Goal: Task Accomplishment & Management: Manage account settings

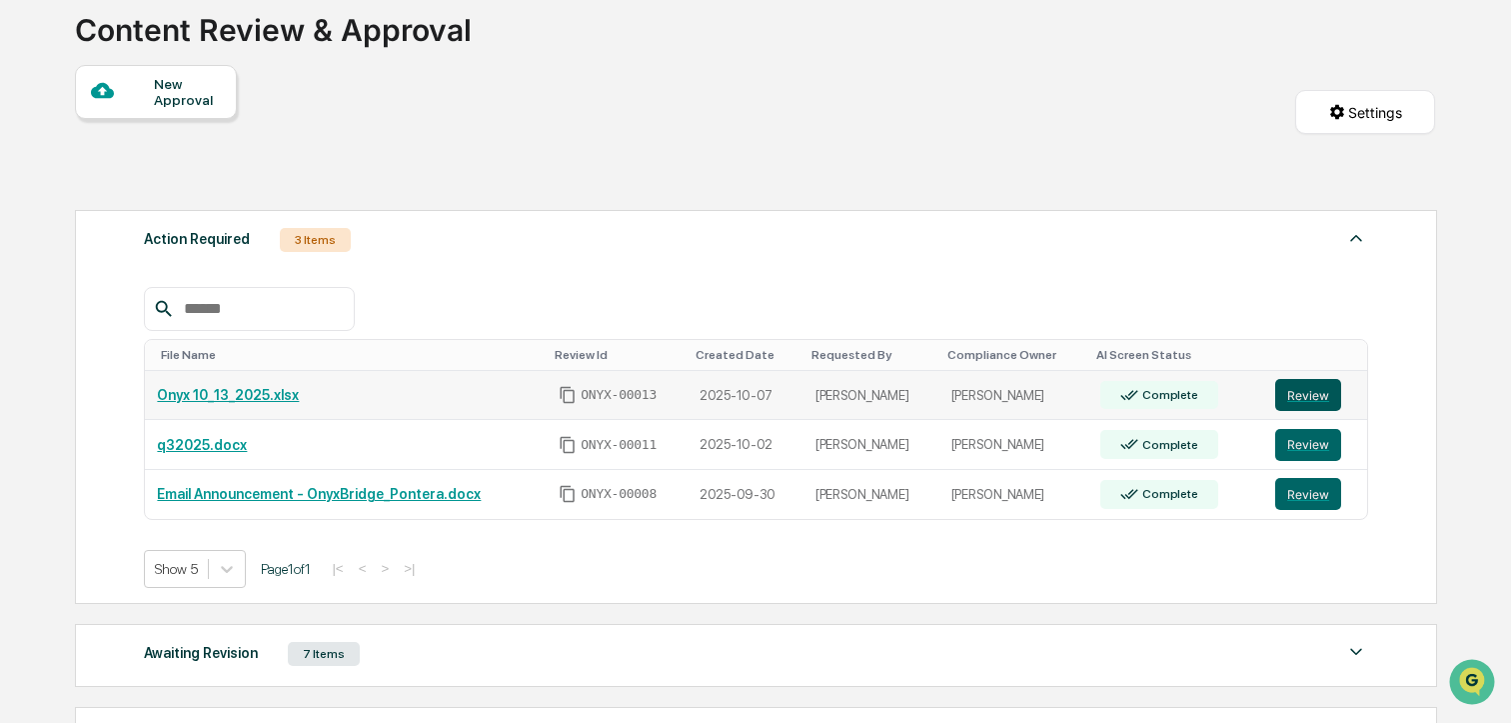
click at [1299, 387] on button "Review" at bounding box center [1309, 395] width 66 height 32
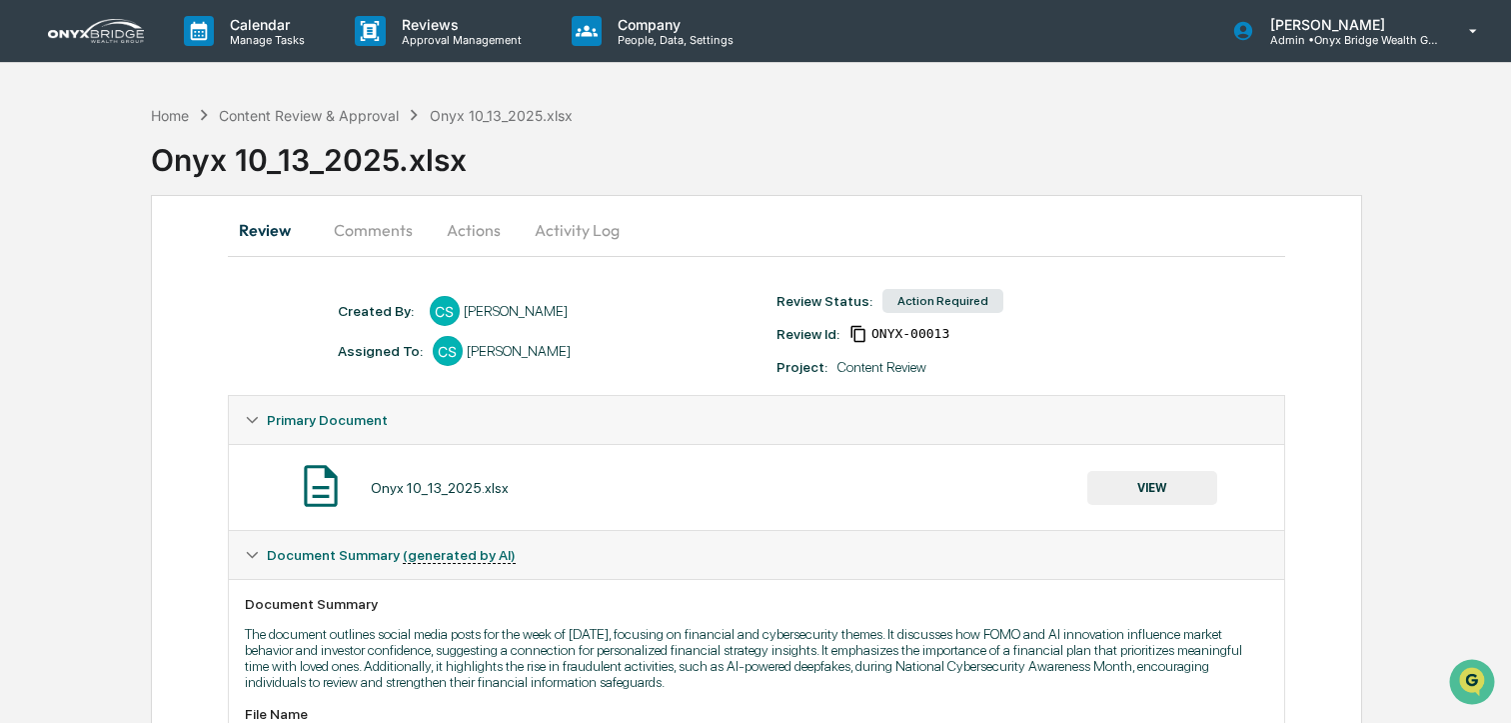
click at [462, 233] on button "Actions" at bounding box center [474, 230] width 90 height 48
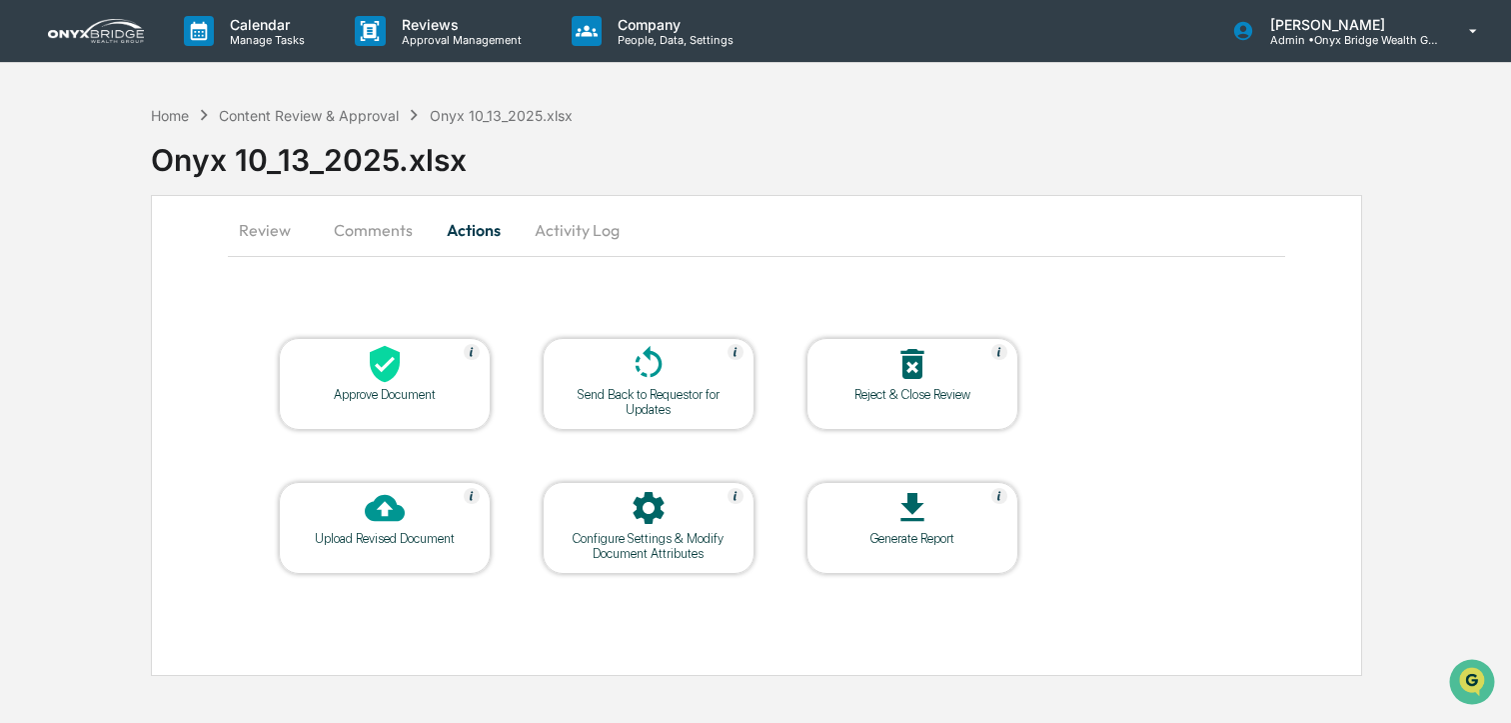
click at [369, 405] on div "Approve Document" at bounding box center [385, 384] width 212 height 92
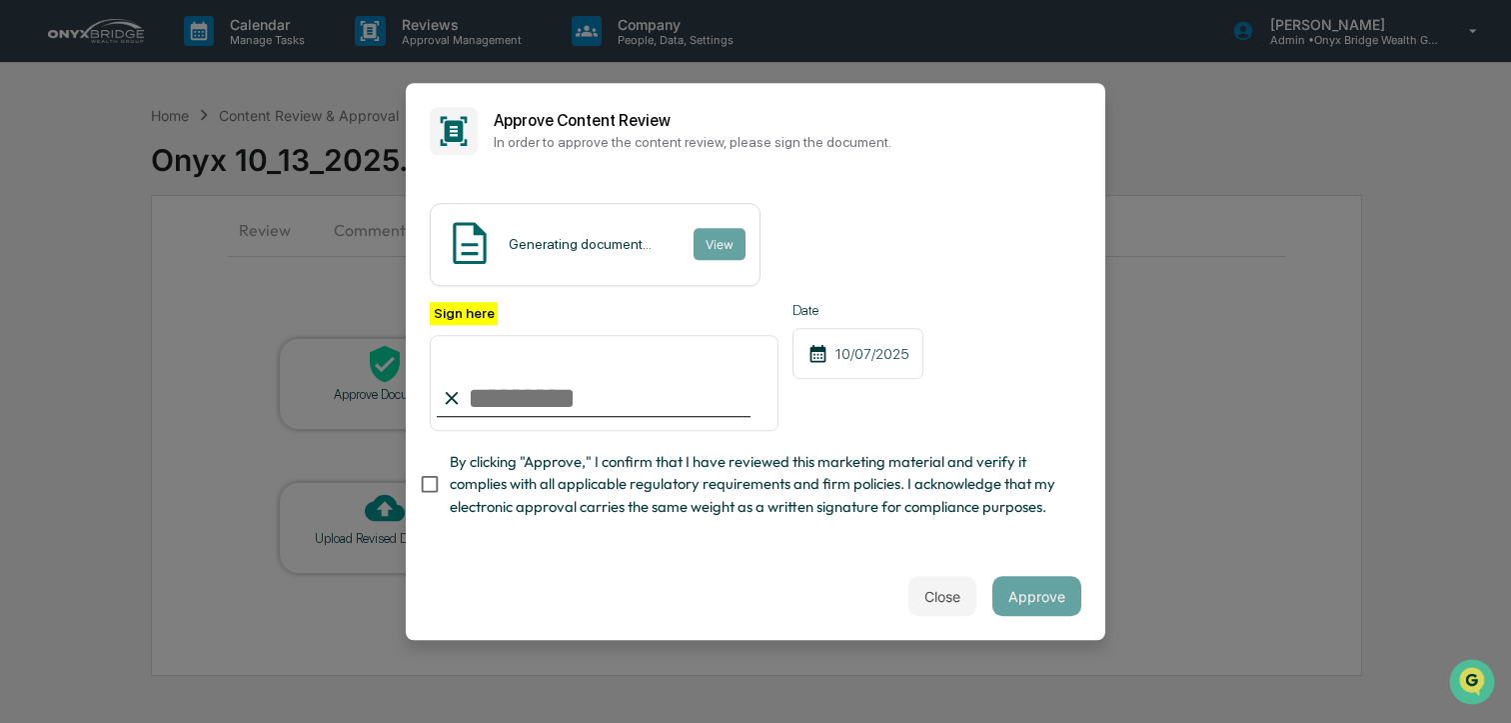
click at [530, 390] on input "Sign here" at bounding box center [604, 383] width 349 height 96
type input "**********"
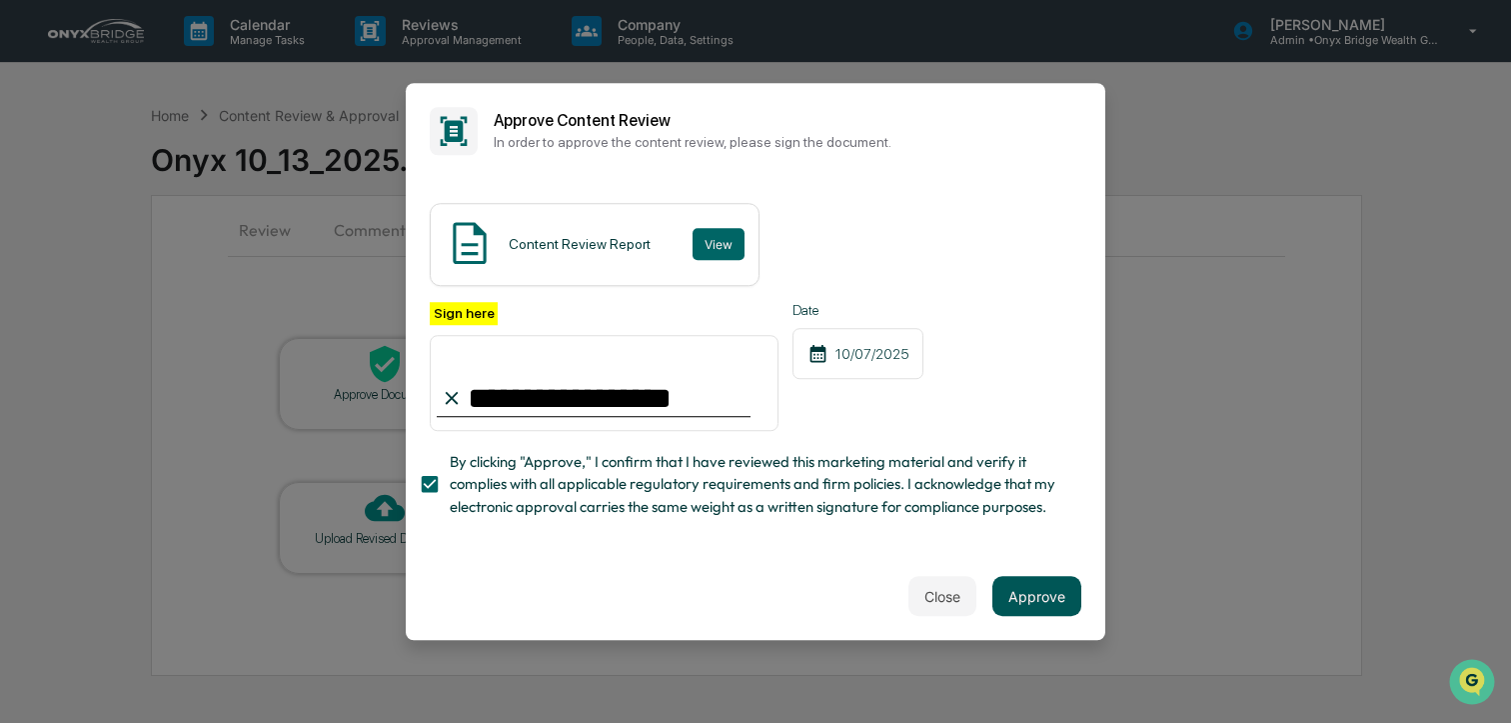
click at [1062, 586] on button "Approve" at bounding box center [1037, 596] width 89 height 40
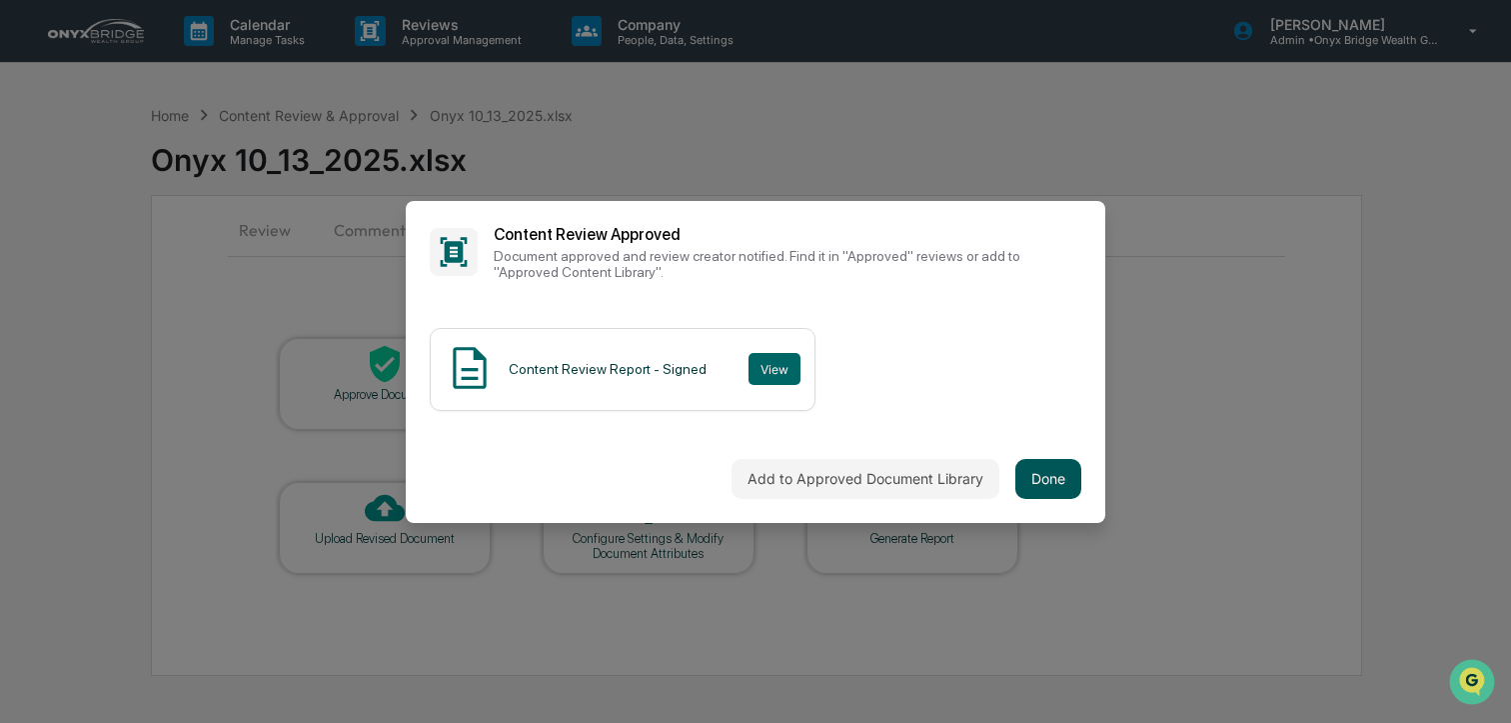
click at [1030, 485] on button "Done" at bounding box center [1049, 479] width 66 height 40
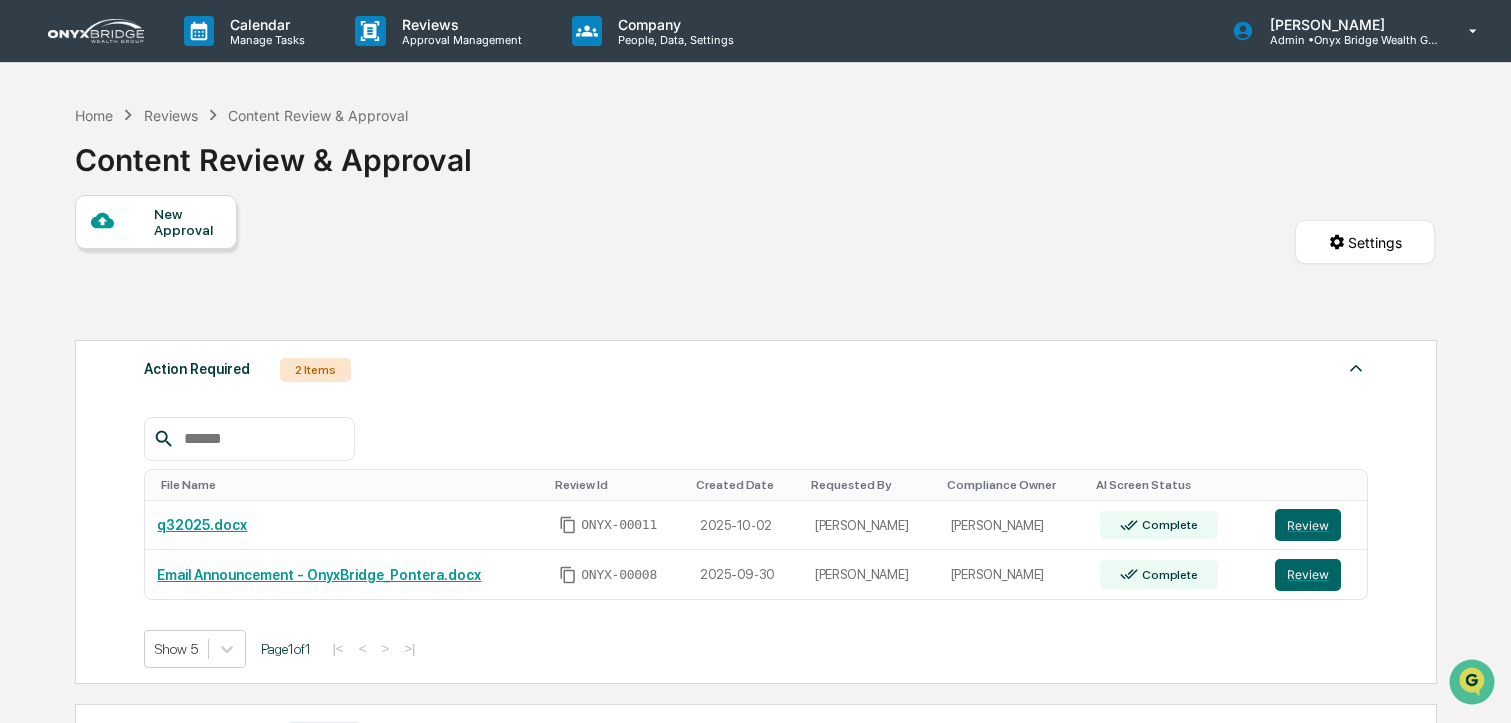
click at [104, 32] on img at bounding box center [96, 31] width 96 height 24
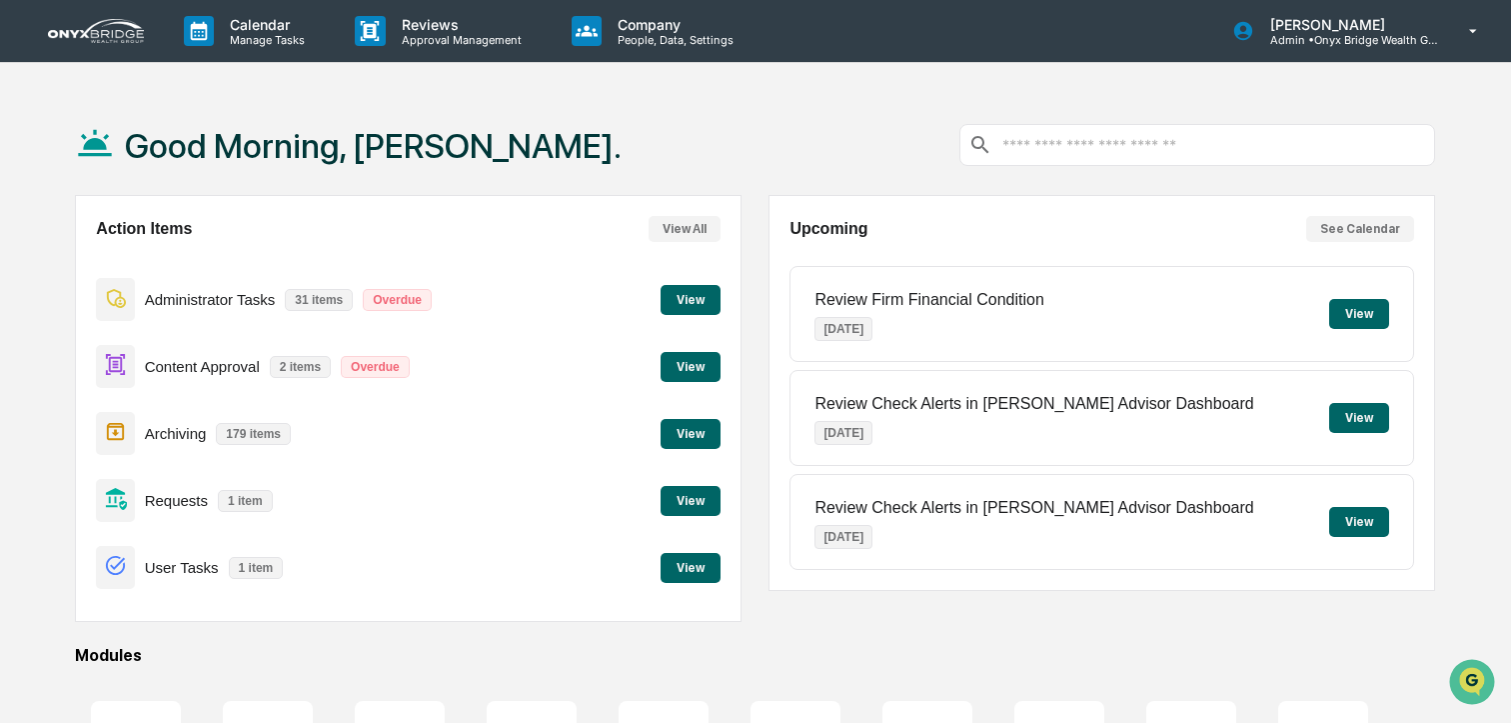
click at [679, 495] on button "View" at bounding box center [691, 501] width 60 height 30
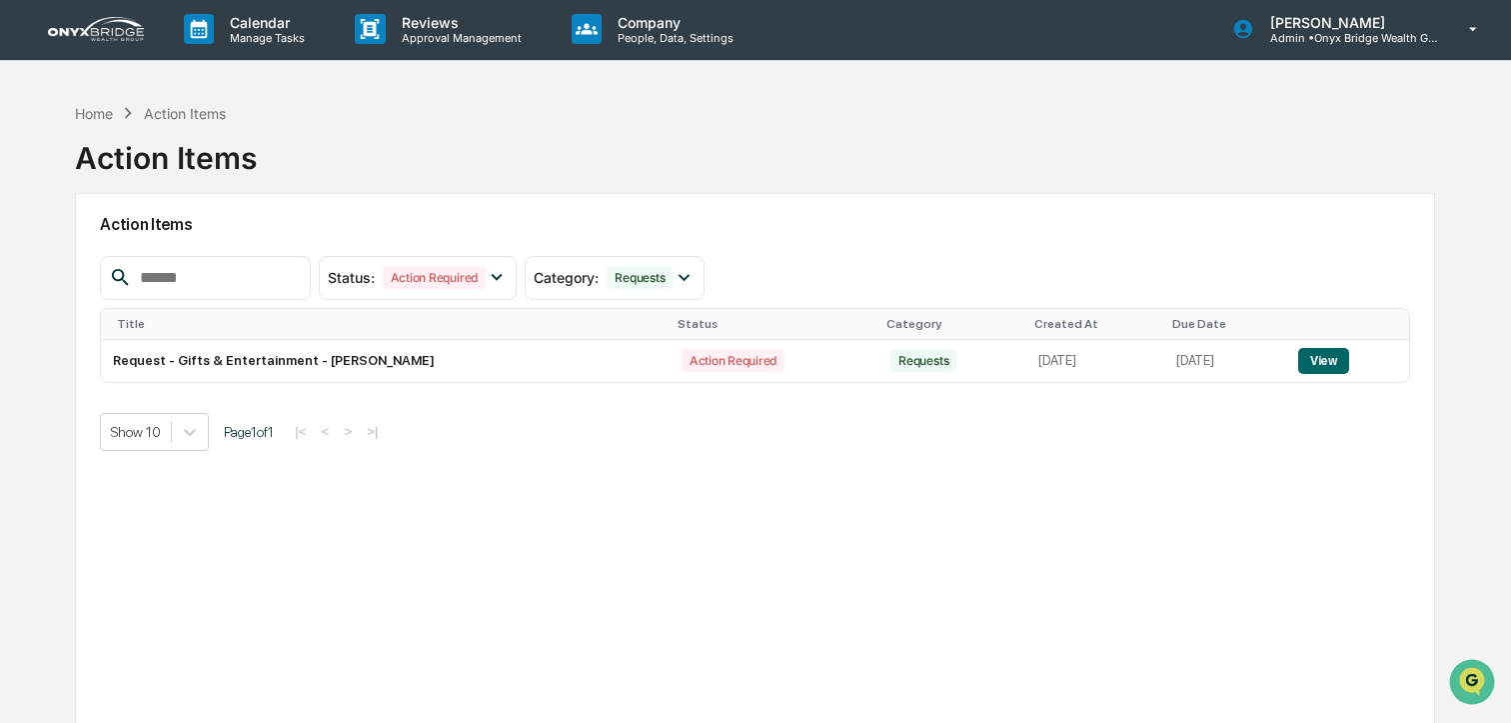
drag, startPoint x: 1332, startPoint y: 359, endPoint x: 1333, endPoint y: 397, distance: 38.0
click at [1333, 360] on button "View" at bounding box center [1324, 361] width 51 height 26
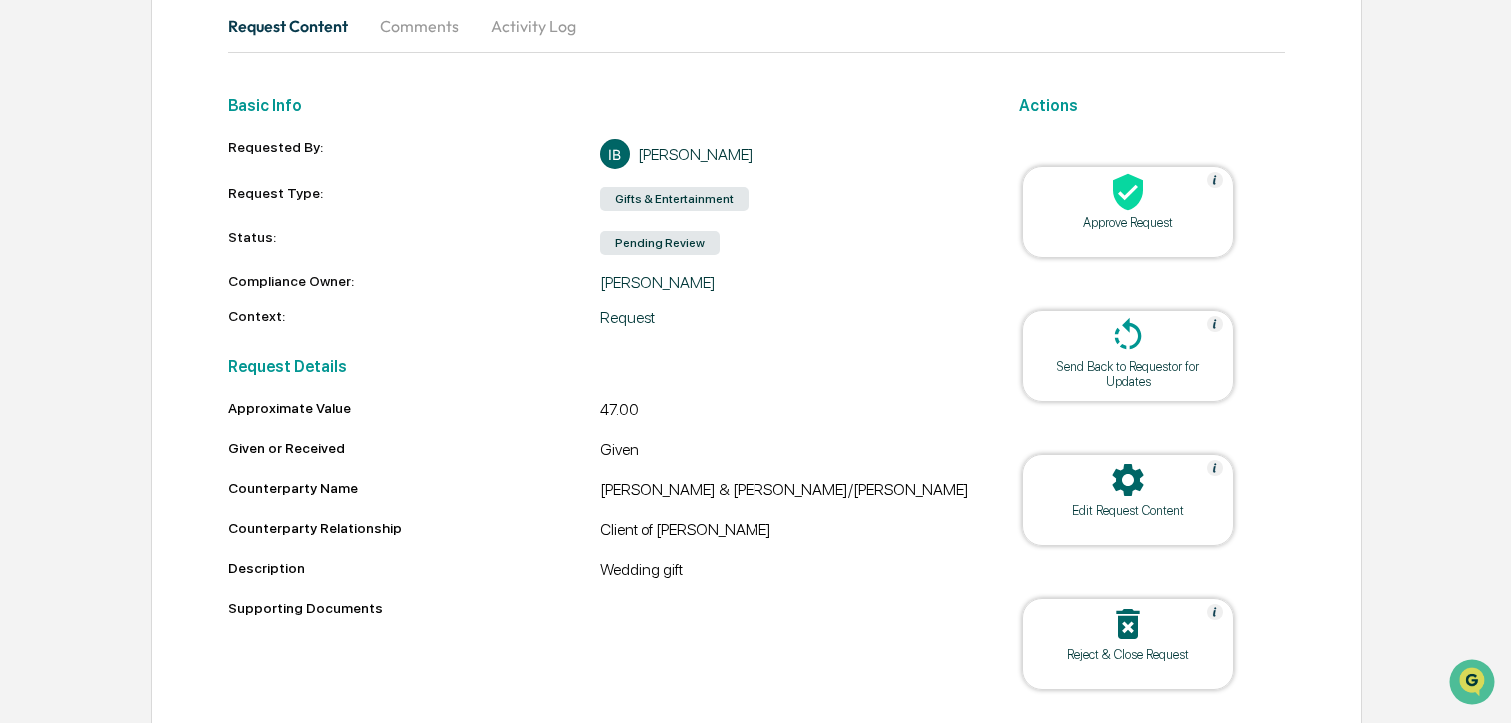
scroll to position [216, 0]
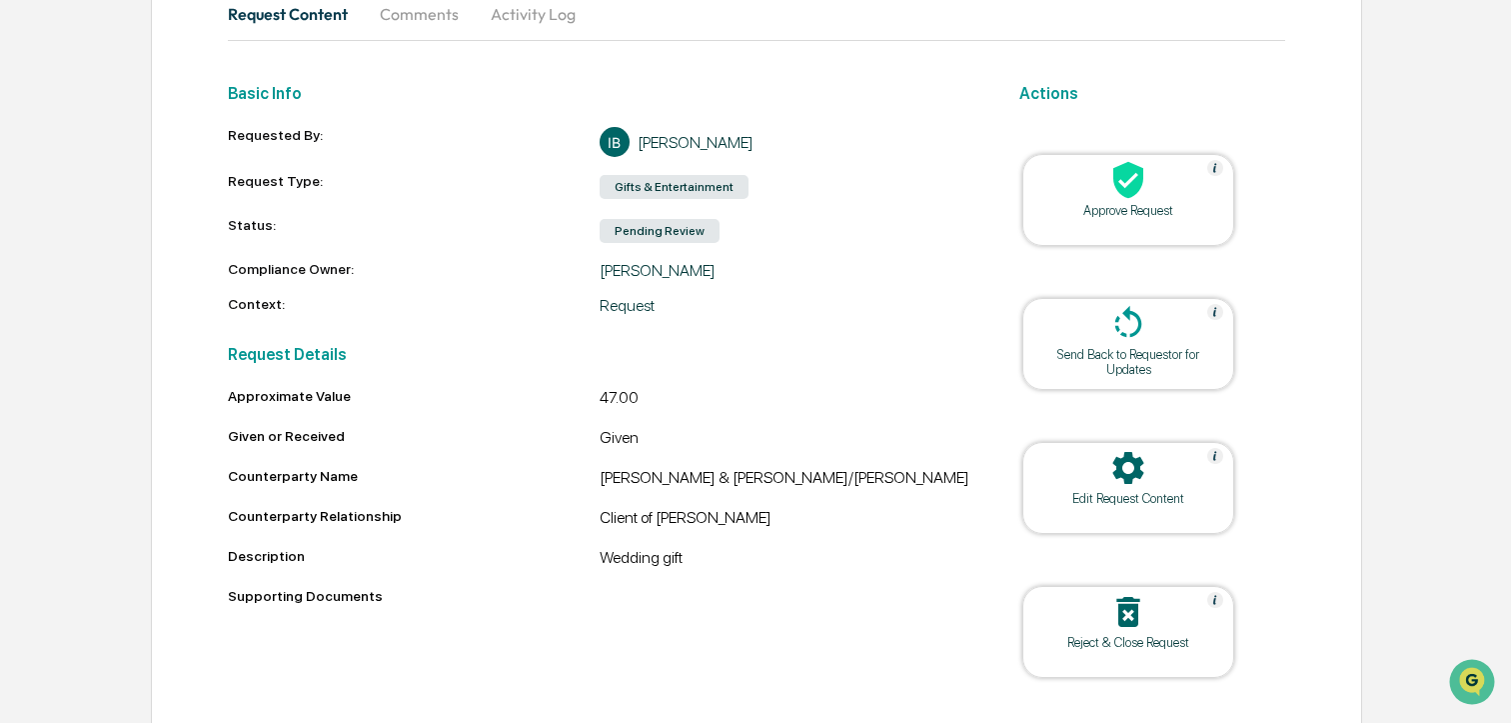
click at [1123, 203] on div "Approve Request" at bounding box center [1129, 210] width 180 height 15
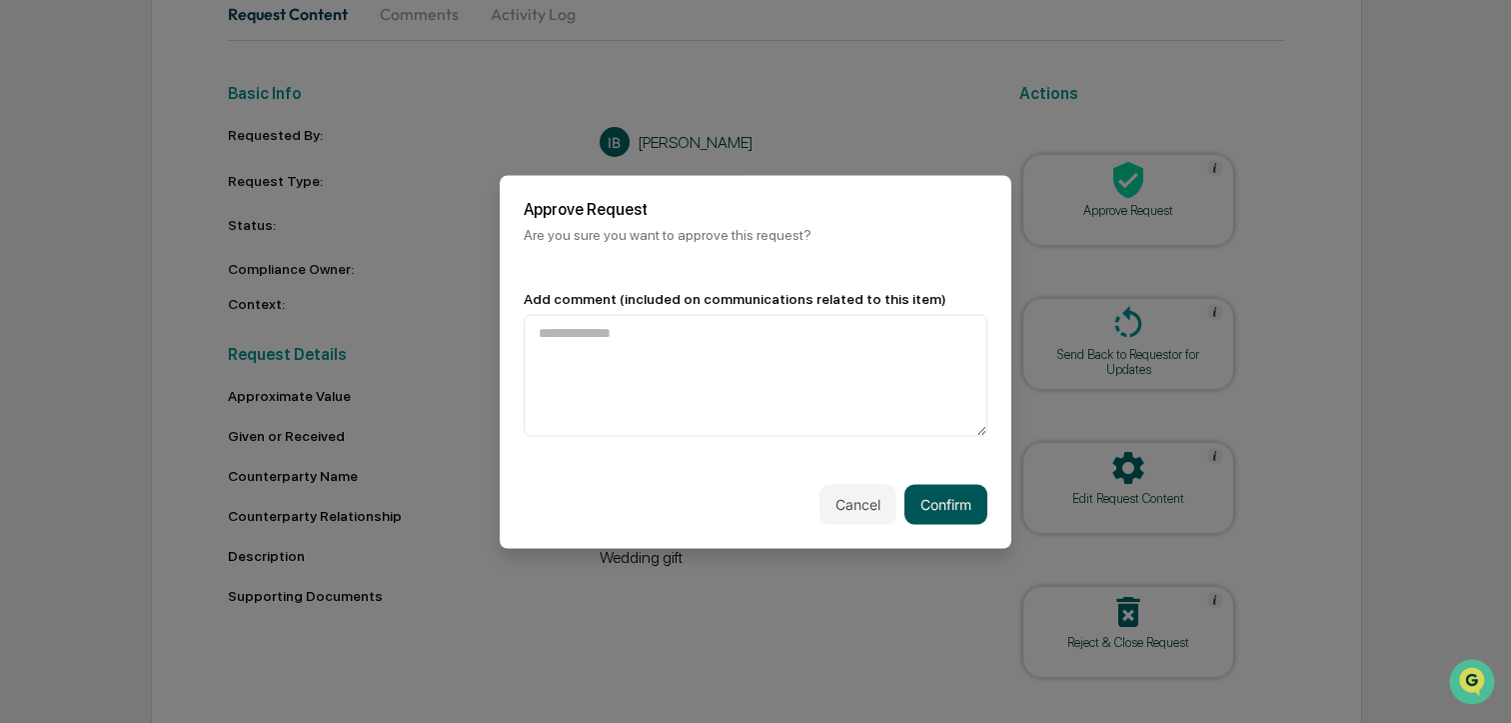
click at [919, 500] on button "Confirm" at bounding box center [946, 504] width 83 height 40
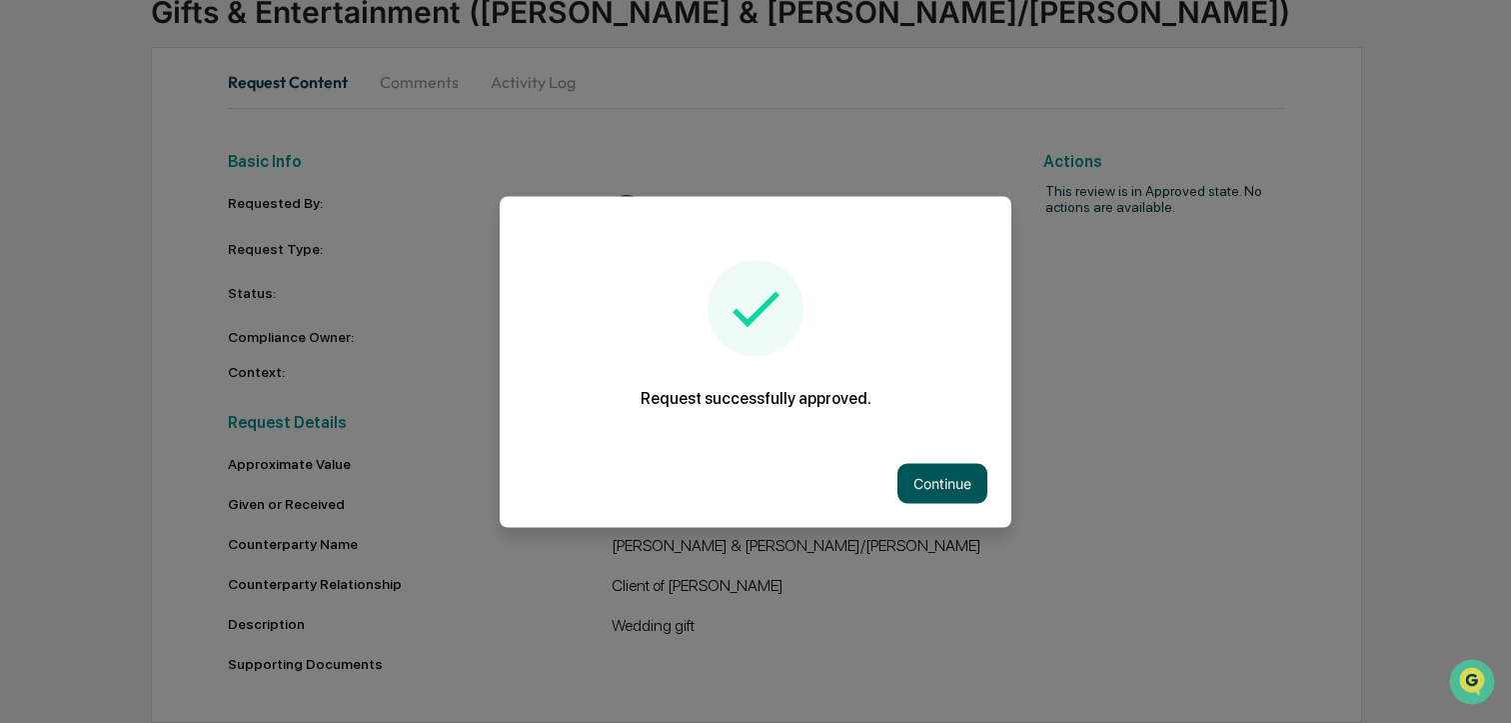
click at [927, 483] on button "Continue" at bounding box center [943, 483] width 90 height 40
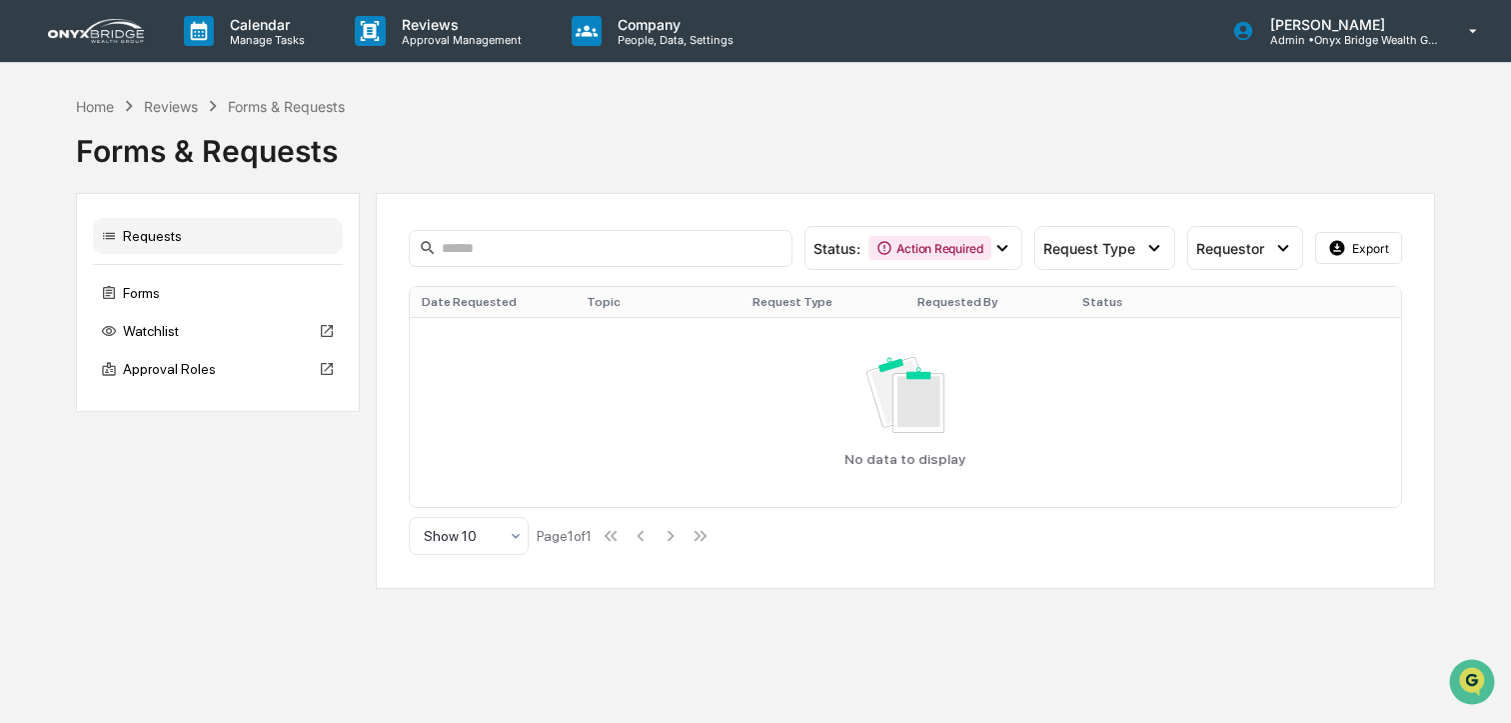
click at [90, 43] on link at bounding box center [108, 31] width 120 height 62
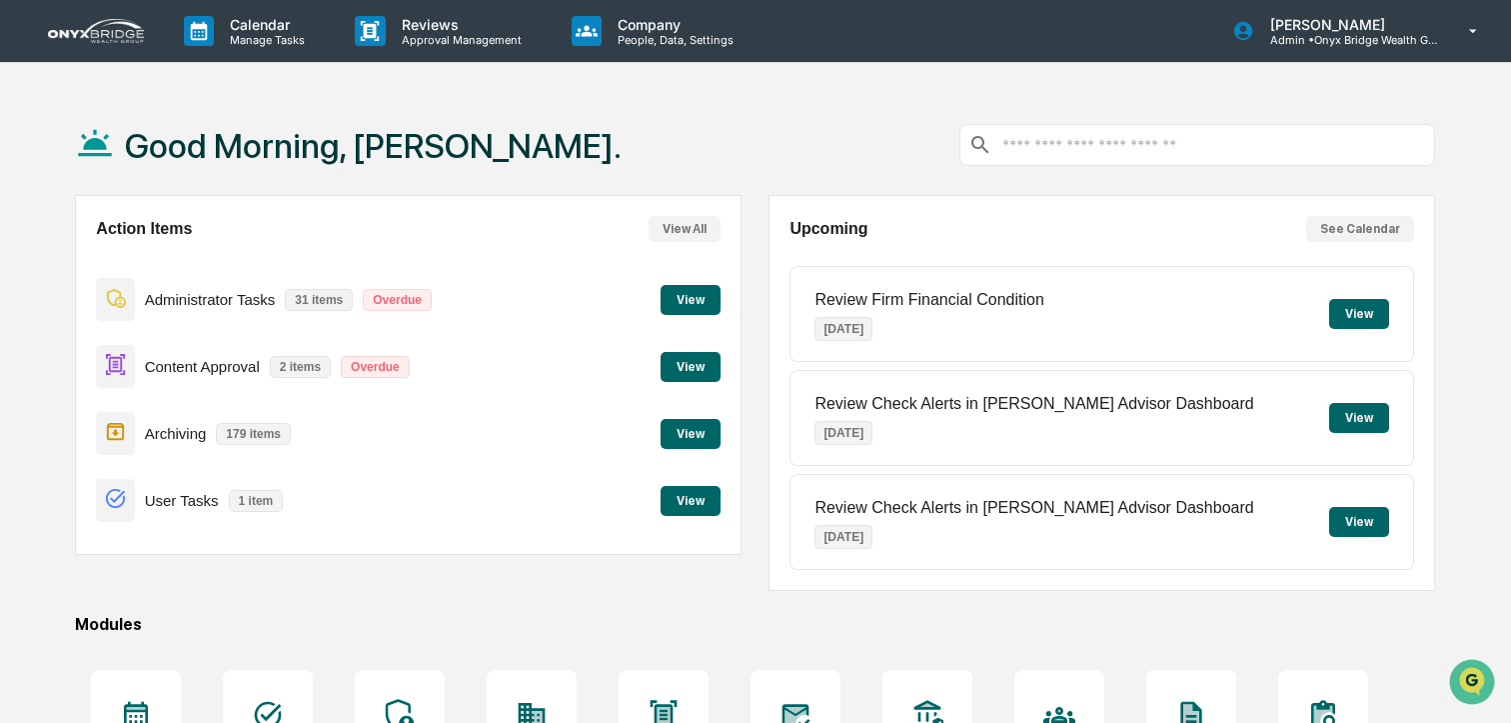
click at [673, 497] on button "View" at bounding box center [691, 501] width 60 height 30
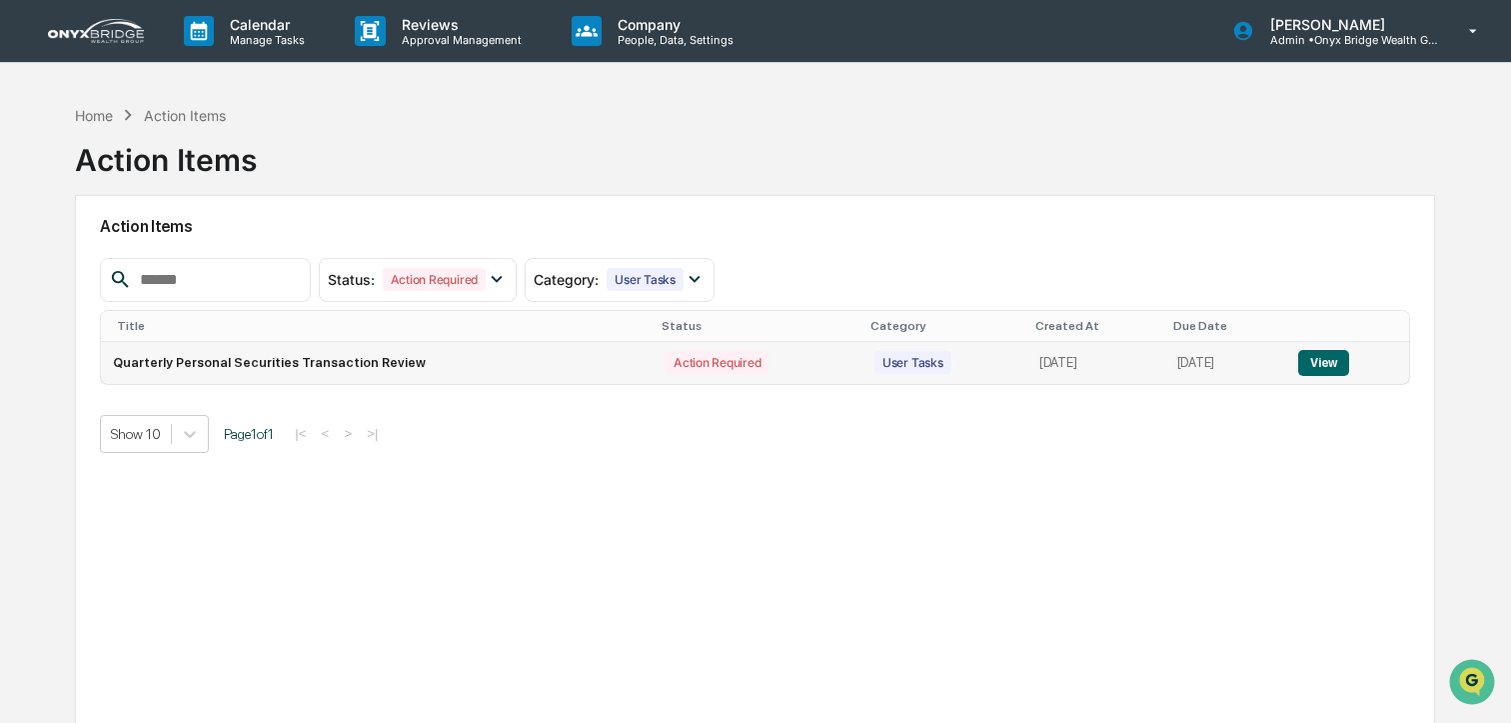
click at [1314, 362] on button "View" at bounding box center [1324, 363] width 51 height 26
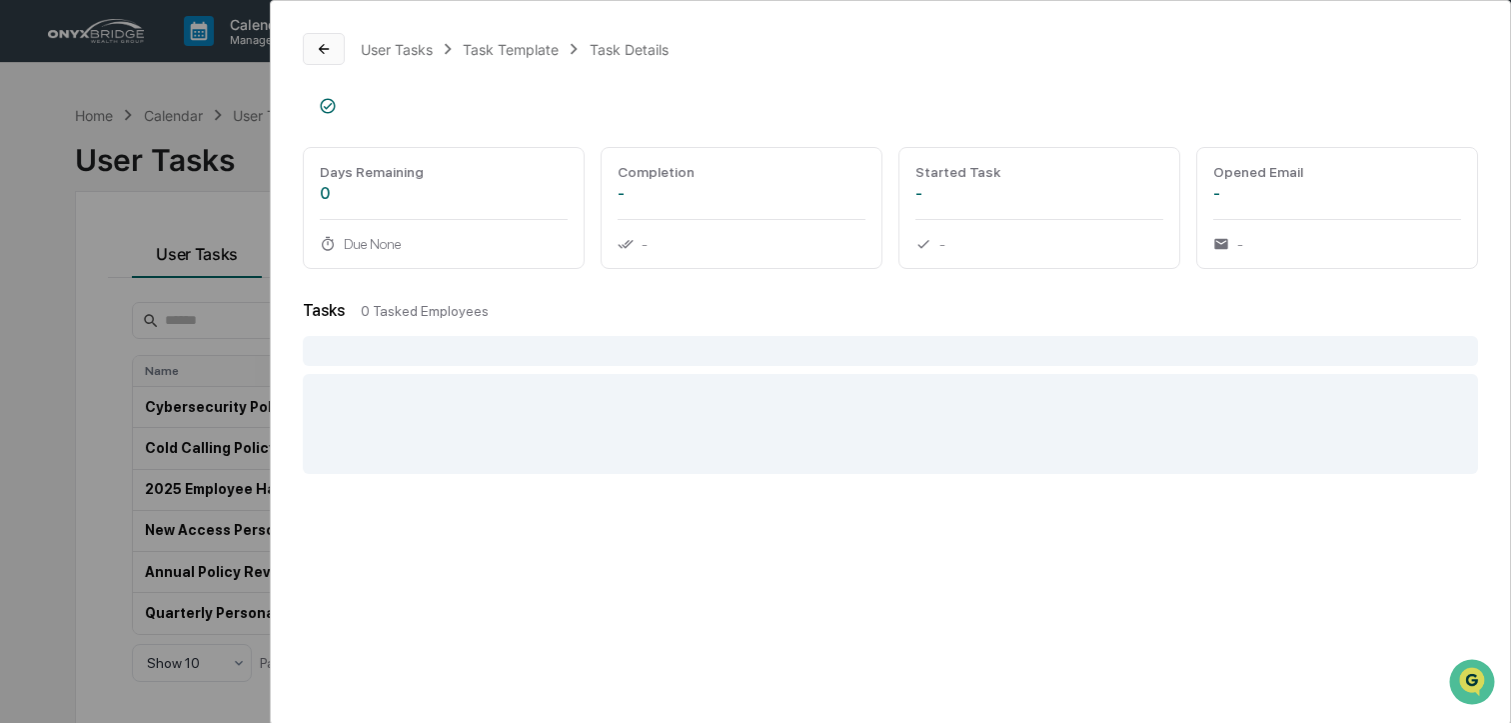
click at [330, 47] on icon at bounding box center [324, 49] width 16 height 16
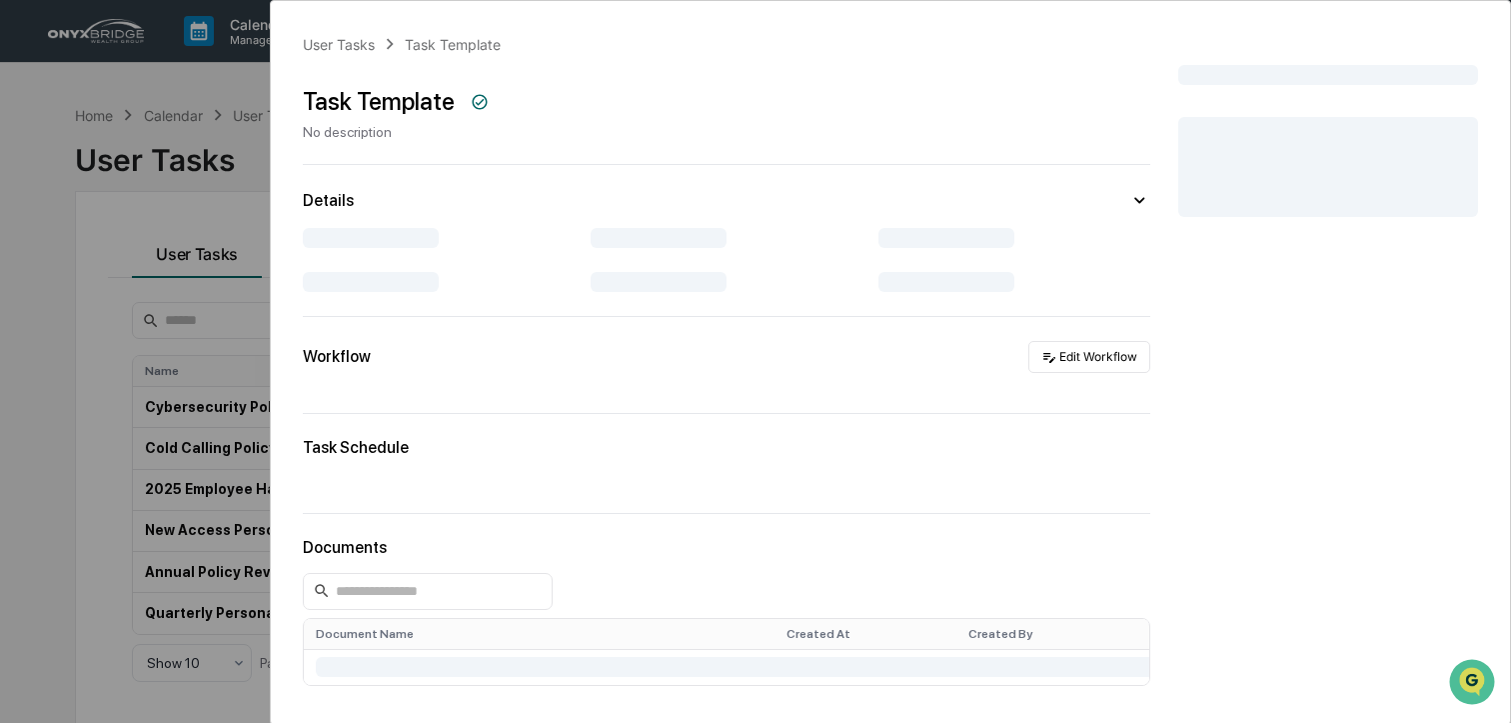
click at [150, 207] on div "User Tasks Task Template Task Template No description Details Workflow Edit Wor…" at bounding box center [755, 361] width 1511 height 723
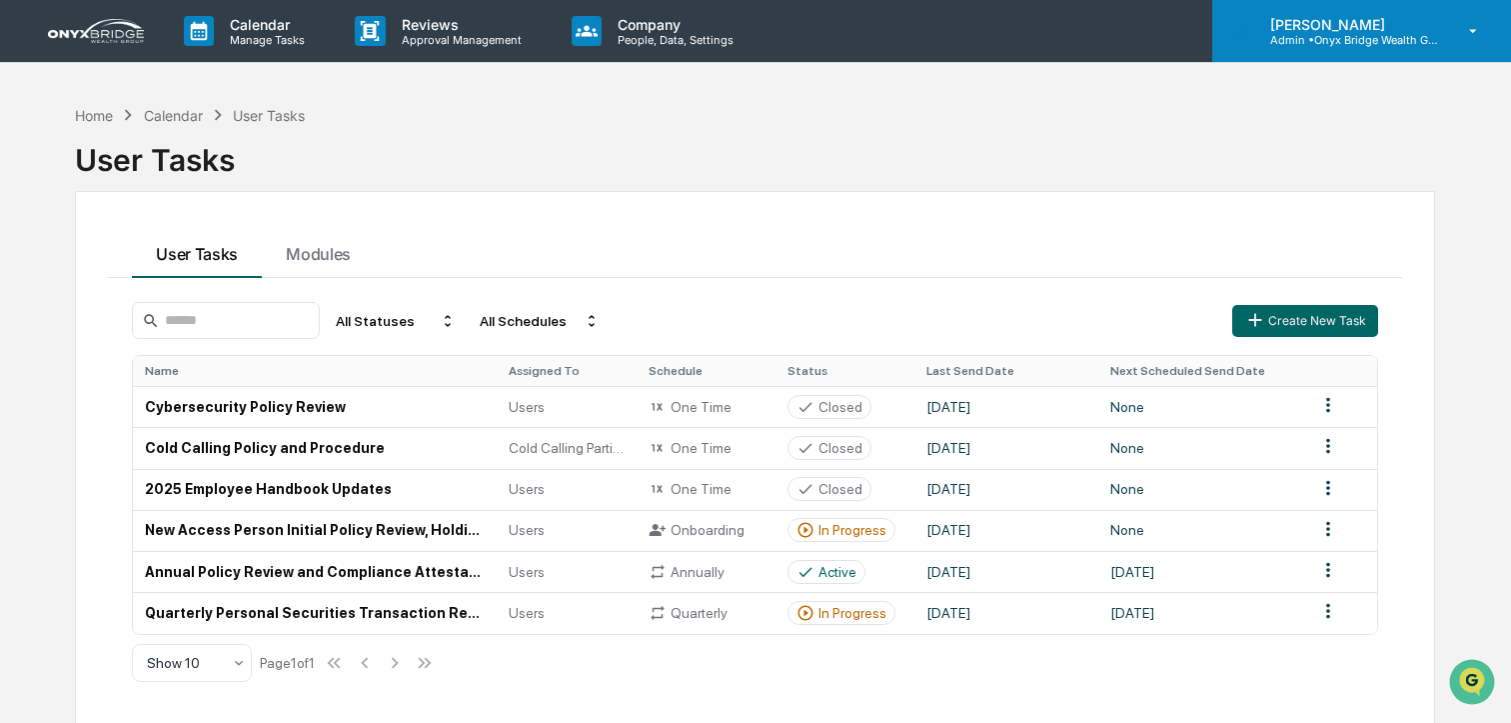
click at [1480, 30] on icon at bounding box center [1474, 31] width 35 height 19
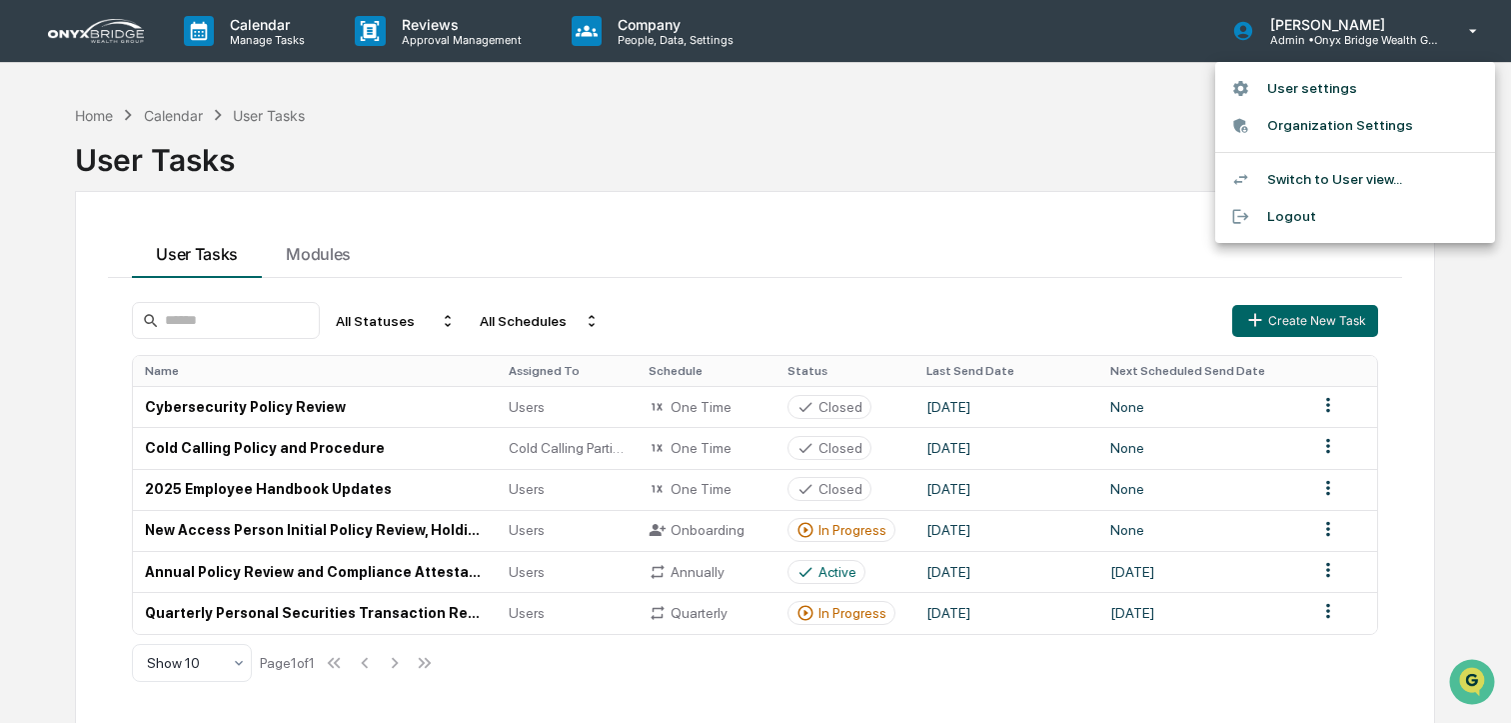
click at [1314, 182] on li "Switch to User view..." at bounding box center [1356, 179] width 280 height 37
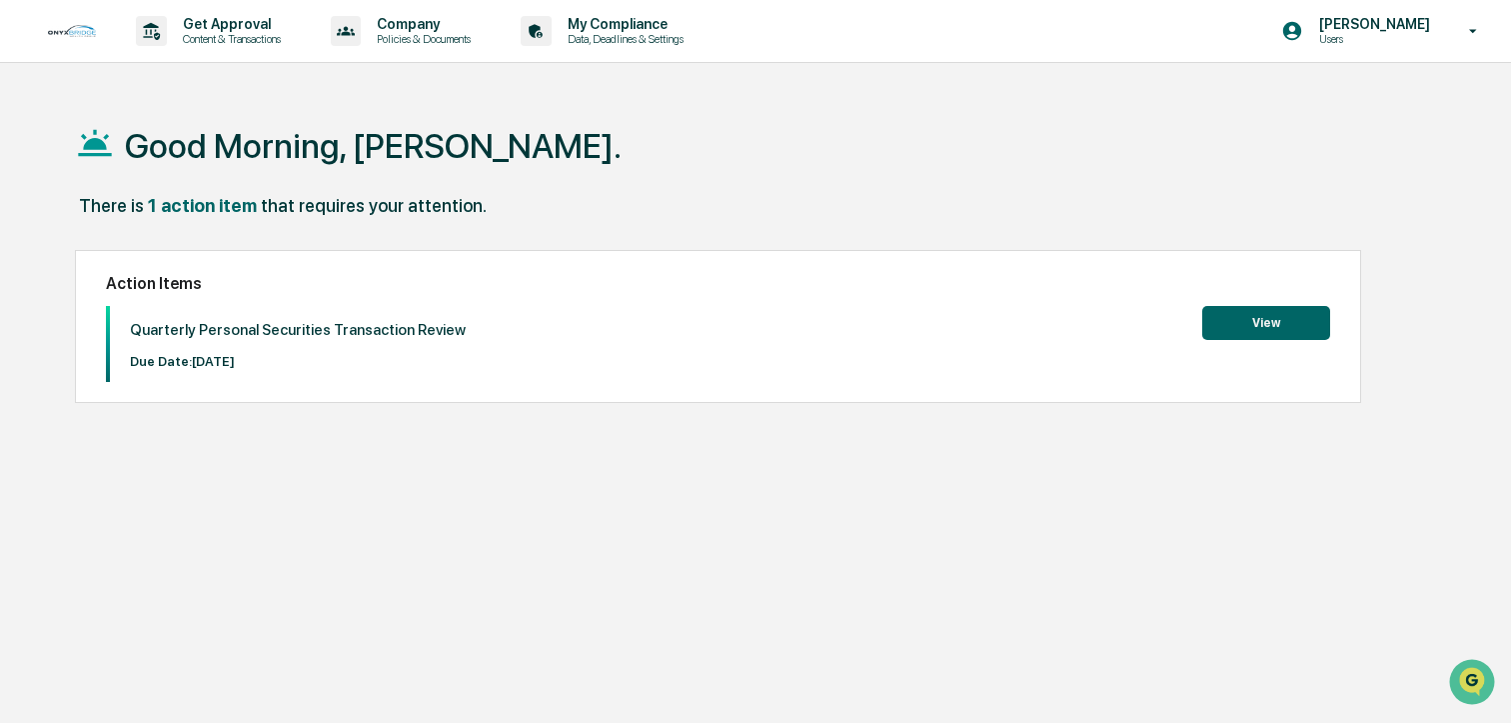
click at [1293, 312] on button "View" at bounding box center [1267, 323] width 128 height 34
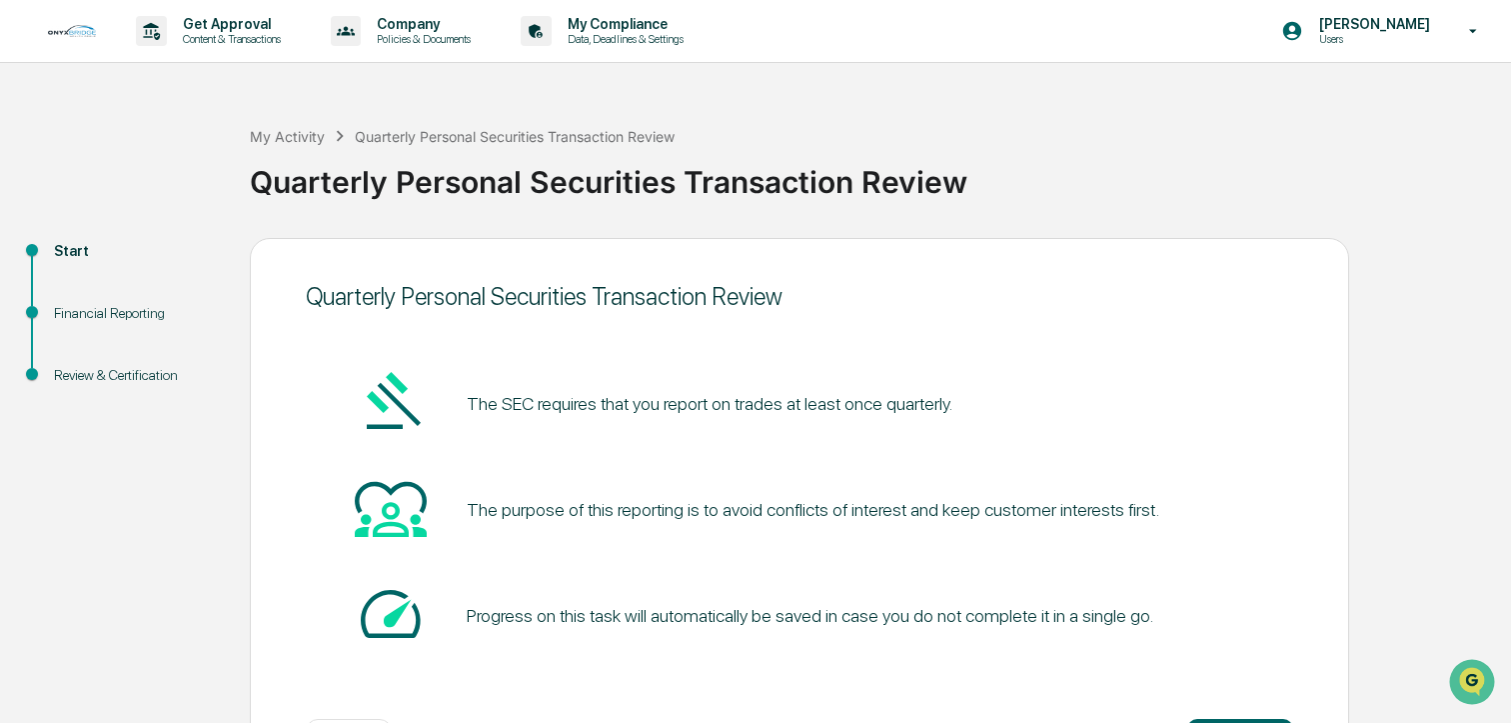
scroll to position [83, 0]
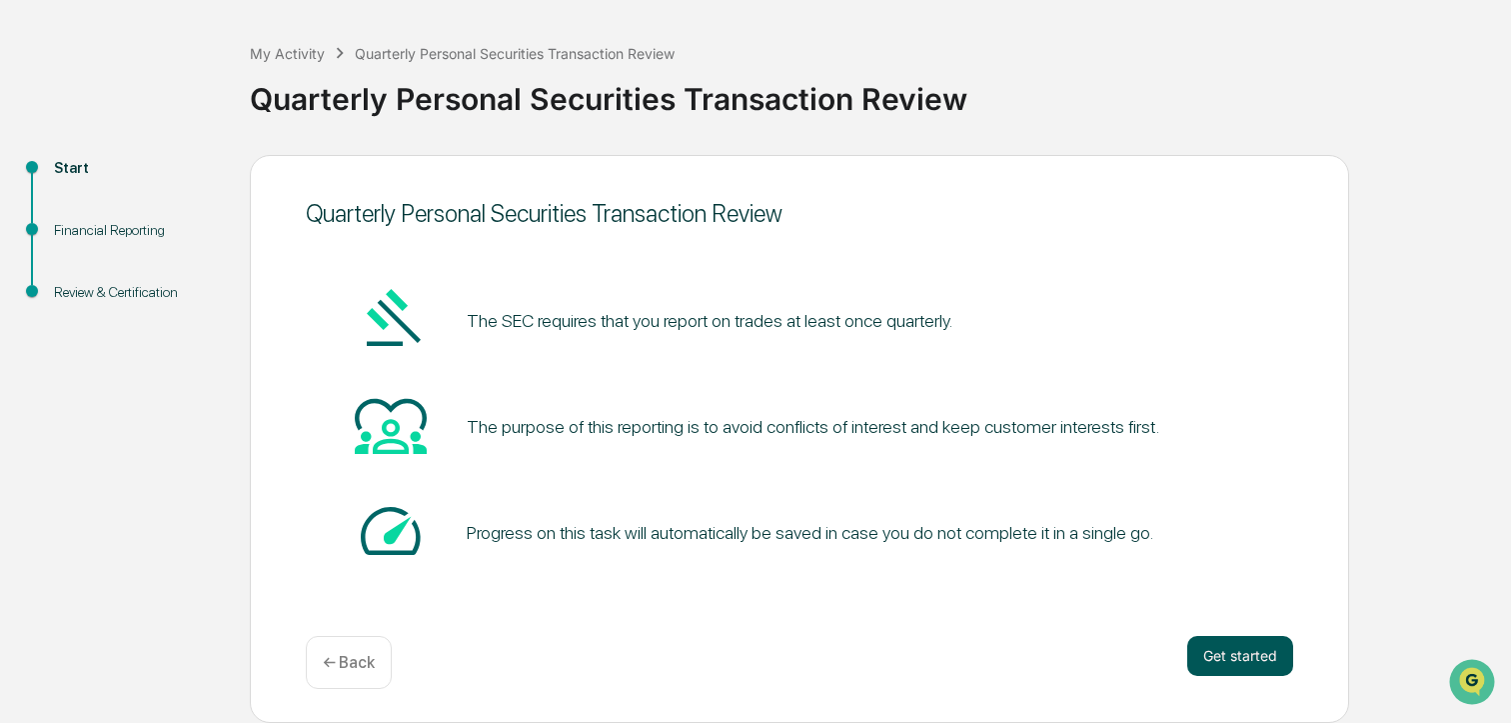
click at [1214, 673] on button "Get started" at bounding box center [1241, 656] width 106 height 40
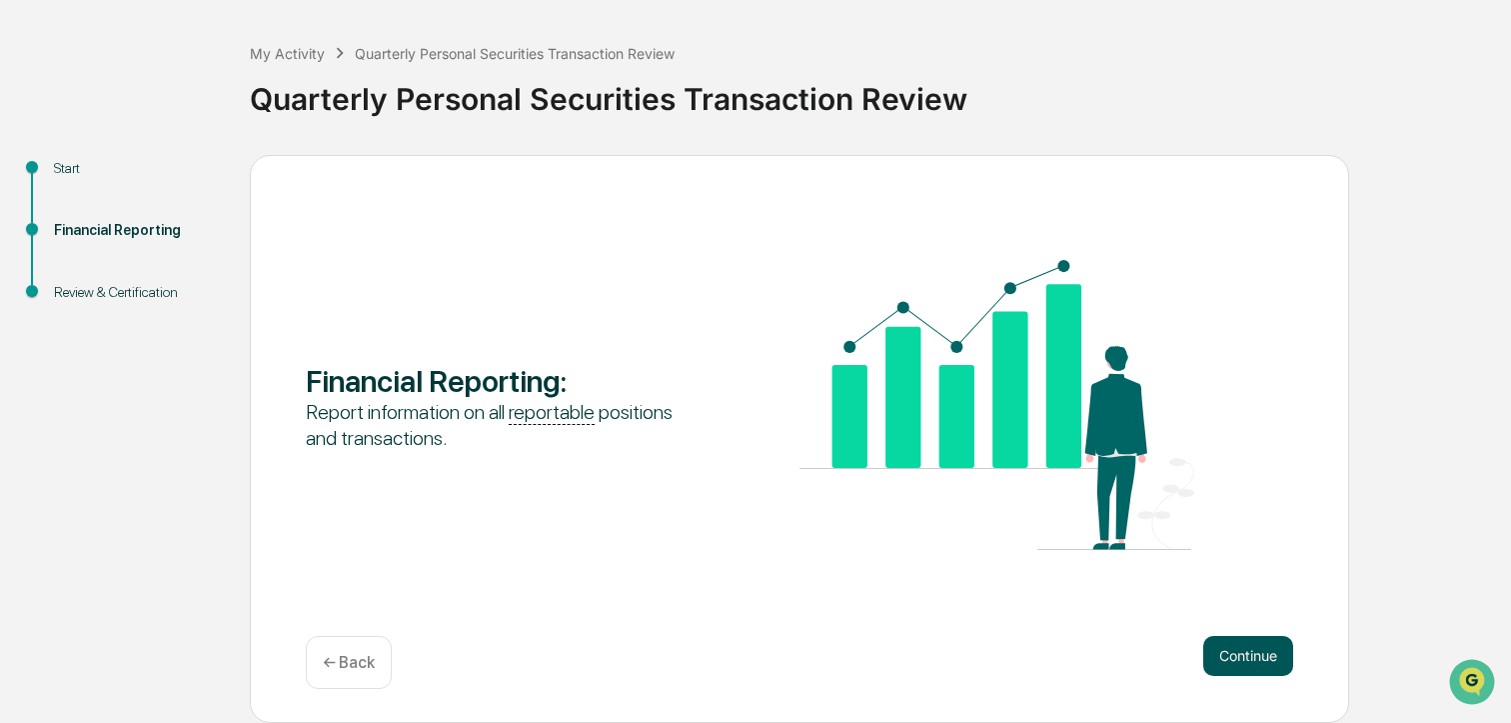
click at [1227, 666] on button "Continue" at bounding box center [1249, 656] width 90 height 40
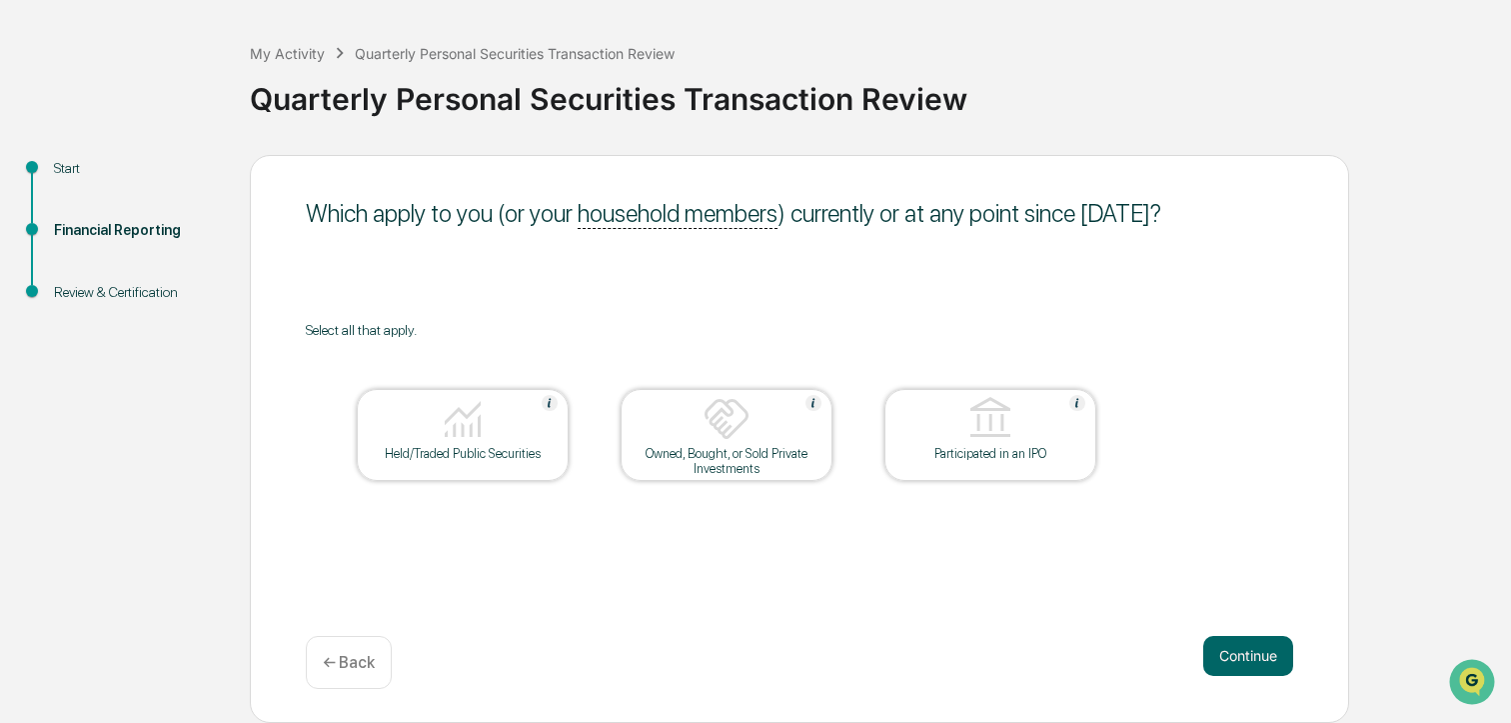
click at [490, 439] on div at bounding box center [463, 420] width 200 height 51
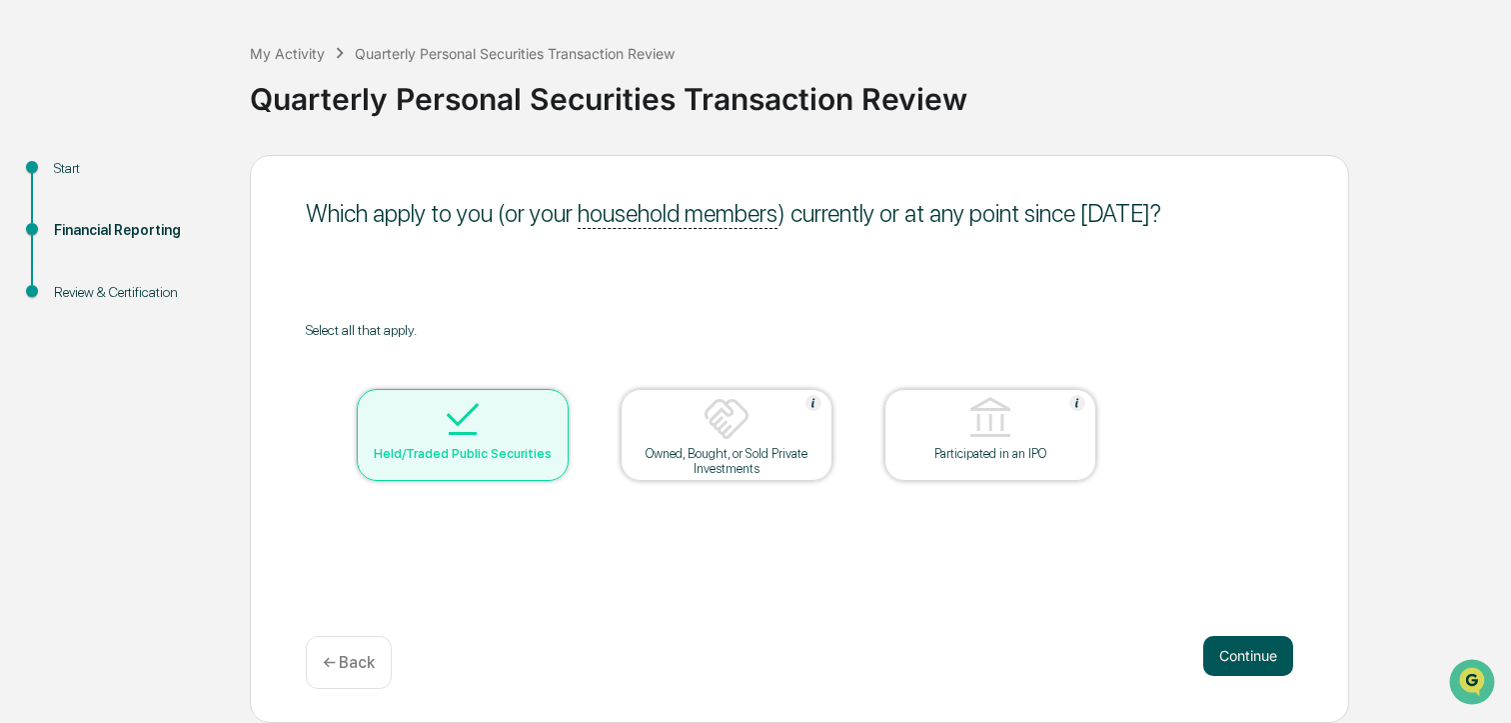
click at [1264, 649] on button "Continue" at bounding box center [1249, 656] width 90 height 40
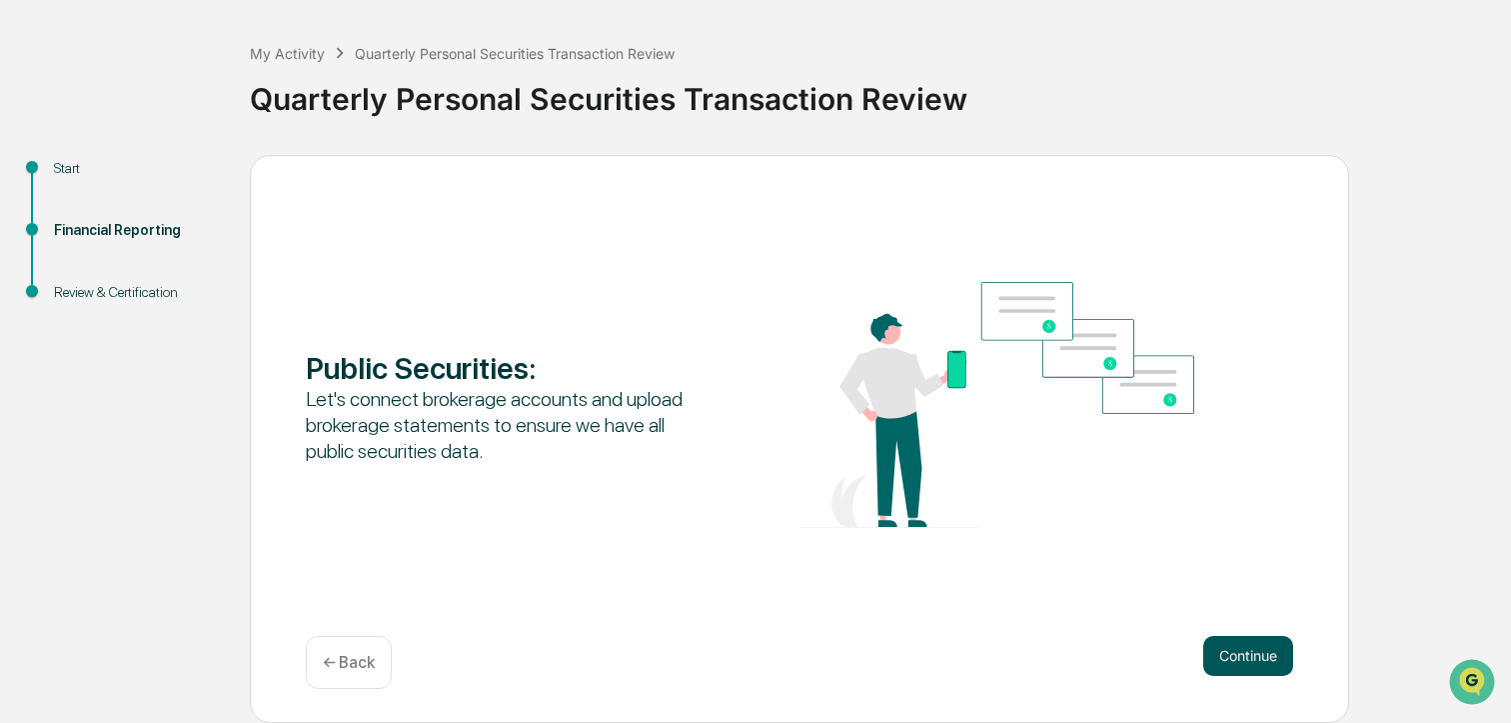
click at [1268, 659] on button "Continue" at bounding box center [1249, 656] width 90 height 40
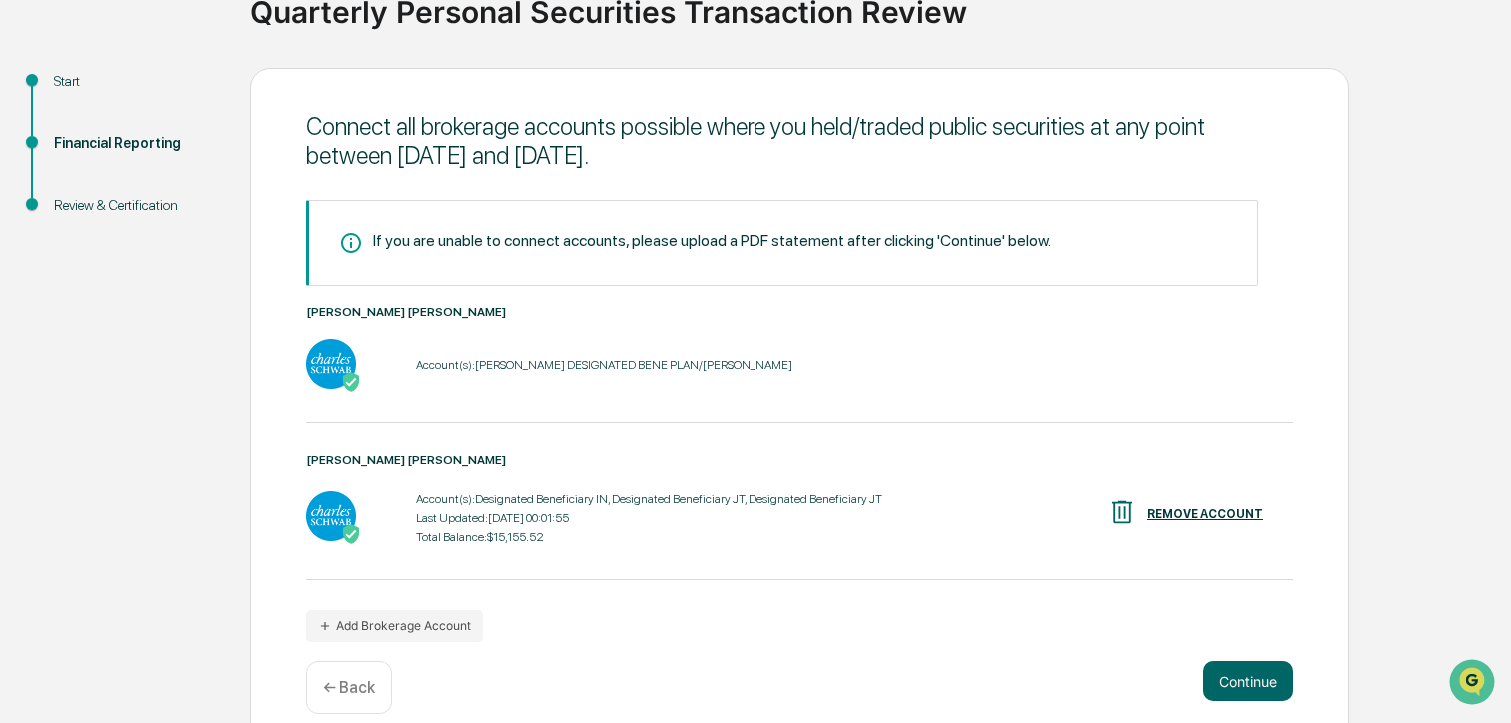
scroll to position [194, 0]
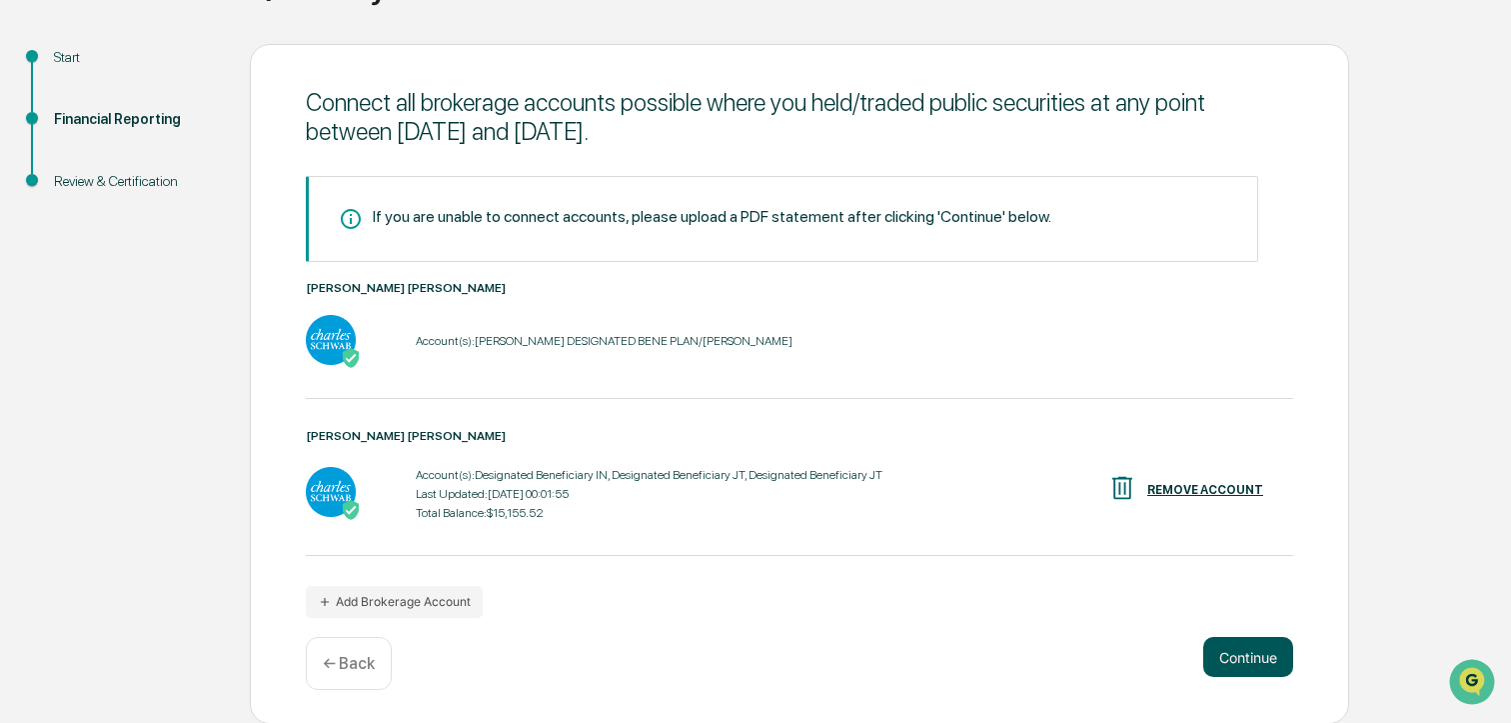
click at [1261, 663] on button "Continue" at bounding box center [1249, 657] width 90 height 40
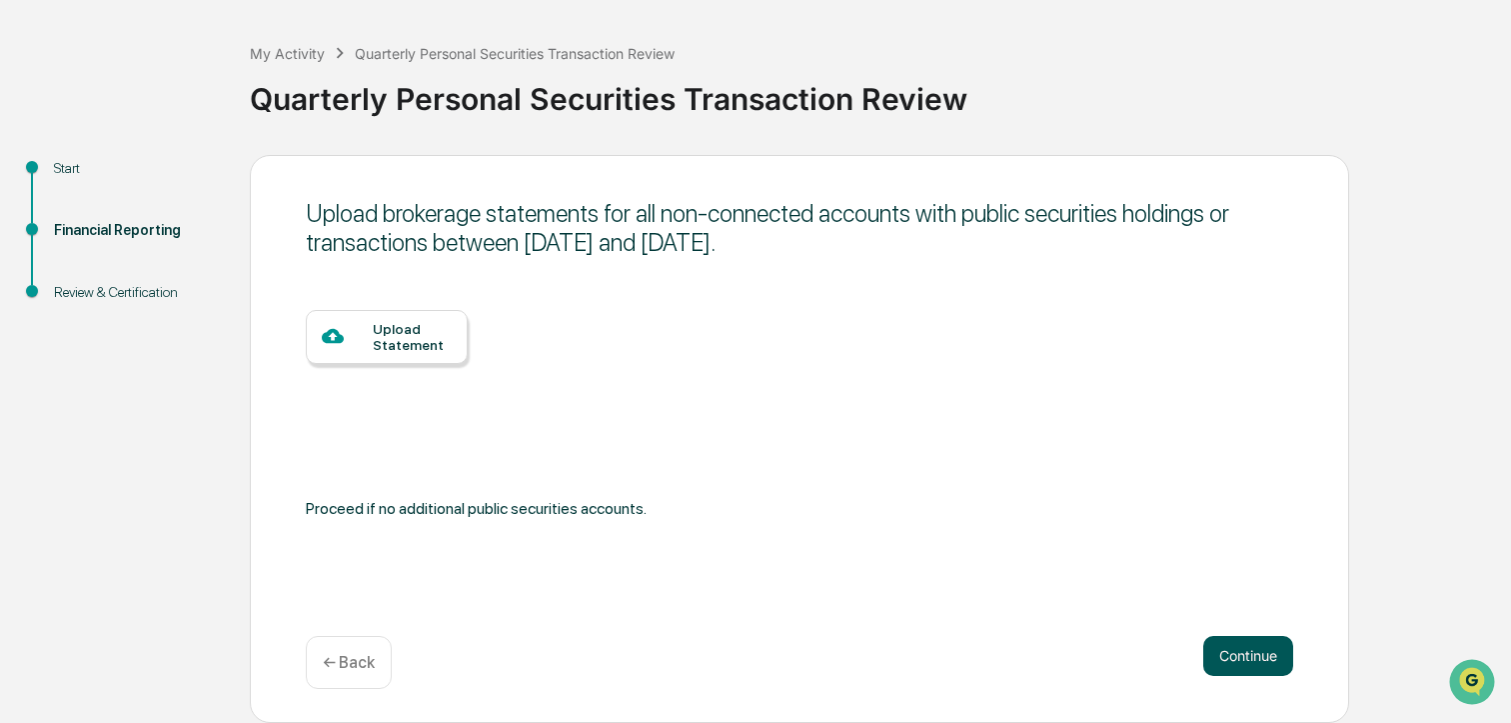
click at [1239, 660] on button "Continue" at bounding box center [1249, 656] width 90 height 40
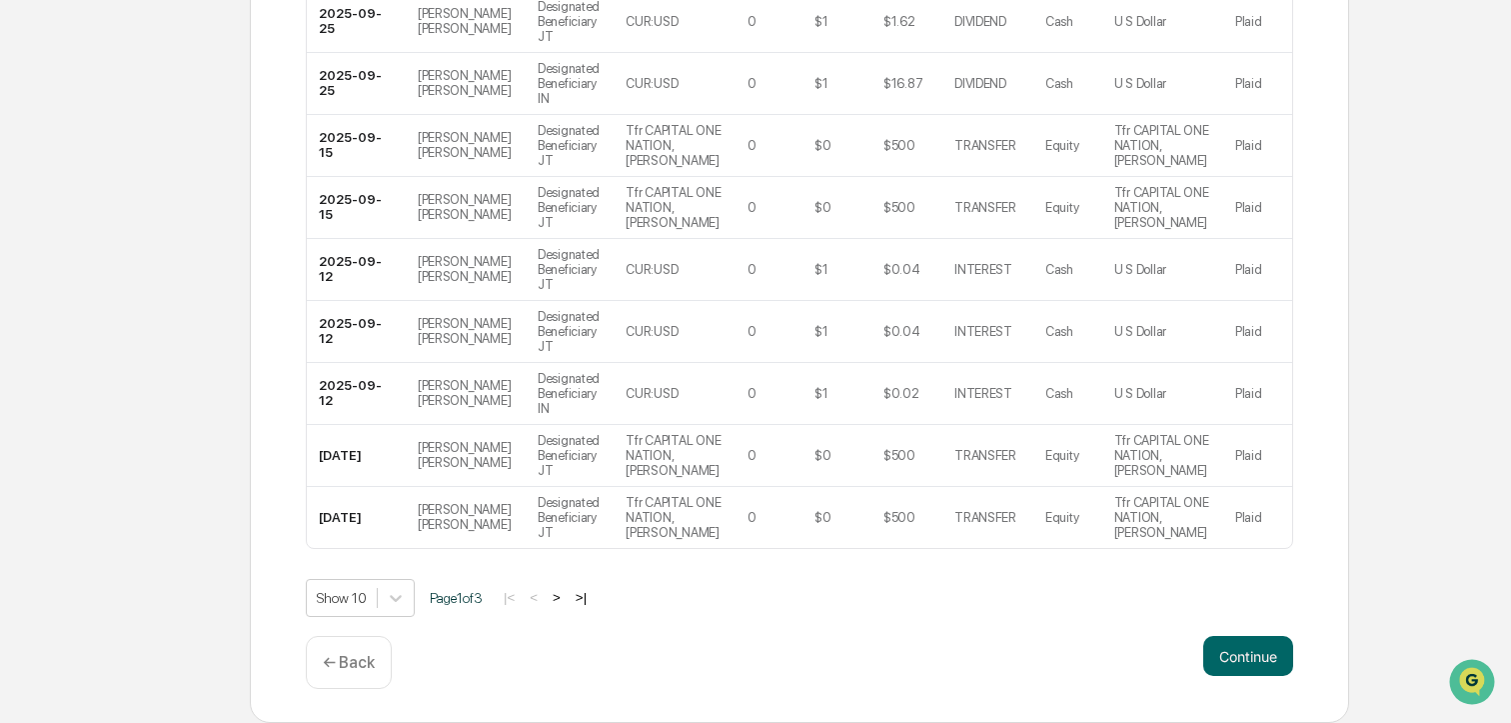
scroll to position [595, 0]
click at [1245, 637] on button "Continue" at bounding box center [1249, 656] width 90 height 40
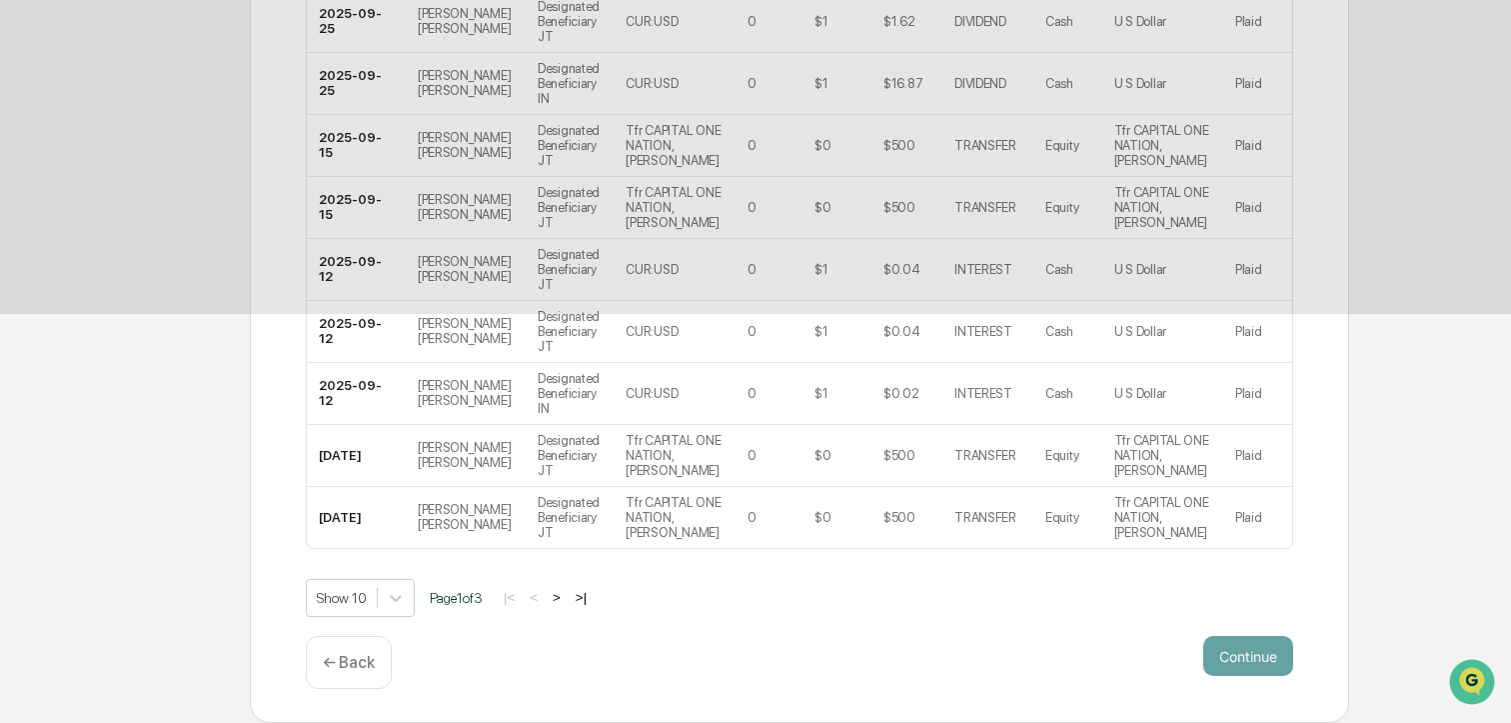
scroll to position [146, 0]
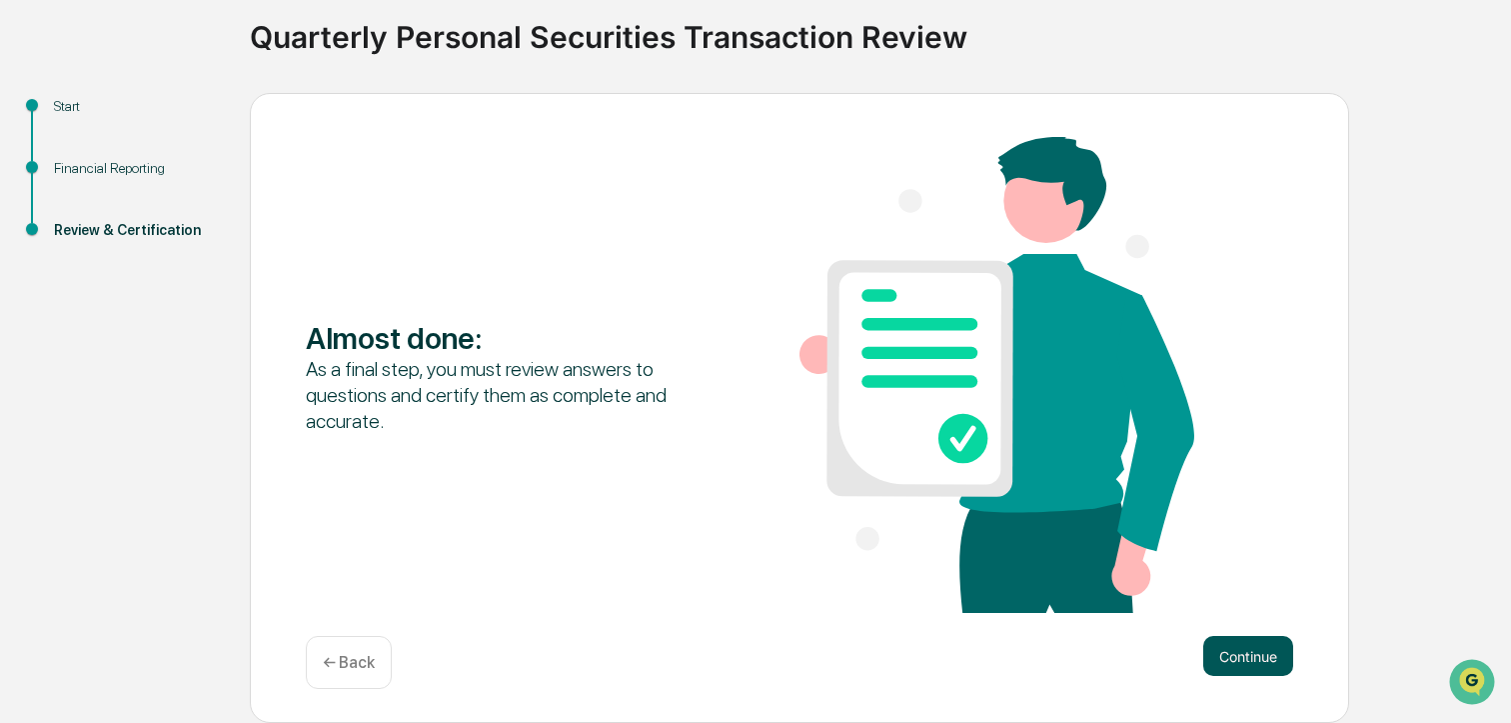
click at [1258, 660] on button "Continue" at bounding box center [1249, 656] width 90 height 40
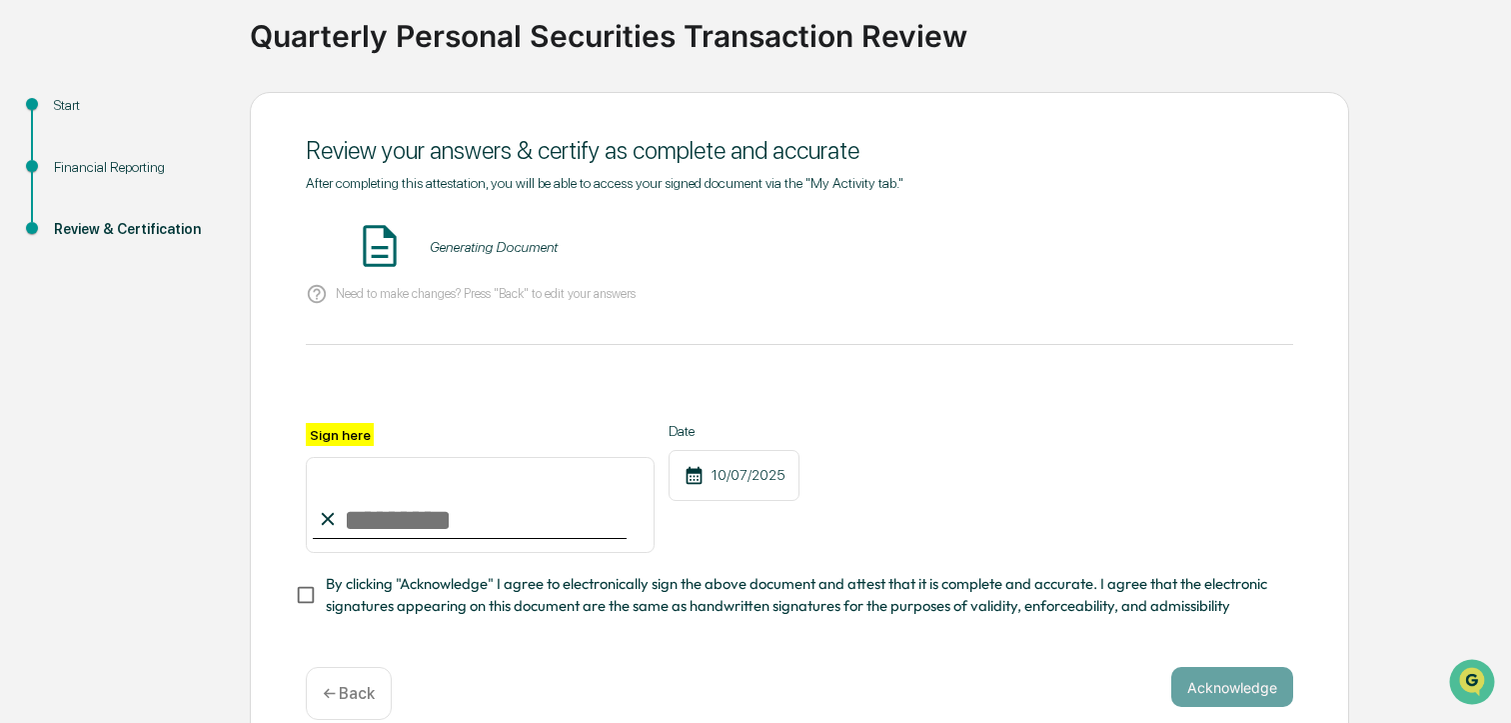
click at [405, 521] on input "Sign here" at bounding box center [480, 505] width 349 height 96
type input "**********"
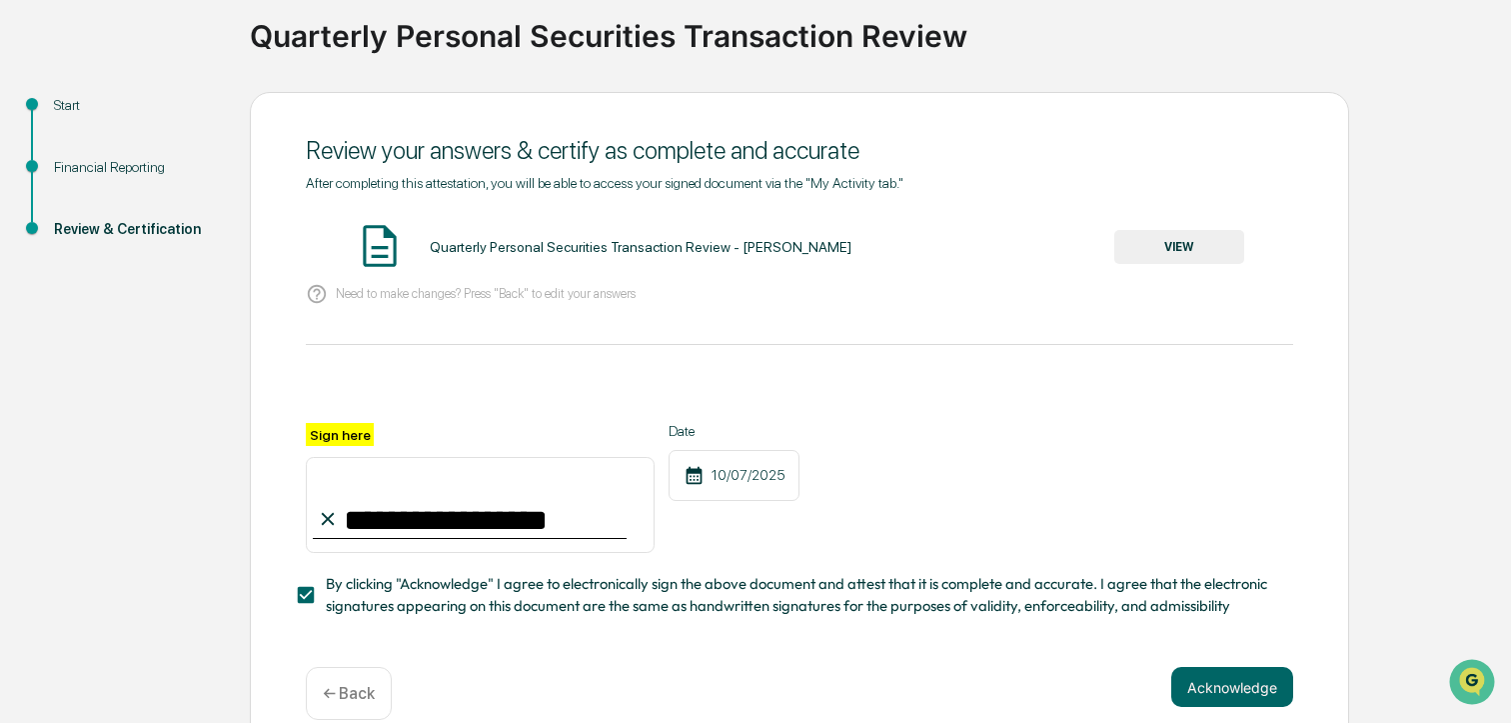
drag, startPoint x: 1204, startPoint y: 670, endPoint x: 1214, endPoint y: 668, distance: 10.2
click at [1204, 670] on button "Acknowledge" at bounding box center [1233, 687] width 122 height 40
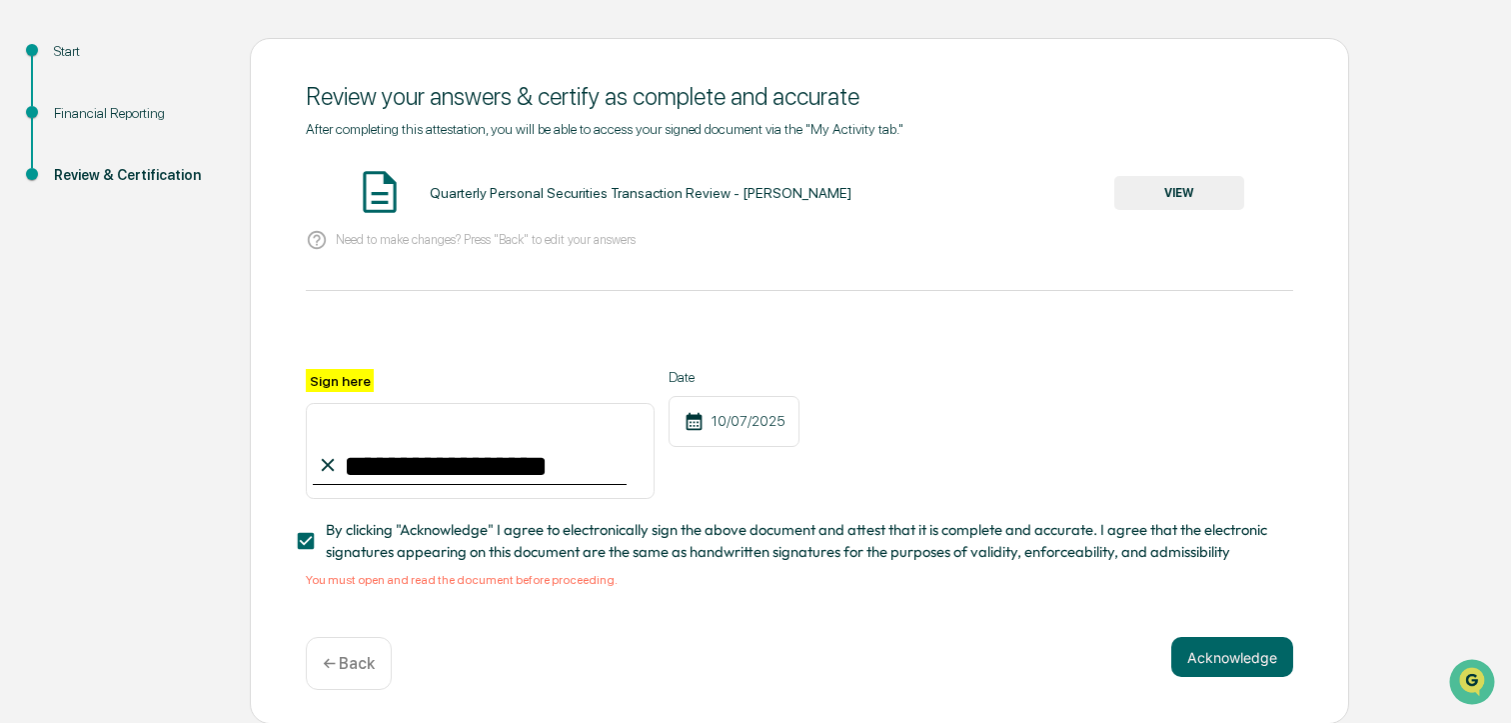
click at [1189, 209] on button "VIEW" at bounding box center [1180, 193] width 130 height 34
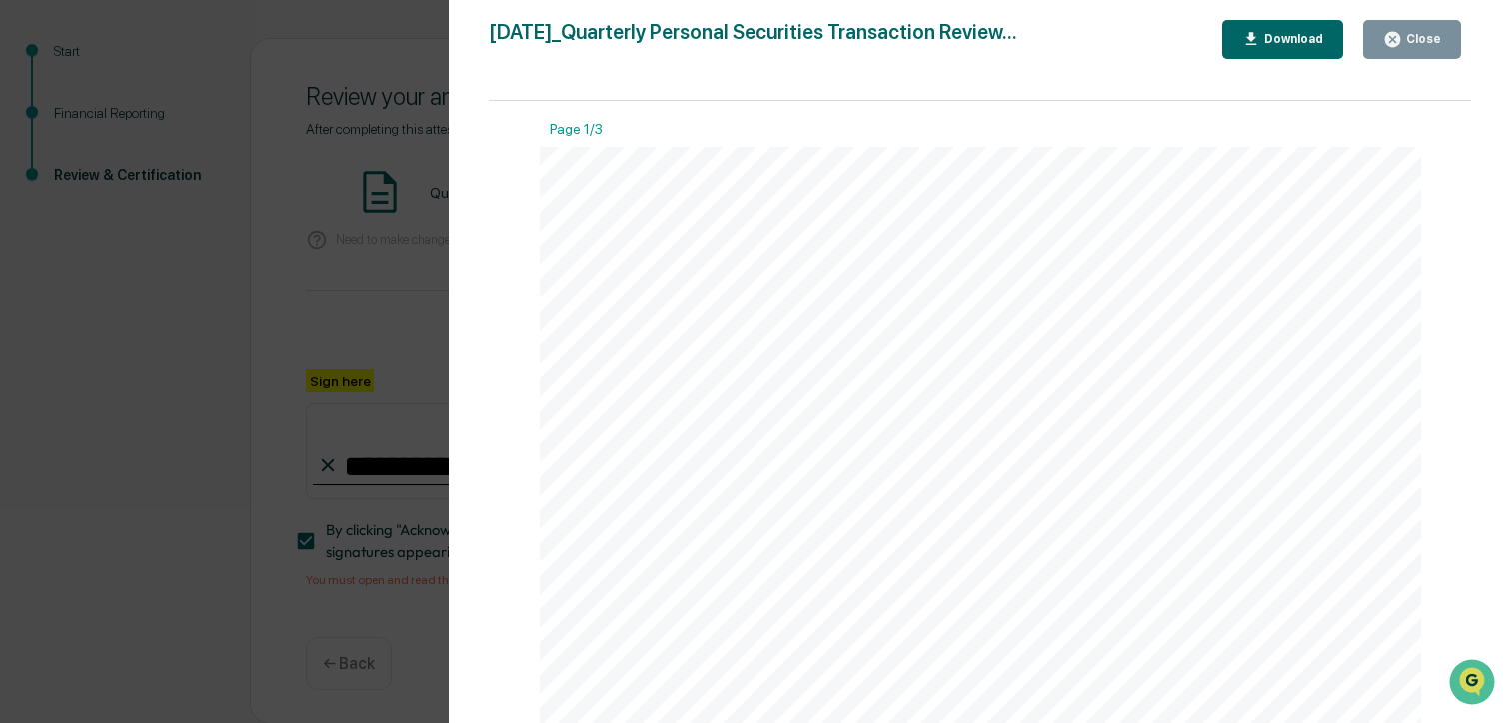
drag, startPoint x: 1396, startPoint y: 41, endPoint x: 1394, endPoint y: 61, distance: 20.1
click at [1396, 44] on icon "button" at bounding box center [1393, 39] width 19 height 19
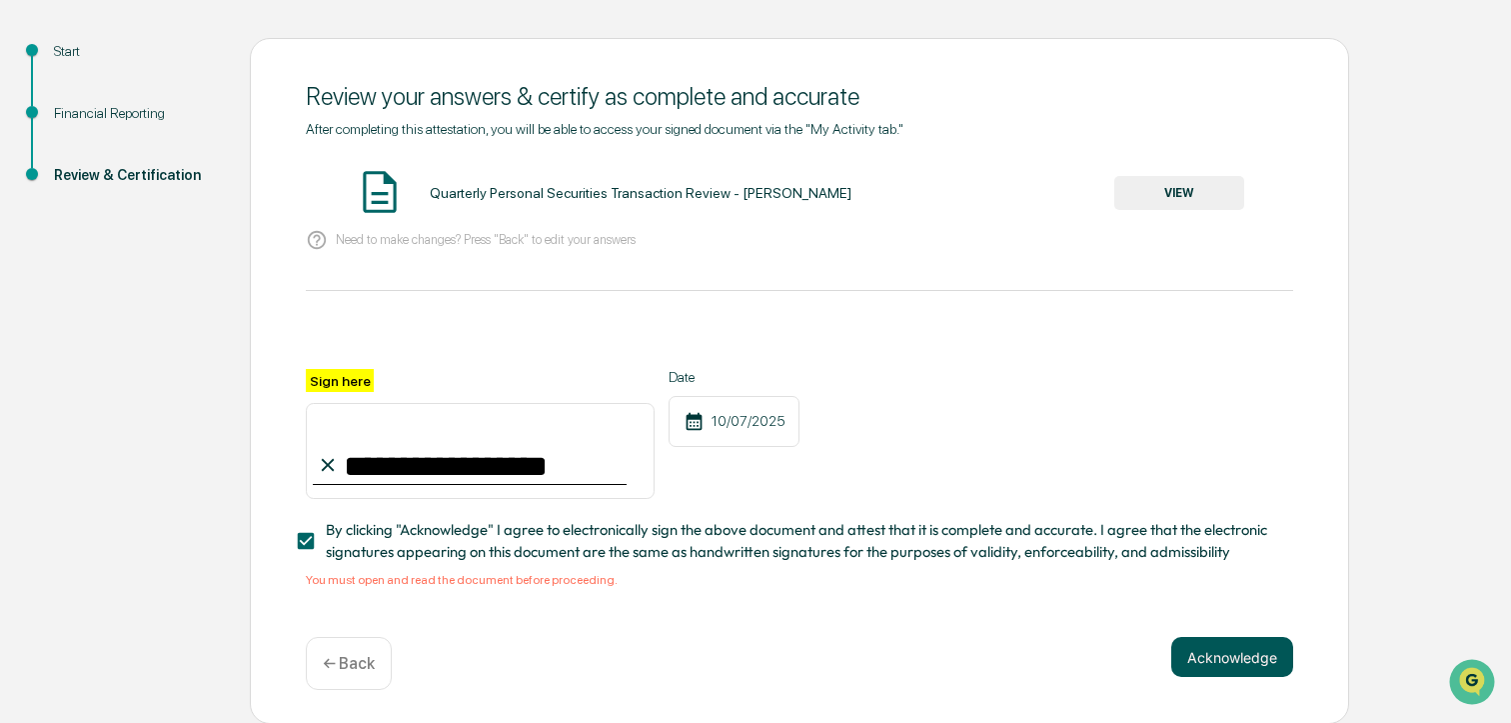
click at [1226, 656] on button "Acknowledge" at bounding box center [1233, 657] width 122 height 40
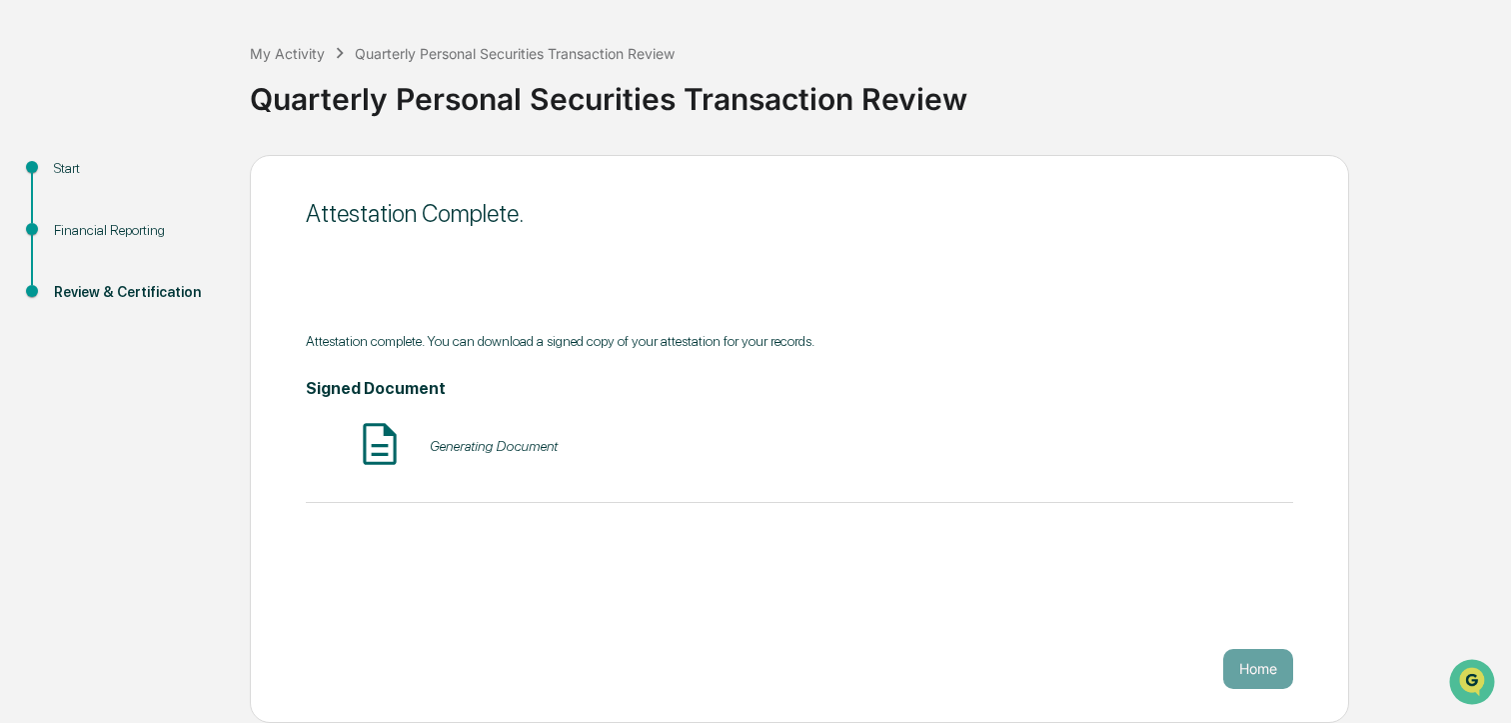
scroll to position [83, 0]
click at [1255, 676] on button "Home" at bounding box center [1259, 669] width 70 height 40
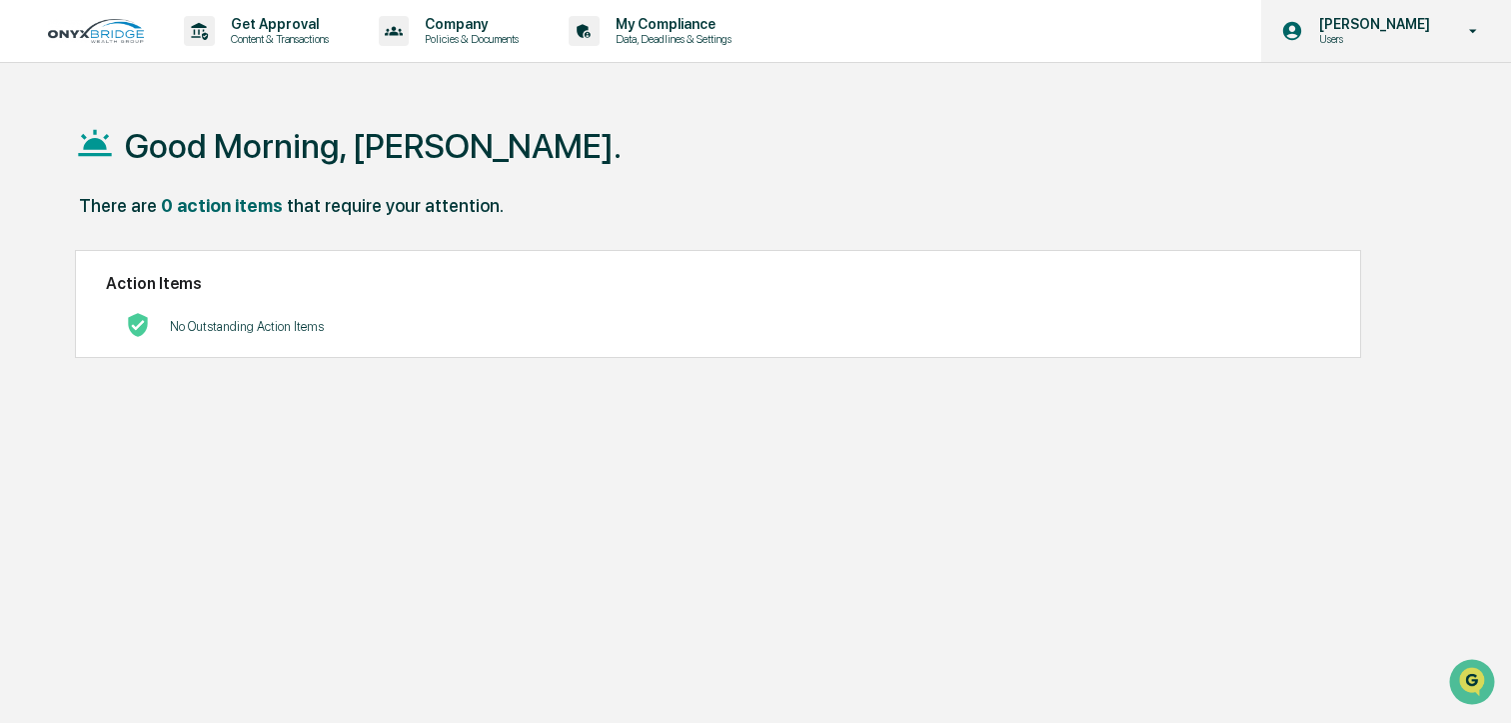
click at [1416, 40] on p "Users" at bounding box center [1372, 39] width 137 height 14
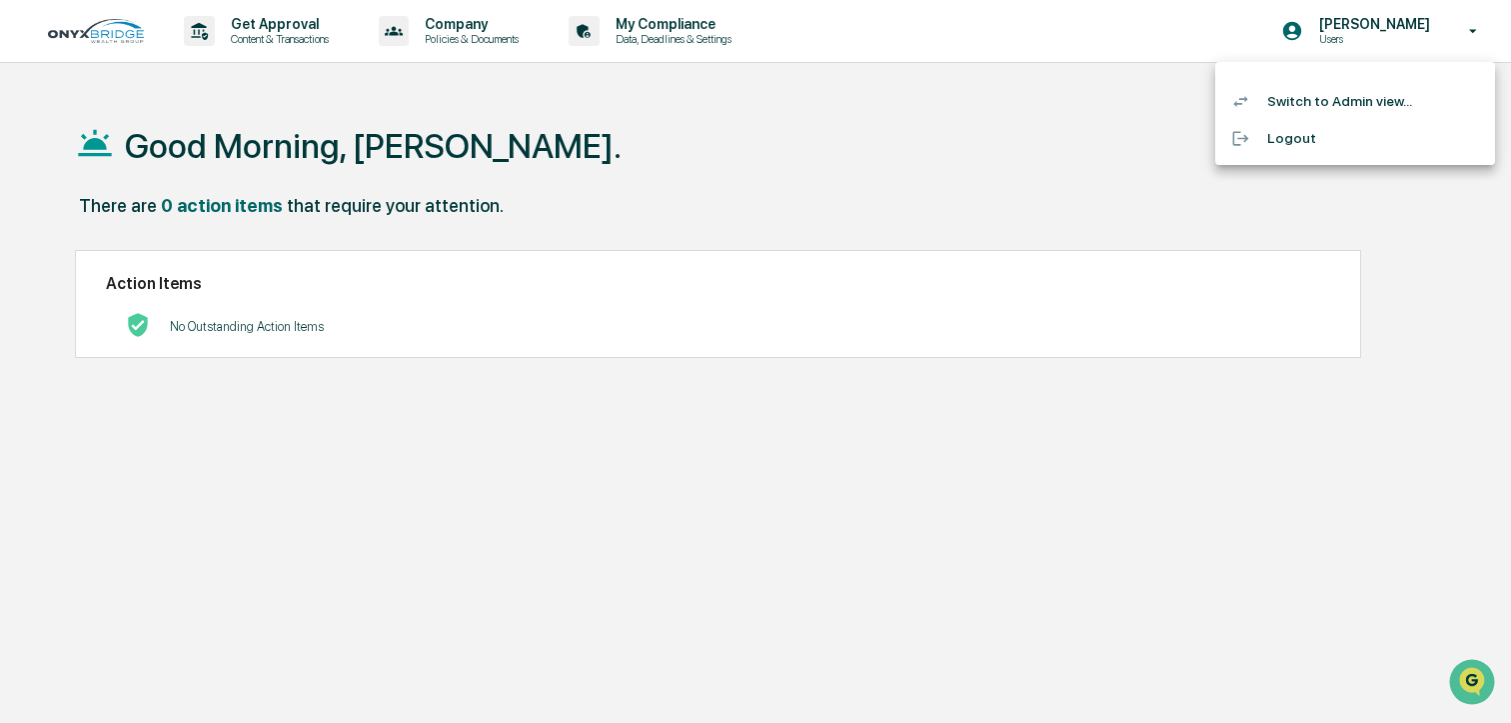
click at [1328, 111] on li "Switch to Admin view..." at bounding box center [1356, 101] width 280 height 37
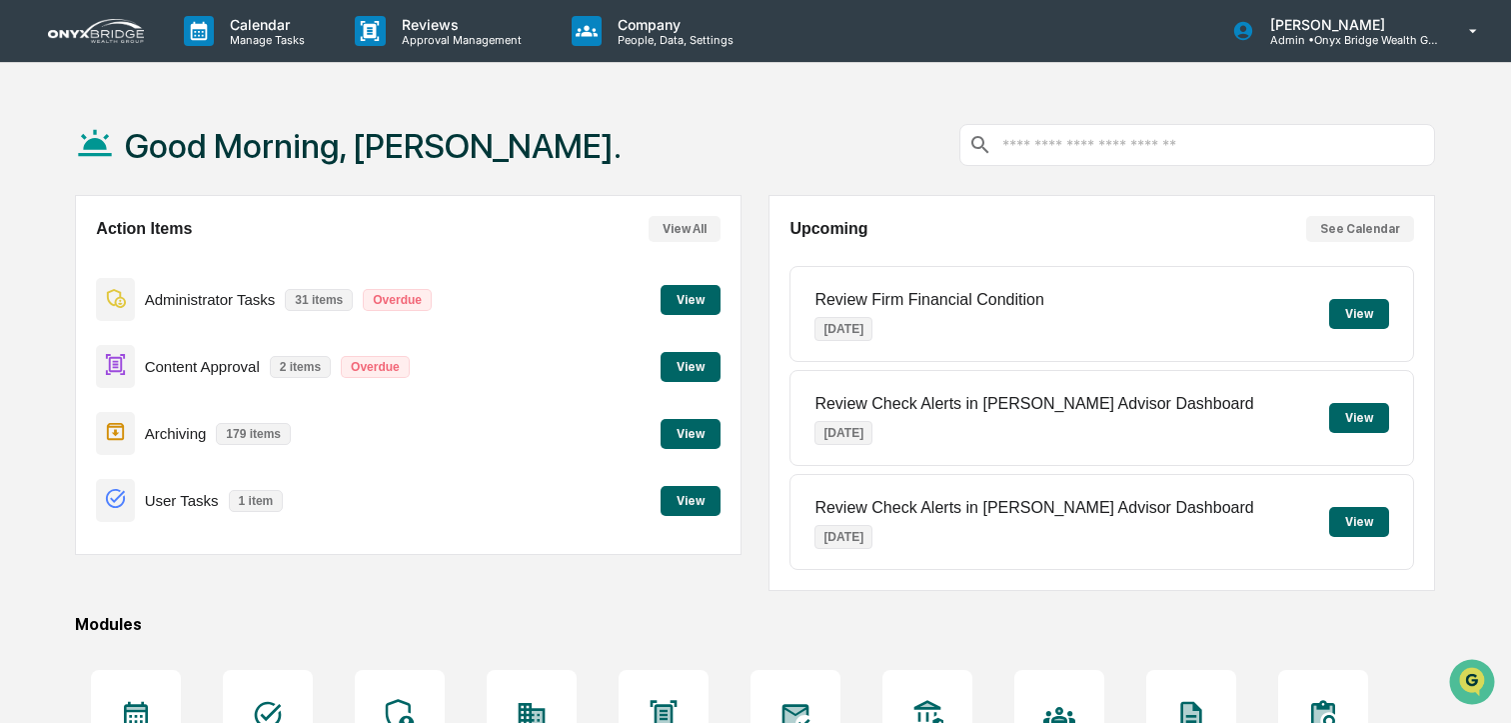
click at [690, 312] on button "View" at bounding box center [691, 300] width 60 height 30
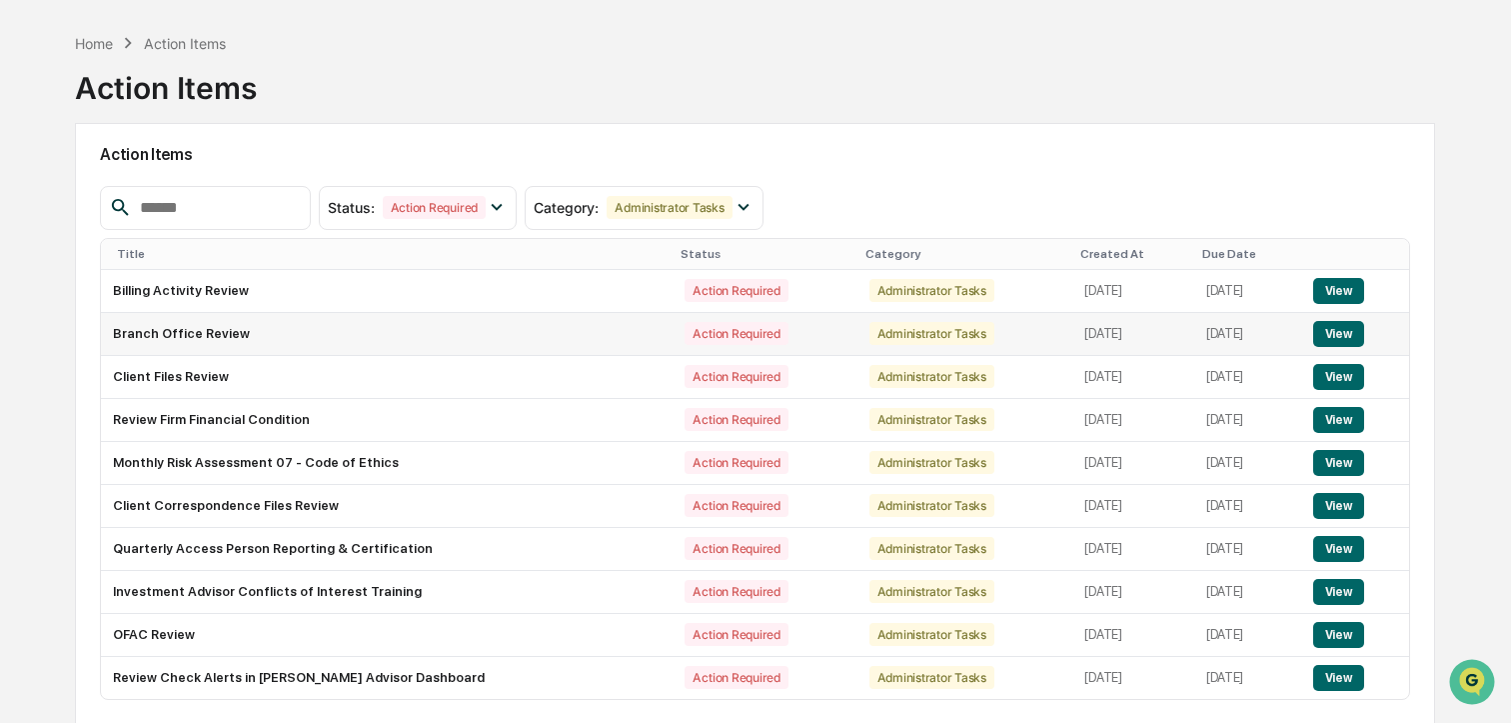
scroll to position [141, 0]
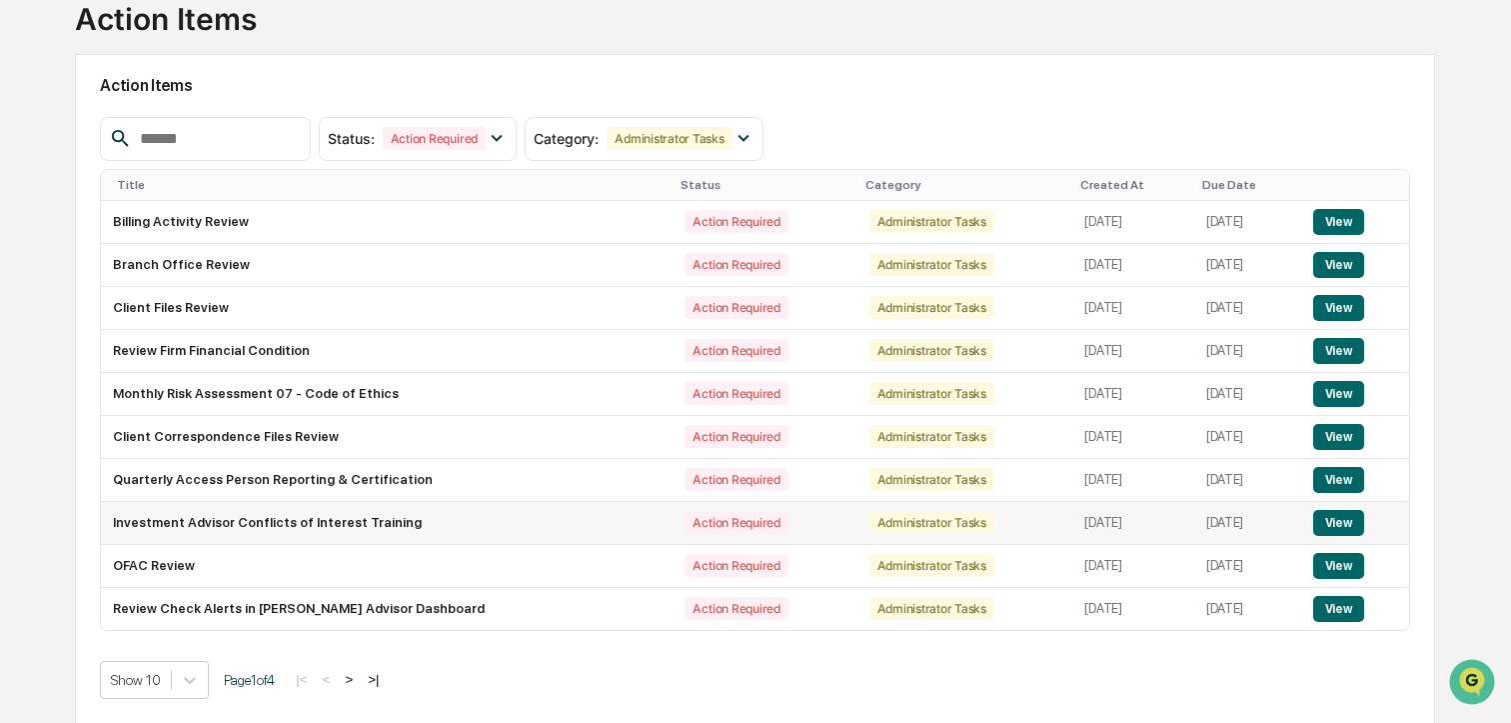
click at [1341, 519] on button "View" at bounding box center [1339, 523] width 51 height 26
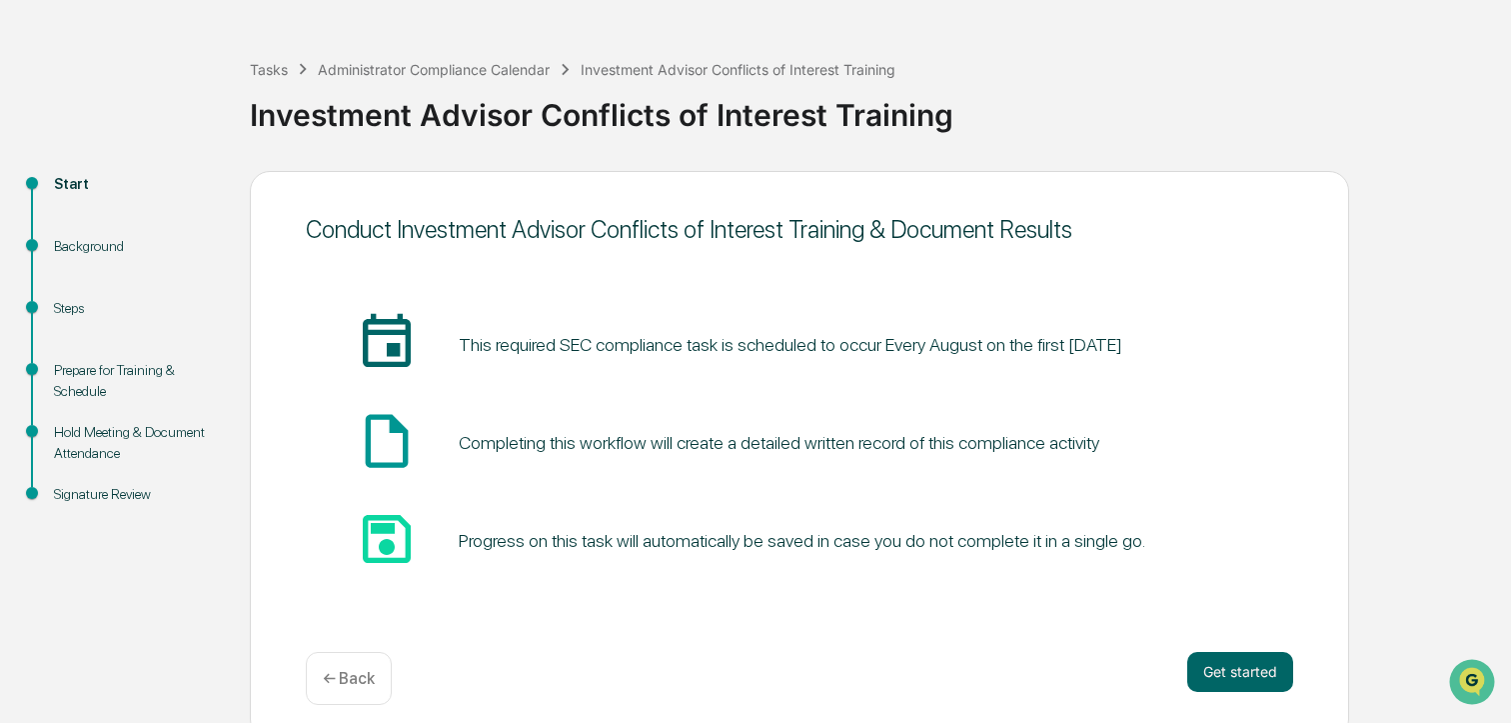
scroll to position [83, 0]
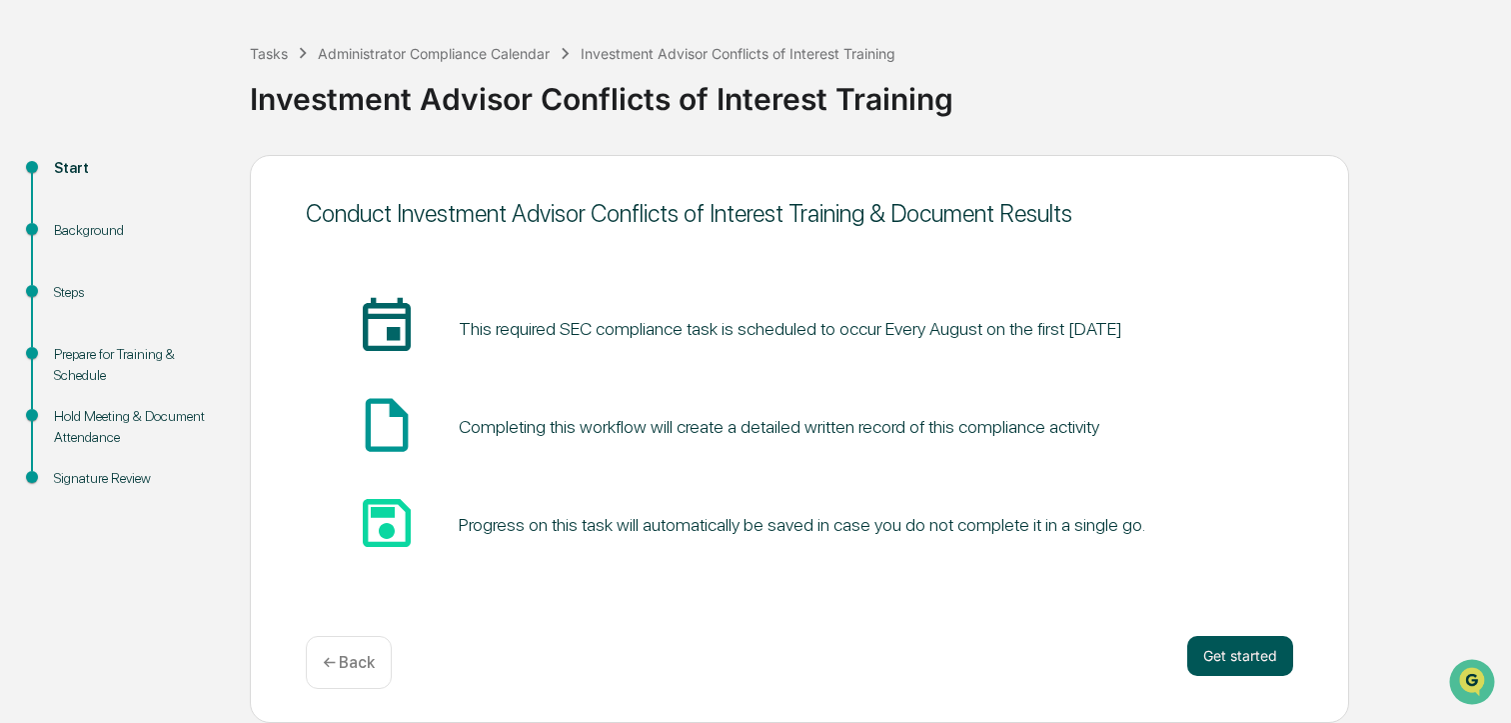
click at [1240, 654] on button "Get started" at bounding box center [1241, 656] width 106 height 40
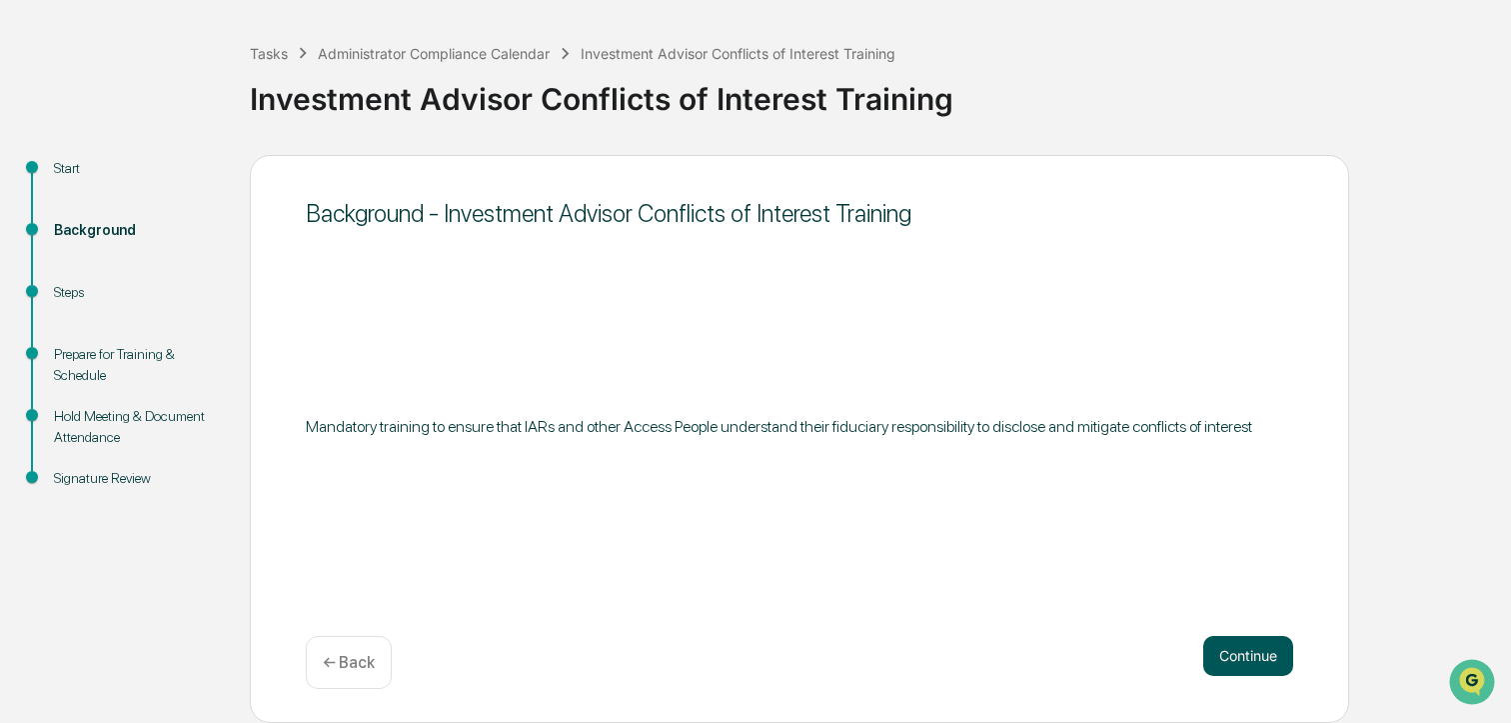
click at [1233, 657] on button "Continue" at bounding box center [1249, 656] width 90 height 40
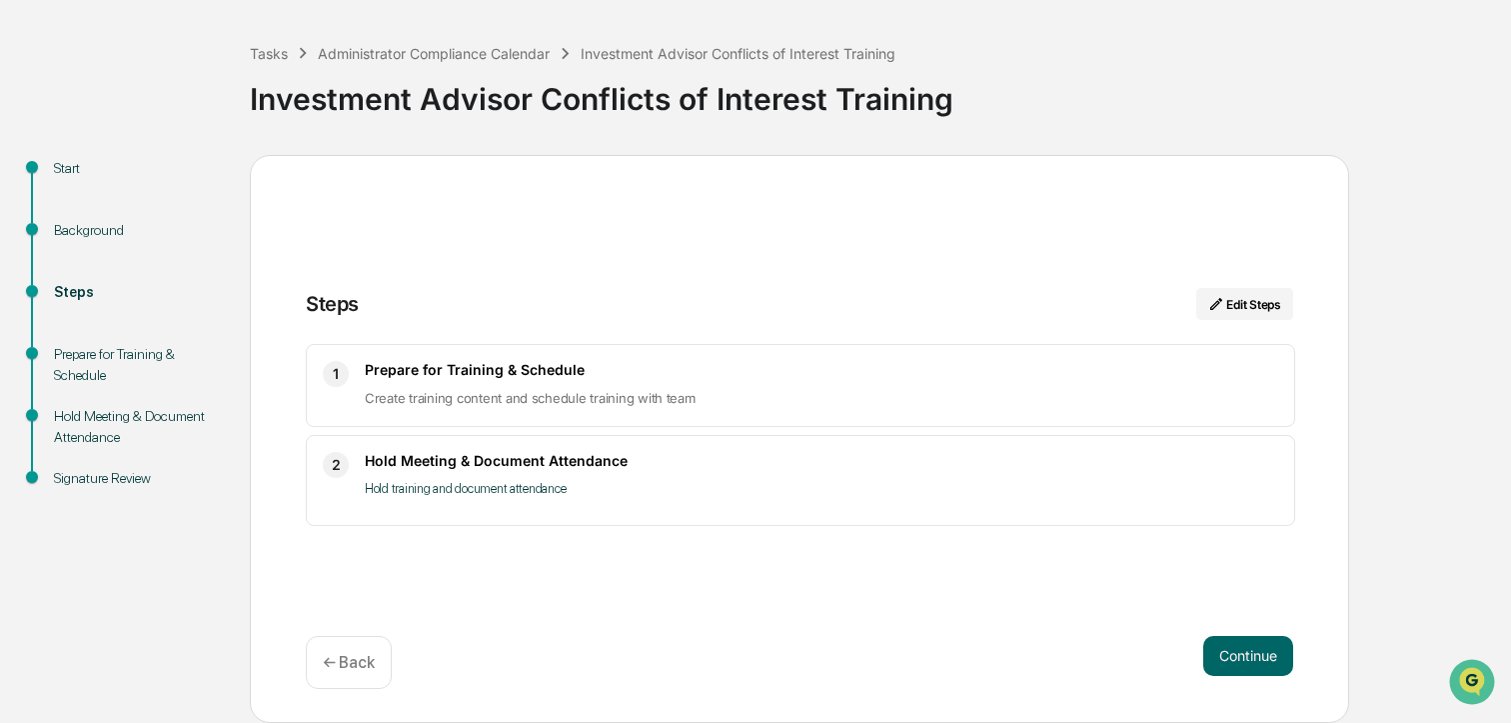
click at [327, 656] on p "← Back" at bounding box center [349, 662] width 52 height 19
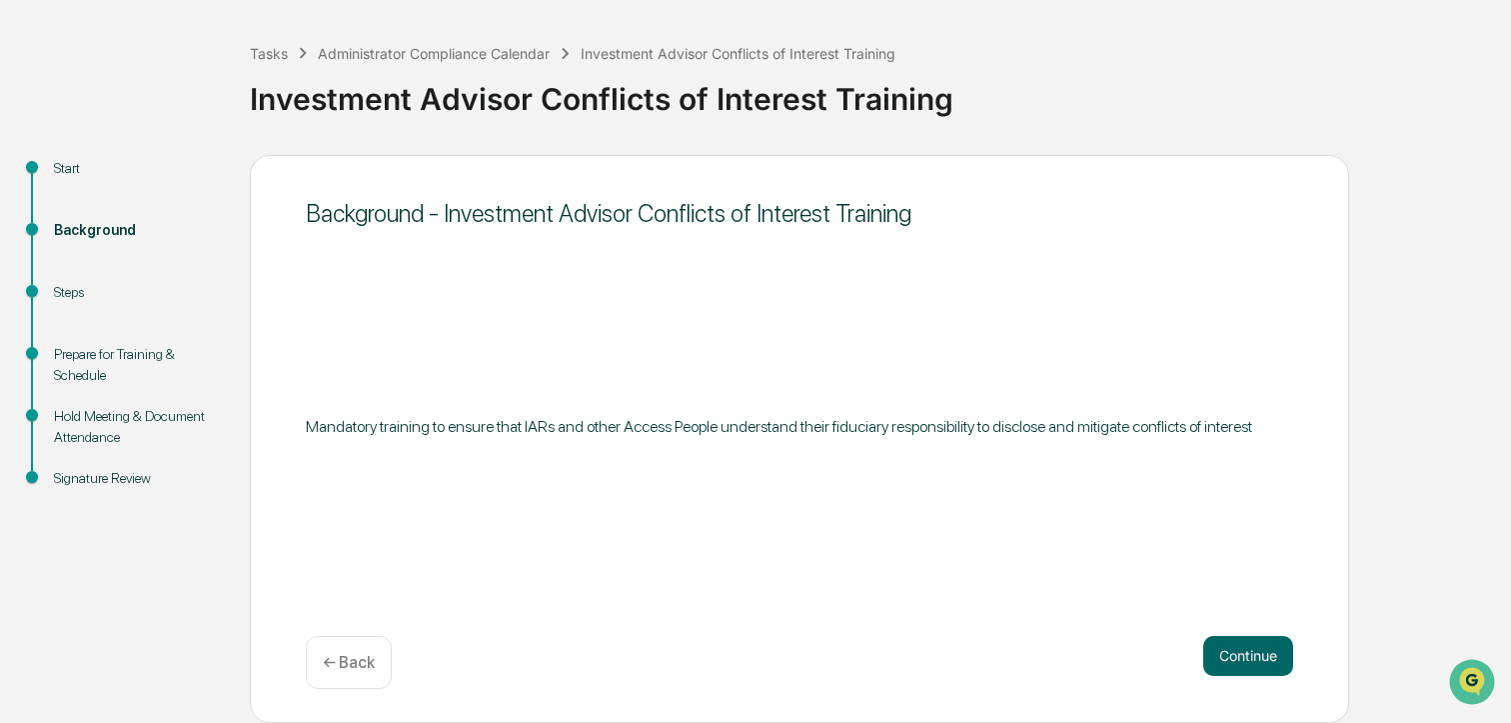
click at [329, 656] on p "← Back" at bounding box center [349, 662] width 52 height 19
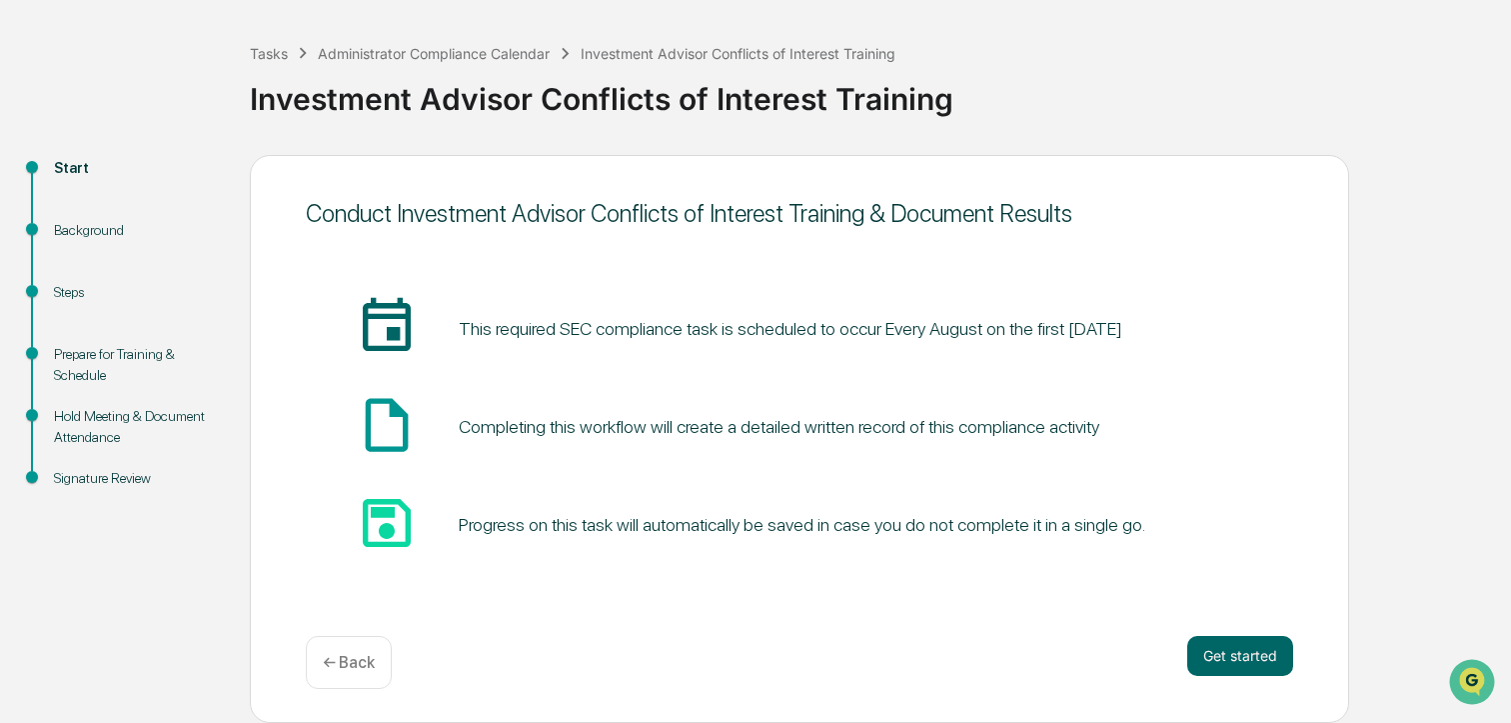
scroll to position [0, 0]
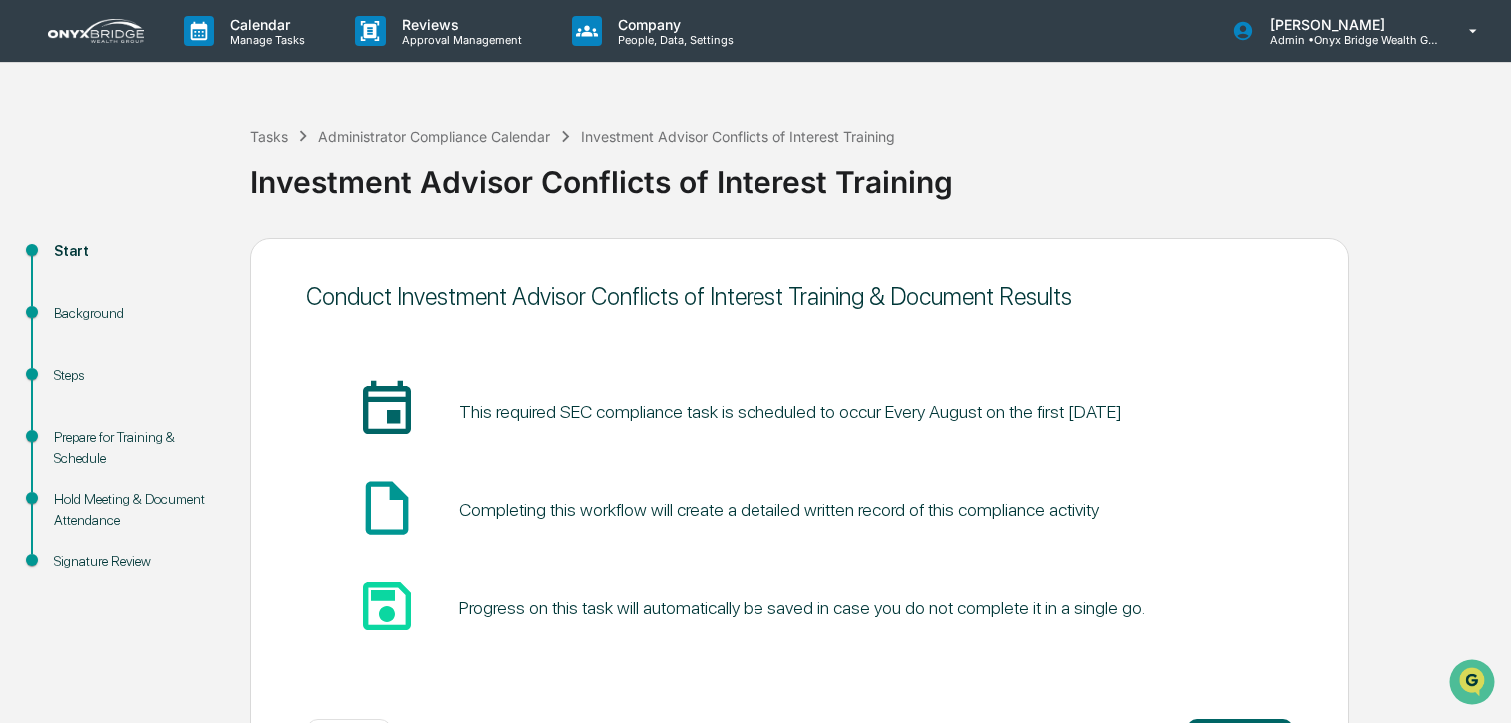
drag, startPoint x: 79, startPoint y: 26, endPoint x: 194, endPoint y: 82, distance: 127.9
click at [80, 26] on img at bounding box center [96, 31] width 96 height 24
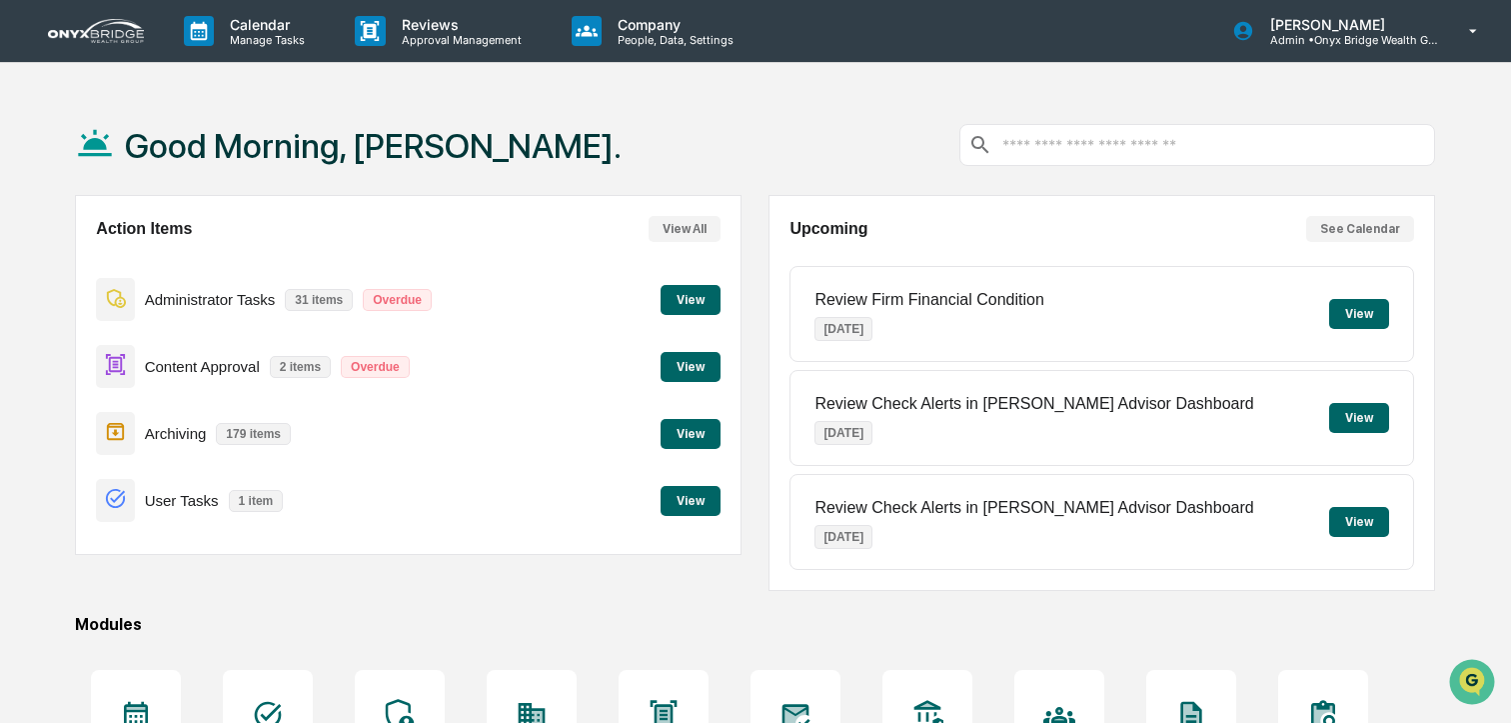
click at [669, 297] on button "View" at bounding box center [691, 300] width 60 height 30
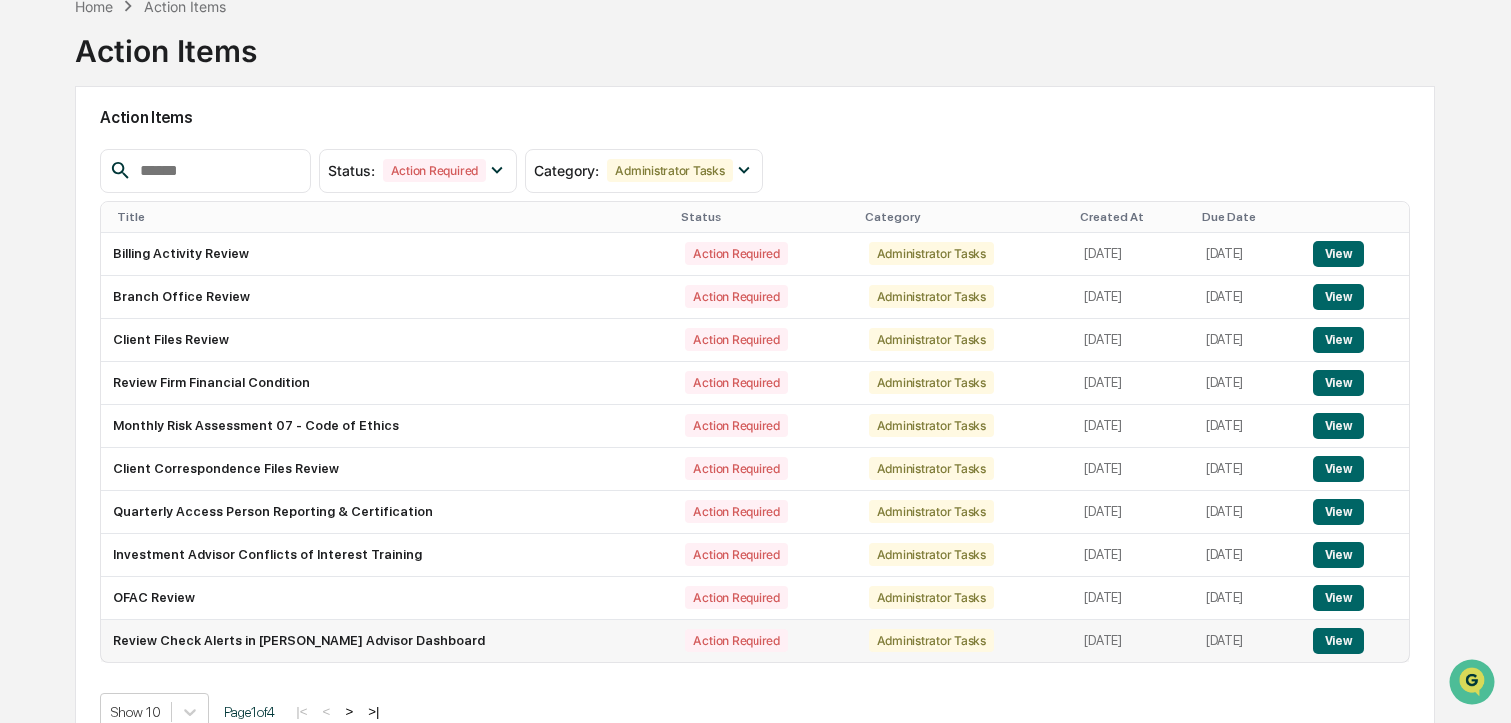
scroll to position [114, 0]
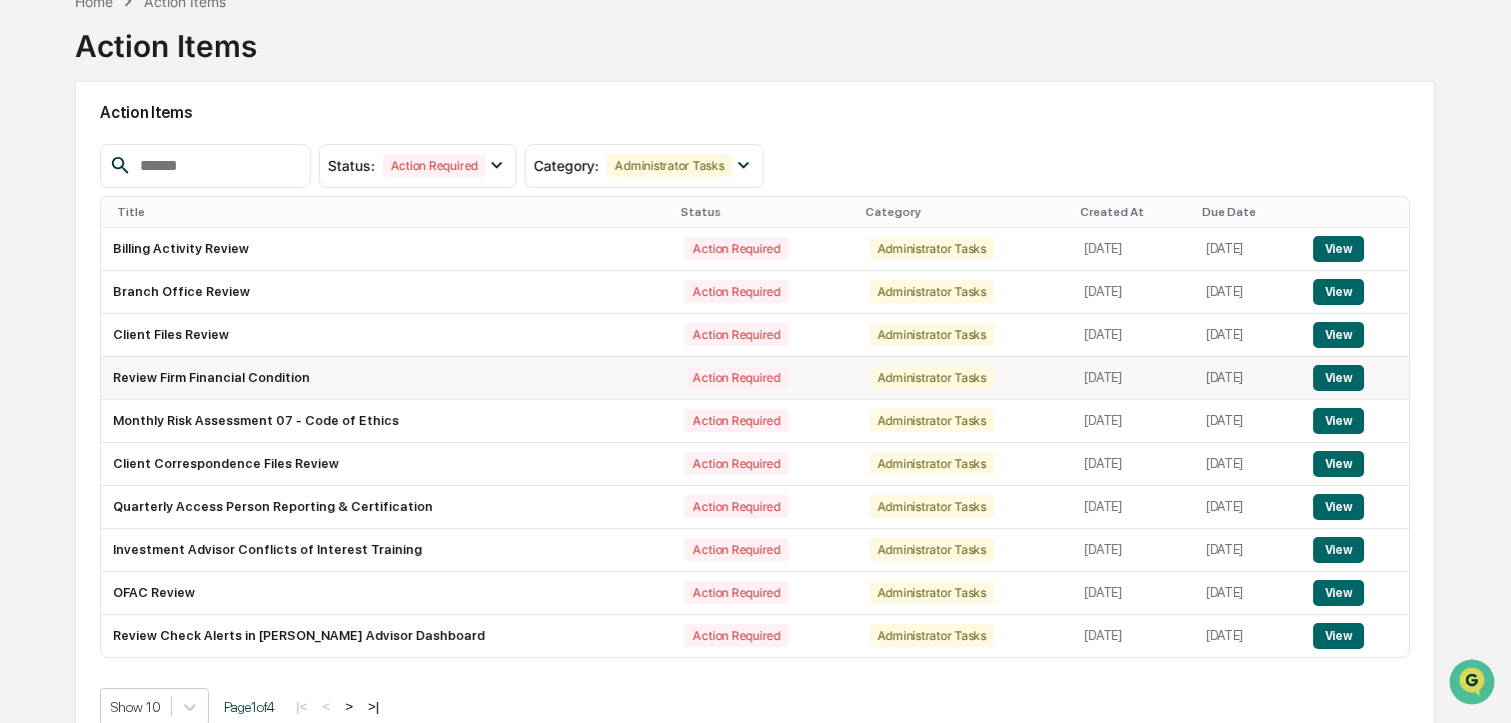
click at [1341, 377] on button "View" at bounding box center [1339, 378] width 51 height 26
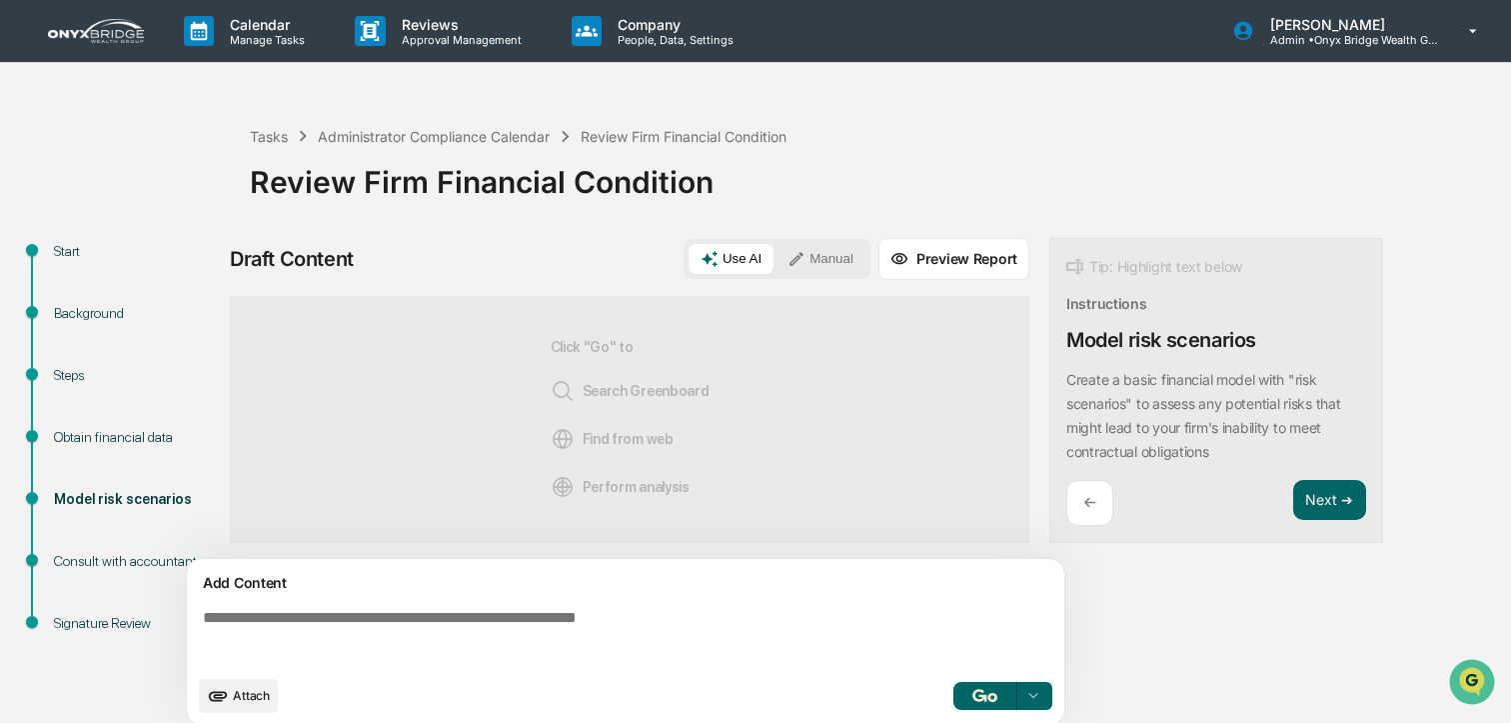
scroll to position [16, 0]
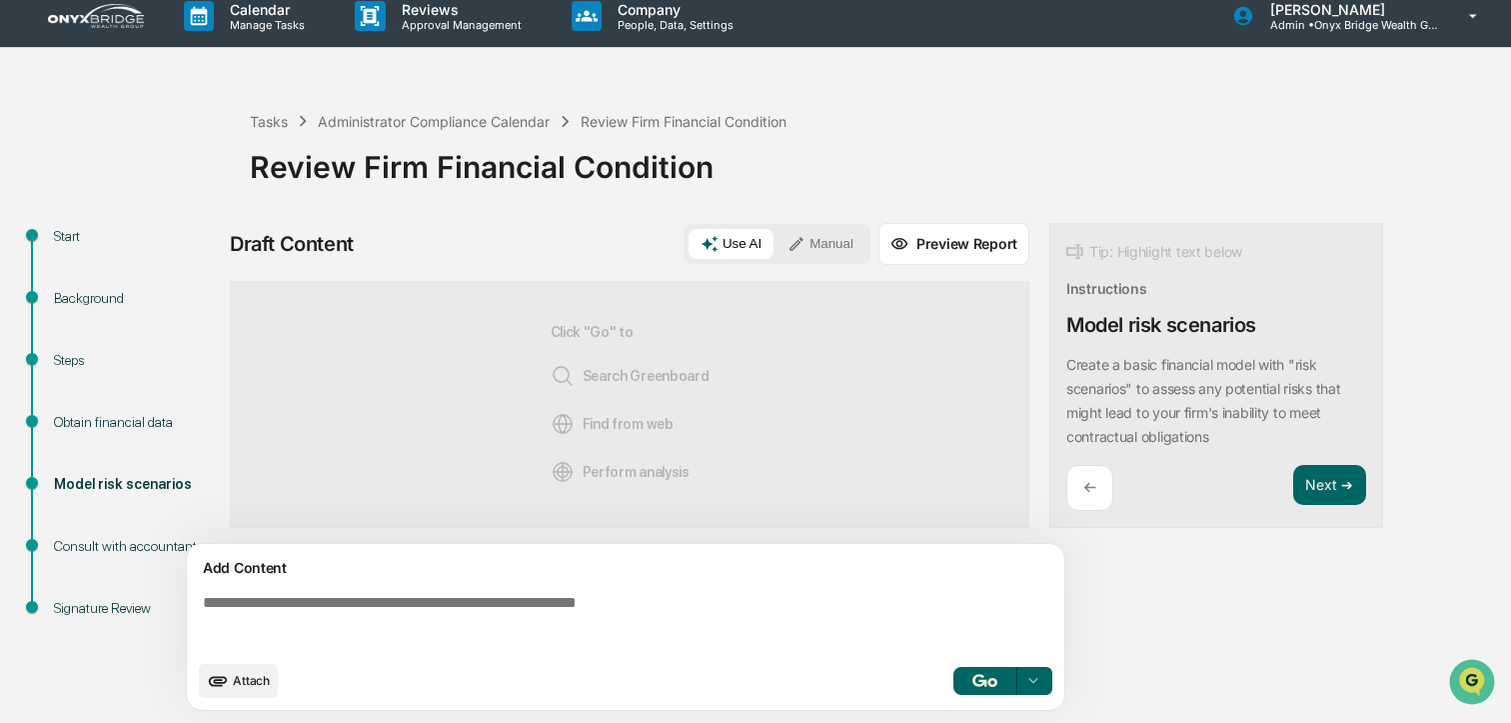
click at [803, 253] on button "Manual" at bounding box center [821, 244] width 90 height 30
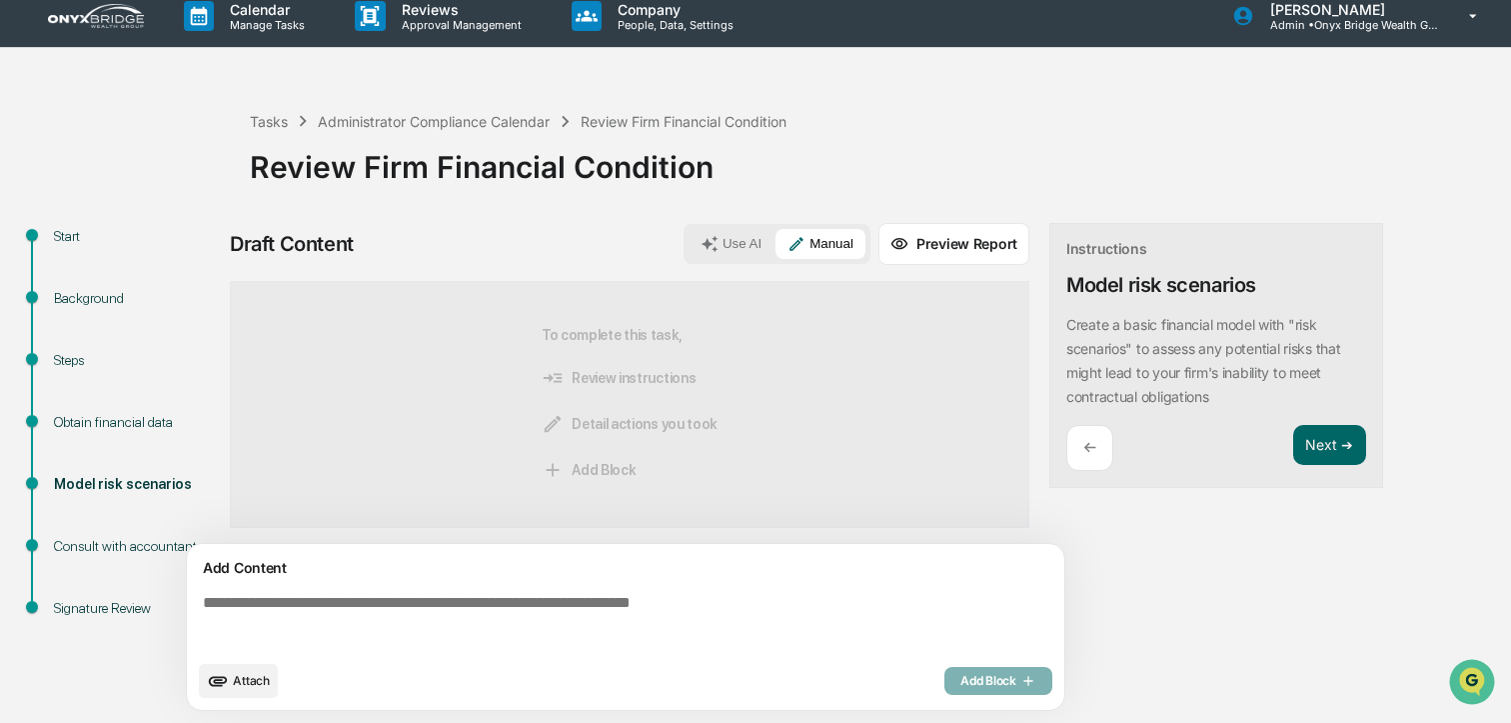
click at [307, 604] on textarea at bounding box center [630, 622] width 870 height 72
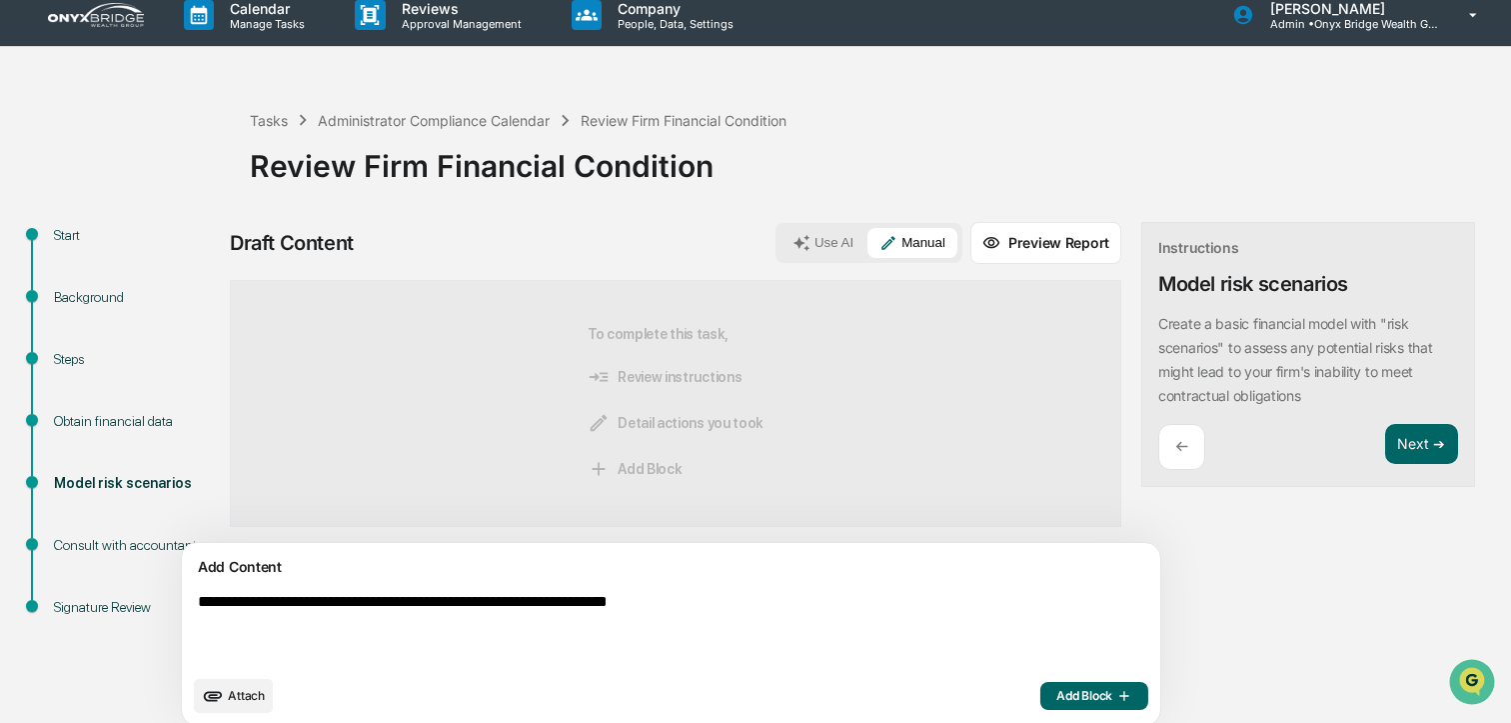
scroll to position [32, 0]
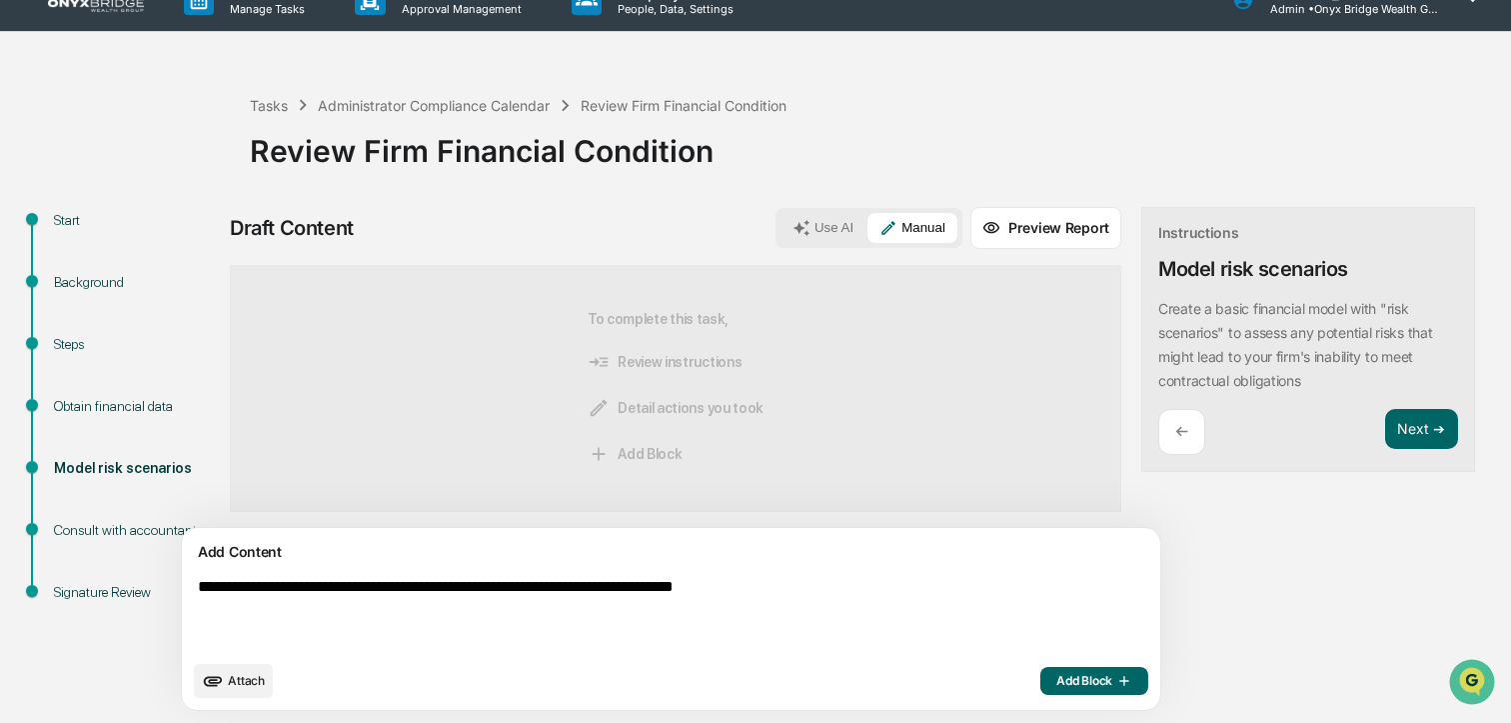
type textarea "**********"
click at [1057, 685] on span "Add Block" at bounding box center [1095, 681] width 76 height 16
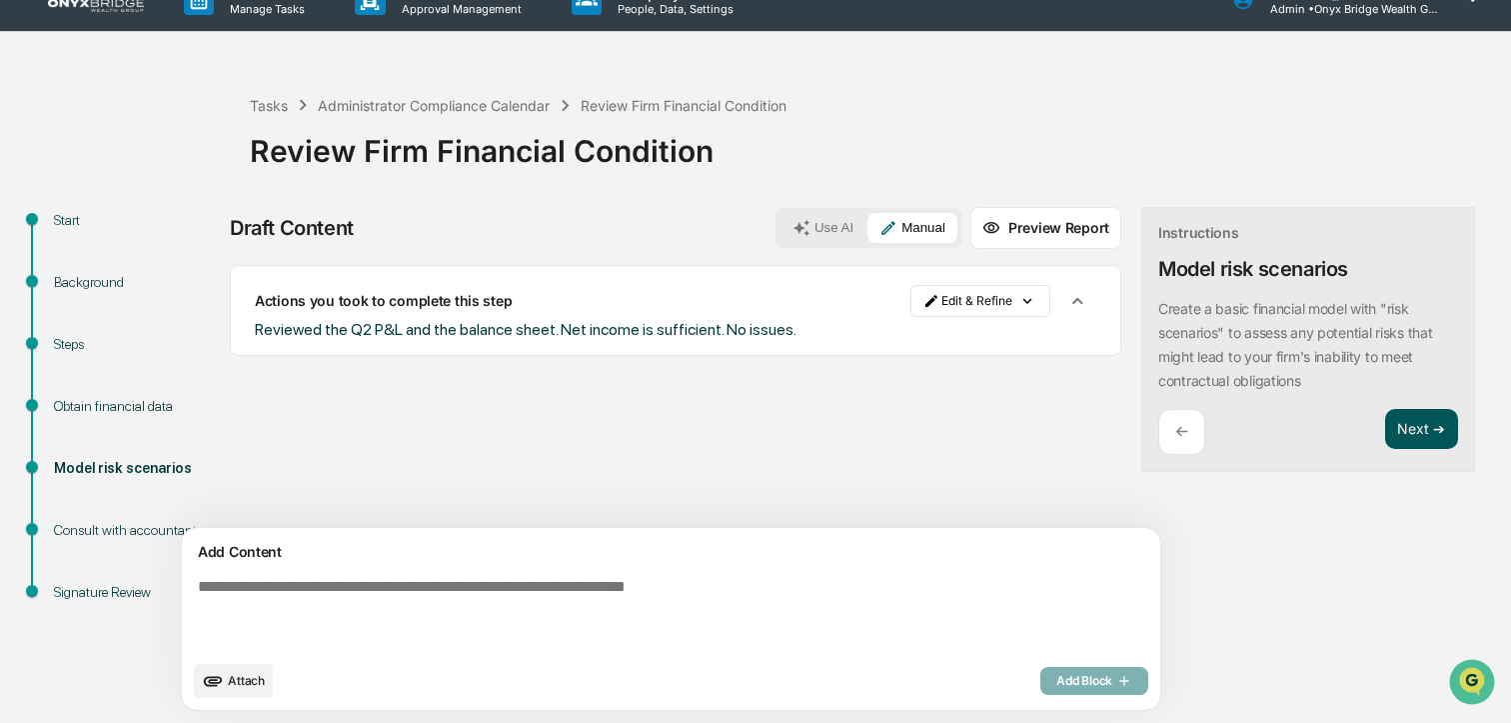
click at [1386, 420] on button "Next ➔" at bounding box center [1422, 429] width 73 height 41
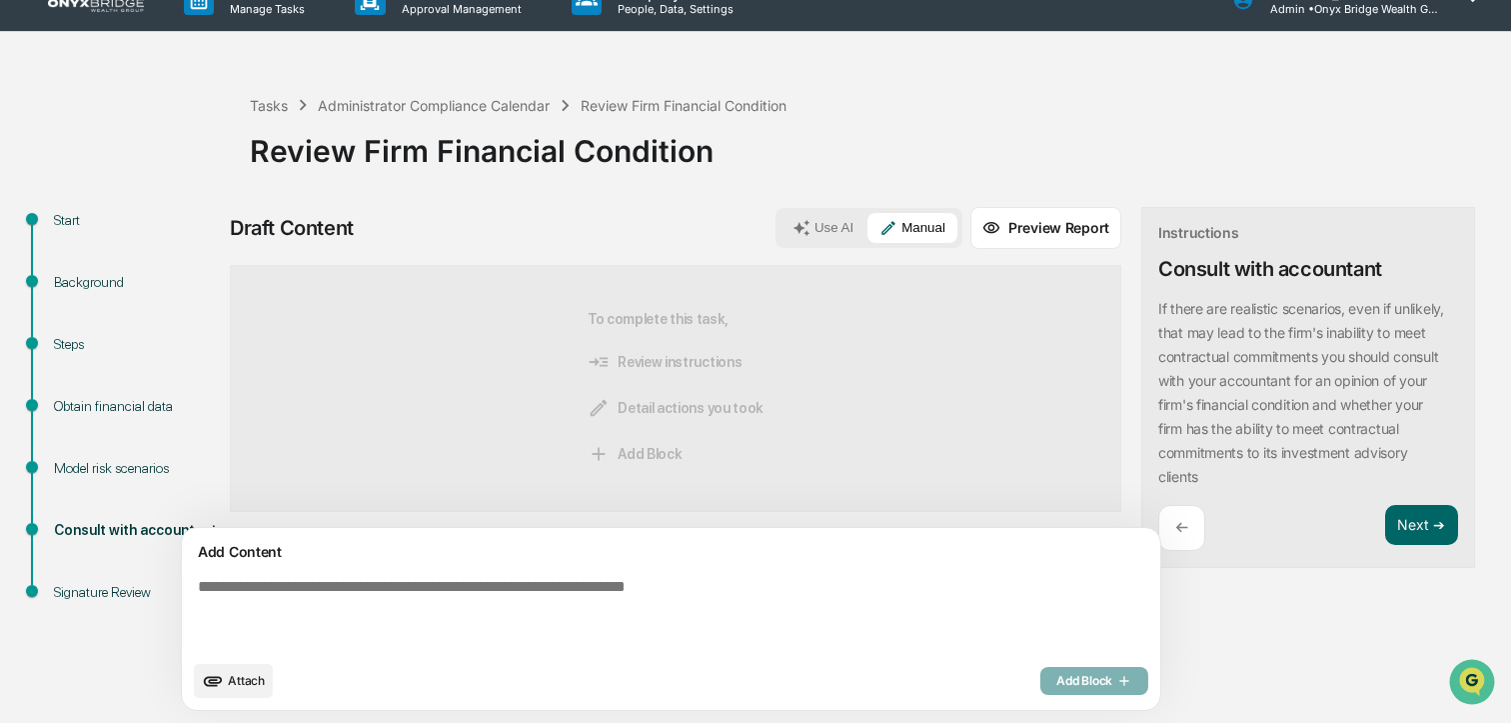
click at [322, 589] on textarea at bounding box center [625, 614] width 870 height 88
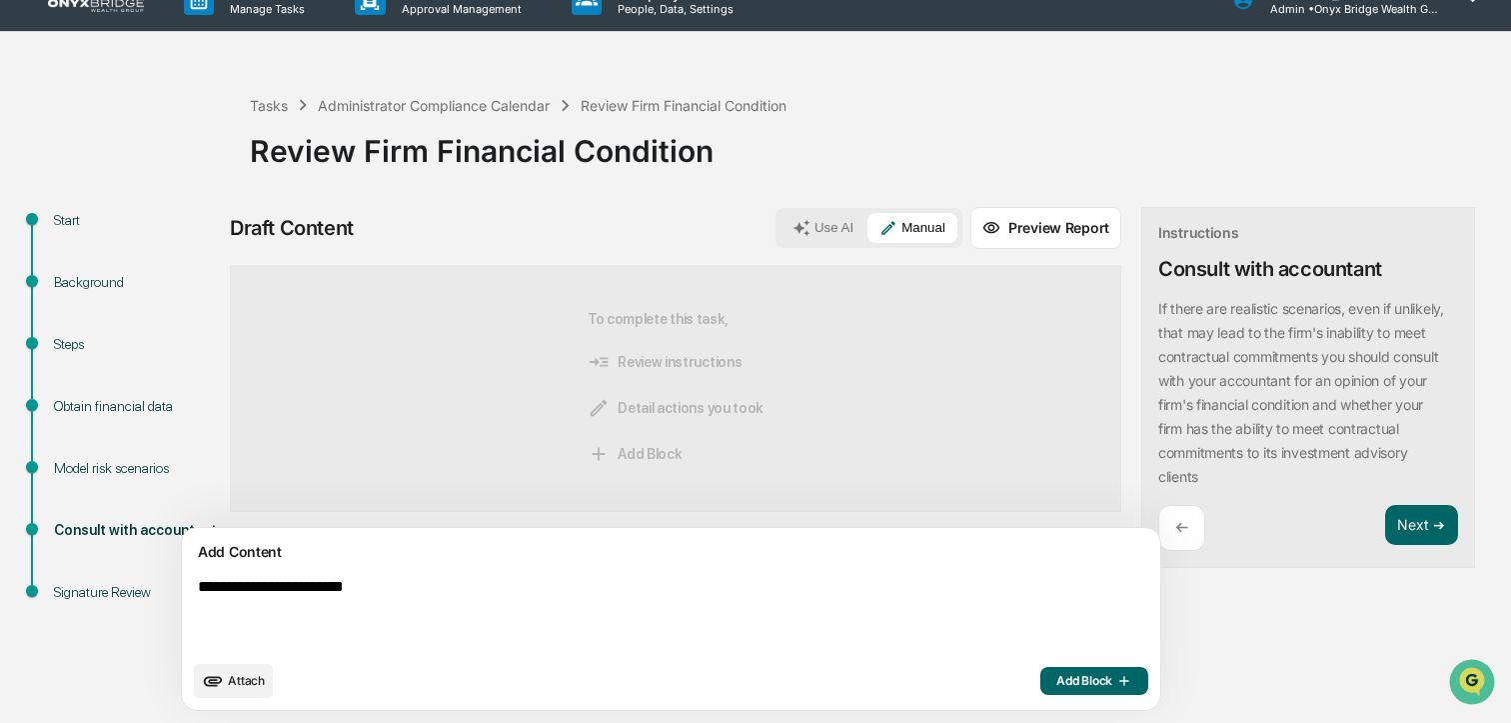
click at [244, 685] on span "Attach" at bounding box center [246, 680] width 37 height 15
click at [438, 578] on textarea "**********" at bounding box center [625, 614] width 870 height 88
drag, startPoint x: 427, startPoint y: 587, endPoint x: 170, endPoint y: 579, distance: 257.0
click at [170, 579] on div "**********" at bounding box center [755, 465] width 1491 height 516
type textarea "**********"
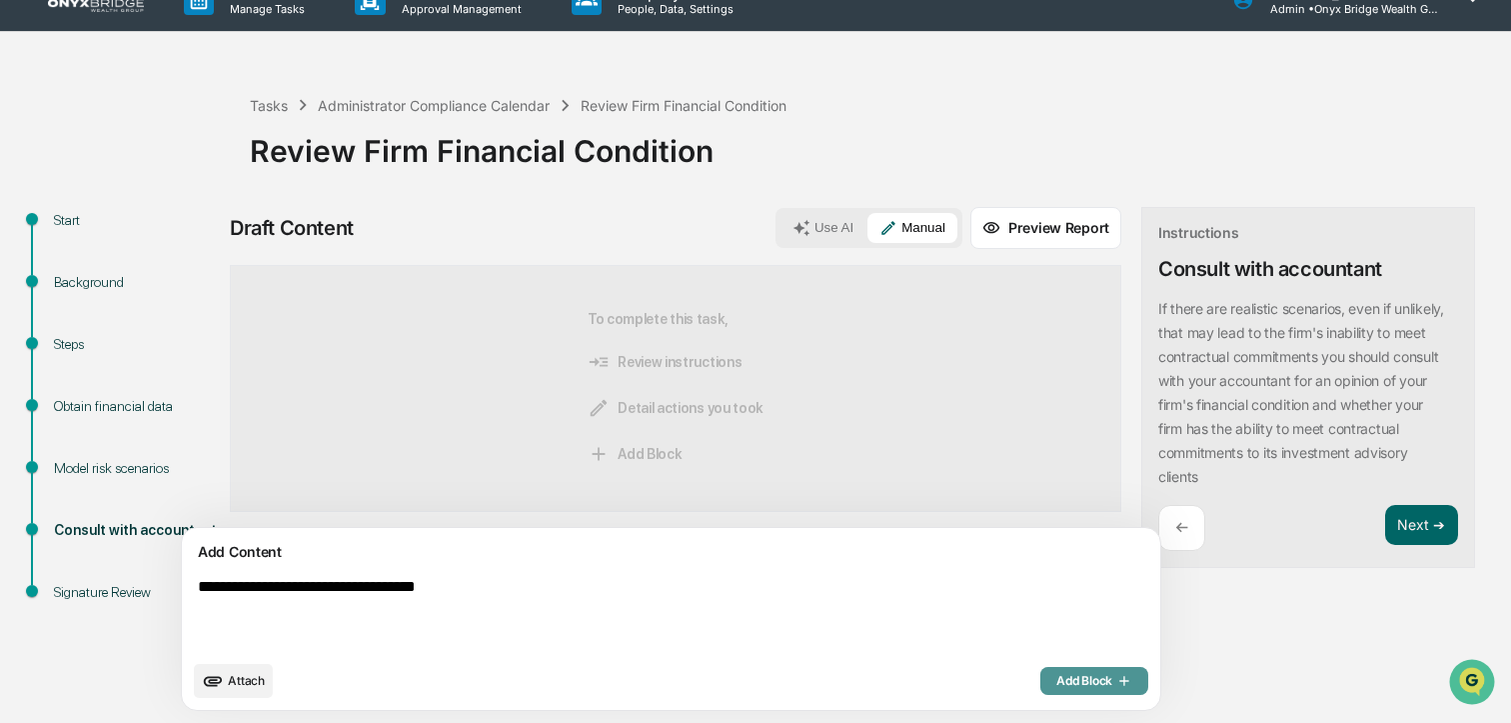
click at [1041, 689] on button "Add Block" at bounding box center [1095, 681] width 108 height 28
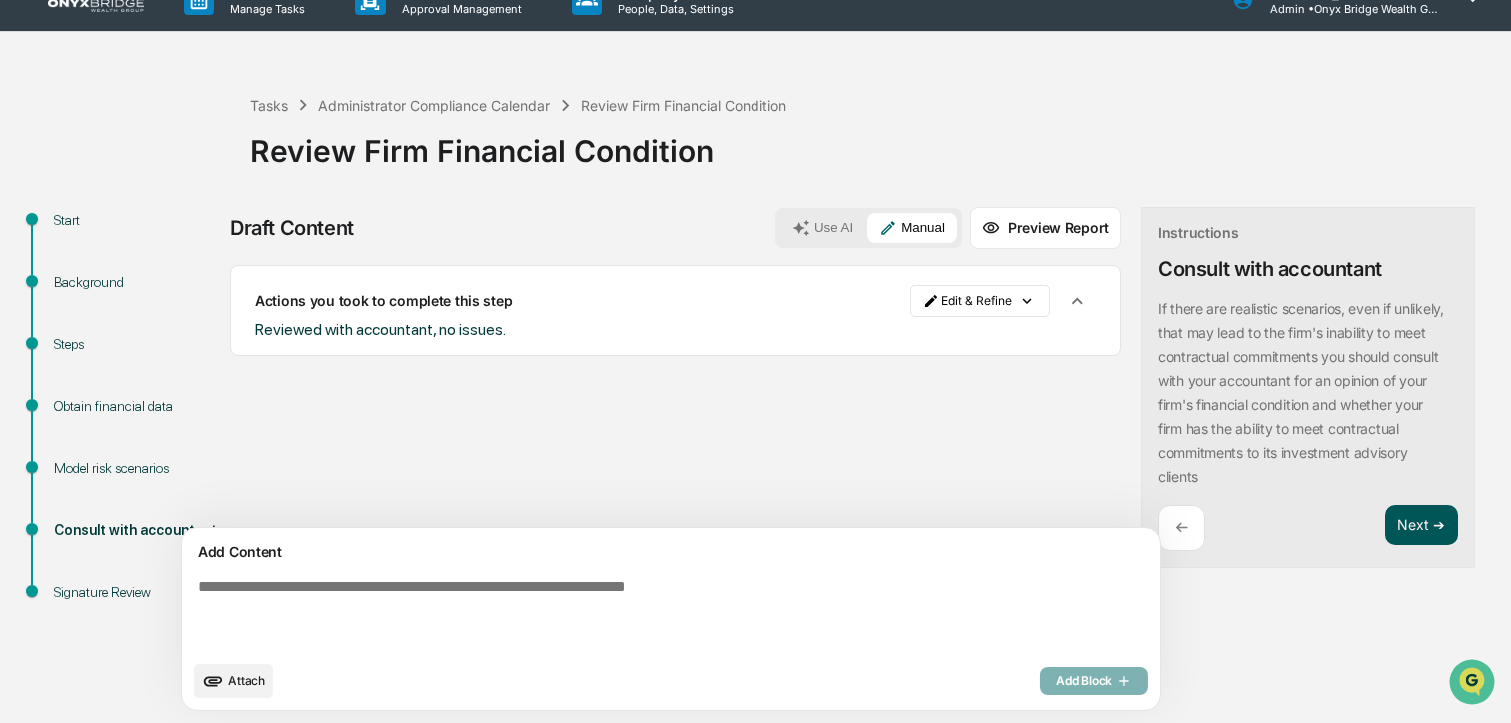
click at [1386, 527] on button "Next ➔" at bounding box center [1422, 525] width 73 height 41
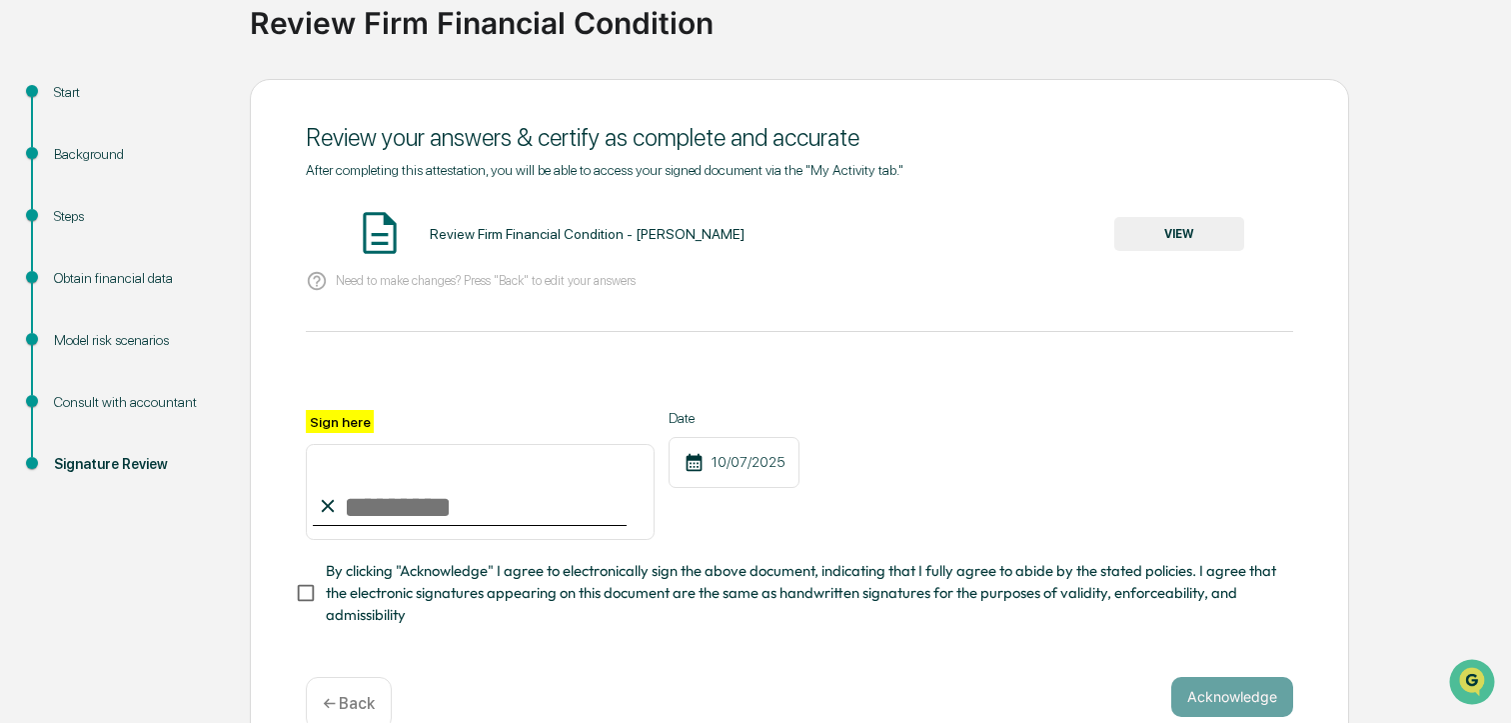
scroll to position [198, 0]
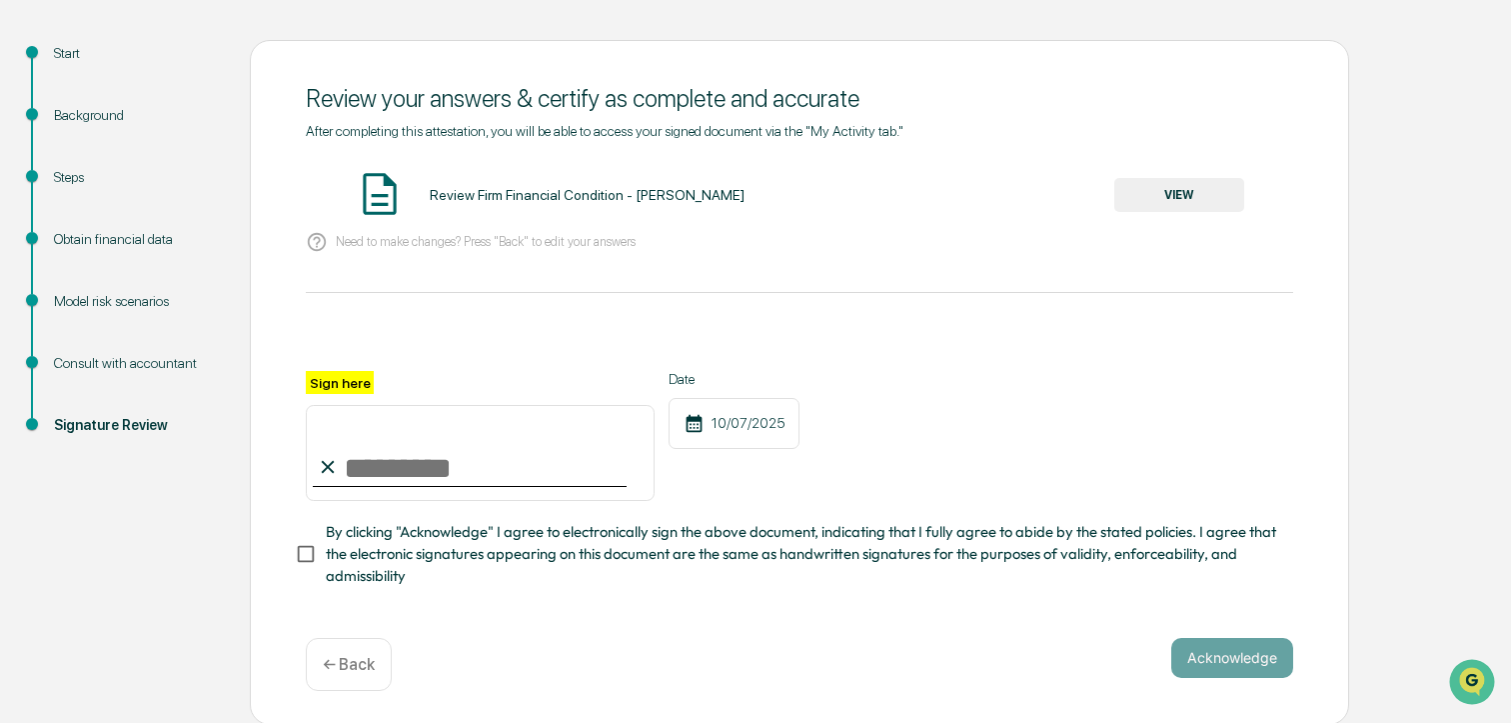
click at [396, 469] on input "Sign here" at bounding box center [480, 453] width 349 height 96
type input "**********"
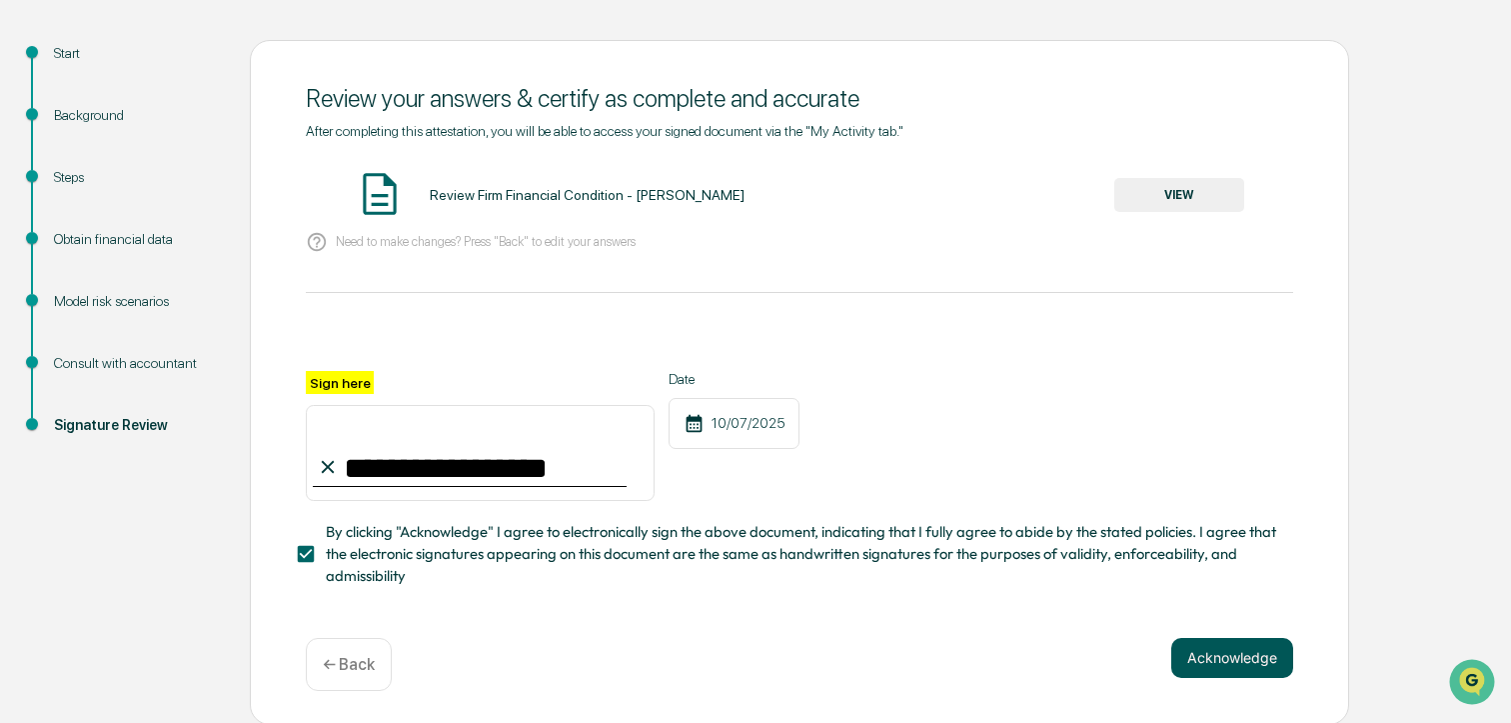
click at [1186, 663] on button "Acknowledge" at bounding box center [1233, 658] width 122 height 40
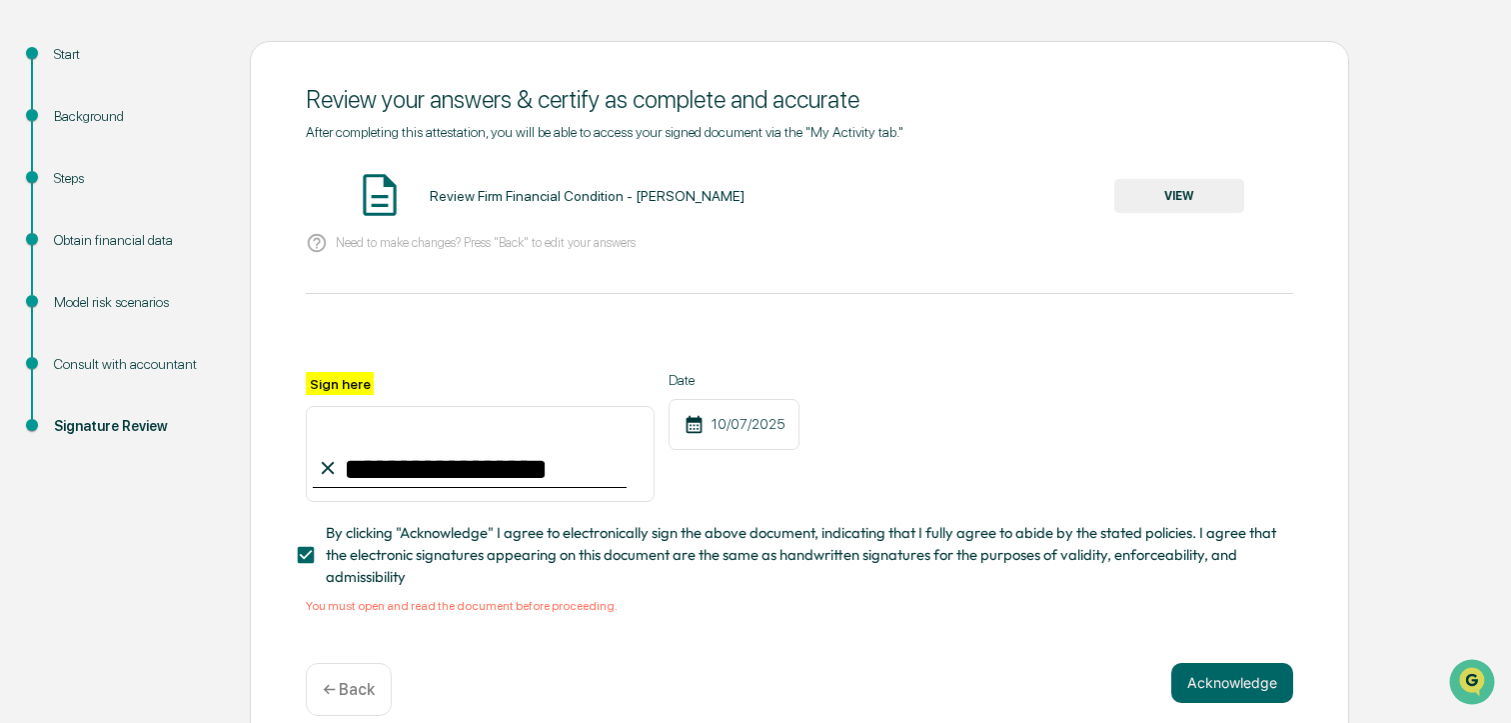
scroll to position [199, 0]
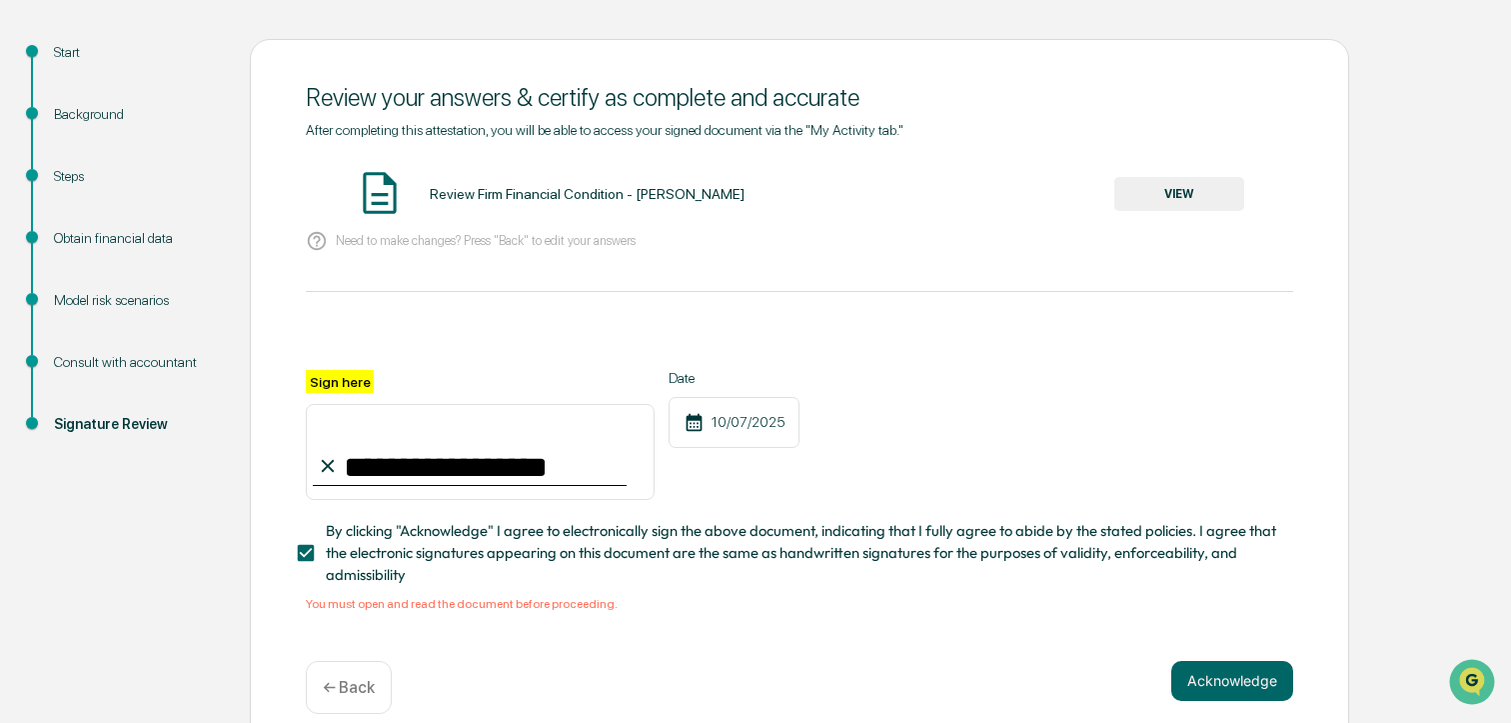
drag, startPoint x: 1165, startPoint y: 171, endPoint x: 1174, endPoint y: 185, distance: 16.6
click at [1165, 172] on div "Review Firm Financial Condition - Cindy Schlanger VIEW" at bounding box center [800, 194] width 988 height 53
click at [1178, 192] on button "VIEW" at bounding box center [1180, 194] width 130 height 34
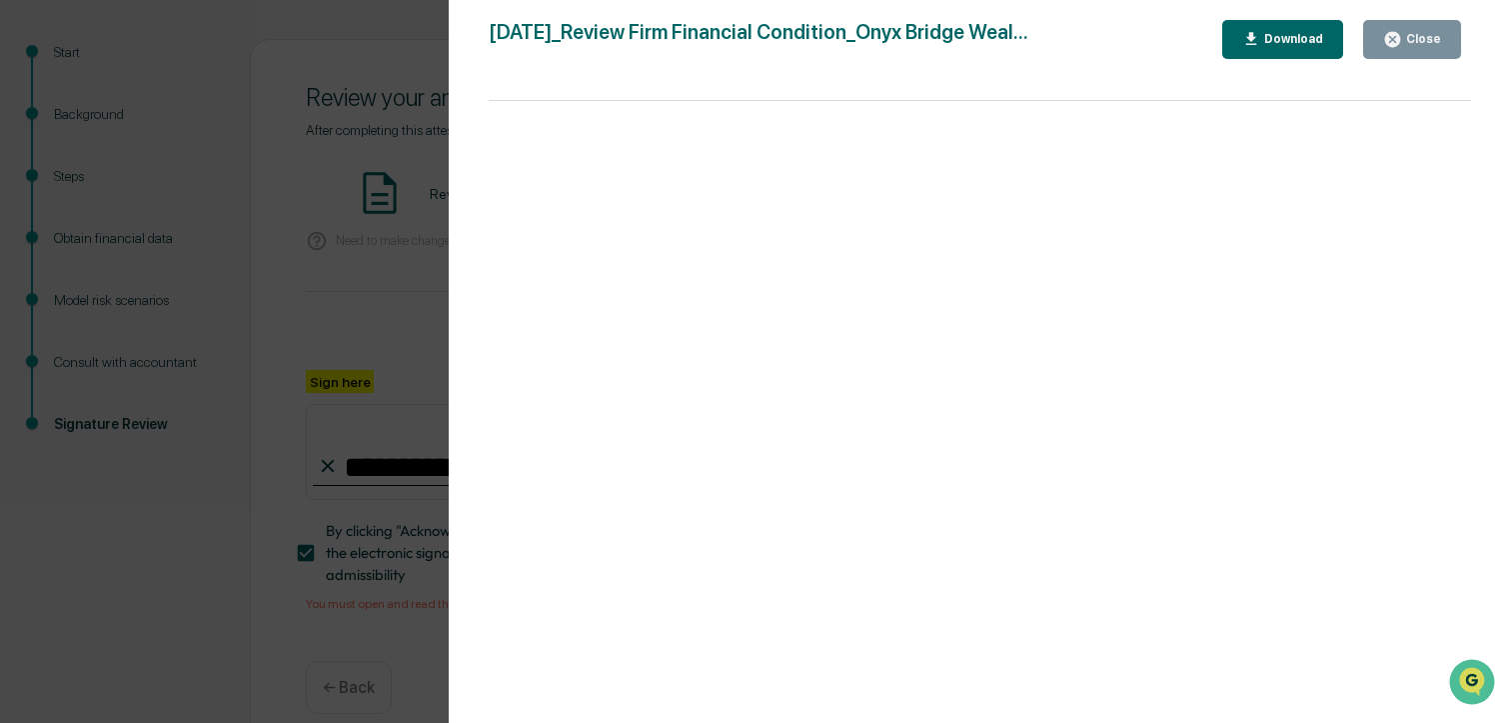
click at [1446, 35] on button "Close" at bounding box center [1413, 39] width 98 height 39
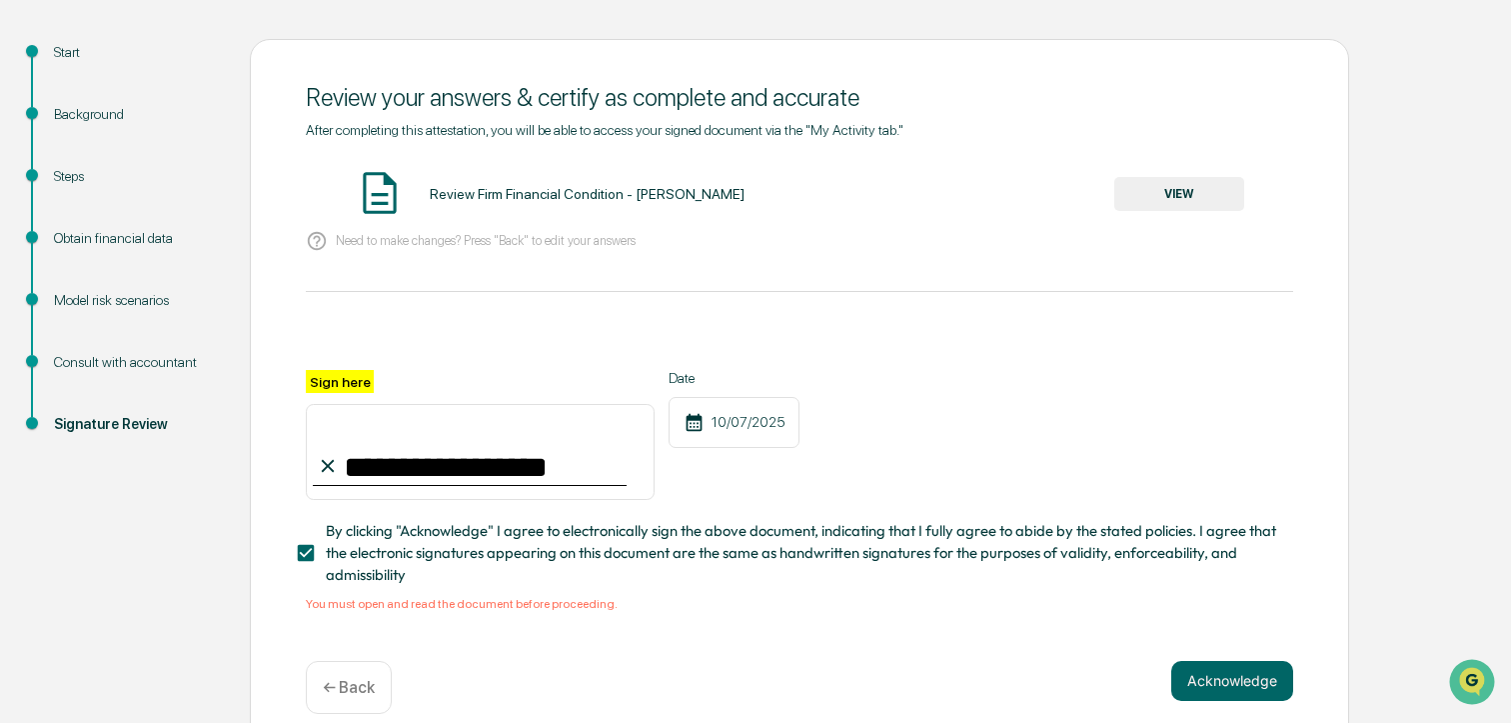
drag, startPoint x: 1220, startPoint y: 676, endPoint x: 1254, endPoint y: 643, distance: 47.4
click at [1222, 674] on button "Acknowledge" at bounding box center [1233, 681] width 122 height 40
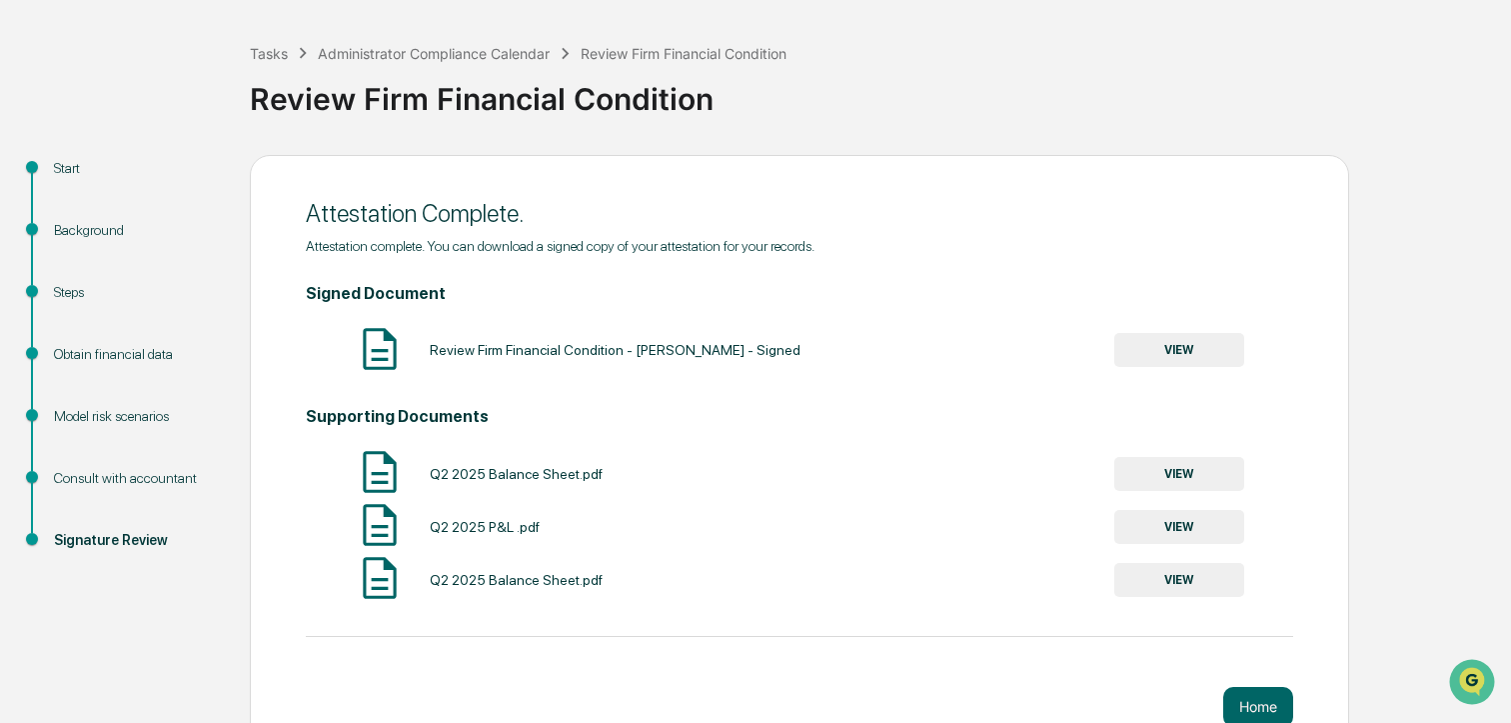
scroll to position [121, 0]
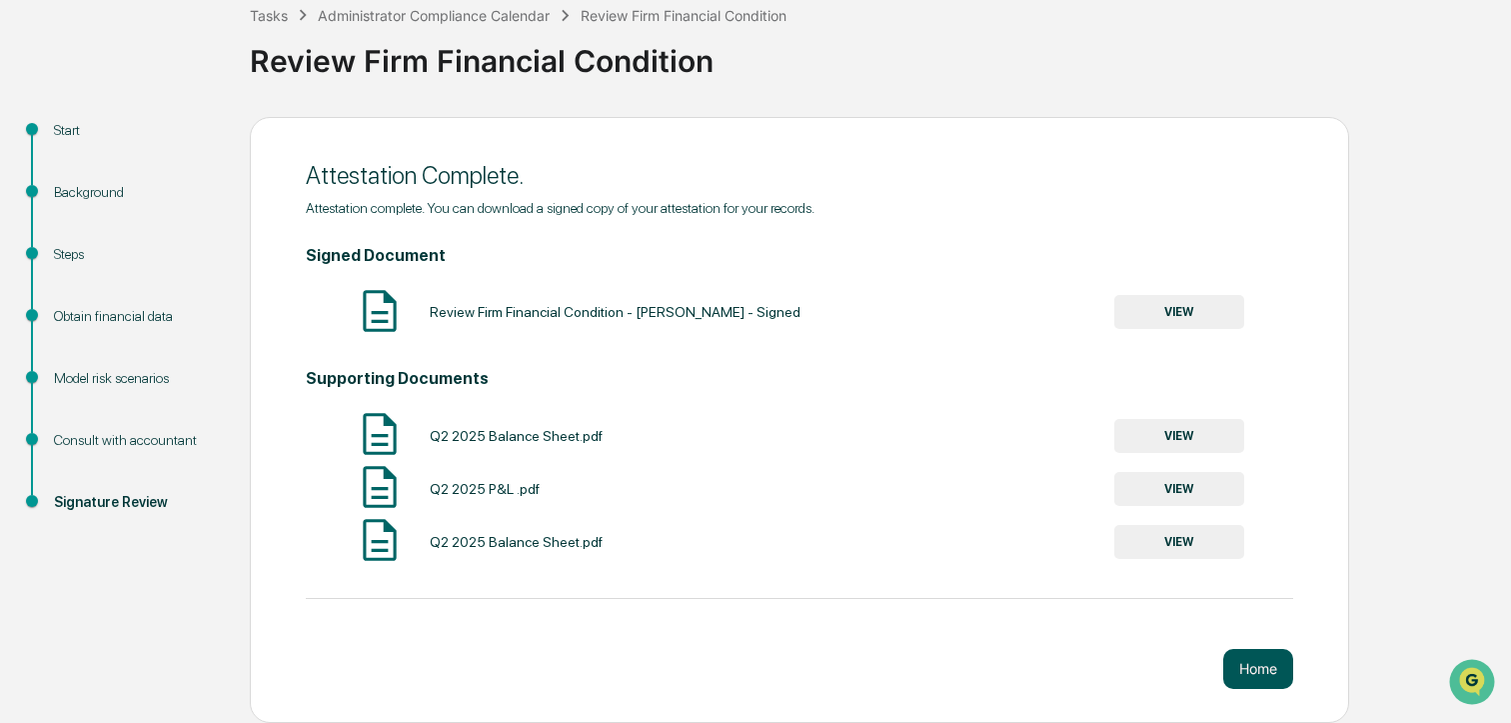
click at [1268, 668] on button "Home" at bounding box center [1259, 669] width 70 height 40
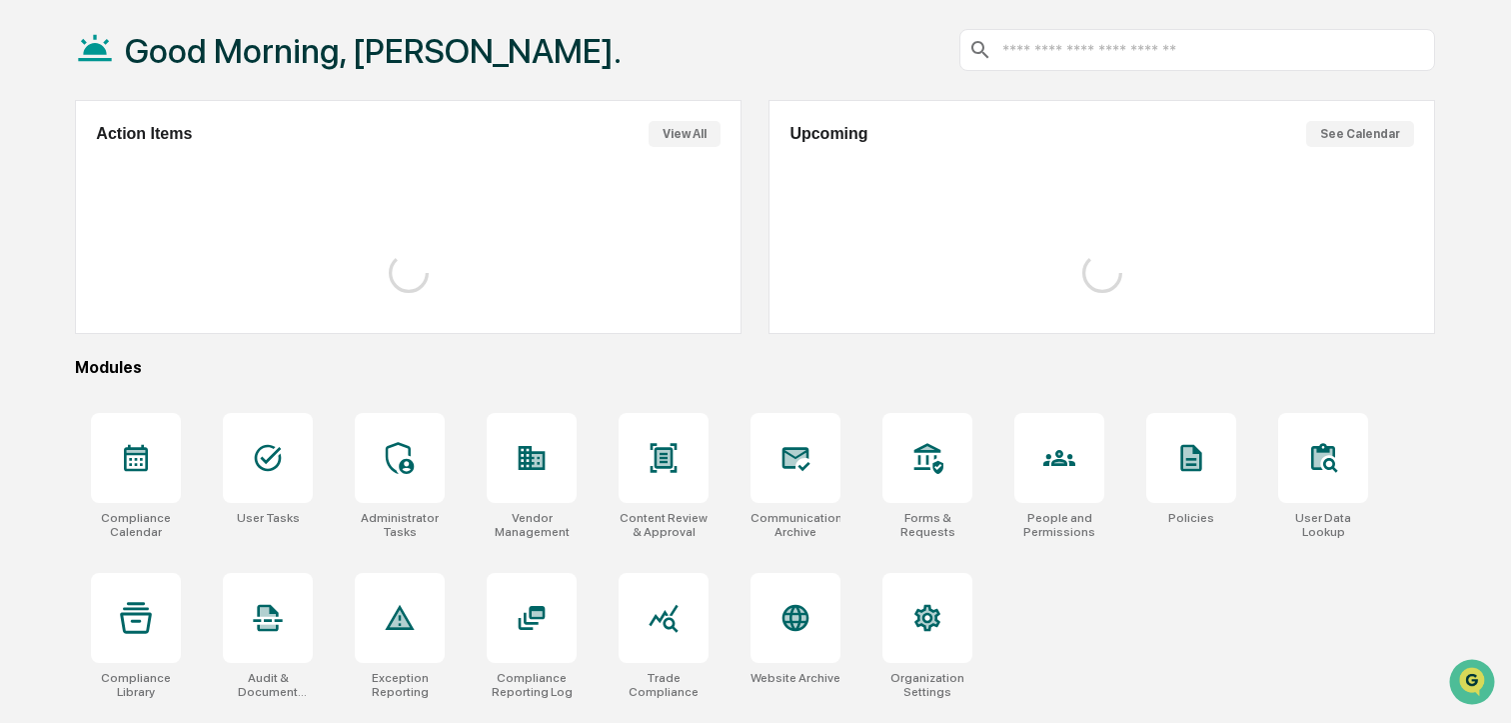
scroll to position [121, 0]
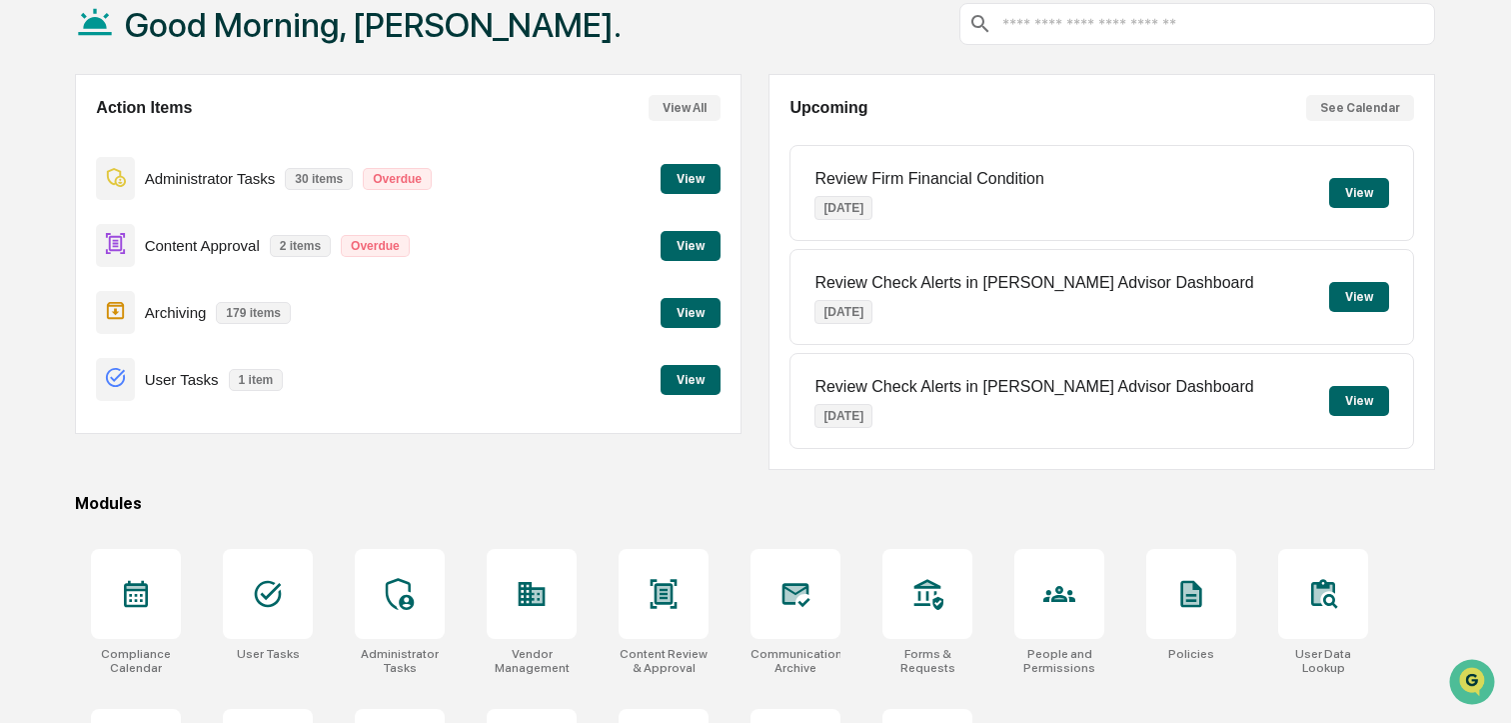
click at [677, 178] on button "View" at bounding box center [691, 179] width 60 height 30
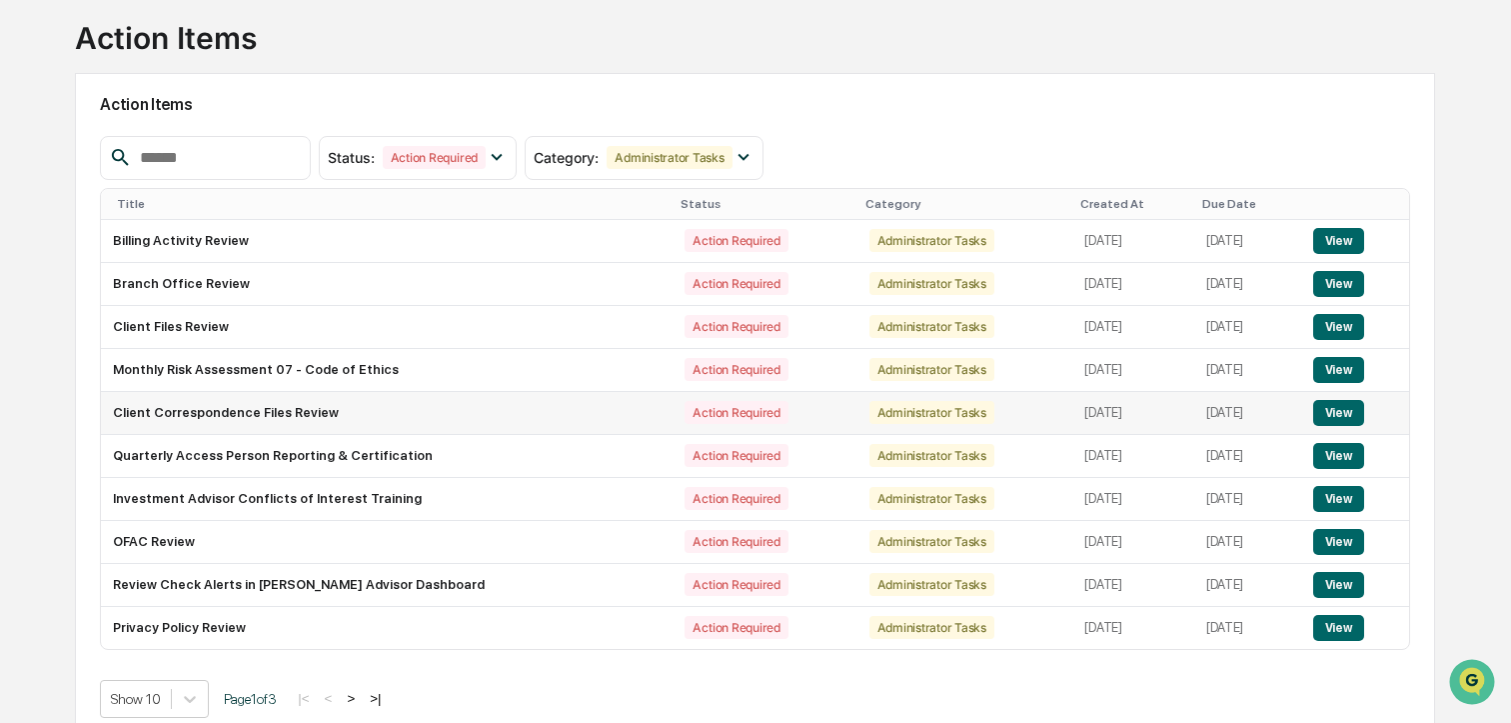
scroll to position [141, 0]
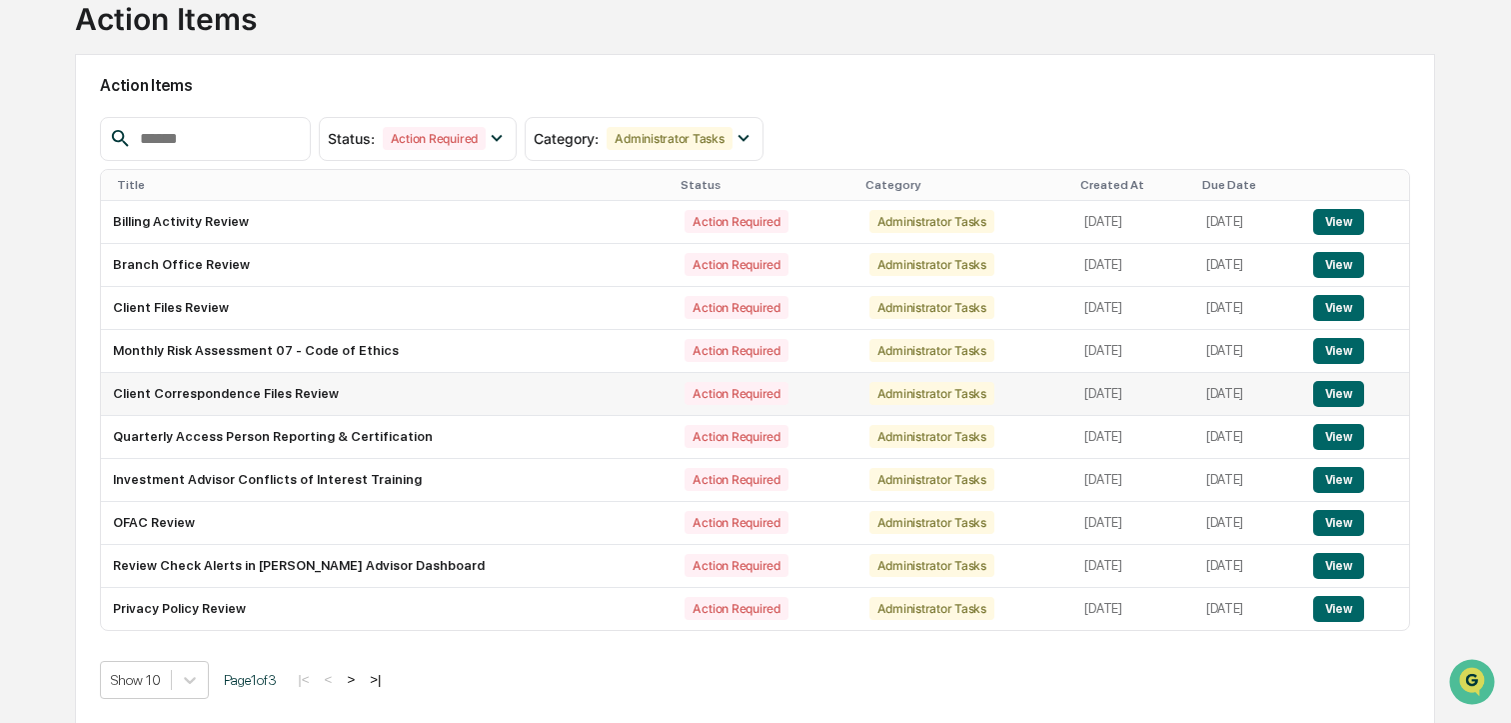
click at [1335, 397] on button "View" at bounding box center [1339, 394] width 51 height 26
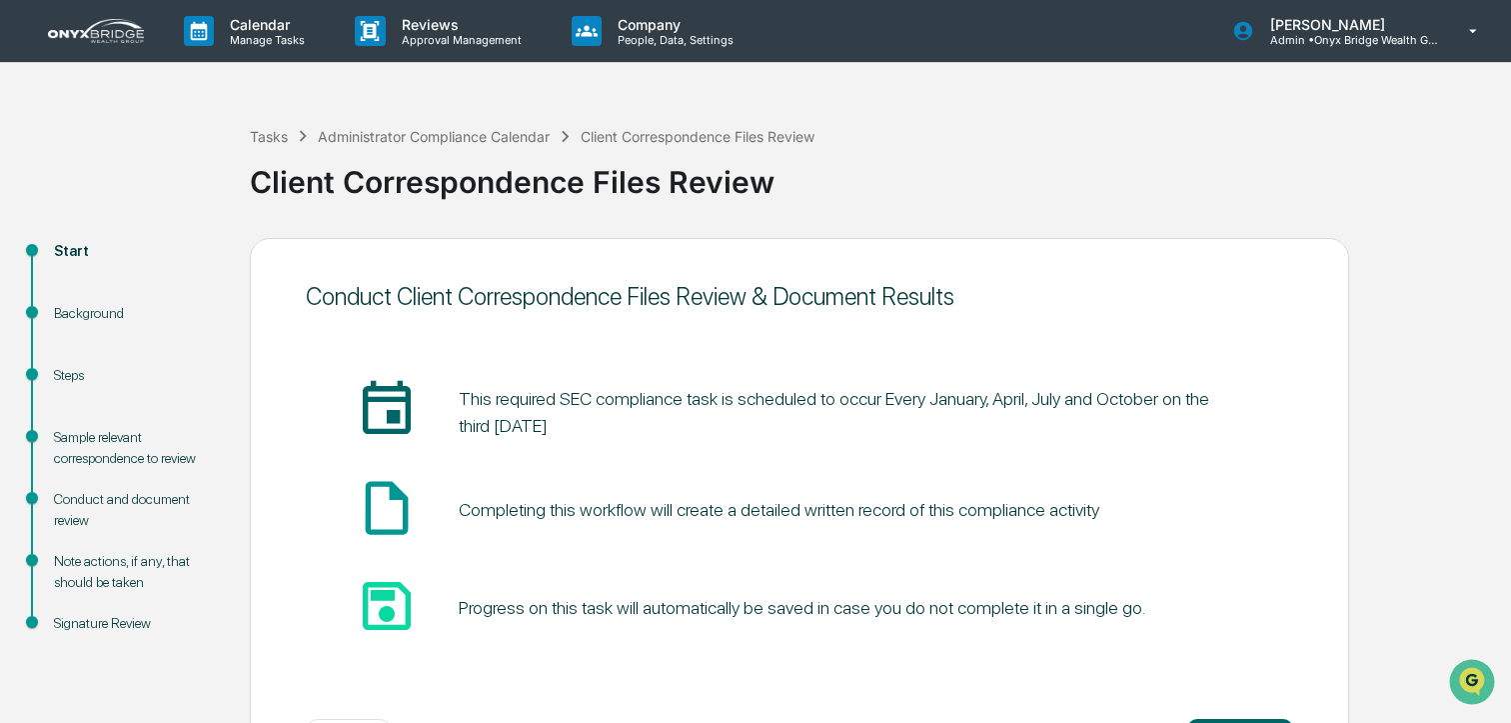
scroll to position [83, 0]
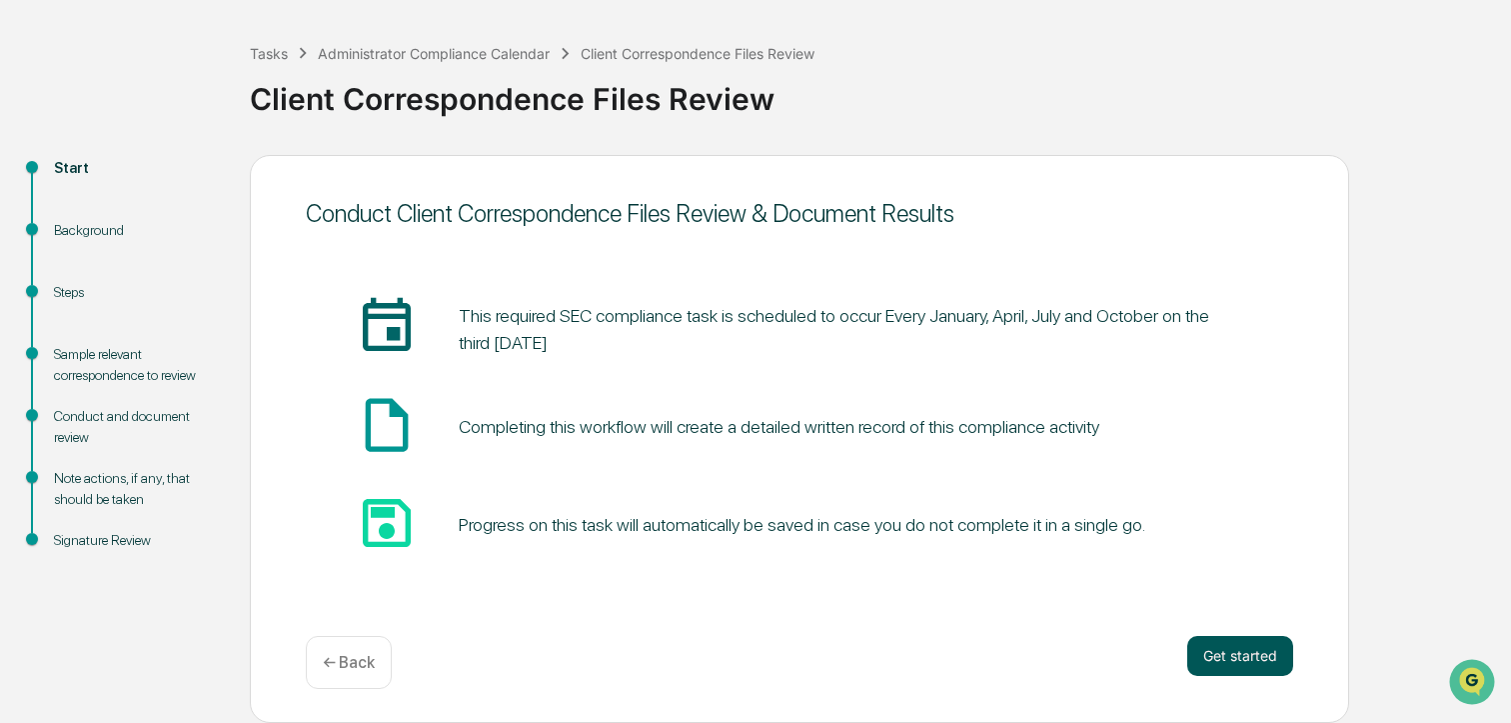
click at [1233, 668] on button "Get started" at bounding box center [1241, 656] width 106 height 40
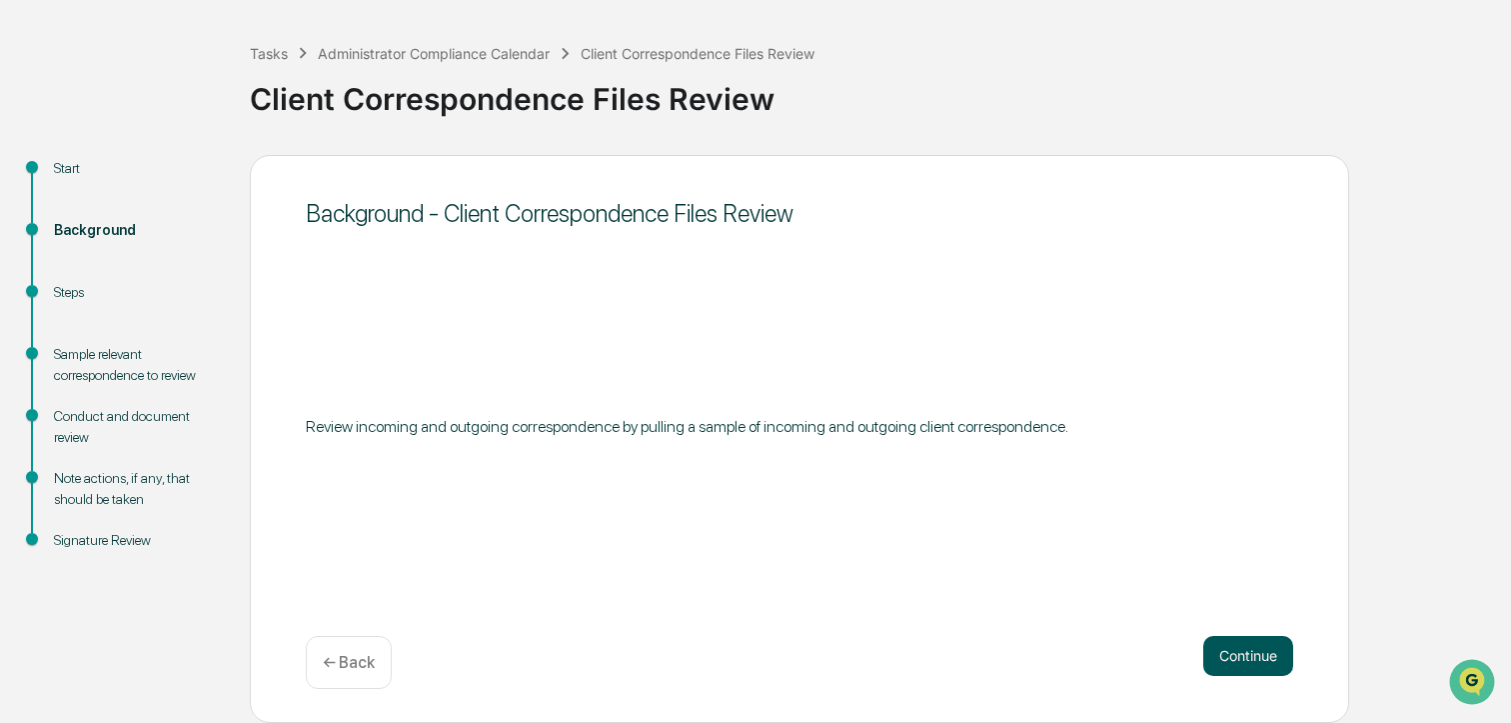
click at [1244, 643] on button "Continue" at bounding box center [1249, 656] width 90 height 40
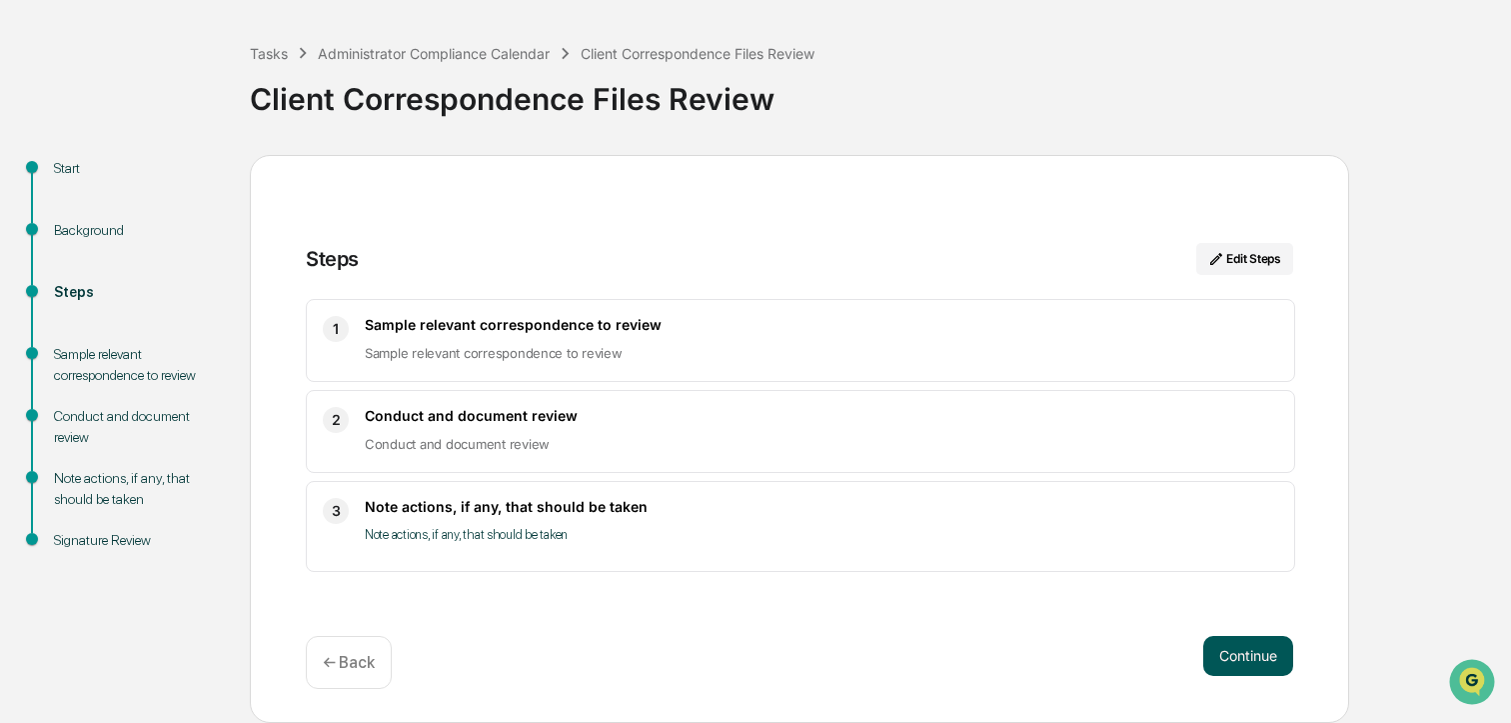
click at [1257, 660] on button "Continue" at bounding box center [1249, 656] width 90 height 40
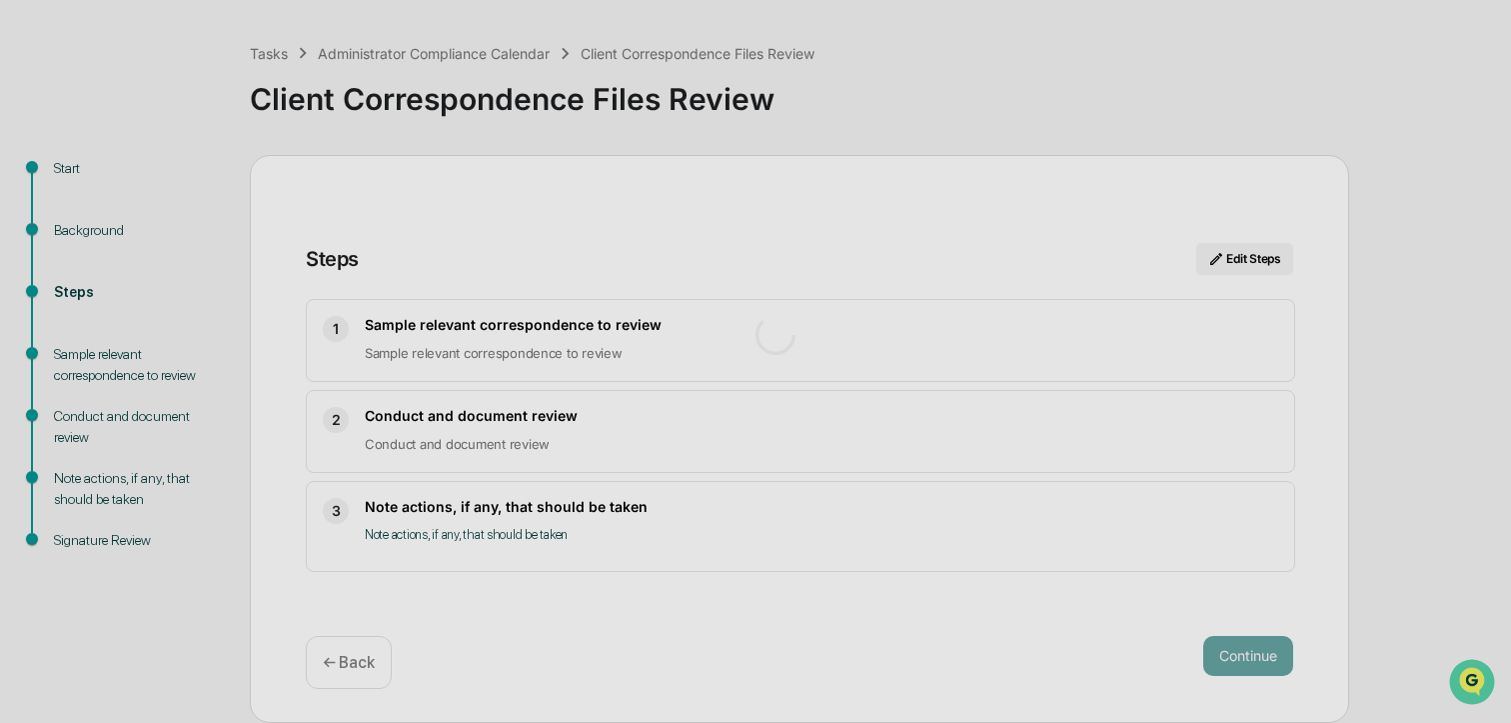
scroll to position [16, 0]
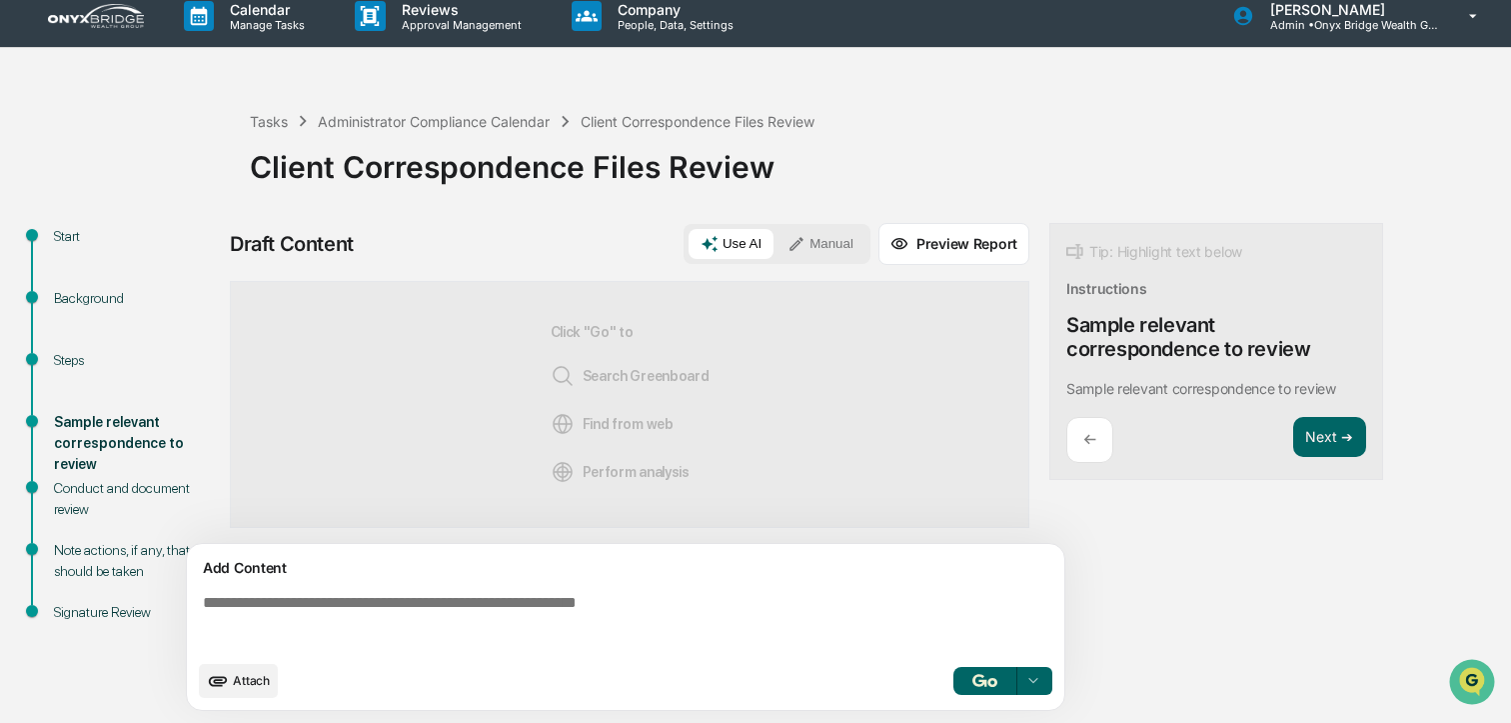
click at [322, 597] on textarea at bounding box center [630, 622] width 870 height 72
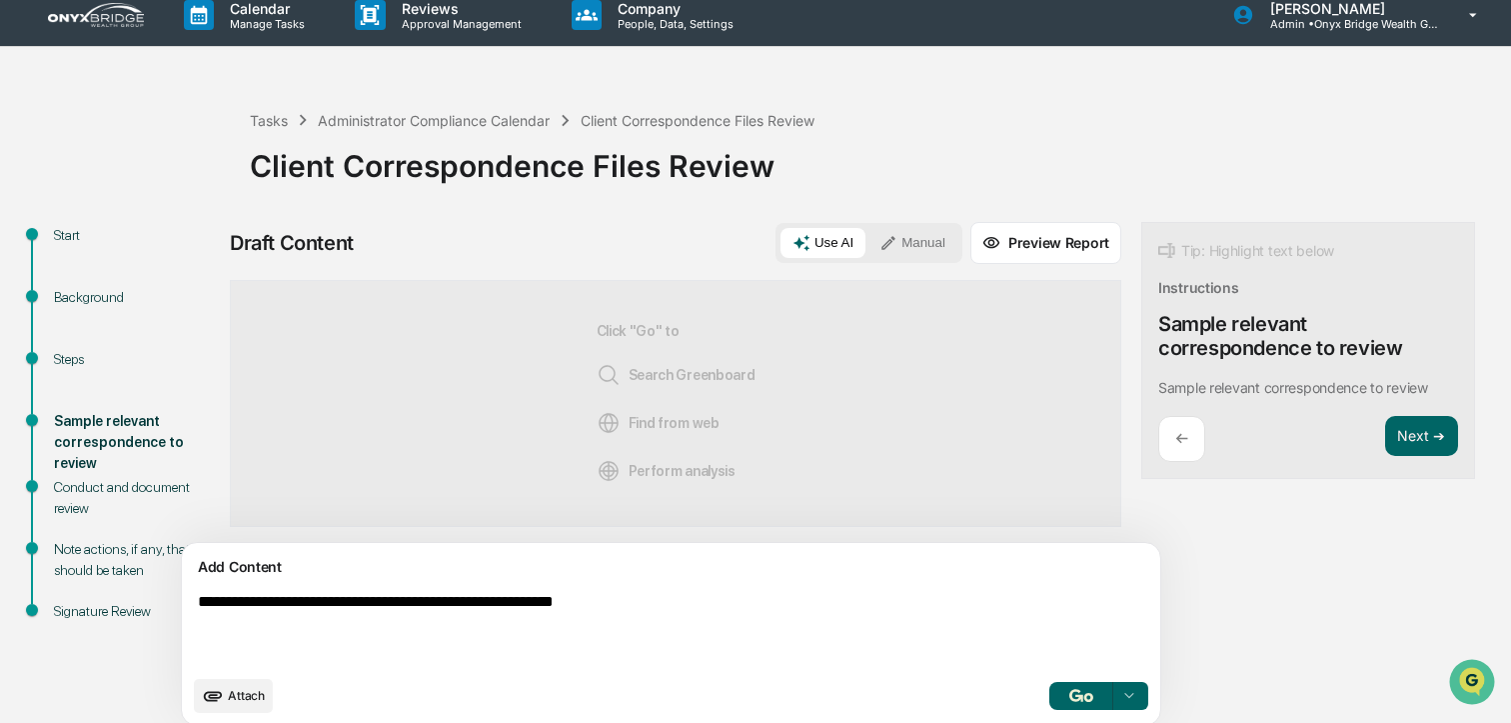
type textarea "**********"
click at [868, 235] on button "Manual" at bounding box center [913, 243] width 90 height 30
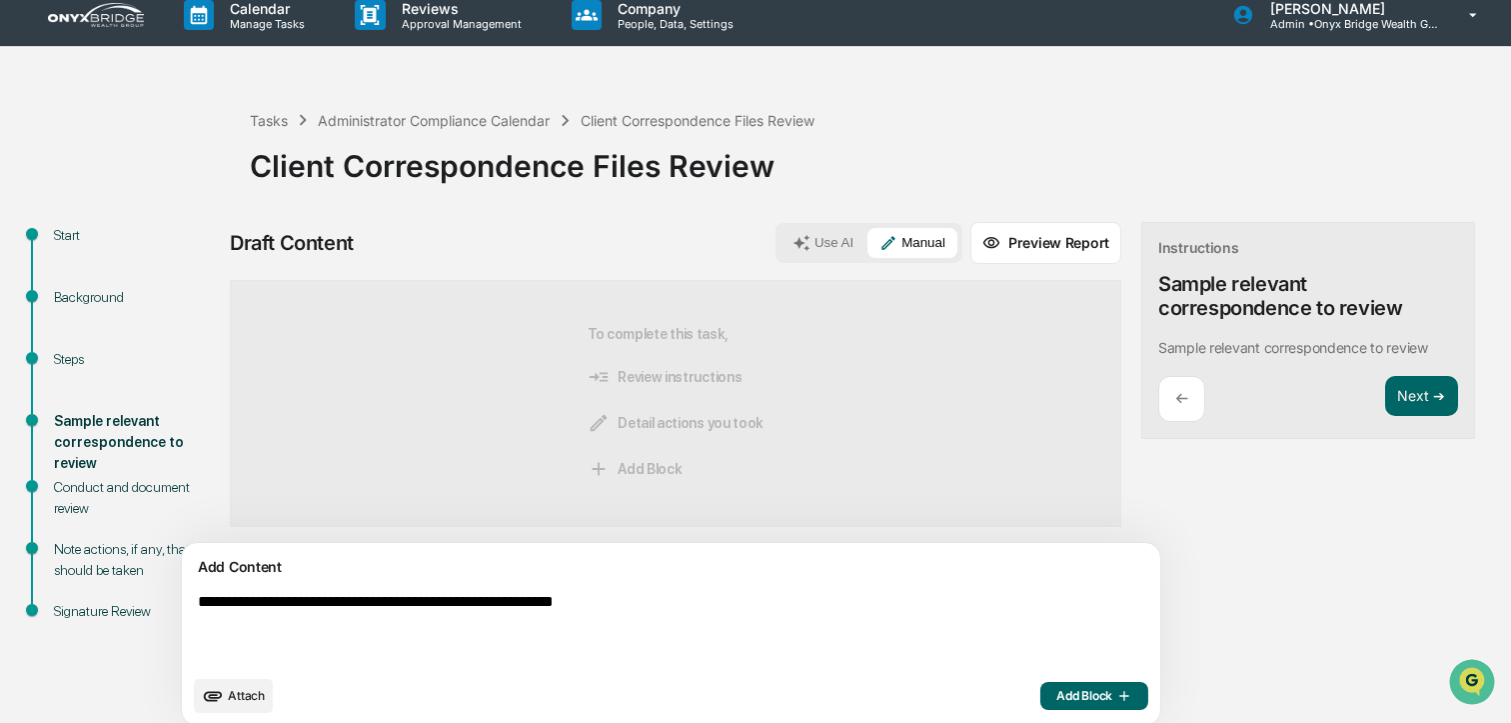
scroll to position [32, 0]
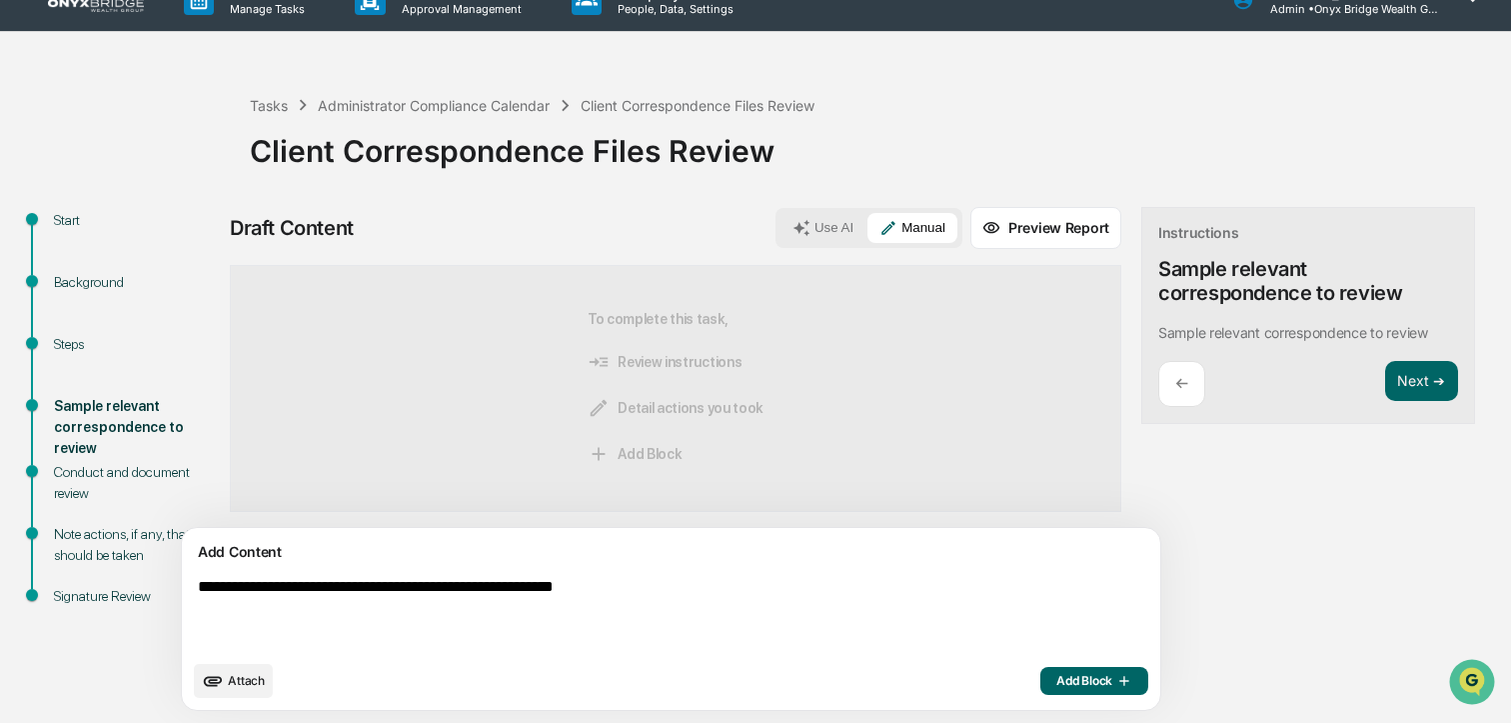
click at [1057, 687] on span "Add Block" at bounding box center [1095, 681] width 76 height 16
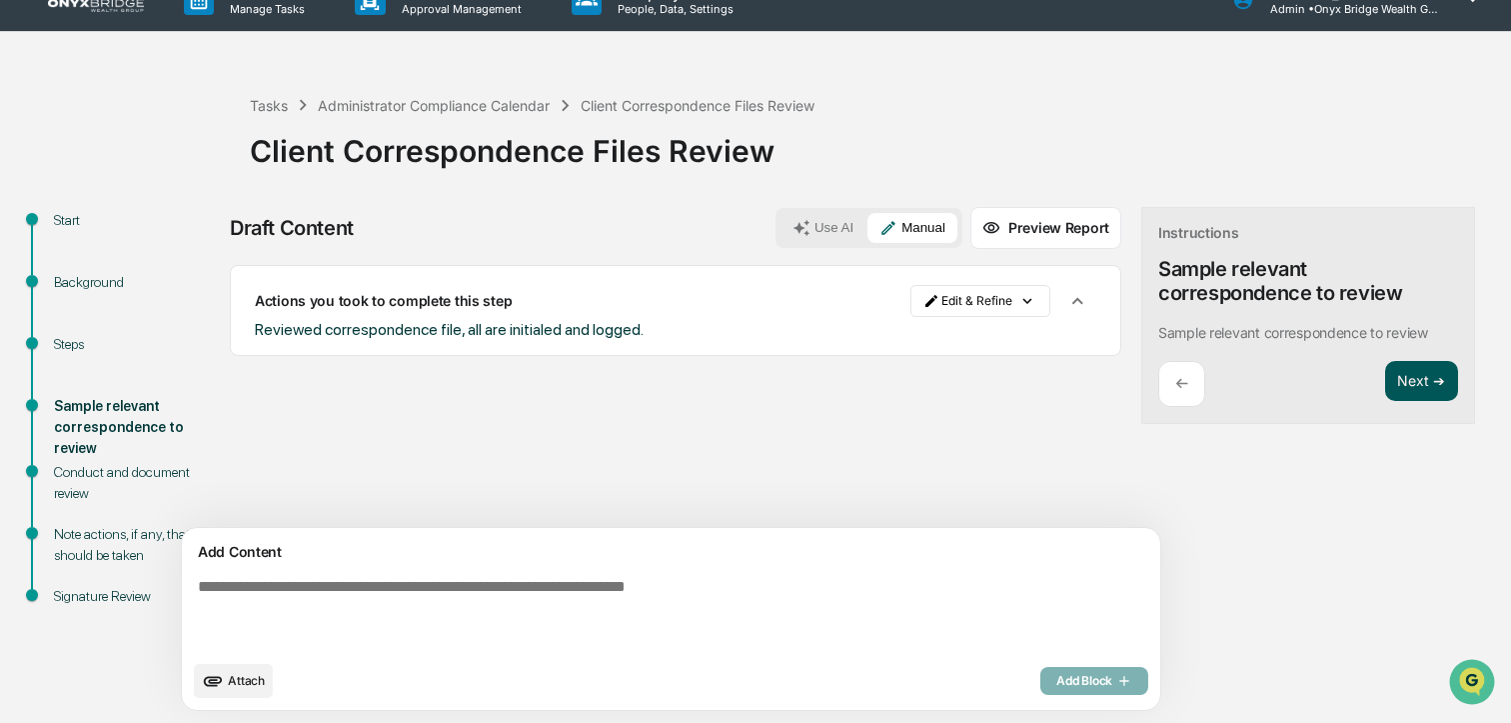
click at [1386, 389] on button "Next ➔" at bounding box center [1422, 381] width 73 height 41
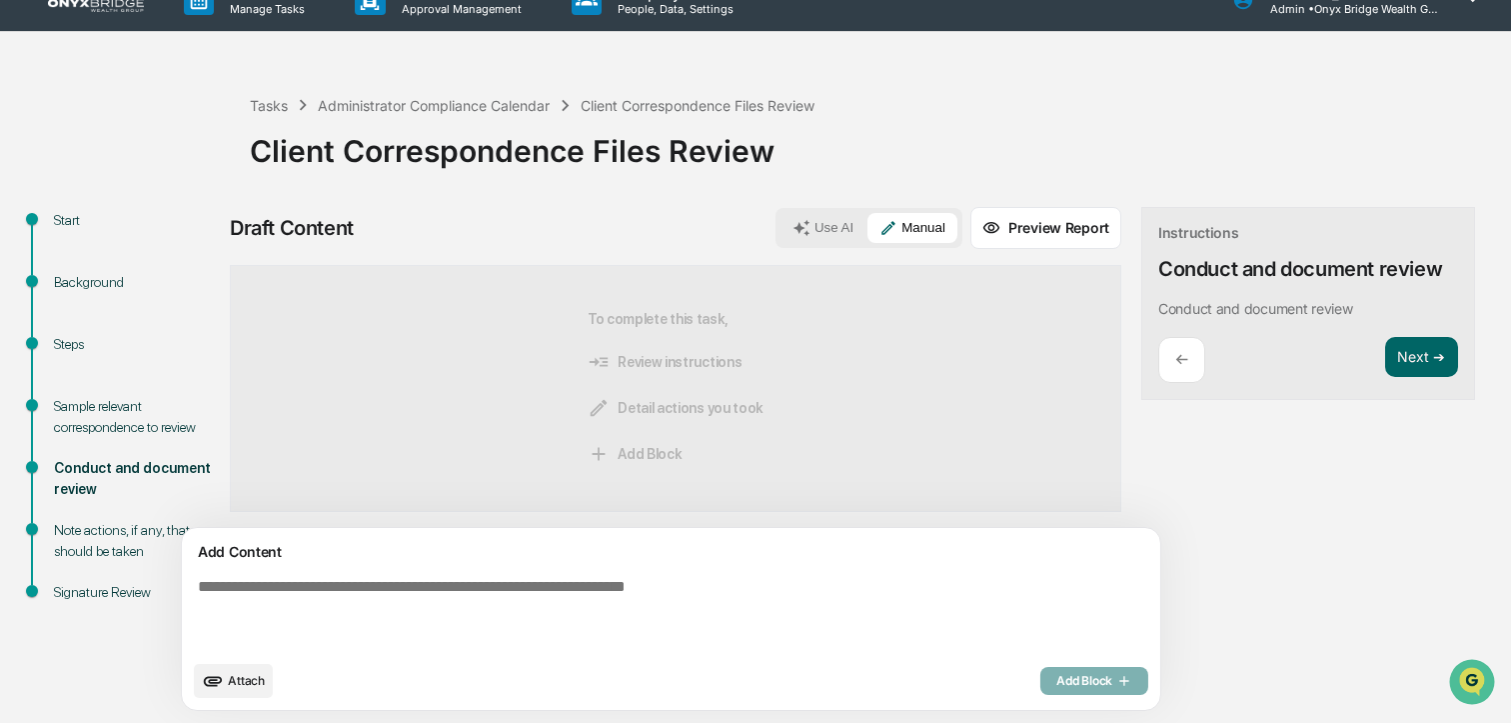
click at [1386, 381] on div "Next ➔" at bounding box center [1422, 360] width 73 height 47
click at [1386, 357] on button "Next ➔" at bounding box center [1422, 357] width 73 height 41
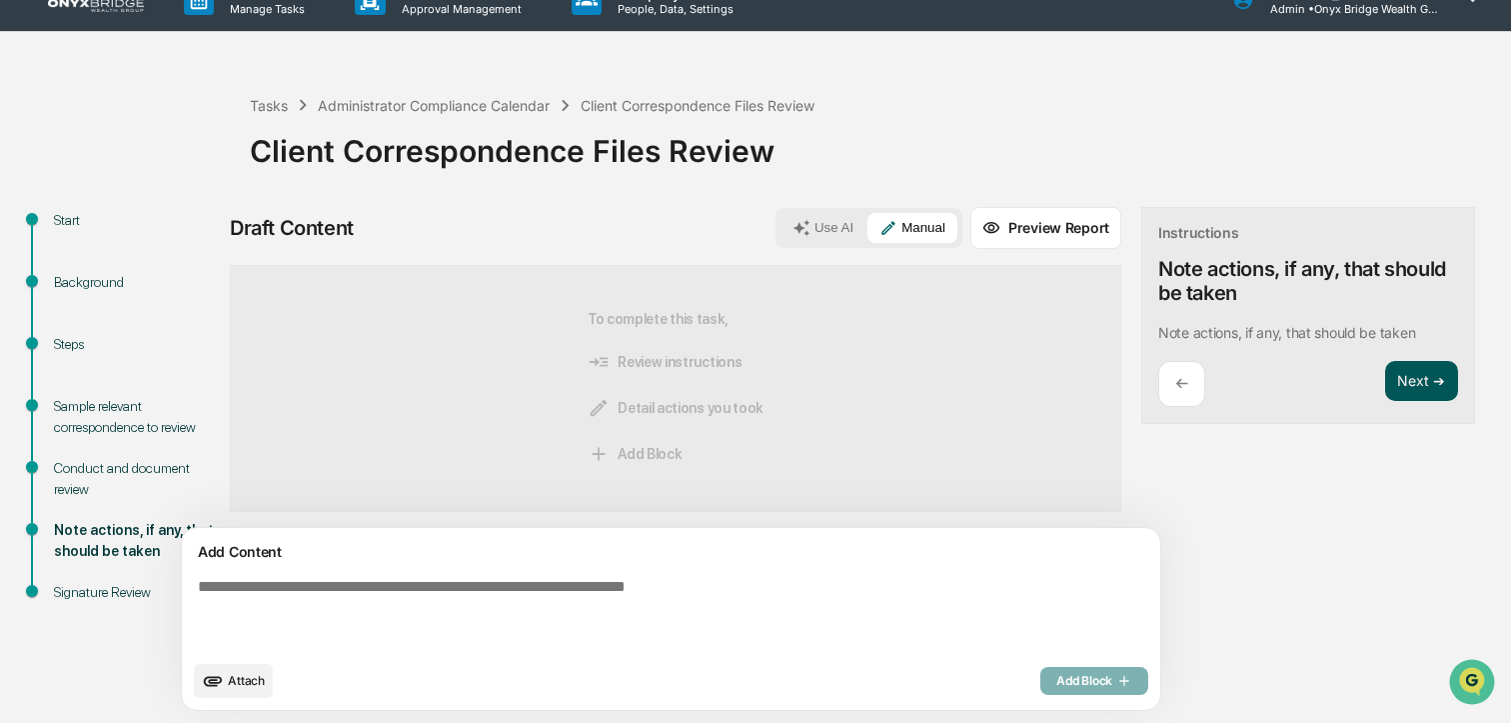
click at [1386, 383] on button "Next ➔" at bounding box center [1422, 381] width 73 height 41
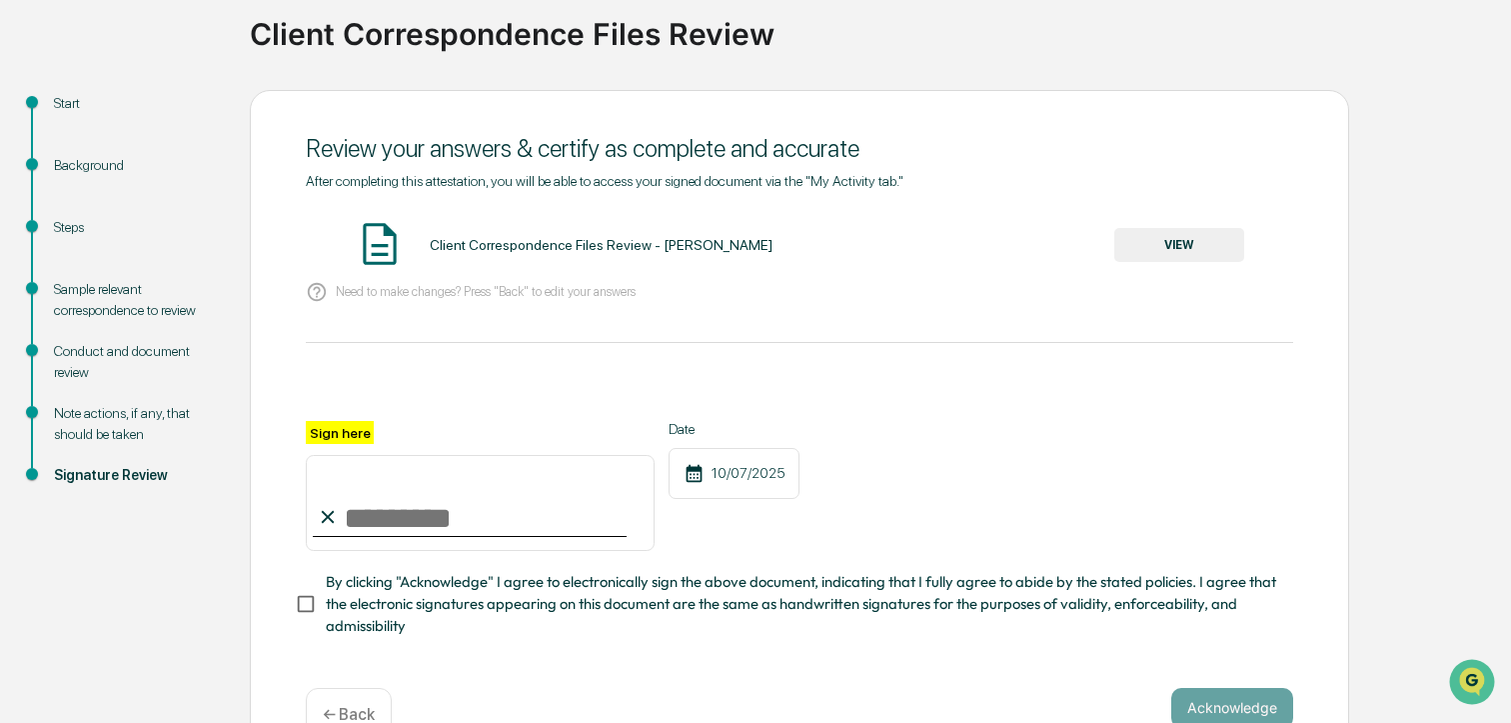
scroll to position [198, 0]
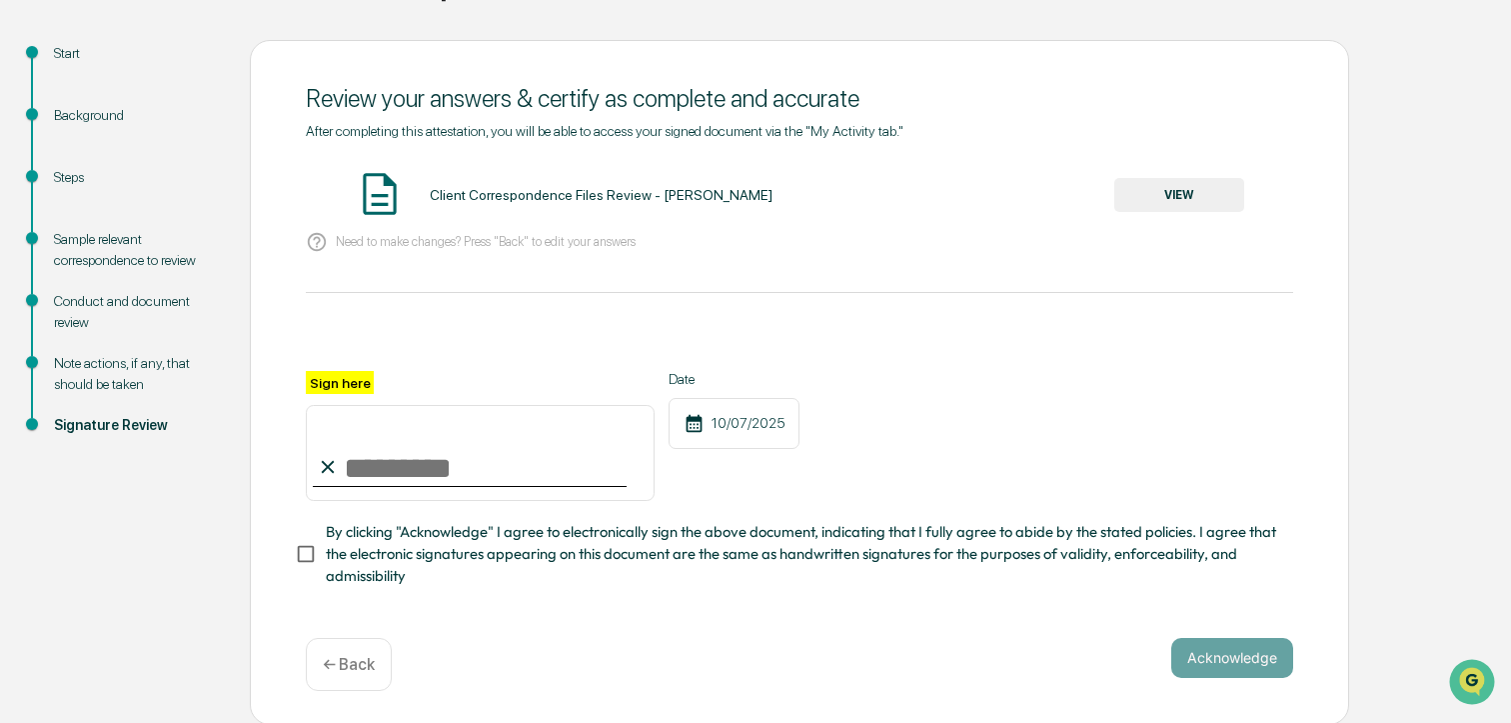
click at [404, 470] on input "Sign here" at bounding box center [480, 453] width 349 height 96
type input "**********"
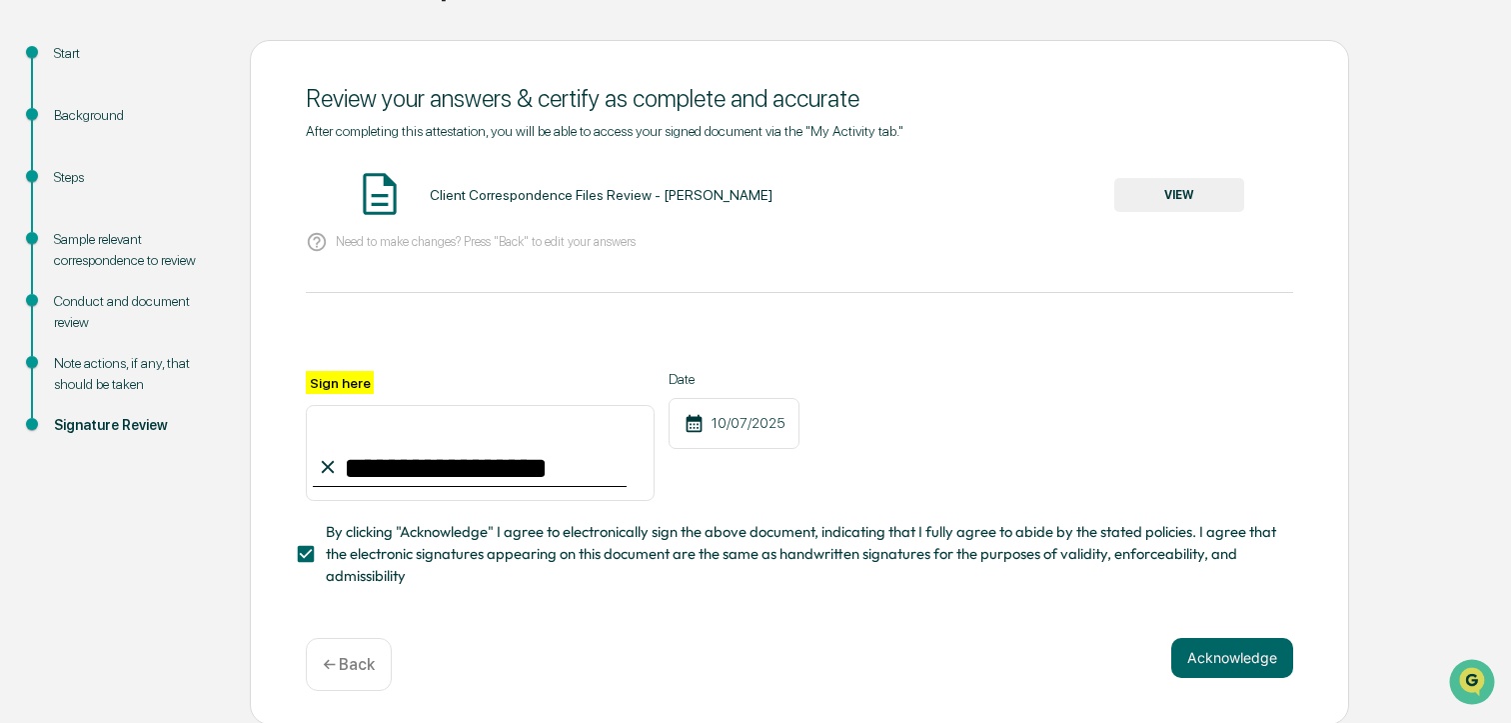
click at [1189, 186] on button "VIEW" at bounding box center [1180, 195] width 130 height 34
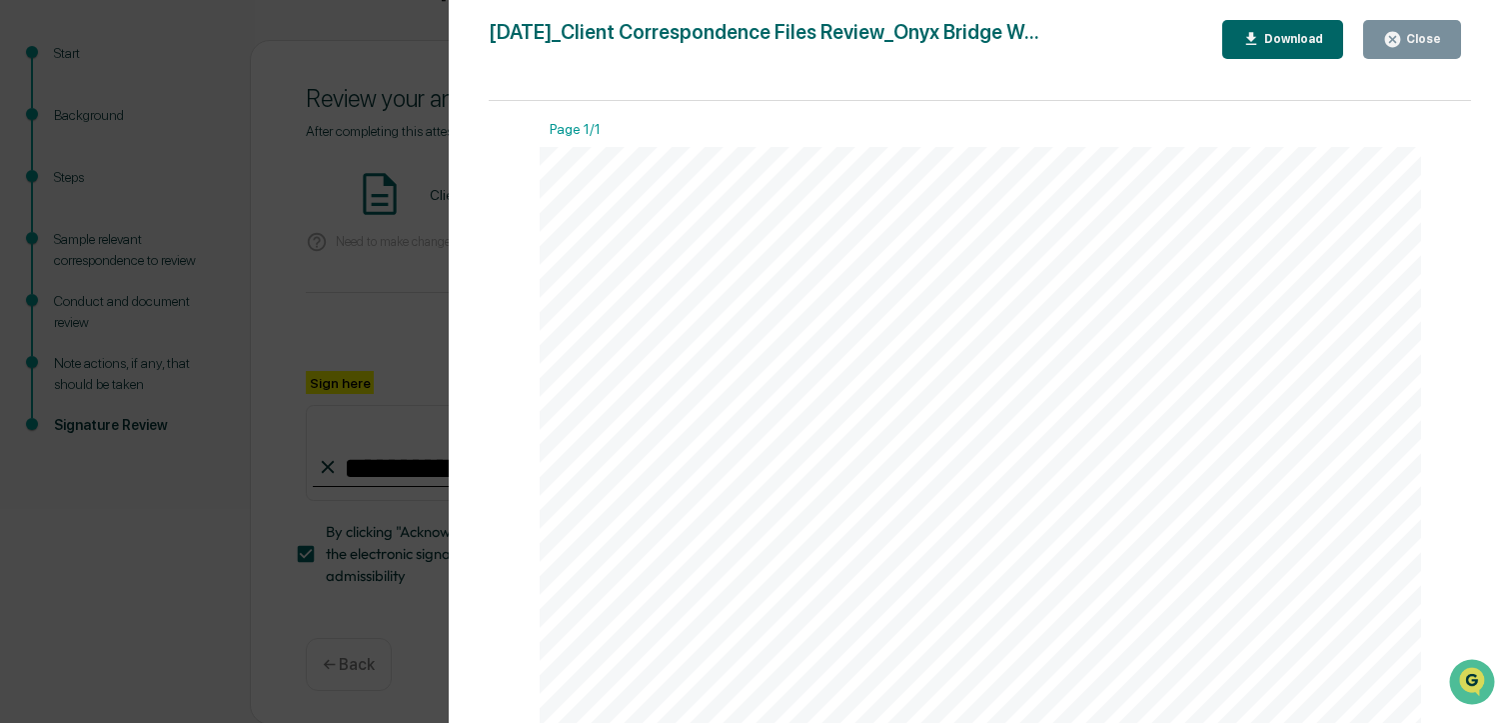
drag, startPoint x: 1395, startPoint y: 46, endPoint x: 1386, endPoint y: 98, distance: 52.8
click at [1395, 46] on icon "button" at bounding box center [1393, 39] width 15 height 15
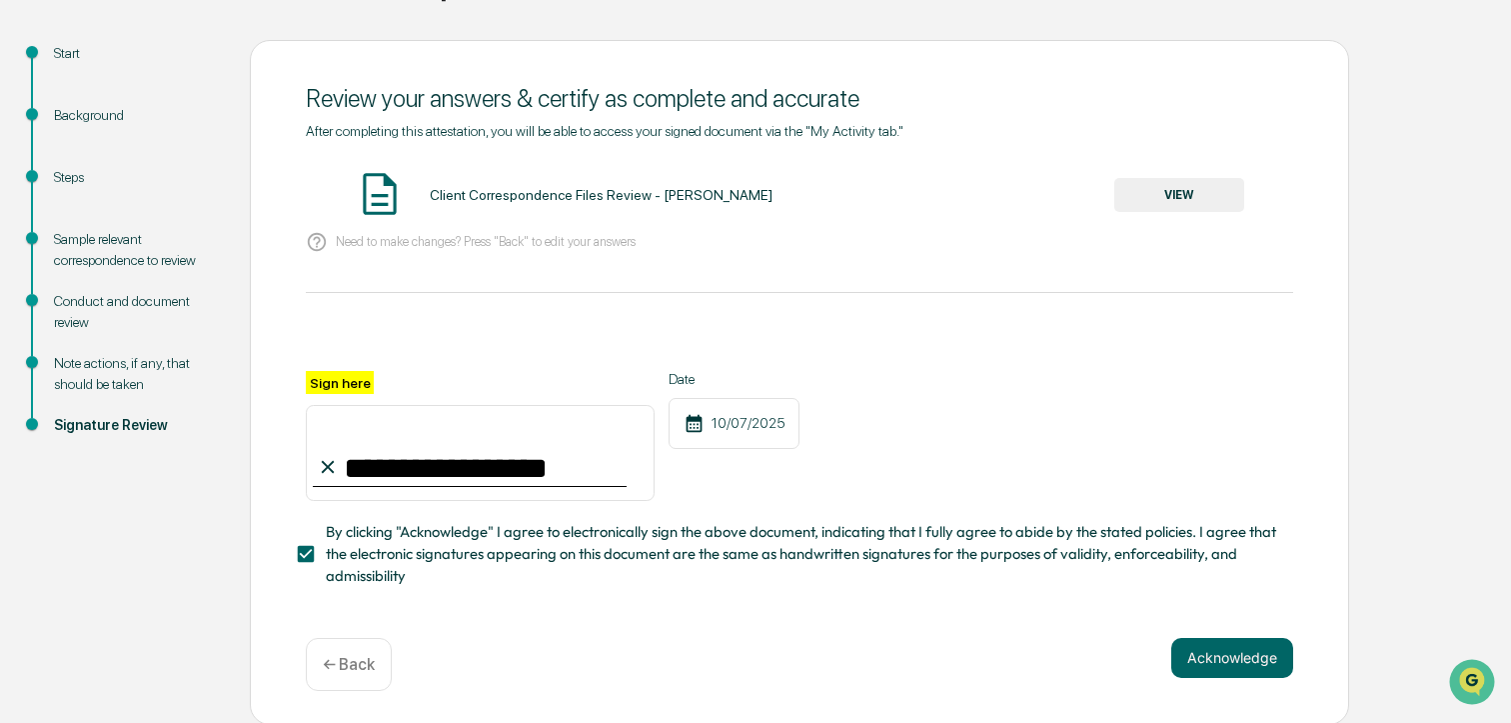
click at [1239, 633] on div "**********" at bounding box center [800, 382] width 1100 height 685
drag, startPoint x: 1233, startPoint y: 657, endPoint x: 1243, endPoint y: 653, distance: 10.8
click at [1234, 656] on button "Acknowledge" at bounding box center [1233, 658] width 122 height 40
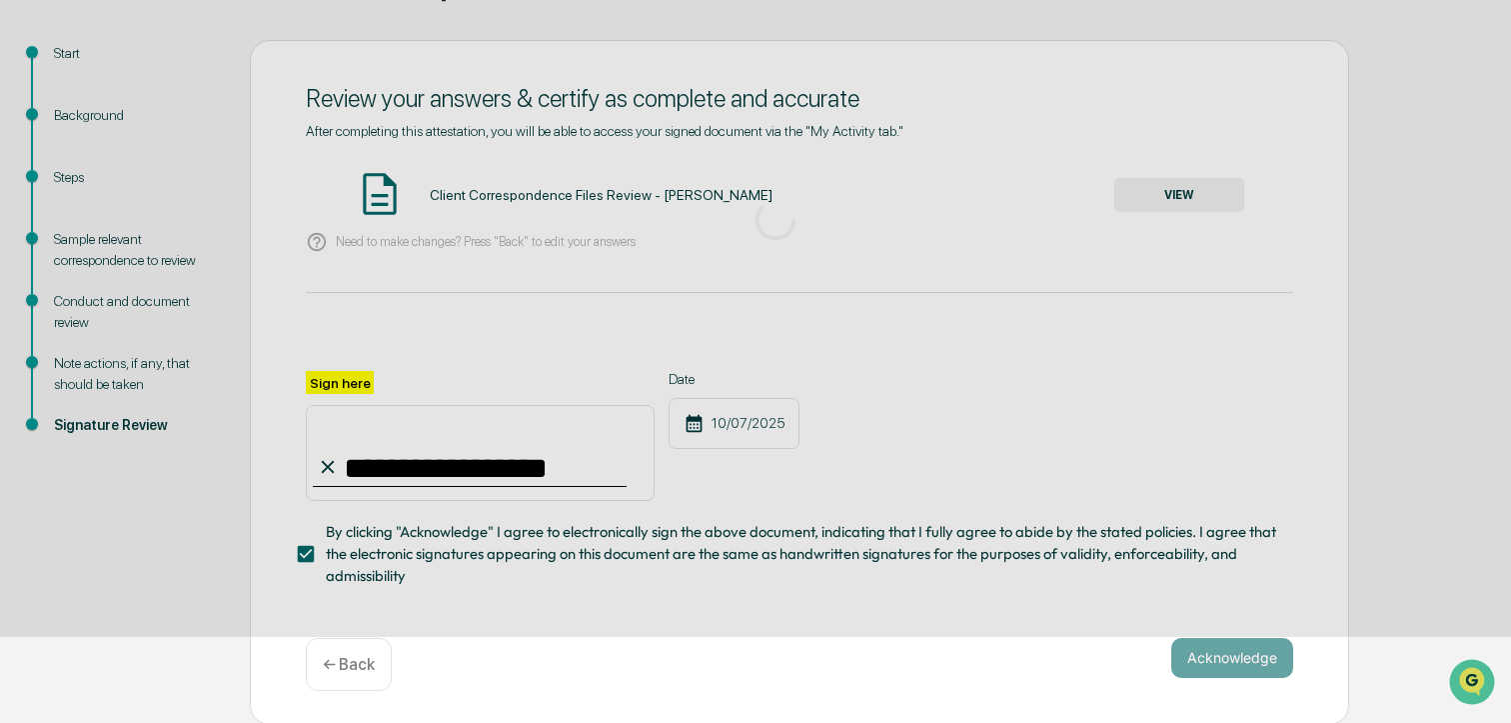
scroll to position [83, 0]
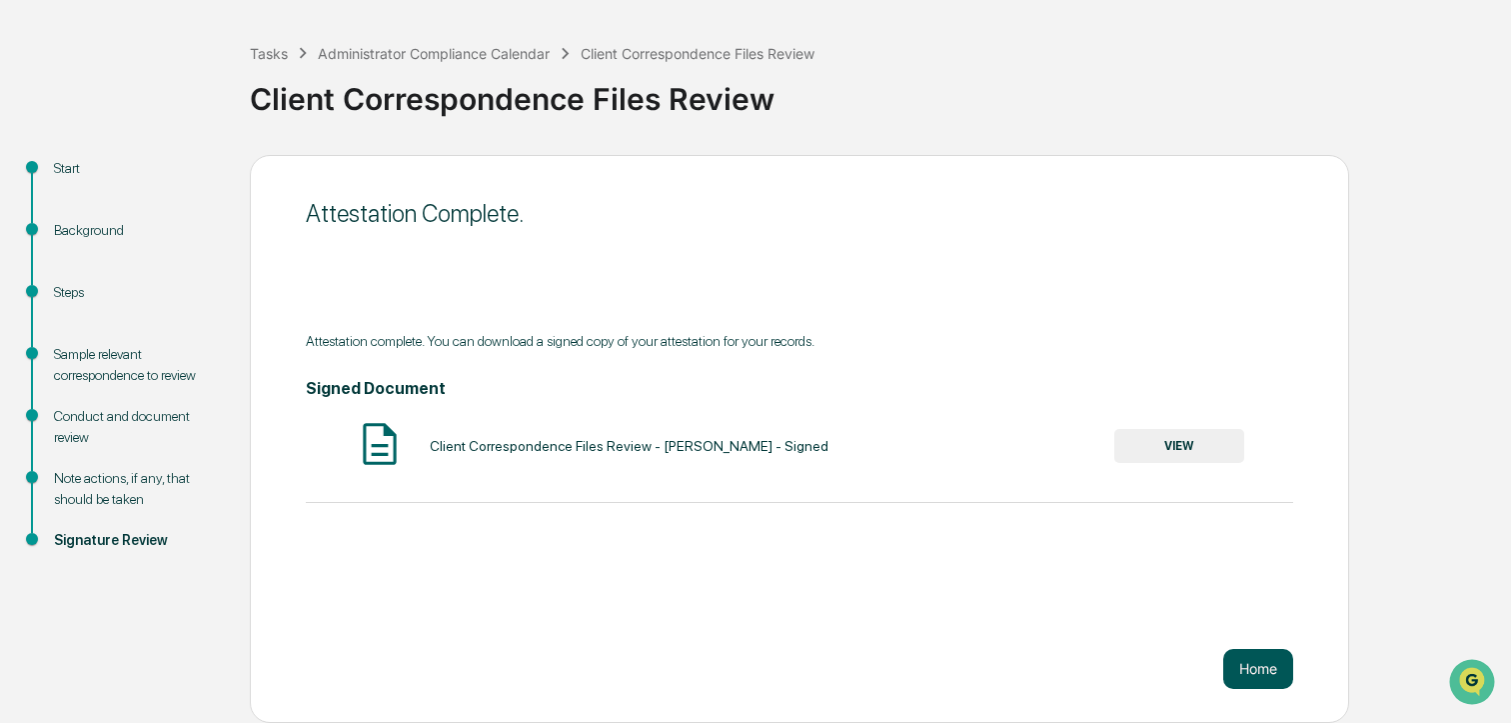
click at [1244, 668] on button "Home" at bounding box center [1259, 669] width 70 height 40
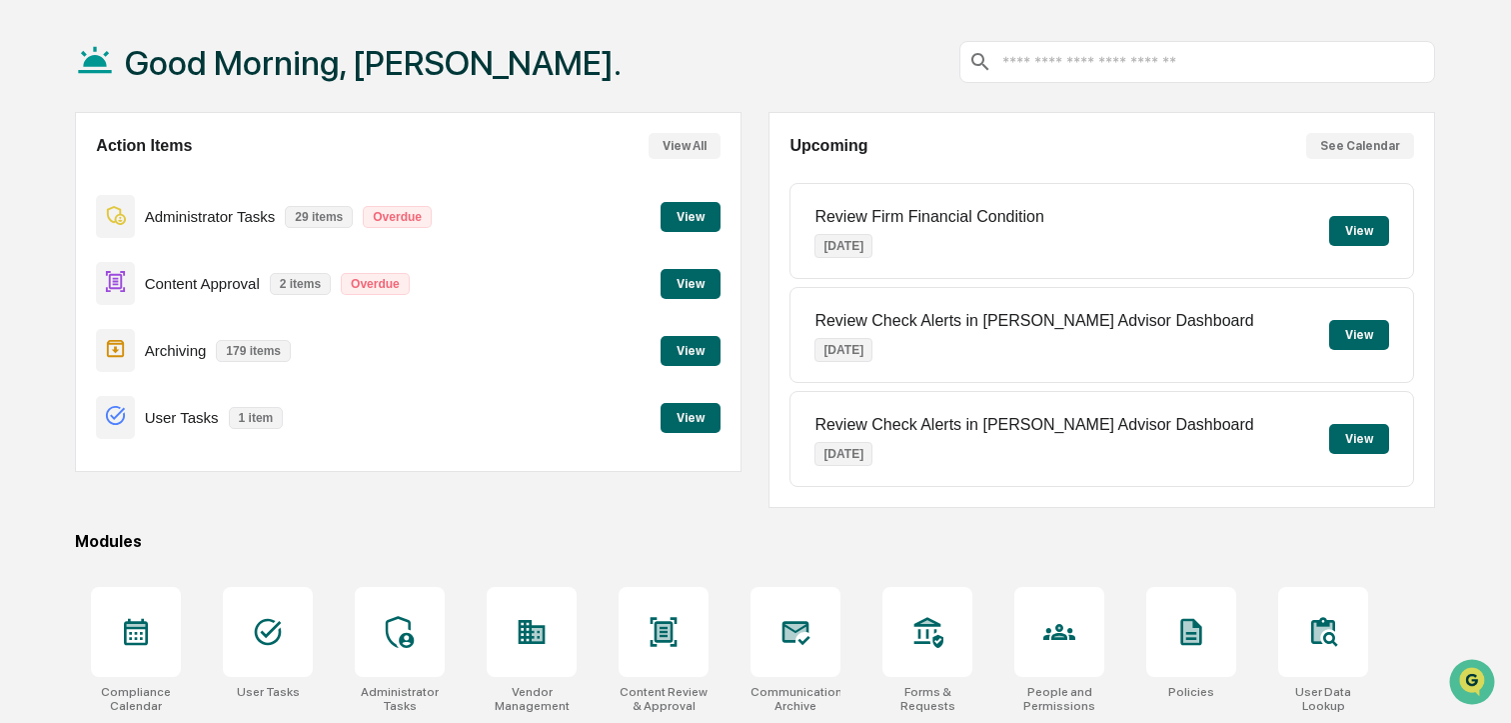
click at [710, 208] on button "View" at bounding box center [691, 217] width 60 height 30
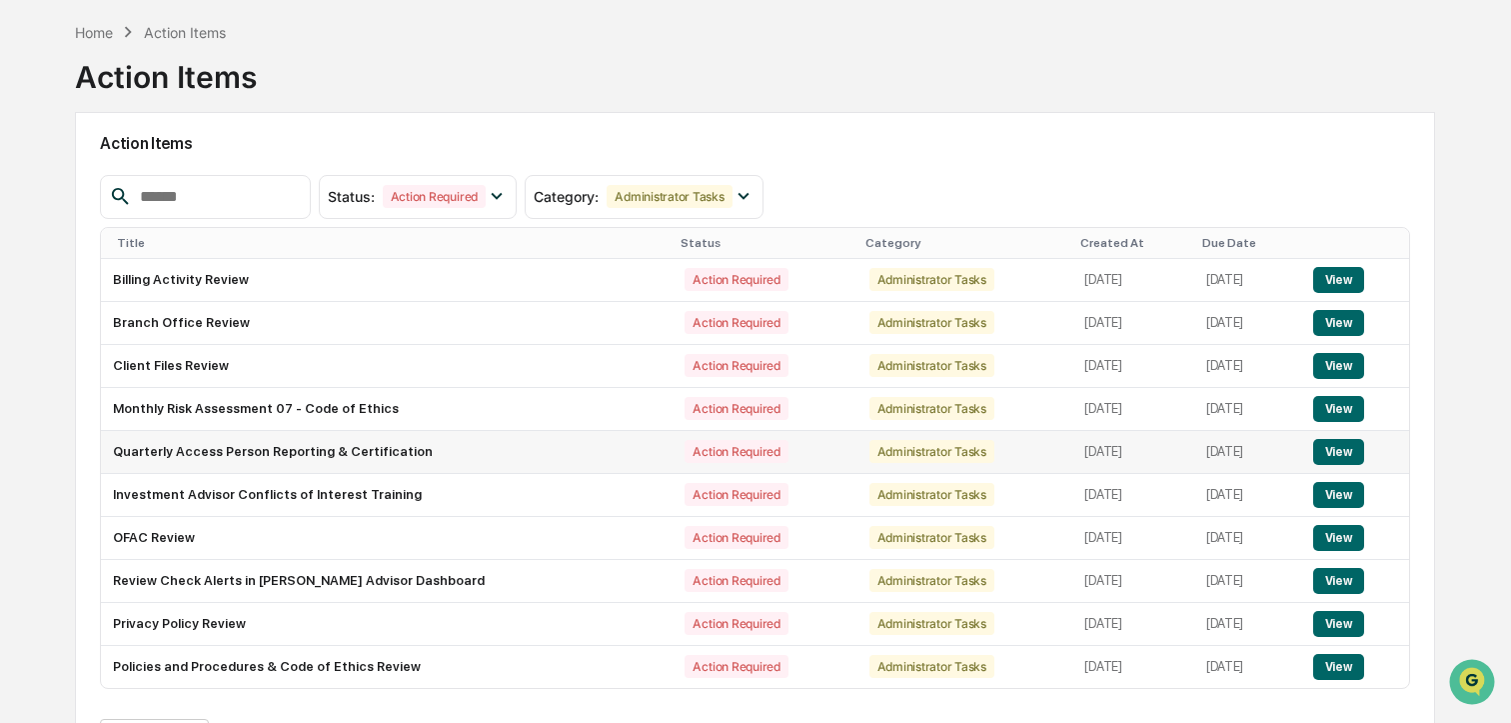
click at [1335, 453] on button "View" at bounding box center [1339, 452] width 51 height 26
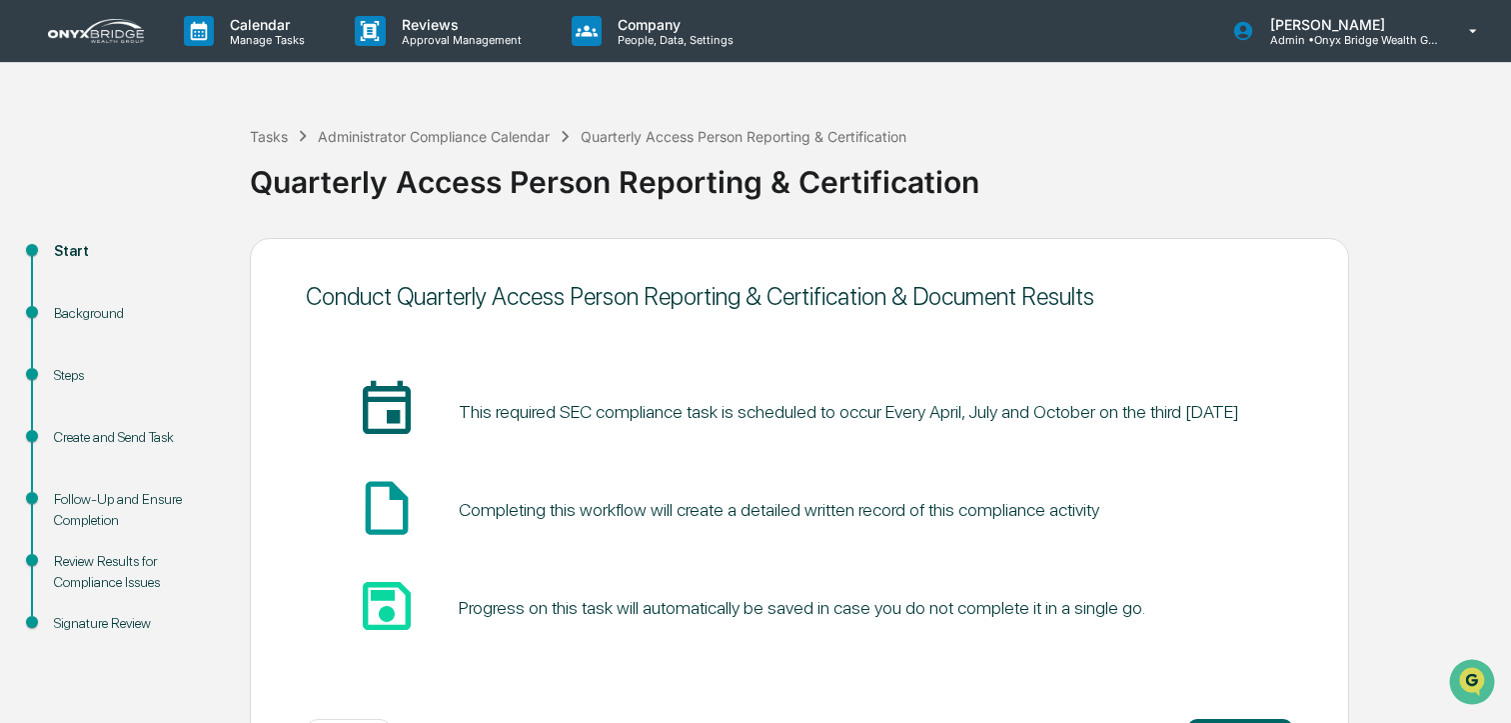
scroll to position [83, 0]
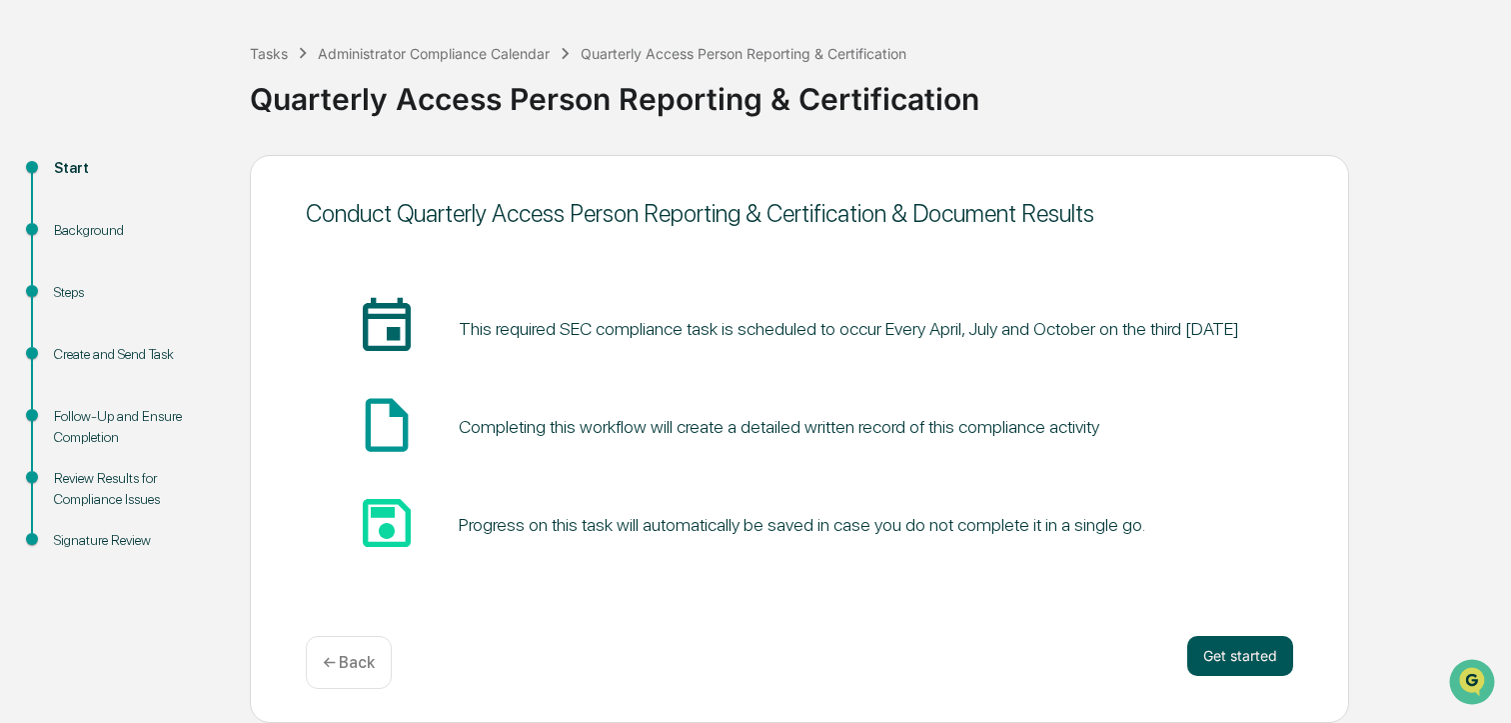
click at [1205, 663] on button "Get started" at bounding box center [1241, 656] width 106 height 40
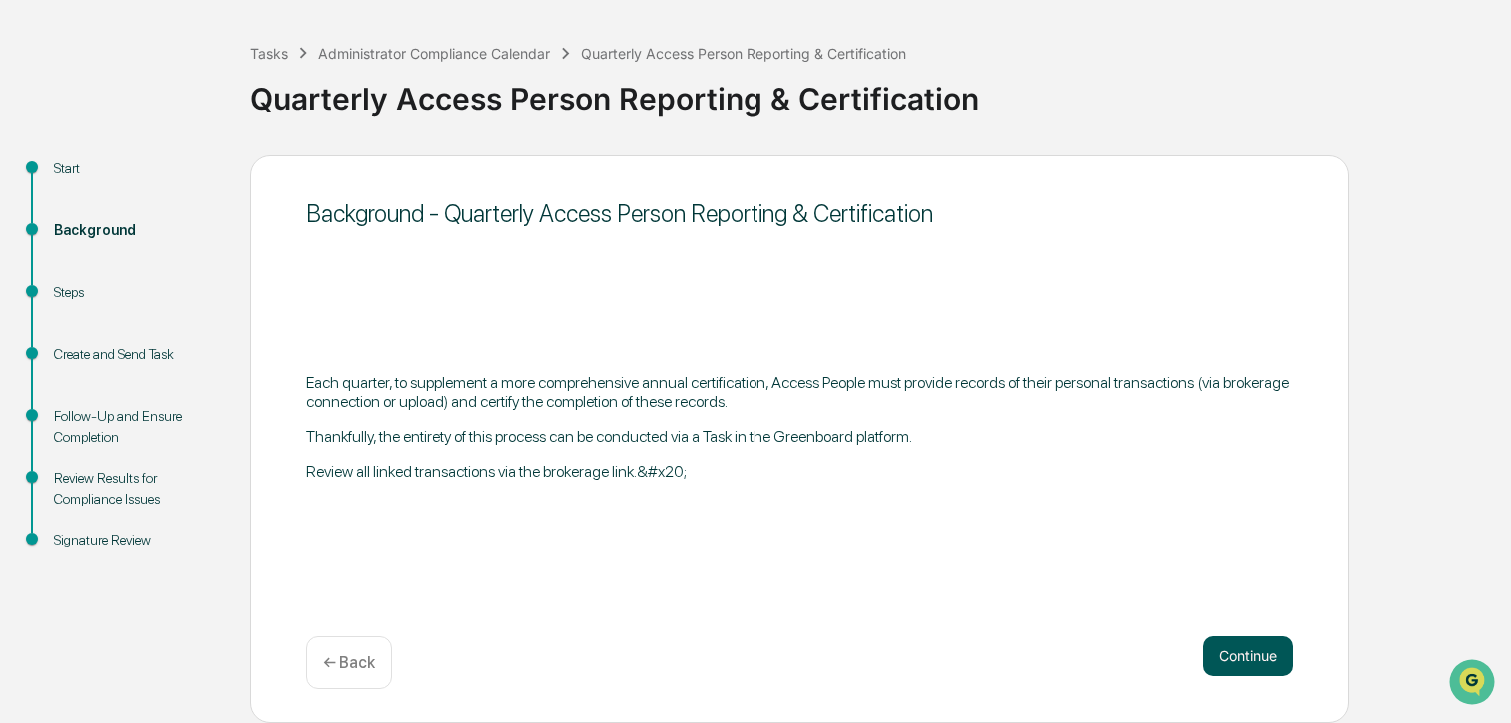
click at [1248, 657] on button "Continue" at bounding box center [1249, 656] width 90 height 40
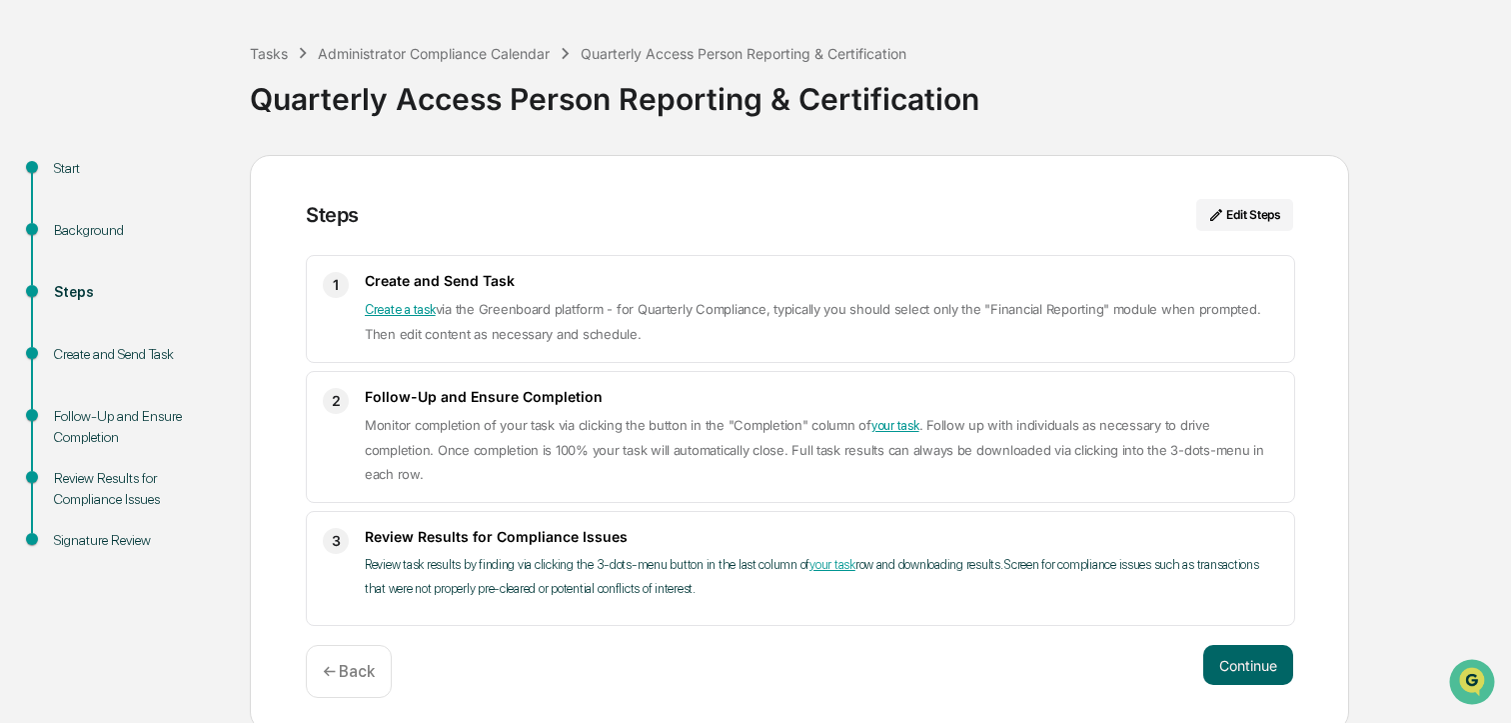
click at [308, 672] on div "← Back" at bounding box center [349, 671] width 86 height 53
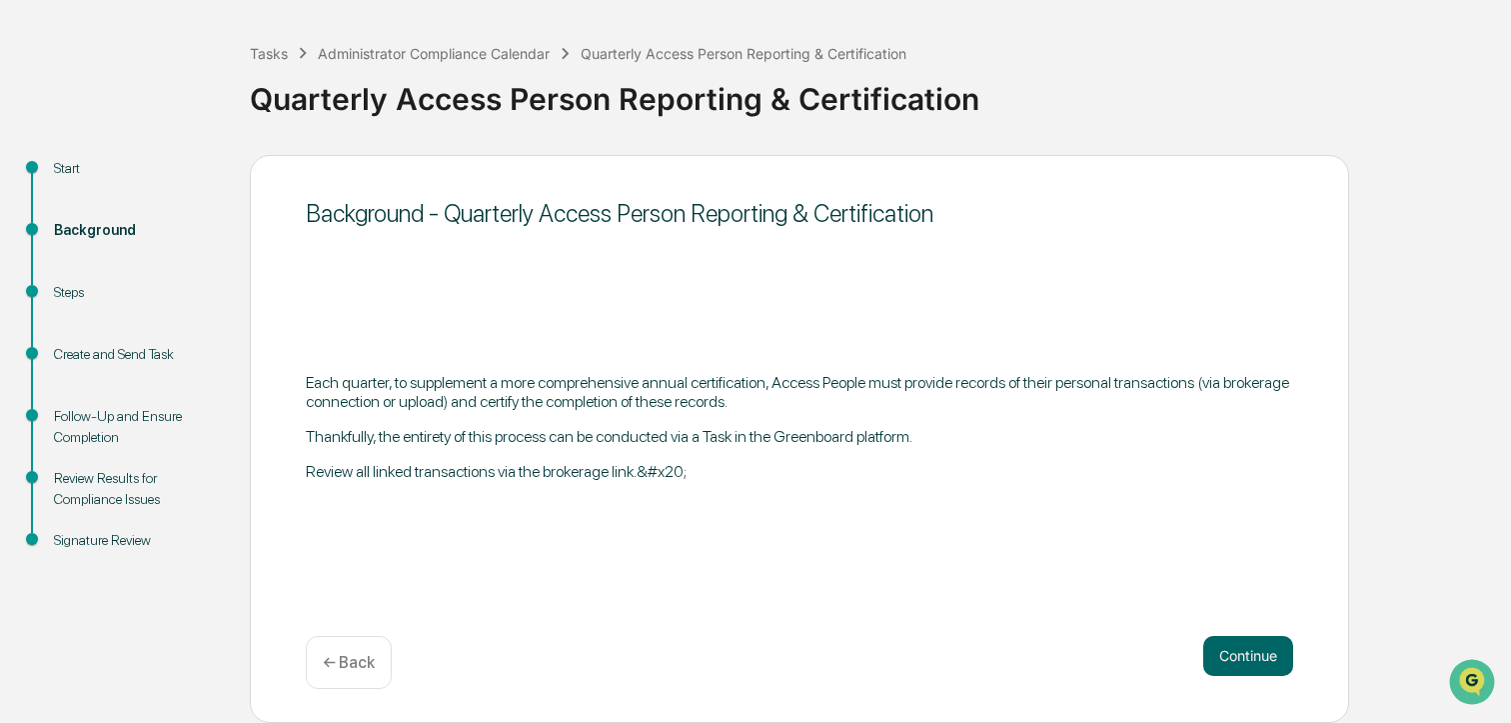
click at [342, 673] on div "← Back" at bounding box center [349, 662] width 86 height 53
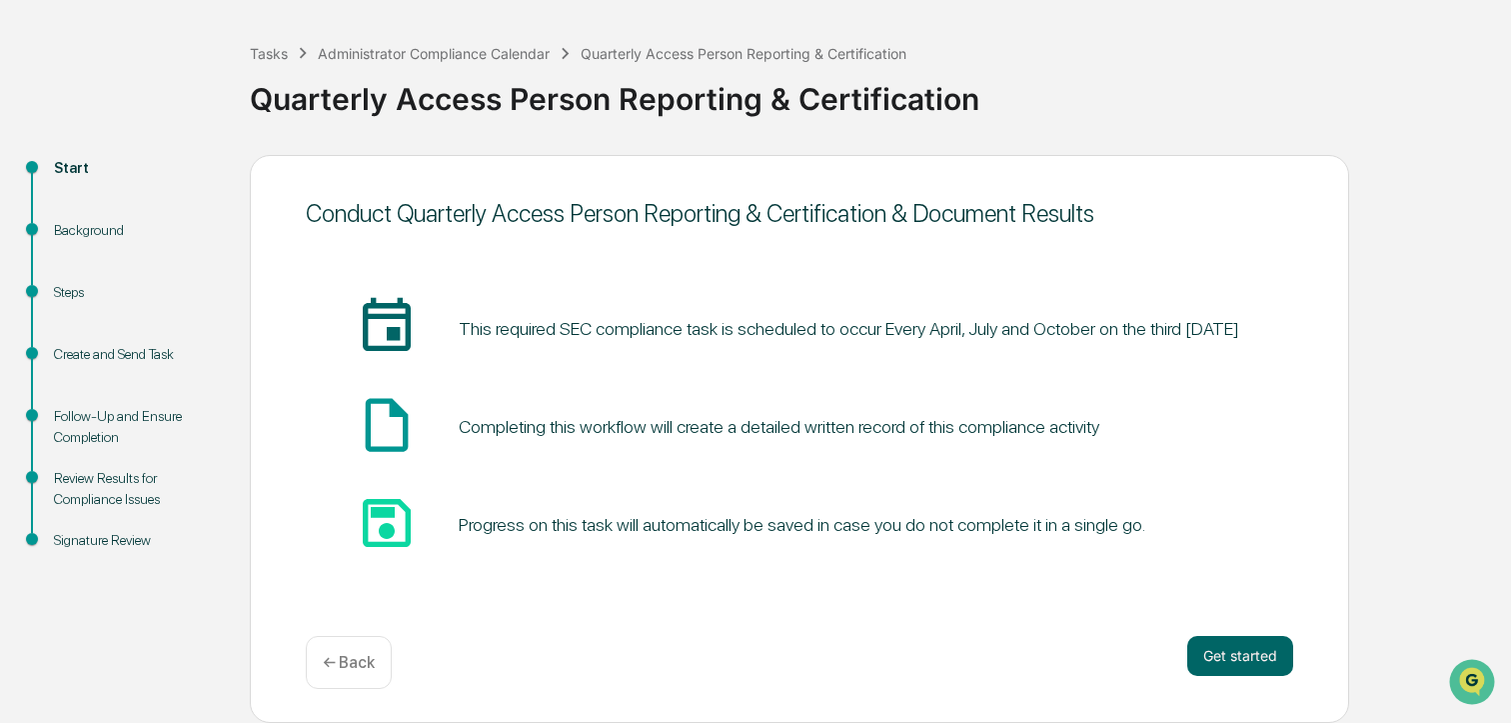
click at [342, 673] on div "← Back" at bounding box center [349, 662] width 86 height 53
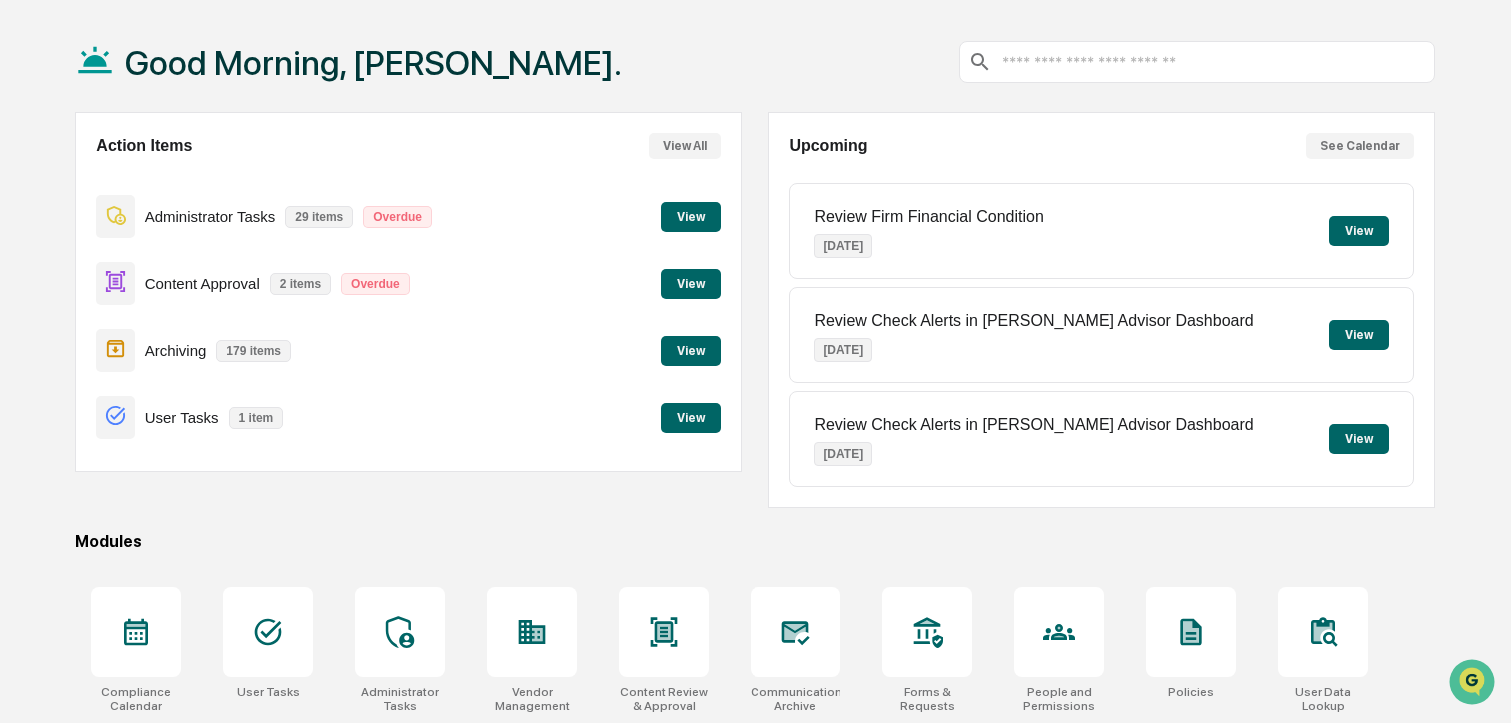
click at [680, 225] on button "View" at bounding box center [691, 217] width 60 height 30
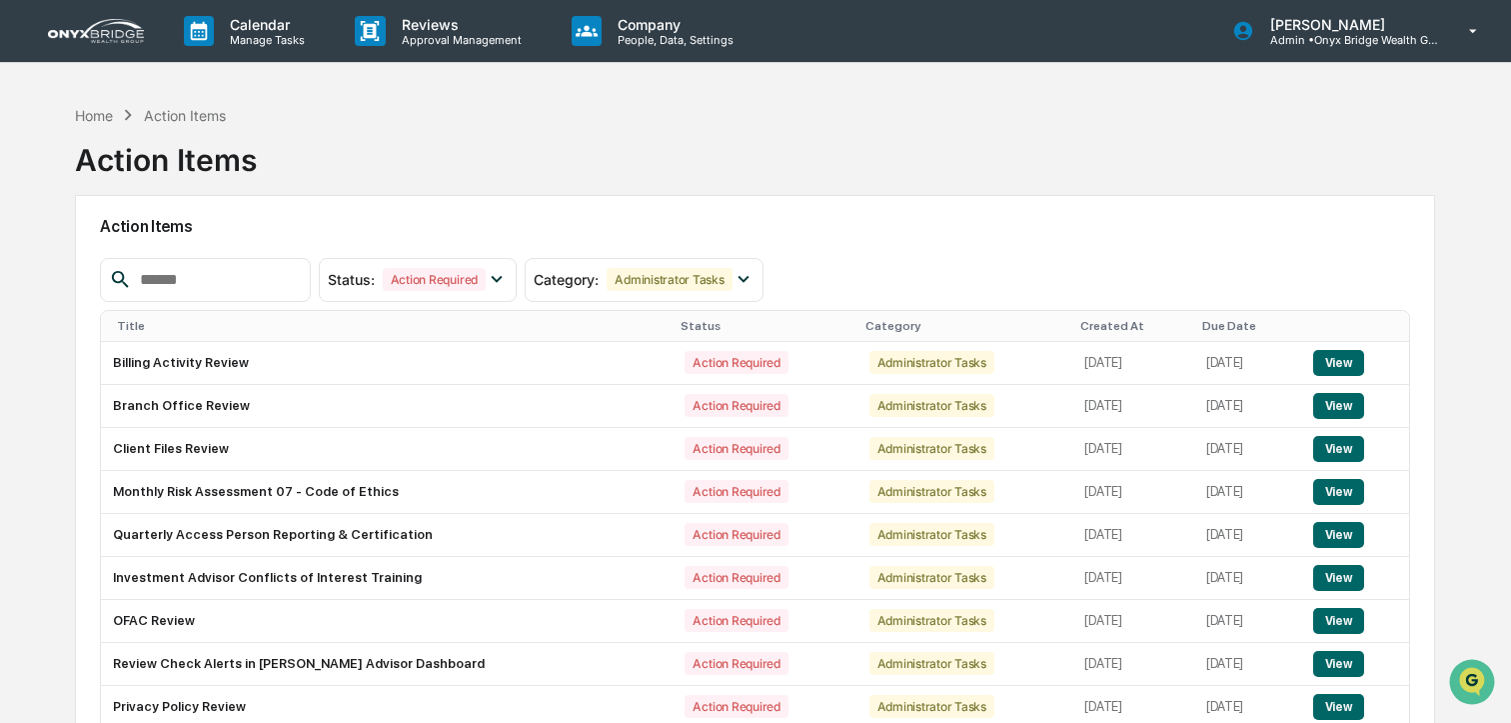
click at [120, 38] on img at bounding box center [96, 31] width 96 height 24
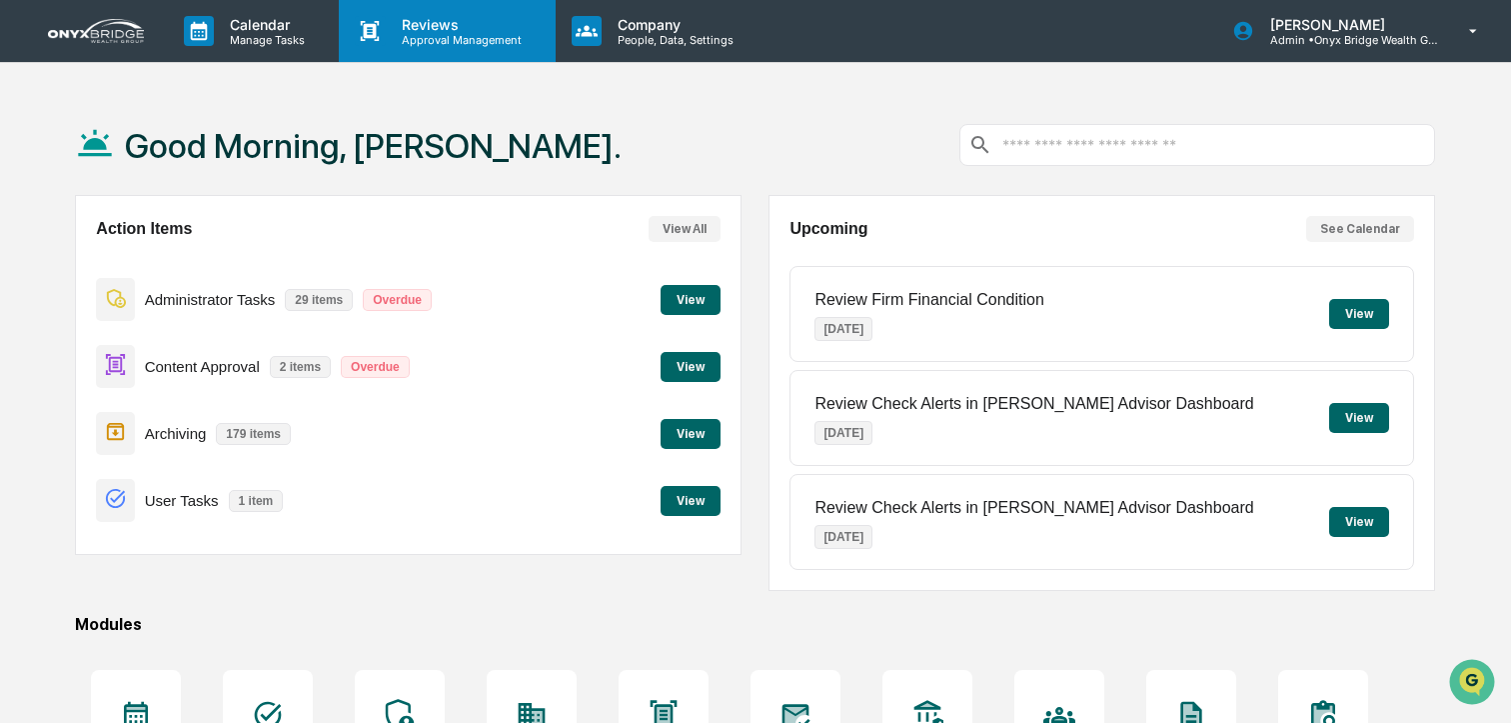
click at [422, 32] on p "Reviews" at bounding box center [459, 24] width 146 height 17
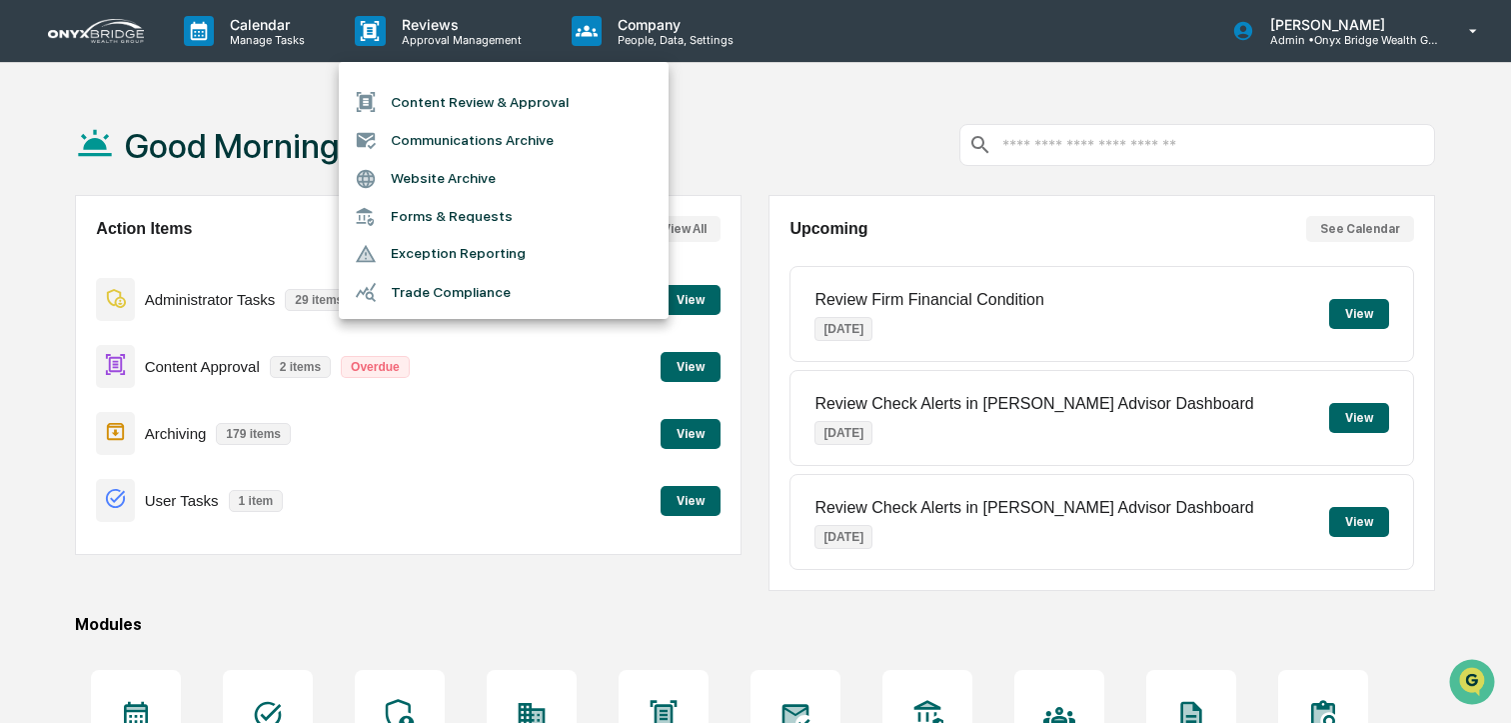
click at [278, 34] on div at bounding box center [755, 361] width 1511 height 723
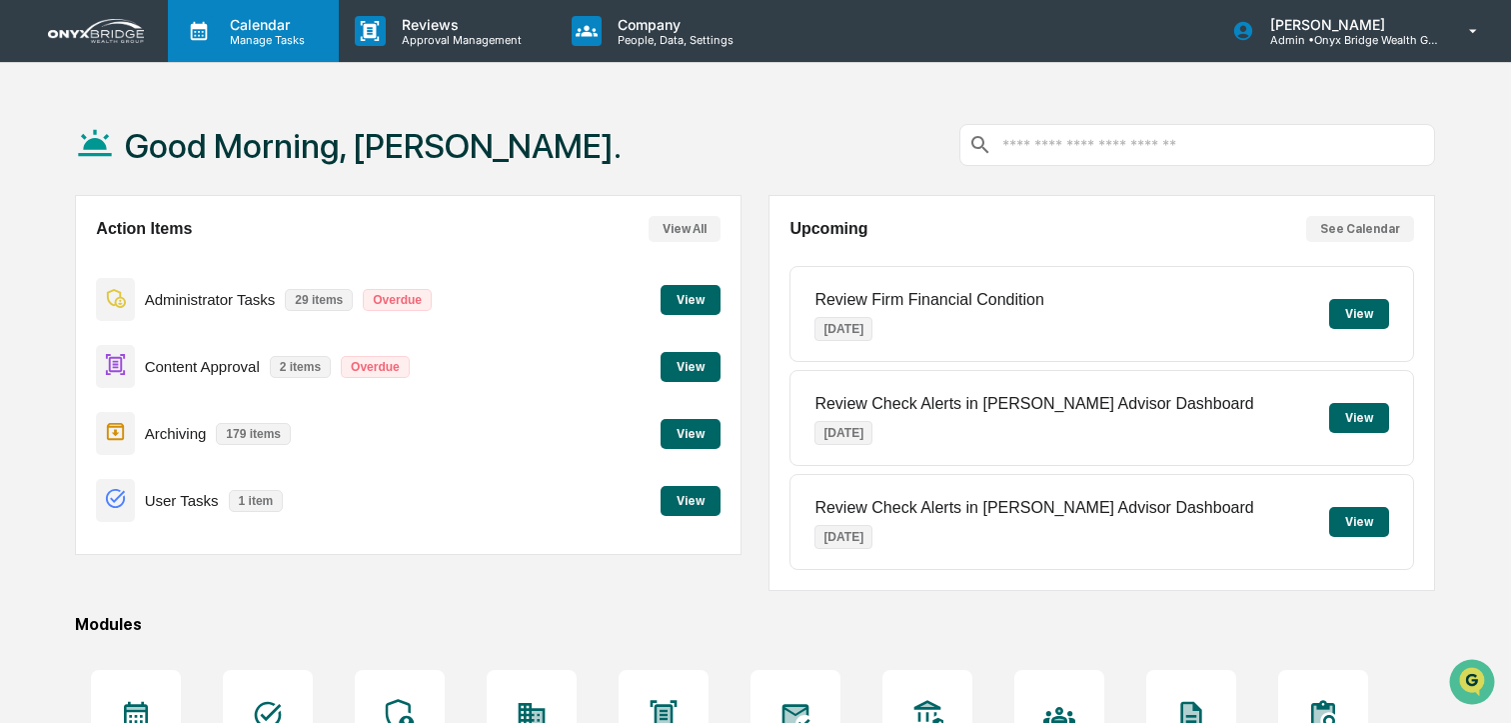
click at [251, 26] on p "Calendar" at bounding box center [264, 24] width 101 height 17
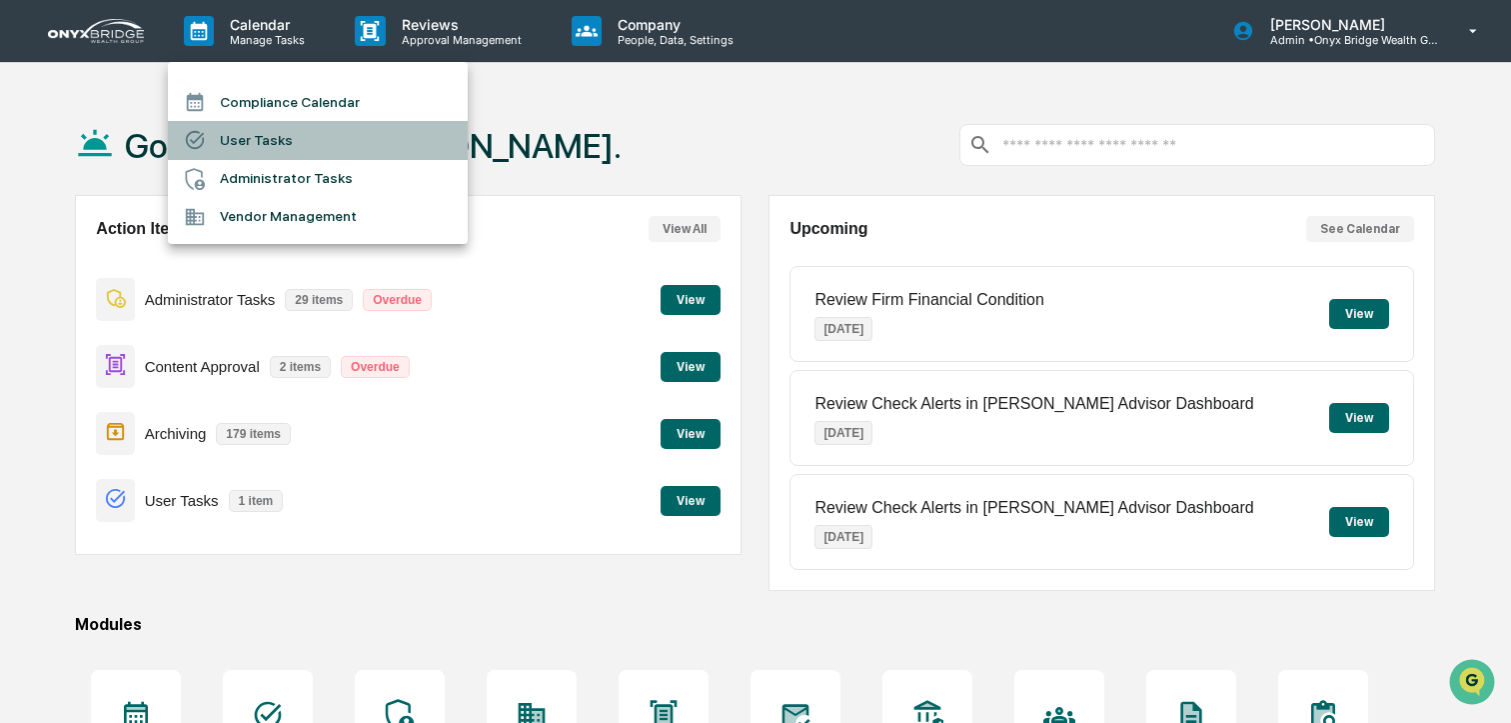
click at [277, 139] on li "User Tasks" at bounding box center [318, 140] width 300 height 38
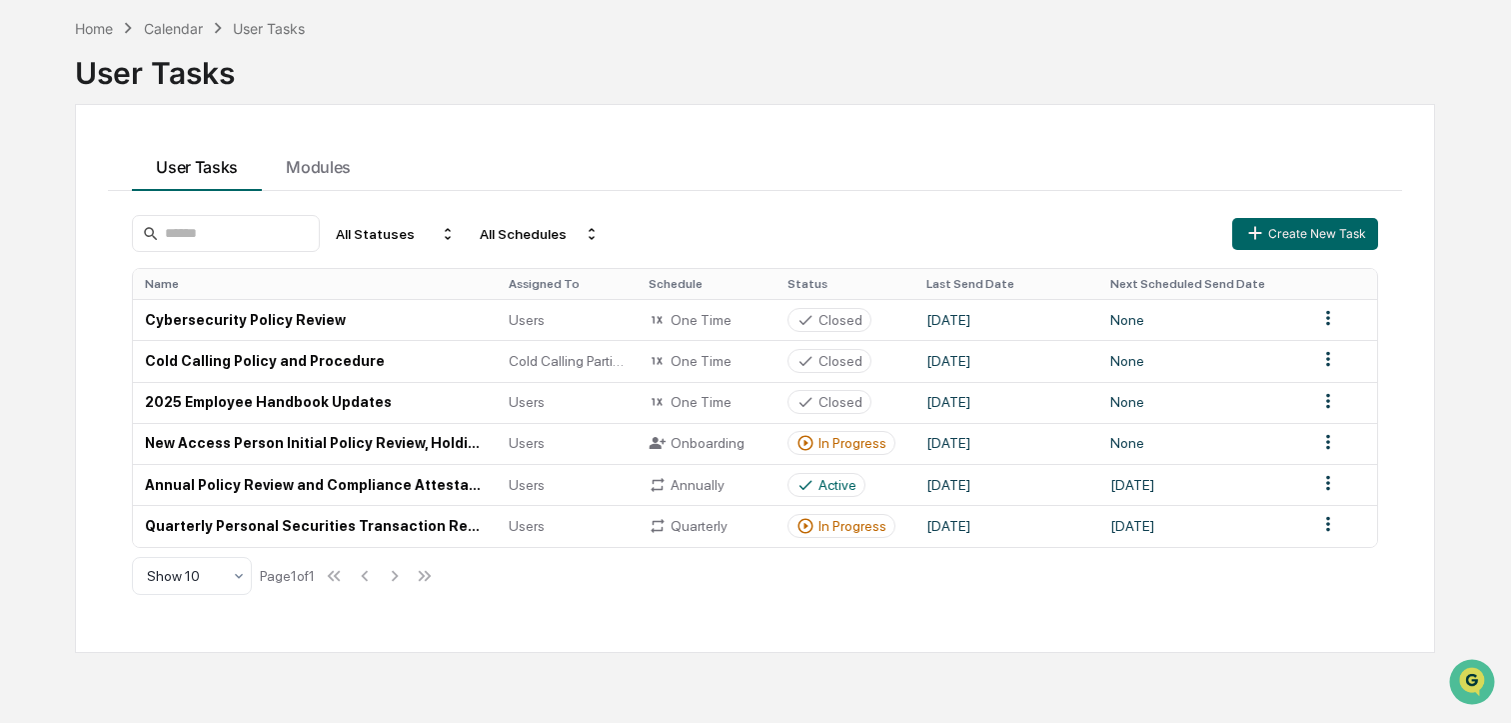
scroll to position [95, 0]
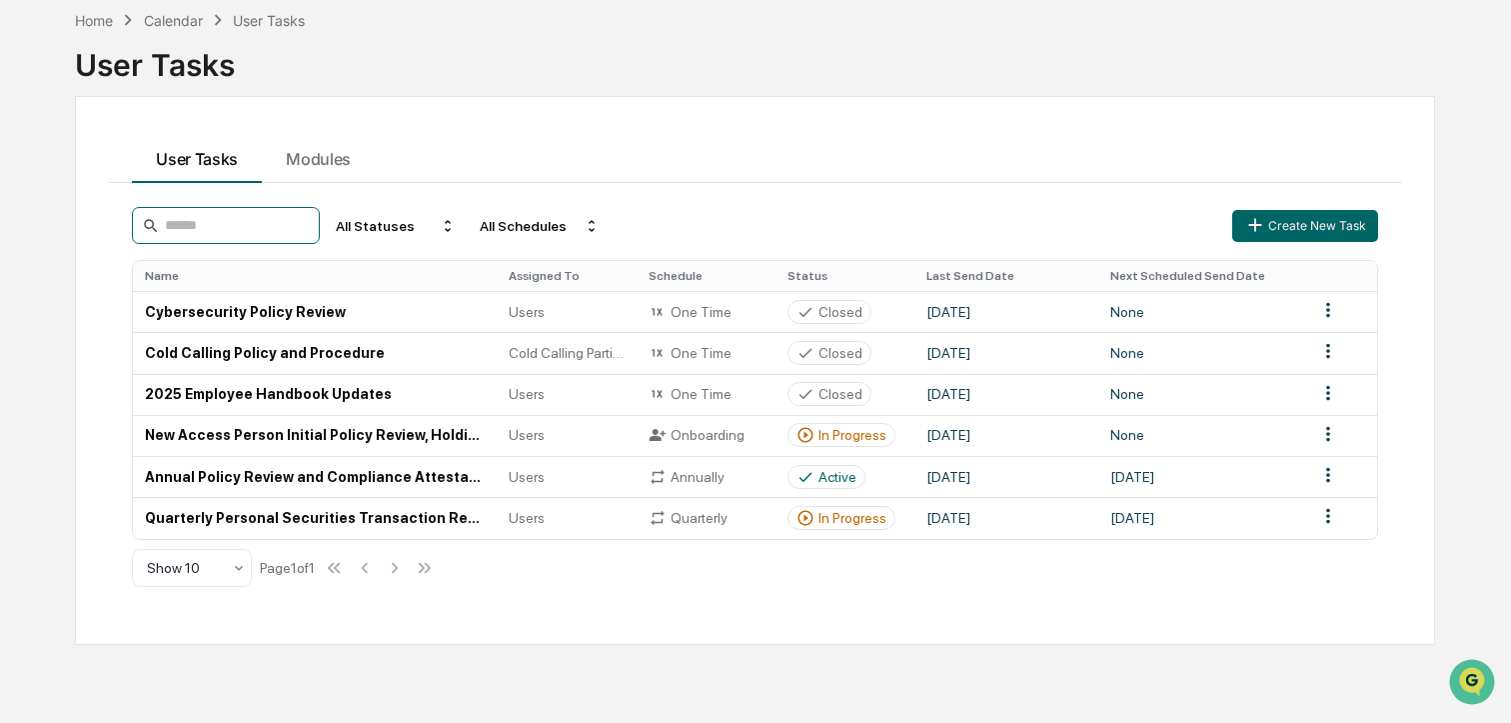
click at [237, 227] on input at bounding box center [226, 225] width 188 height 37
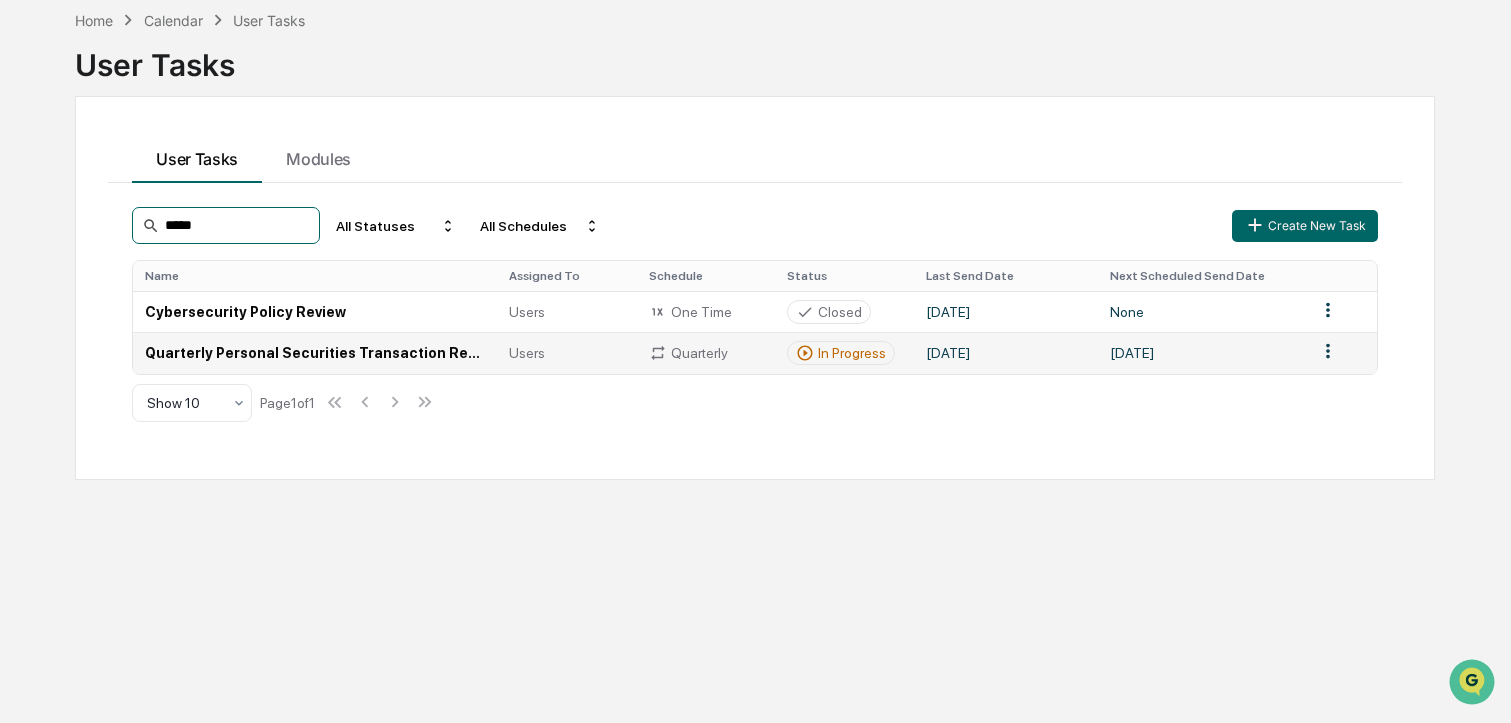
type input "*****"
click at [1332, 355] on html "Calendar Manage Tasks Reviews Approval Management Company People, Data, Setting…" at bounding box center [755, 266] width 1511 height 723
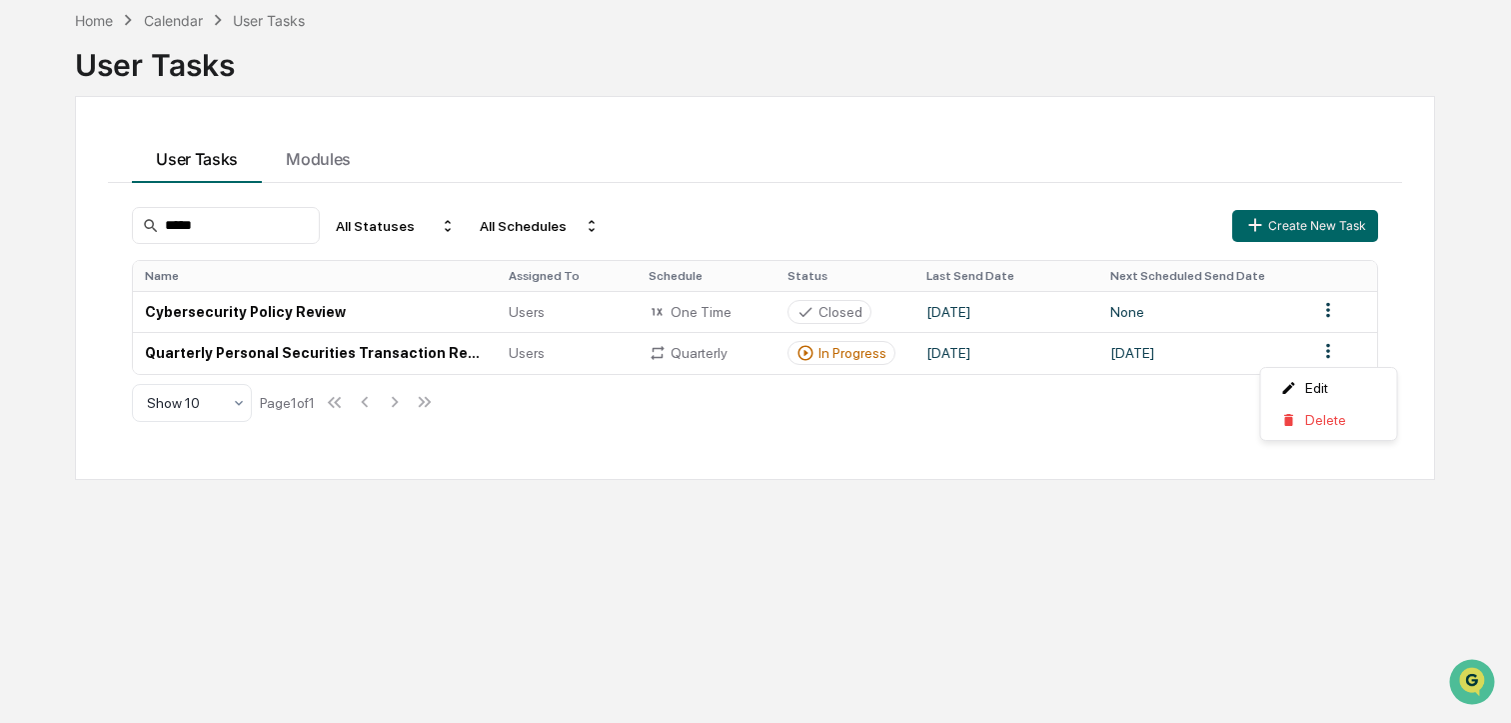
drag, startPoint x: 1032, startPoint y: 468, endPoint x: 607, endPoint y: 380, distance: 433.9
click at [1004, 467] on html "Calendar Manage Tasks Reviews Approval Management Company People, Data, Setting…" at bounding box center [755, 266] width 1511 height 723
click at [399, 342] on td "Quarterly Personal Securities Transaction Review" at bounding box center [315, 352] width 364 height 41
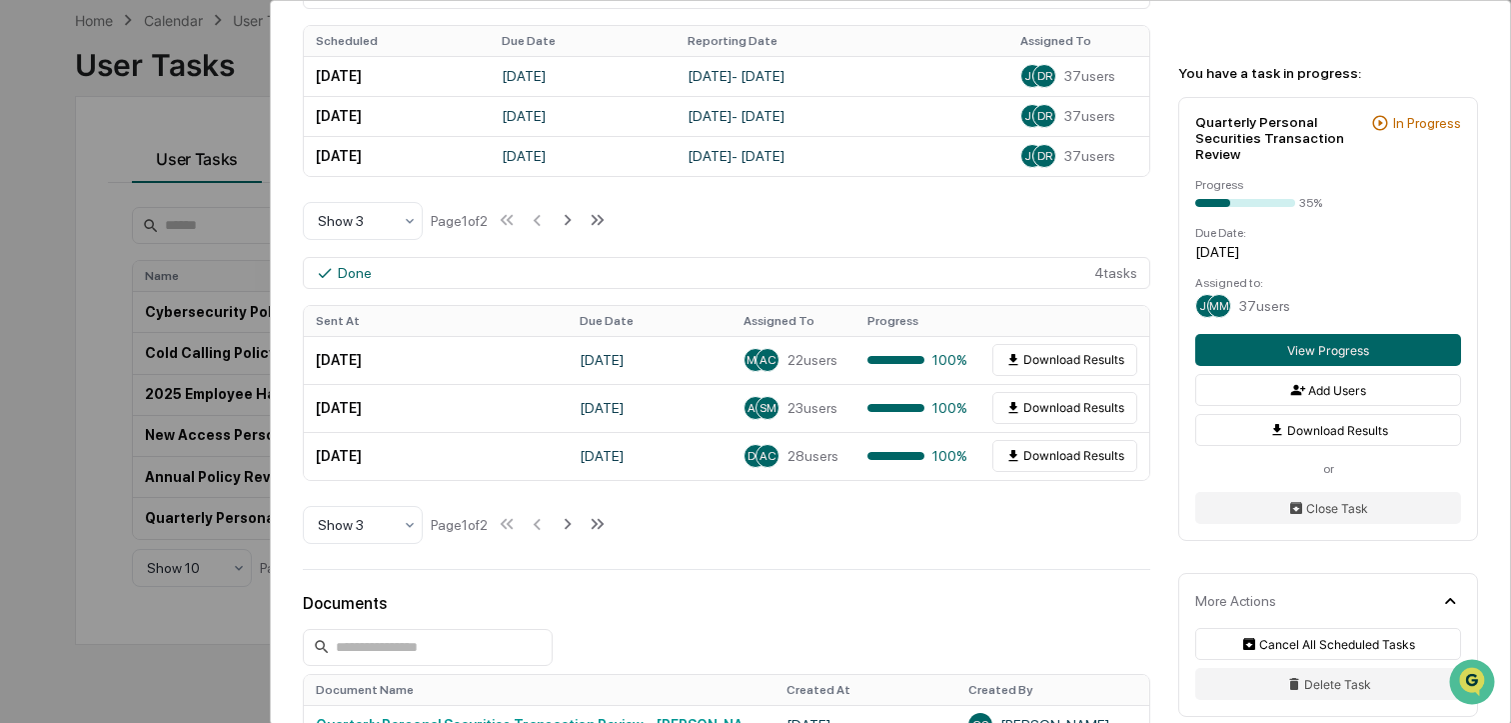
scroll to position [807, 0]
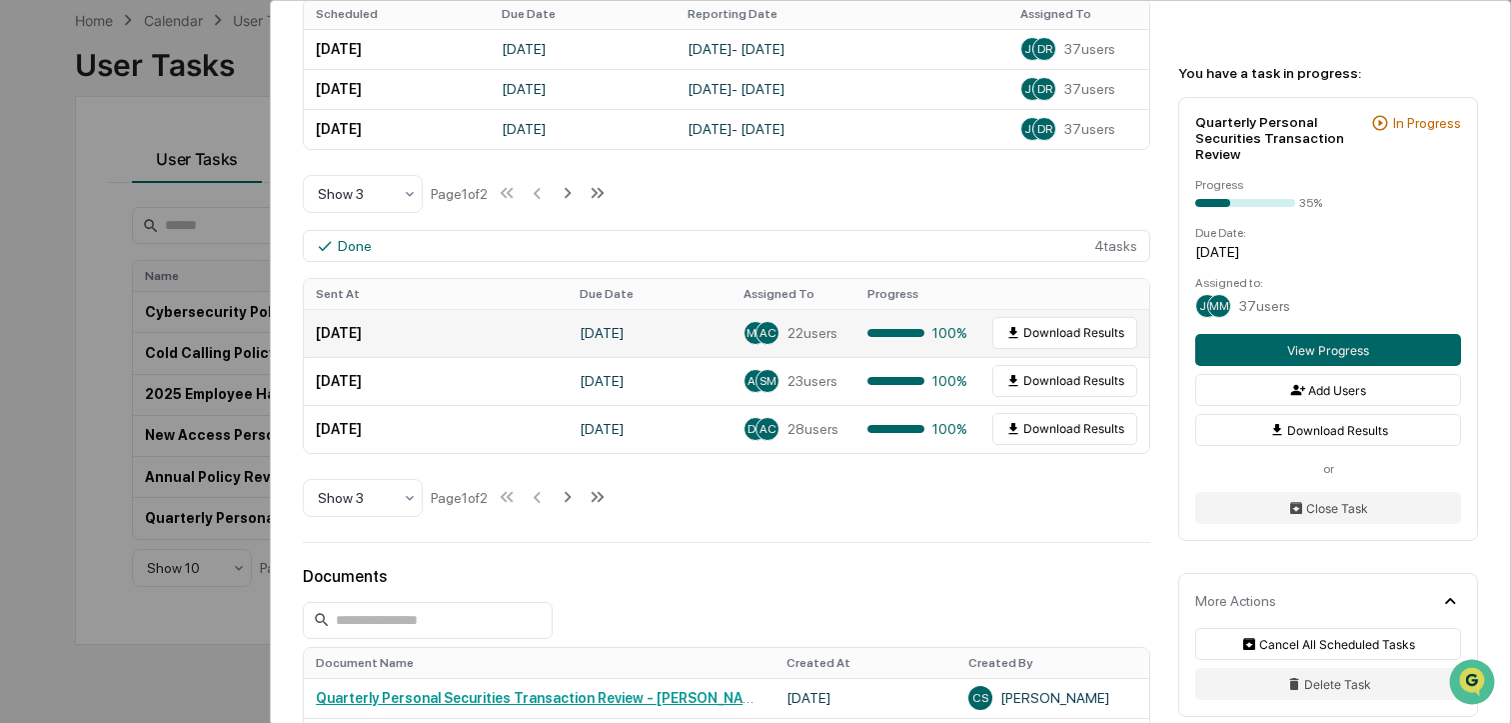
click at [424, 332] on td "July 7, 2024" at bounding box center [436, 333] width 264 height 48
click at [115, 238] on div "User Tasks Quarterly Personal Securities Transaction Review Quarterly Personal …" at bounding box center [755, 361] width 1511 height 723
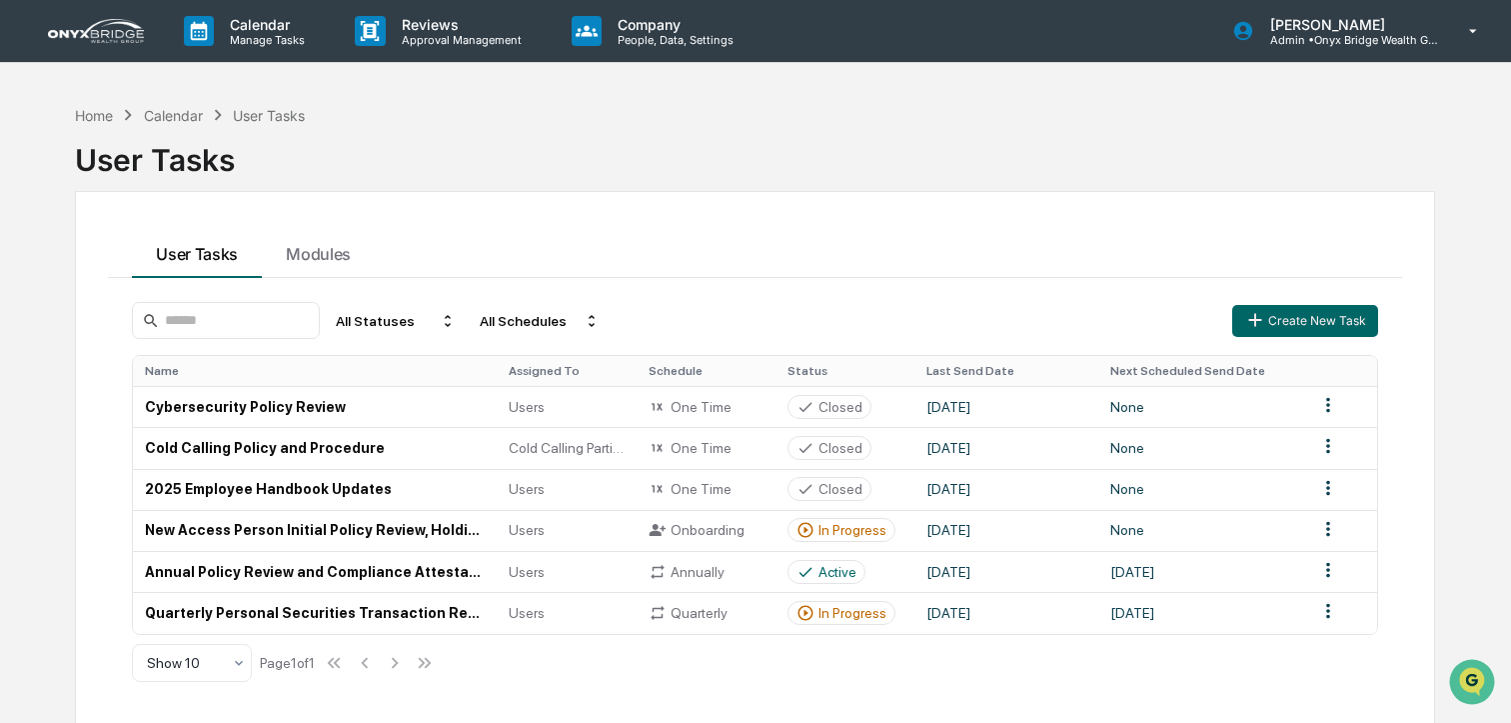
click at [98, 31] on img at bounding box center [96, 31] width 96 height 24
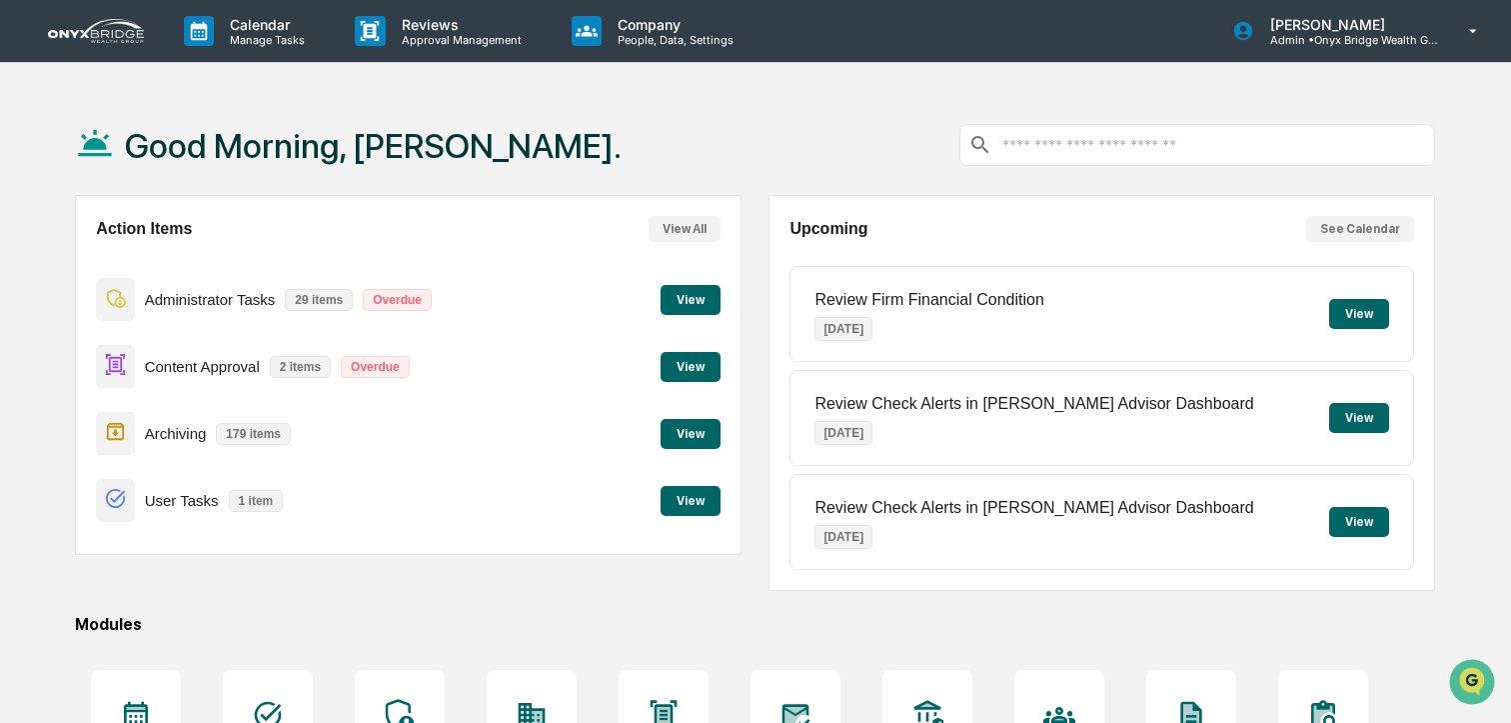
click at [707, 301] on button "View" at bounding box center [691, 300] width 60 height 30
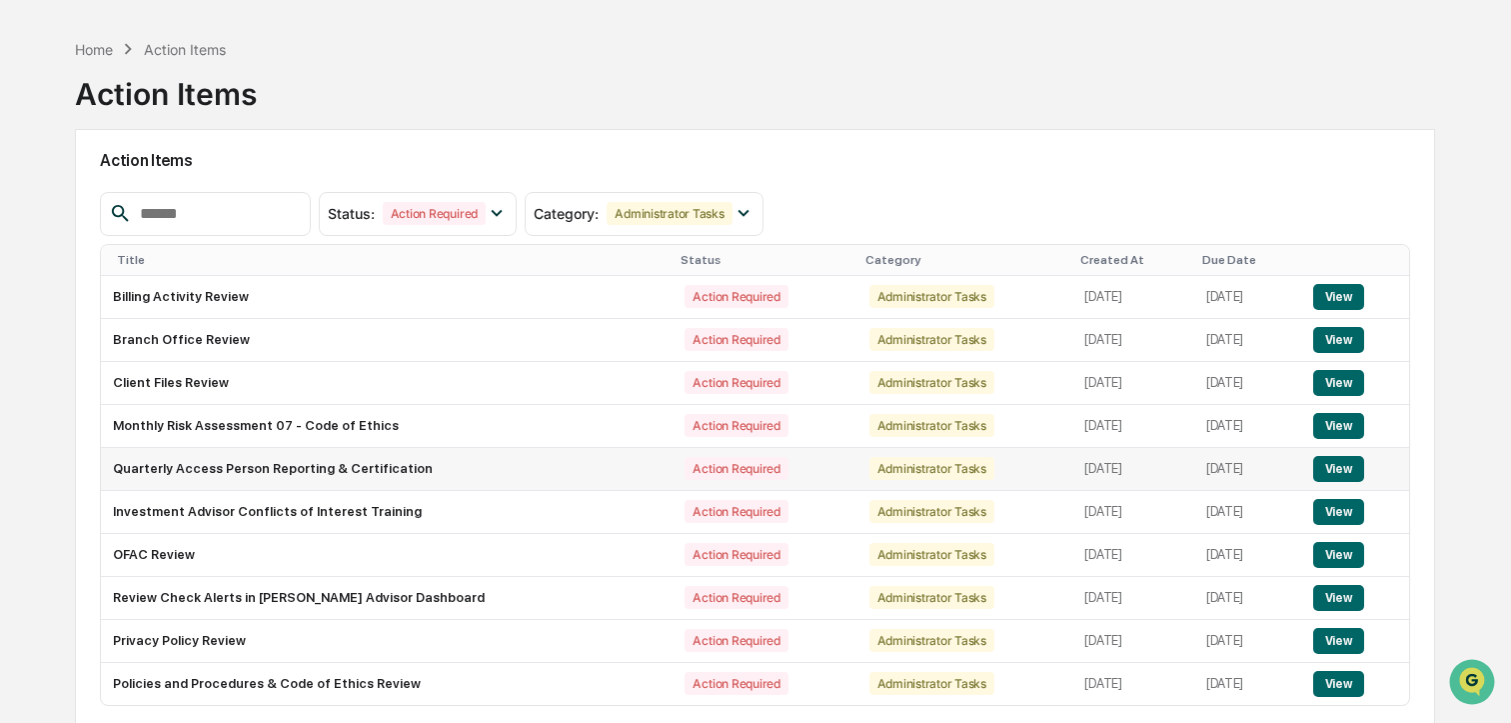
scroll to position [70, 0]
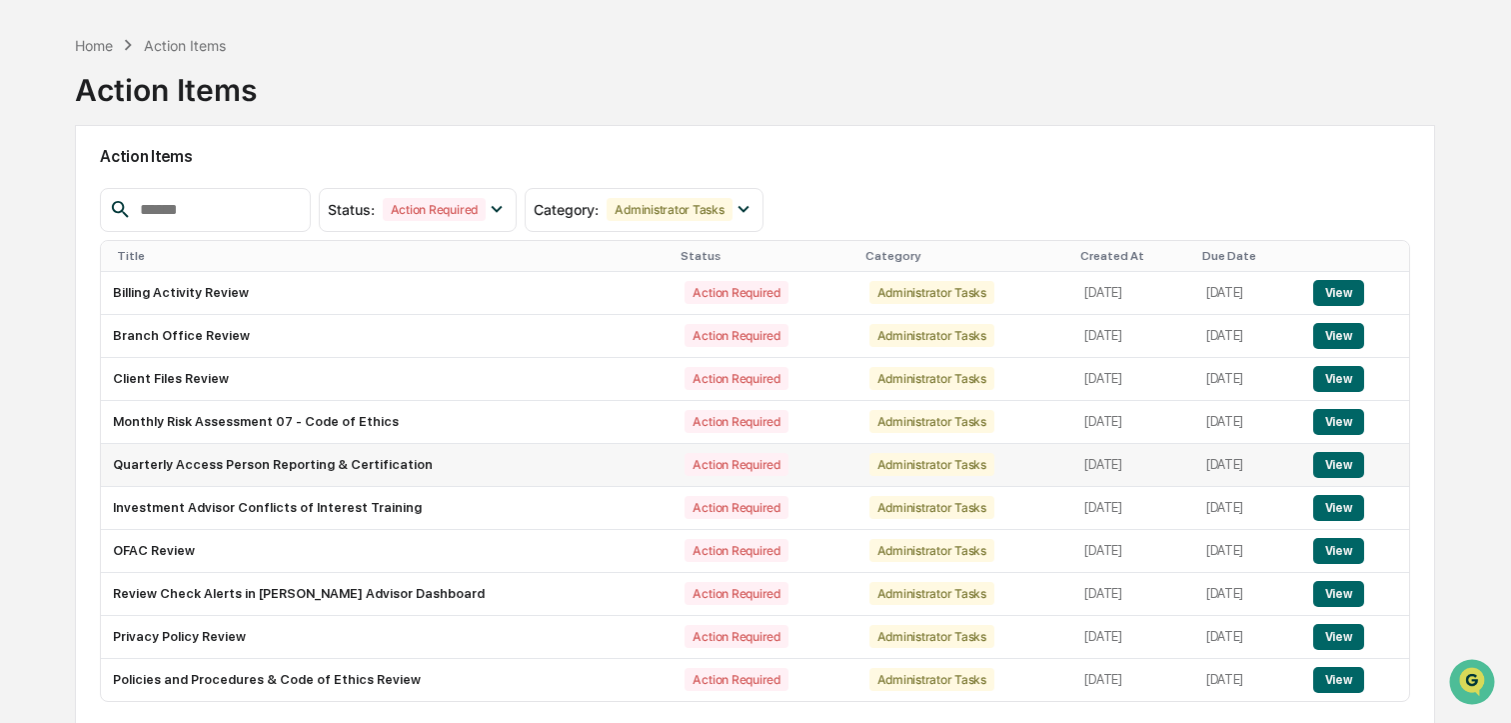
click at [1332, 467] on button "View" at bounding box center [1339, 465] width 51 height 26
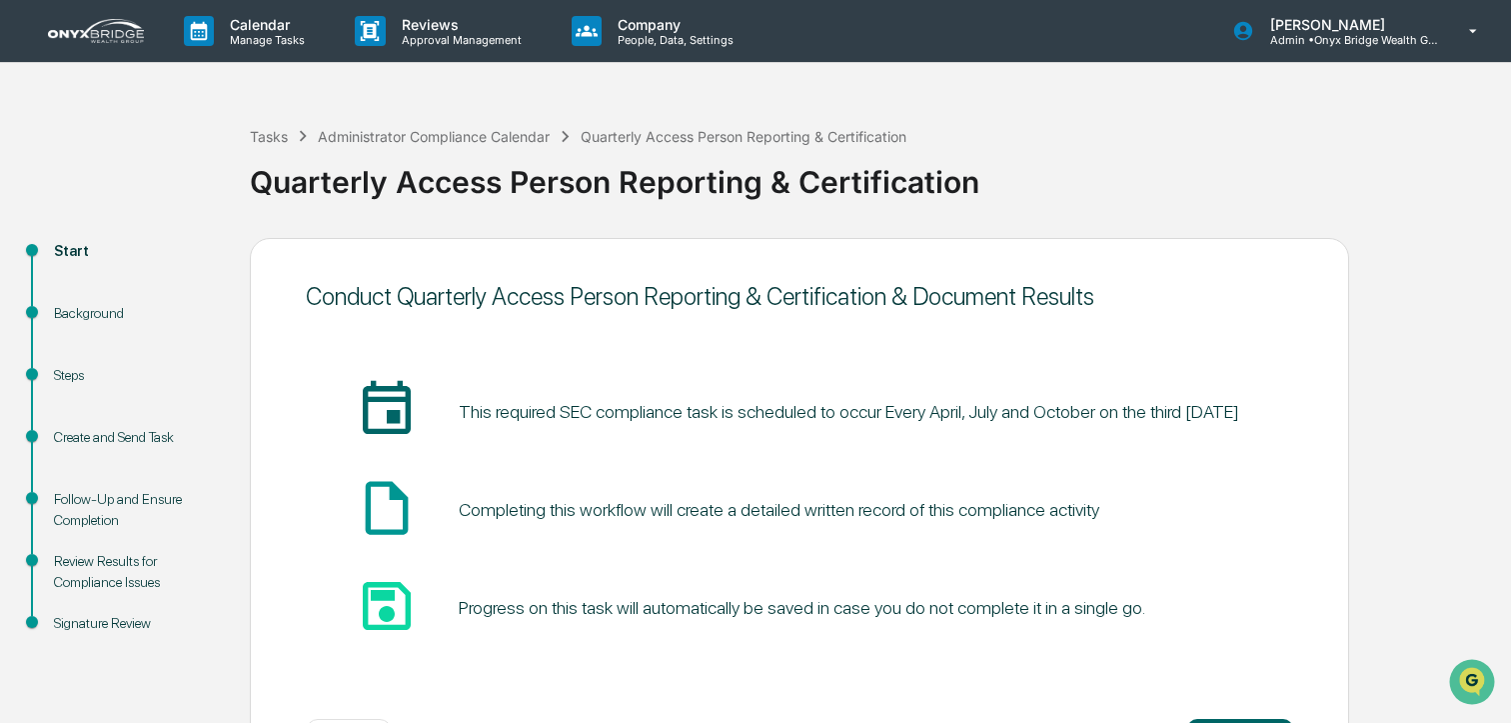
scroll to position [83, 0]
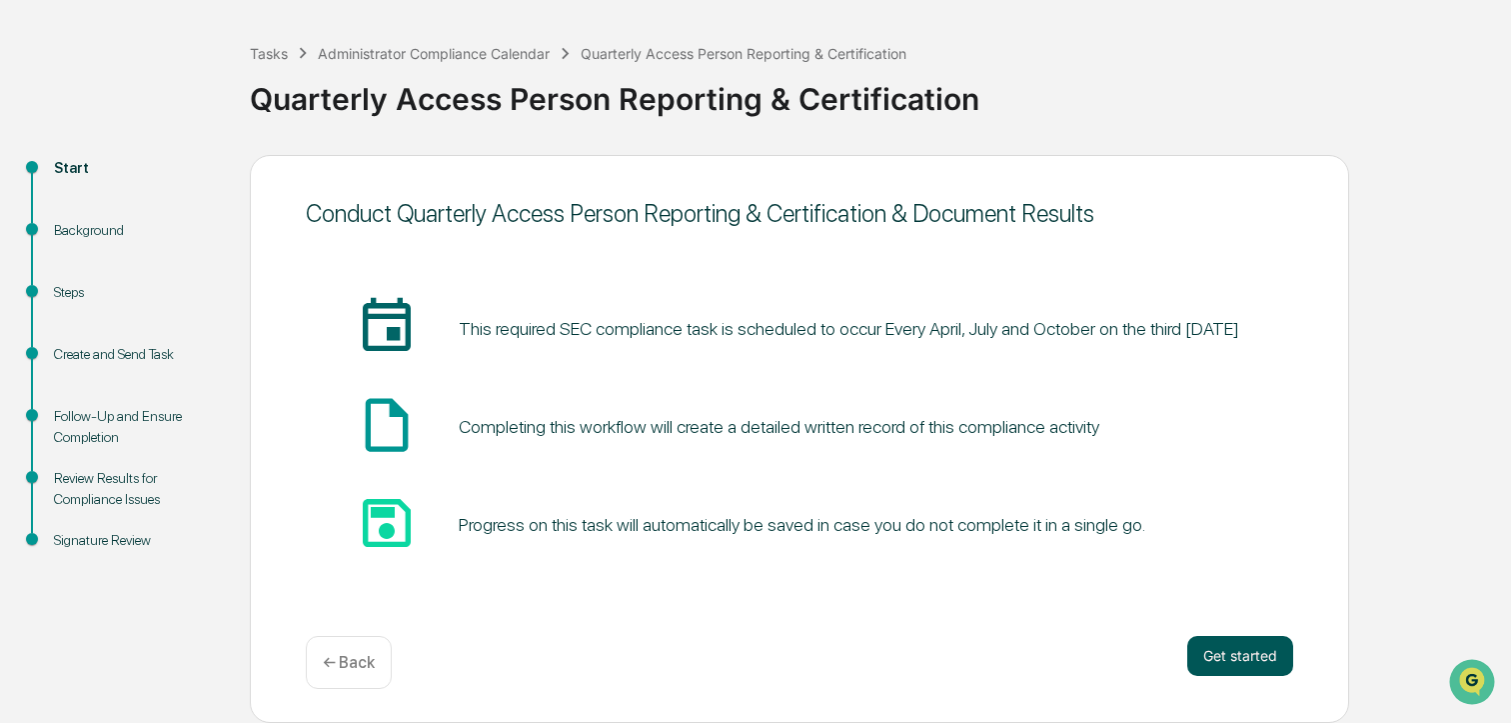
click at [1242, 668] on button "Get started" at bounding box center [1241, 656] width 106 height 40
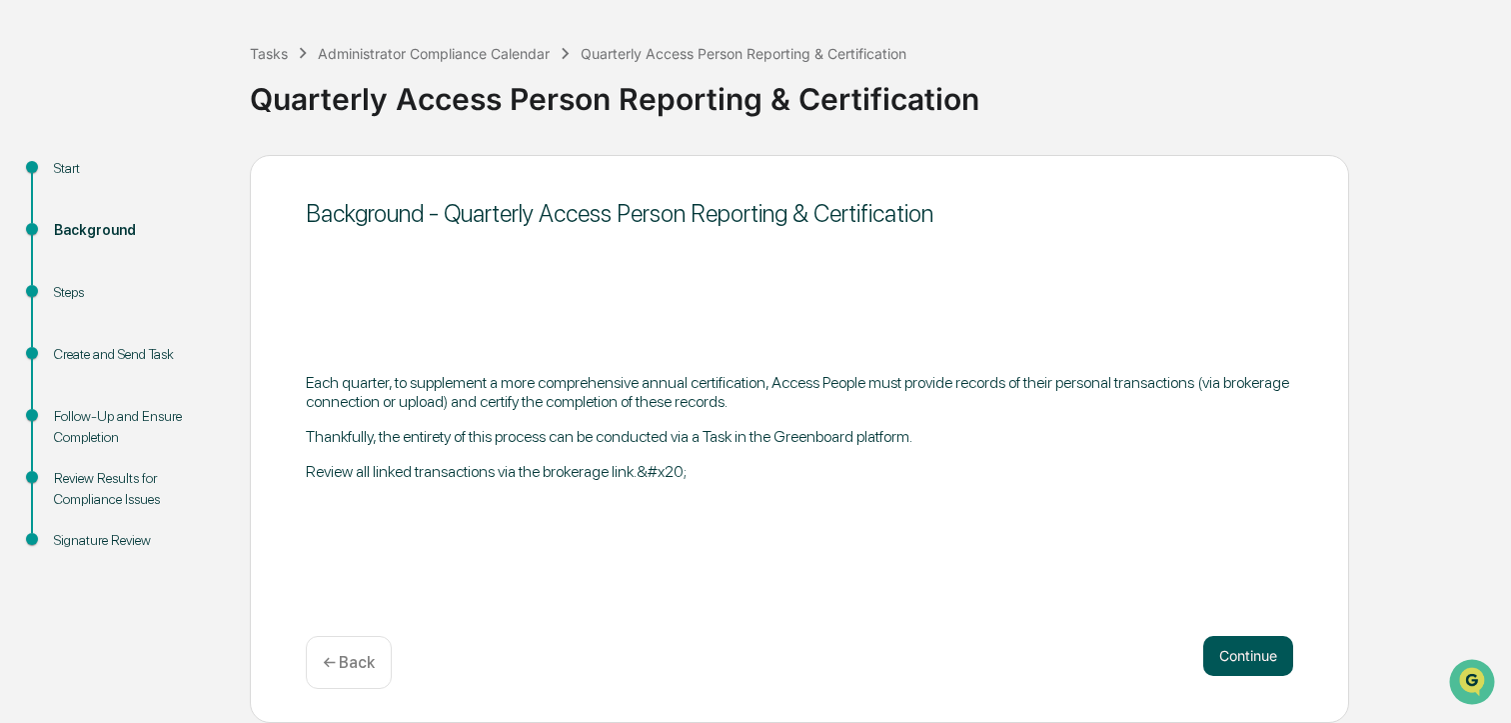
click at [1241, 666] on button "Continue" at bounding box center [1249, 656] width 90 height 40
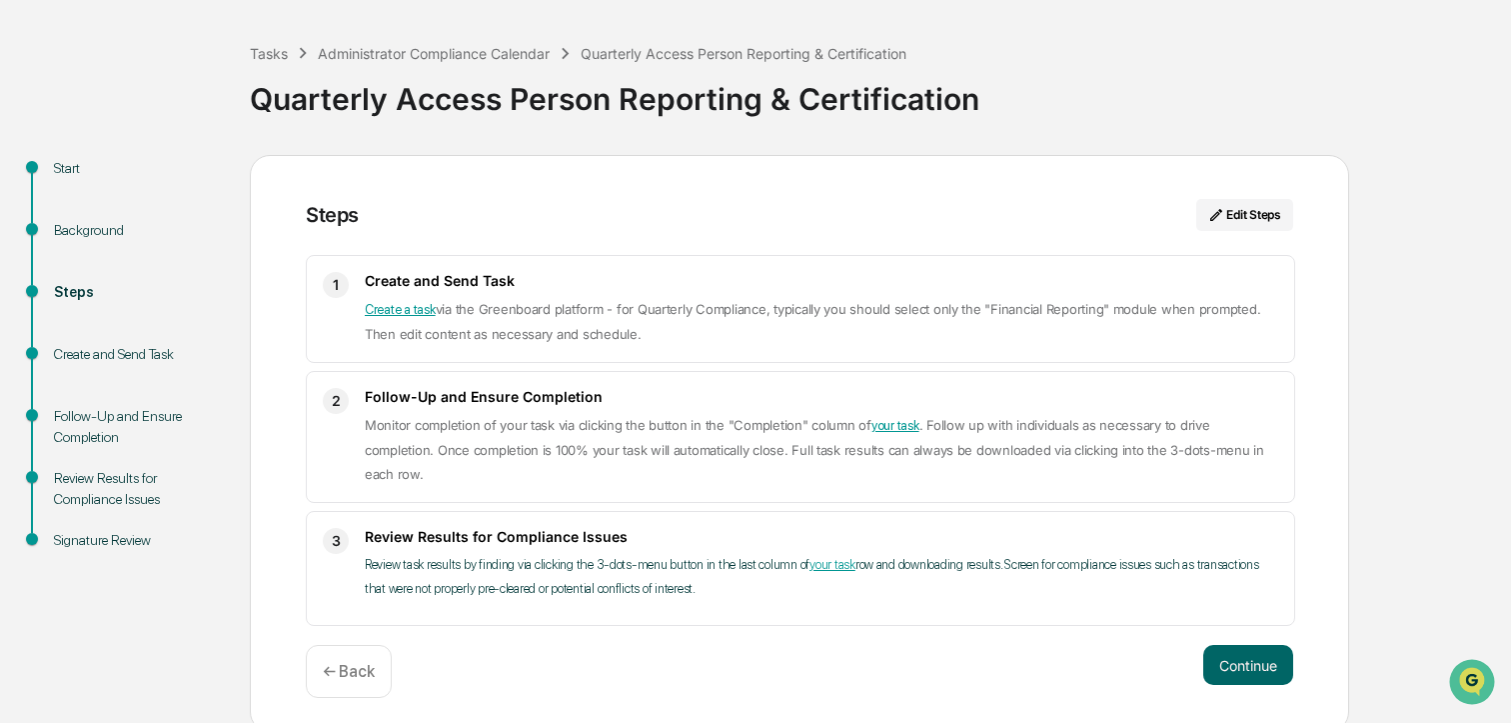
click at [1241, 666] on button "Continue" at bounding box center [1249, 665] width 90 height 40
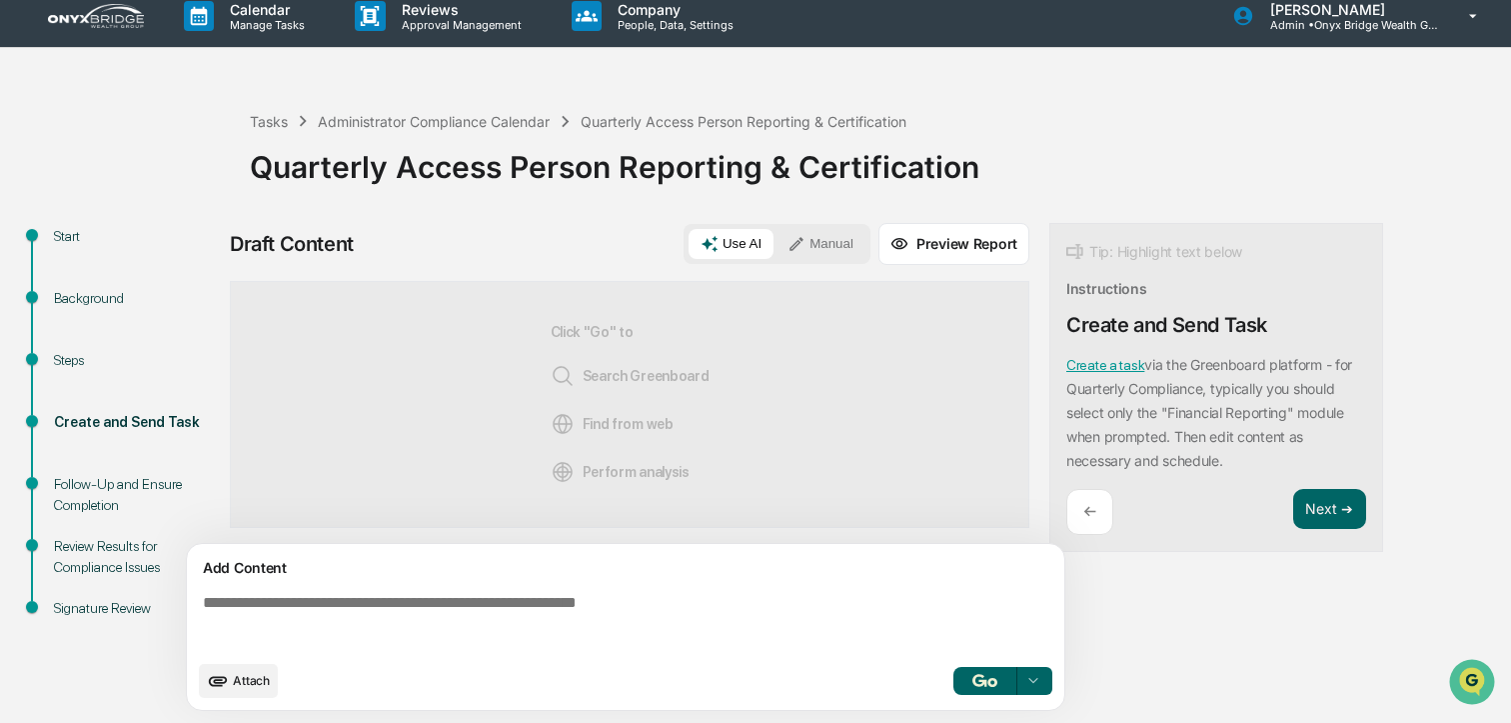
scroll to position [16, 0]
click at [485, 594] on textarea at bounding box center [630, 622] width 870 height 72
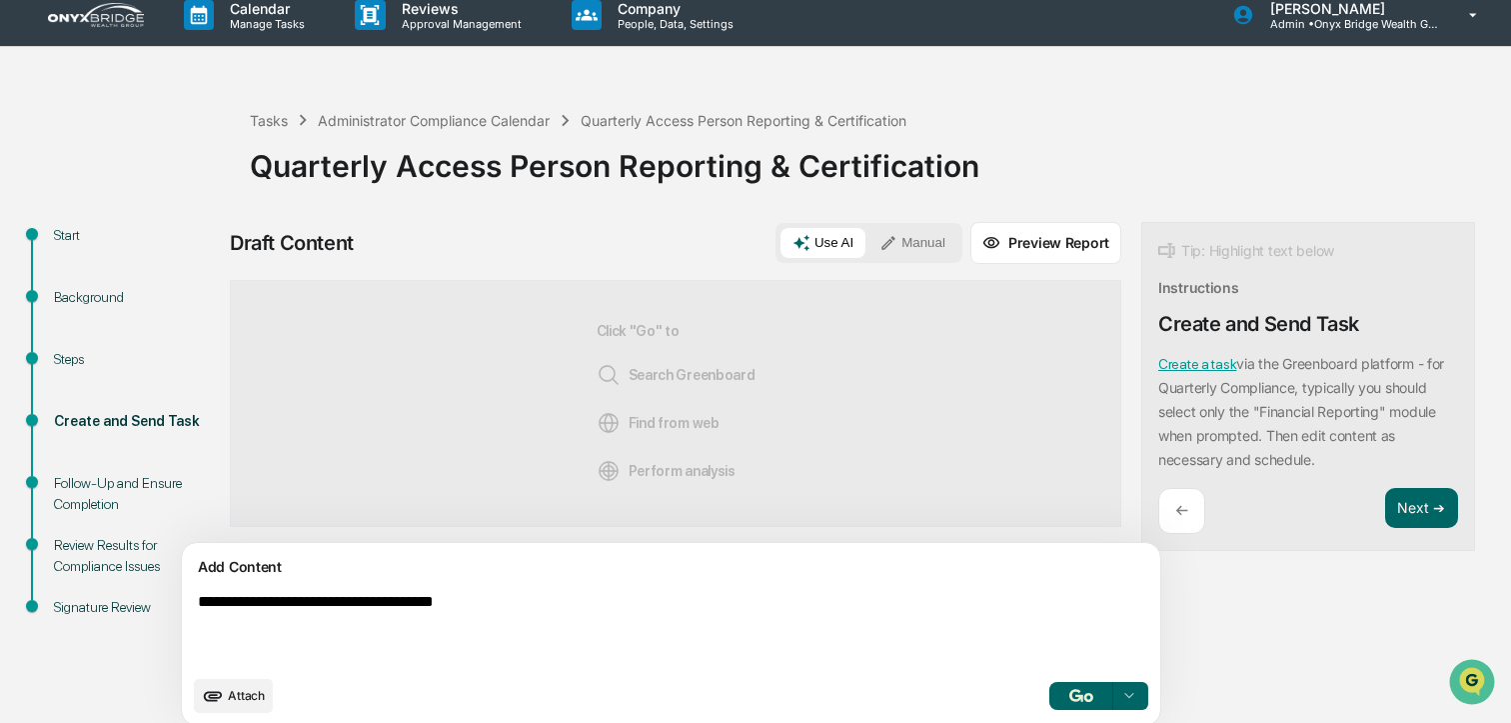
type textarea "**********"
click at [868, 237] on button "Manual" at bounding box center [913, 243] width 90 height 30
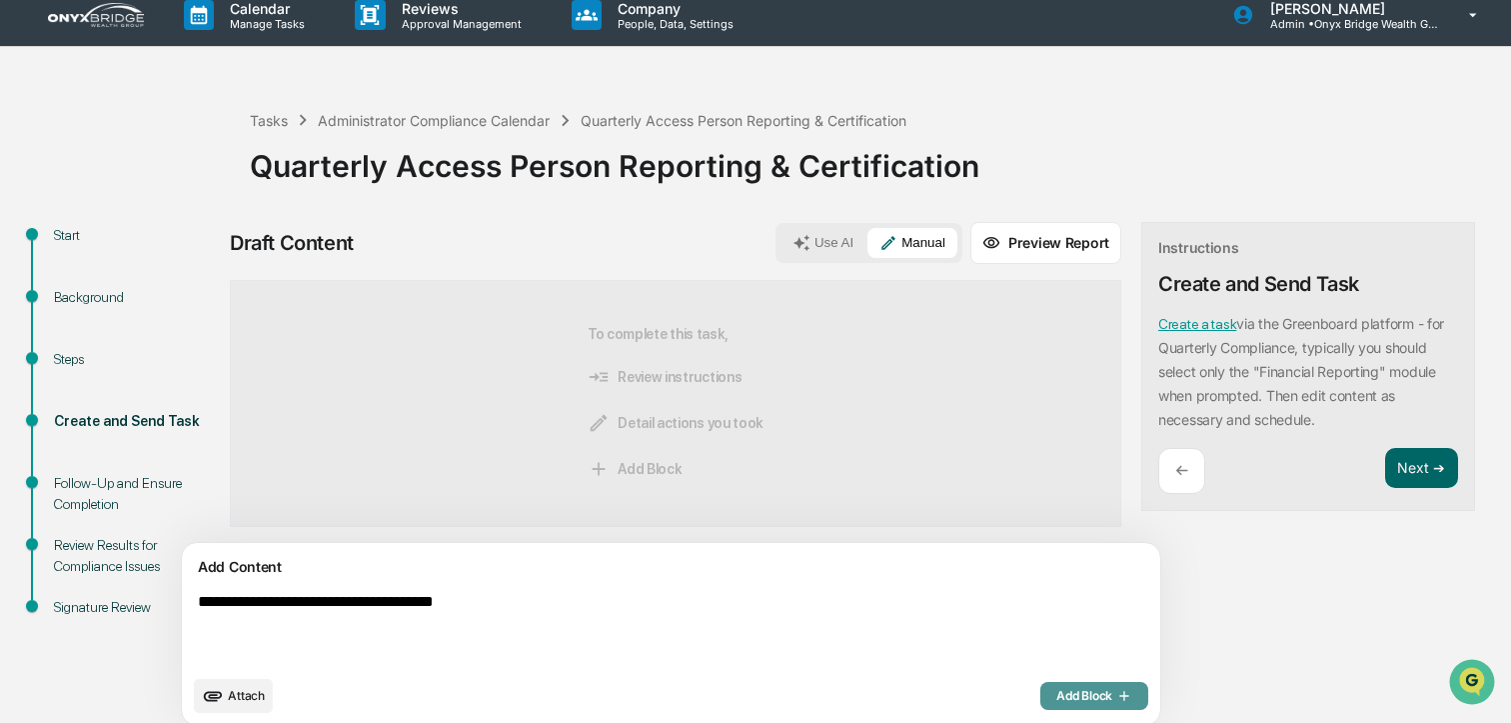
click at [1057, 690] on span "Add Block" at bounding box center [1095, 696] width 76 height 16
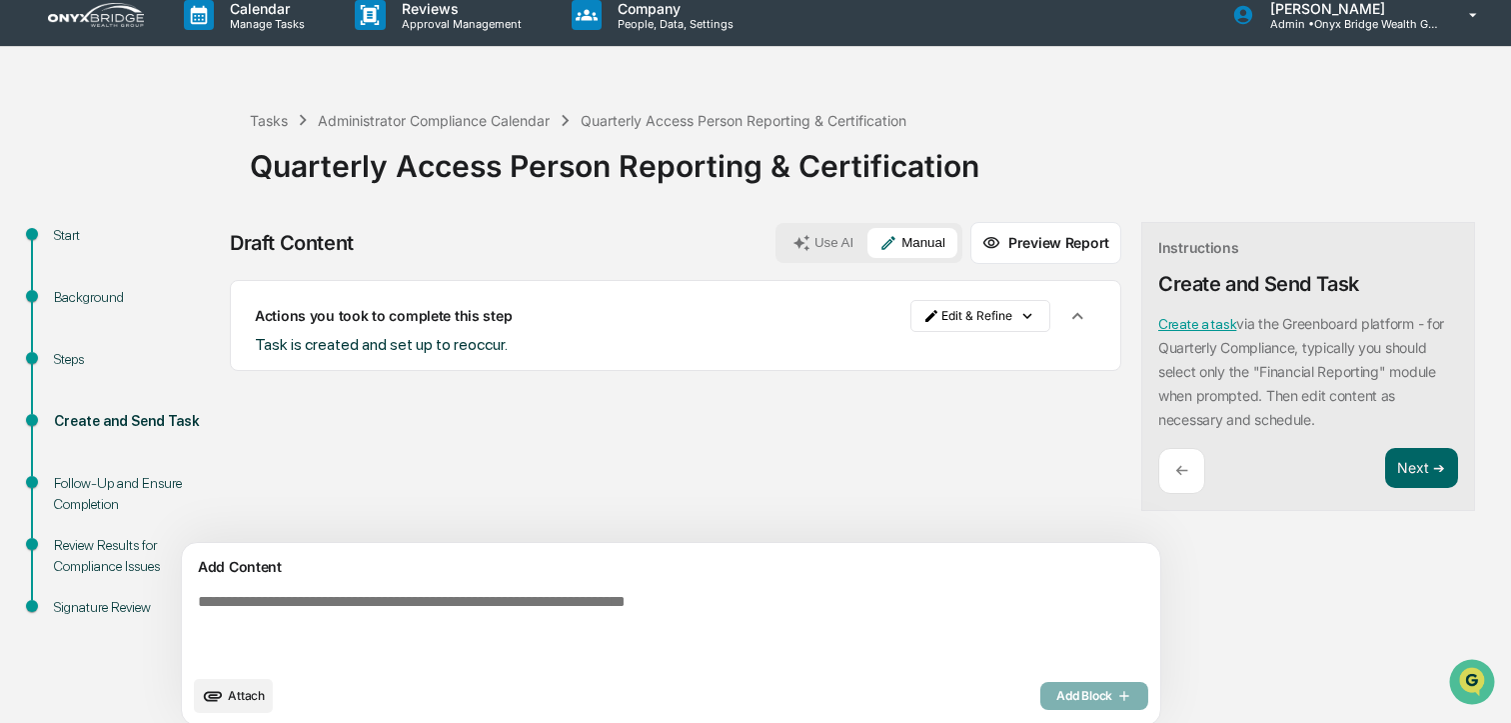
scroll to position [32, 0]
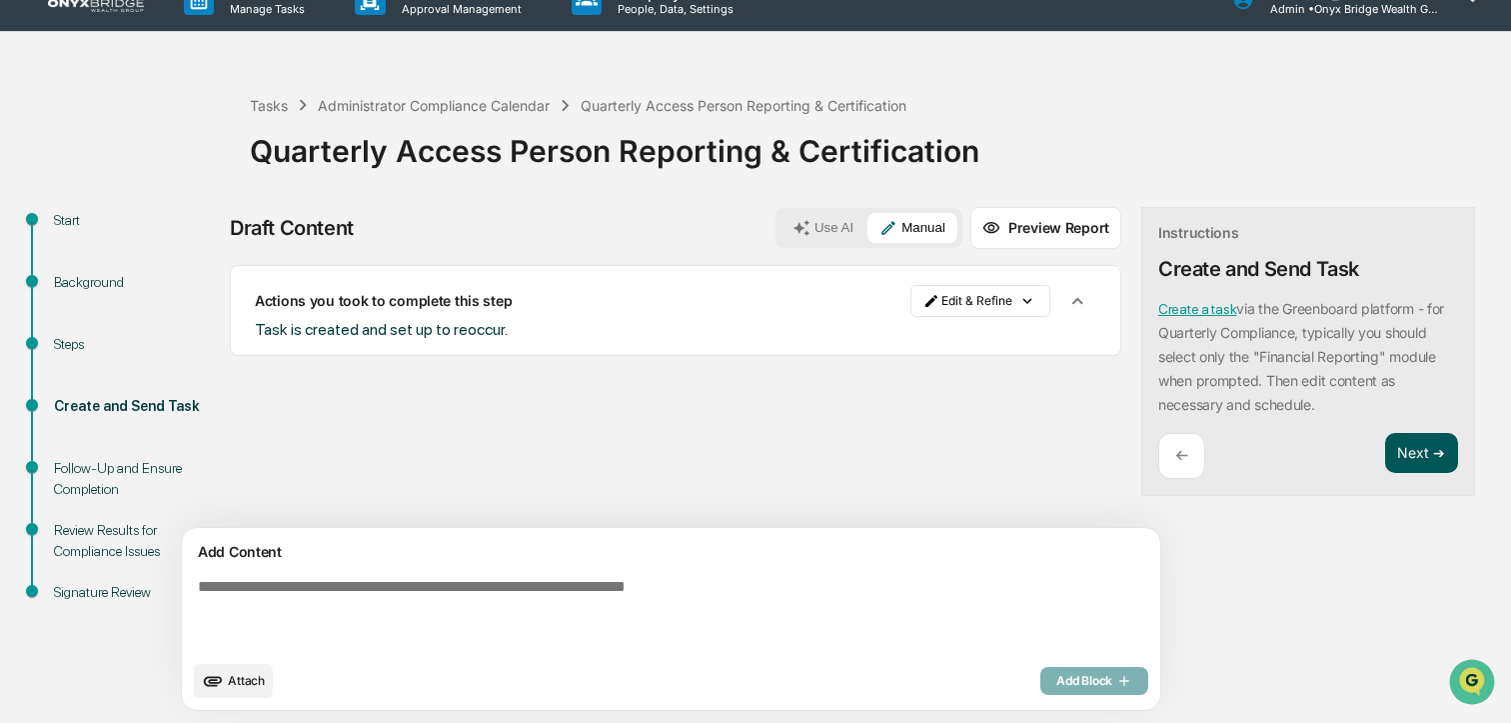
click at [1386, 455] on button "Next ➔" at bounding box center [1422, 453] width 73 height 41
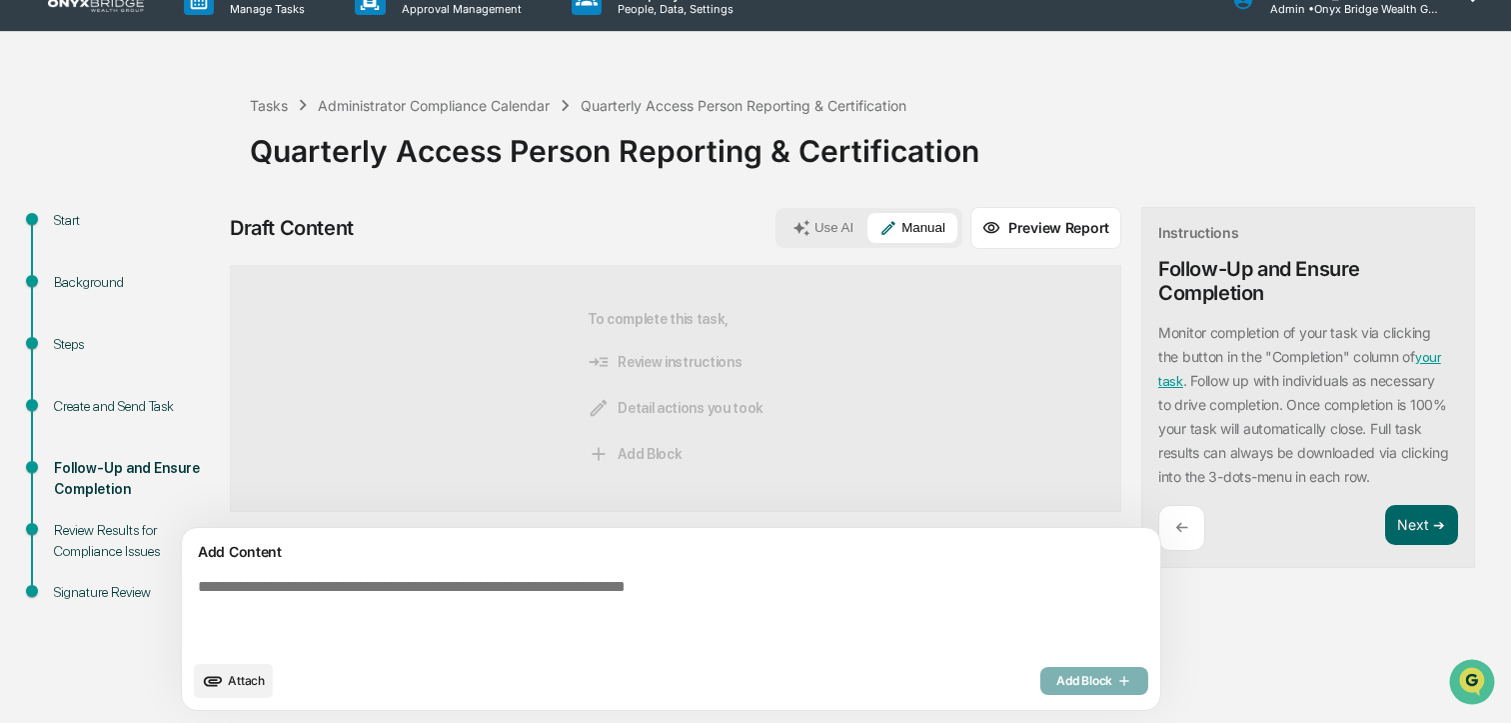
click at [471, 596] on textarea at bounding box center [625, 614] width 870 height 88
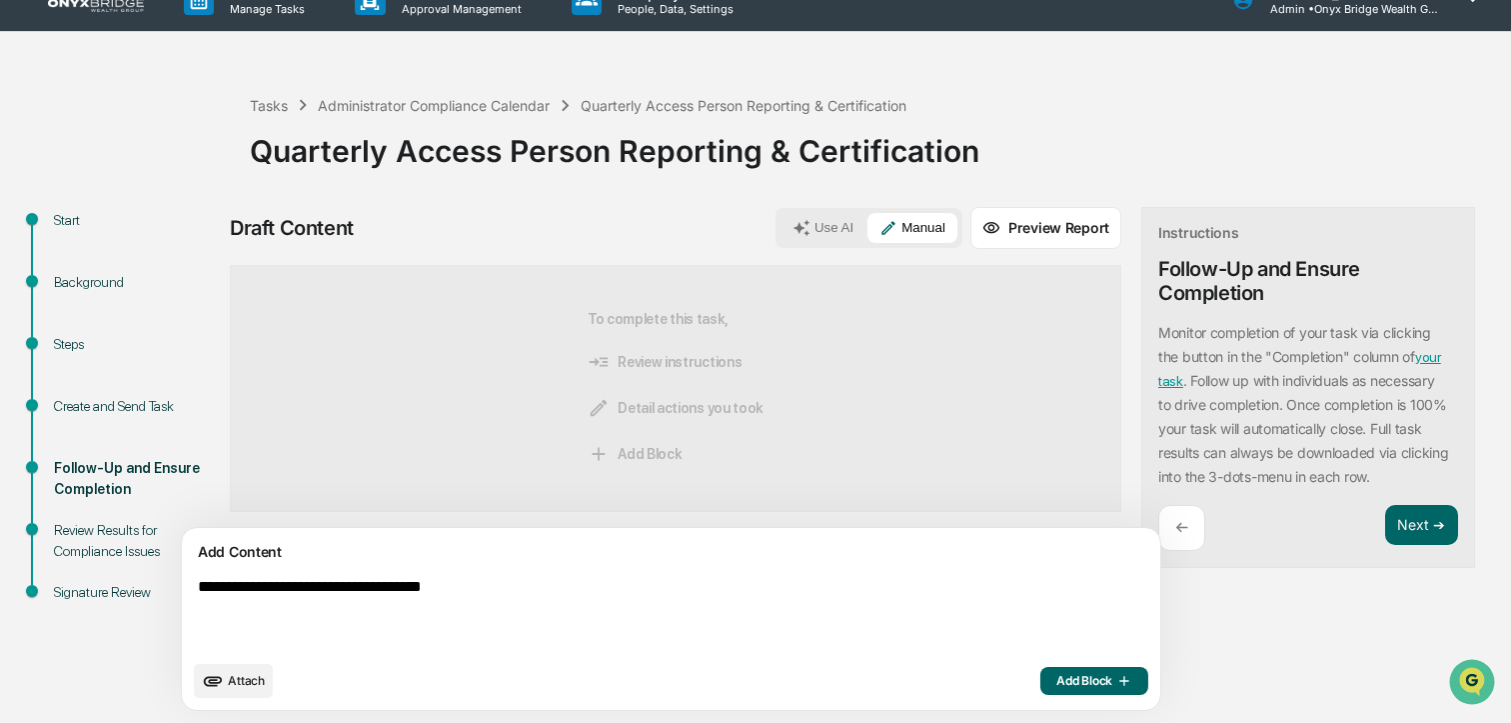
type textarea "**********"
click at [1057, 685] on span "Add Block" at bounding box center [1095, 681] width 76 height 16
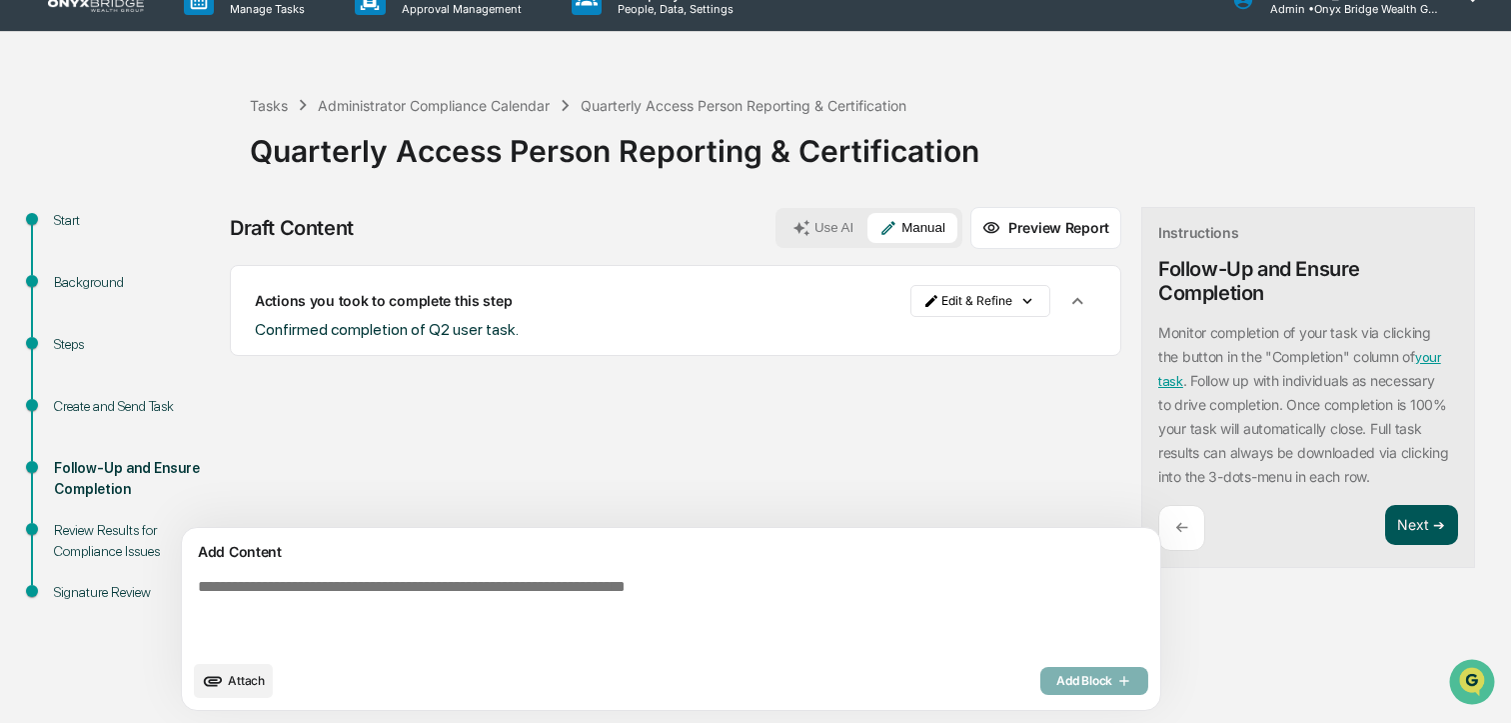
click at [1386, 527] on button "Next ➔" at bounding box center [1422, 525] width 73 height 41
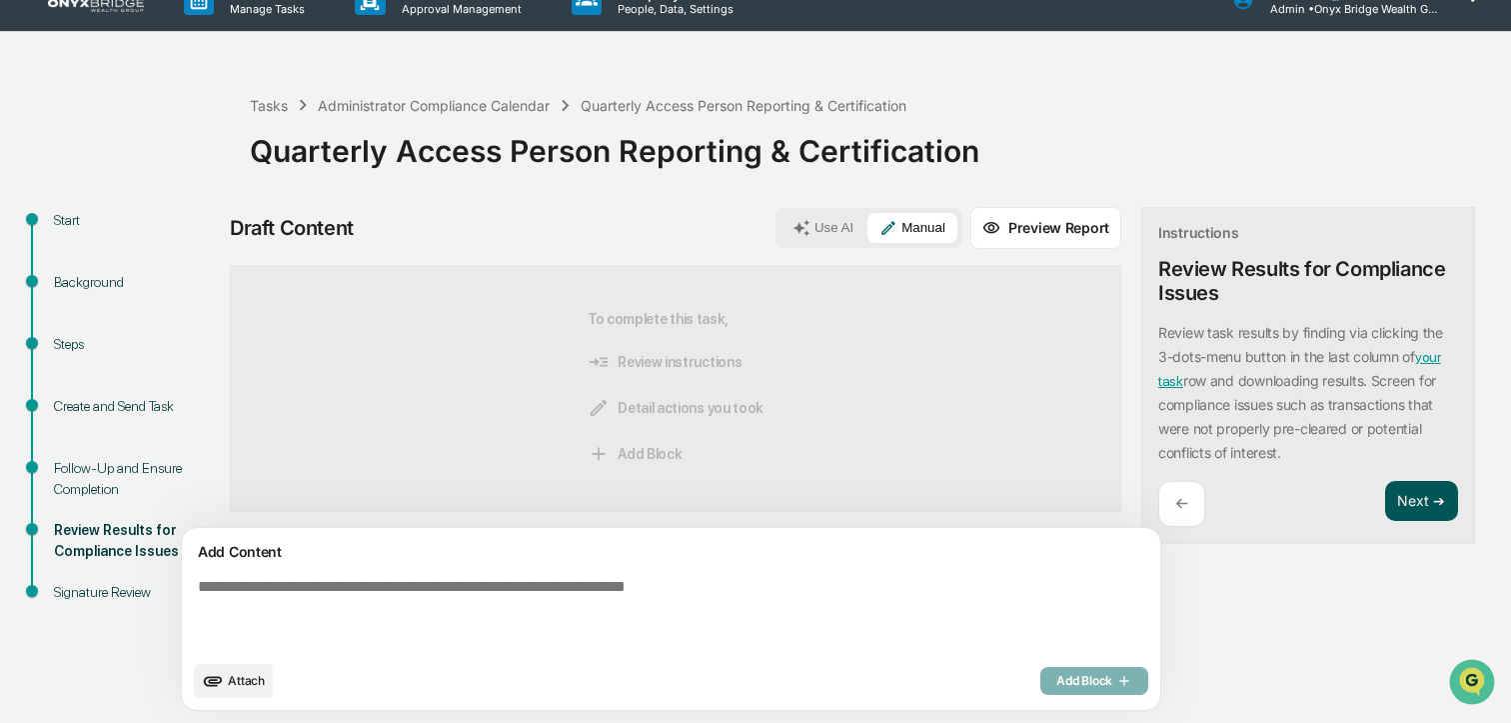
click at [1386, 508] on button "Next ➔" at bounding box center [1422, 501] width 73 height 41
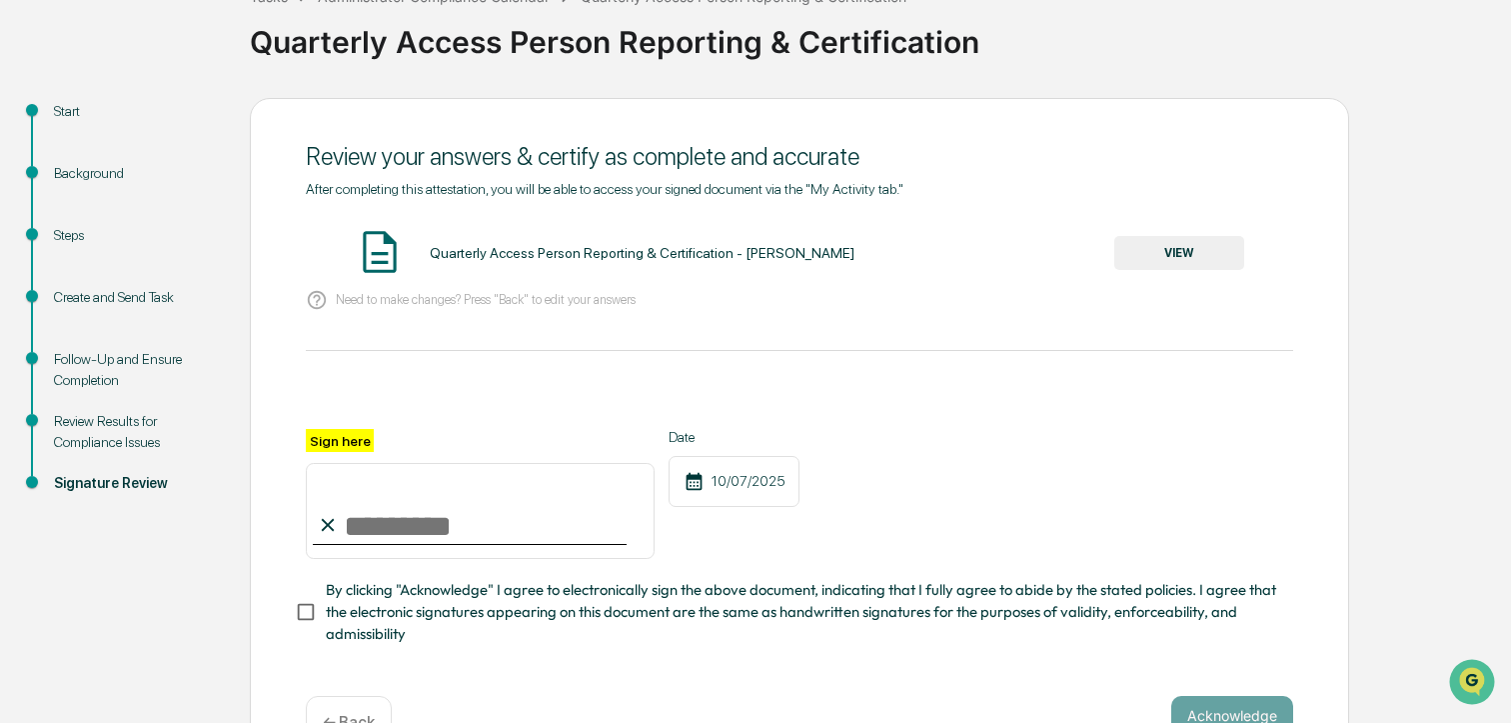
scroll to position [198, 0]
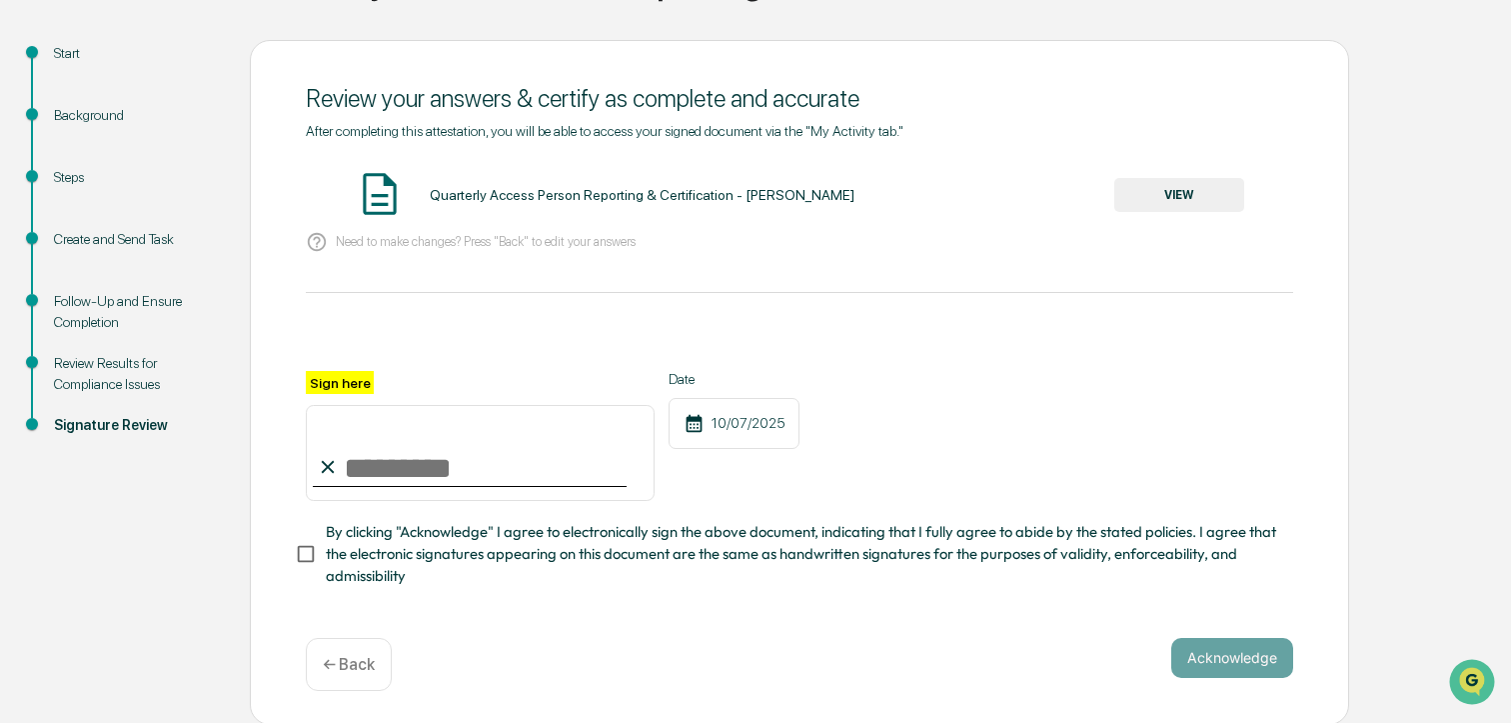
click at [483, 480] on input "Sign here" at bounding box center [480, 453] width 349 height 96
type input "**********"
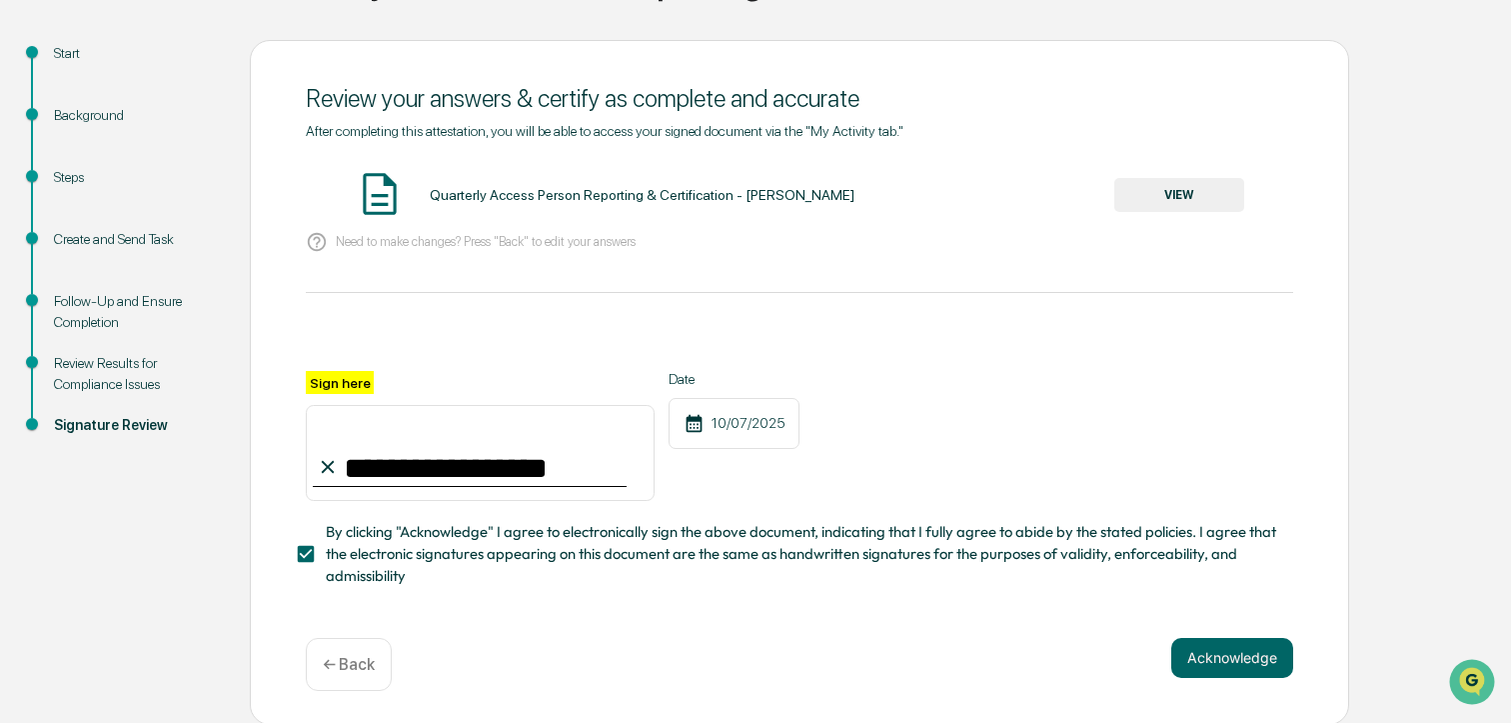
click at [1164, 199] on button "VIEW" at bounding box center [1180, 195] width 130 height 34
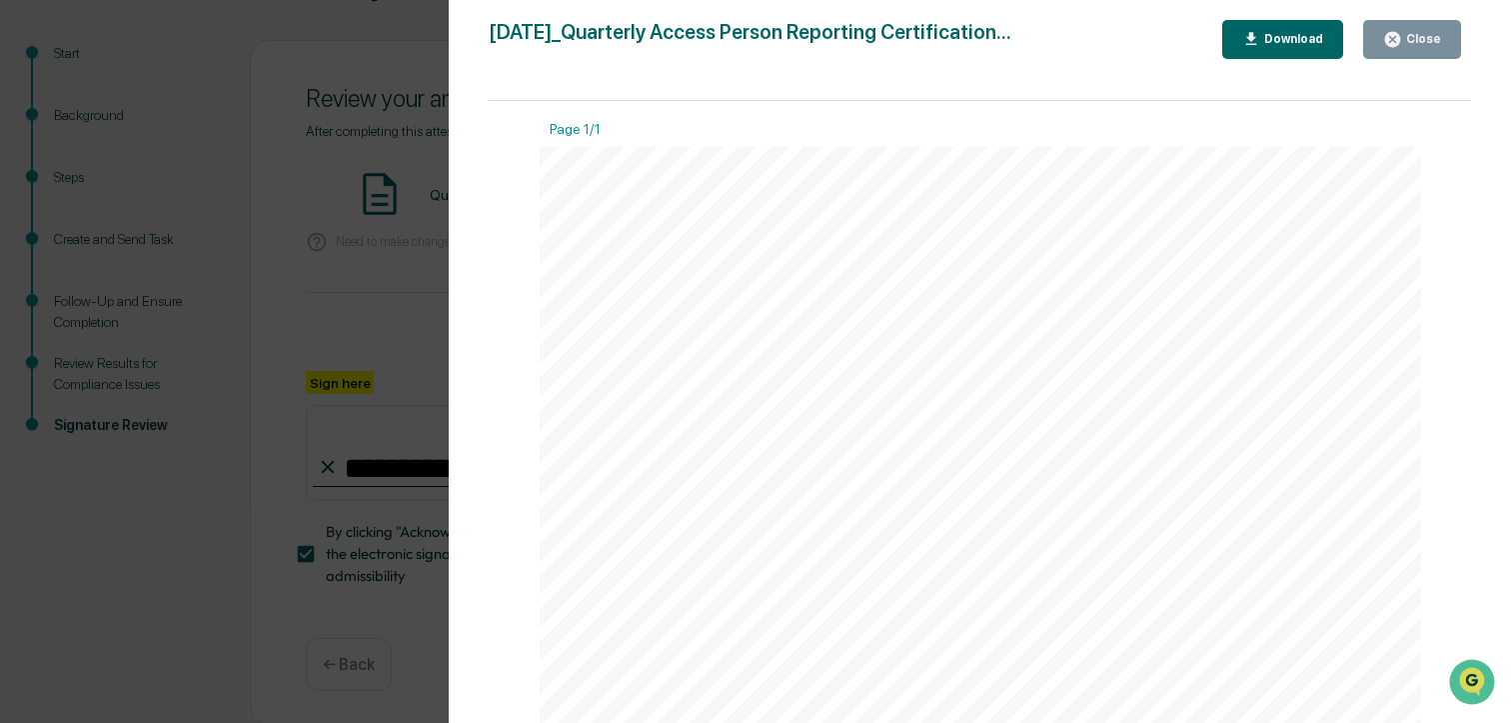
click at [1431, 42] on div "Close" at bounding box center [1422, 39] width 39 height 14
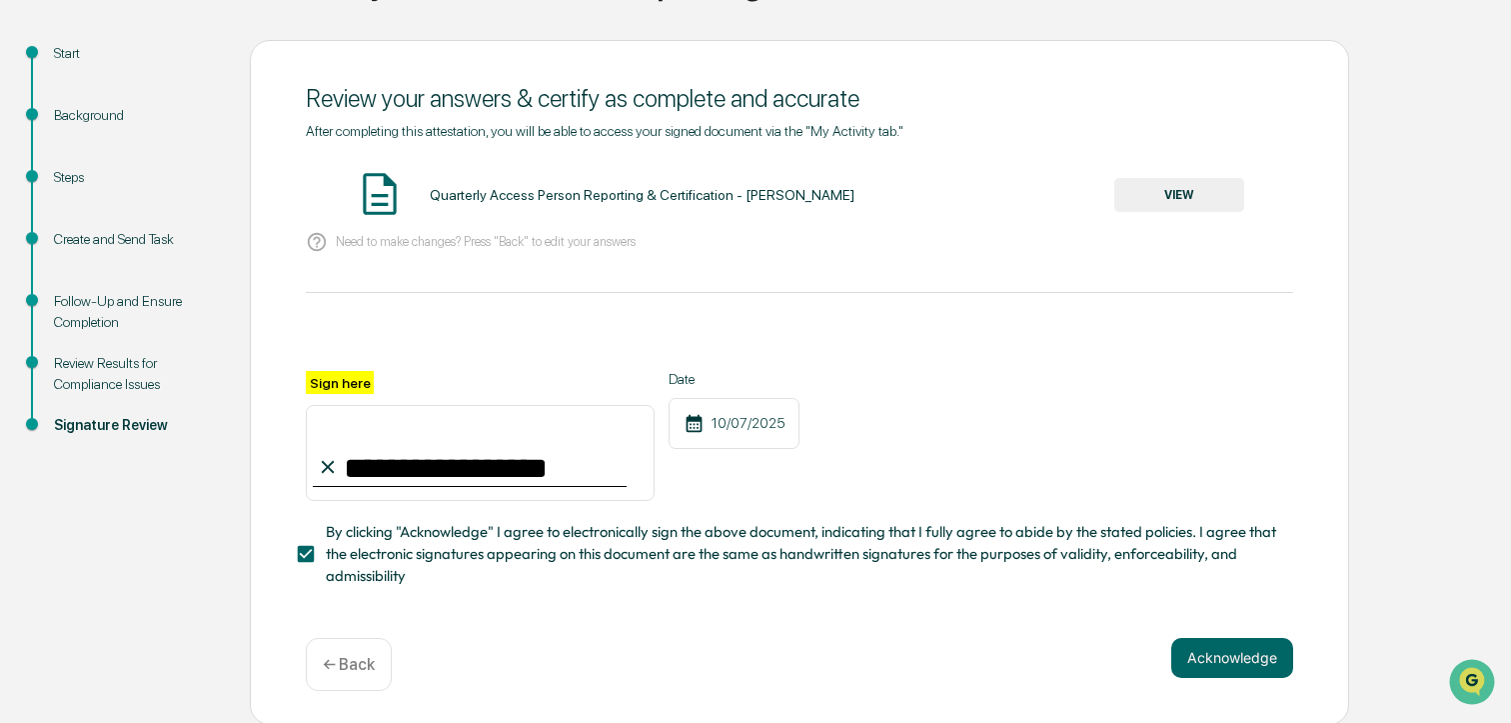
scroll to position [194, 0]
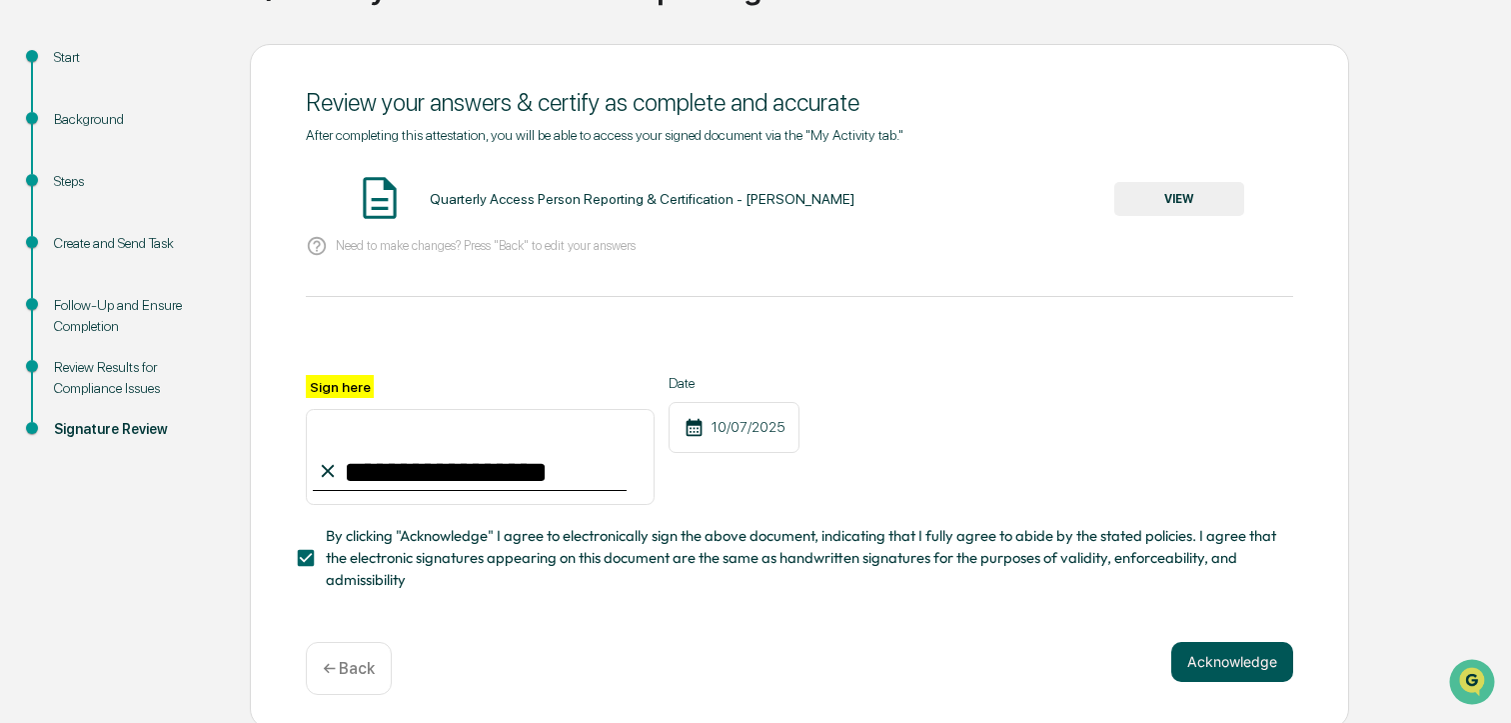
click at [1224, 667] on button "Acknowledge" at bounding box center [1233, 662] width 122 height 40
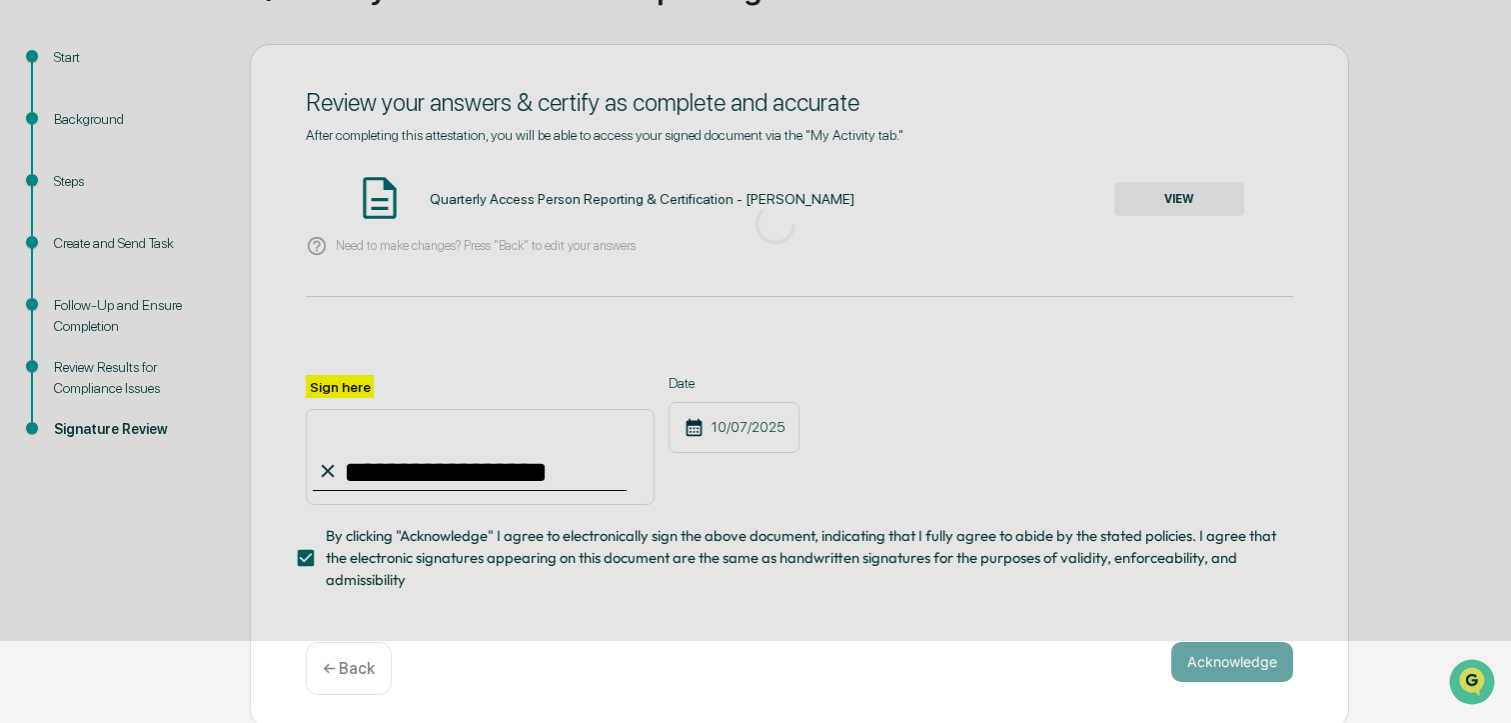
scroll to position [83, 0]
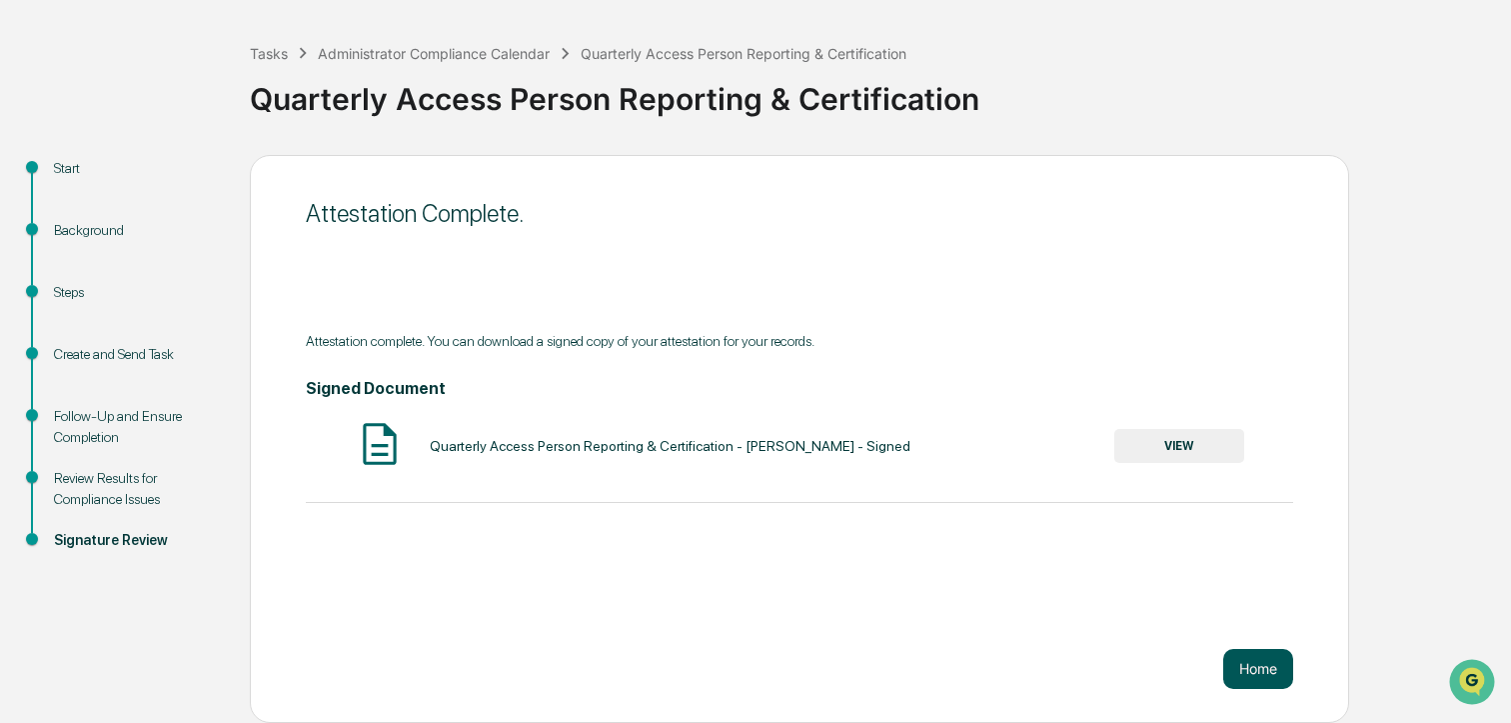
click at [1270, 671] on button "Home" at bounding box center [1259, 669] width 70 height 40
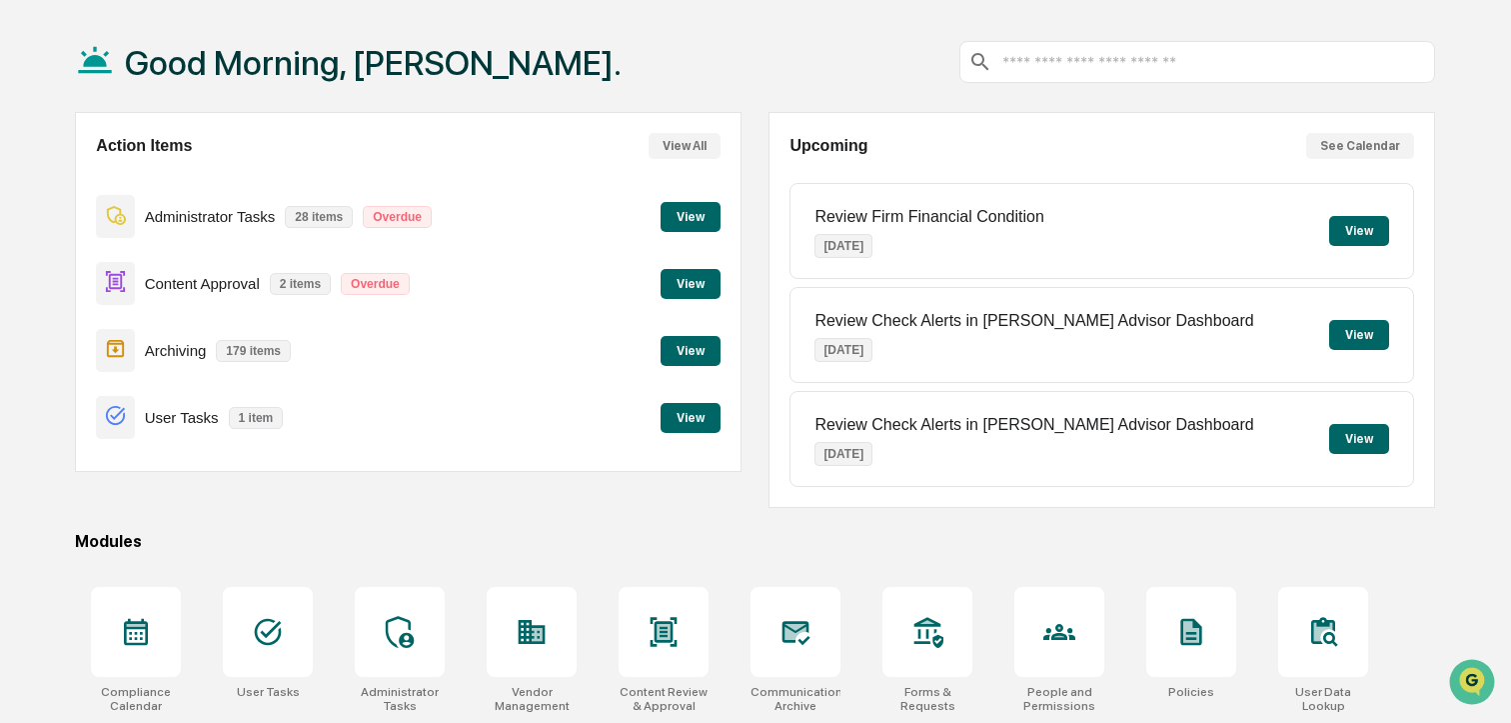
click at [695, 222] on button "View" at bounding box center [691, 217] width 60 height 30
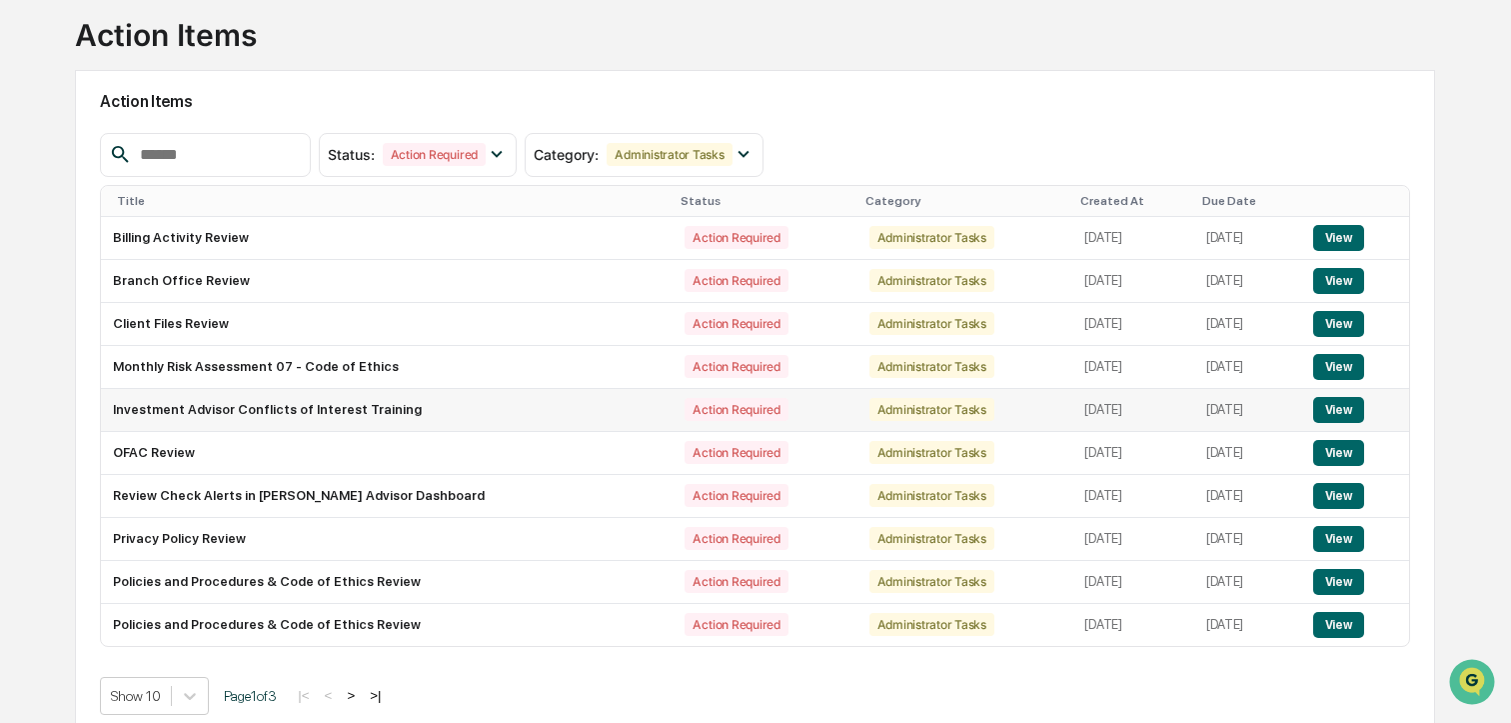
scroll to position [141, 0]
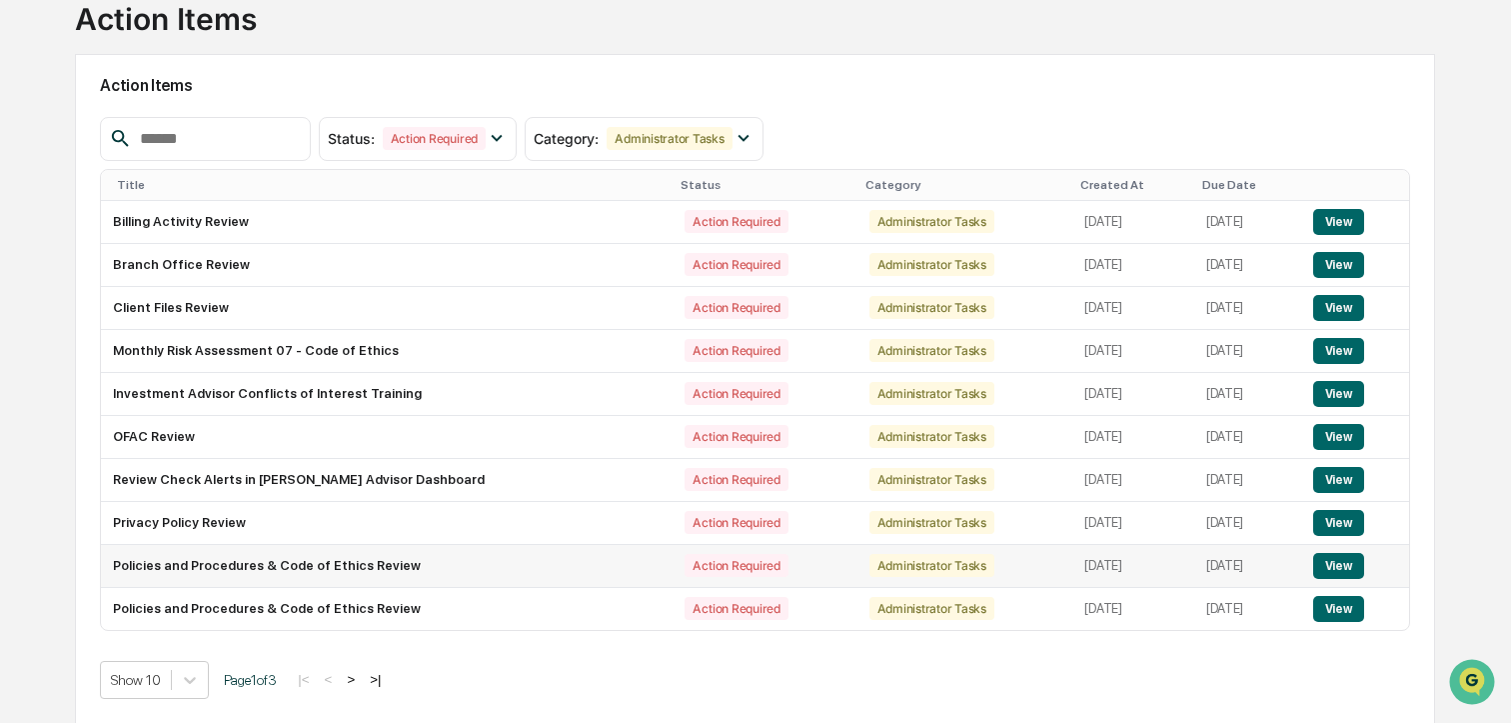
click at [1326, 572] on button "View" at bounding box center [1339, 566] width 51 height 26
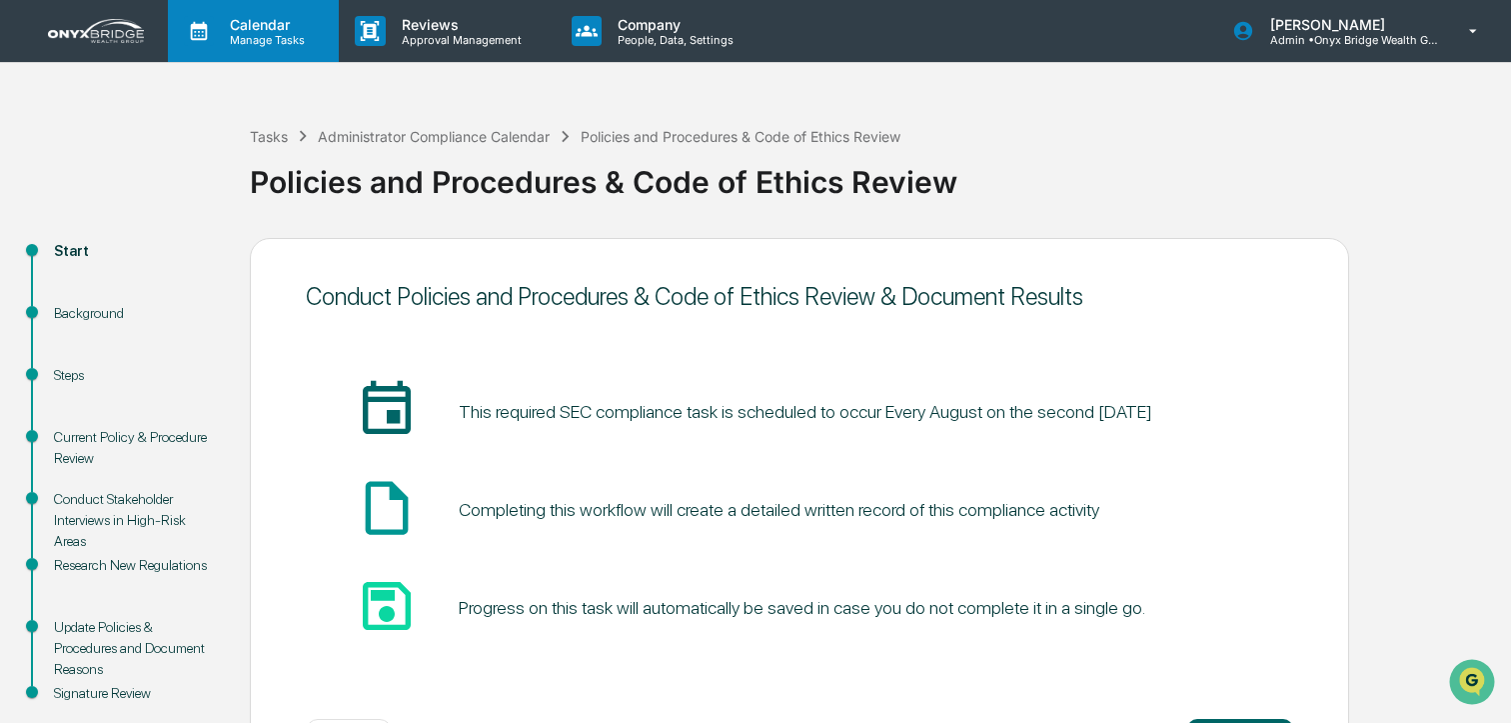
click at [276, 28] on p "Calendar" at bounding box center [264, 24] width 101 height 17
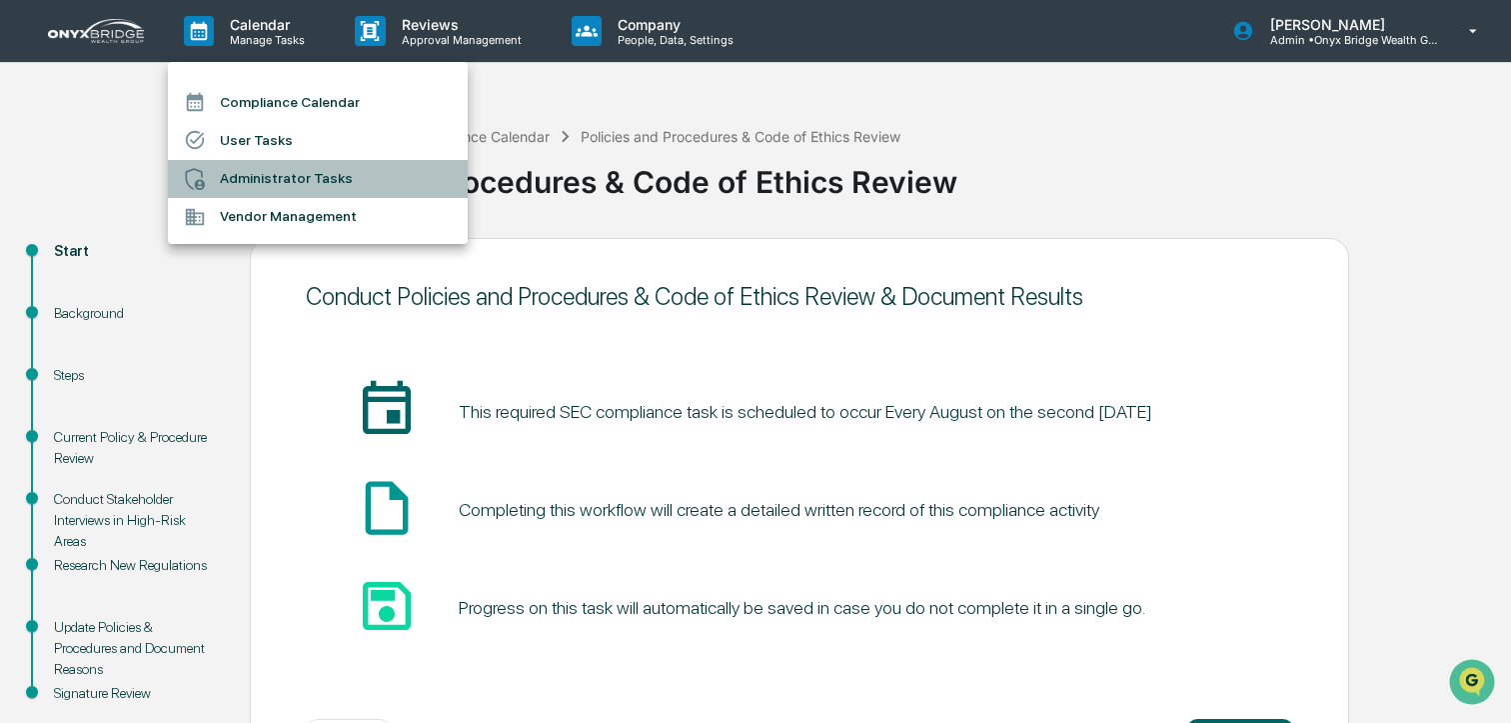
click at [268, 179] on li "Administrator Tasks" at bounding box center [318, 179] width 300 height 38
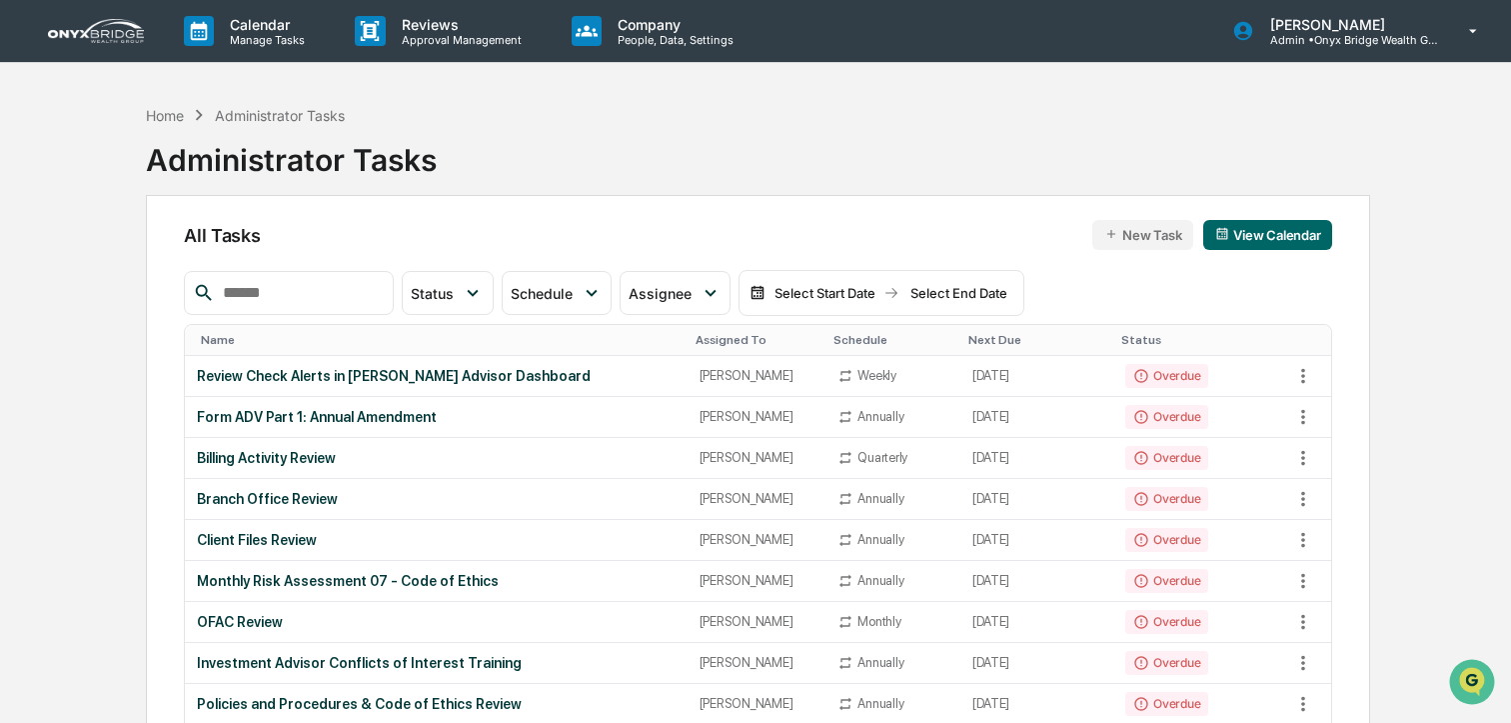
click at [321, 296] on input "text" at bounding box center [300, 293] width 170 height 26
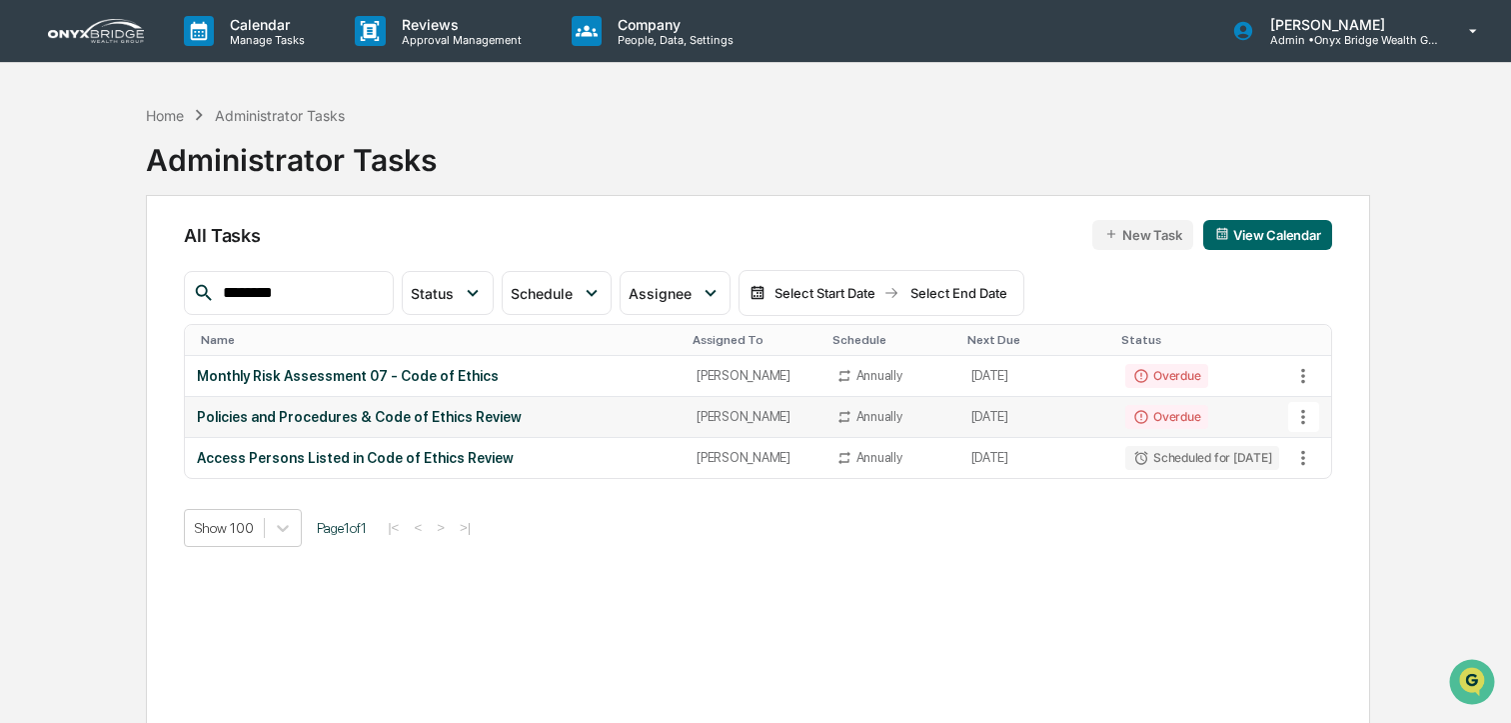
click at [1305, 419] on icon at bounding box center [1304, 417] width 22 height 22
click at [1346, 525] on li "Delete Task" at bounding box center [1371, 525] width 160 height 37
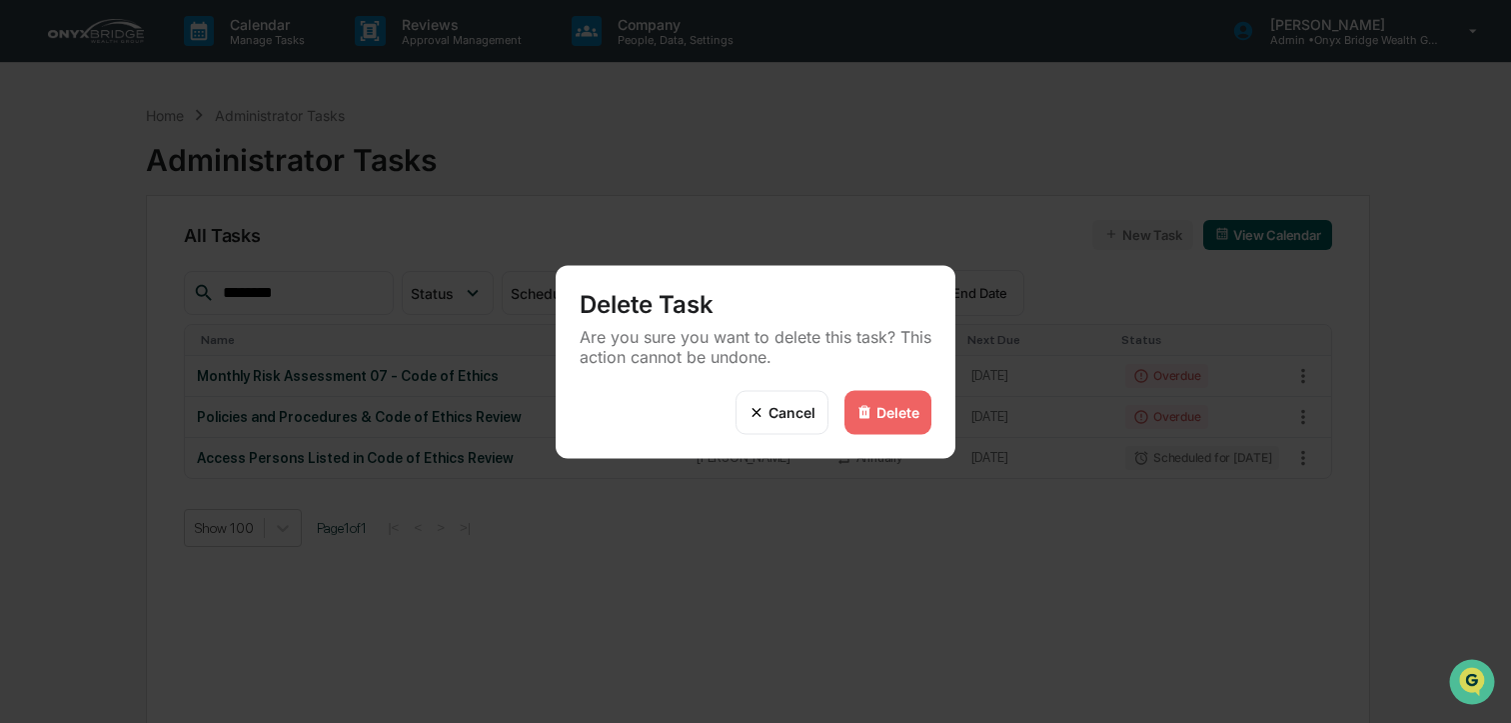
click at [896, 414] on div "Delete" at bounding box center [898, 412] width 43 height 17
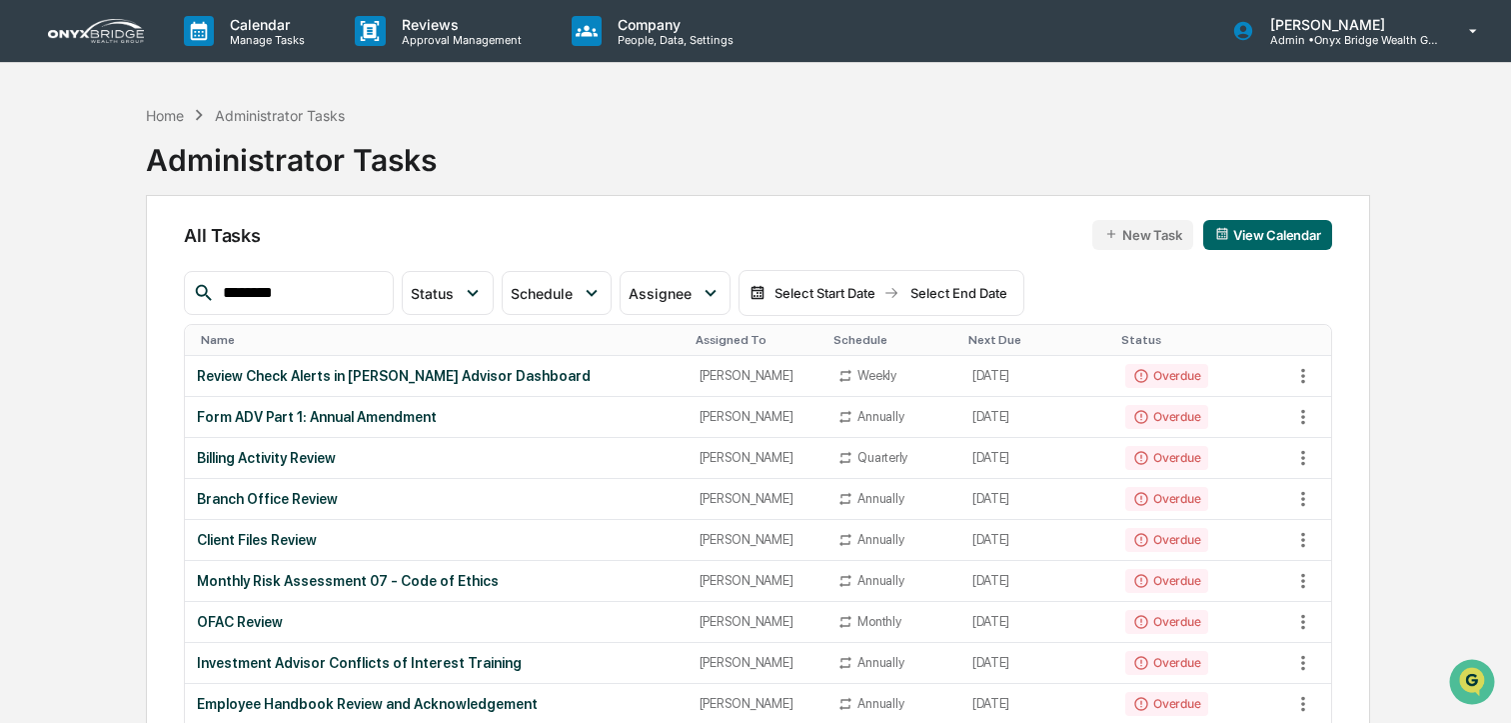
click at [283, 293] on input "*******" at bounding box center [300, 293] width 170 height 26
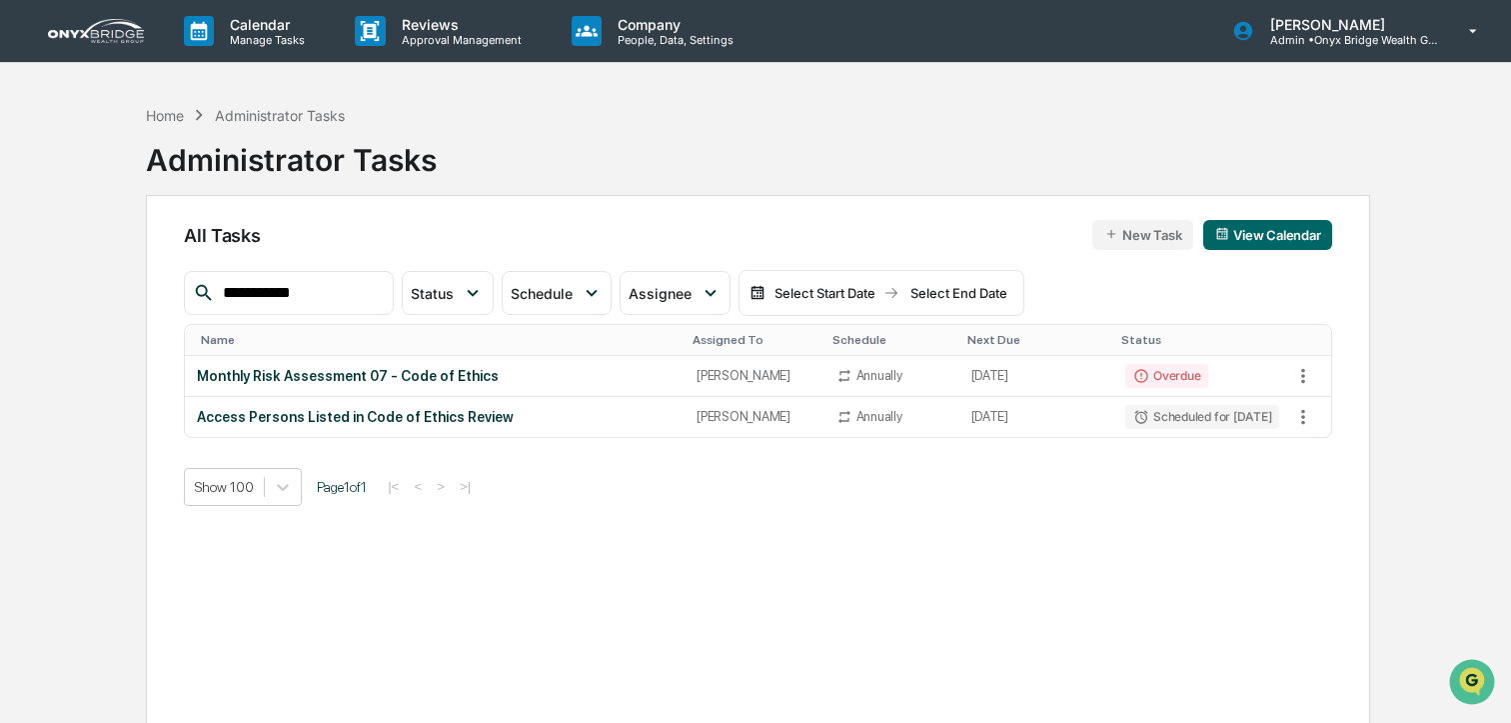
type input "**********"
click at [102, 24] on img at bounding box center [96, 31] width 96 height 24
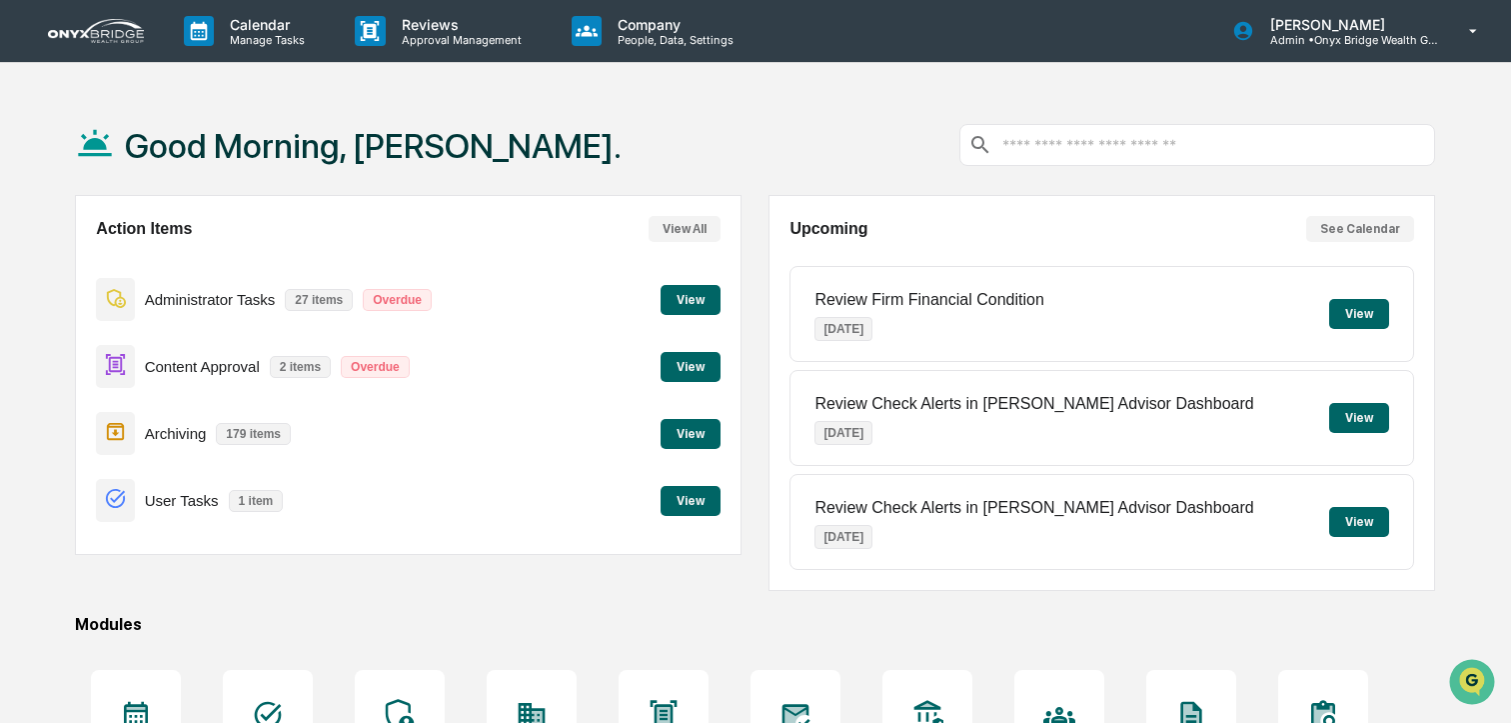
scroll to position [1, 0]
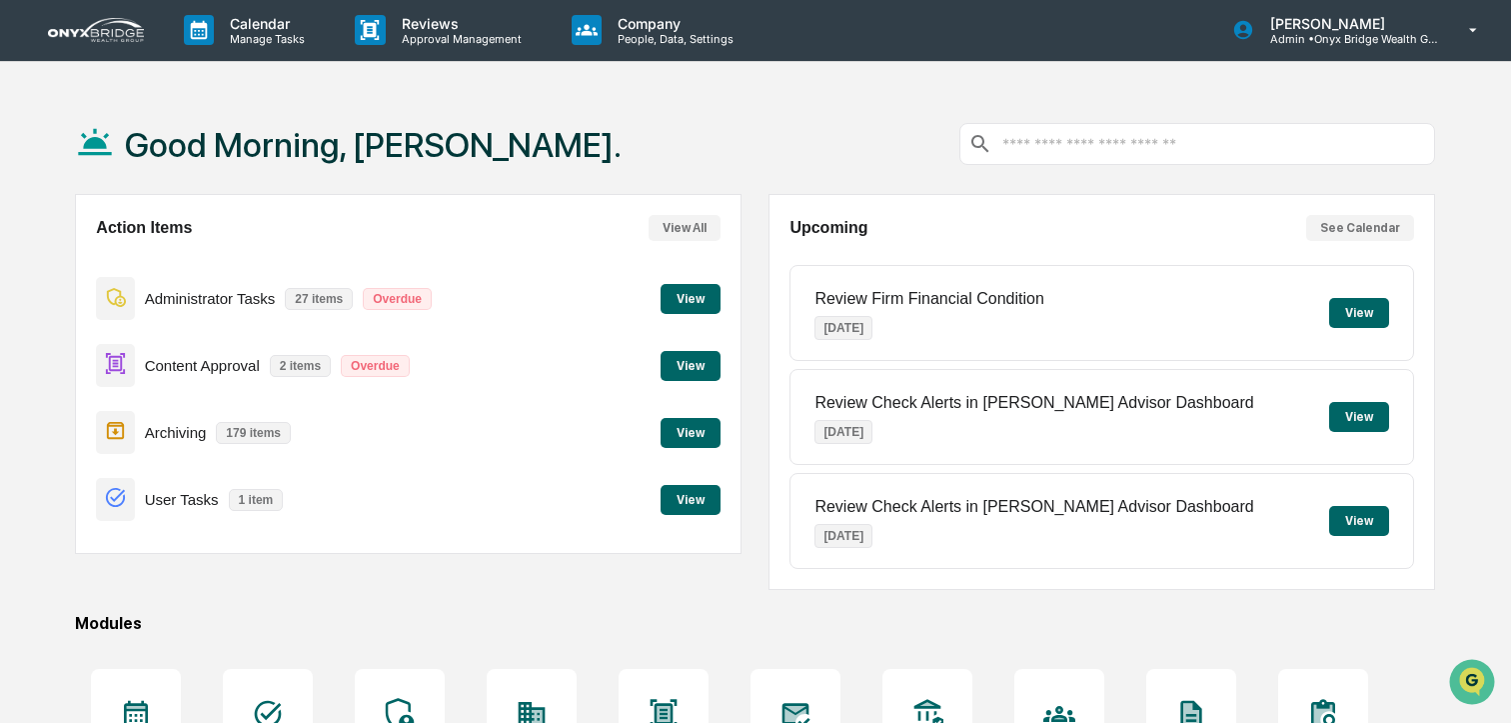
click at [696, 298] on button "View" at bounding box center [691, 299] width 60 height 30
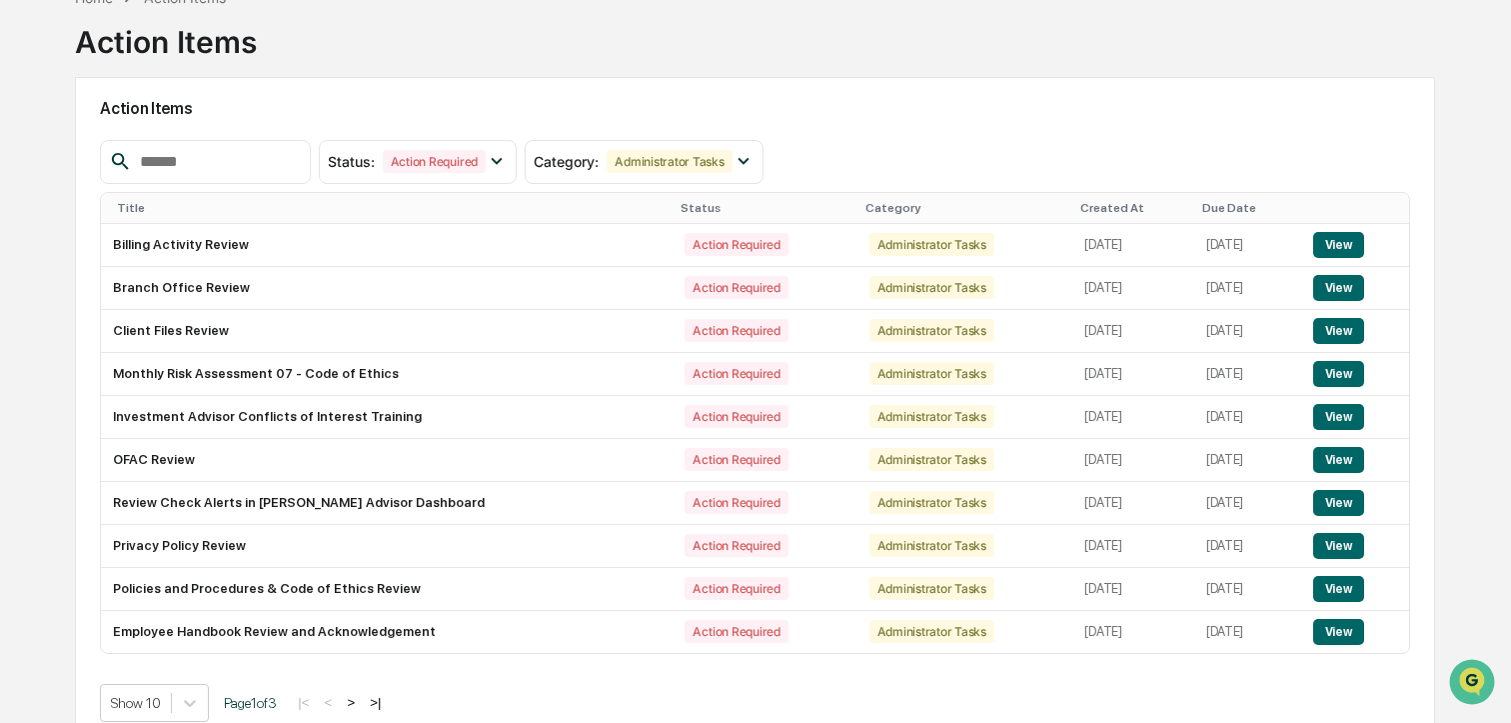
scroll to position [141, 0]
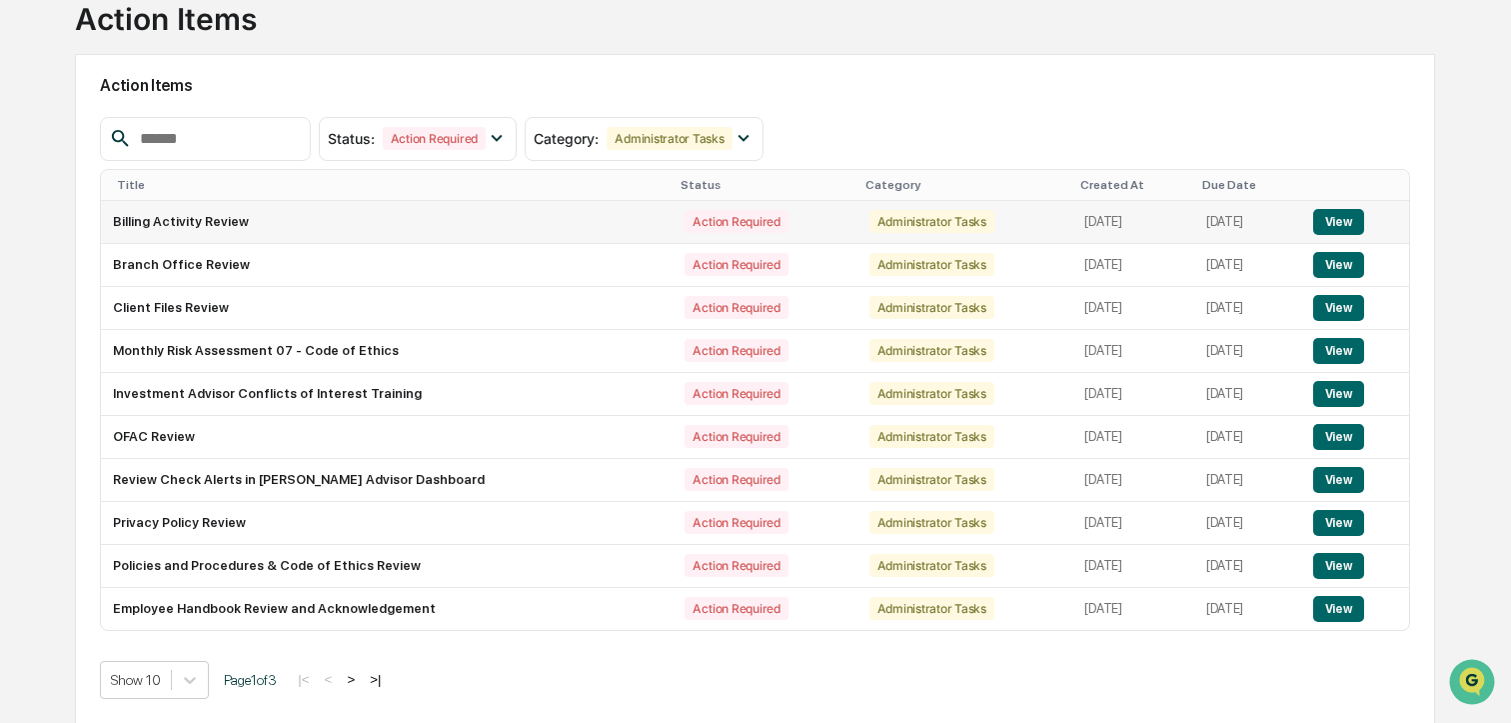
click at [1337, 221] on button "View" at bounding box center [1339, 222] width 51 height 26
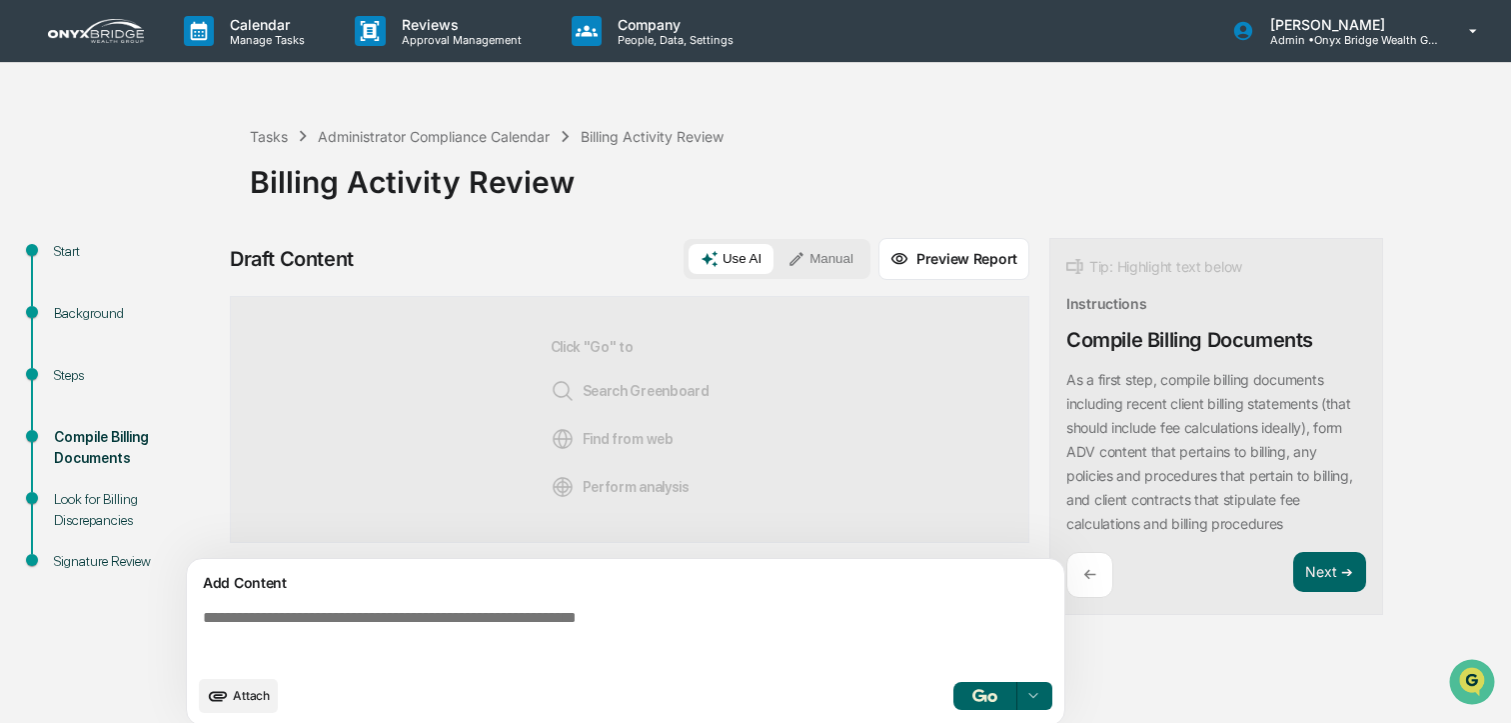
click at [113, 41] on img at bounding box center [96, 31] width 96 height 24
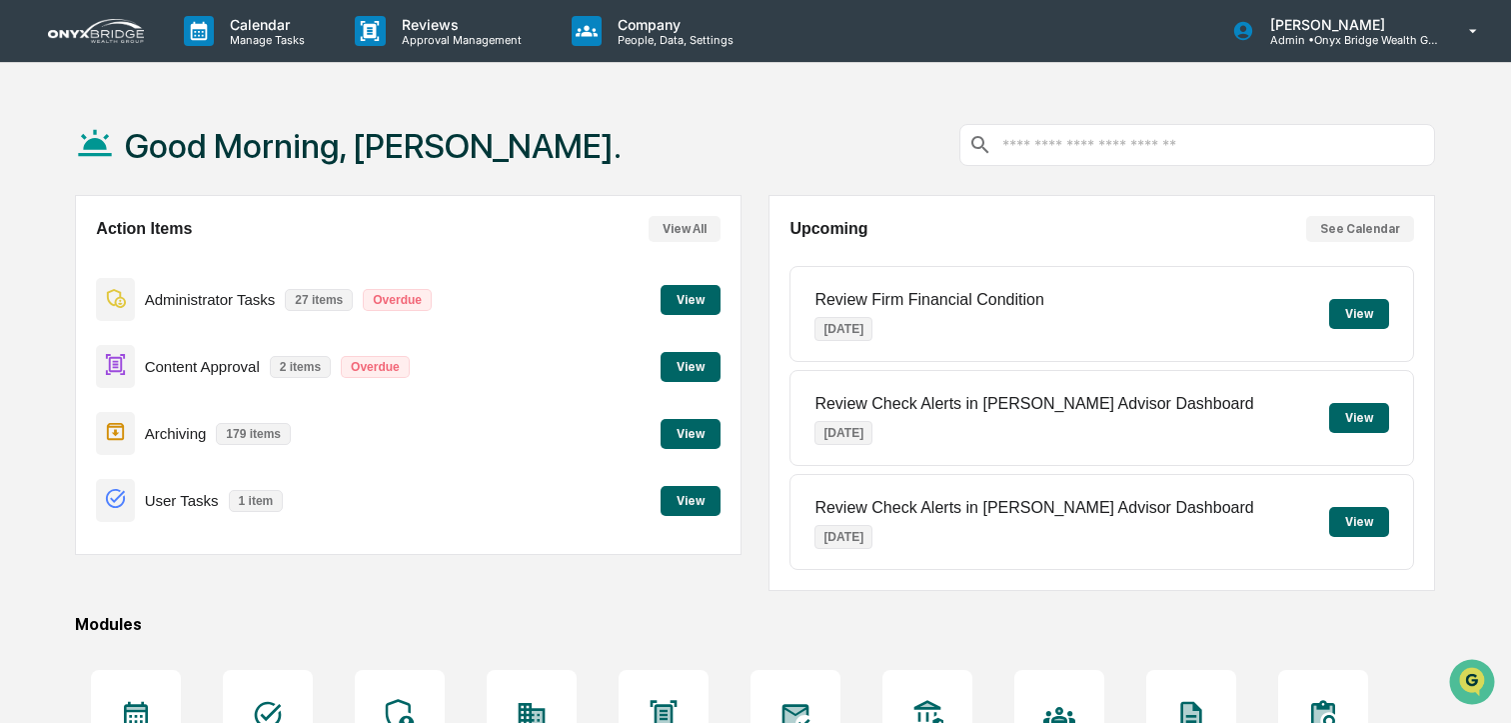
click at [679, 305] on button "View" at bounding box center [691, 300] width 60 height 30
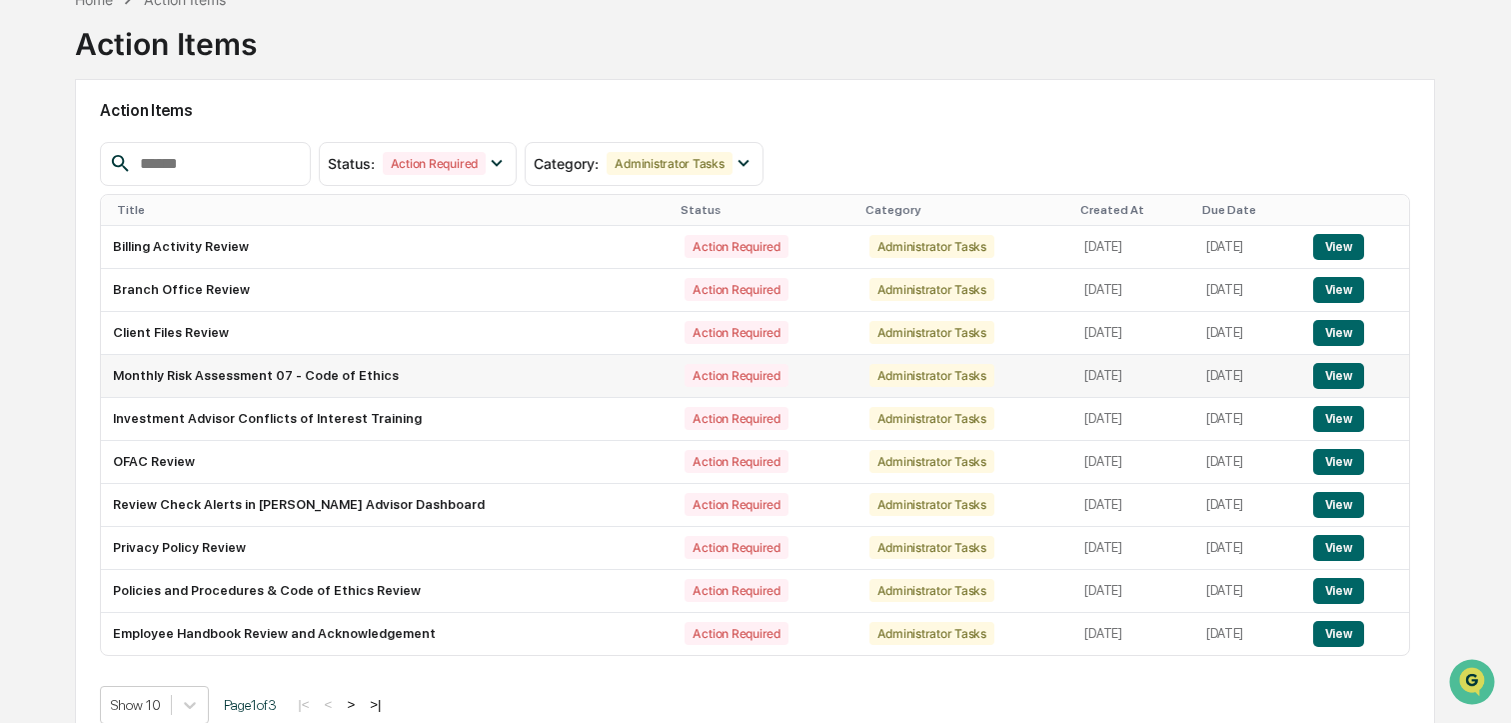
scroll to position [141, 0]
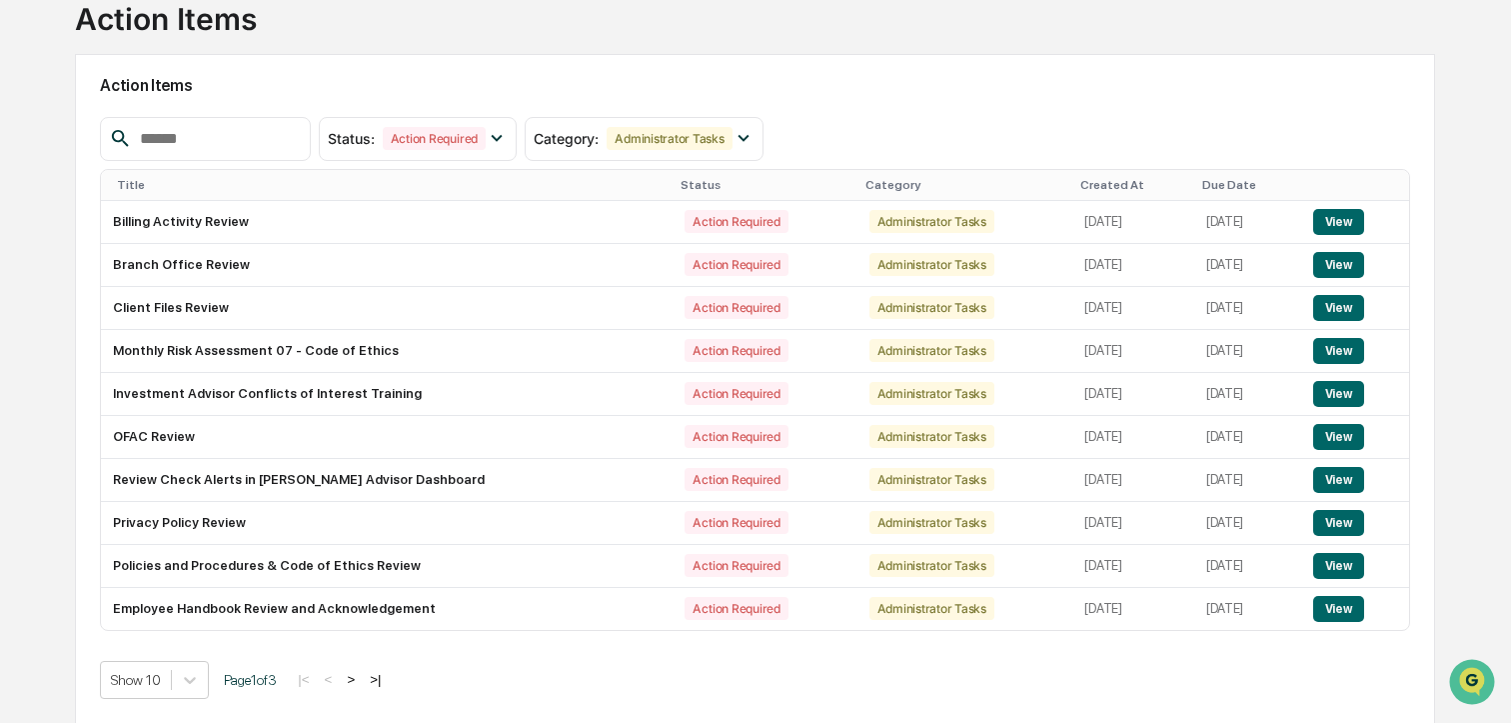
click at [361, 680] on button ">" at bounding box center [351, 679] width 20 height 17
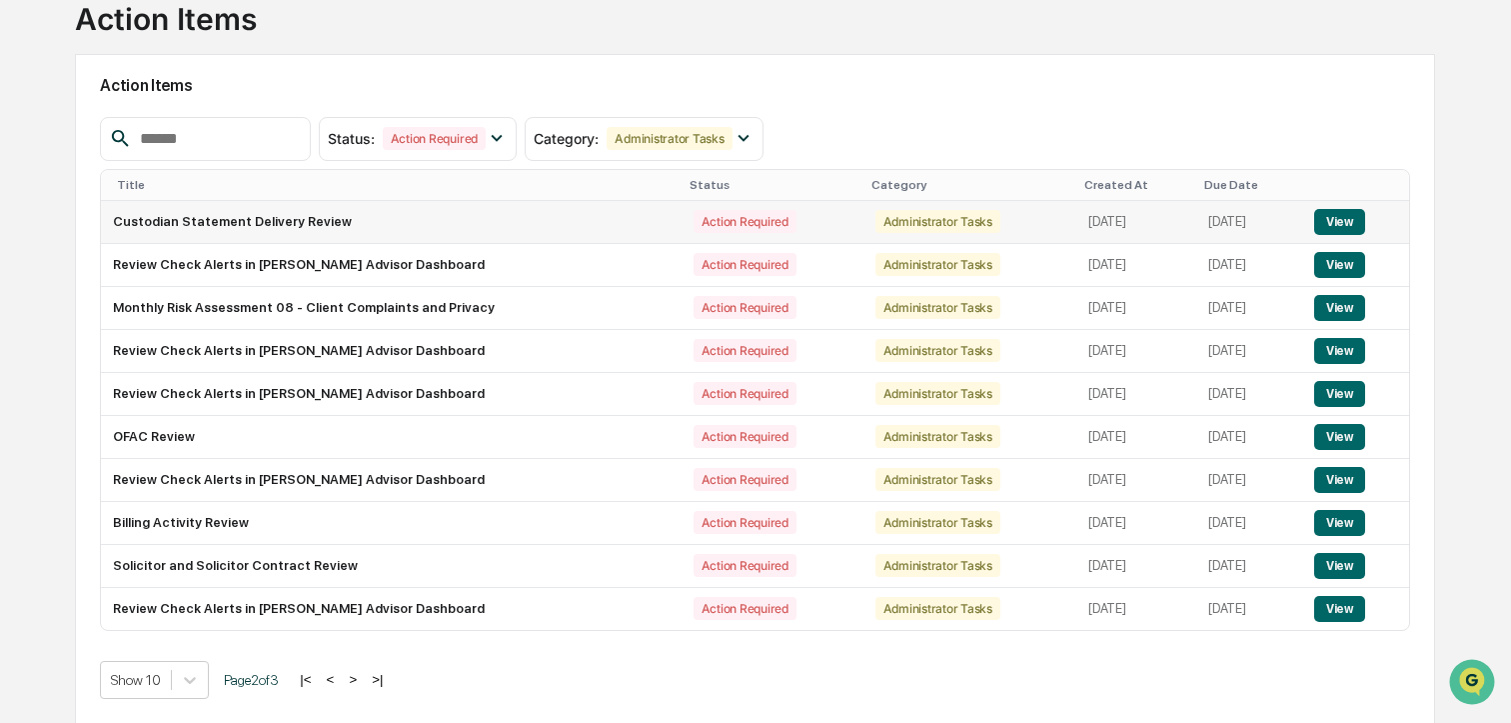
click at [1361, 218] on button "View" at bounding box center [1340, 222] width 51 height 26
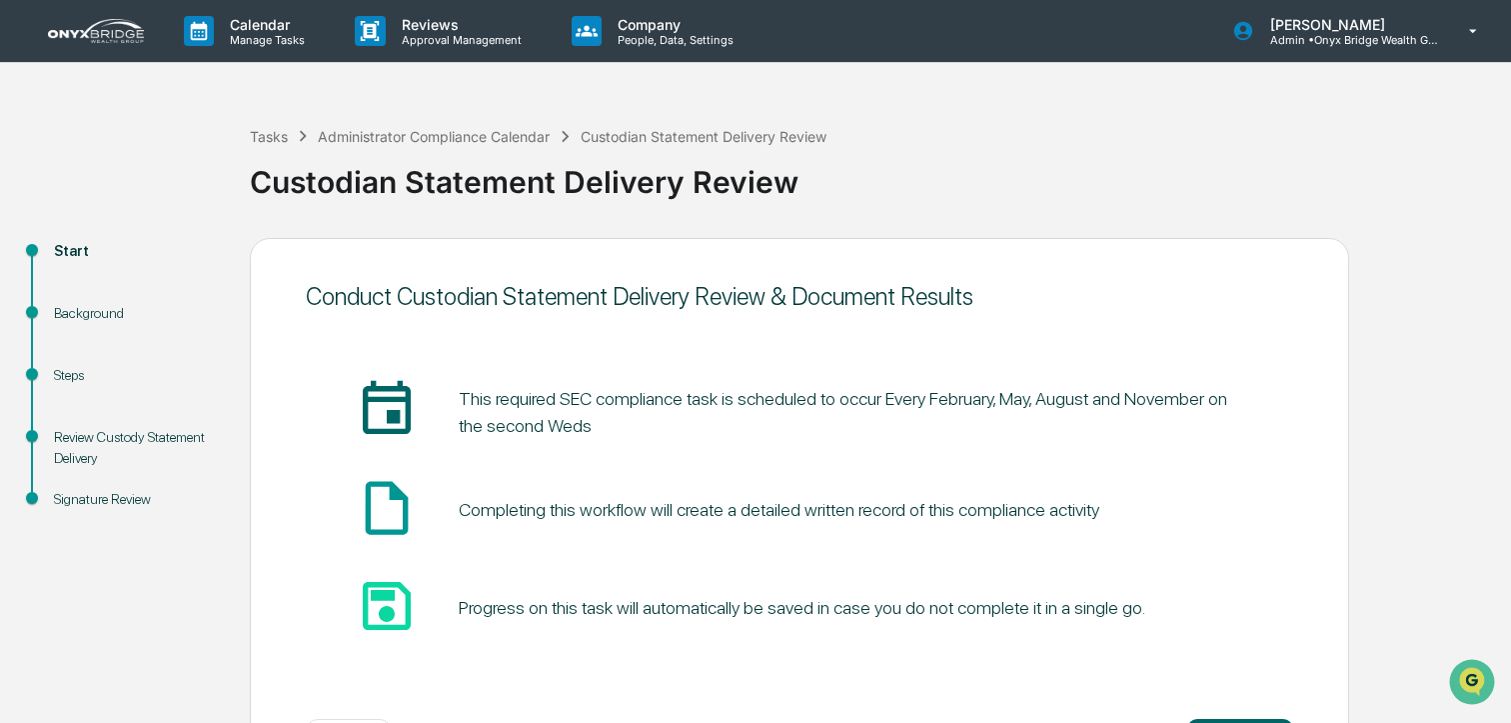
scroll to position [83, 0]
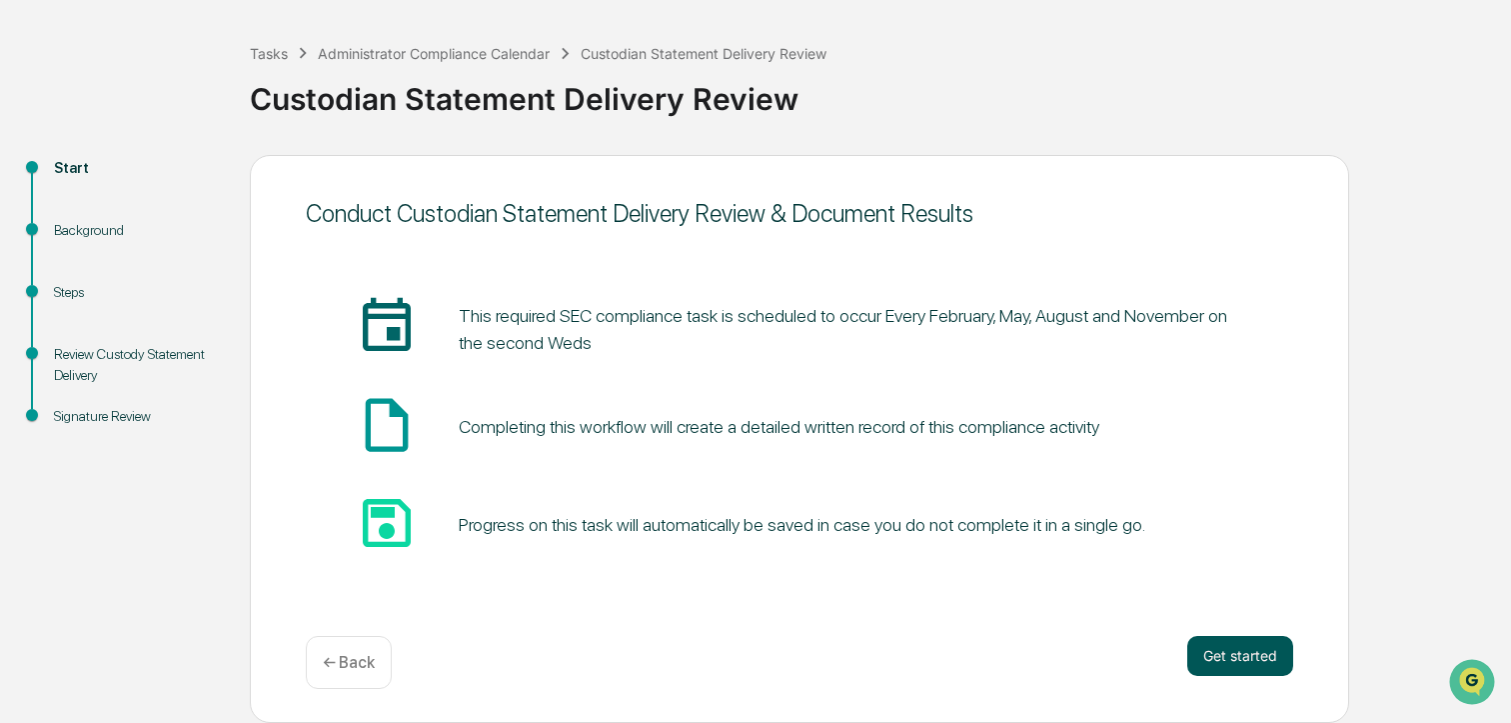
click at [1207, 660] on button "Get started" at bounding box center [1241, 656] width 106 height 40
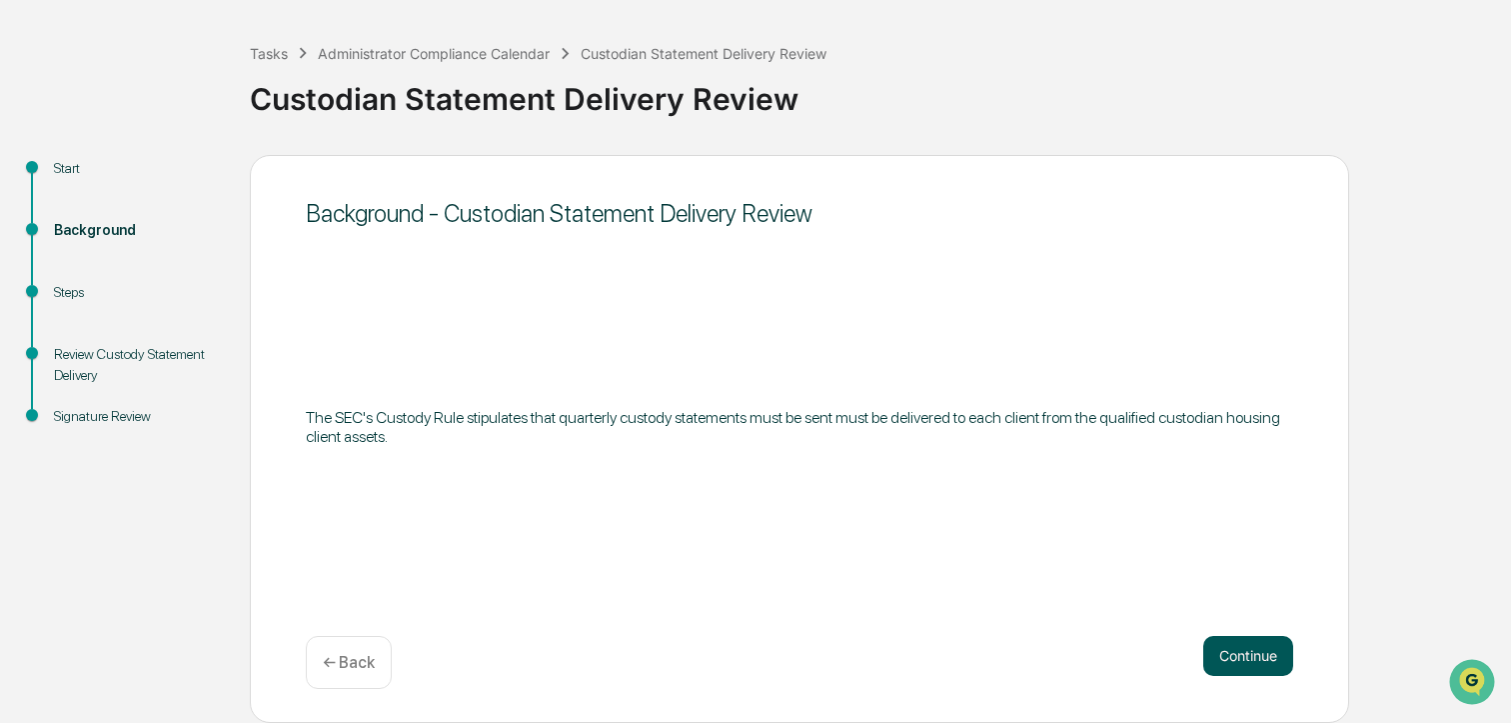
click at [1229, 659] on button "Continue" at bounding box center [1249, 656] width 90 height 40
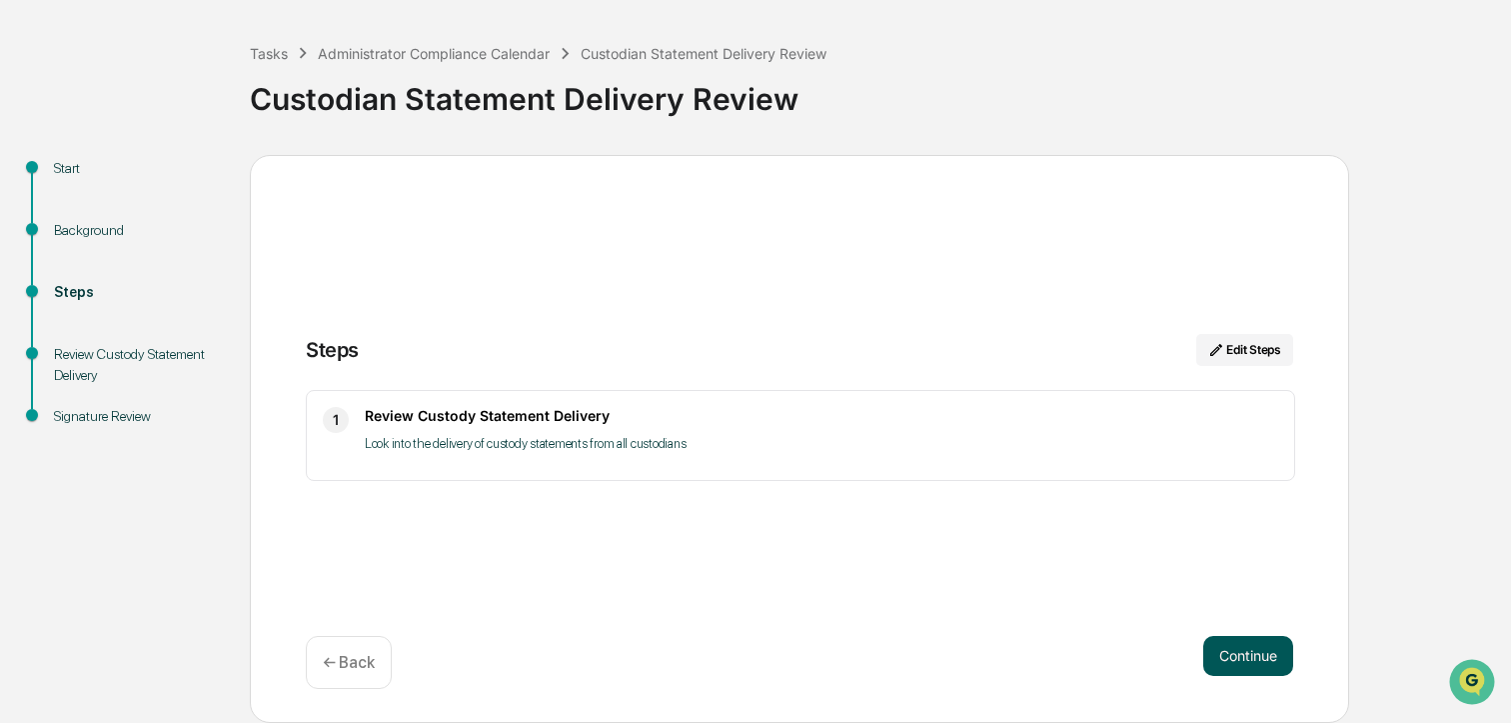
click at [1217, 645] on button "Continue" at bounding box center [1249, 656] width 90 height 40
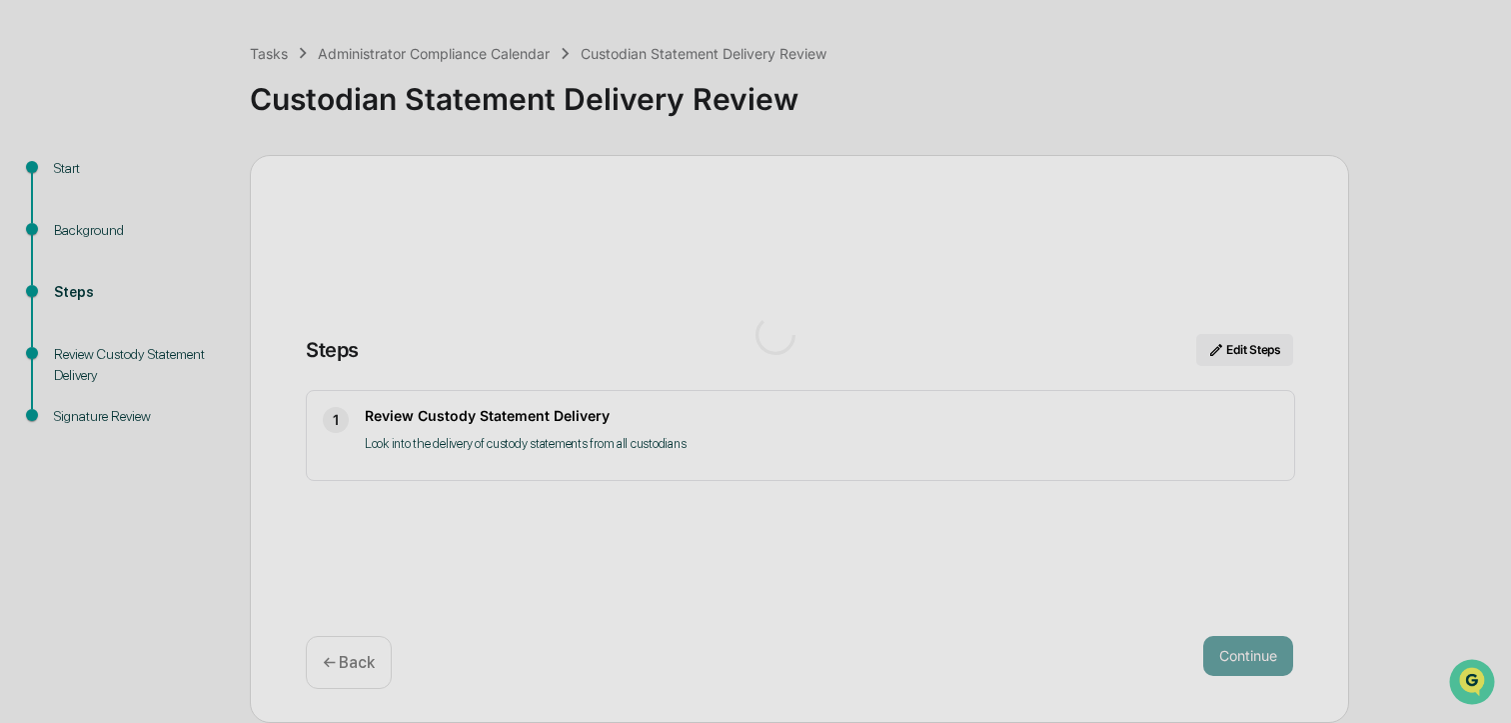
scroll to position [16, 0]
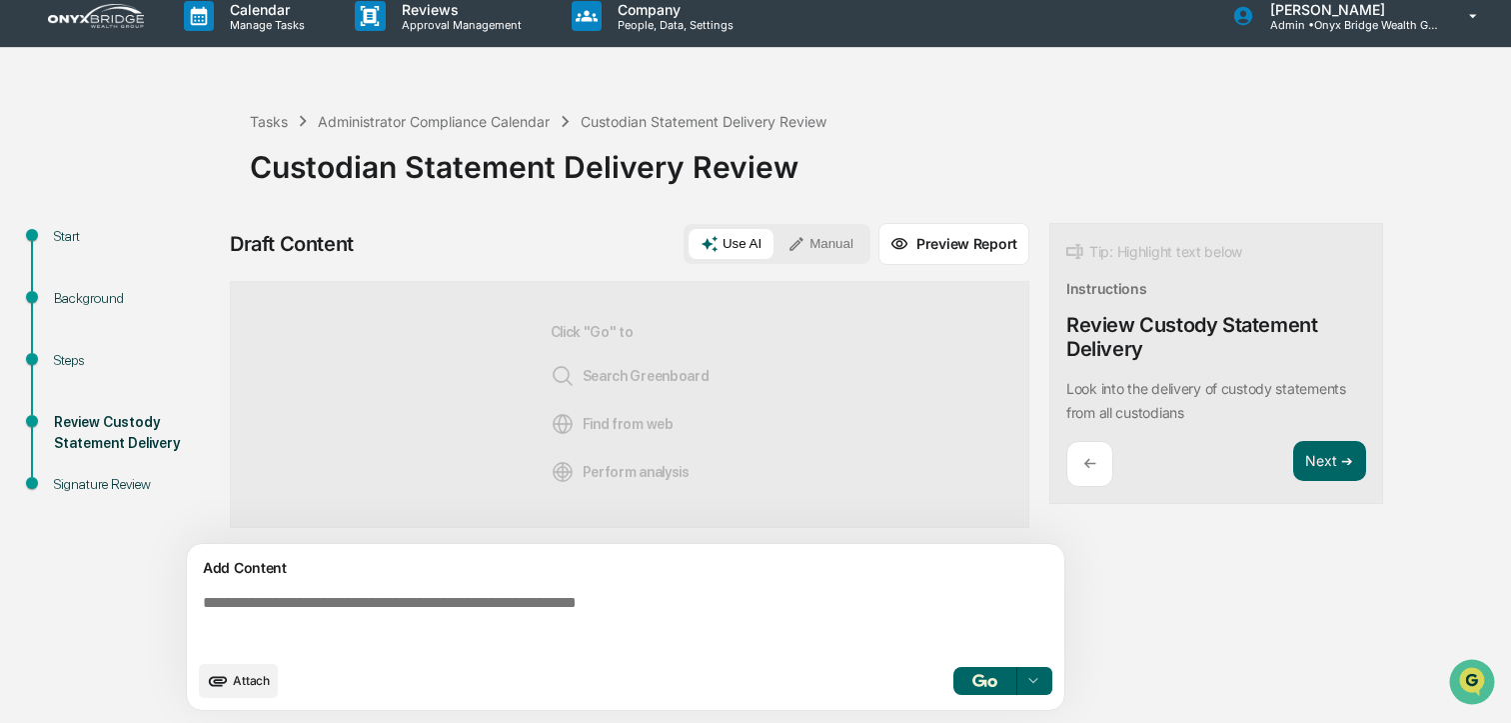
drag, startPoint x: 813, startPoint y: 235, endPoint x: 783, endPoint y: 327, distance: 96.7
click at [813, 235] on button "Manual" at bounding box center [821, 244] width 90 height 30
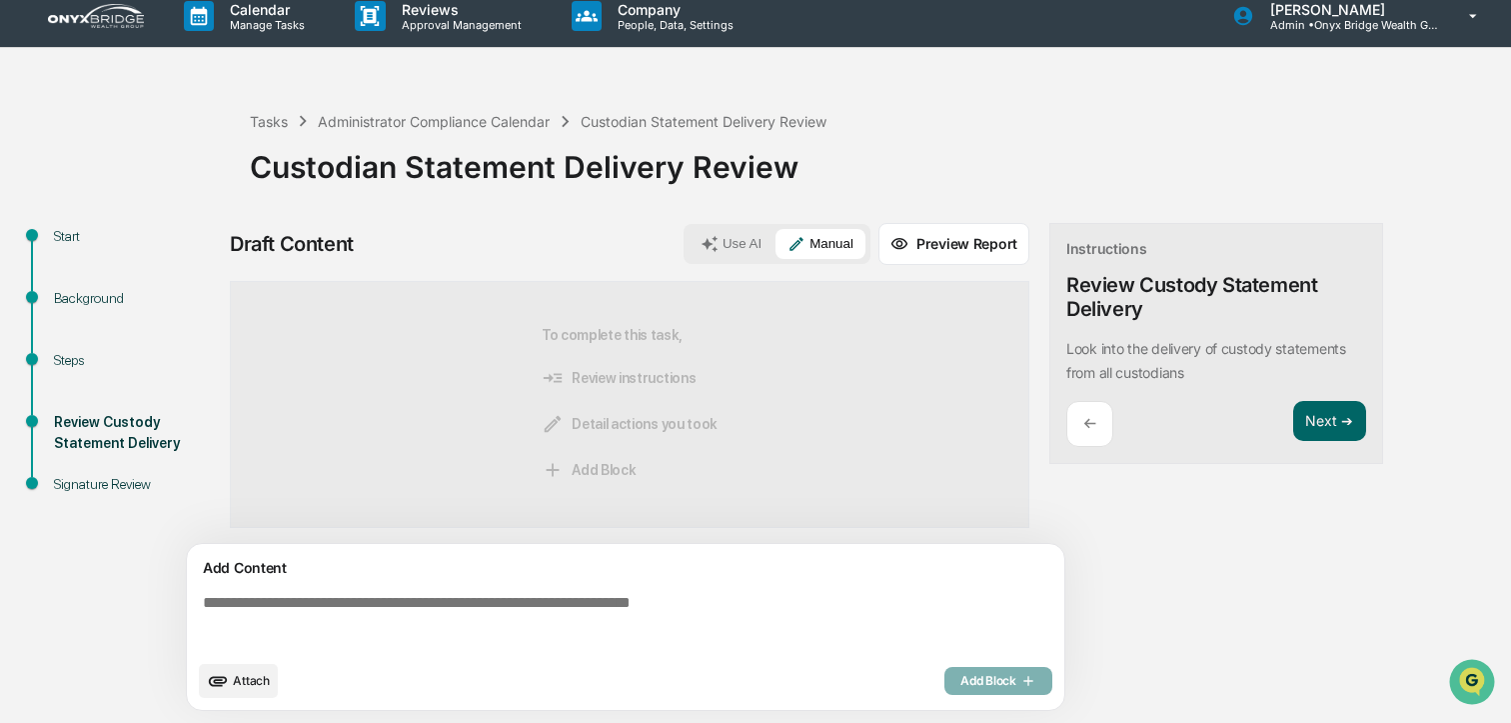
click at [491, 593] on textarea at bounding box center [630, 622] width 870 height 72
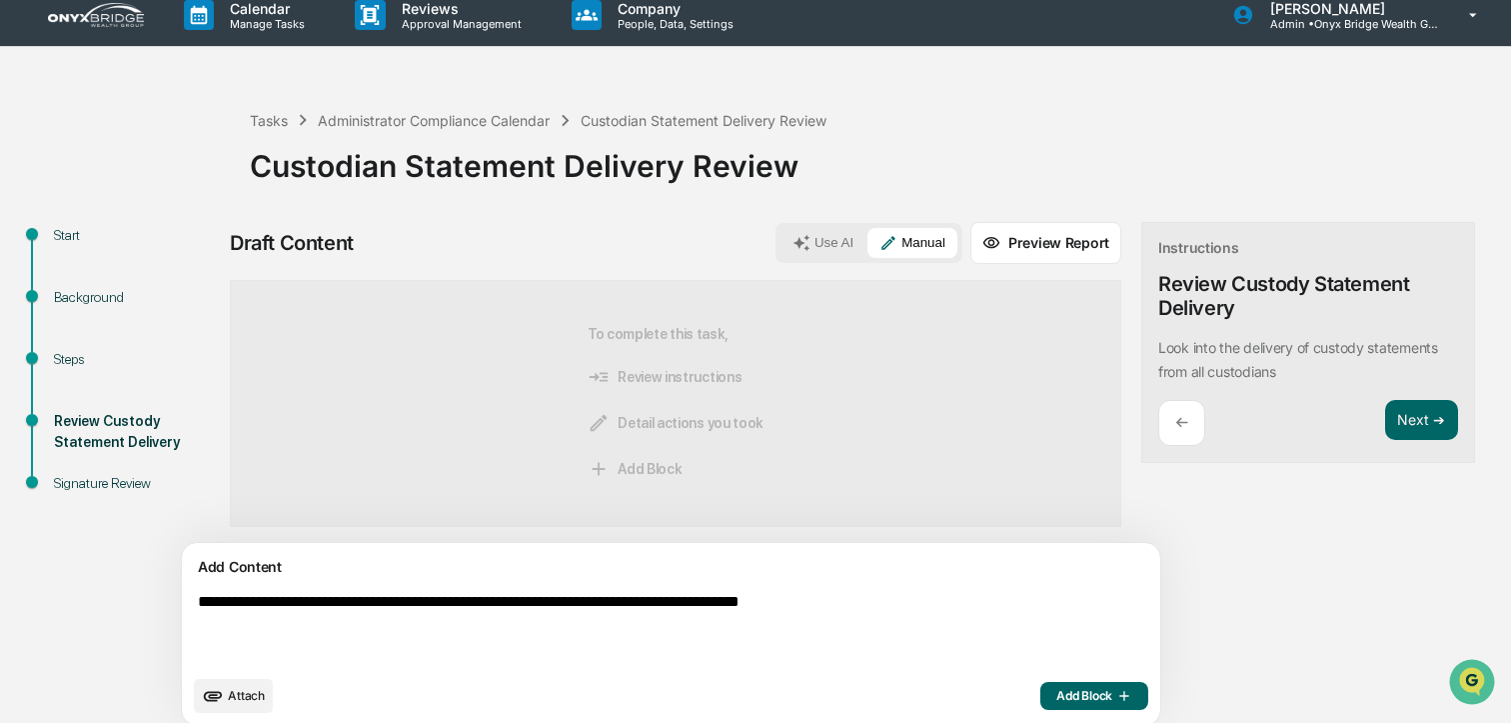
type textarea "**********"
drag, startPoint x: 1031, startPoint y: 702, endPoint x: 1151, endPoint y: 708, distance: 120.1
click at [1113, 702] on icon "button" at bounding box center [1123, 696] width 20 height 16
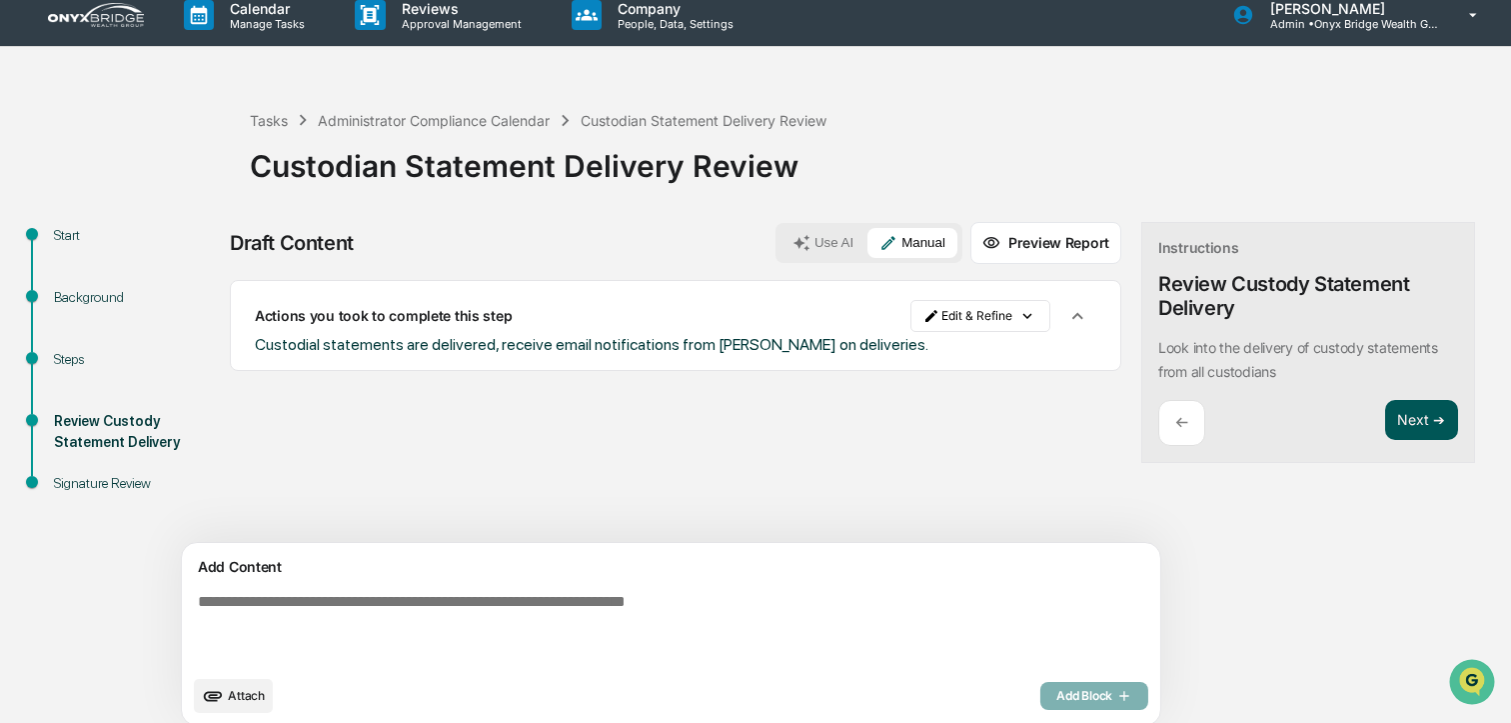
click at [1386, 421] on button "Next ➔" at bounding box center [1422, 420] width 73 height 41
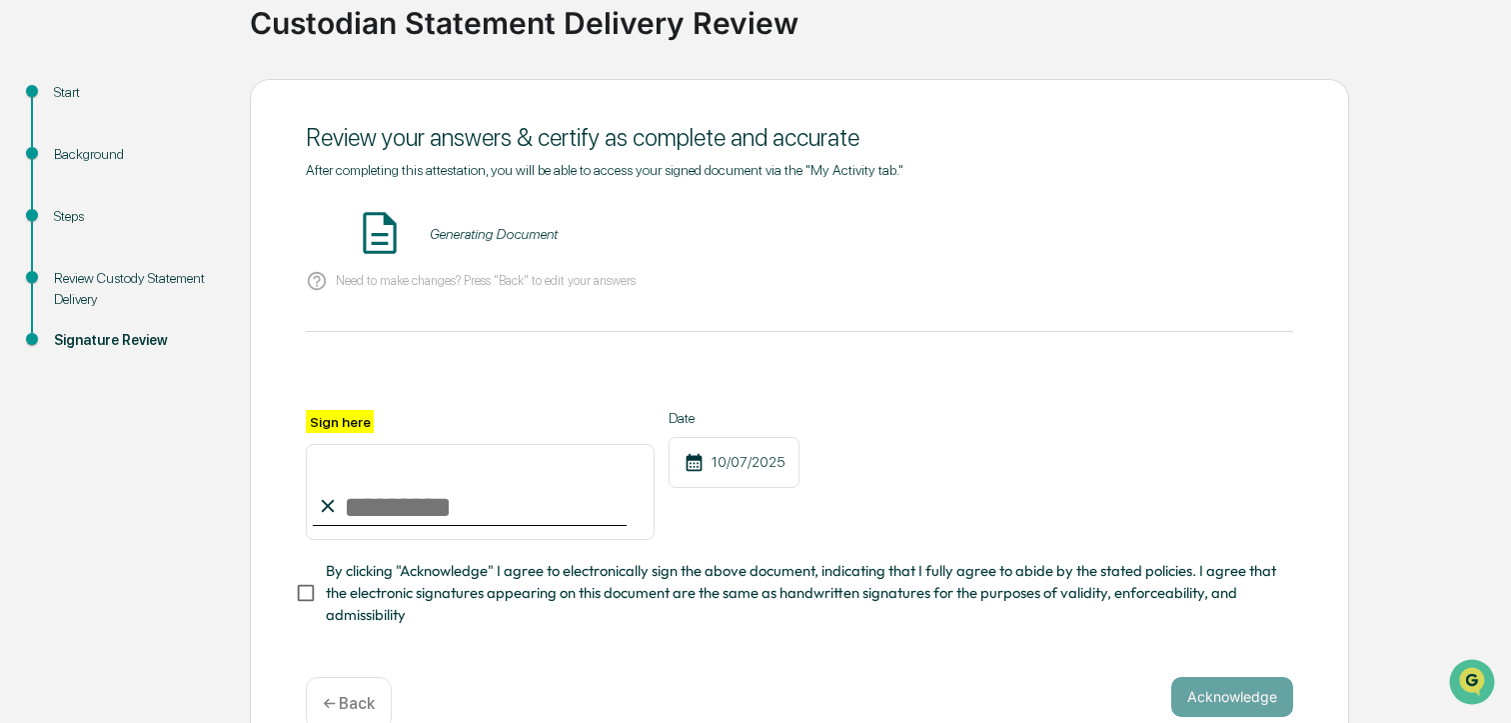
scroll to position [198, 0]
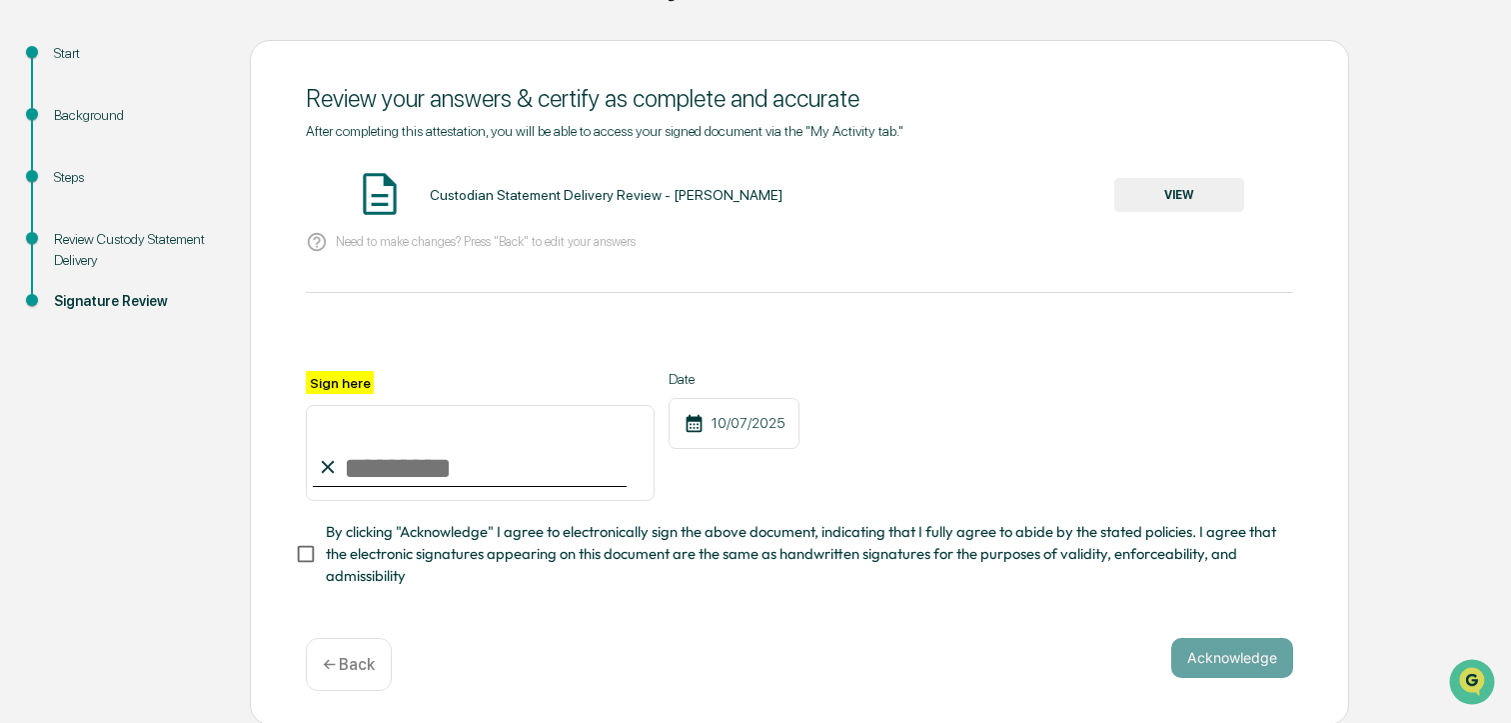
click at [395, 462] on input "Sign here" at bounding box center [480, 453] width 349 height 96
type input "**********"
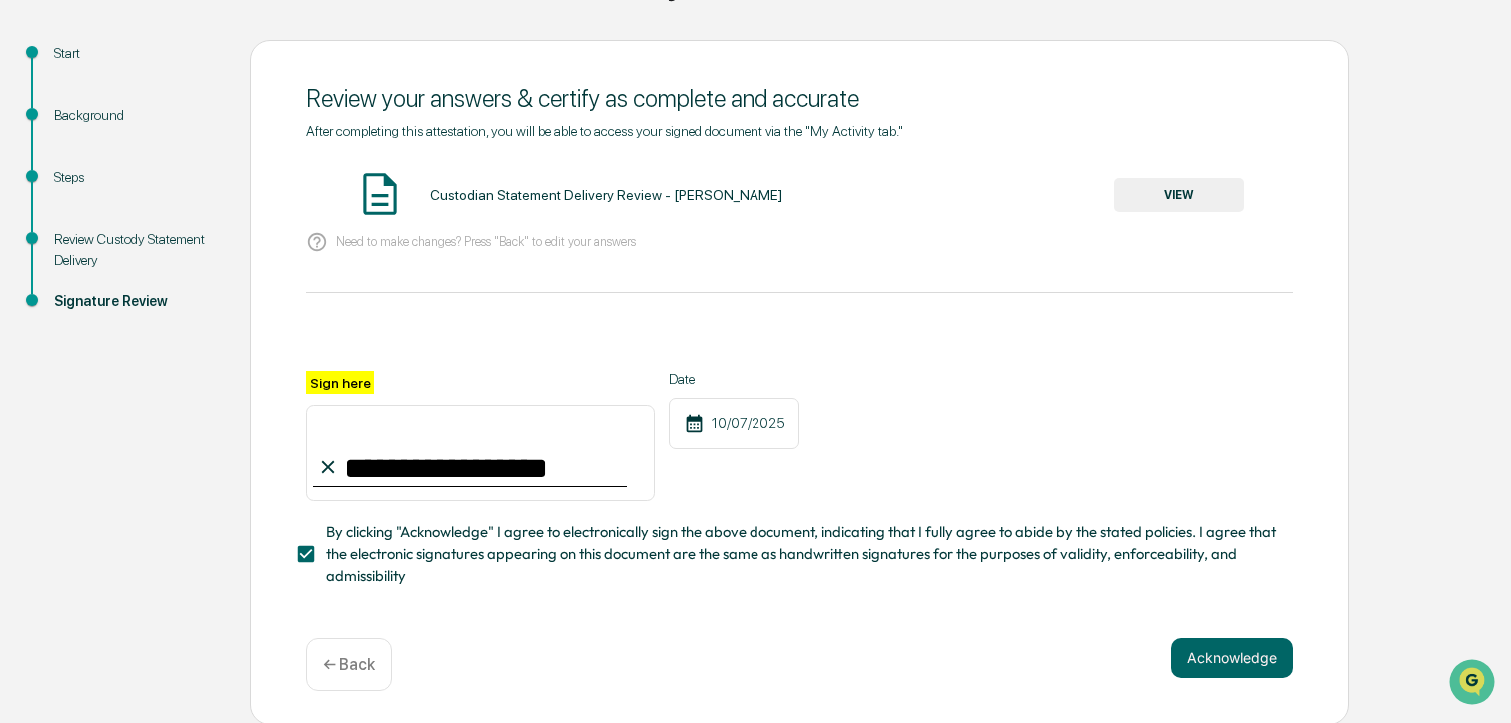
click at [1146, 200] on button "VIEW" at bounding box center [1180, 195] width 130 height 34
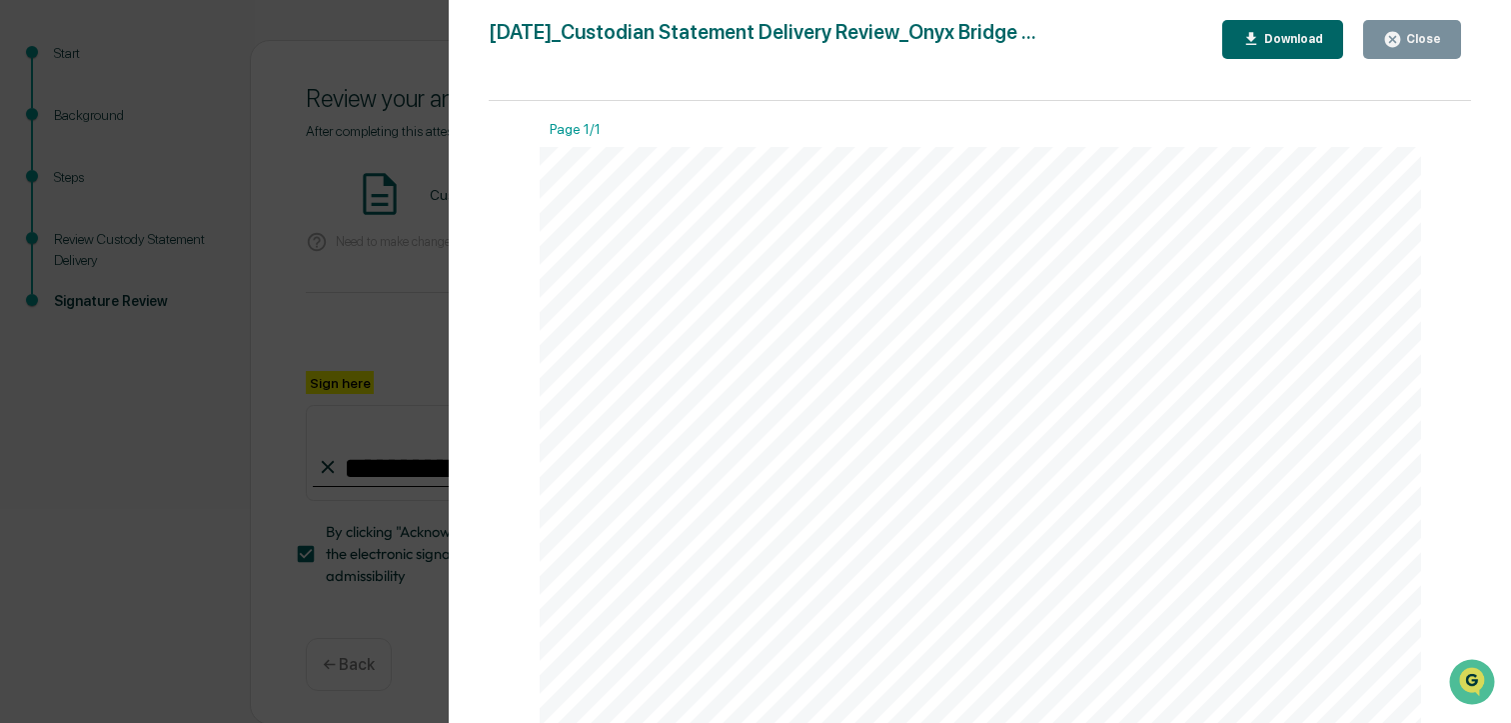
click at [1420, 47] on div "Close" at bounding box center [1413, 39] width 58 height 19
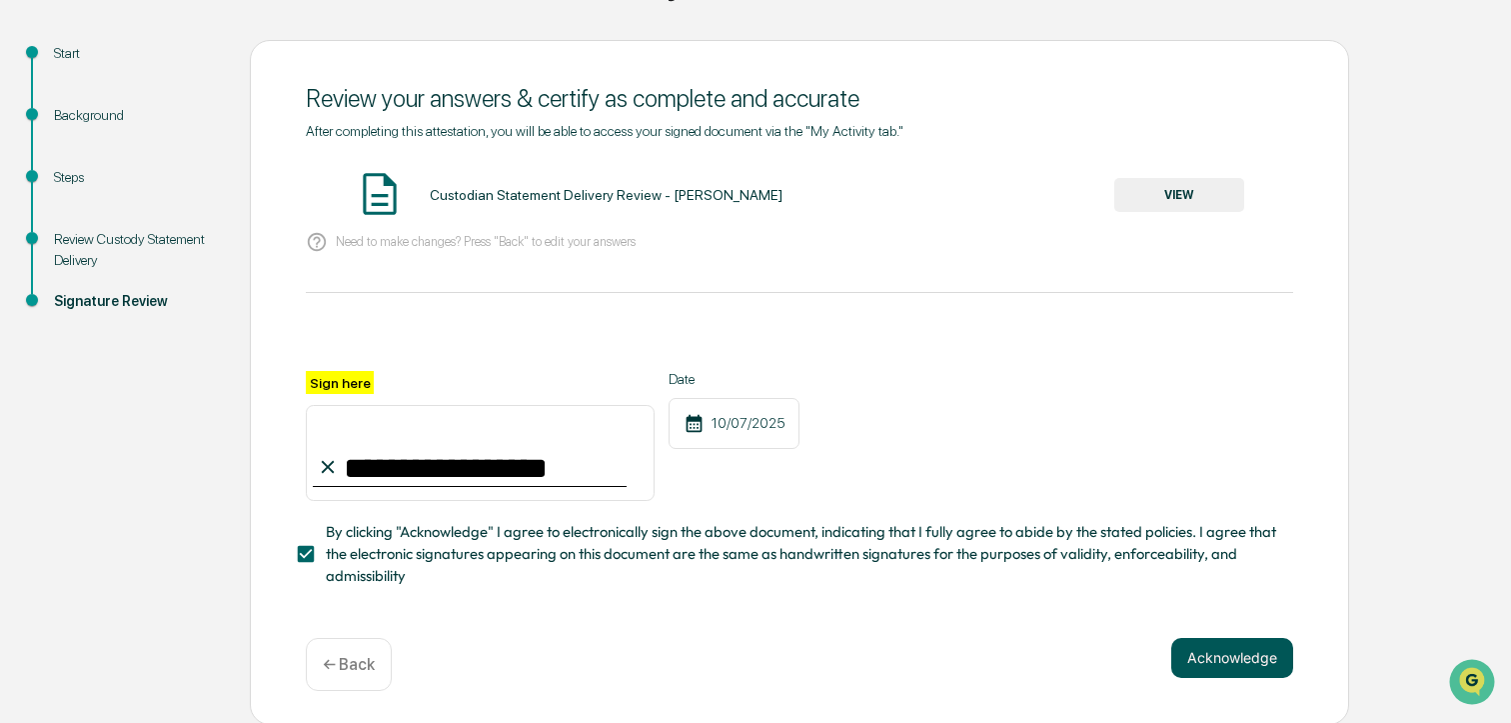
click at [1239, 638] on button "Acknowledge" at bounding box center [1233, 658] width 122 height 40
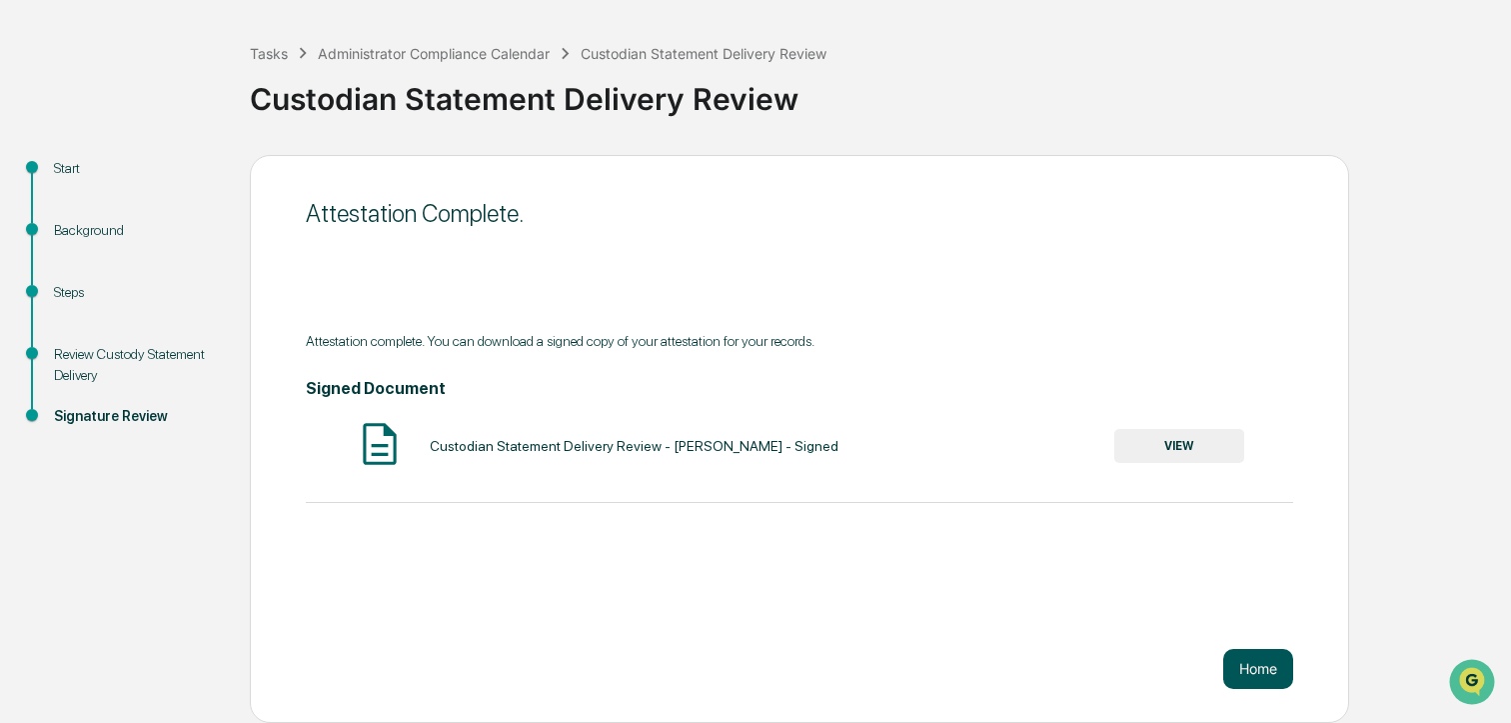
click at [1272, 665] on button "Home" at bounding box center [1259, 669] width 70 height 40
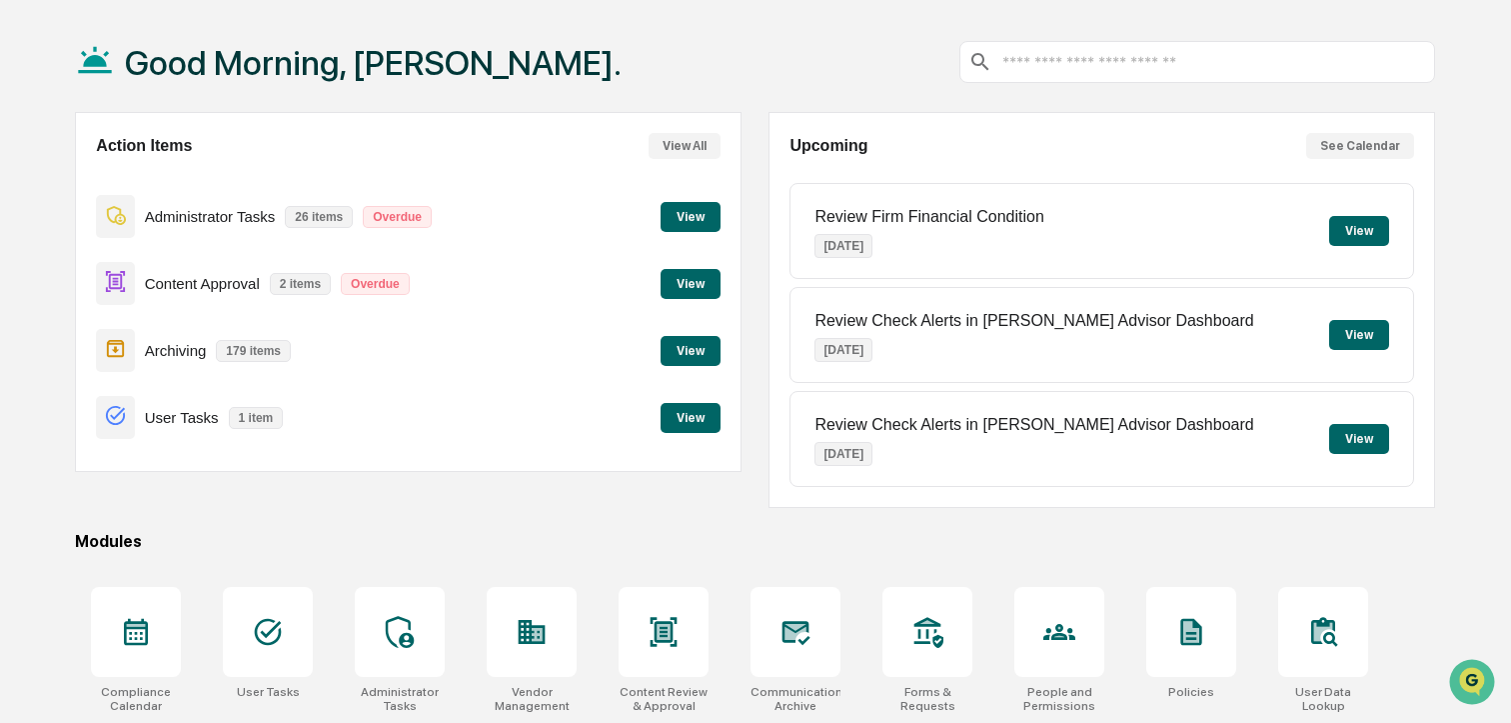
click at [695, 217] on button "View" at bounding box center [691, 217] width 60 height 30
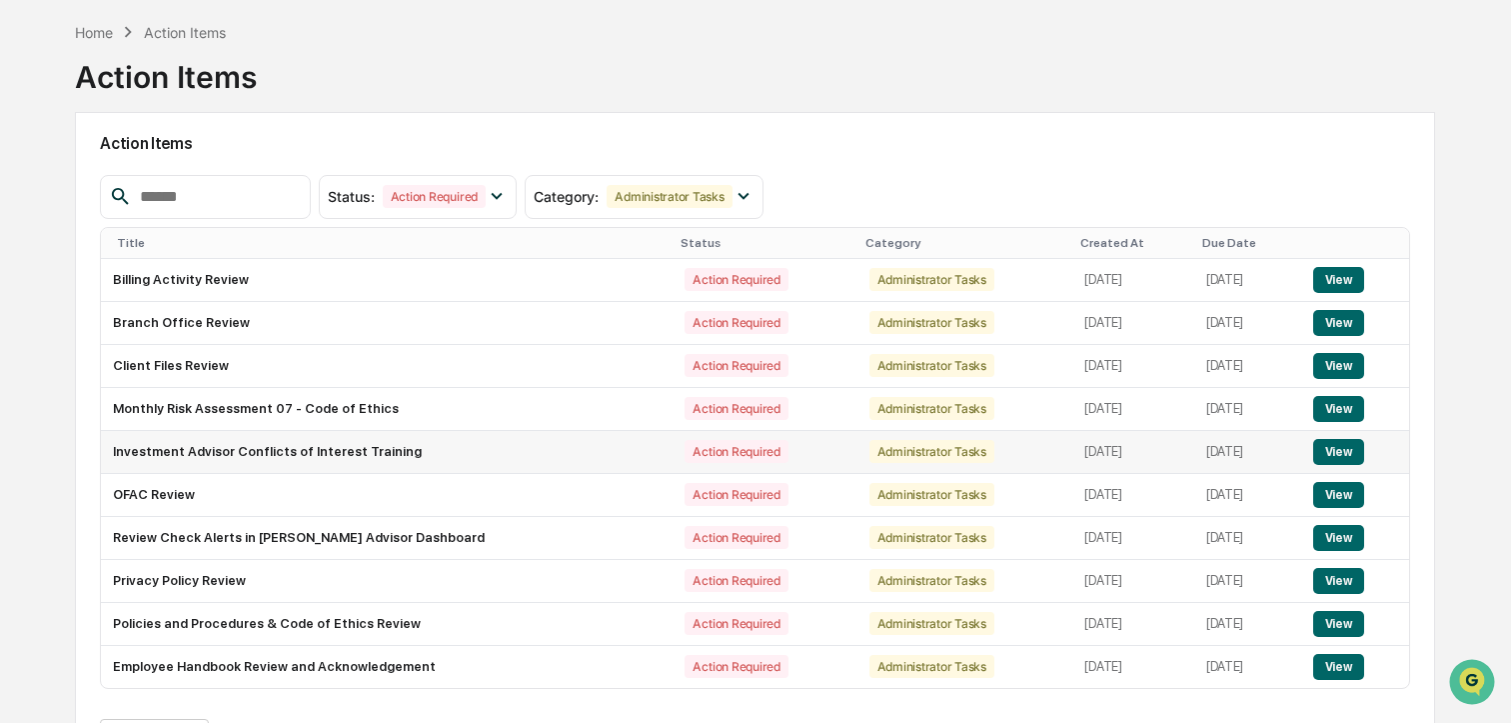
scroll to position [141, 0]
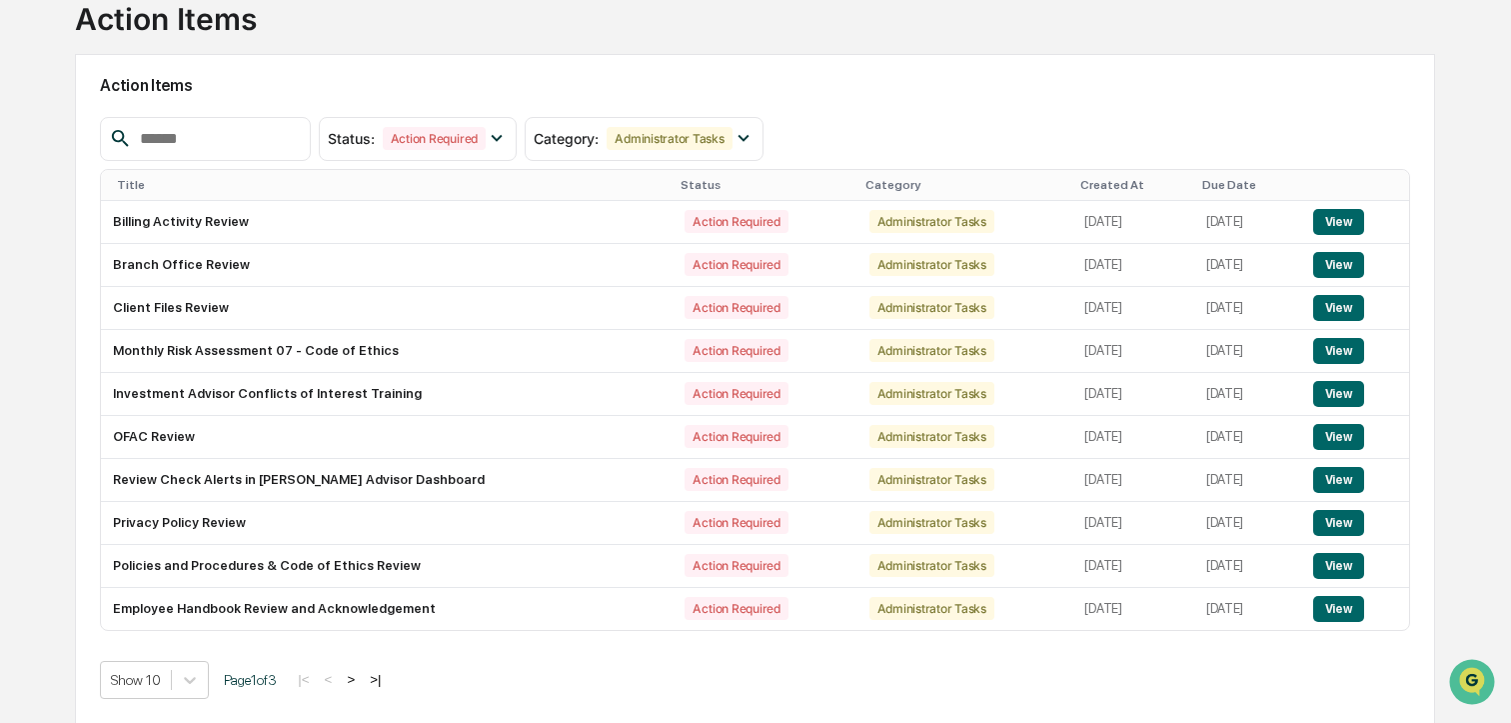
click at [361, 680] on button ">" at bounding box center [351, 679] width 20 height 17
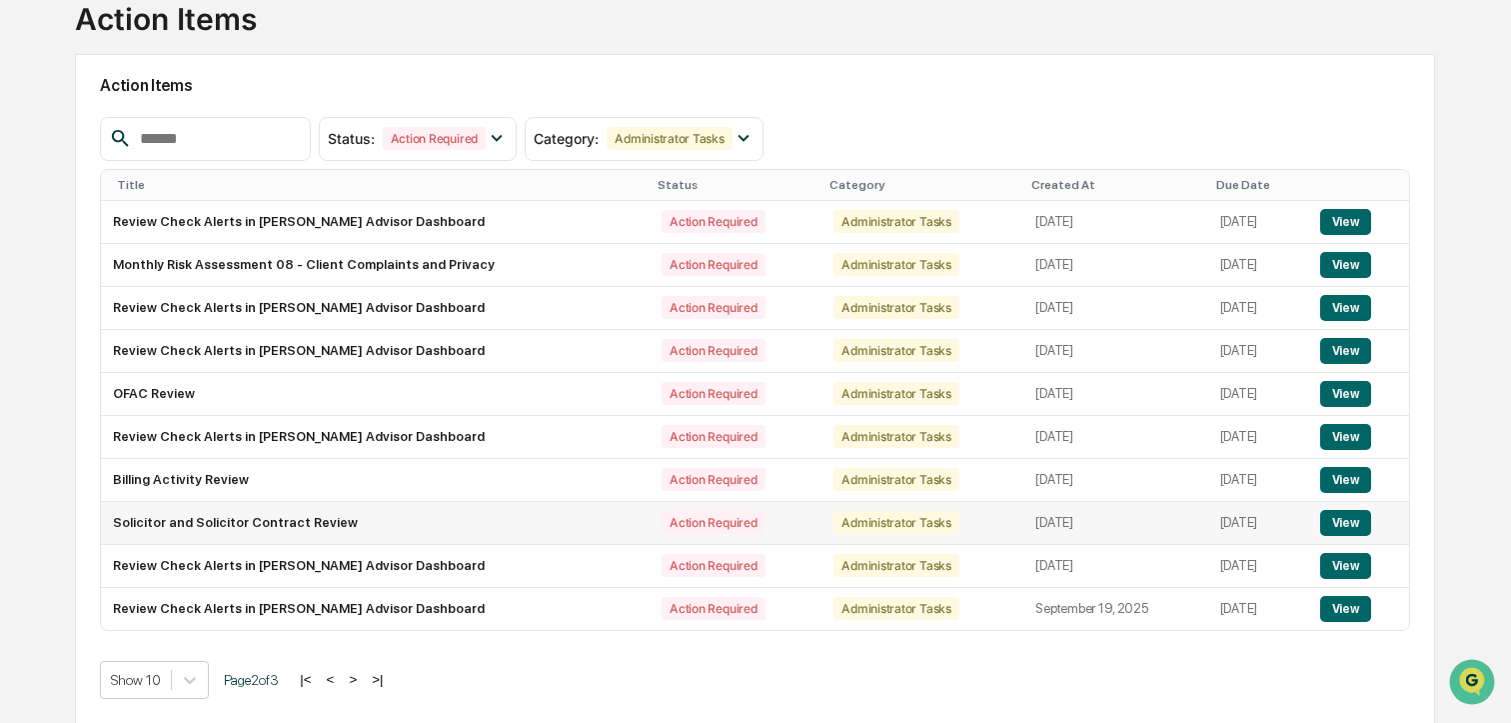
click at [1349, 522] on button "View" at bounding box center [1346, 523] width 51 height 26
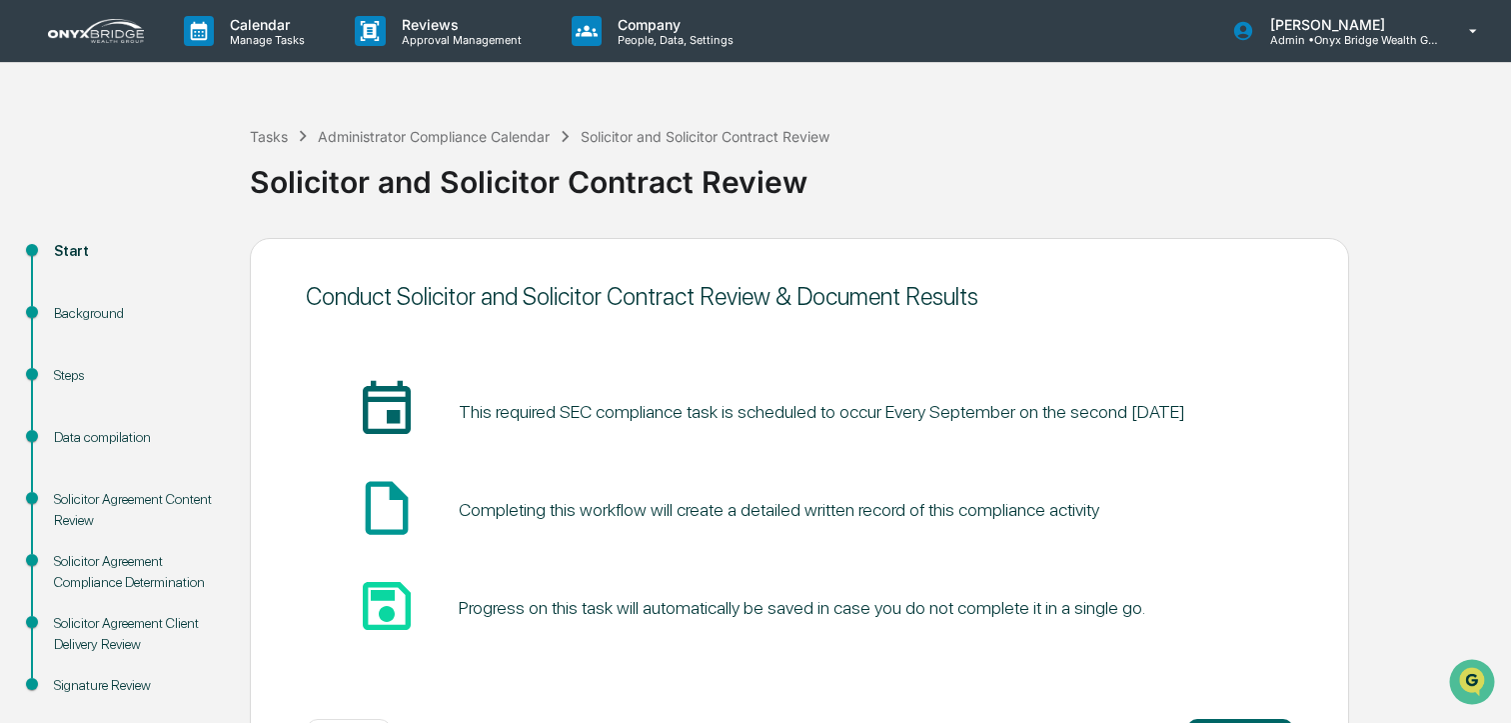
scroll to position [83, 0]
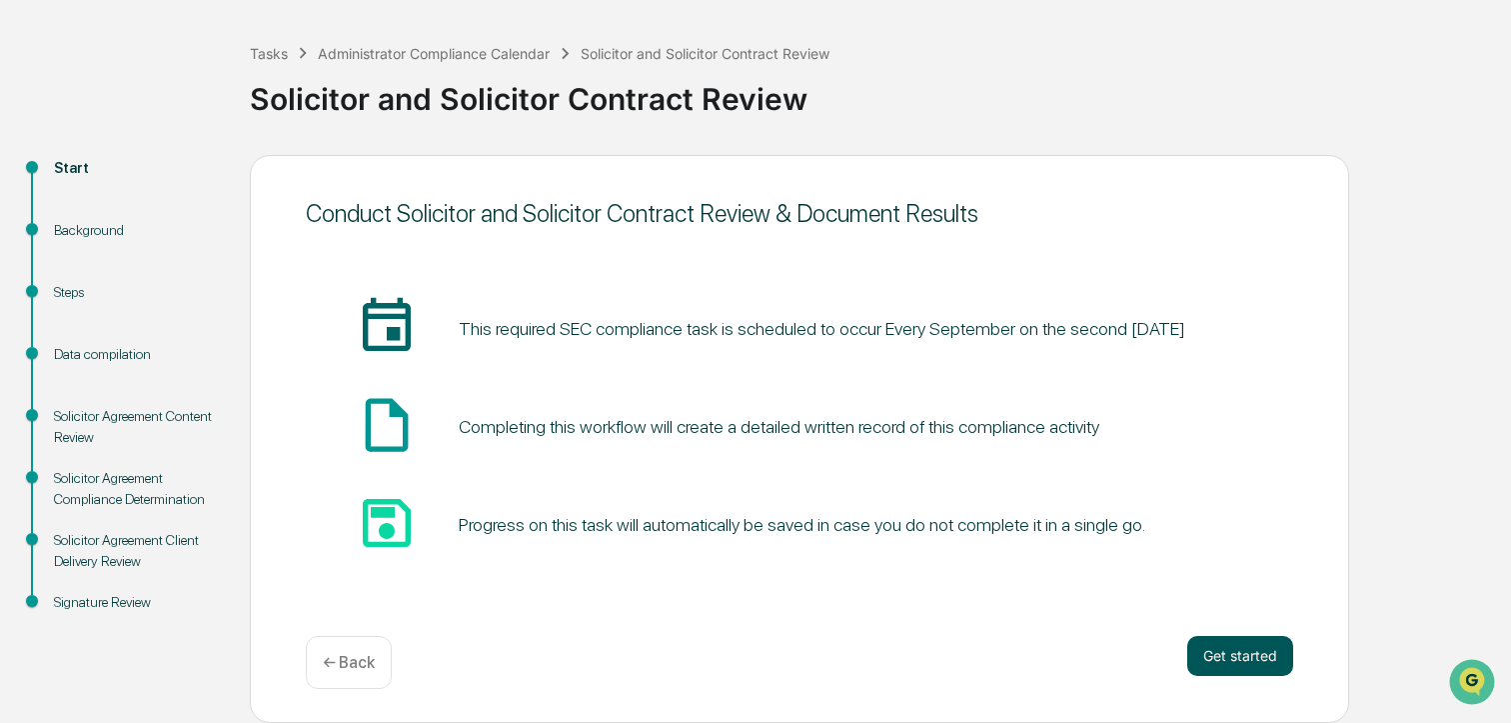
click at [1248, 656] on button "Get started" at bounding box center [1241, 656] width 106 height 40
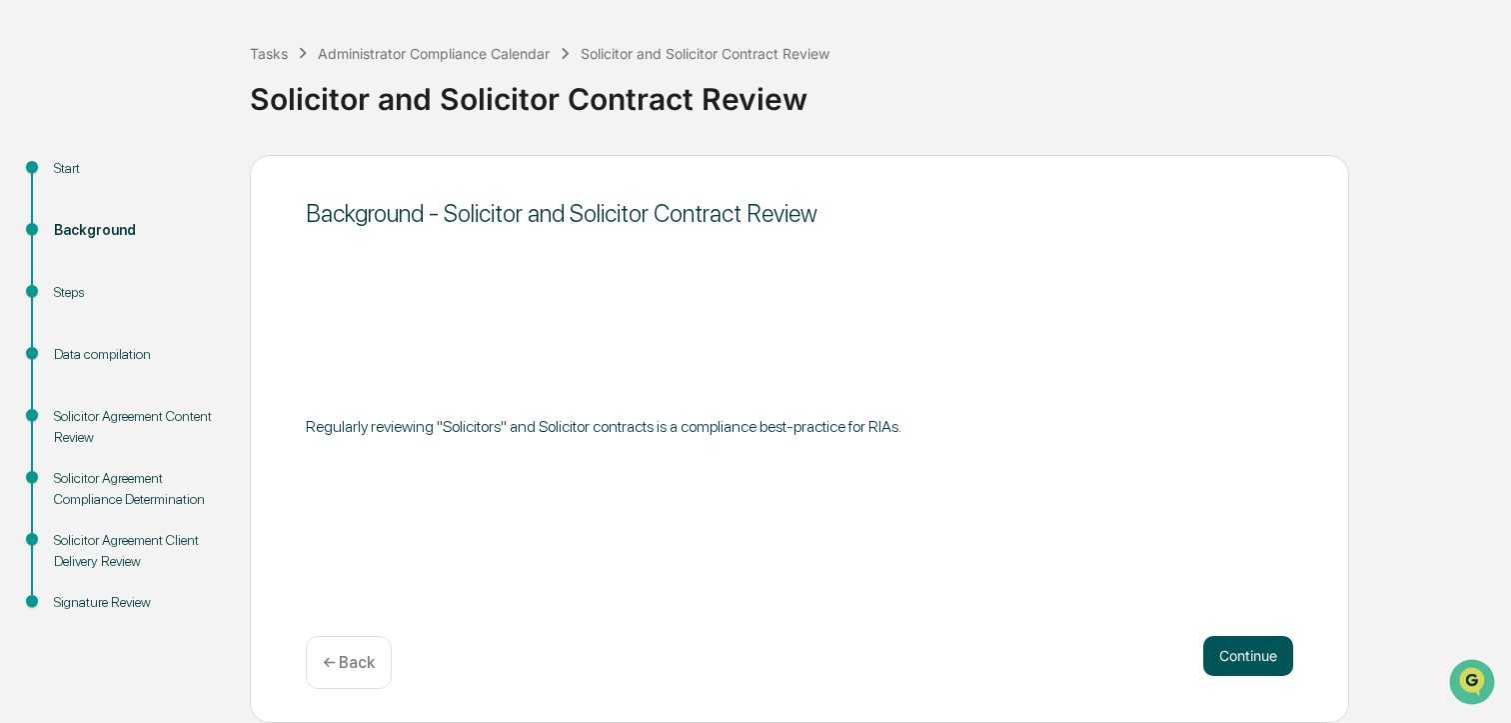
click at [1218, 644] on button "Continue" at bounding box center [1249, 656] width 90 height 40
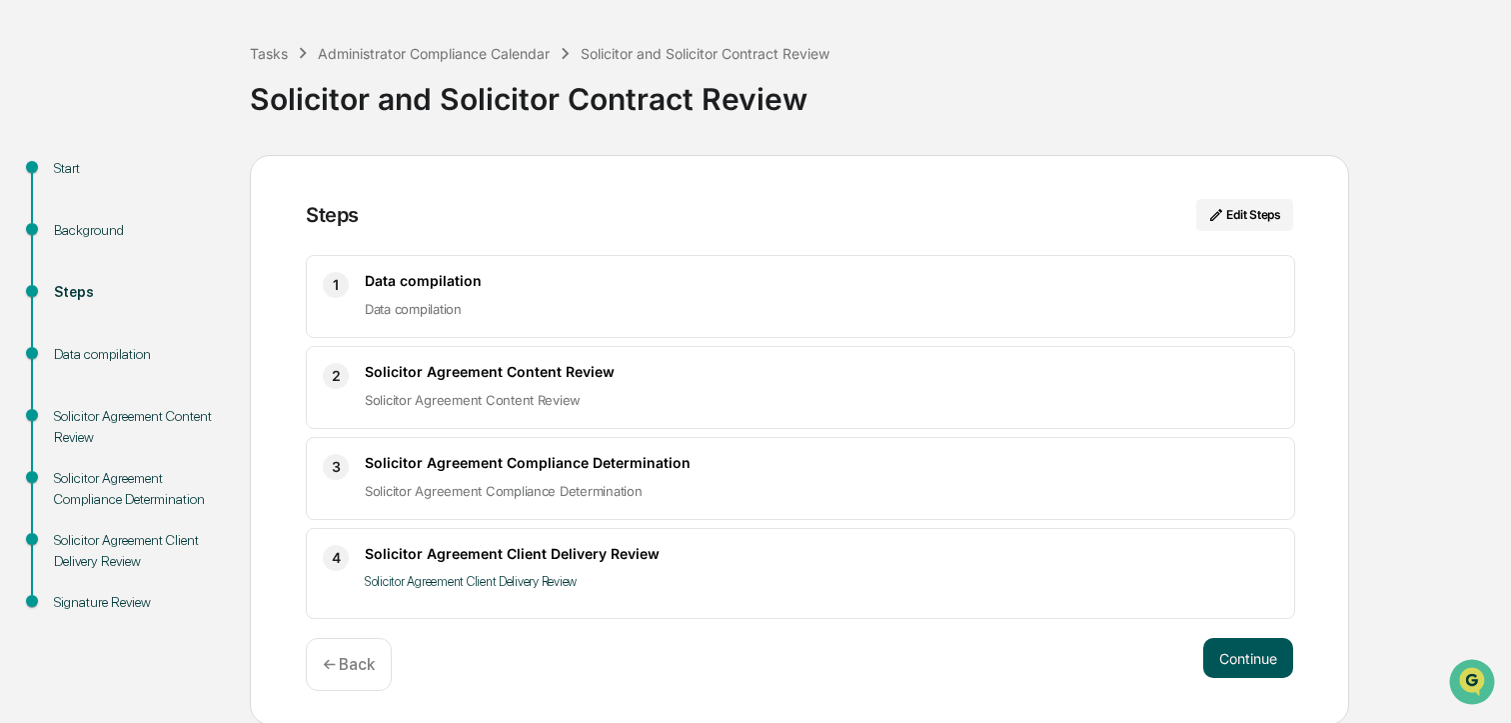
click at [1245, 666] on button "Continue" at bounding box center [1249, 658] width 90 height 40
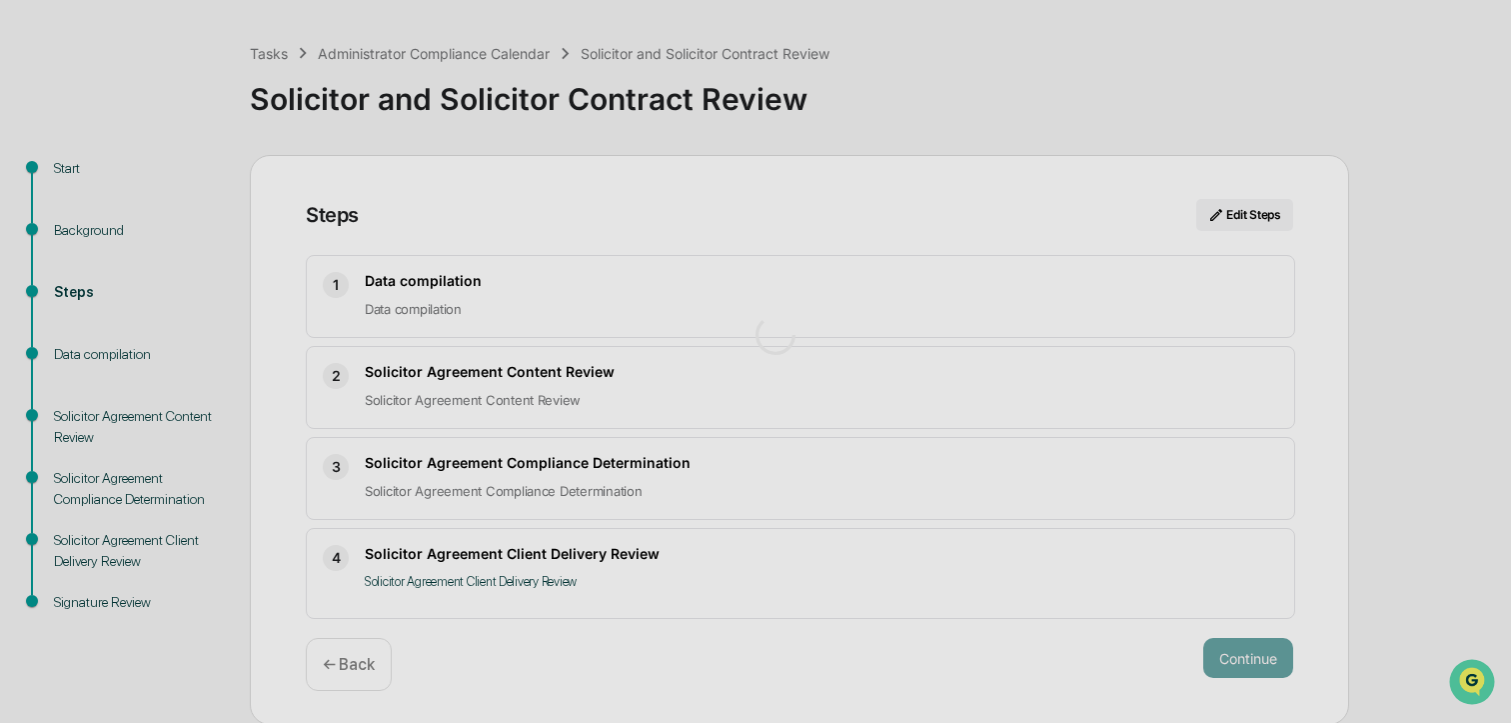
scroll to position [37, 0]
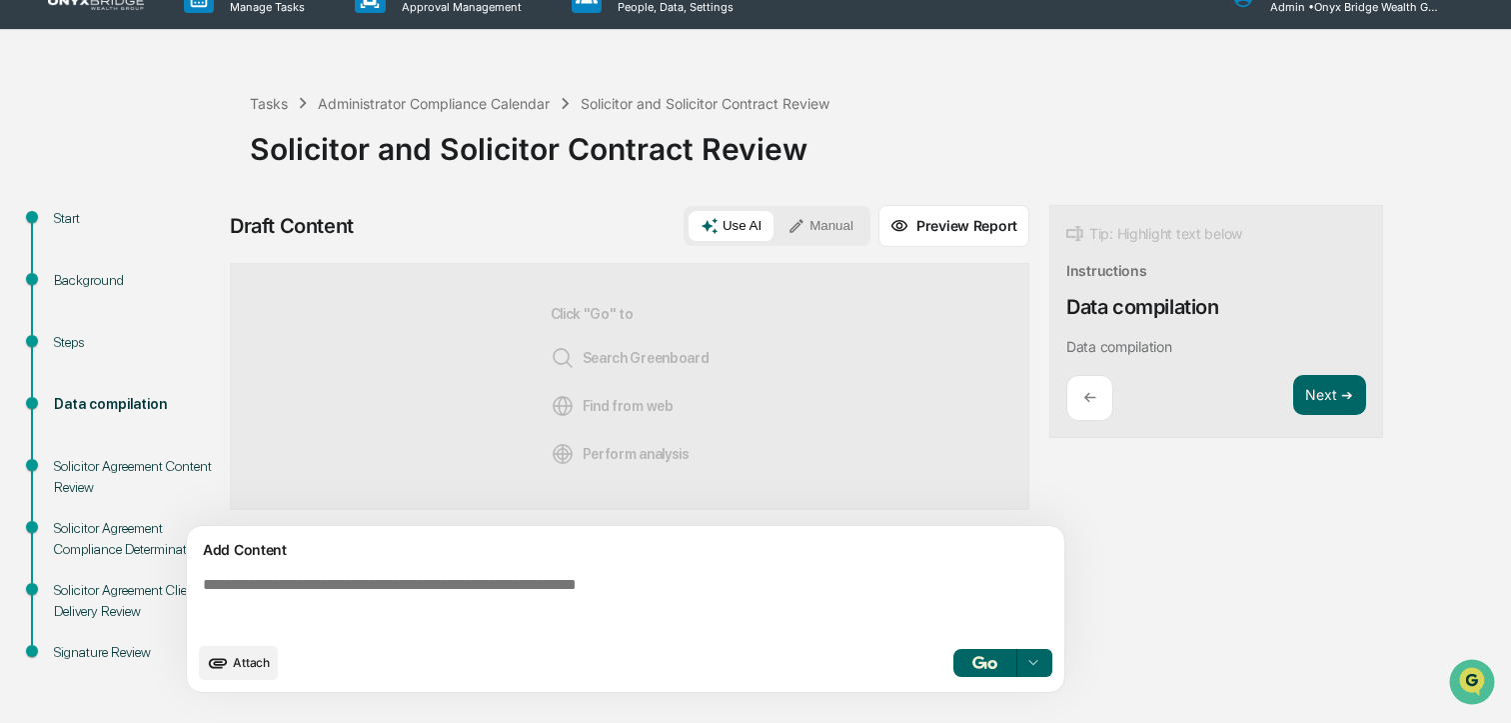
drag, startPoint x: 806, startPoint y: 219, endPoint x: 730, endPoint y: 384, distance: 181.6
click at [806, 220] on icon at bounding box center [797, 226] width 18 height 18
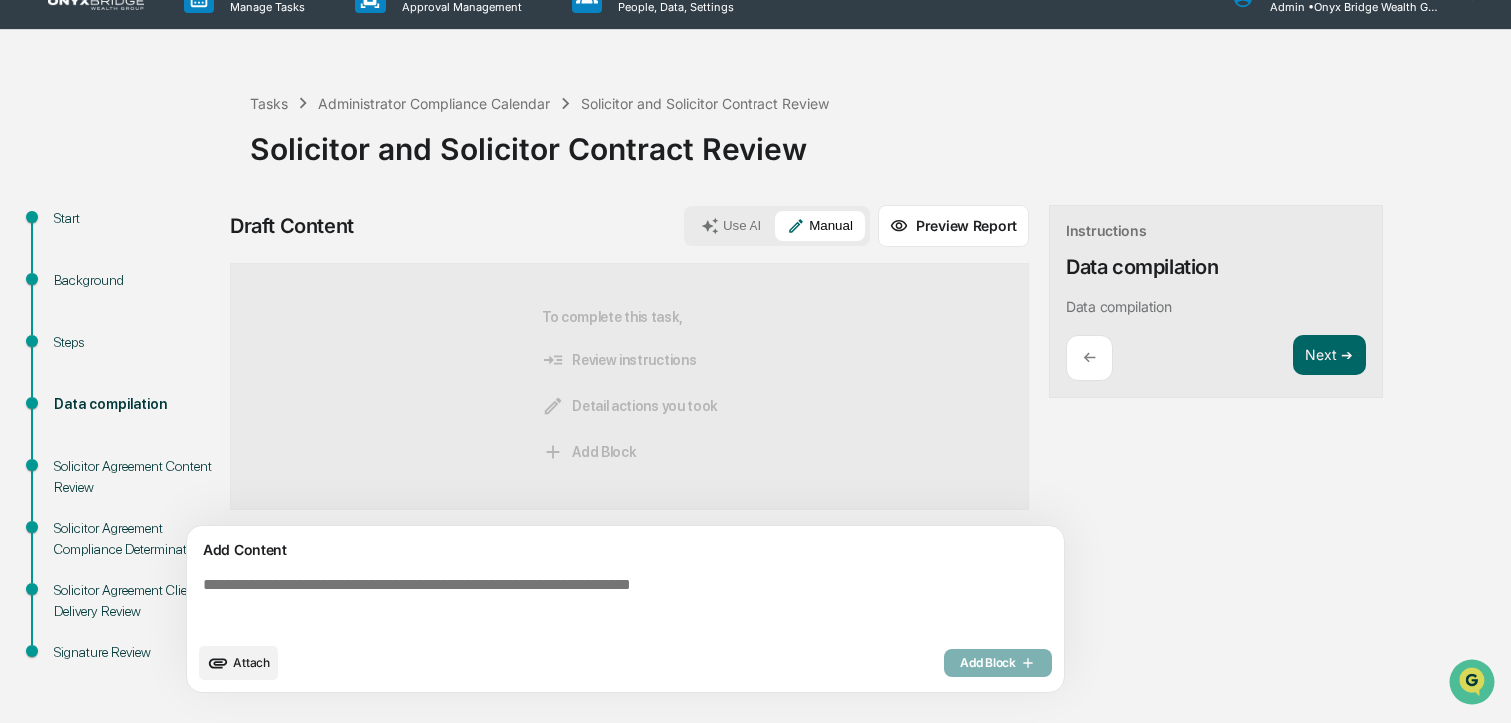
click at [512, 576] on textarea at bounding box center [630, 604] width 870 height 72
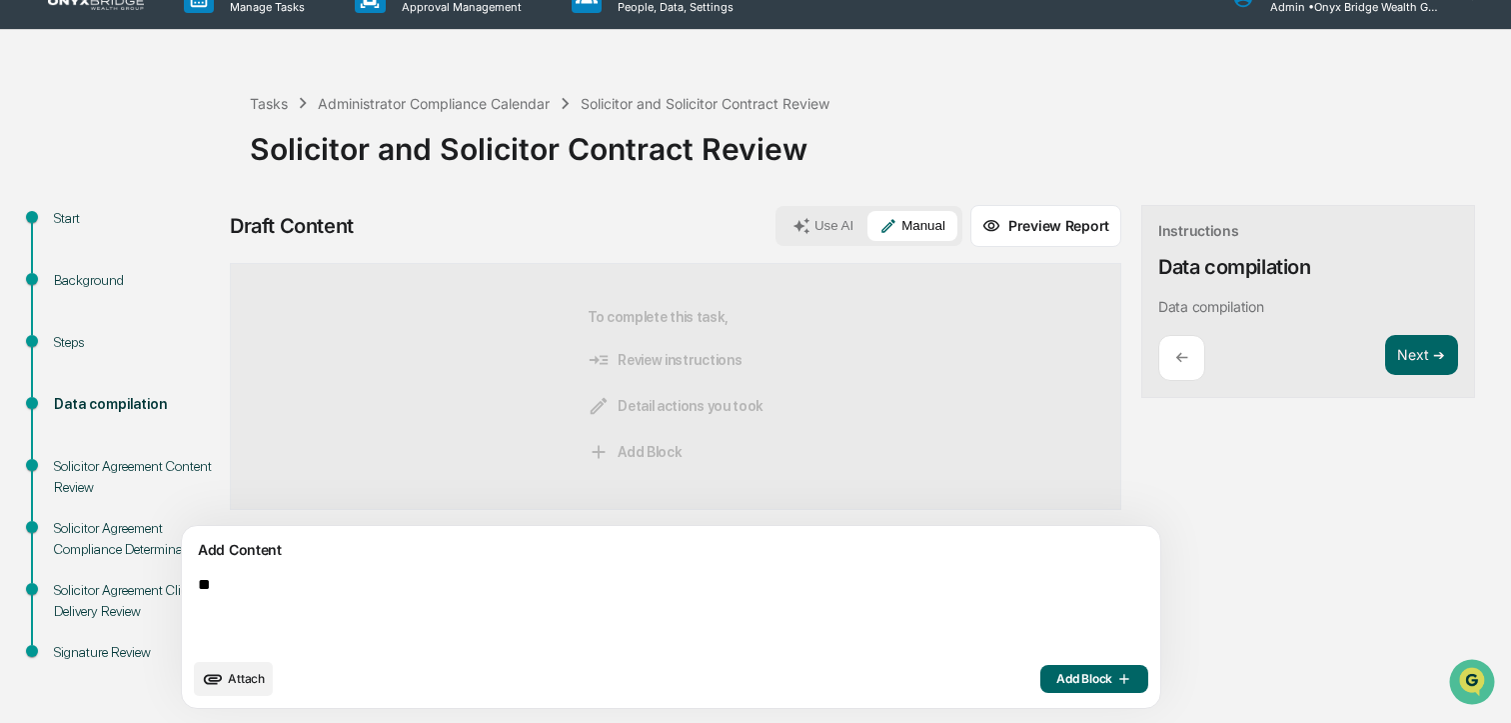
type textarea "*"
type textarea "**********"
click at [1113, 676] on icon "button" at bounding box center [1123, 679] width 20 height 16
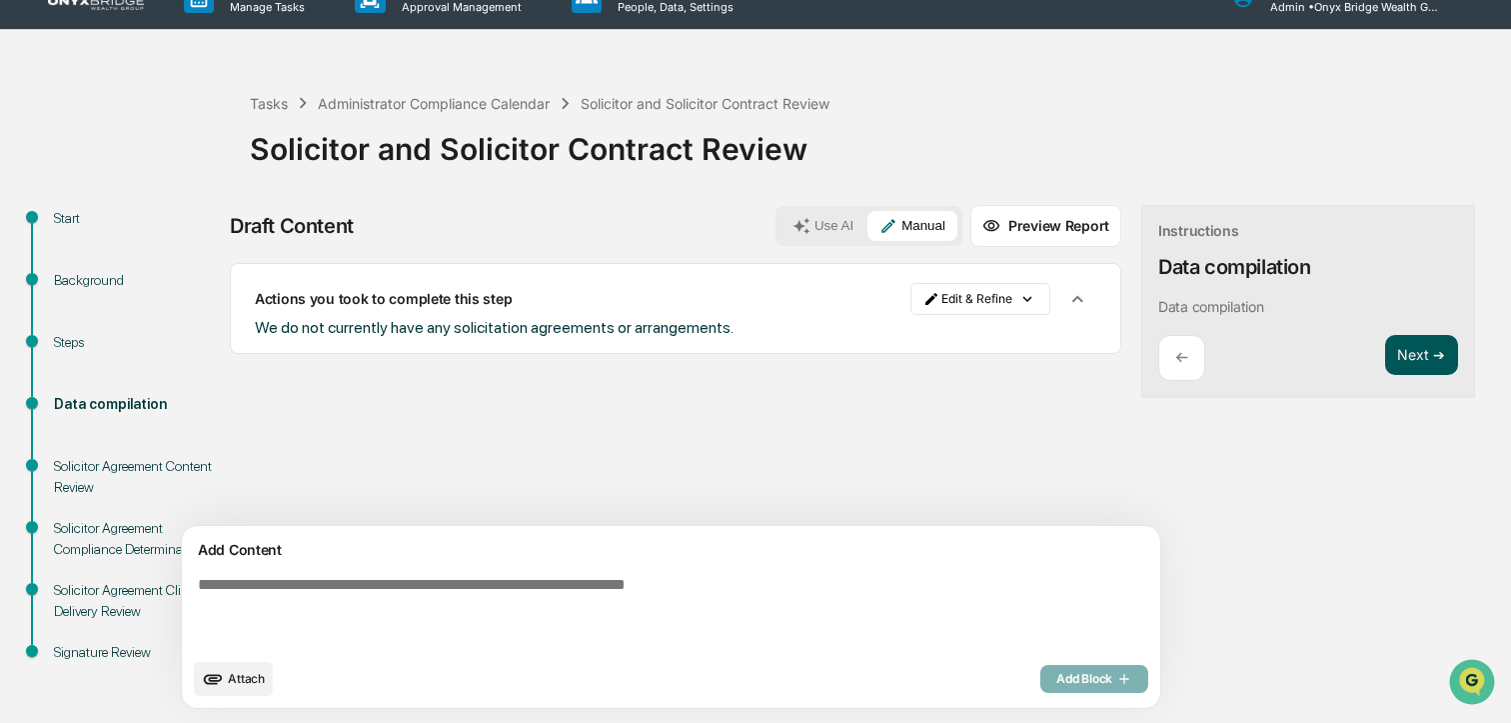
click at [1386, 370] on button "Next ➔" at bounding box center [1422, 355] width 73 height 41
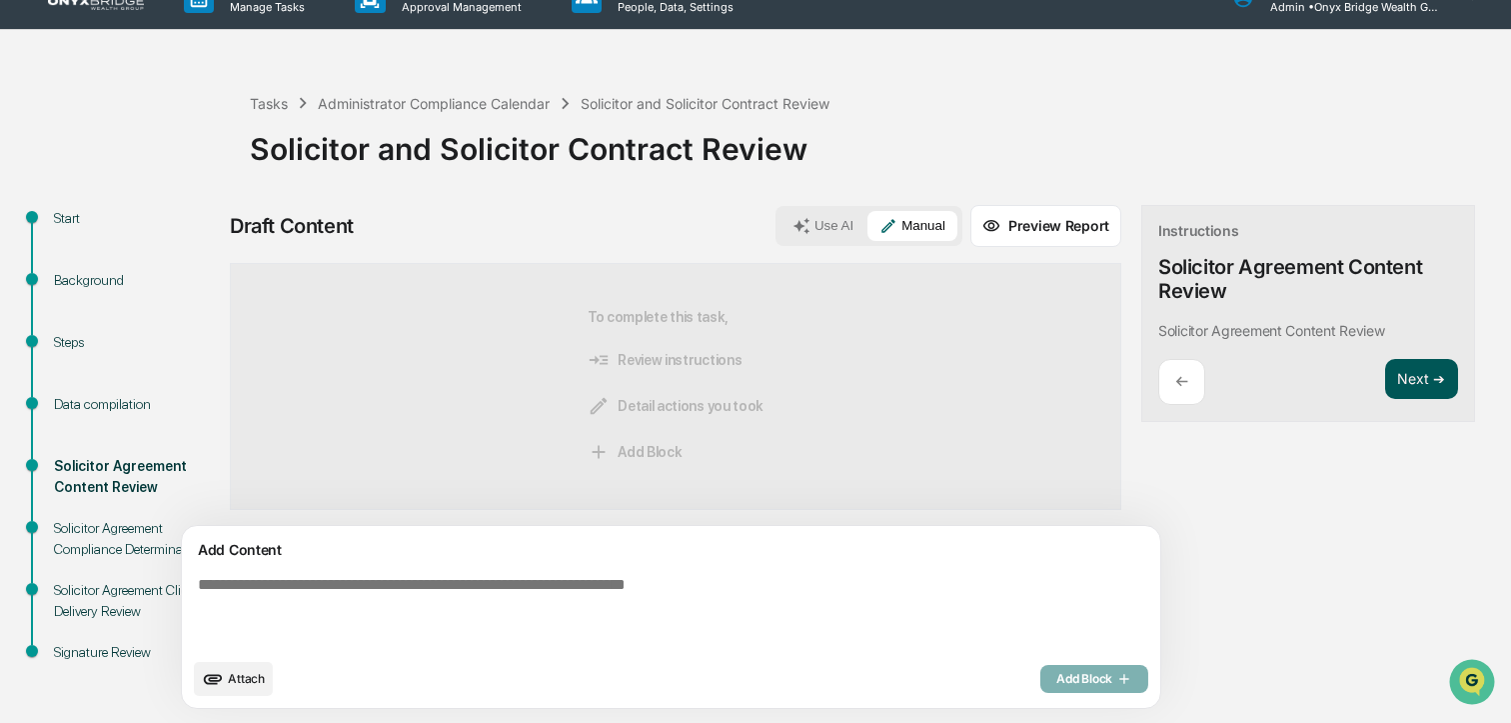
click at [1386, 375] on button "Next ➔" at bounding box center [1422, 379] width 73 height 41
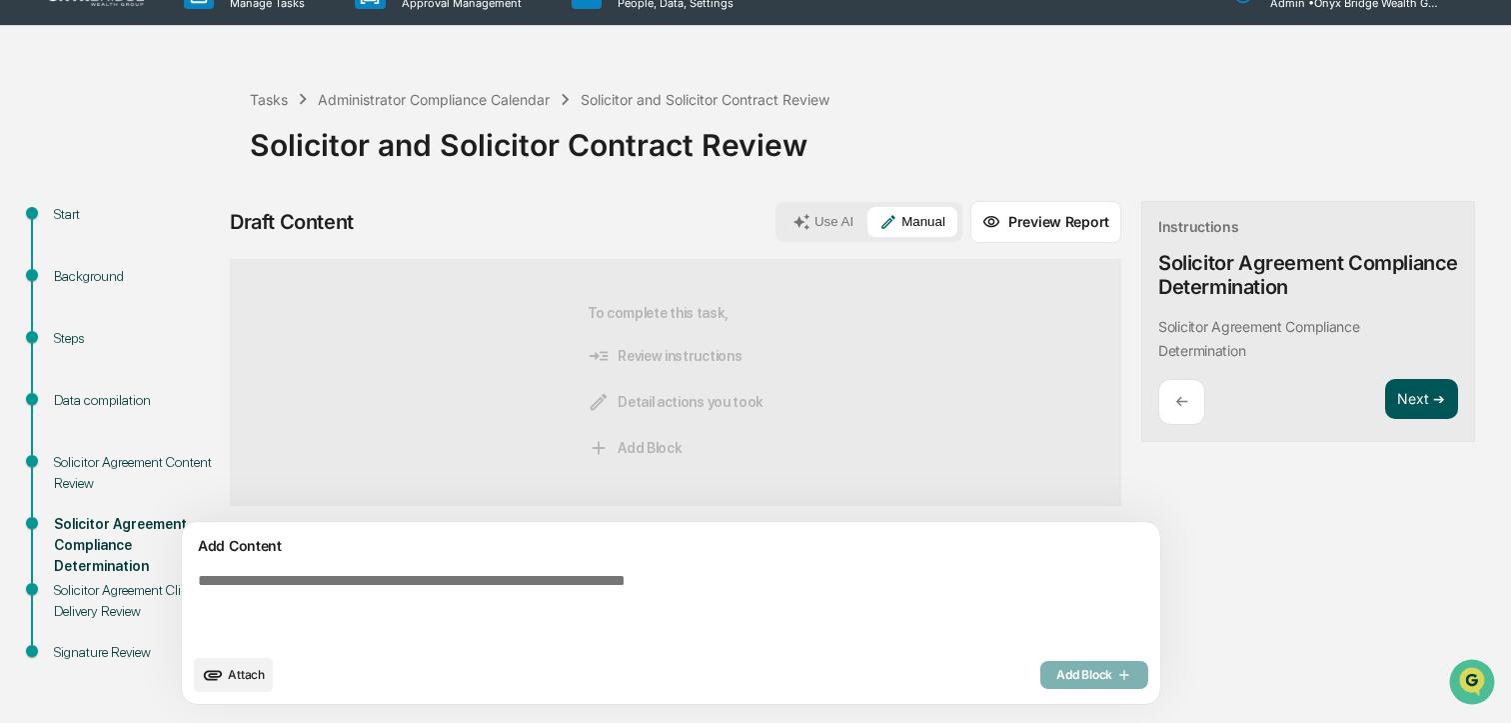
click at [1386, 395] on button "Next ➔" at bounding box center [1422, 399] width 73 height 41
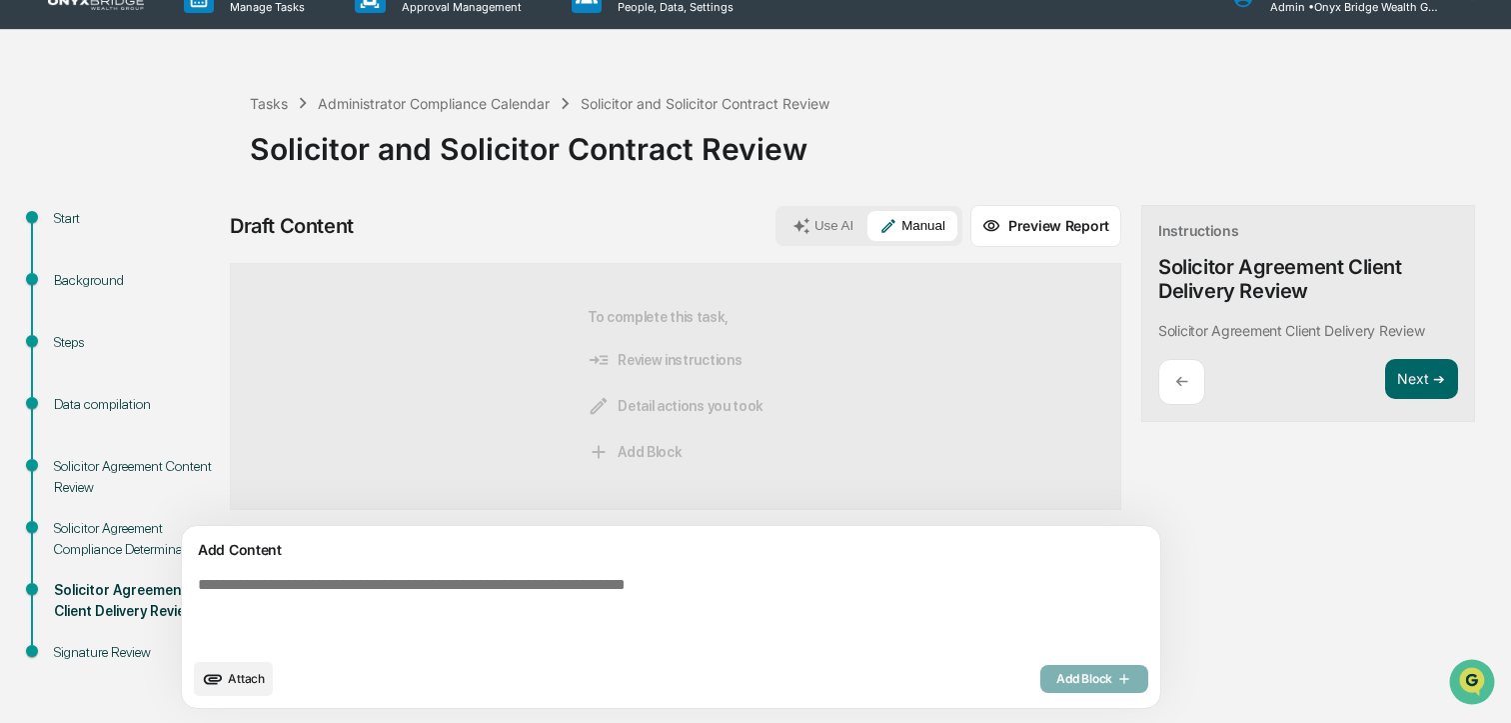
click at [1325, 402] on div "Instructions Solicitor Agreement Client Delivery Review Solicitor Agreement Cli…" at bounding box center [1309, 314] width 334 height 218
click at [1386, 378] on button "Next ➔" at bounding box center [1422, 379] width 73 height 41
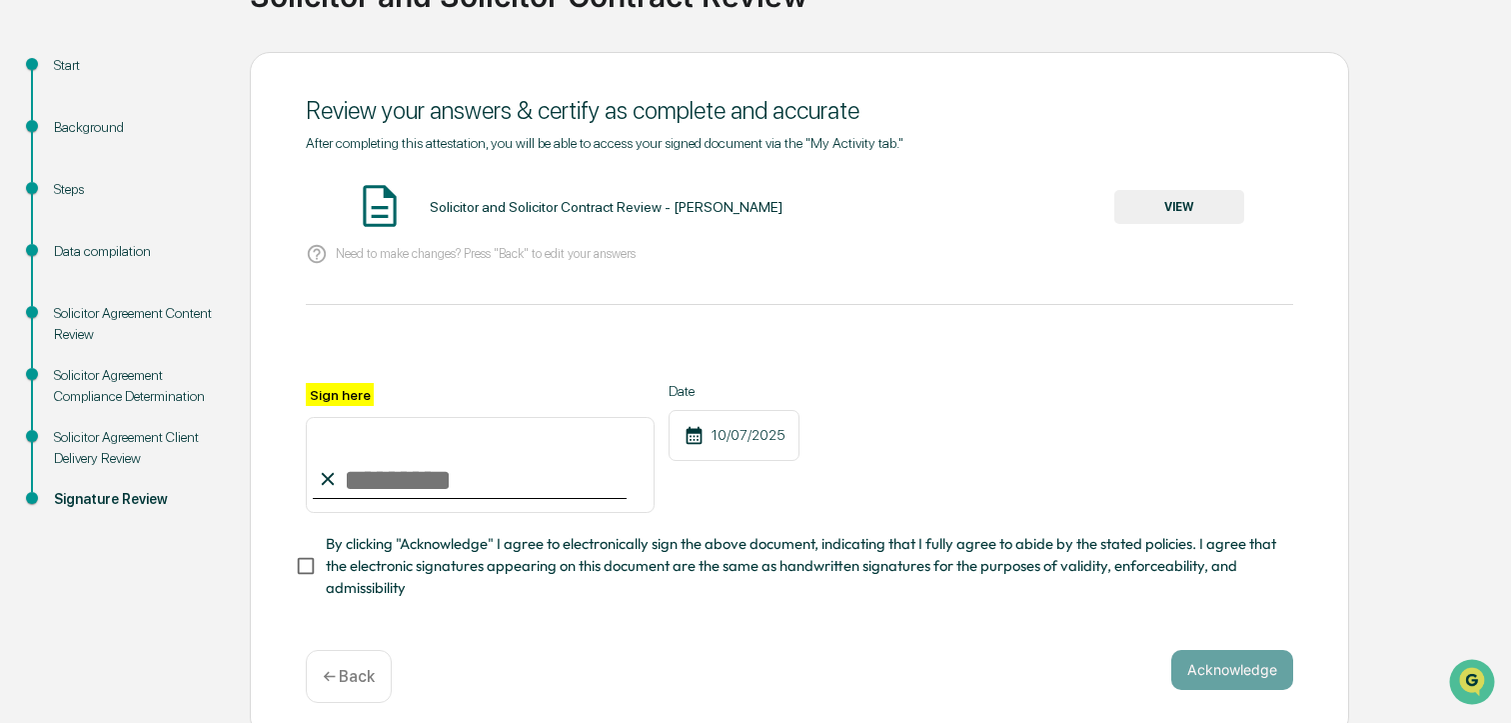
scroll to position [198, 0]
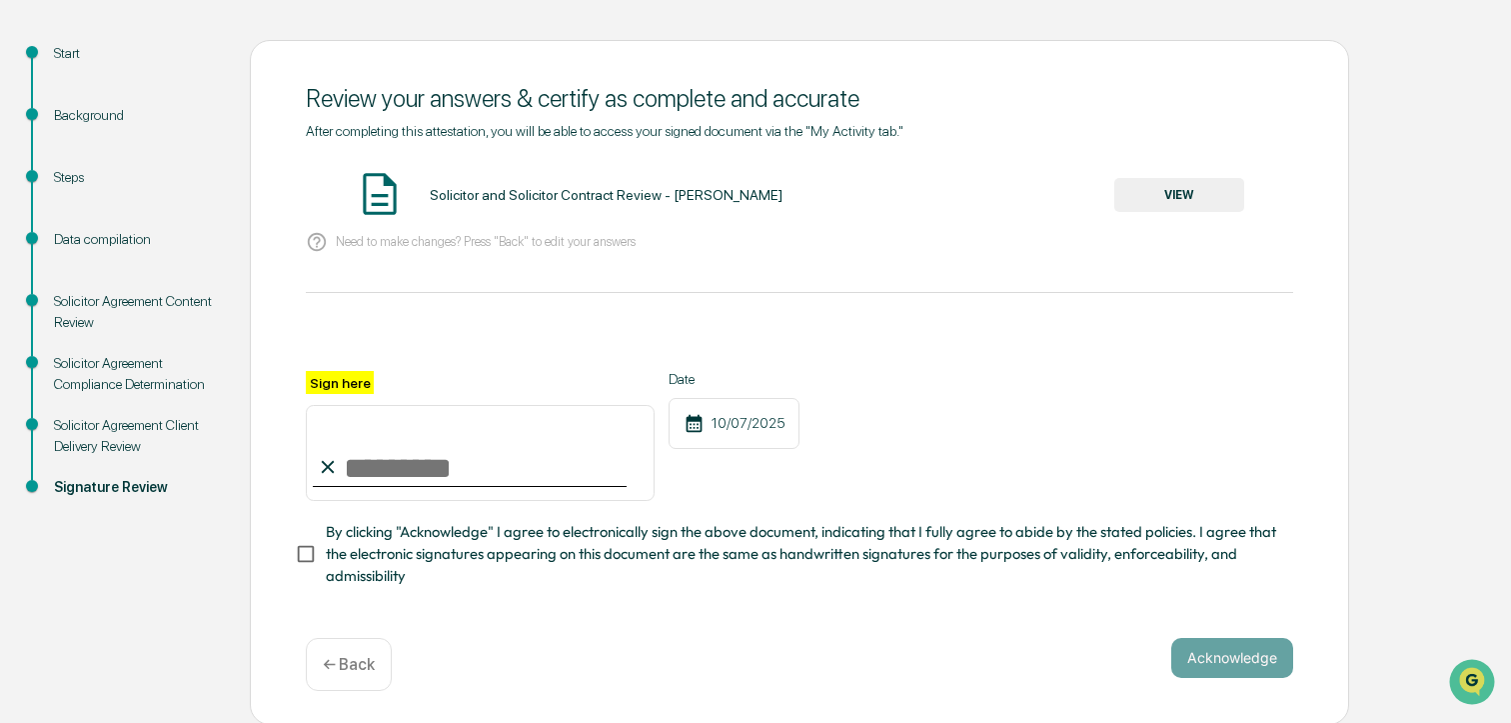
click at [1205, 205] on button "VIEW" at bounding box center [1180, 195] width 130 height 34
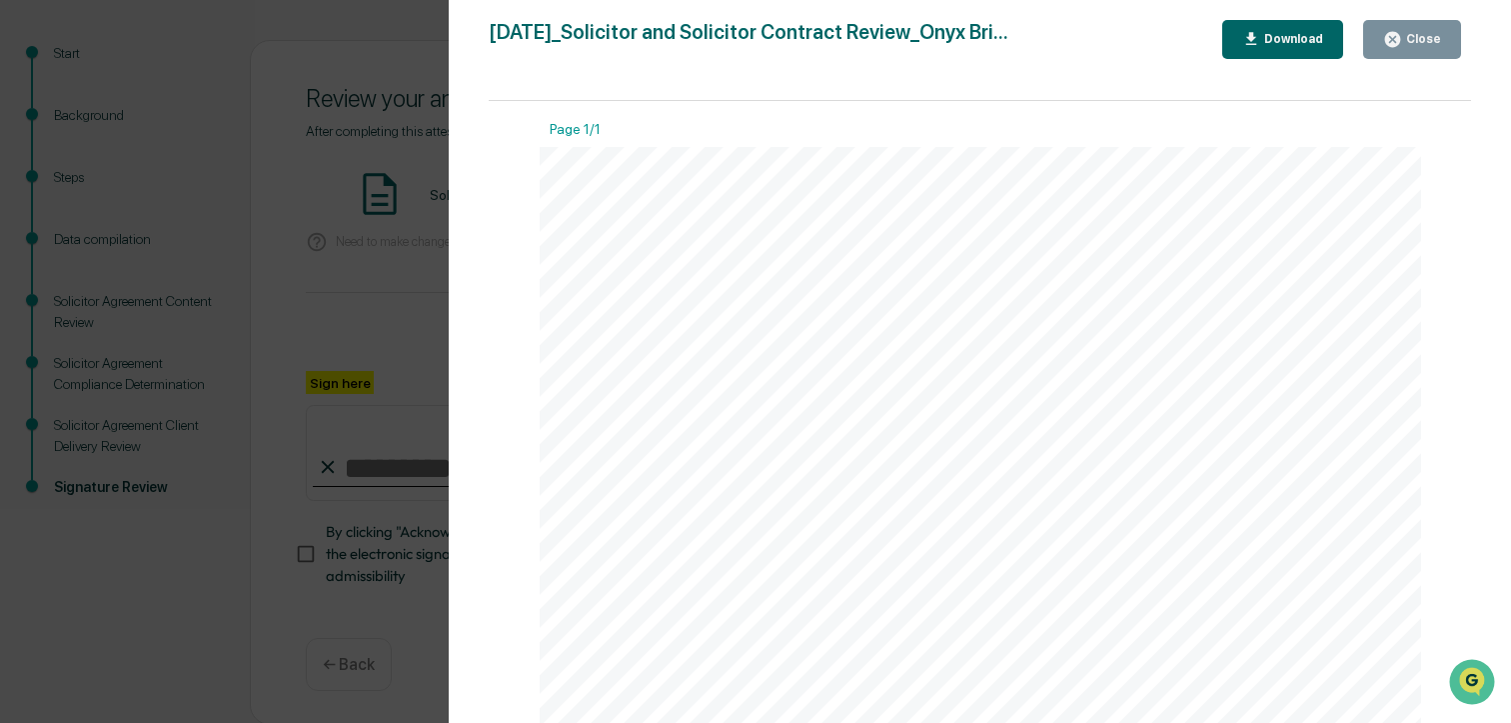
drag, startPoint x: 1413, startPoint y: 52, endPoint x: 1372, endPoint y: 92, distance: 57.3
click at [1413, 53] on button "Close" at bounding box center [1413, 39] width 98 height 39
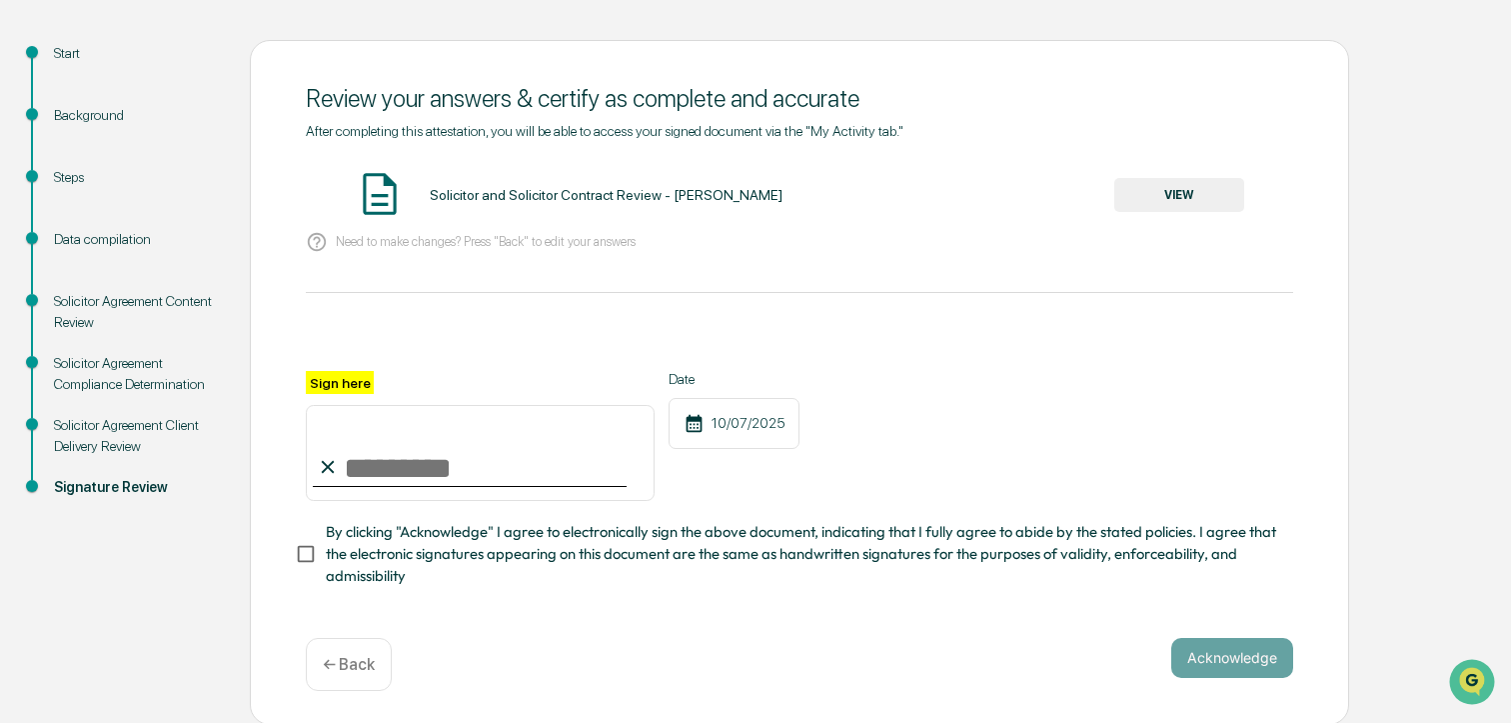
click at [455, 474] on input "Sign here" at bounding box center [480, 453] width 349 height 96
type input "**********"
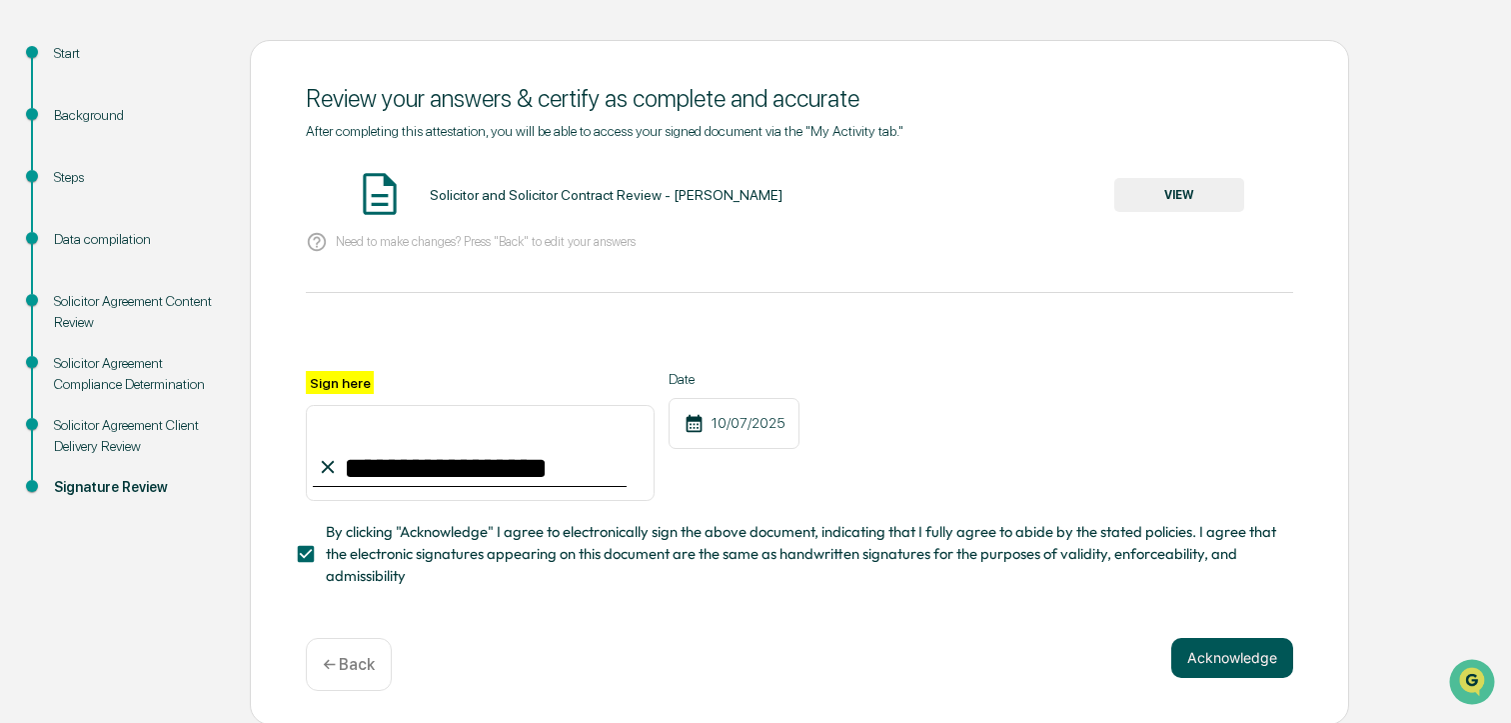
click at [1210, 660] on button "Acknowledge" at bounding box center [1233, 658] width 122 height 40
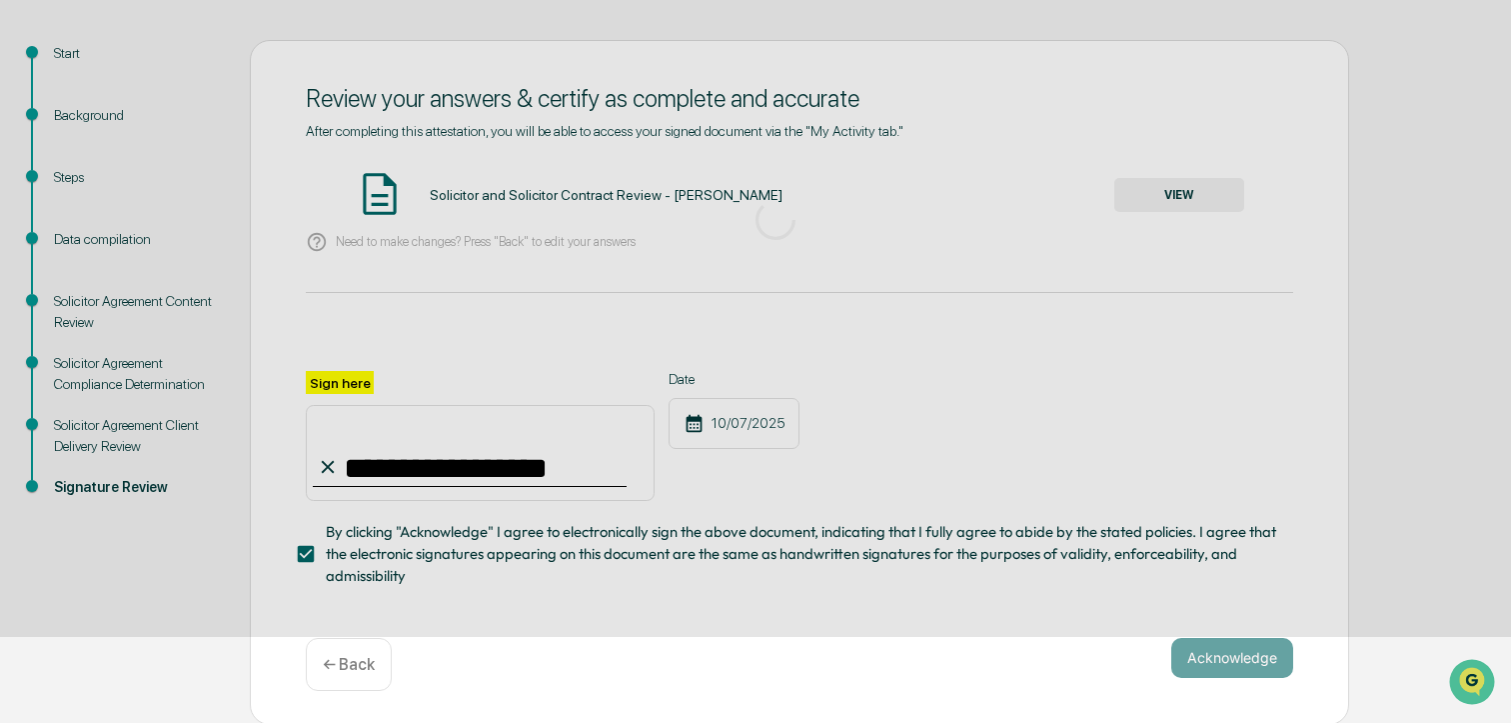
scroll to position [83, 0]
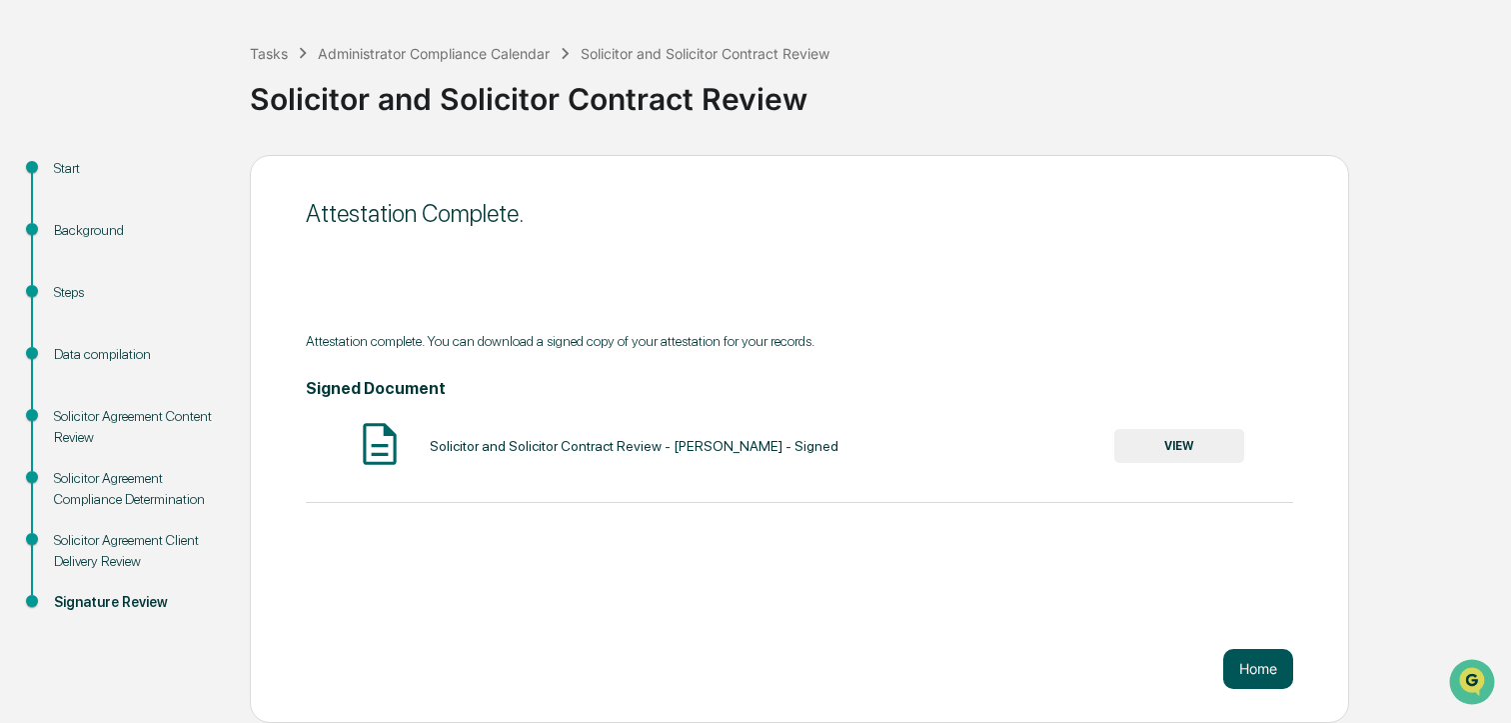
click at [1290, 665] on button "Home" at bounding box center [1259, 669] width 70 height 40
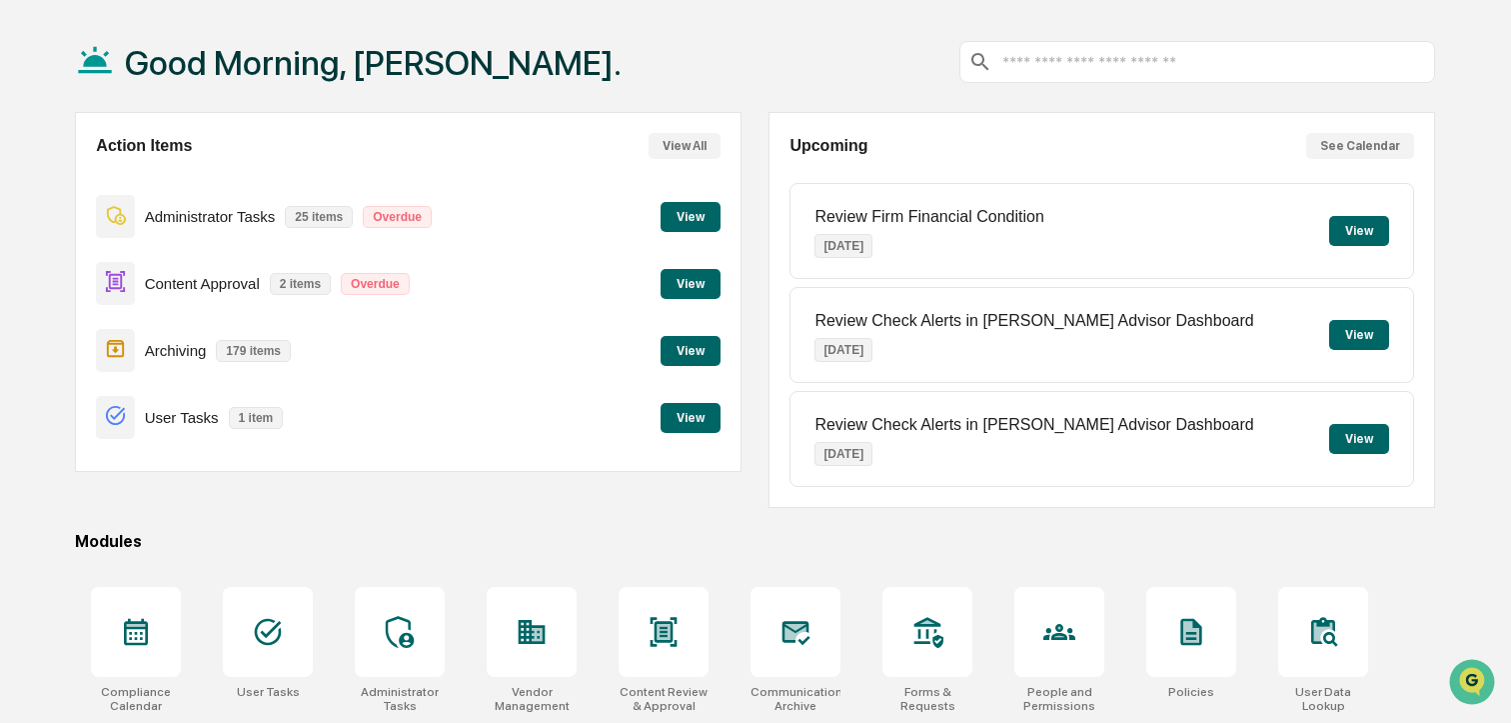
click at [698, 209] on button "View" at bounding box center [691, 217] width 60 height 30
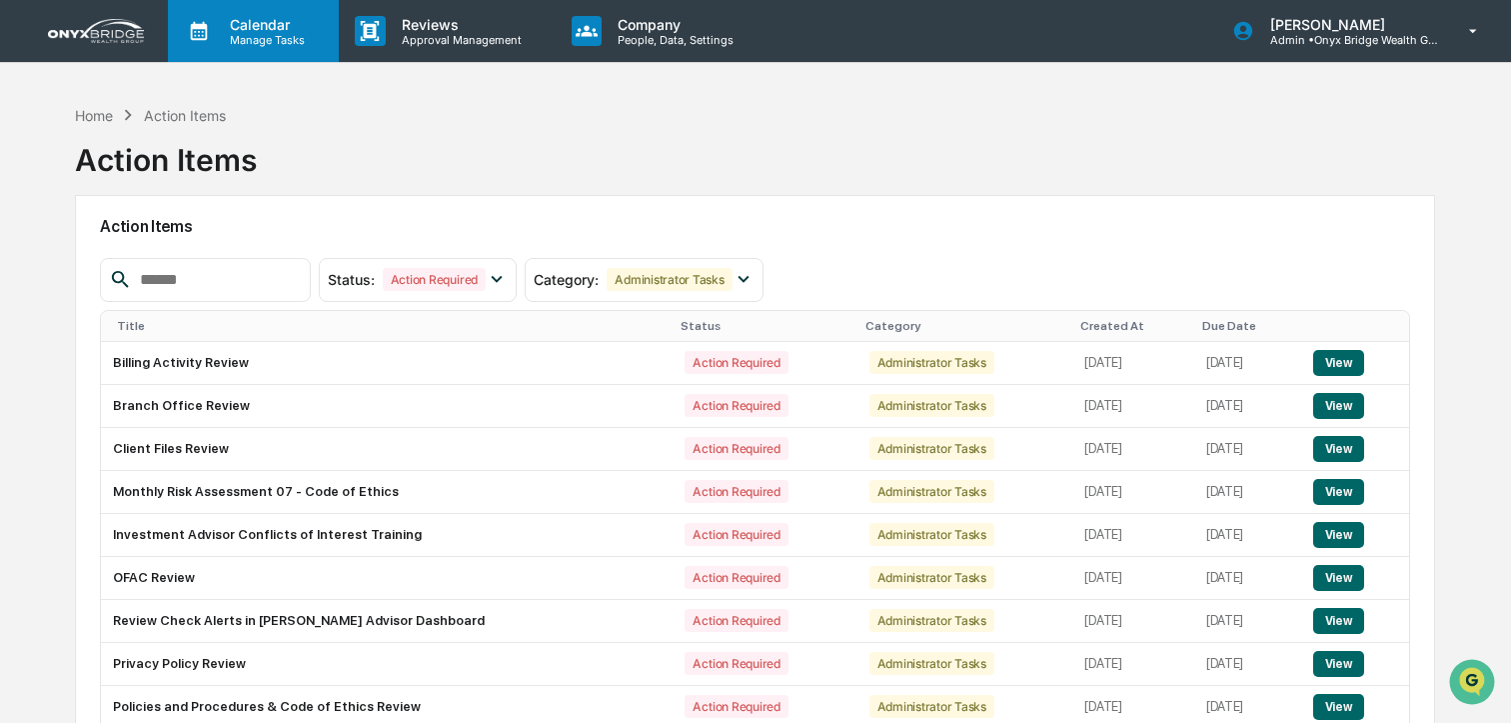
click at [205, 31] on icon at bounding box center [199, 31] width 17 height 19
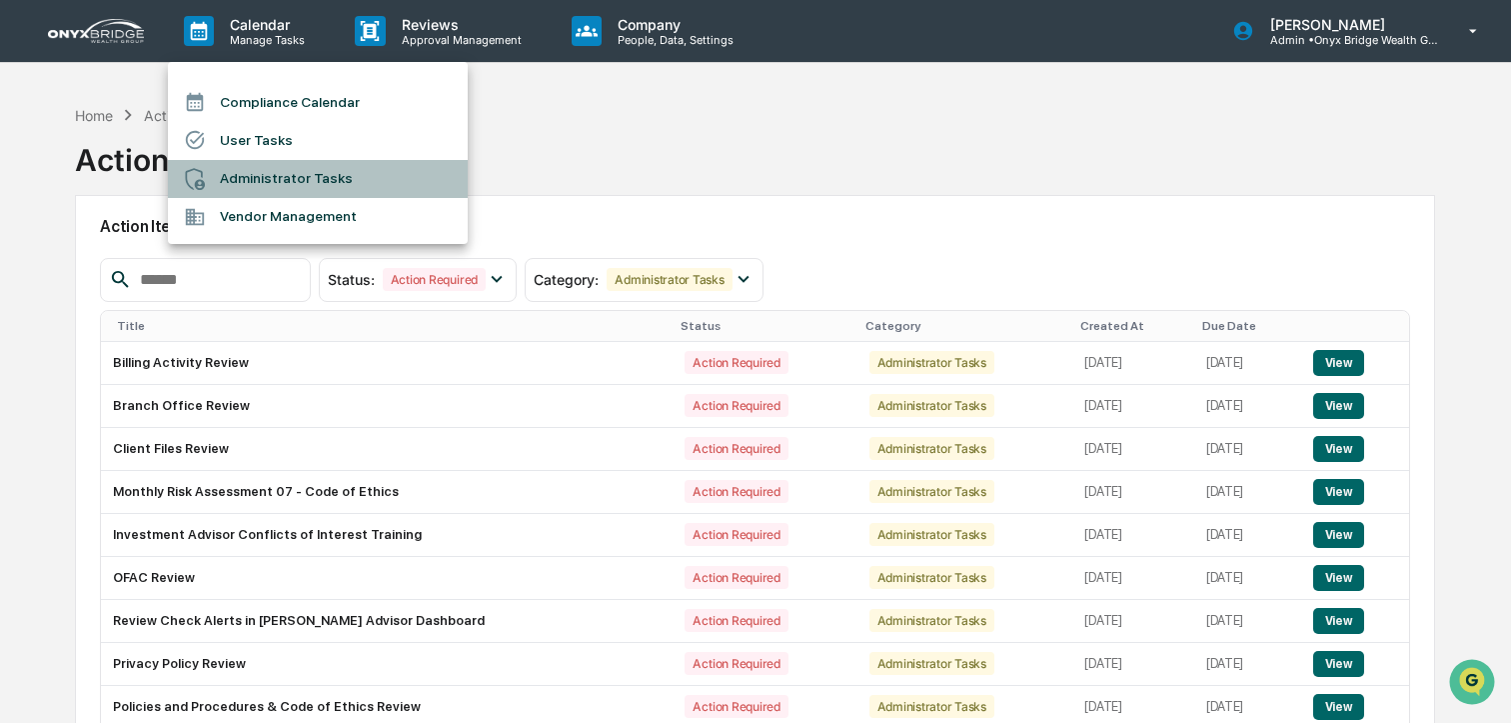
drag, startPoint x: 290, startPoint y: 181, endPoint x: 316, endPoint y: 182, distance: 26.0
click at [290, 181] on li "Administrator Tasks" at bounding box center [318, 179] width 300 height 38
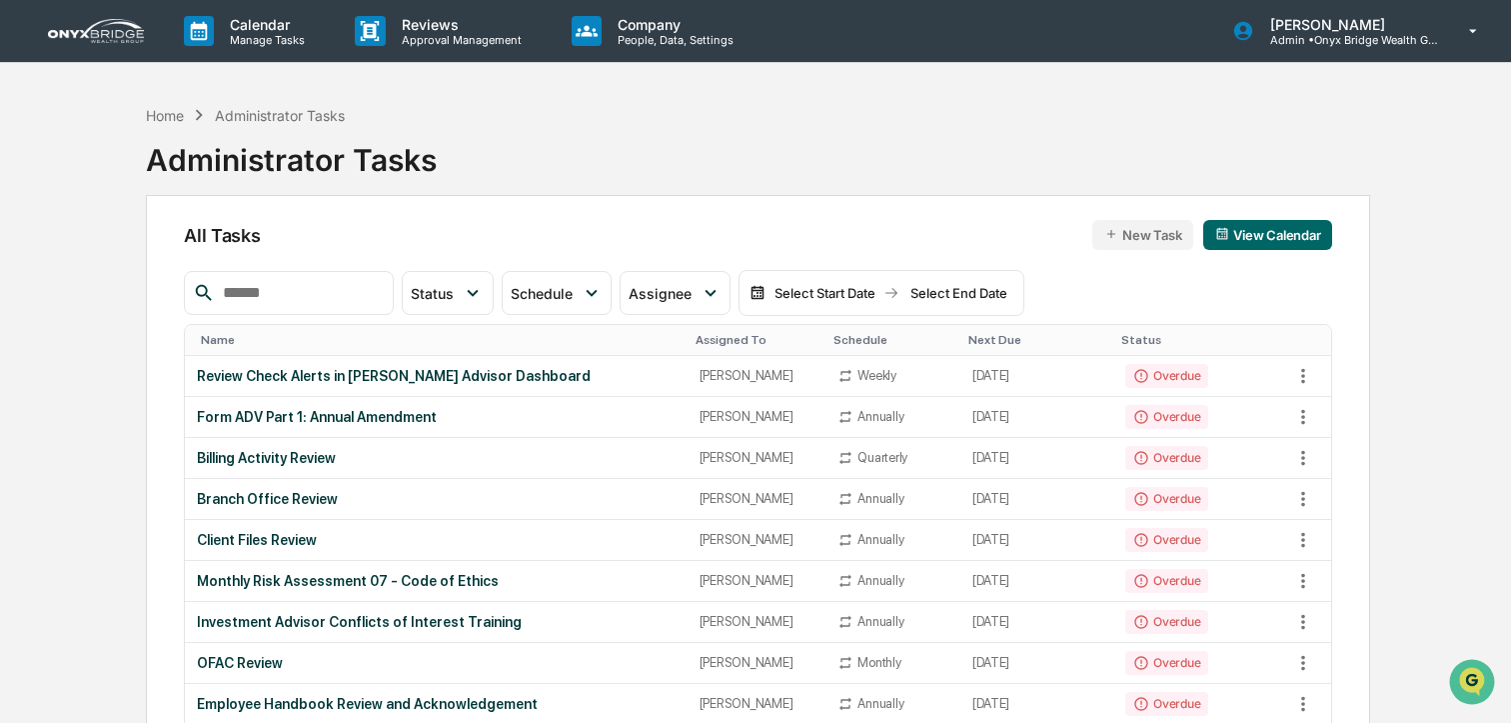
click at [351, 297] on input "text" at bounding box center [300, 293] width 170 height 26
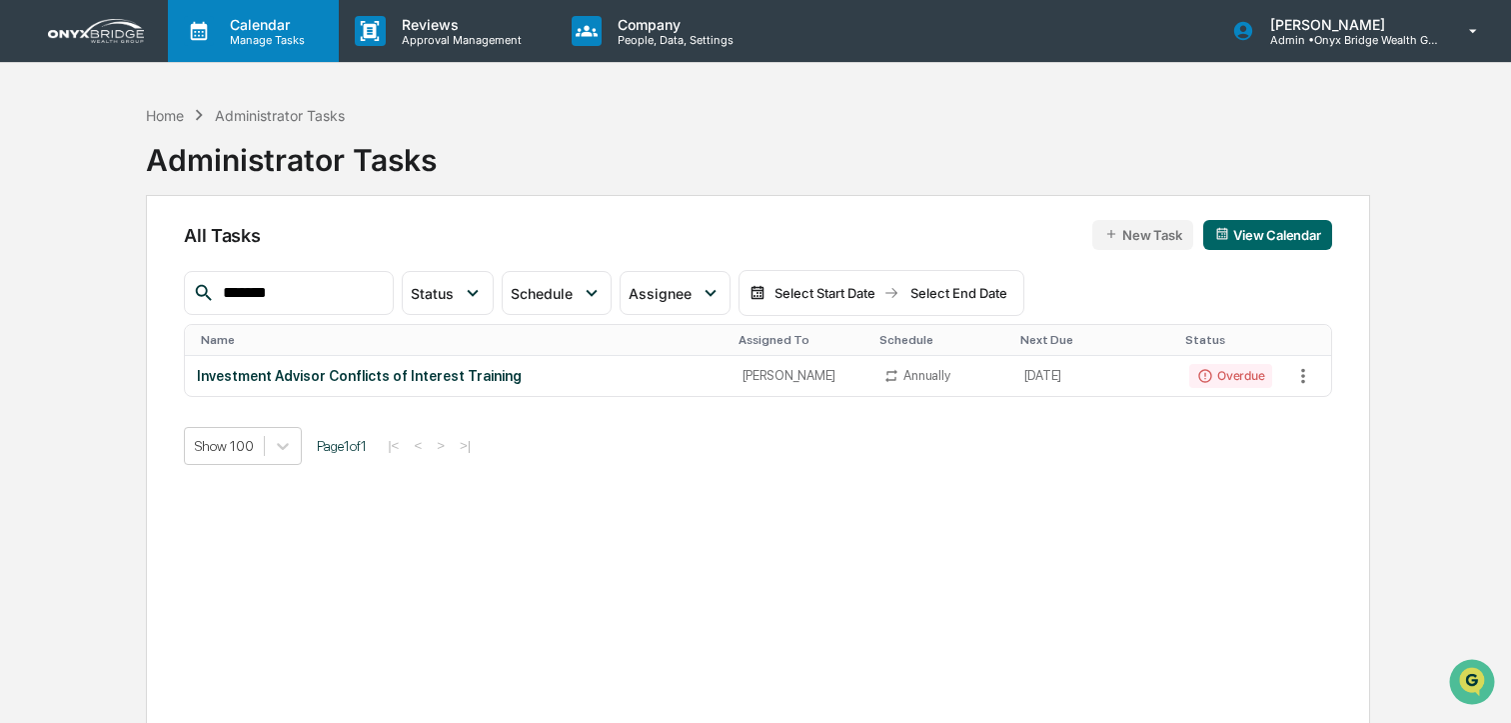
type input "*******"
click at [287, 40] on p "Manage Tasks" at bounding box center [264, 40] width 101 height 14
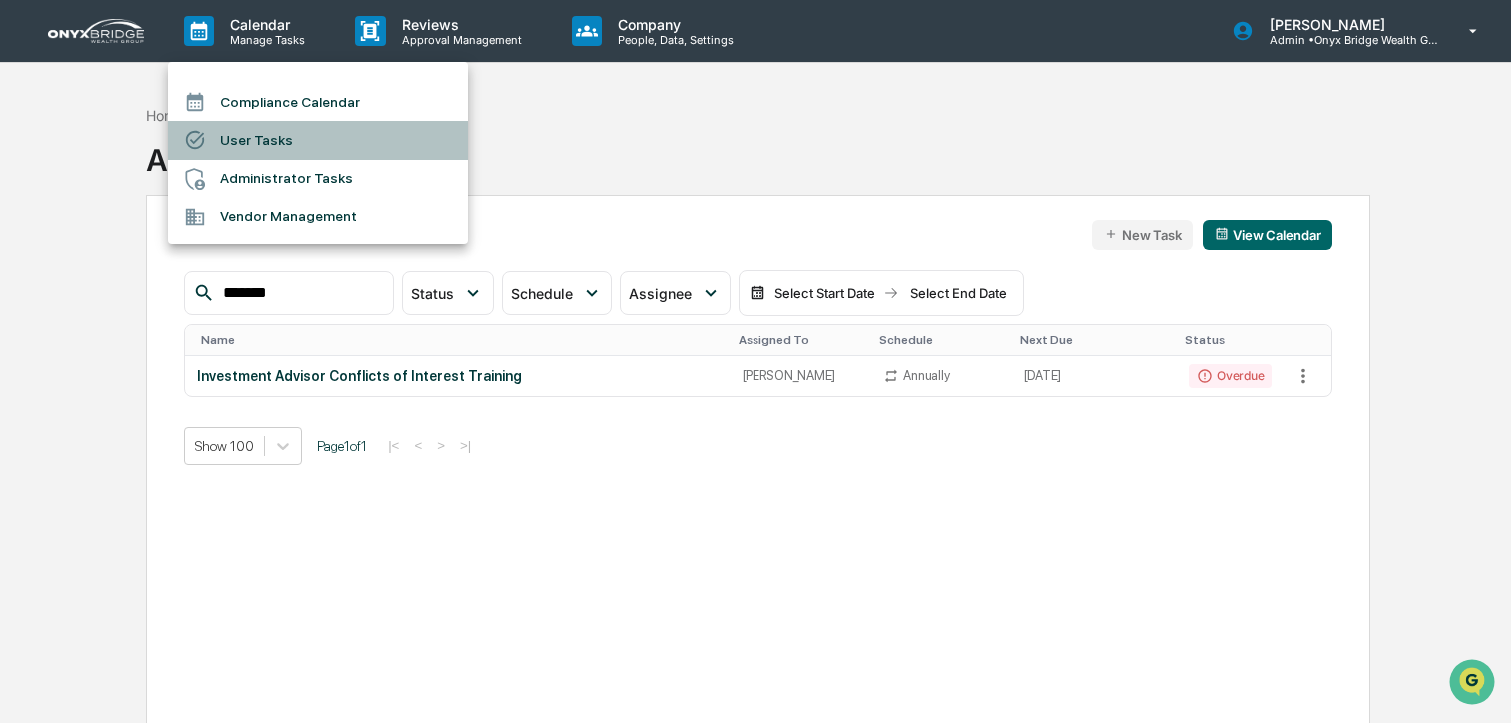
click at [294, 144] on li "User Tasks" at bounding box center [318, 140] width 300 height 38
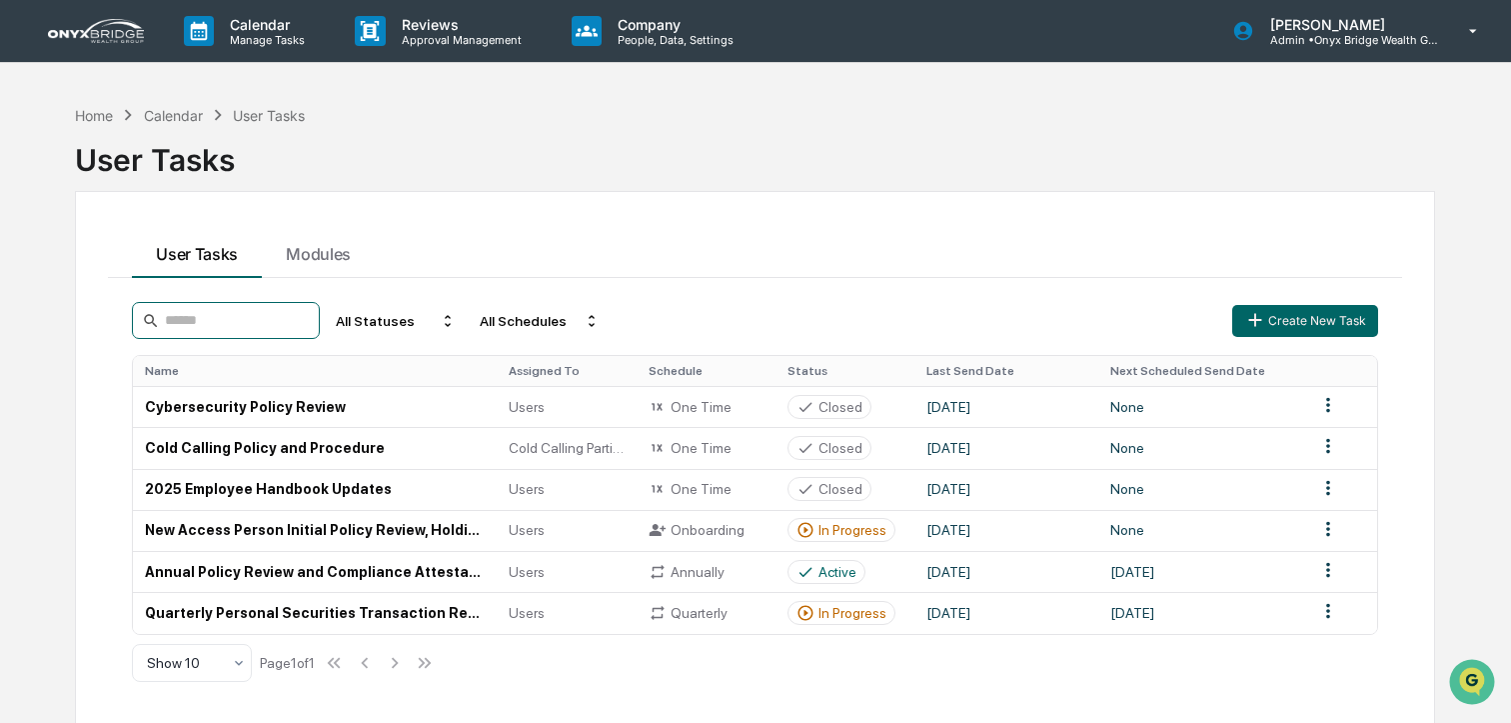
click at [204, 320] on input at bounding box center [226, 320] width 188 height 37
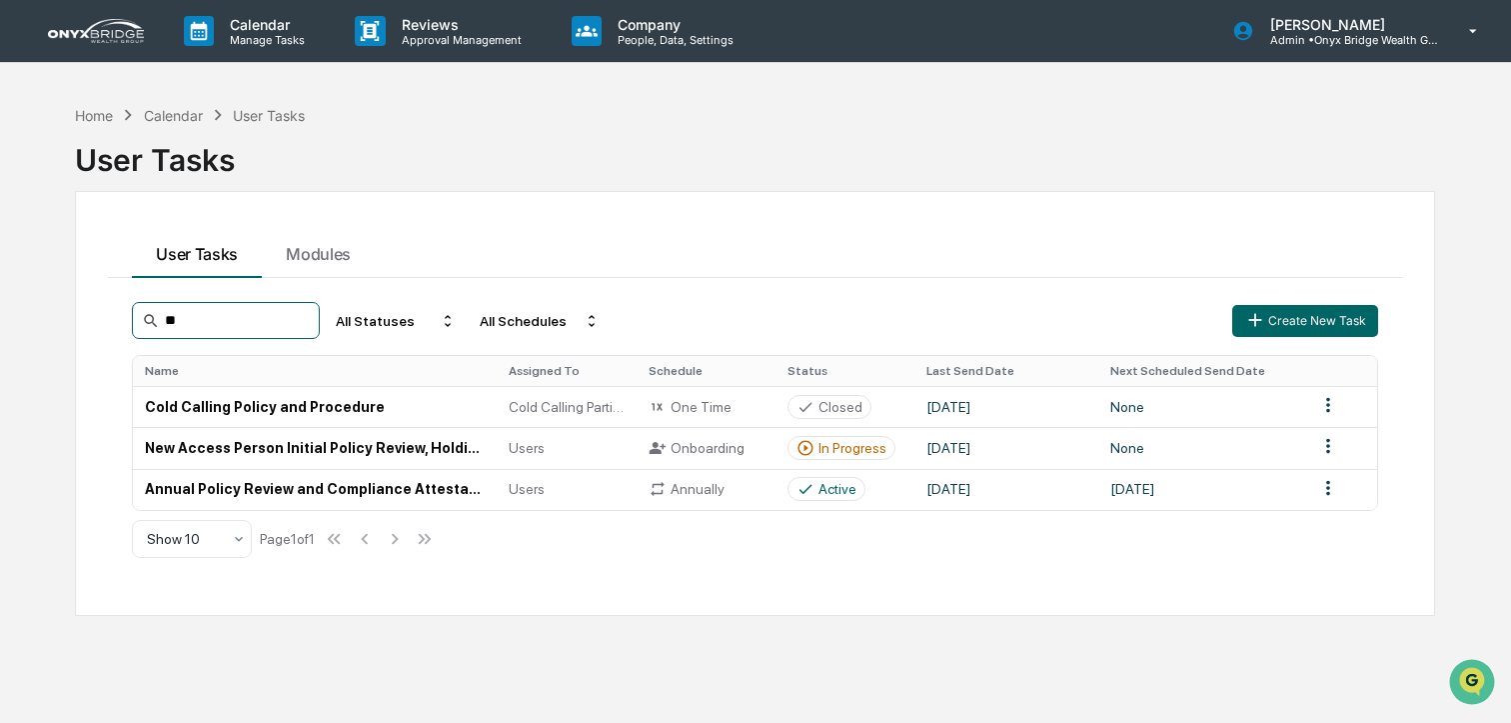
type input "*"
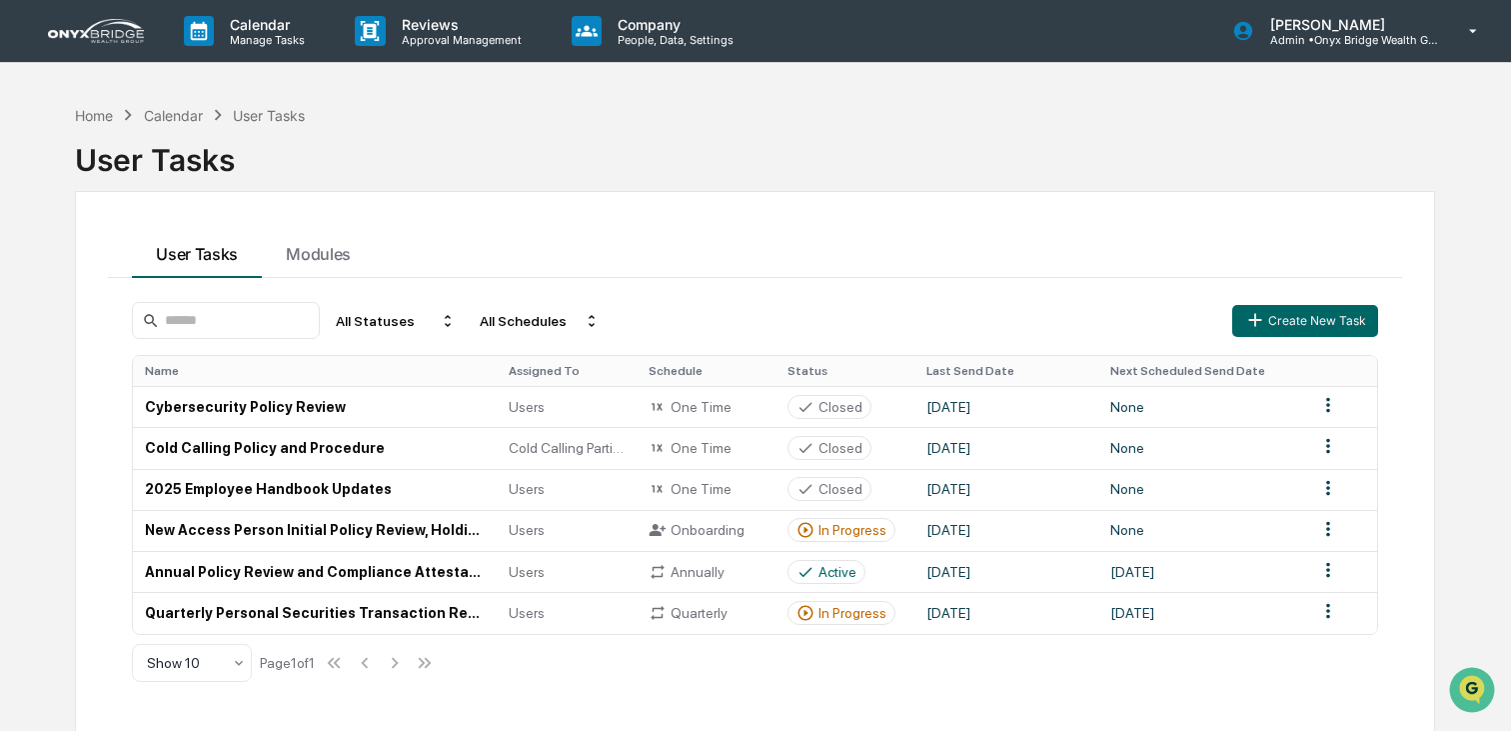
click at [100, 30] on img at bounding box center [96, 31] width 96 height 24
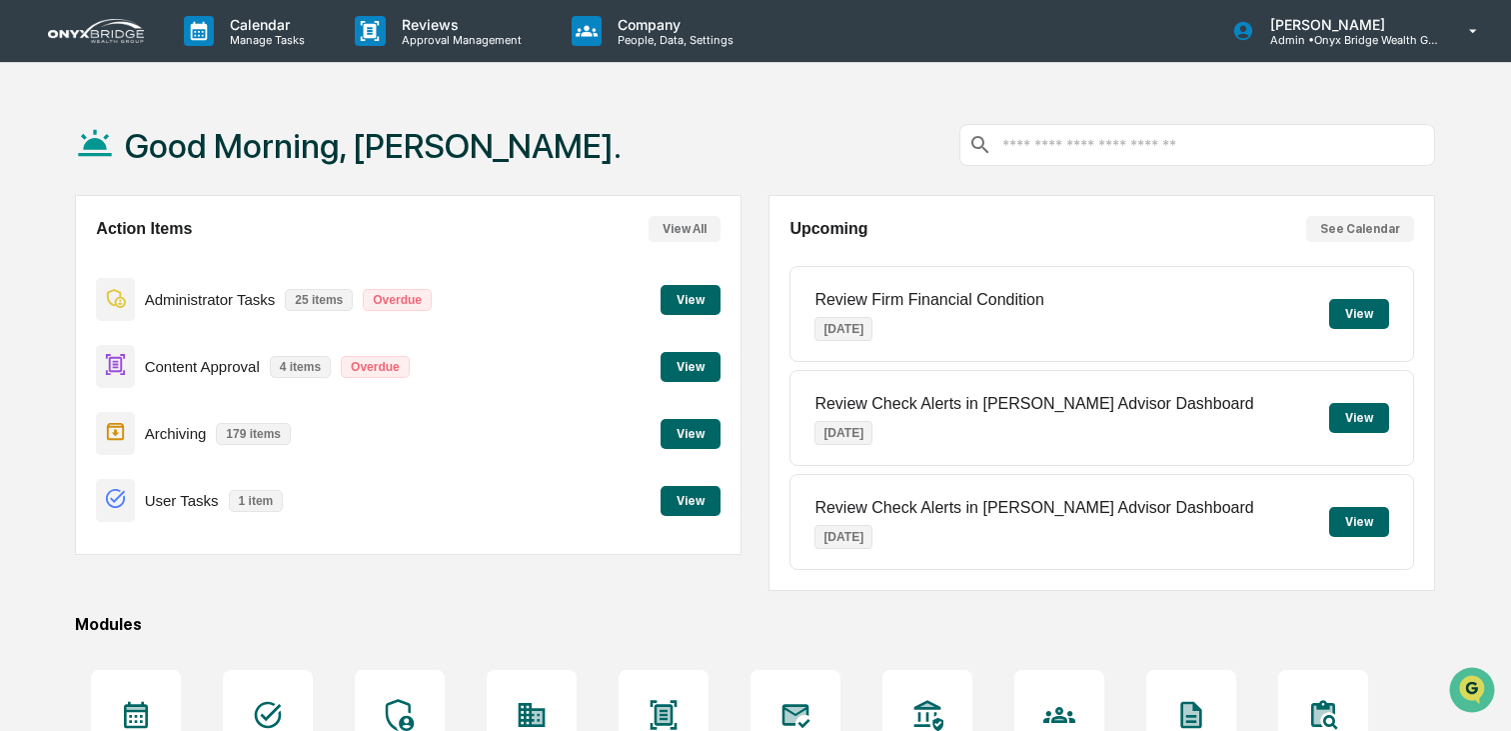
click at [672, 367] on button "View" at bounding box center [691, 367] width 60 height 30
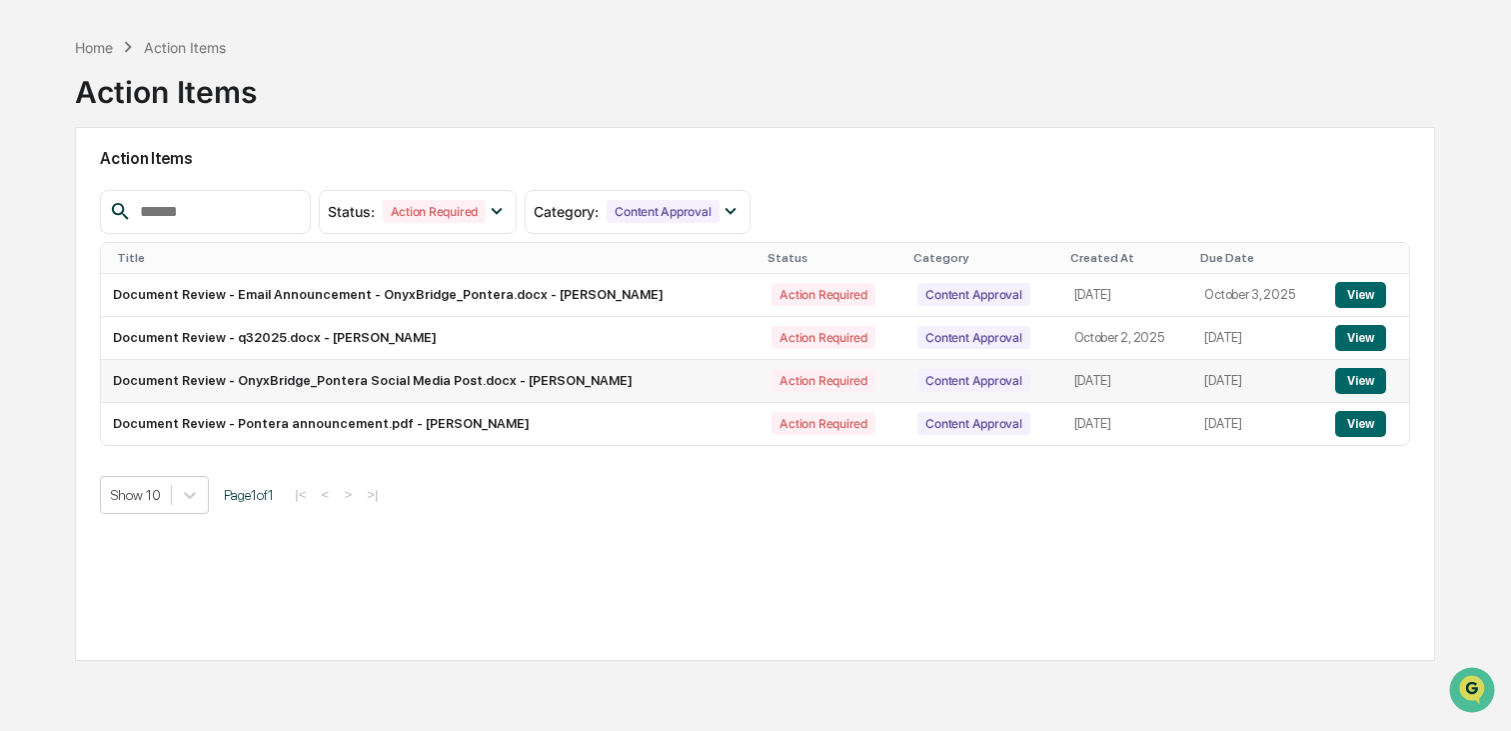
scroll to position [74, 0]
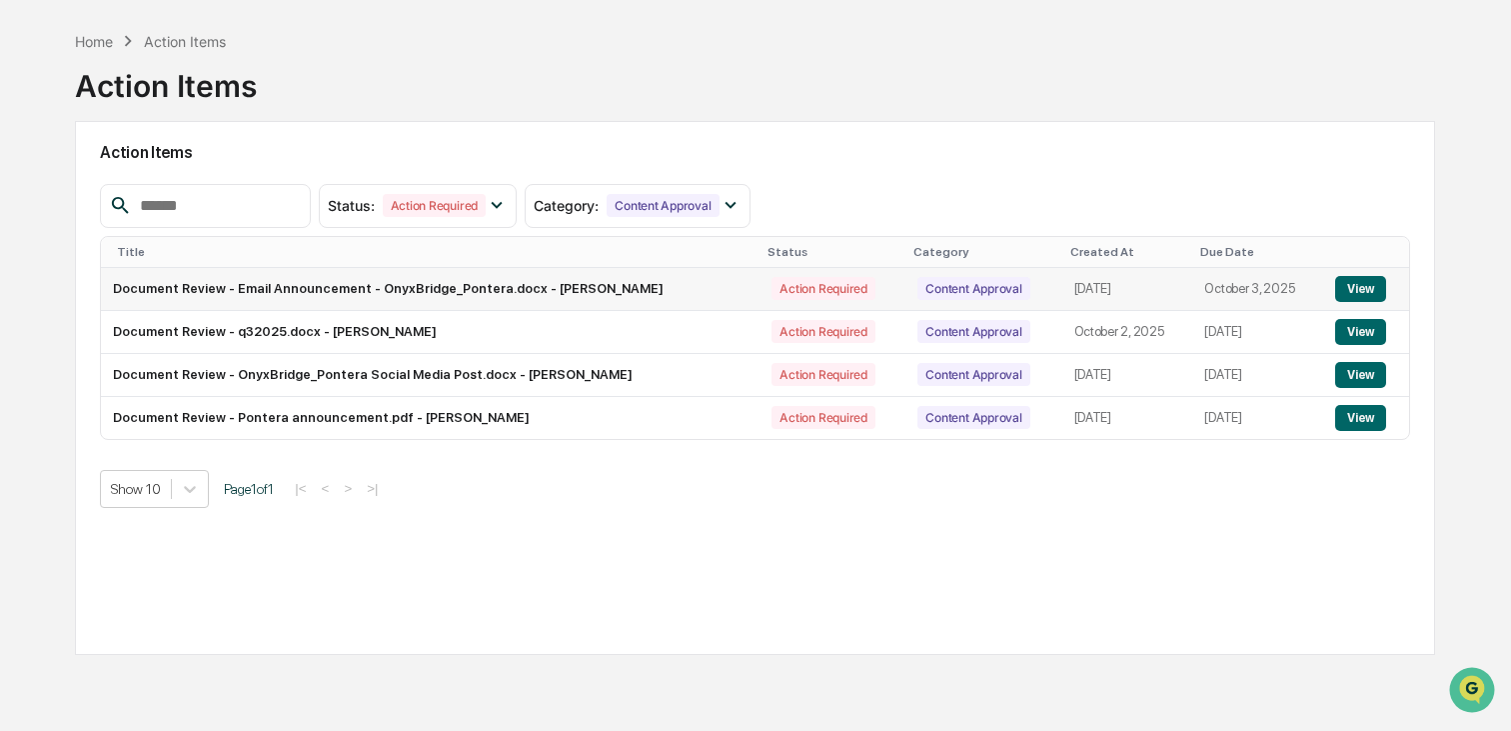
click at [1367, 291] on button "View" at bounding box center [1361, 289] width 51 height 26
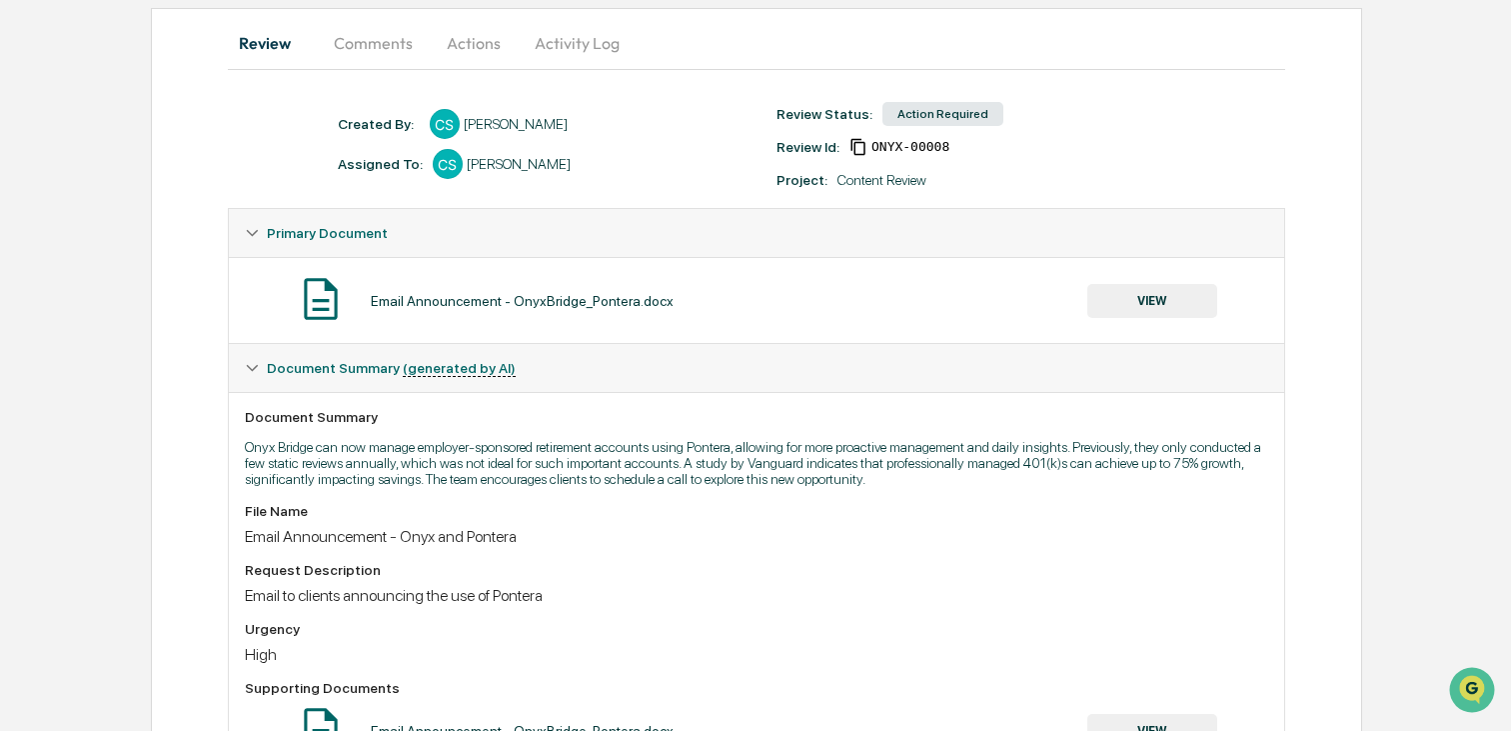
scroll to position [170, 0]
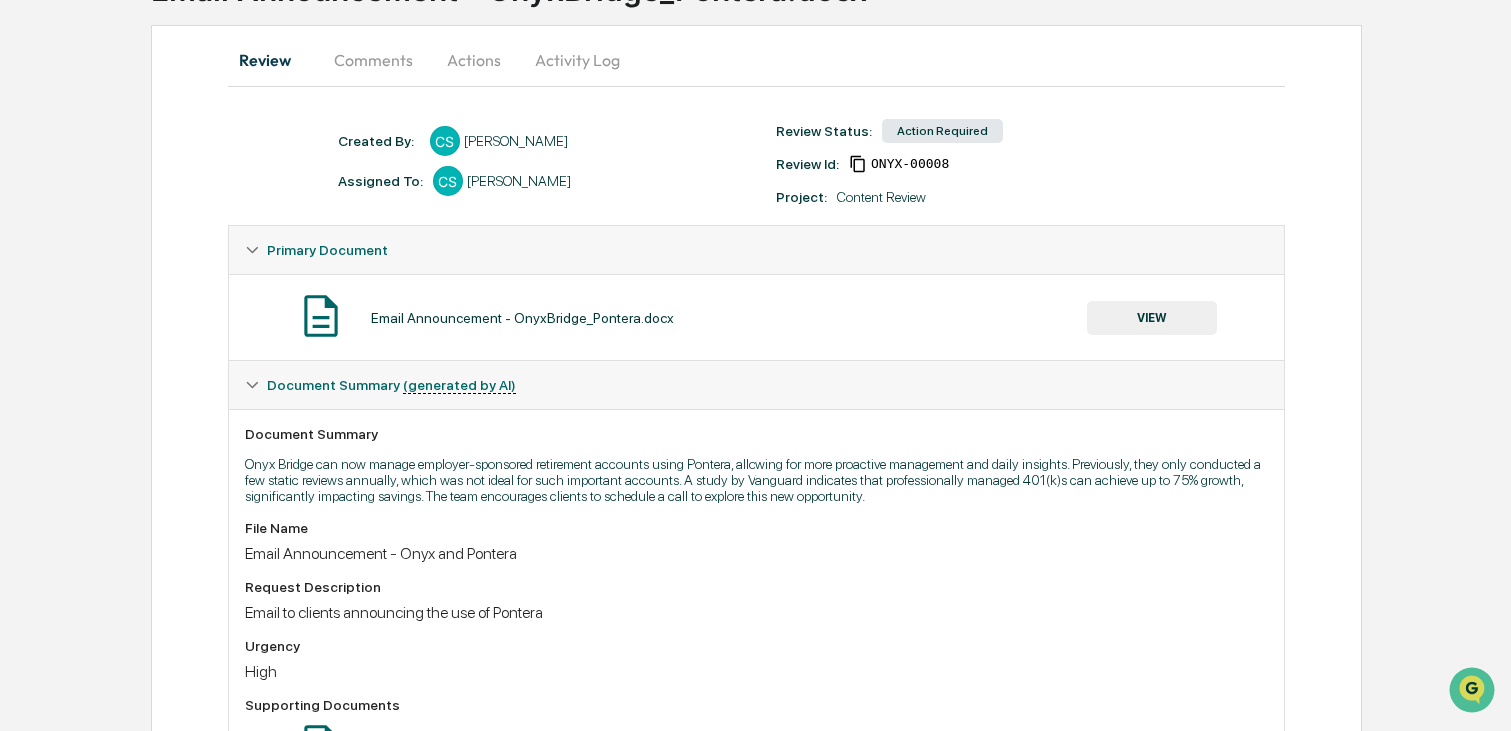
click at [1152, 317] on button "VIEW" at bounding box center [1153, 318] width 130 height 34
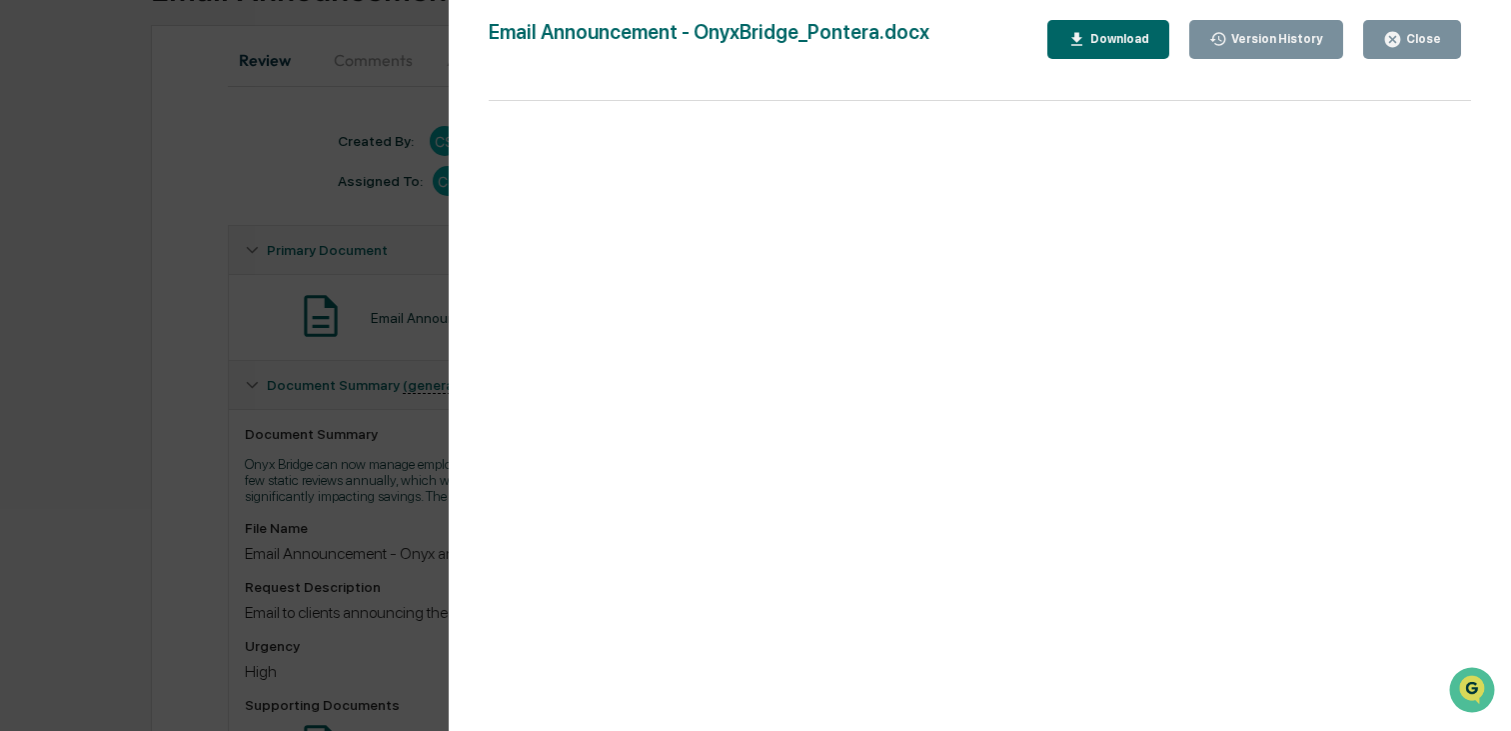
scroll to position [176, 0]
click at [1395, 35] on icon "button" at bounding box center [1393, 39] width 15 height 15
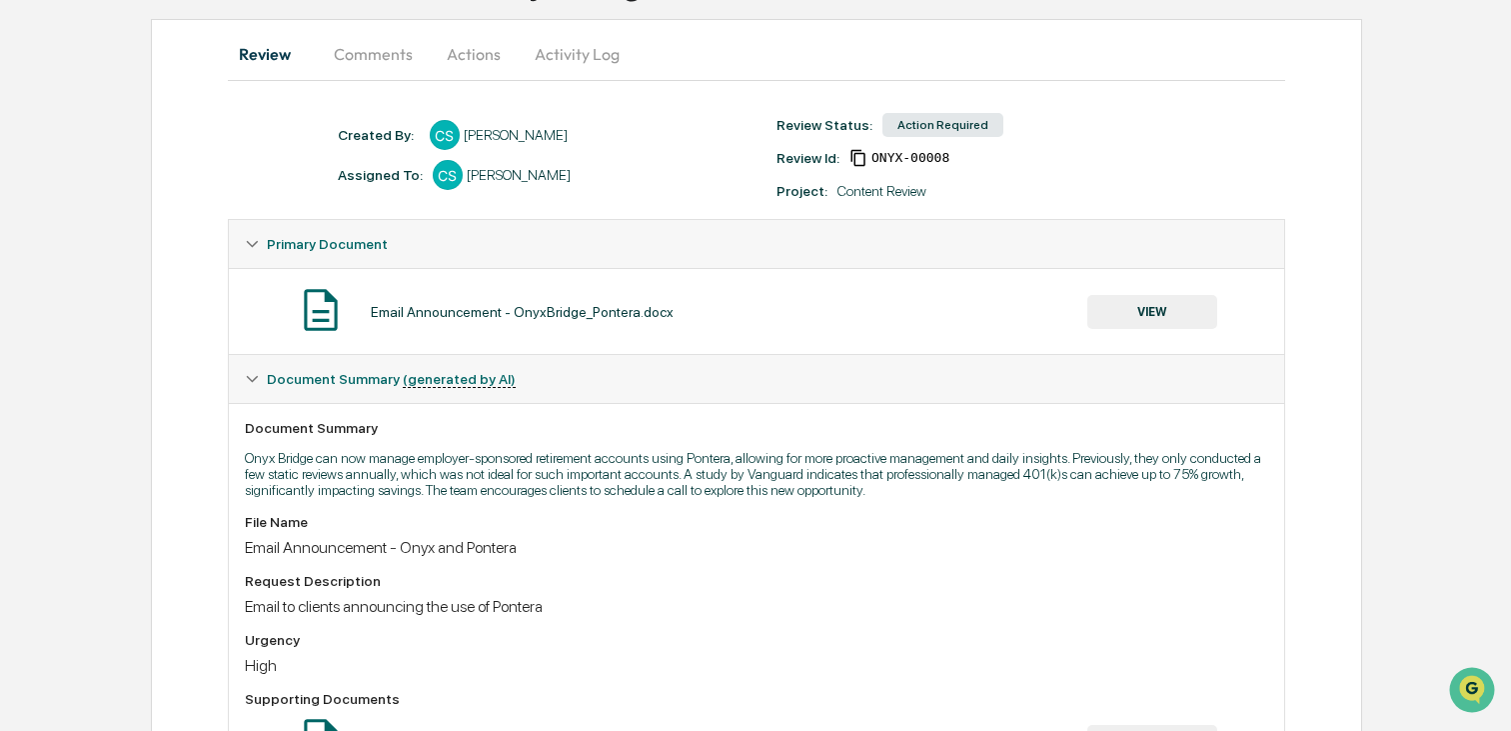
scroll to position [0, 0]
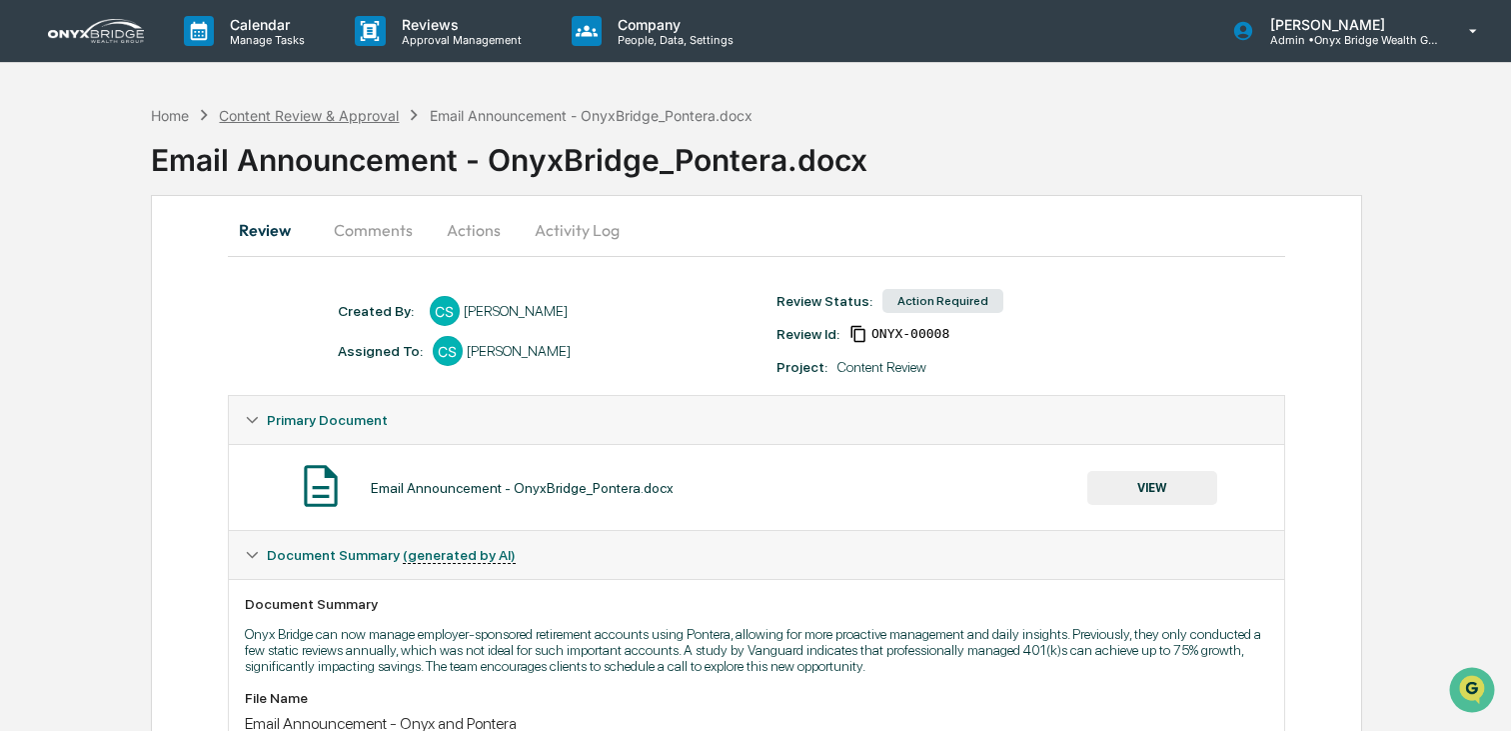
click at [309, 116] on div "Content Review & Approval" at bounding box center [309, 115] width 180 height 17
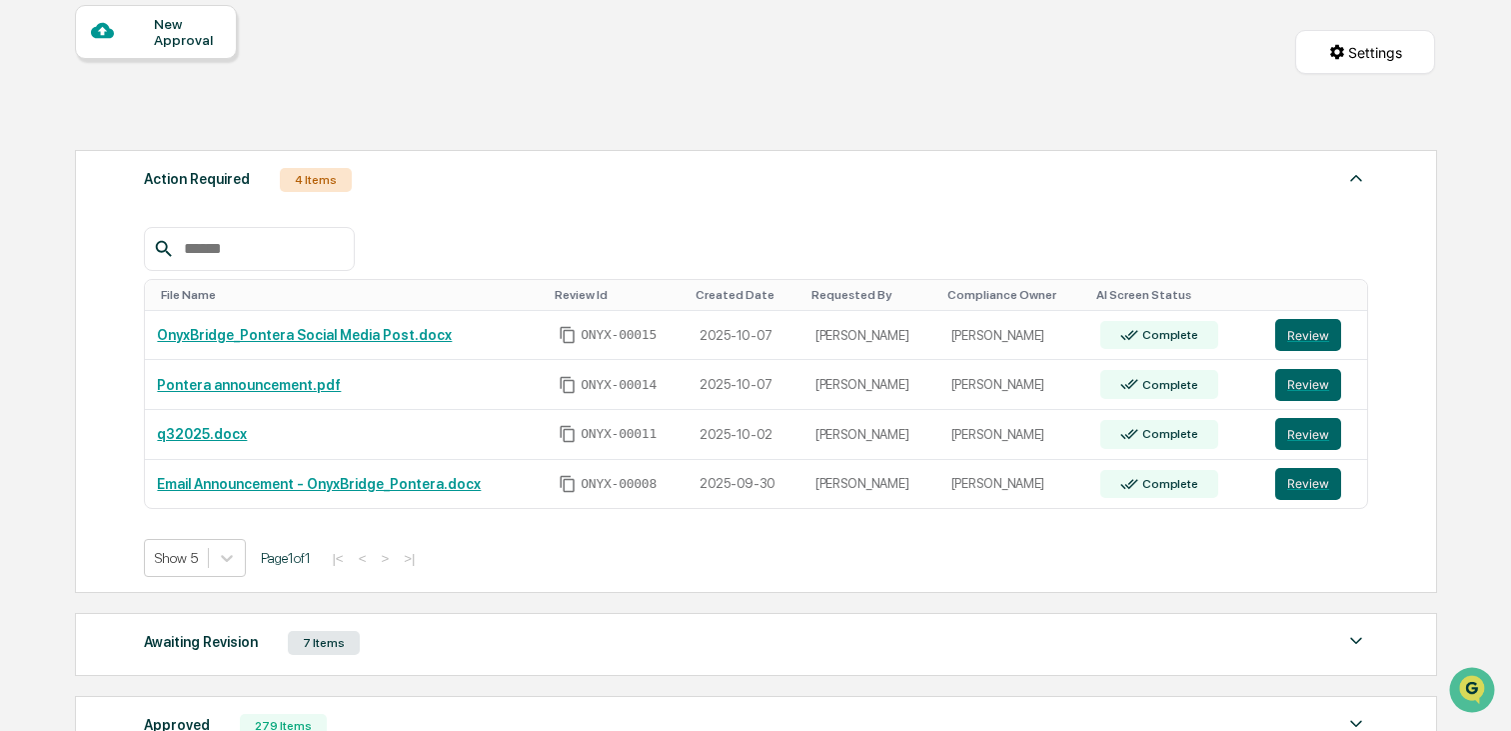
scroll to position [192, 0]
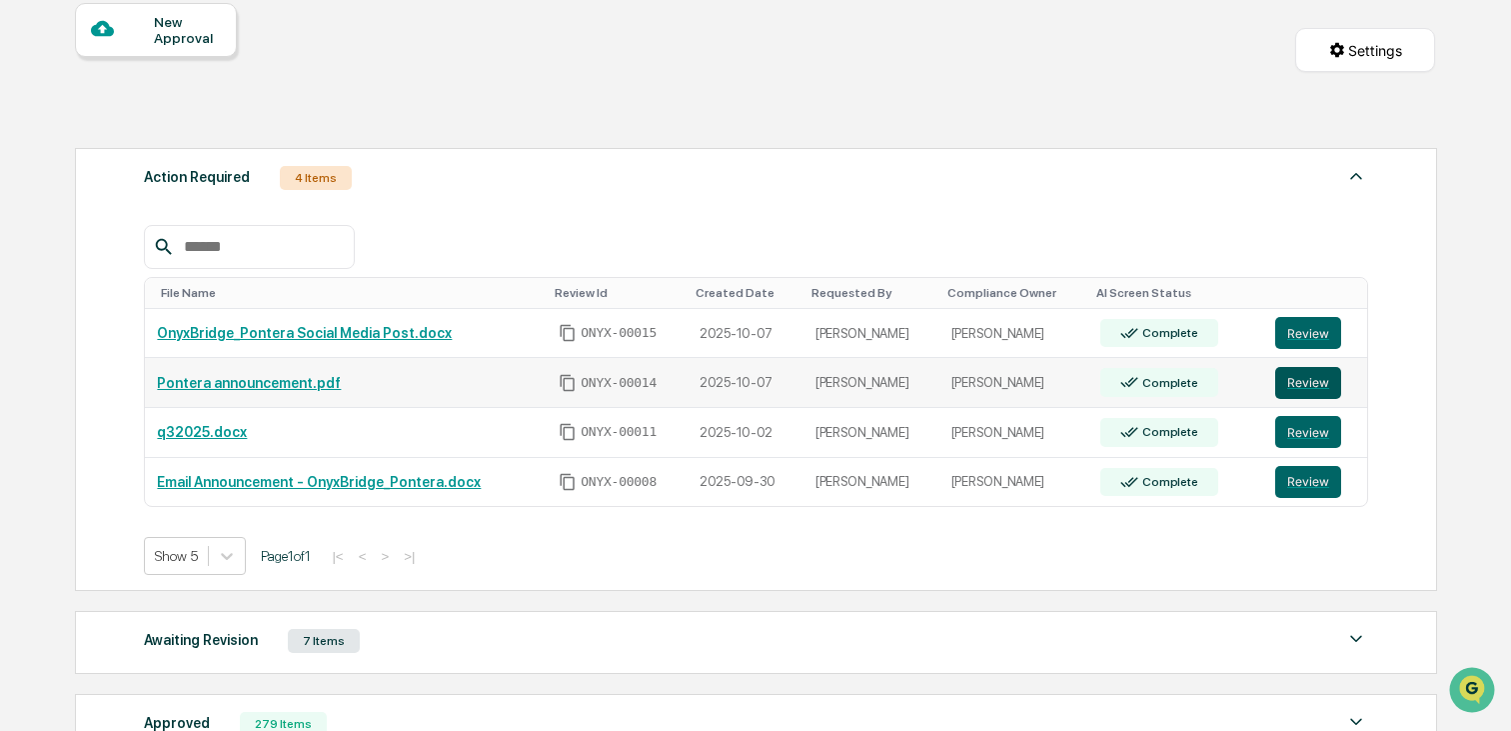
click at [1290, 387] on button "Review" at bounding box center [1309, 383] width 66 height 32
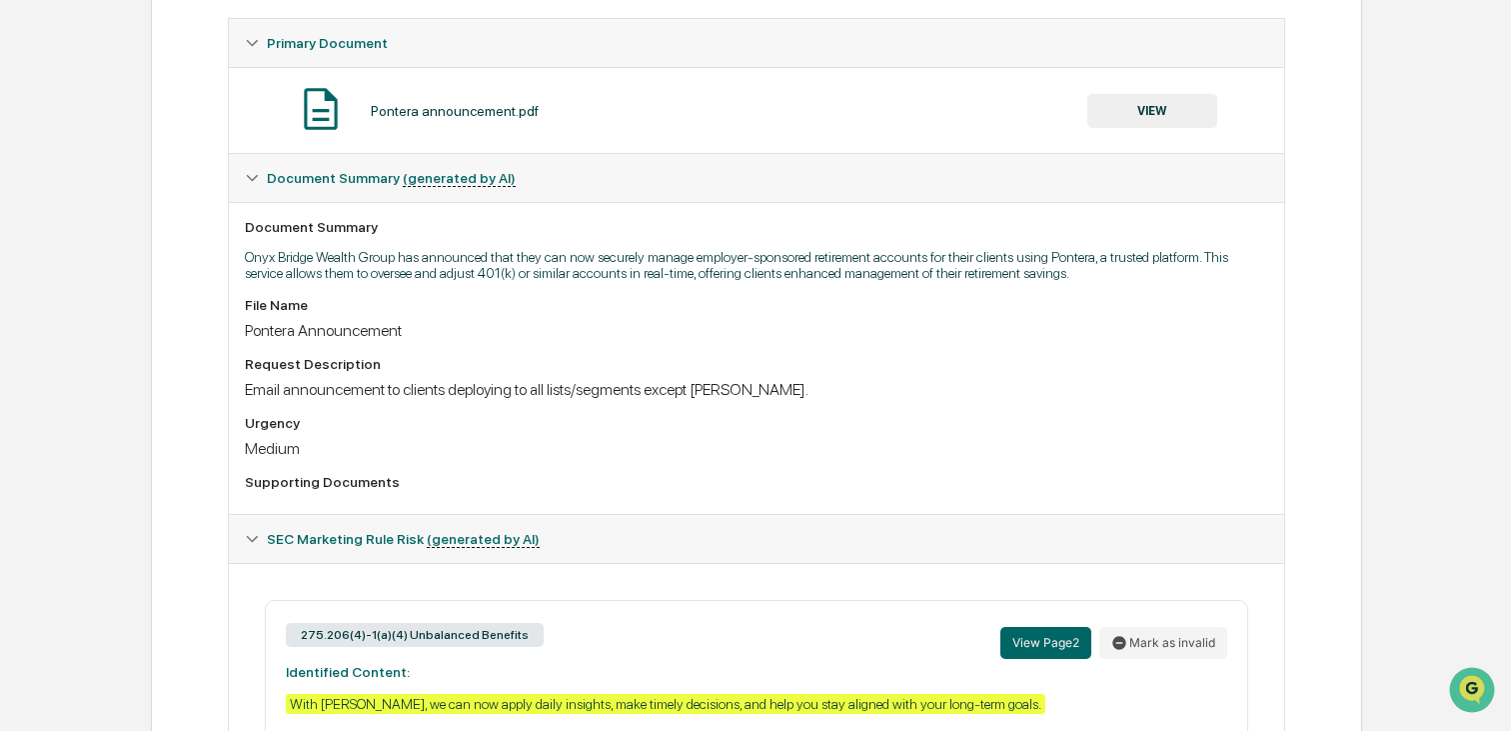
scroll to position [622, 0]
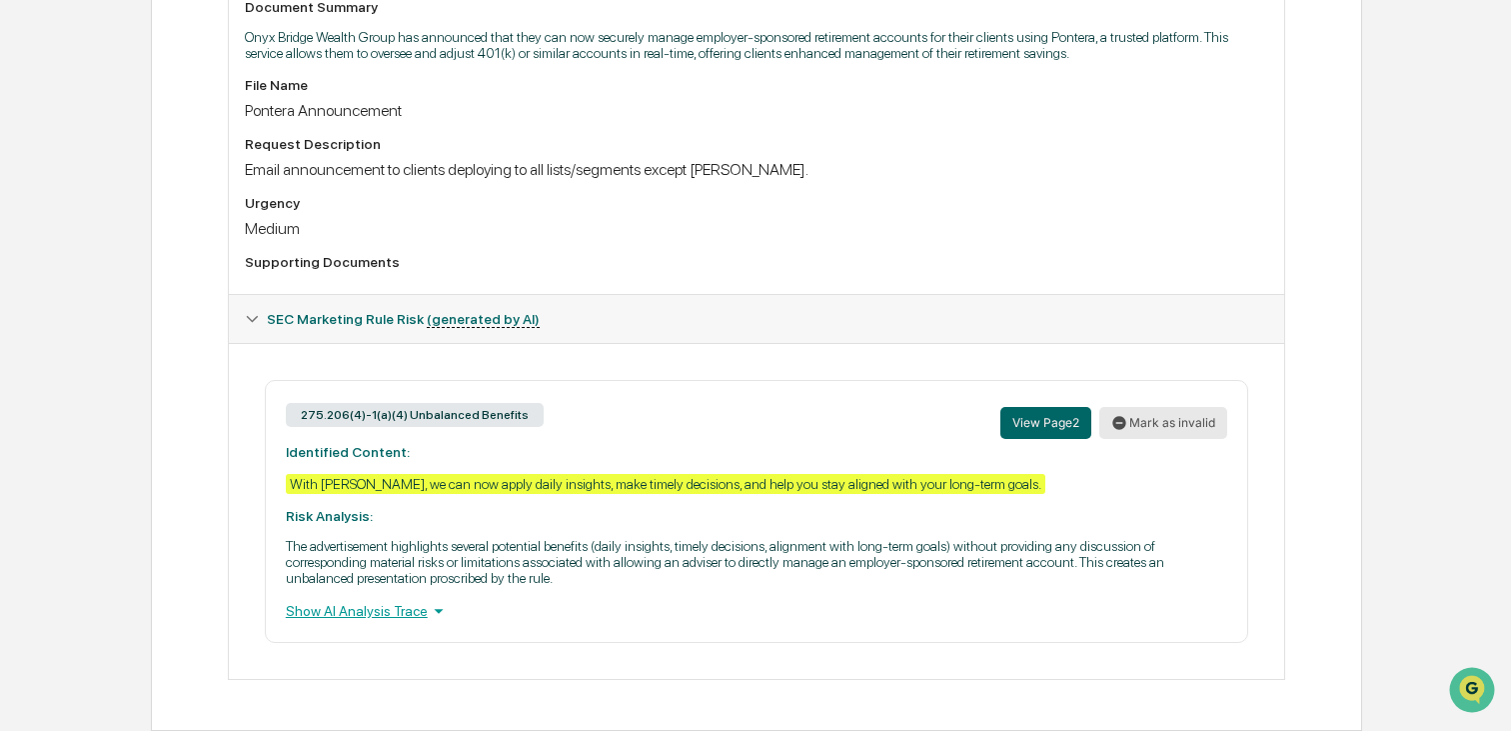
click at [1167, 416] on button "Mark as invalid" at bounding box center [1164, 423] width 128 height 32
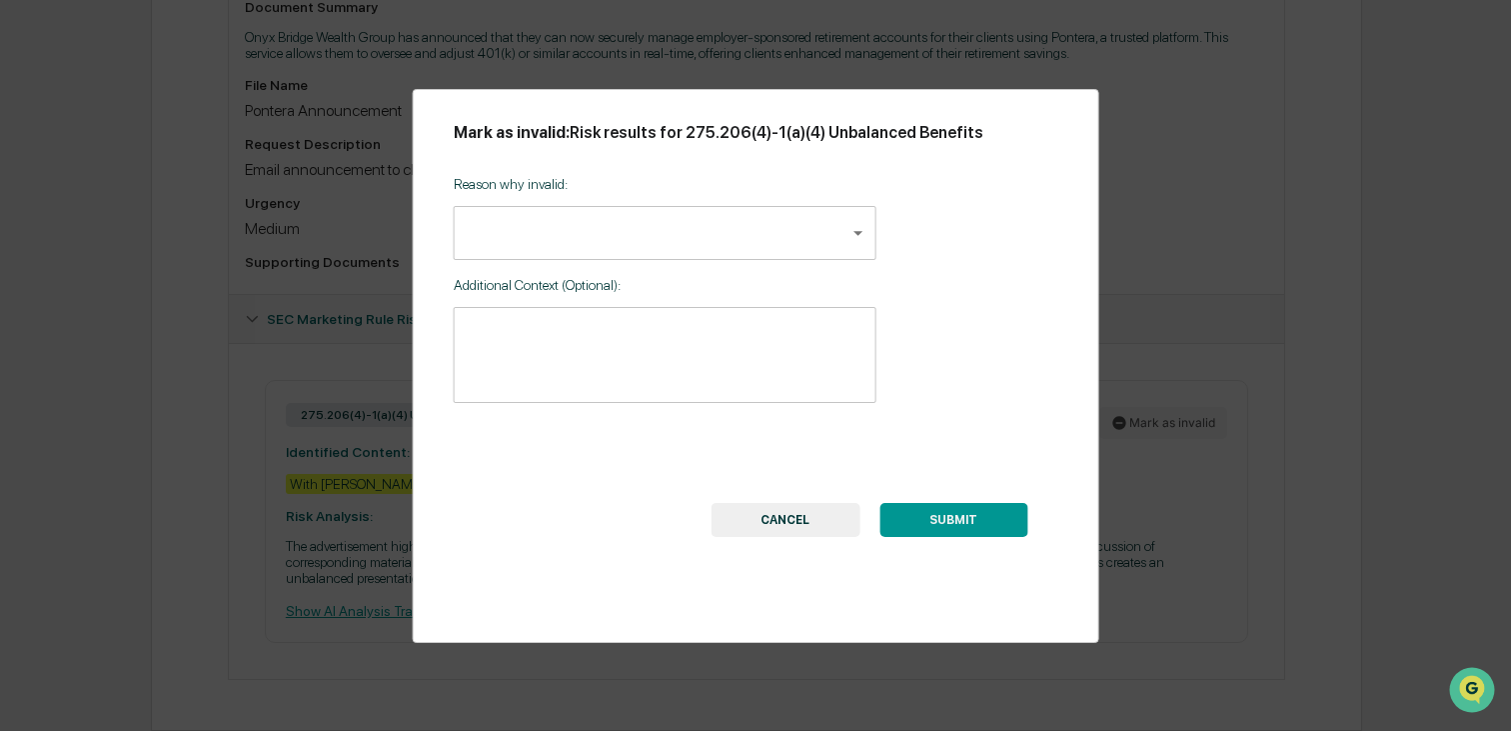
click at [772, 519] on button "CANCEL" at bounding box center [785, 520] width 149 height 34
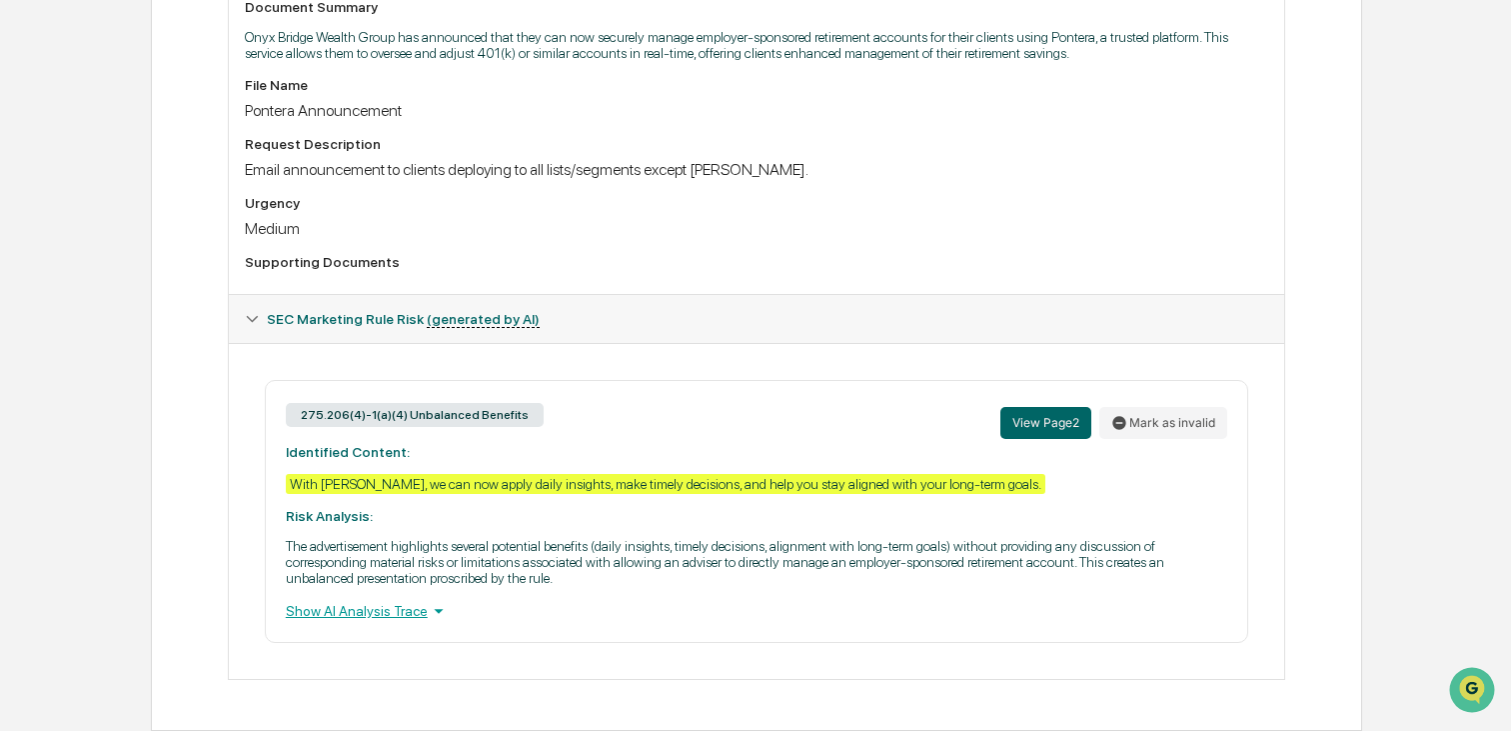
click at [1209, 434] on div "View Page 2 Mark as invalid" at bounding box center [1114, 422] width 227 height 43
click at [1198, 424] on button "Mark as invalid" at bounding box center [1164, 423] width 128 height 32
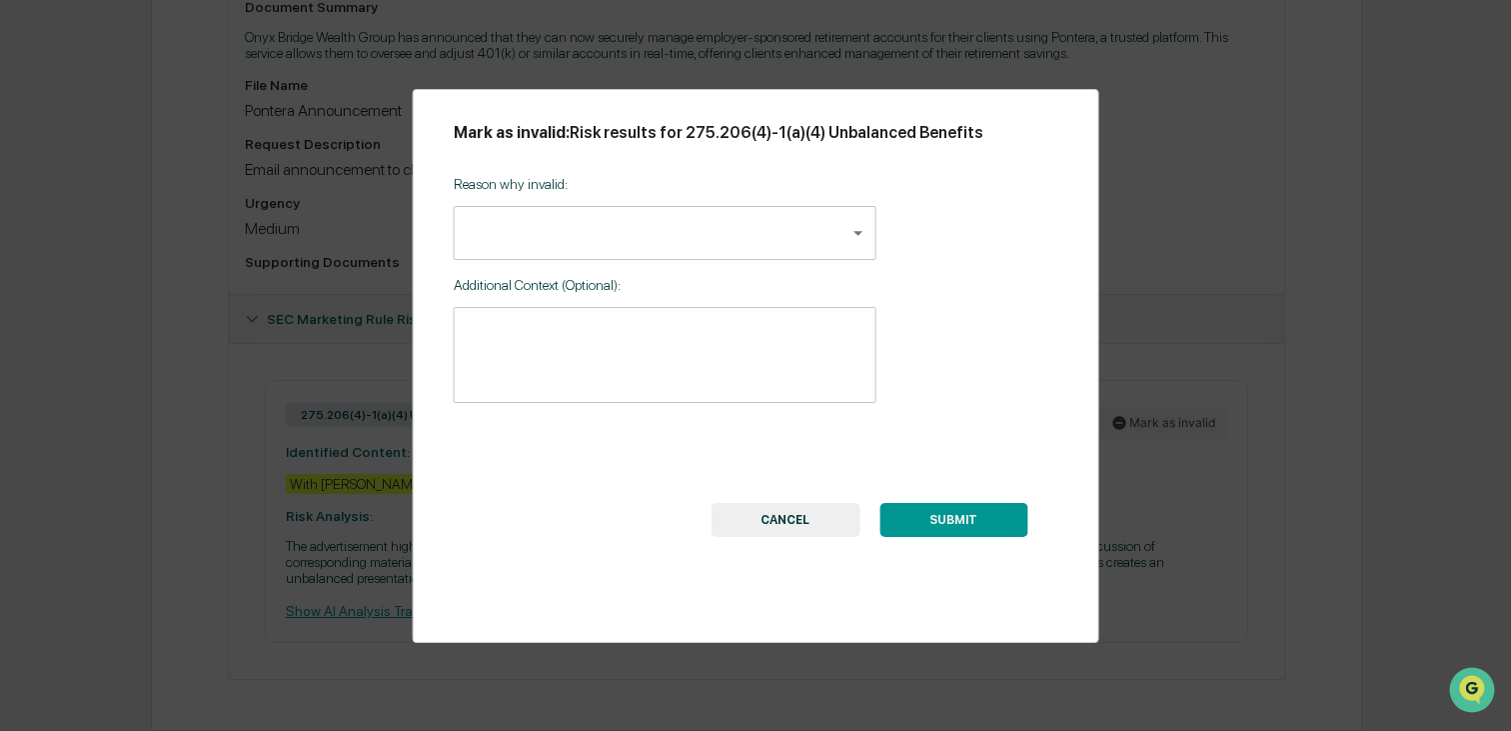
click at [570, 221] on body "Calendar Manage Tasks Reviews Approval Management Company People, Data, Setting…" at bounding box center [755, 67] width 1511 height 1328
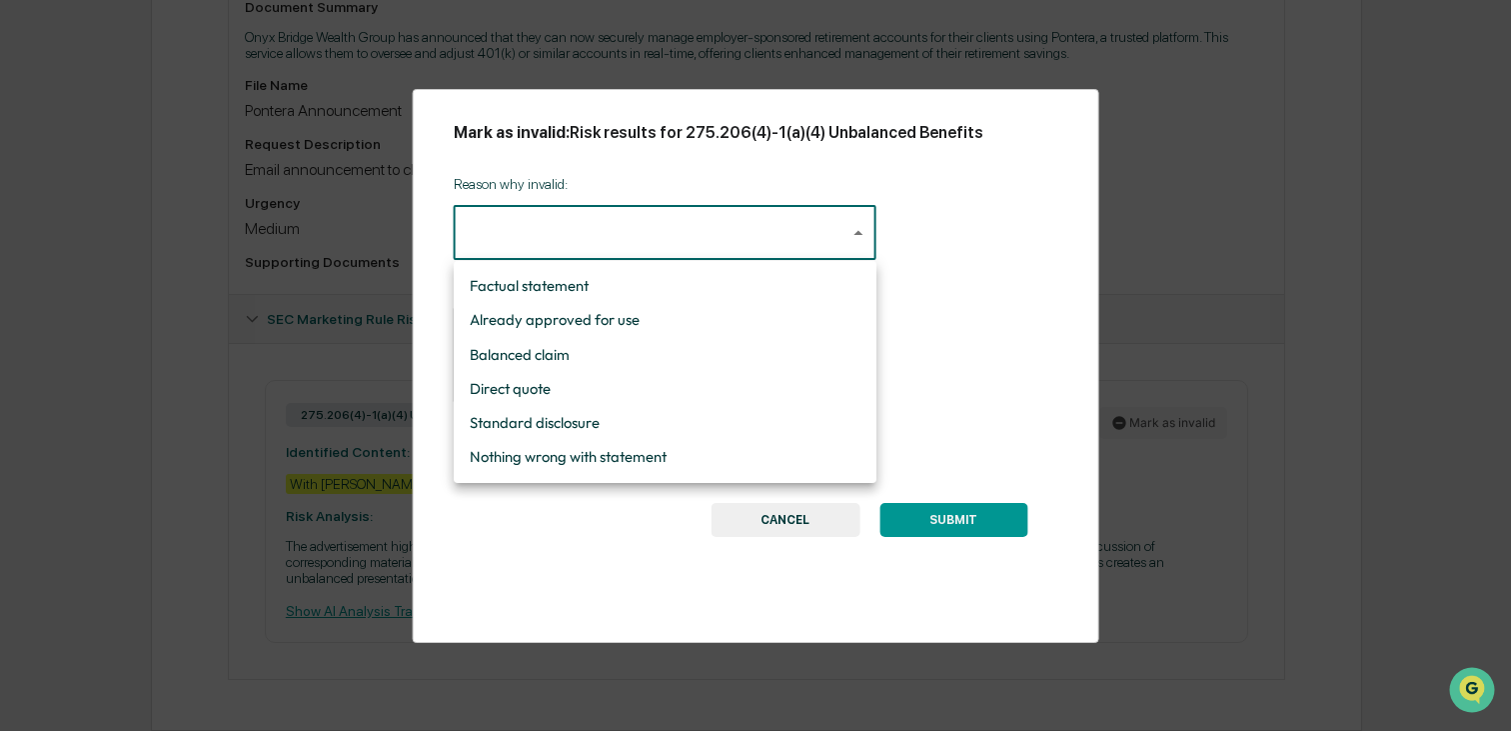
click at [674, 358] on li "Balanced claim" at bounding box center [665, 355] width 423 height 34
type input "**********"
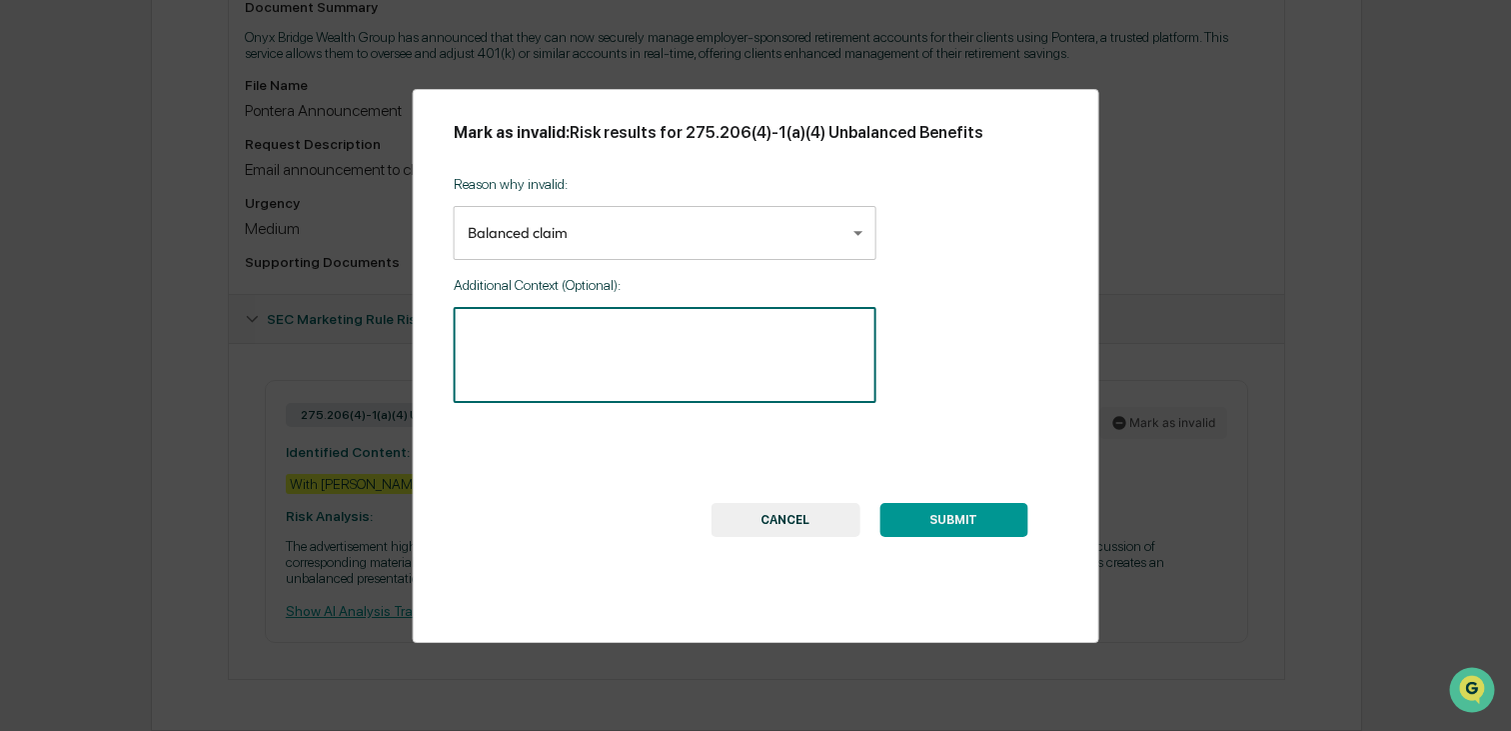
click at [623, 352] on textarea at bounding box center [665, 355] width 395 height 63
type textarea "*"
type textarea "**********"
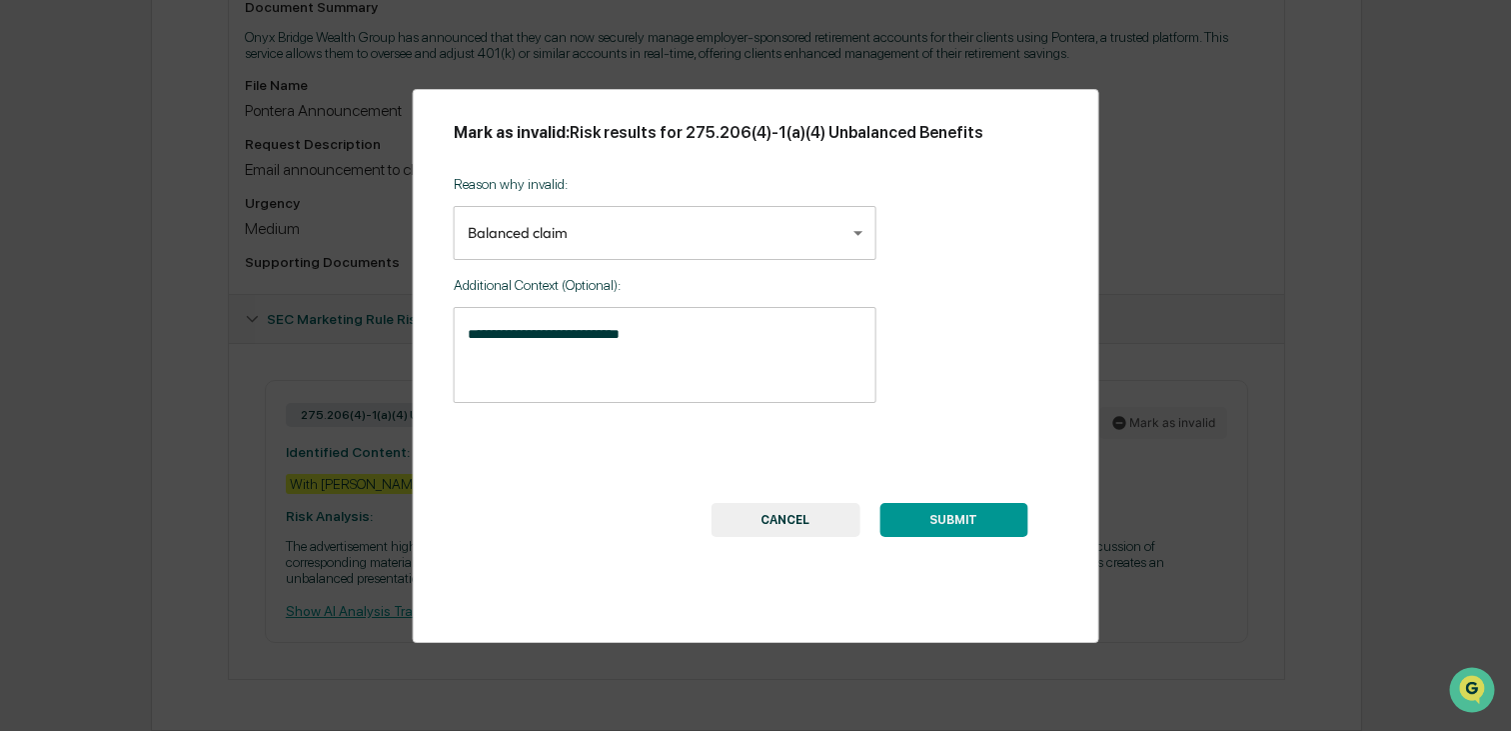
click at [980, 520] on button "SUBMIT" at bounding box center [954, 520] width 148 height 34
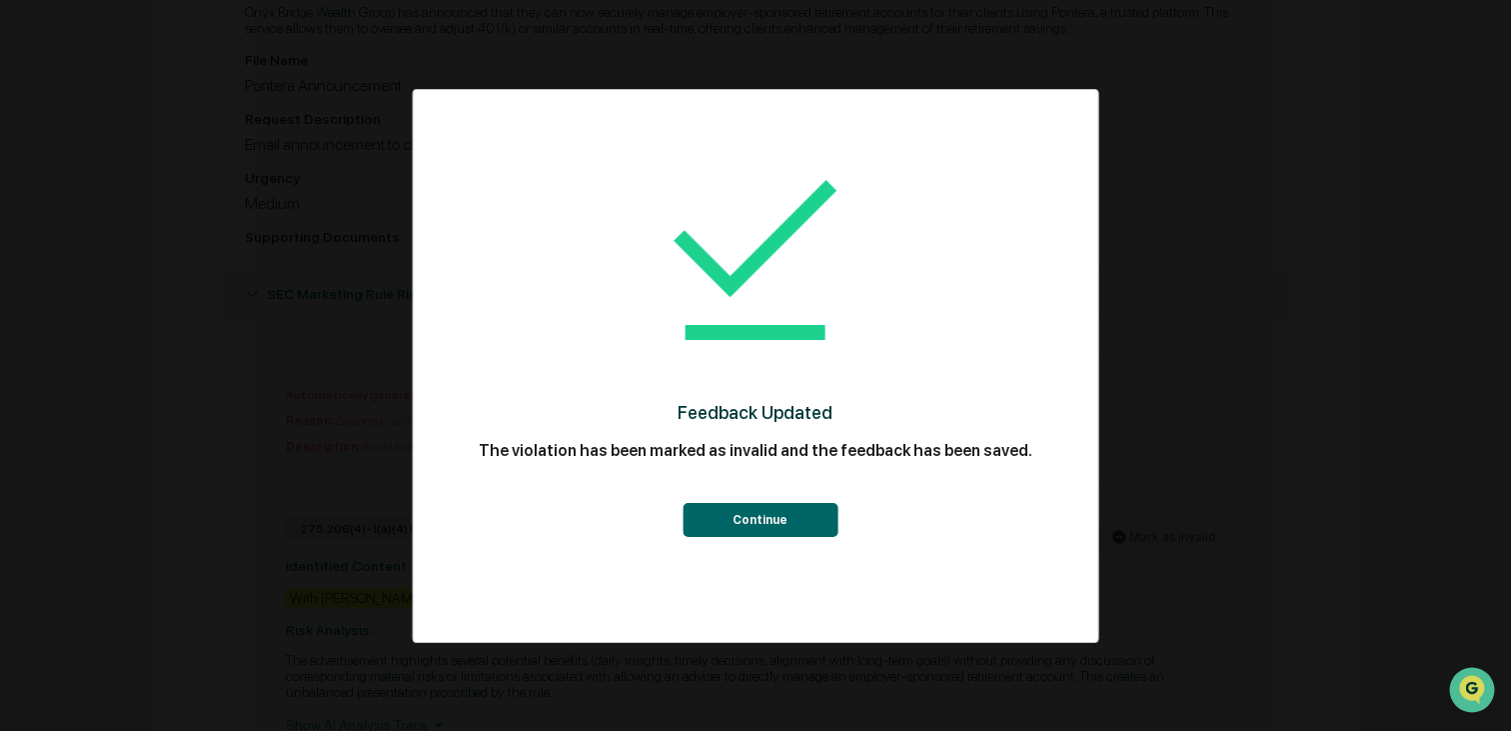
click at [783, 526] on button "Continue" at bounding box center [760, 520] width 155 height 34
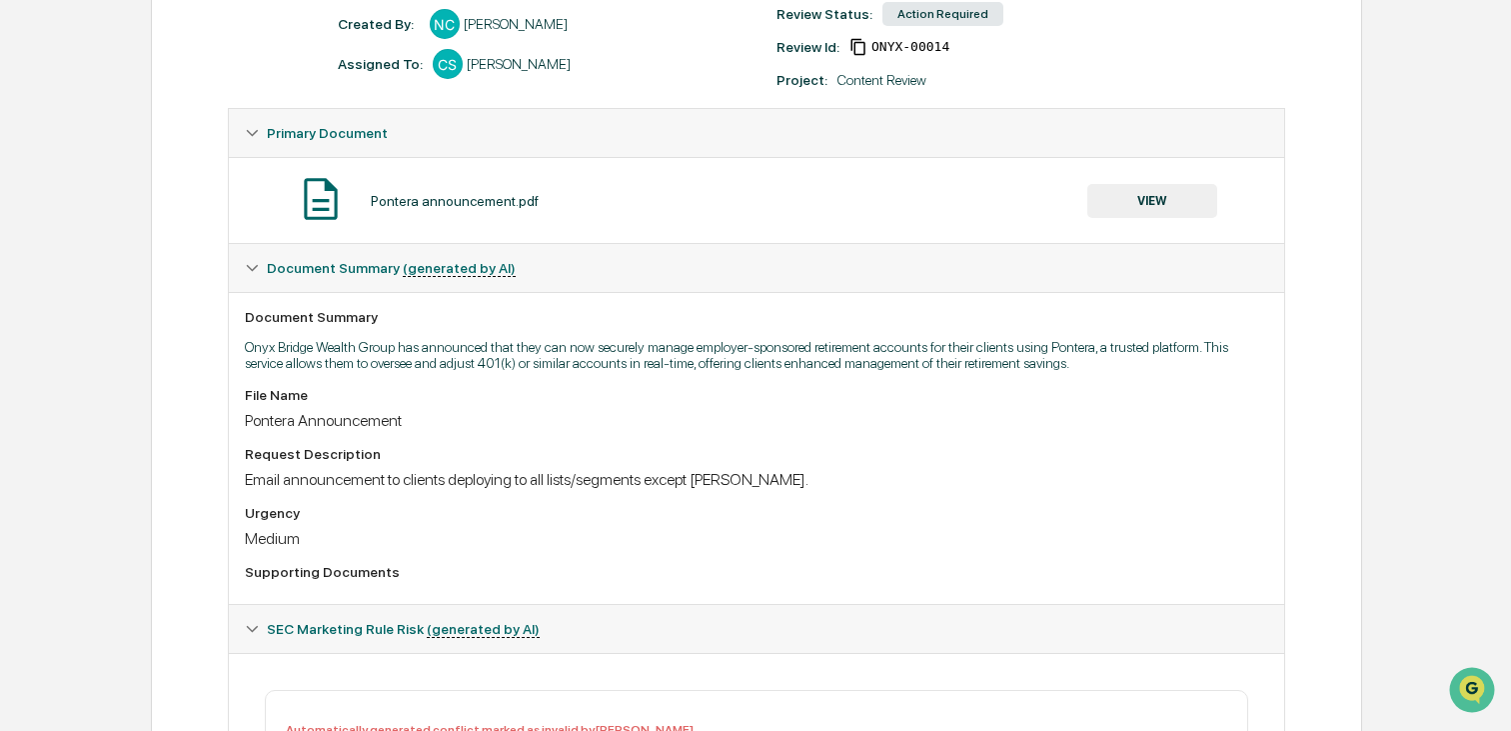
scroll to position [283, 0]
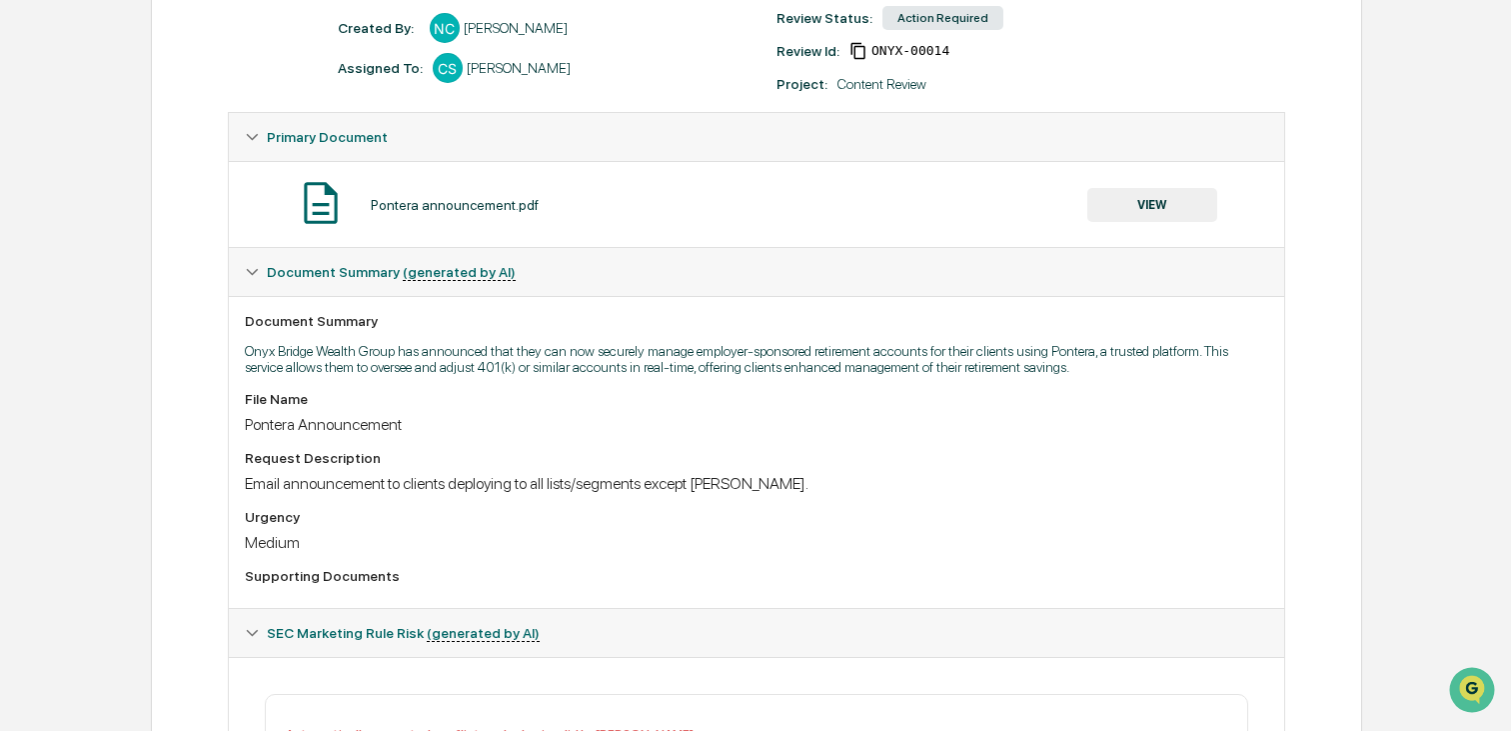
click at [1112, 204] on button "VIEW" at bounding box center [1153, 205] width 130 height 34
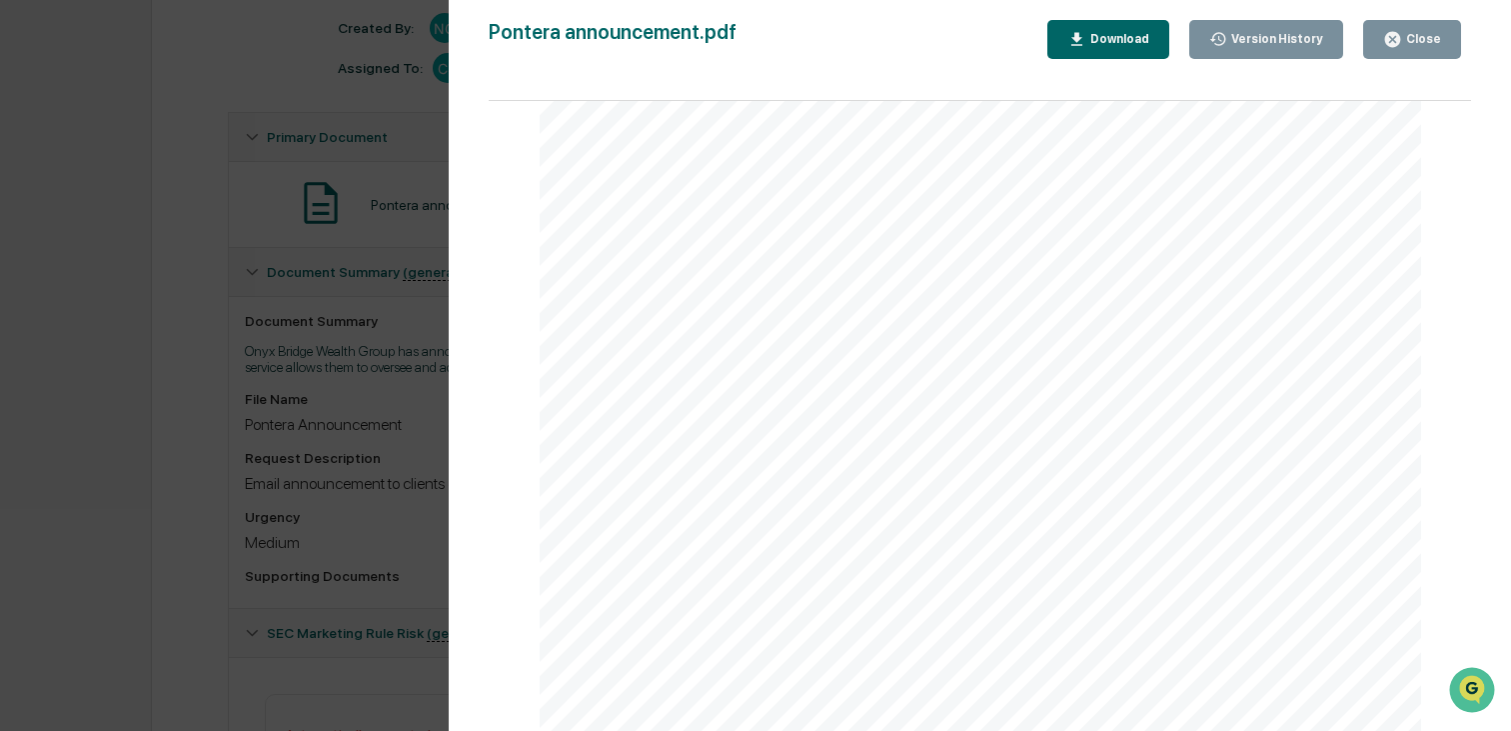
scroll to position [1428, 0]
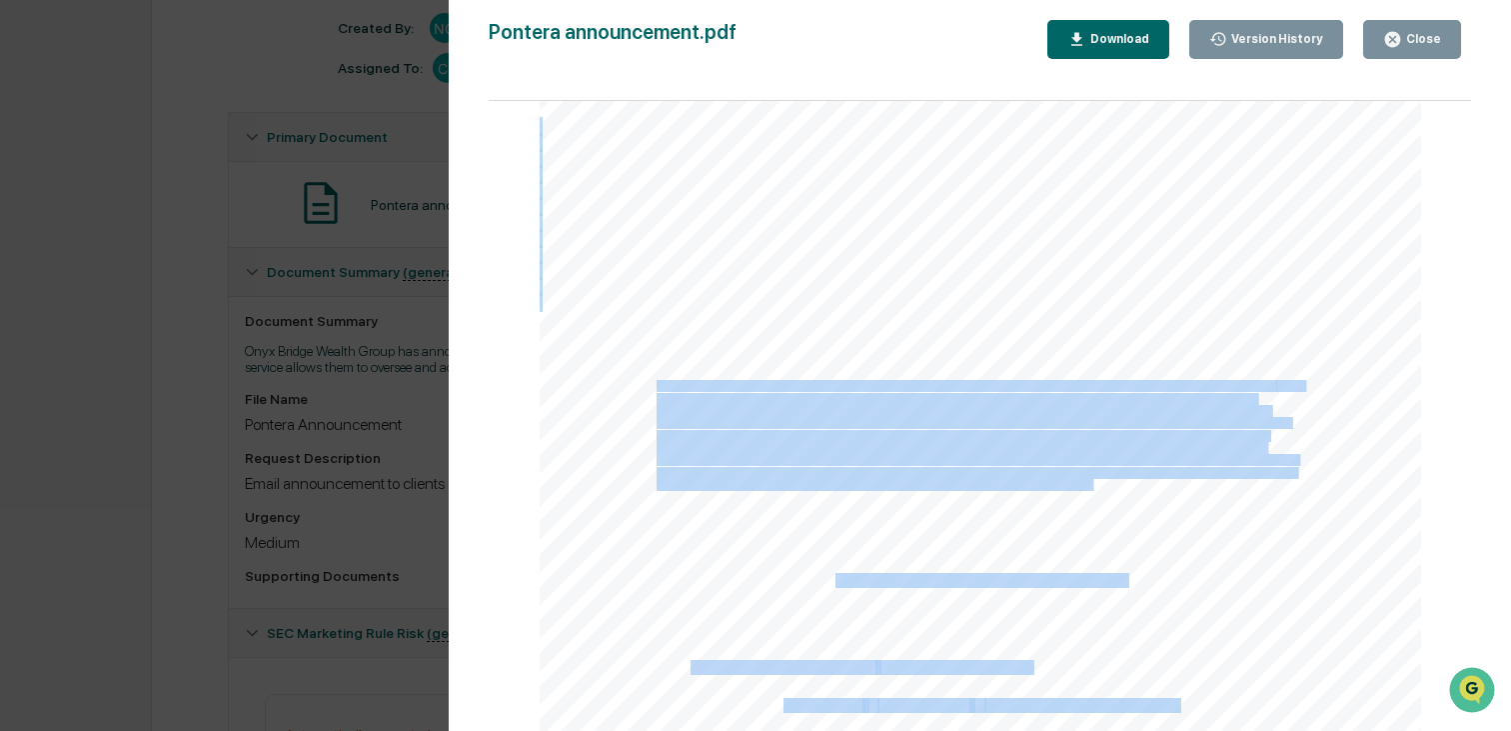
drag, startPoint x: 659, startPoint y: 383, endPoint x: 1146, endPoint y: 482, distance: 496.8
click at [1147, 482] on div "2 Until now, we’ve only been able to review these accounts a few times a year, …" at bounding box center [981, 498] width 883 height 1142
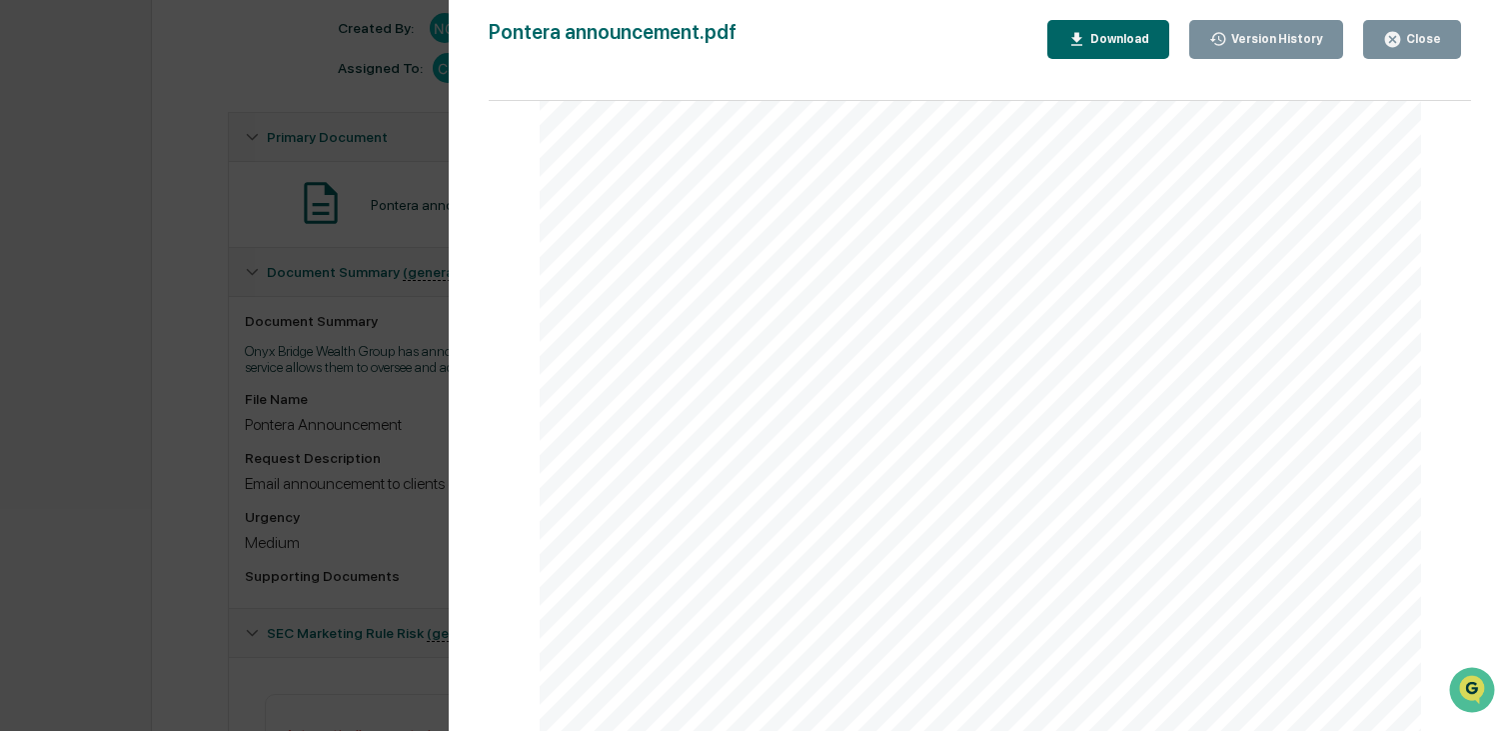
click at [1112, 492] on div "2 Until now, we’ve only been able to review these accounts a few times a year, …" at bounding box center [981, 498] width 883 height 1142
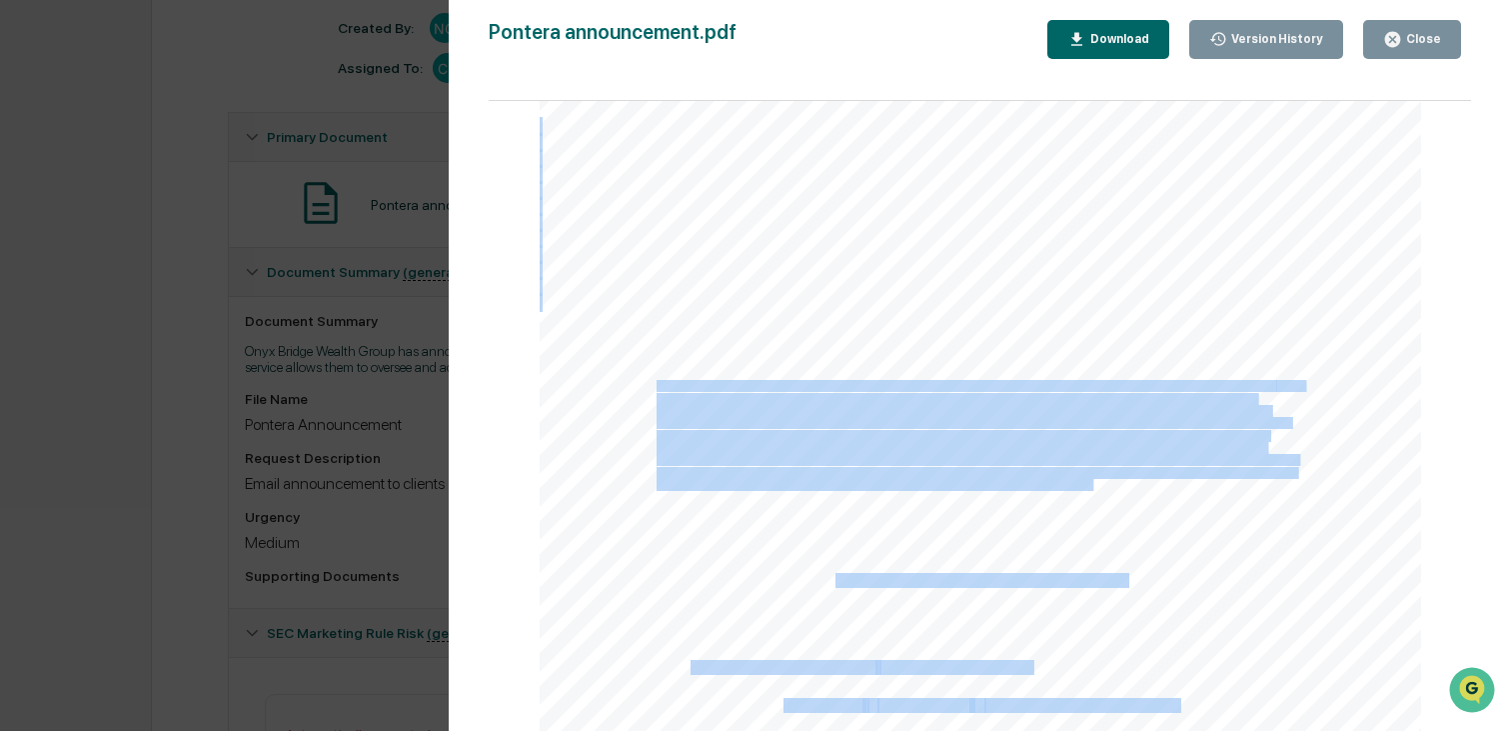
drag, startPoint x: 1094, startPoint y: 481, endPoint x: 658, endPoint y: 387, distance: 445.9
click at [658, 387] on div "2 Until now, we’ve only been able to review these accounts a few times a year, …" at bounding box center [981, 498] width 883 height 1142
copy div "Advisory services offered through Onyx Bridge Wealth Group, LLC (“OBWG”) a regi…"
drag, startPoint x: 1411, startPoint y: 44, endPoint x: 1320, endPoint y: 95, distance: 104.3
click at [1411, 44] on div "Close" at bounding box center [1422, 39] width 39 height 14
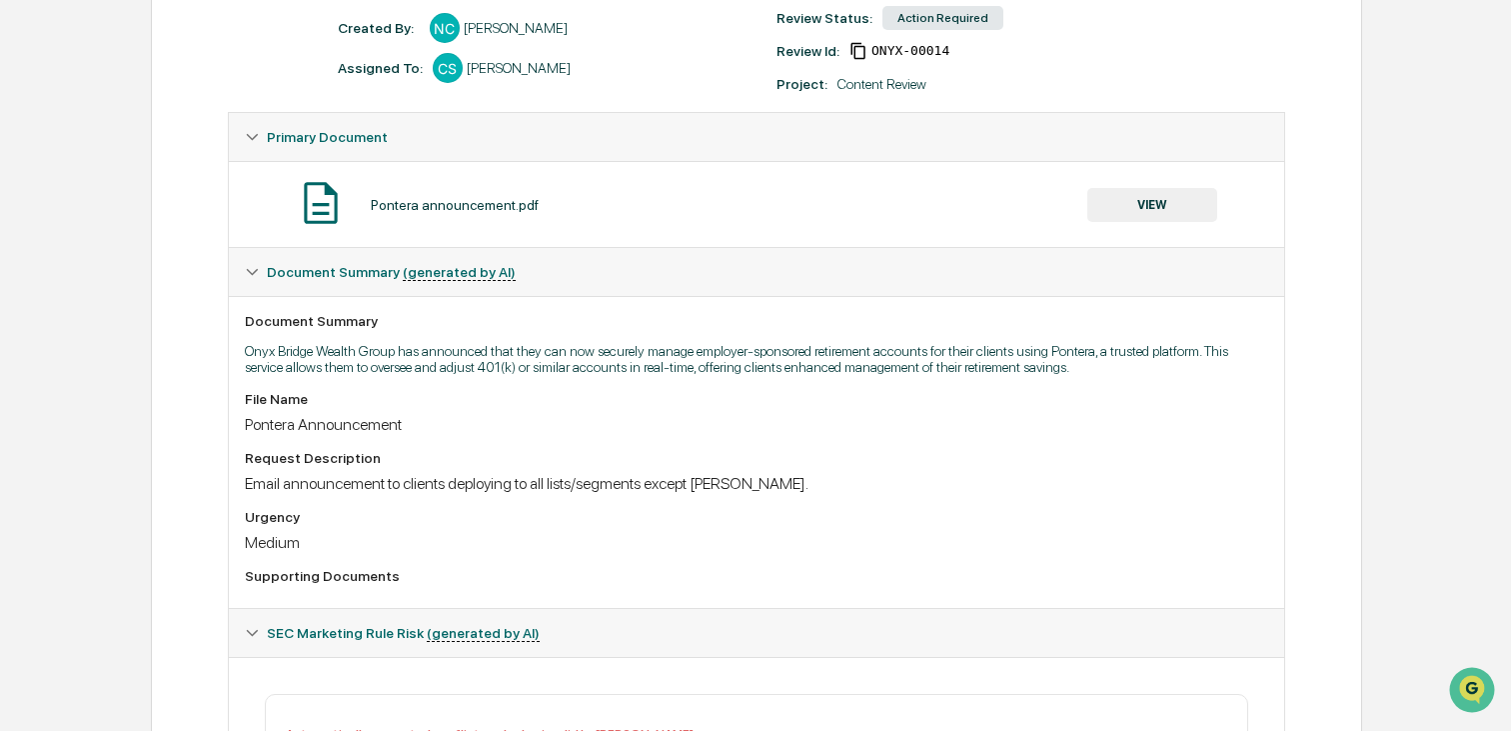
scroll to position [0, 0]
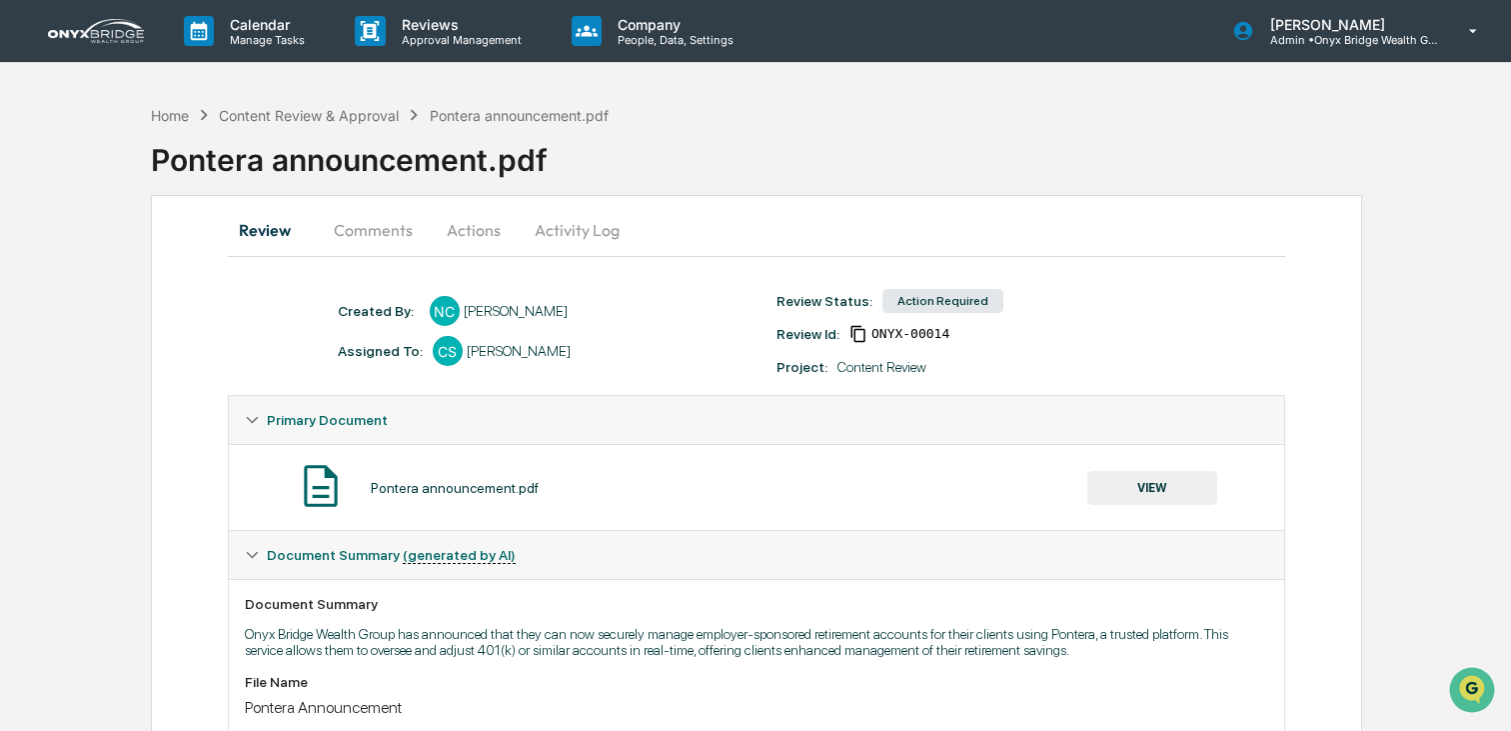
click at [465, 227] on button "Actions" at bounding box center [474, 230] width 90 height 48
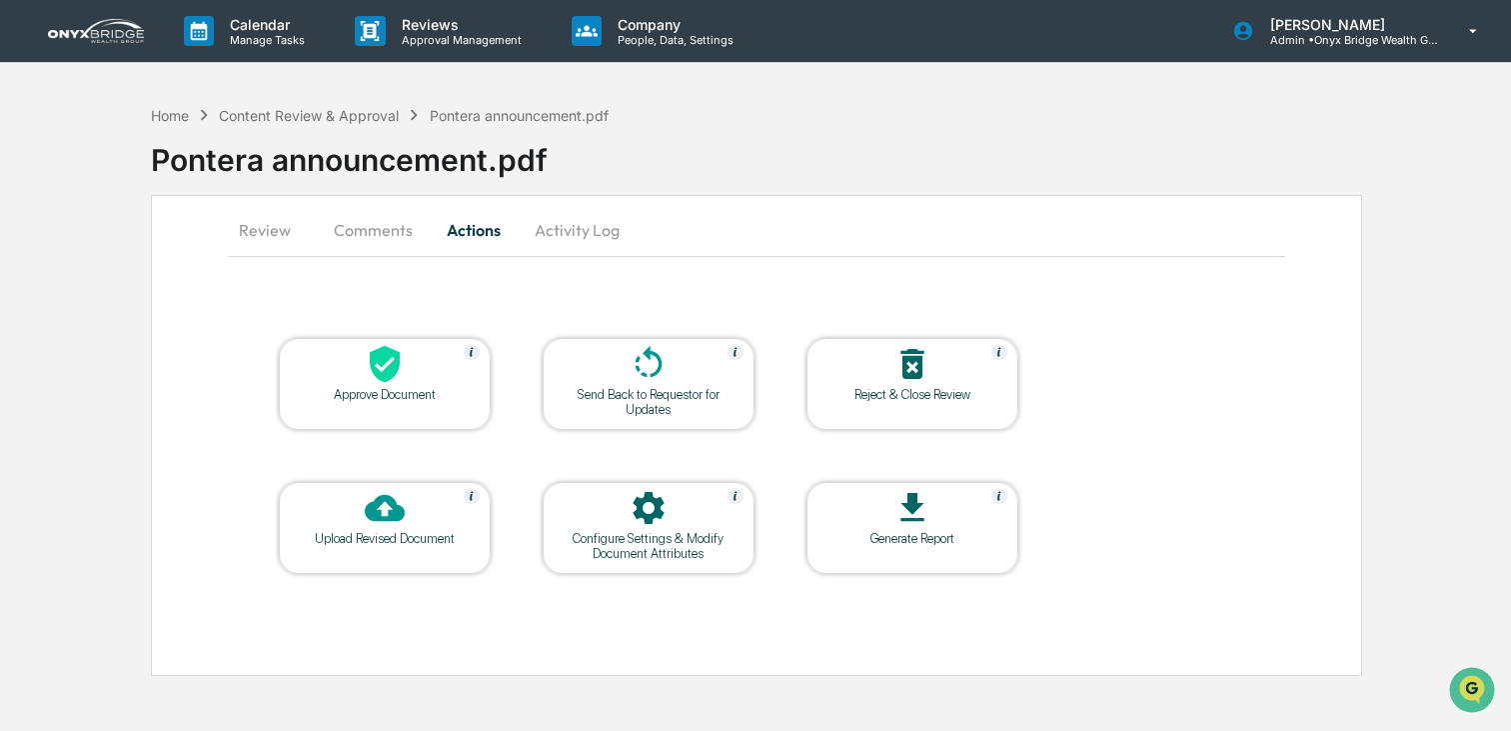
click at [651, 374] on icon at bounding box center [649, 362] width 27 height 32
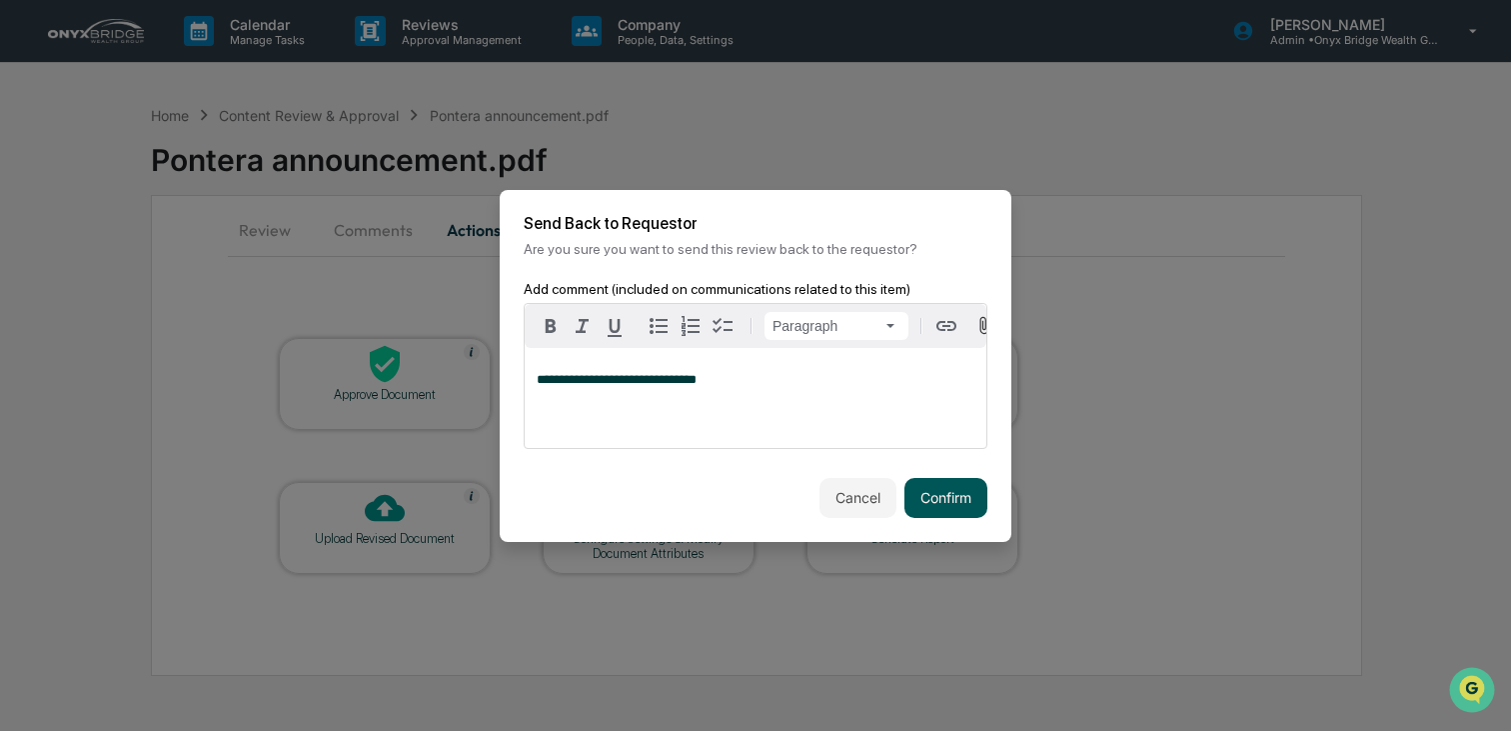
click at [953, 499] on button "Confirm" at bounding box center [946, 498] width 83 height 40
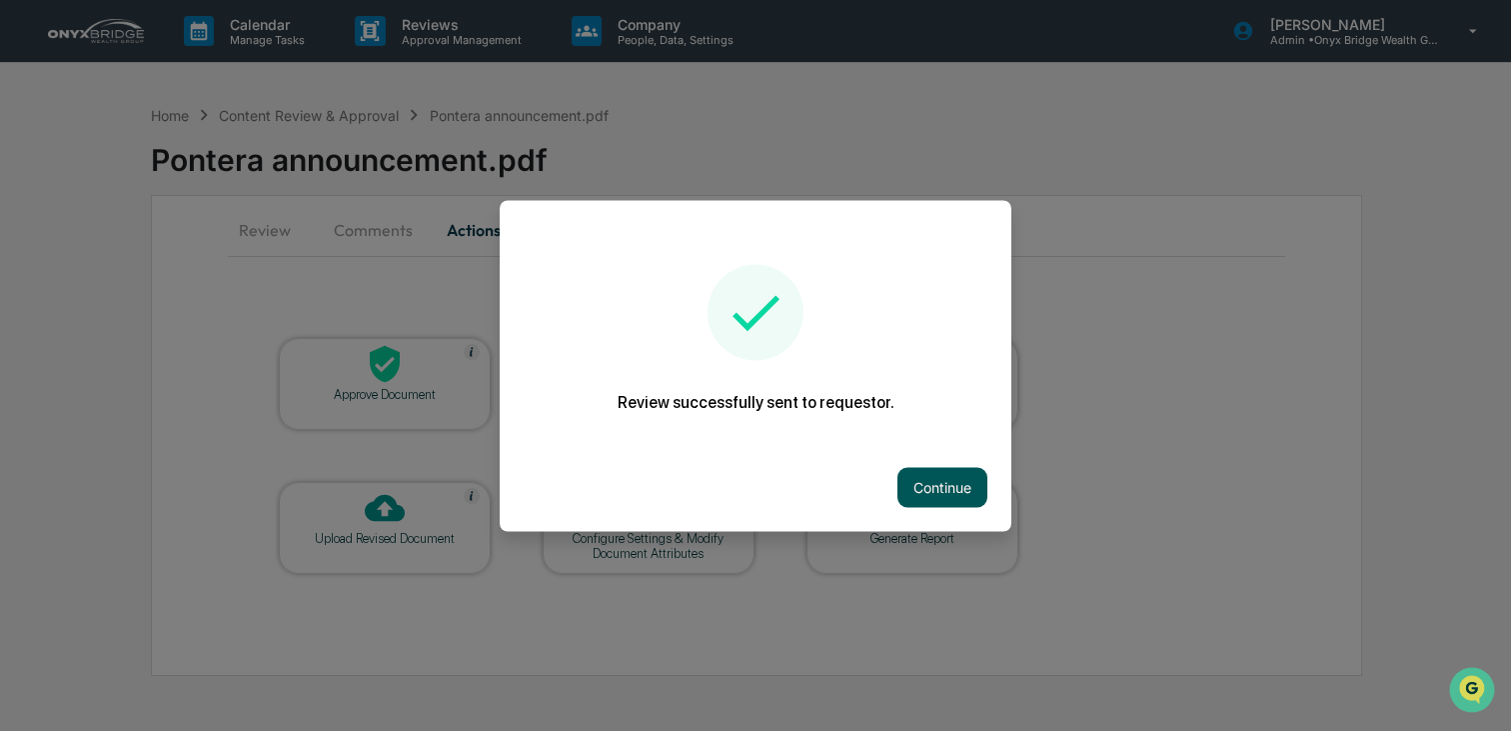
click at [908, 490] on button "Continue" at bounding box center [943, 487] width 90 height 40
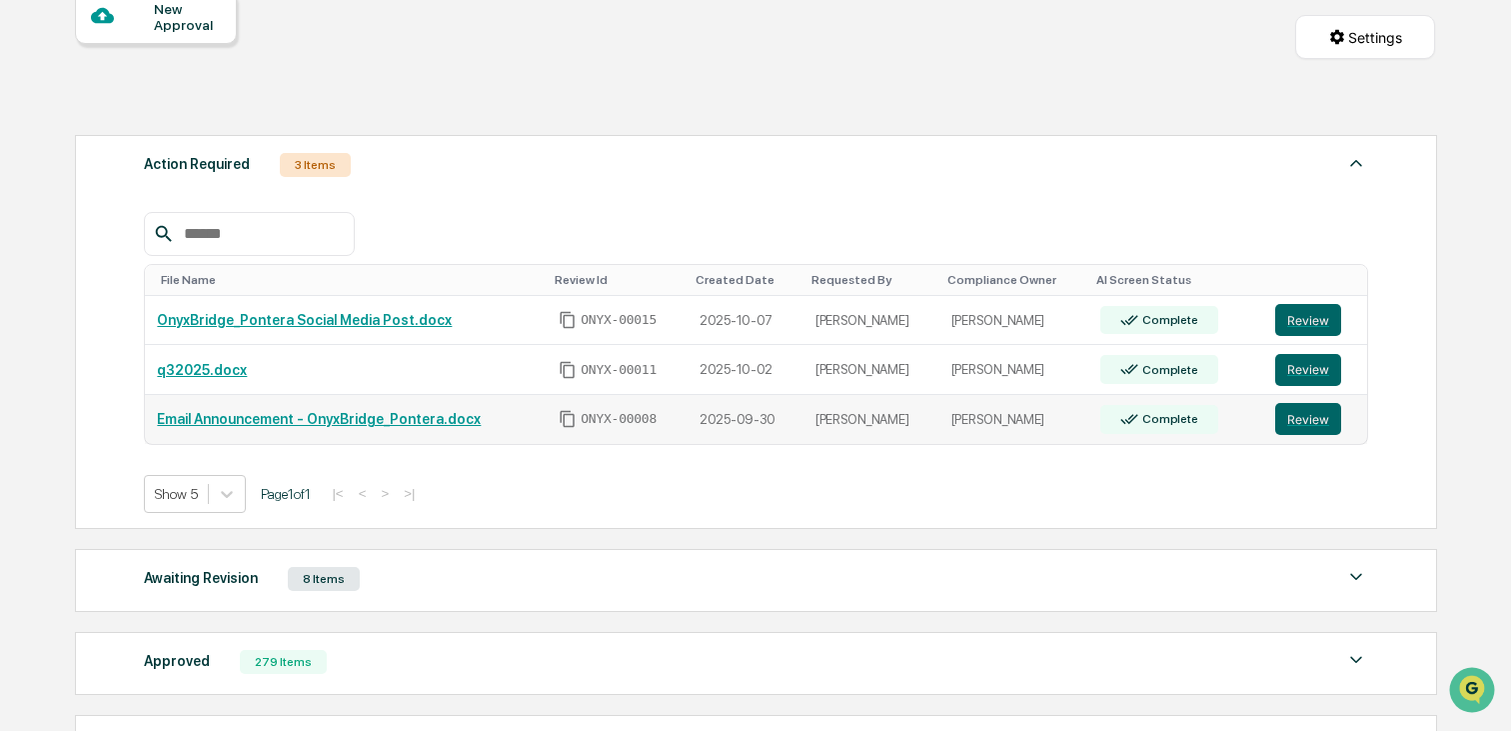
scroll to position [225, 0]
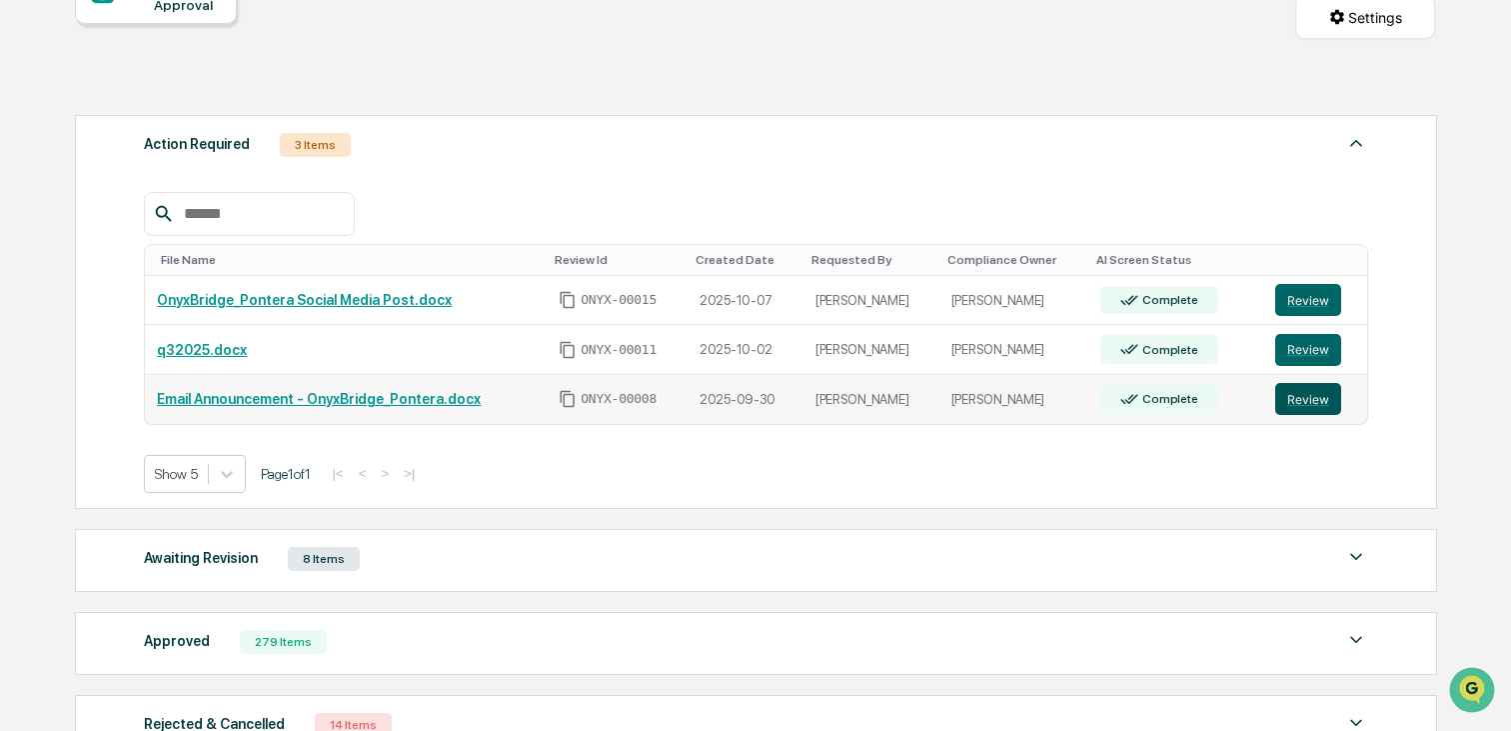
click at [1313, 416] on td "Review" at bounding box center [1316, 399] width 104 height 49
click at [1312, 406] on button "Review" at bounding box center [1309, 399] width 66 height 32
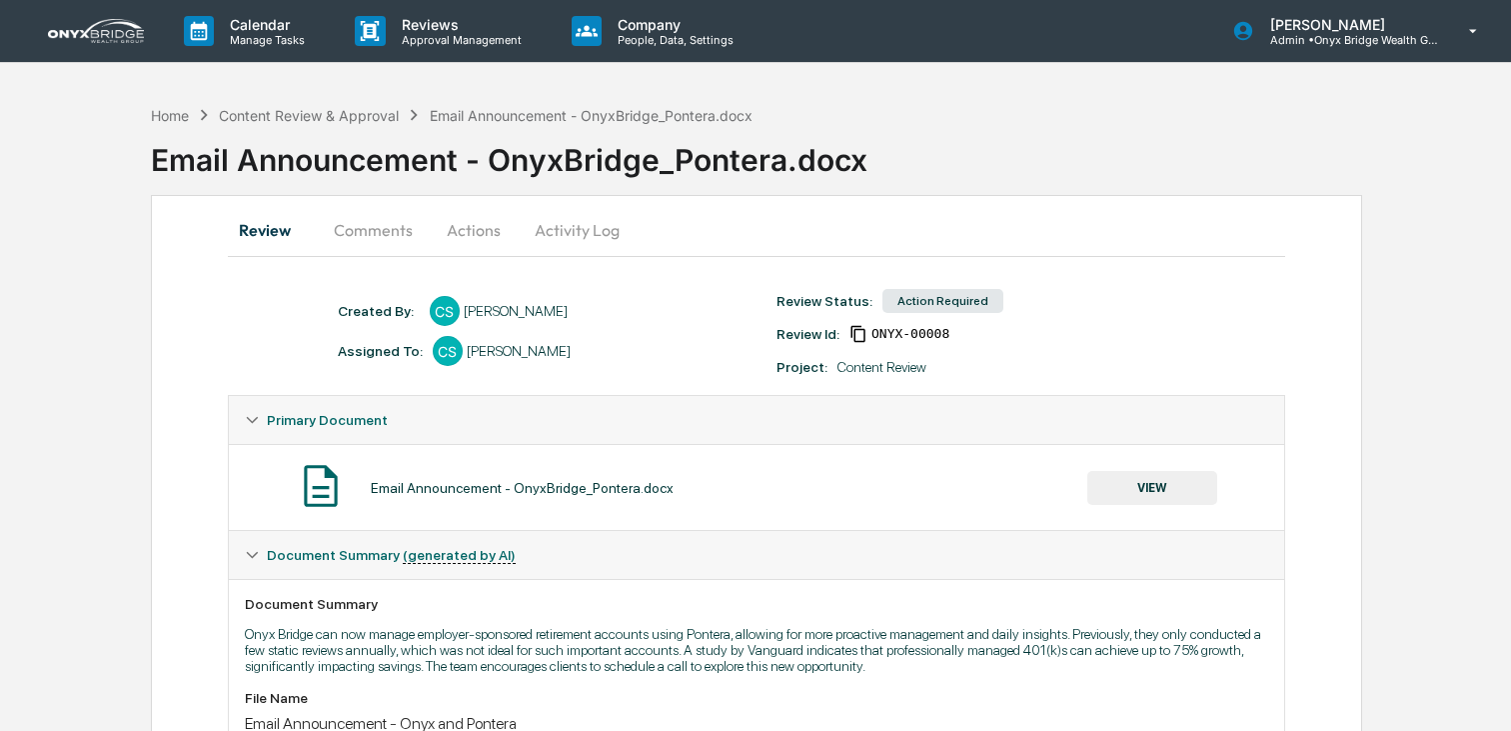
click at [460, 236] on button "Actions" at bounding box center [474, 230] width 90 height 48
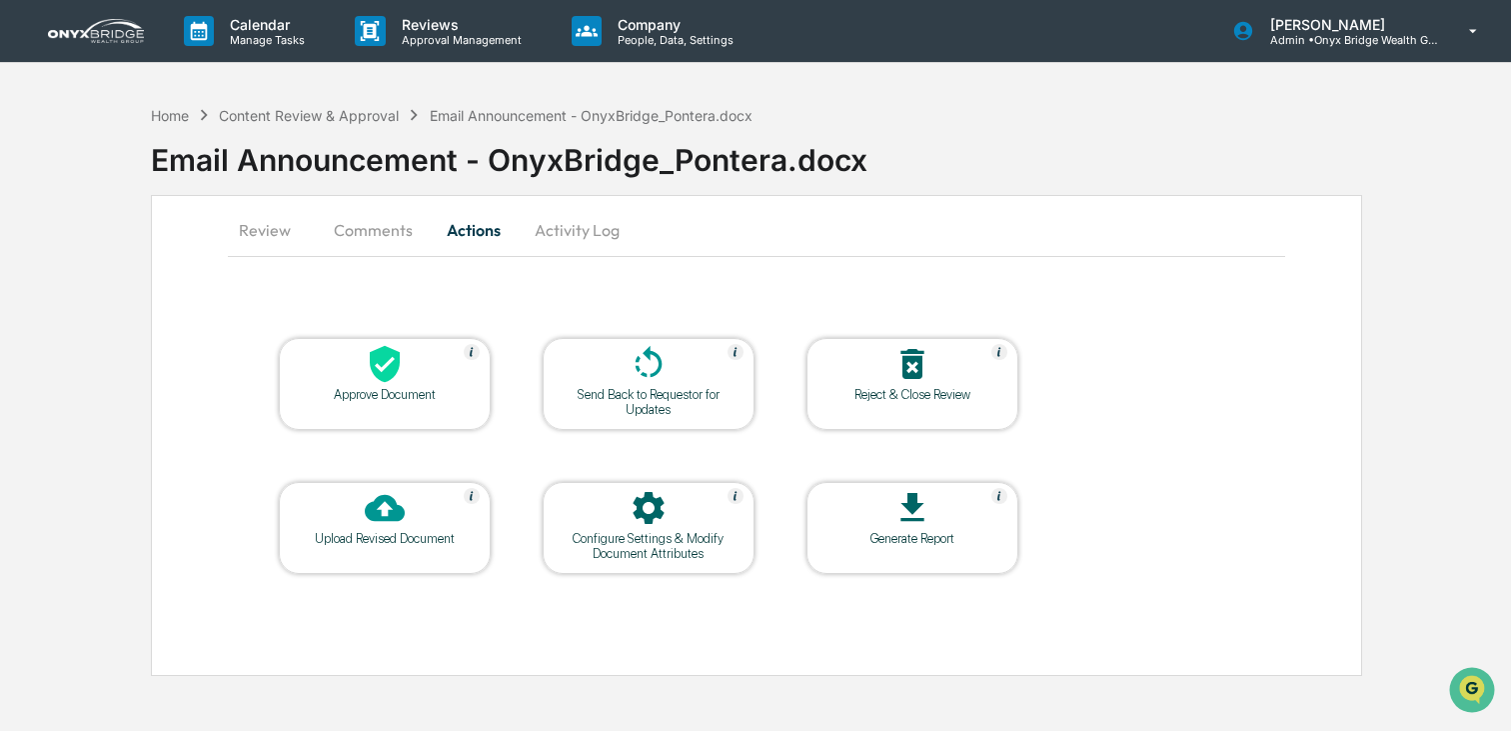
click at [920, 380] on icon at bounding box center [913, 364] width 40 height 40
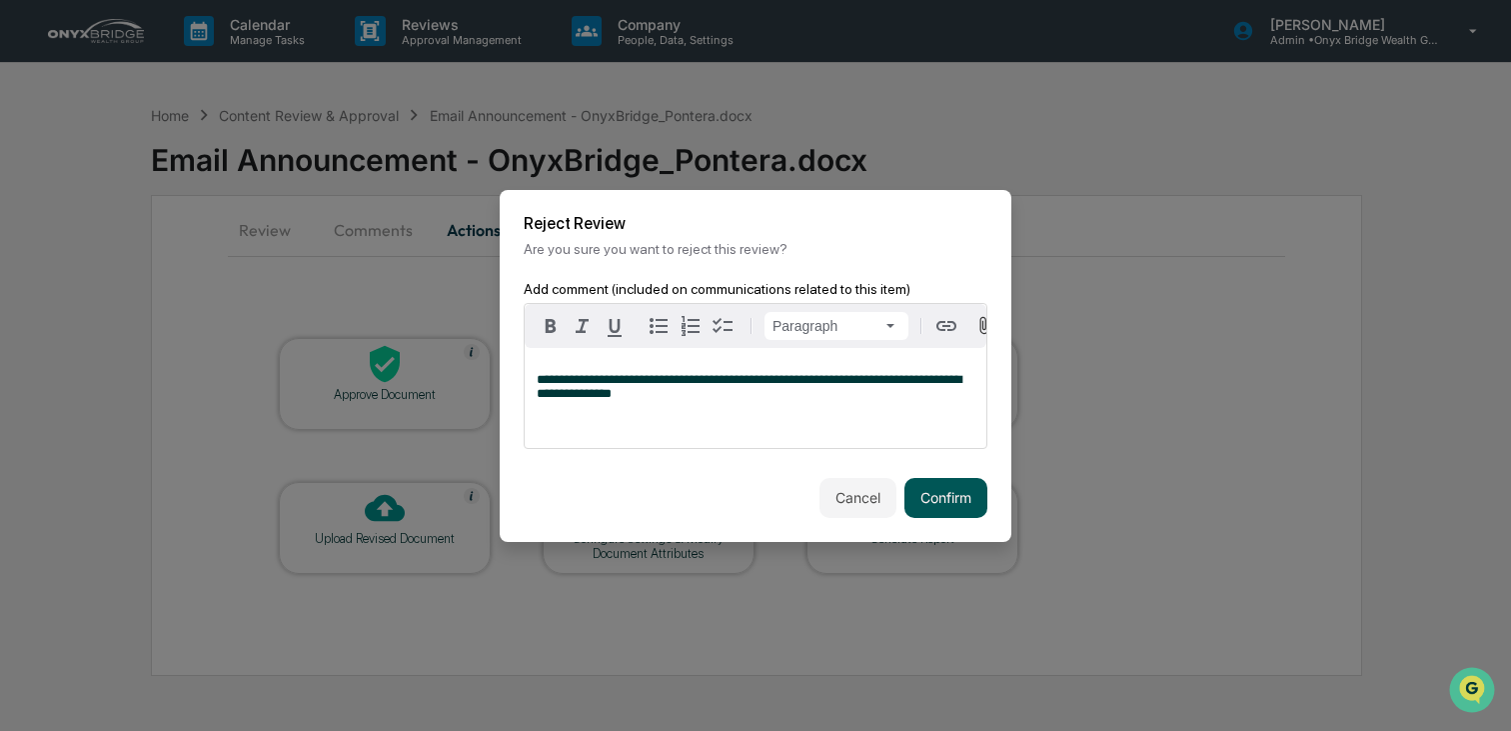
click at [943, 489] on button "Confirm" at bounding box center [946, 498] width 83 height 40
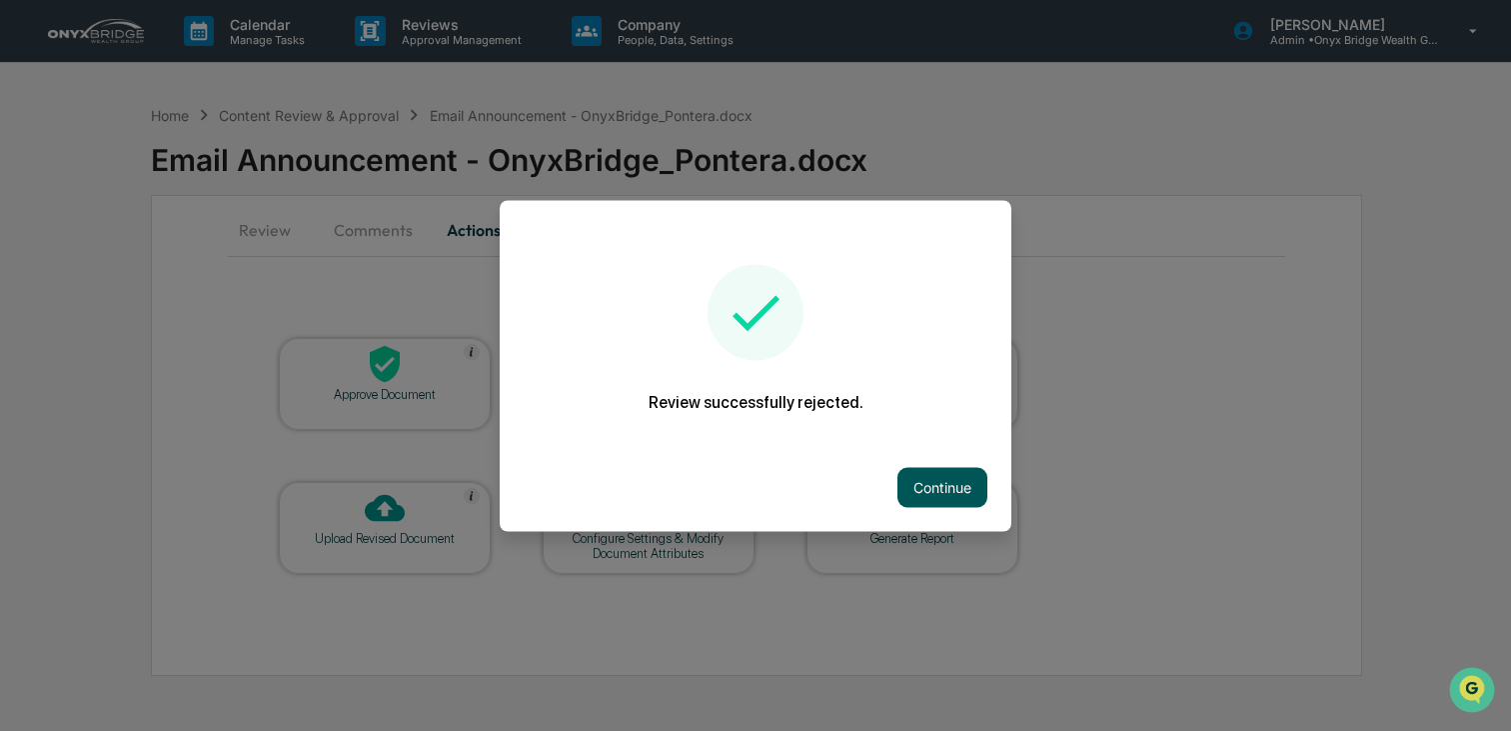
click at [923, 482] on button "Continue" at bounding box center [943, 487] width 90 height 40
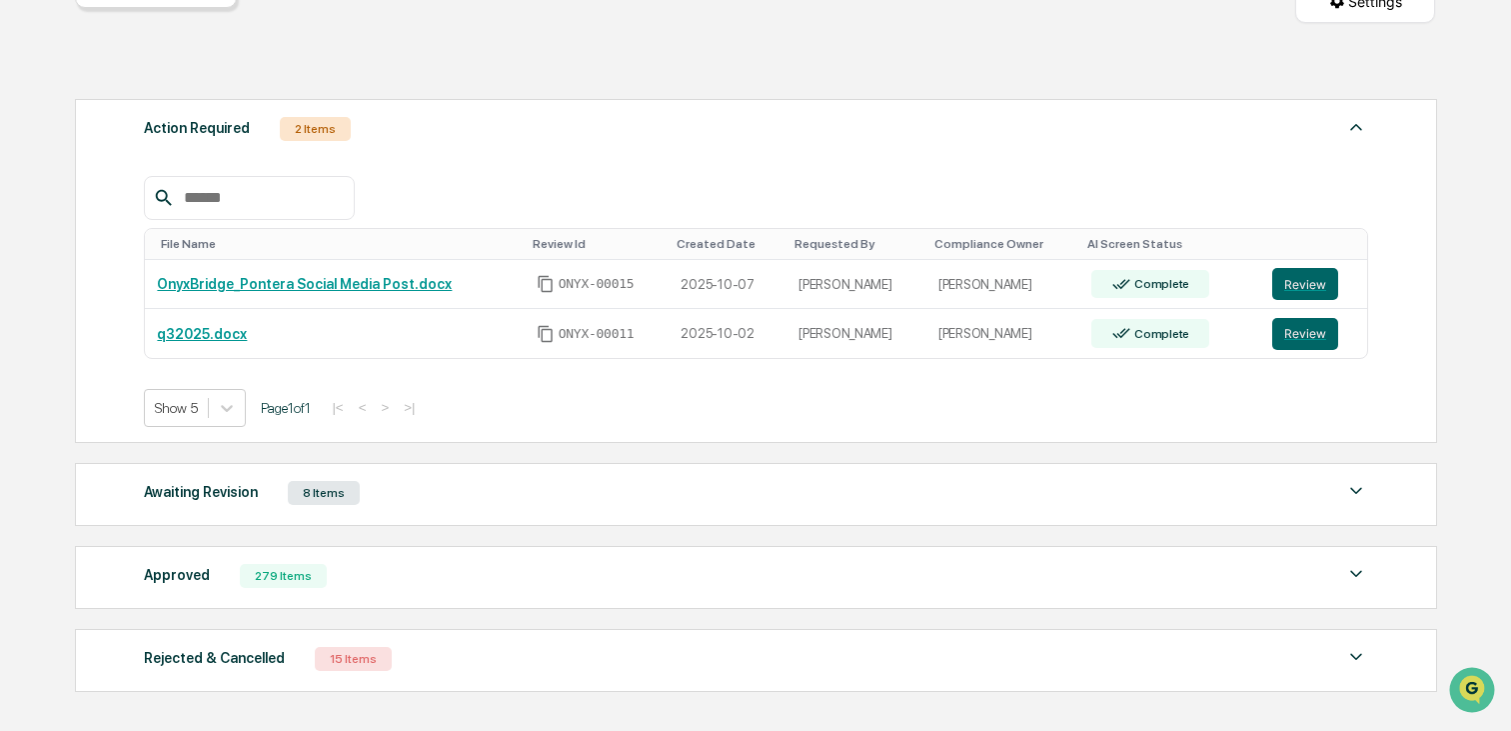
scroll to position [264, 0]
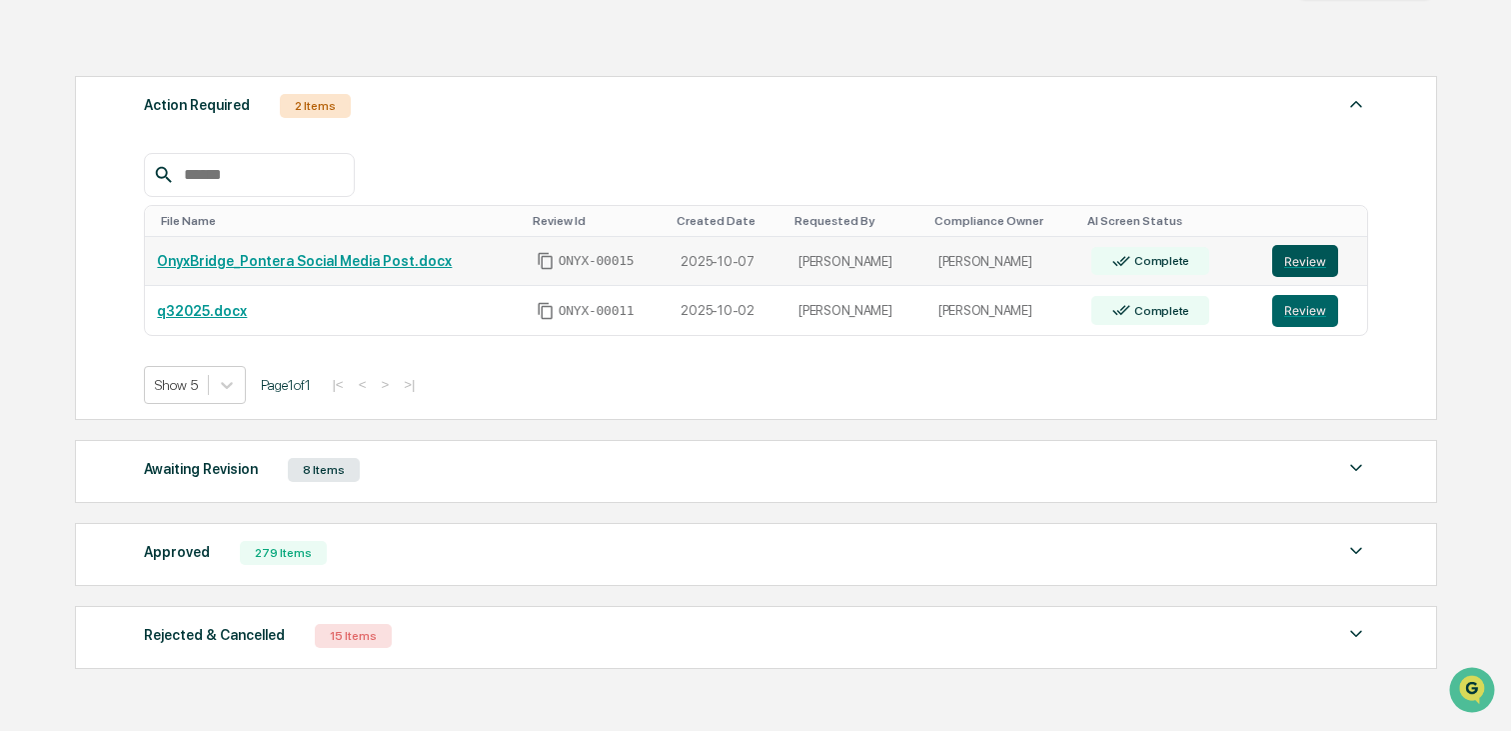
click at [1285, 269] on button "Review" at bounding box center [1306, 261] width 66 height 32
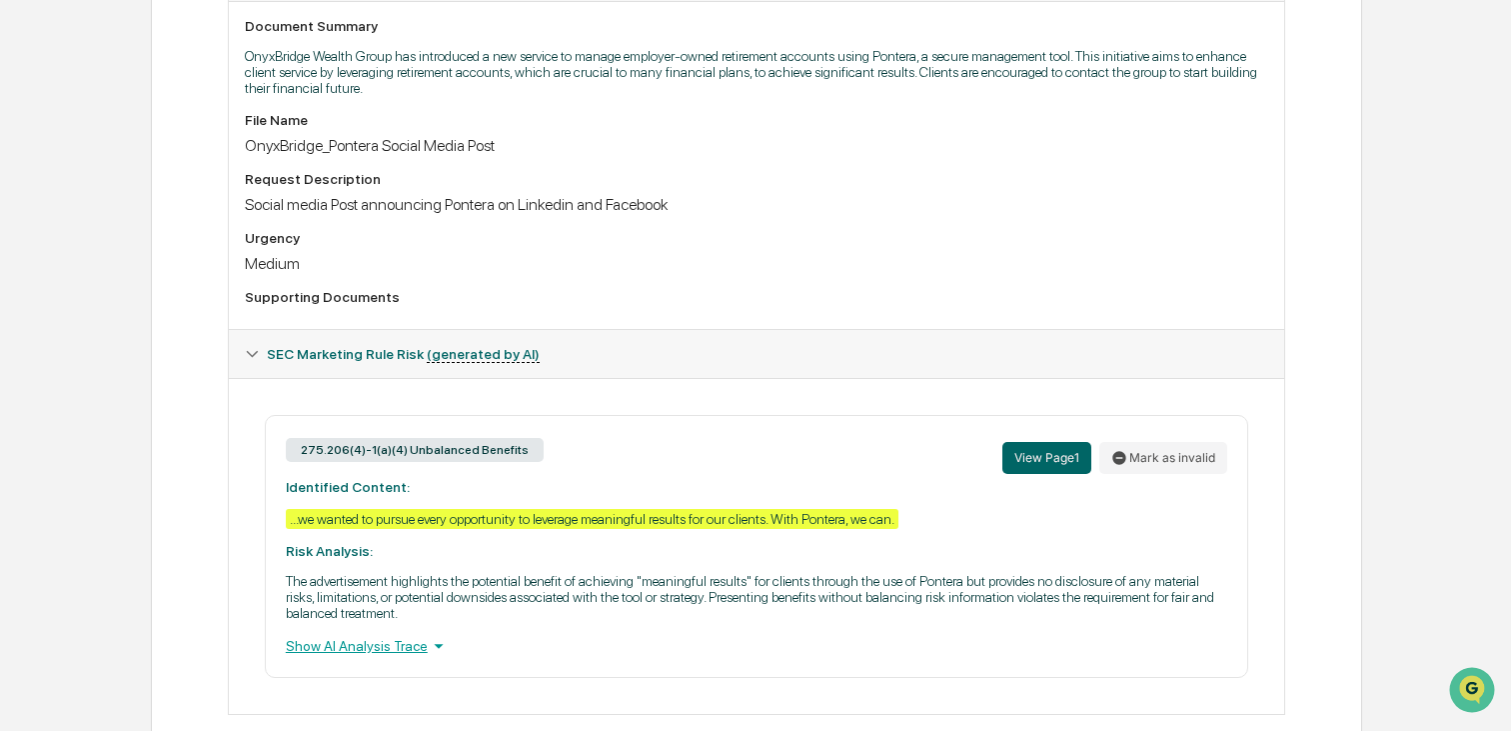
scroll to position [622, 0]
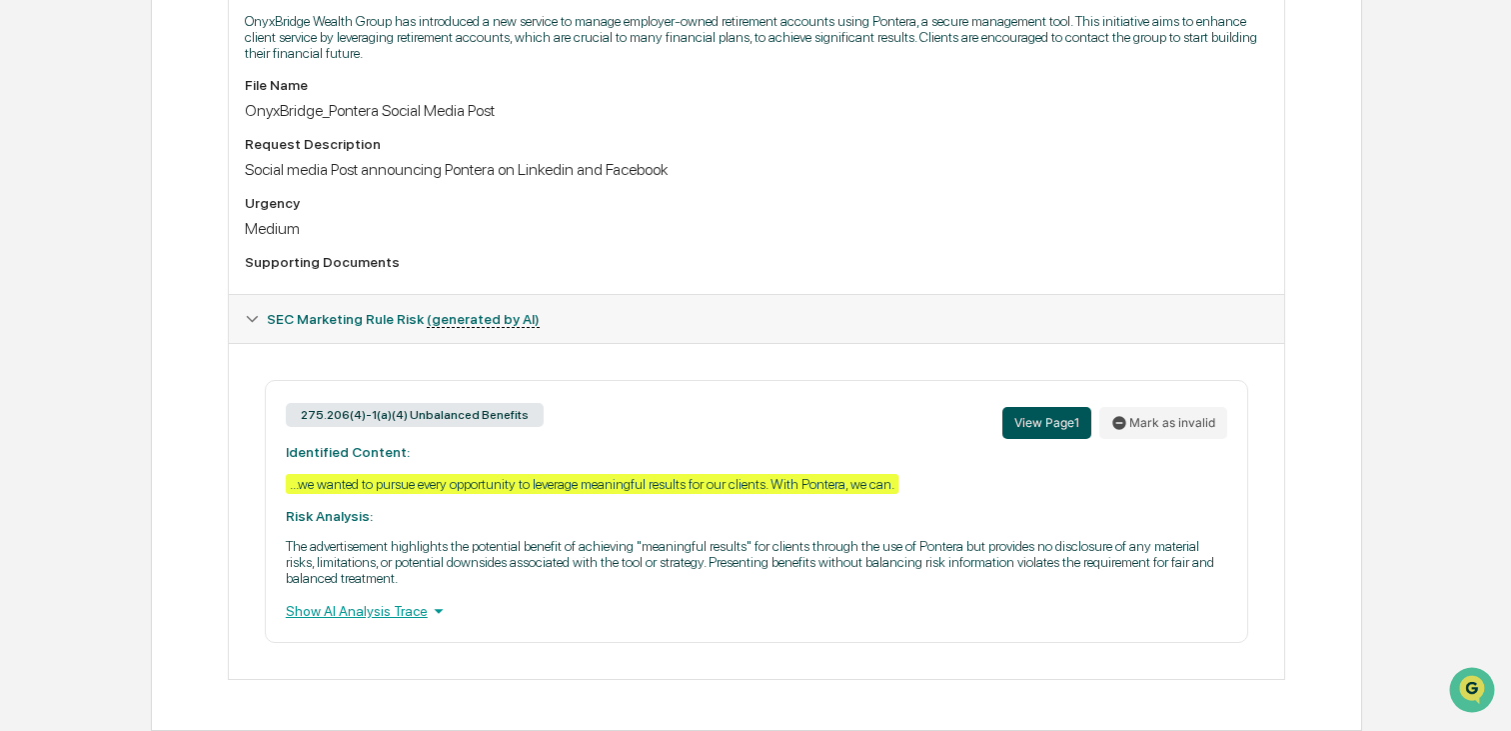
click at [1031, 418] on button "View Page 1" at bounding box center [1047, 423] width 89 height 32
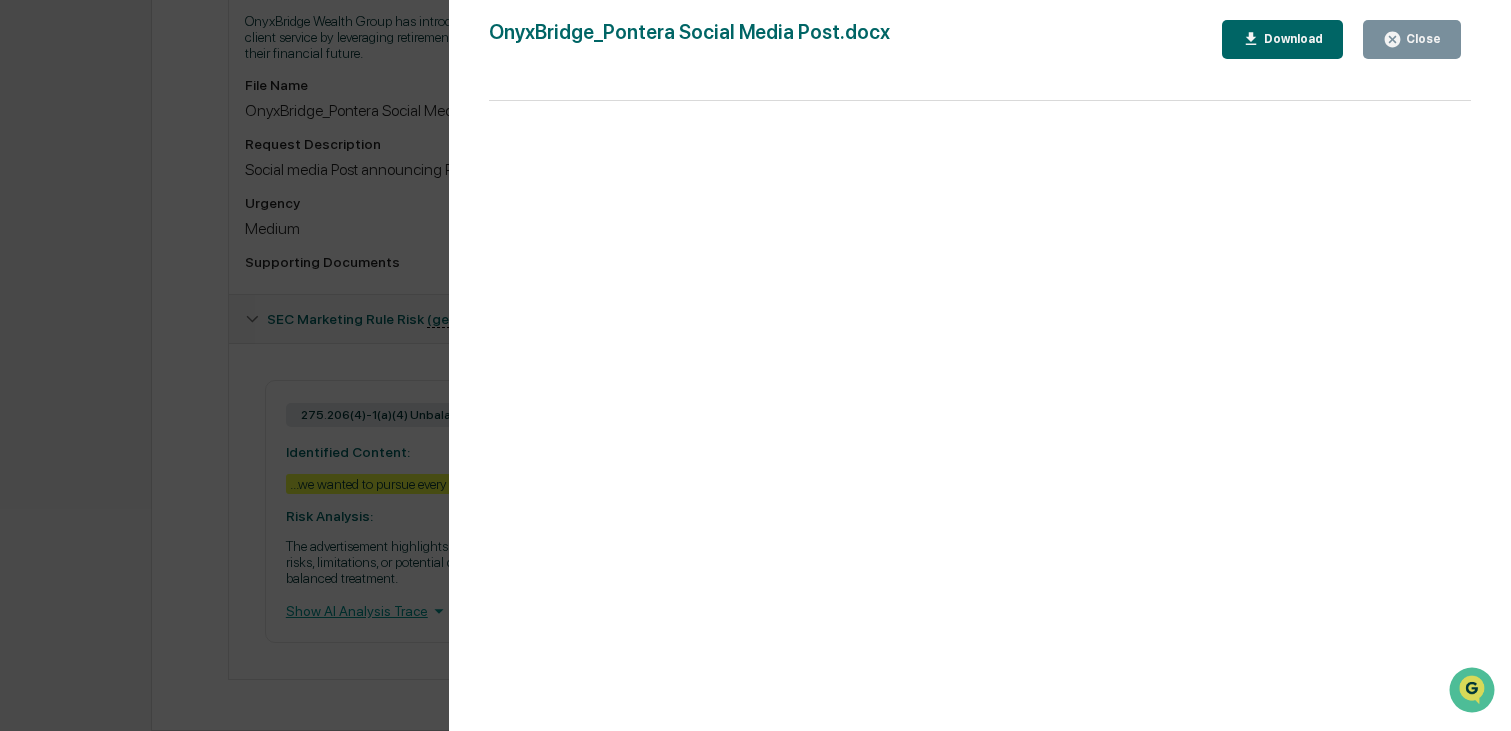
click at [1403, 50] on button "Close" at bounding box center [1413, 39] width 98 height 39
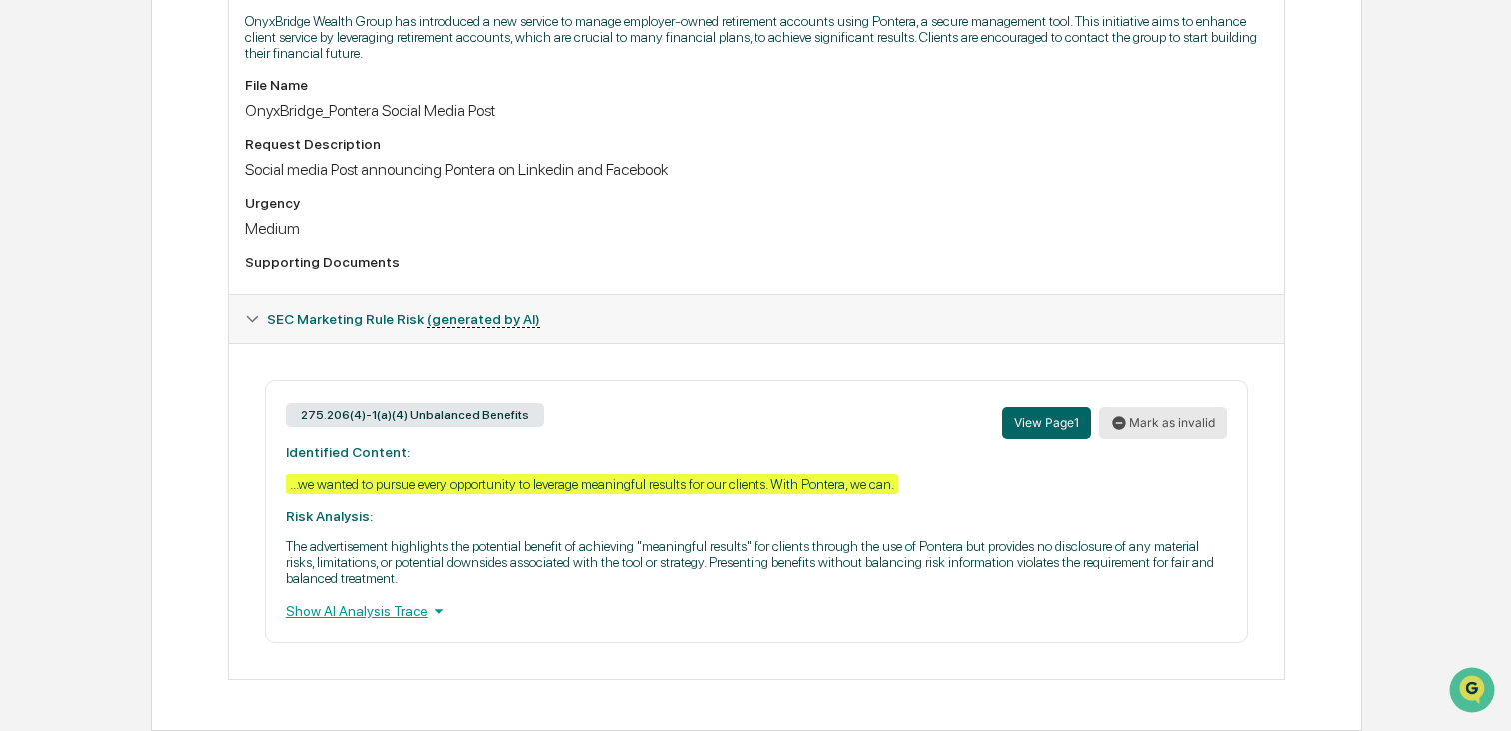
click at [1154, 407] on button "Mark as invalid" at bounding box center [1164, 423] width 128 height 32
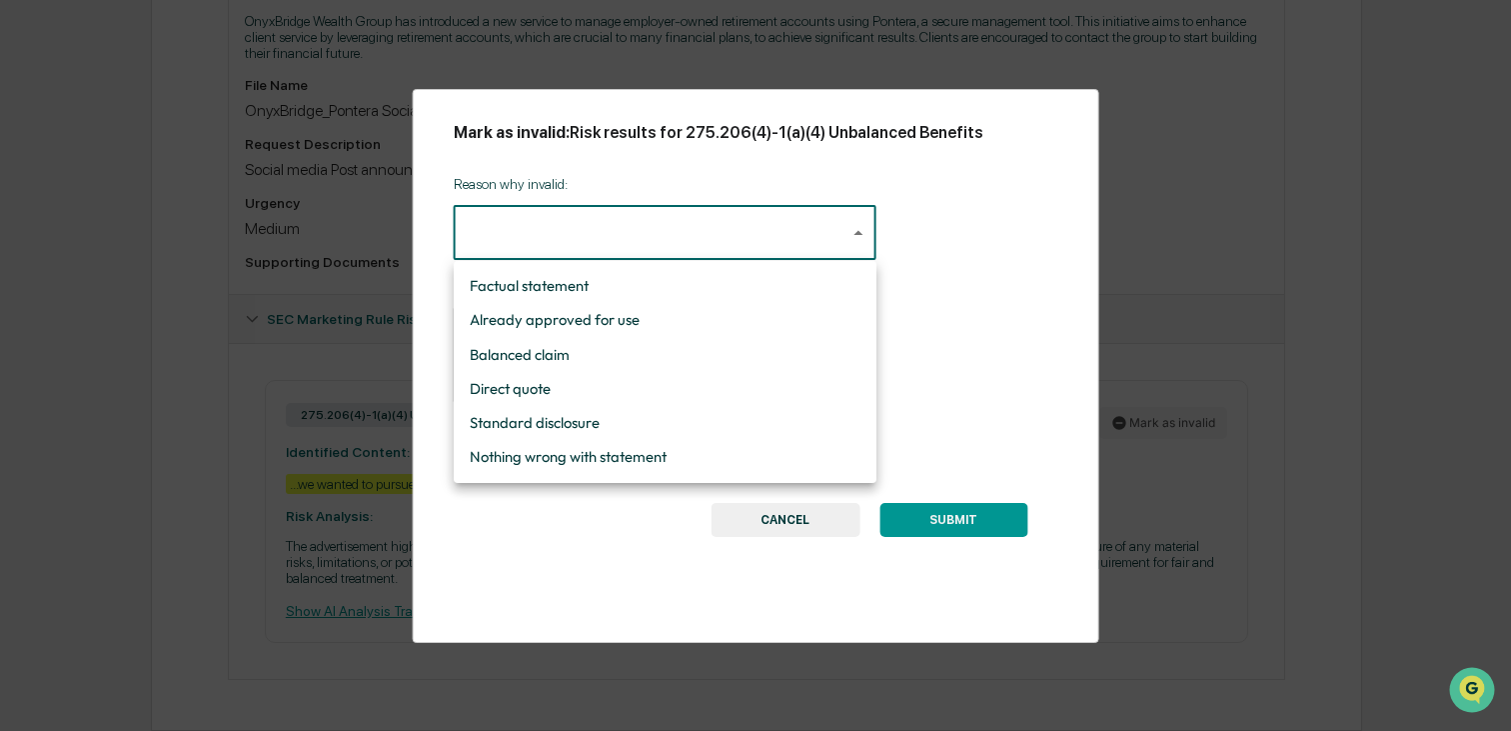
click at [859, 237] on body "Calendar Manage Tasks Reviews Approval Management Company People, Data, Setting…" at bounding box center [755, 59] width 1511 height 1344
click at [697, 448] on li "Nothing wrong with statement" at bounding box center [665, 457] width 423 height 34
type input "**********"
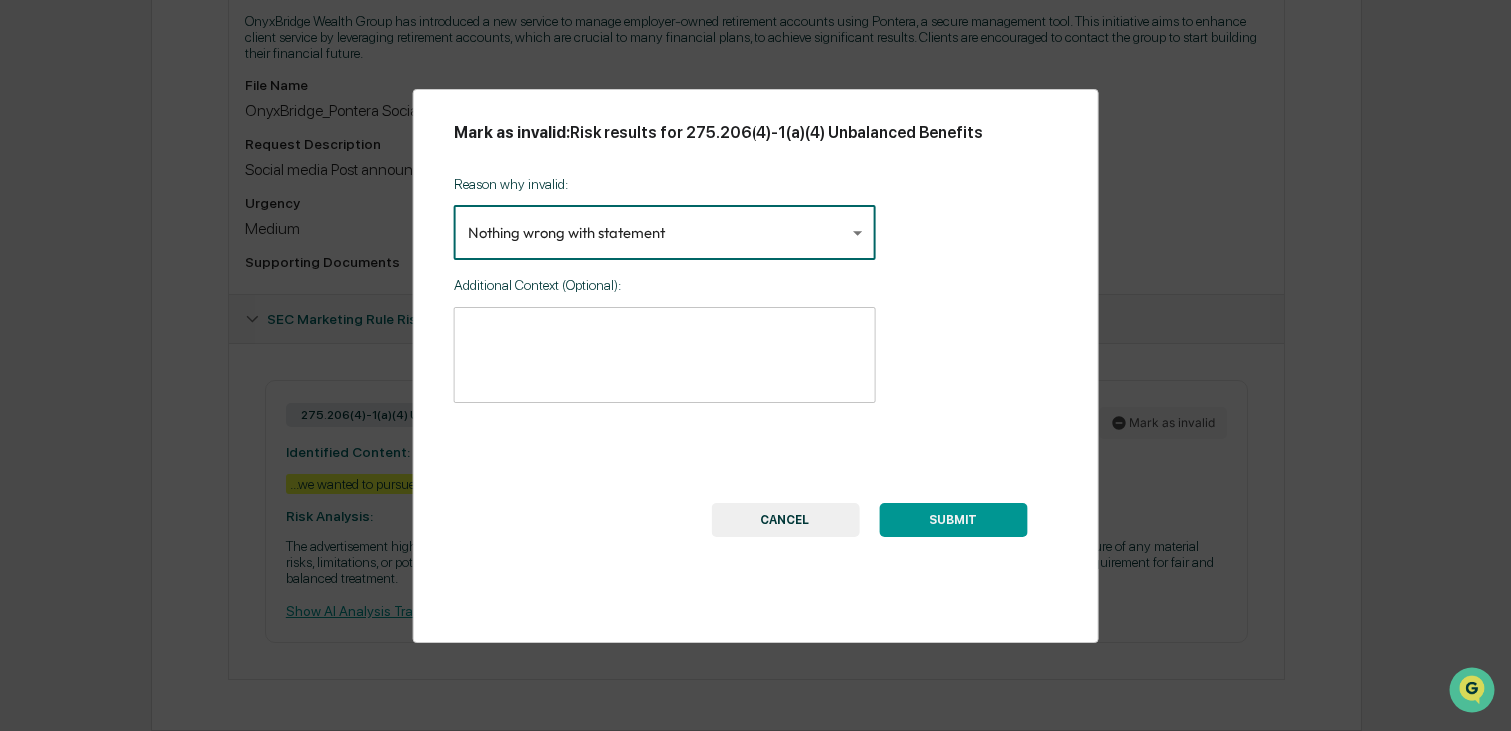
click at [663, 369] on textarea at bounding box center [665, 355] width 395 height 63
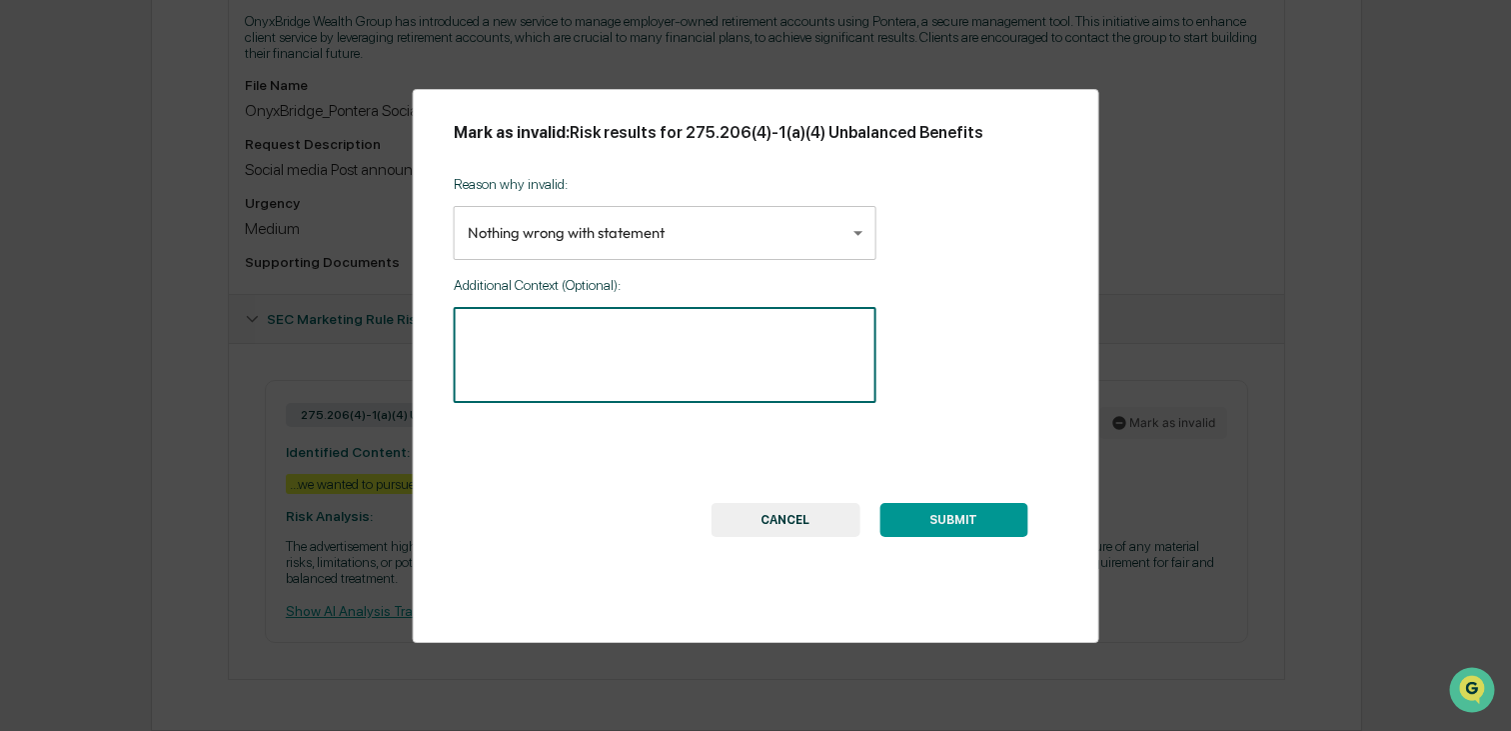
type textarea "*"
type textarea "**********"
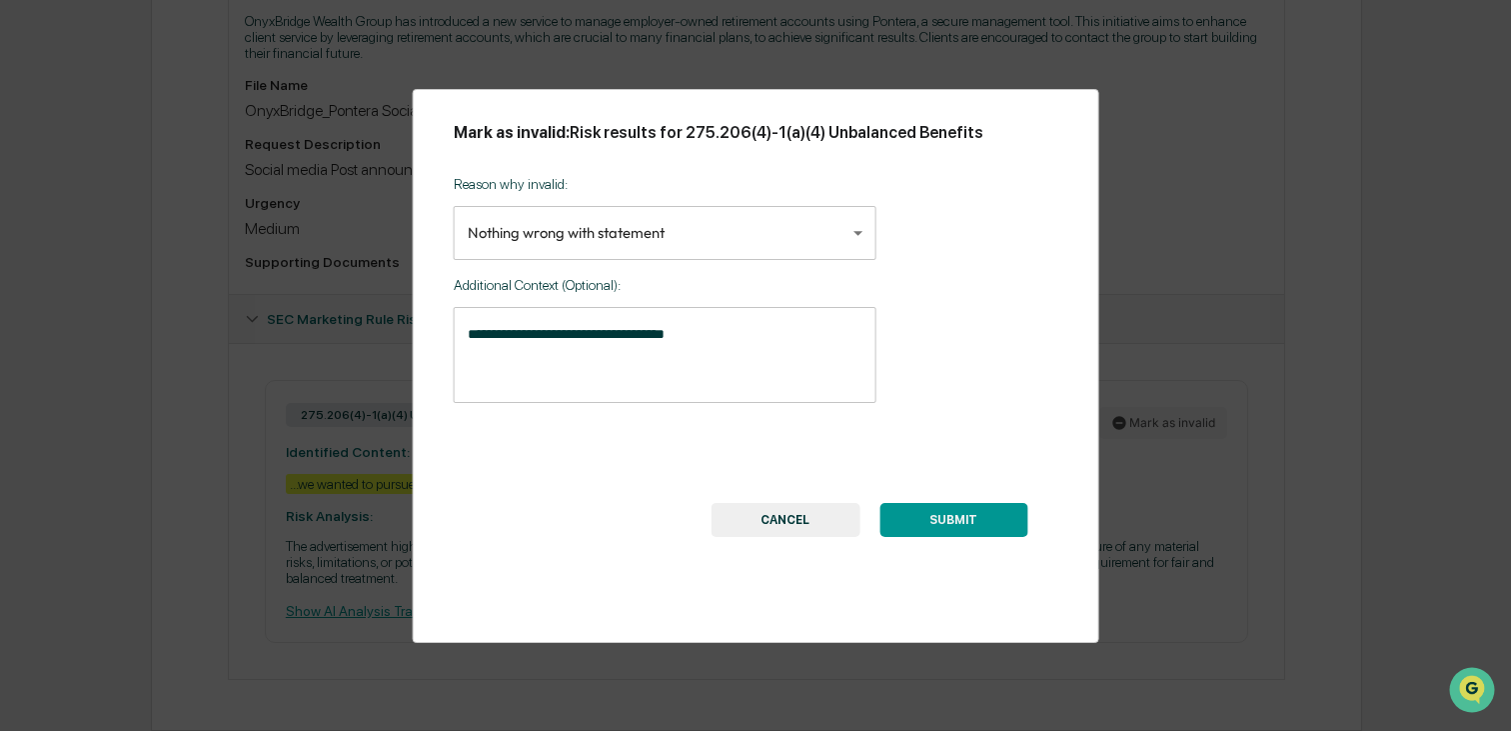
drag, startPoint x: 960, startPoint y: 519, endPoint x: 972, endPoint y: 528, distance: 15.0
click at [959, 519] on button "SUBMIT" at bounding box center [954, 520] width 148 height 34
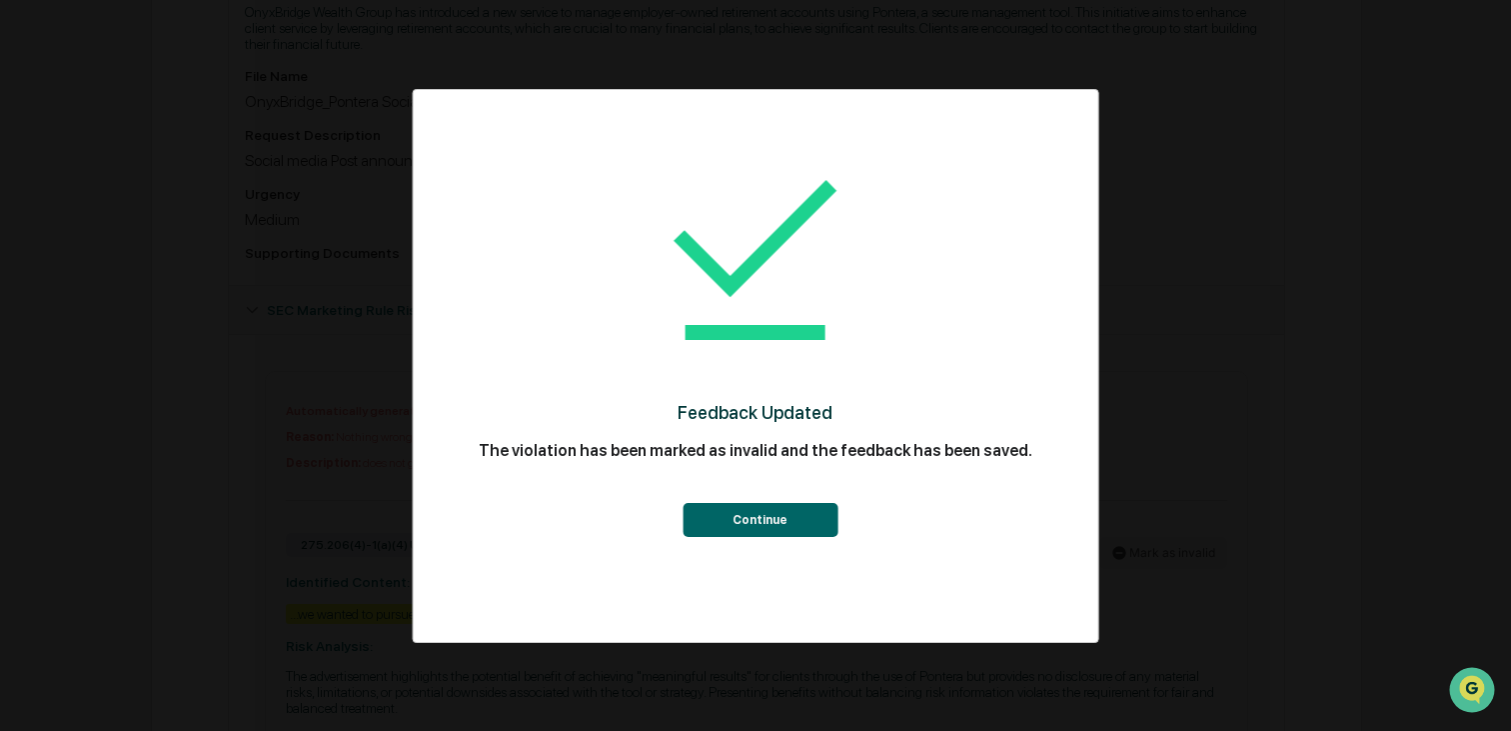
drag, startPoint x: 779, startPoint y: 527, endPoint x: 780, endPoint y: 538, distance: 11.0
click at [779, 527] on button "Continue" at bounding box center [760, 520] width 155 height 34
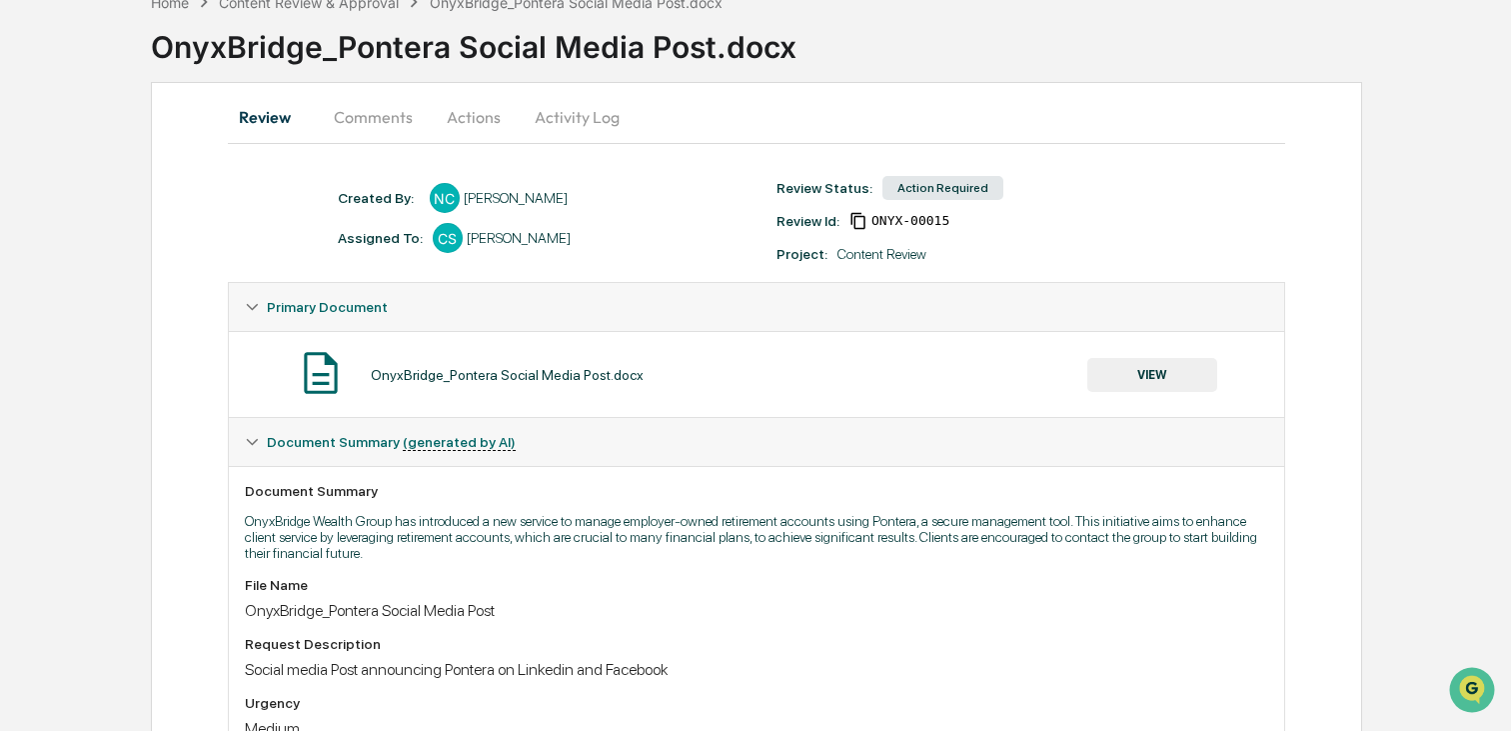
scroll to position [0, 0]
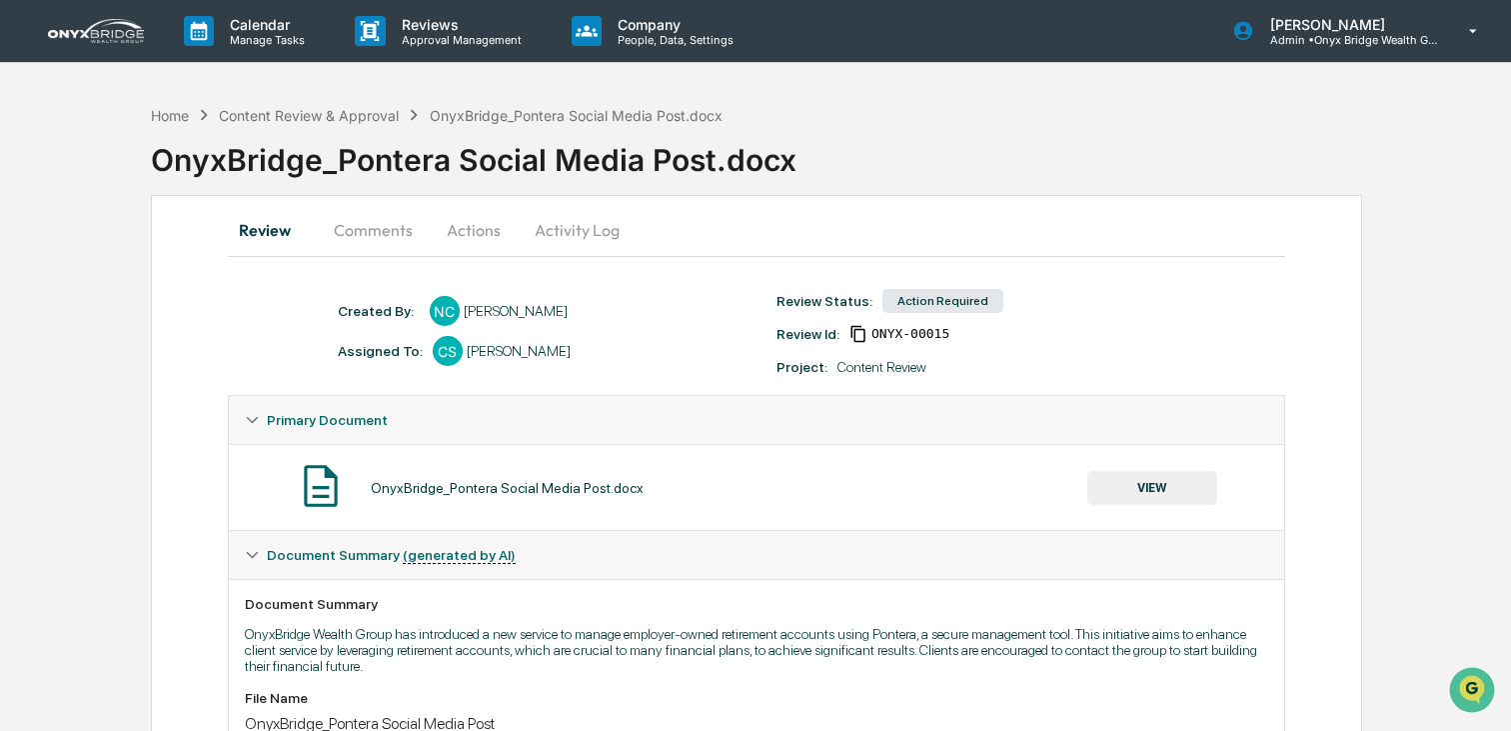
click at [485, 232] on button "Actions" at bounding box center [474, 230] width 90 height 48
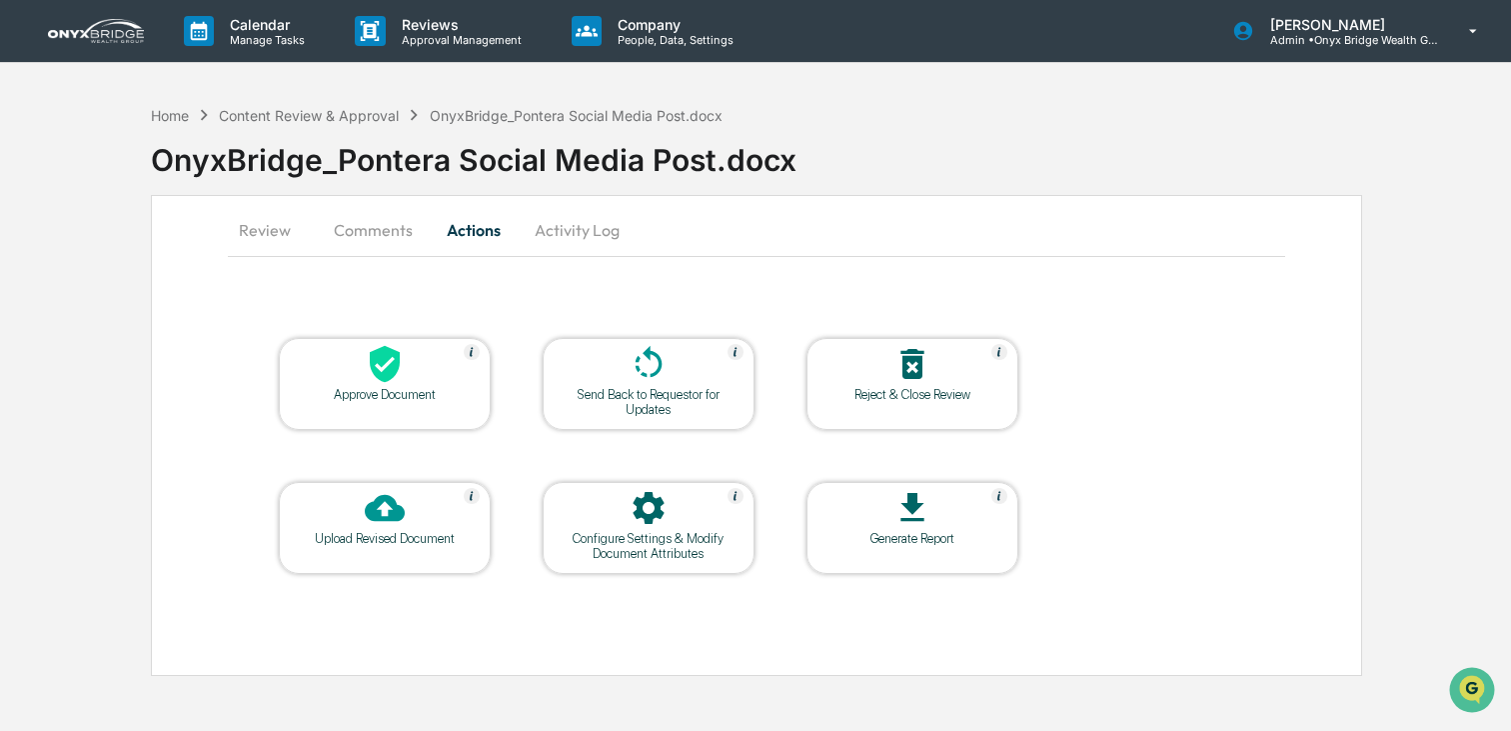
click at [384, 371] on icon at bounding box center [385, 364] width 30 height 37
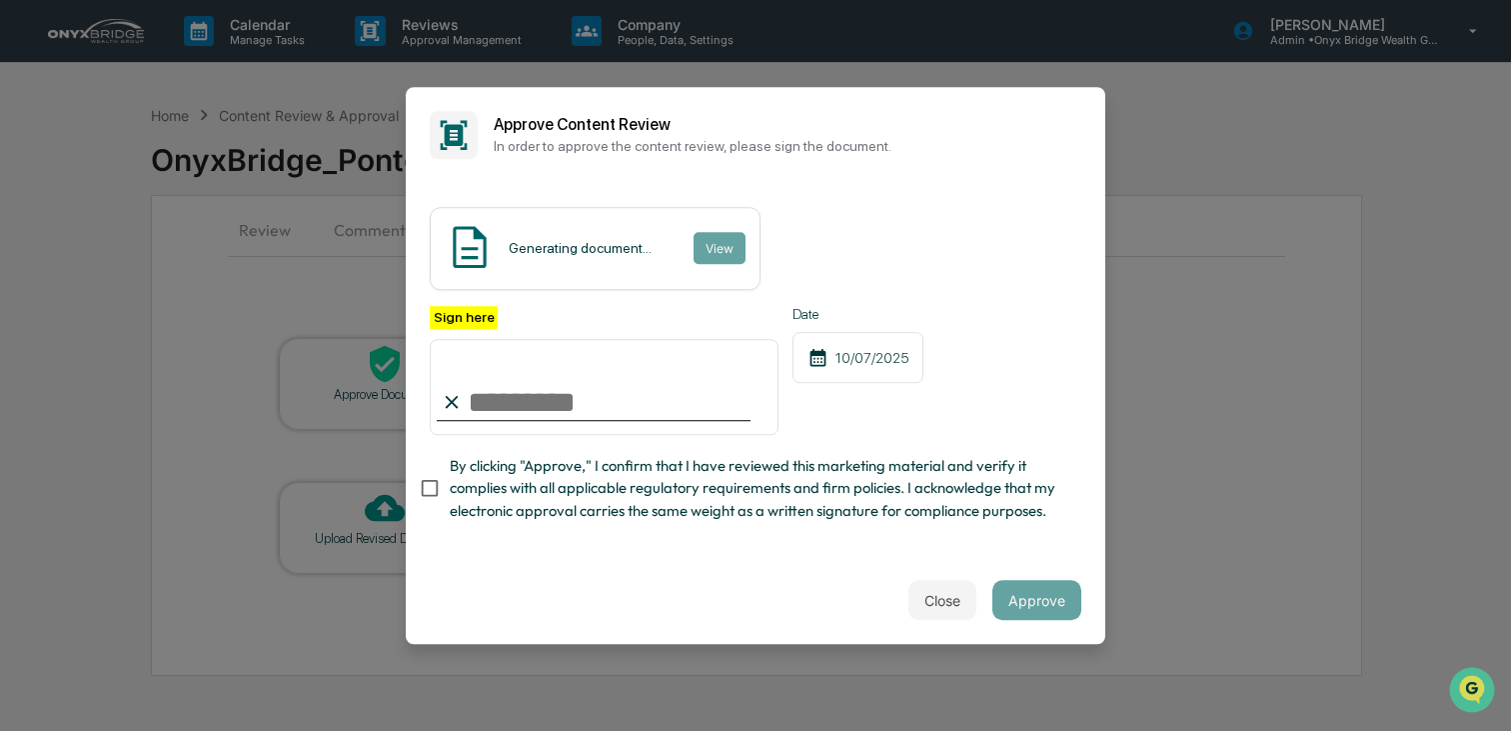
click at [588, 404] on input "Sign here" at bounding box center [604, 387] width 349 height 96
type input "**********"
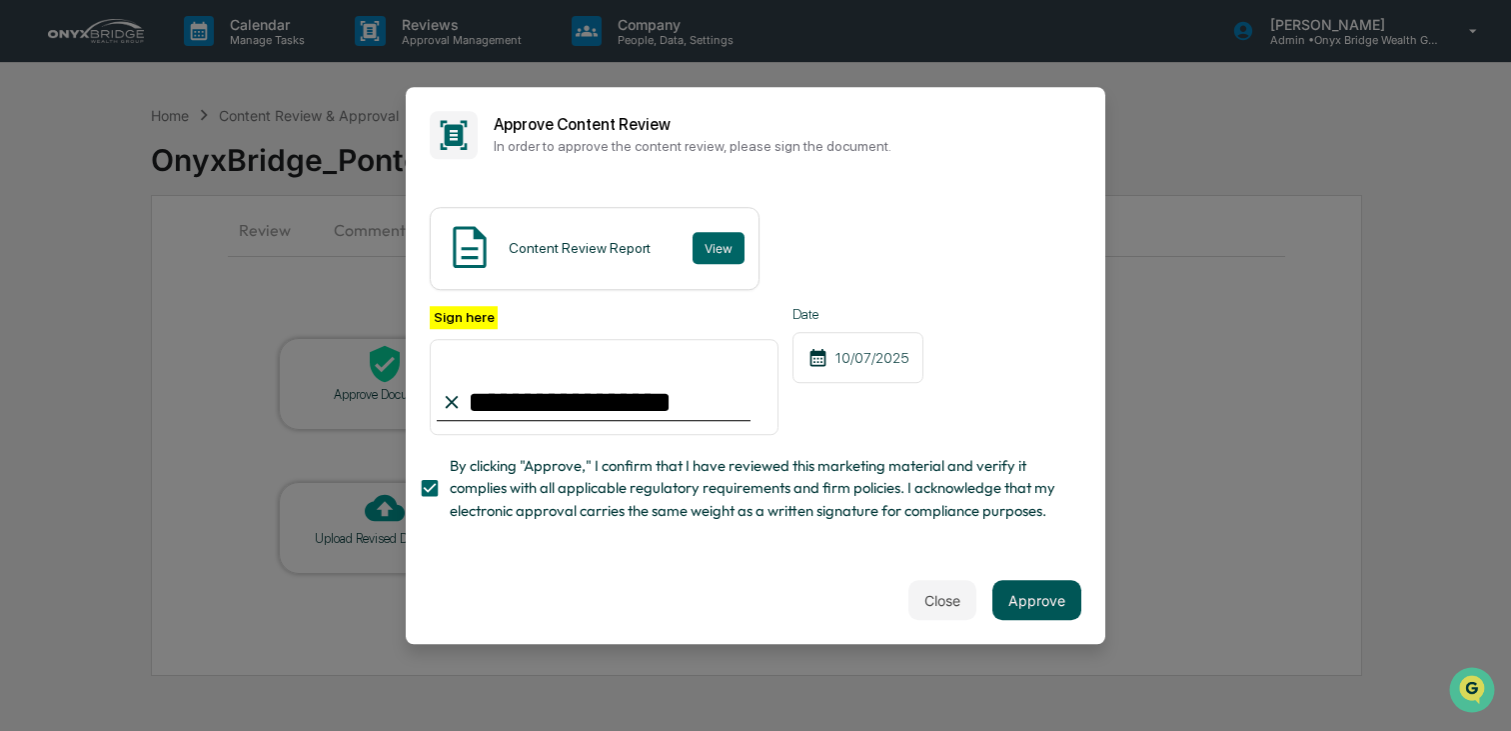
click at [1016, 596] on button "Approve" at bounding box center [1037, 600] width 89 height 40
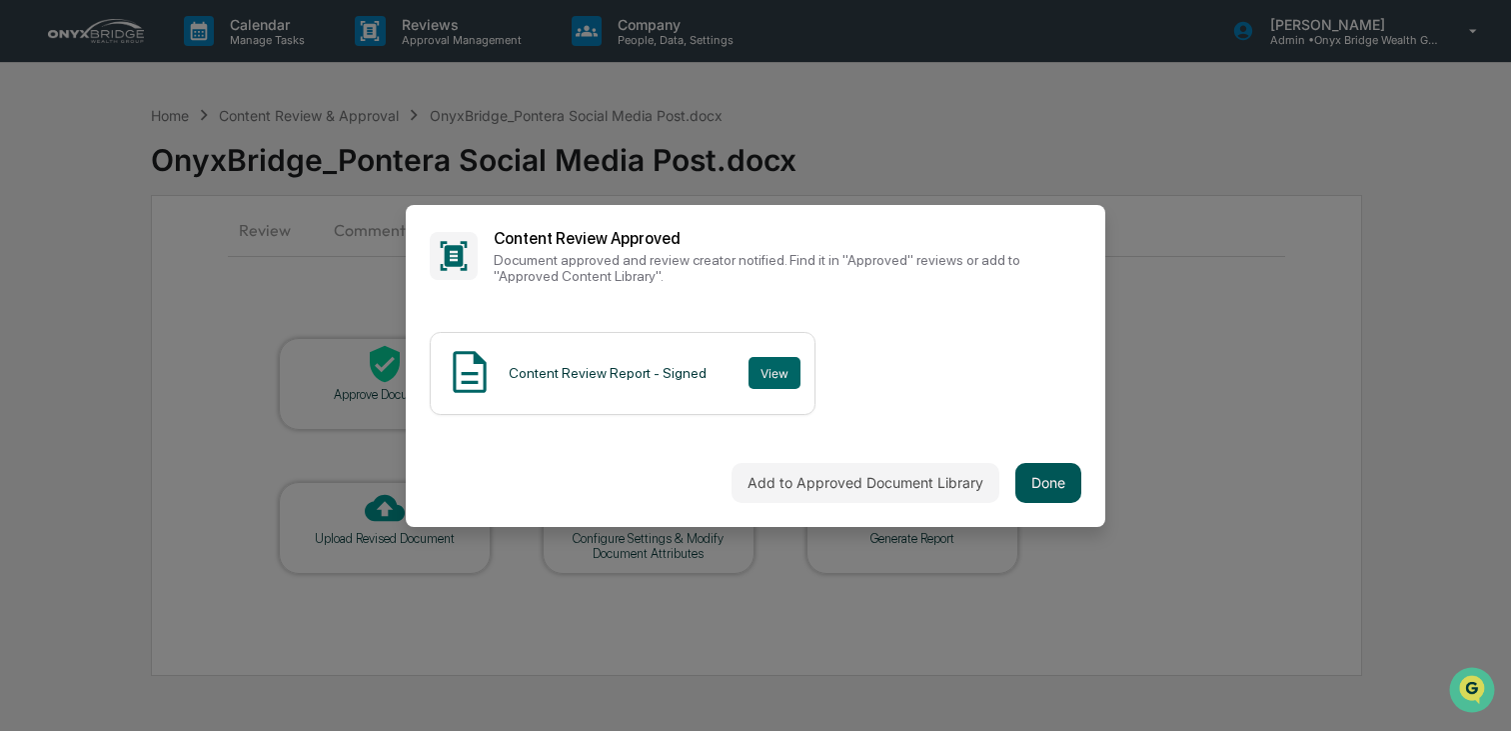
click at [1038, 483] on button "Done" at bounding box center [1049, 483] width 66 height 40
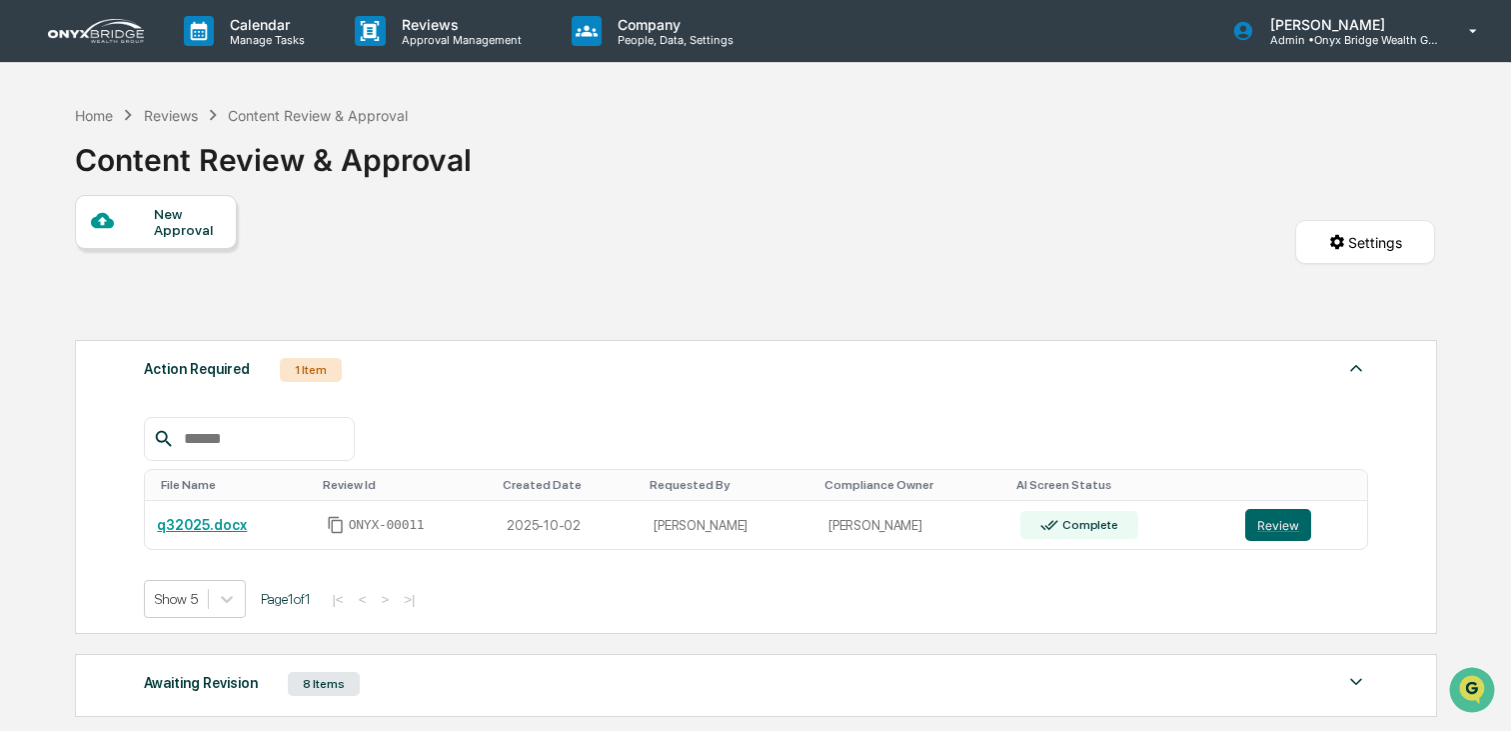
click at [95, 34] on img at bounding box center [96, 31] width 96 height 24
